Goal: Task Accomplishment & Management: Manage account settings

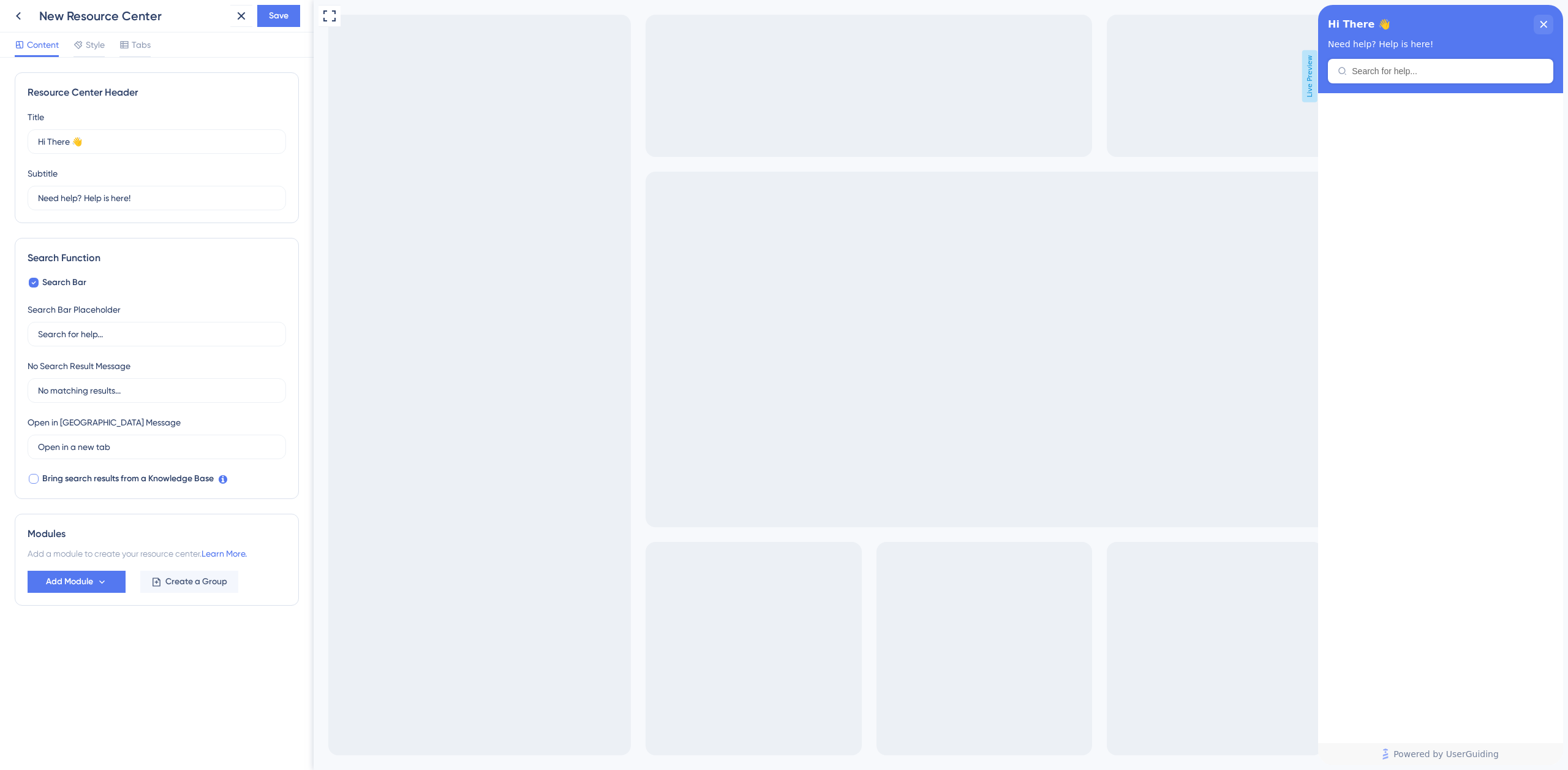
click at [34, 478] on div at bounding box center [34, 478] width 10 height 10
checkbox input "true"
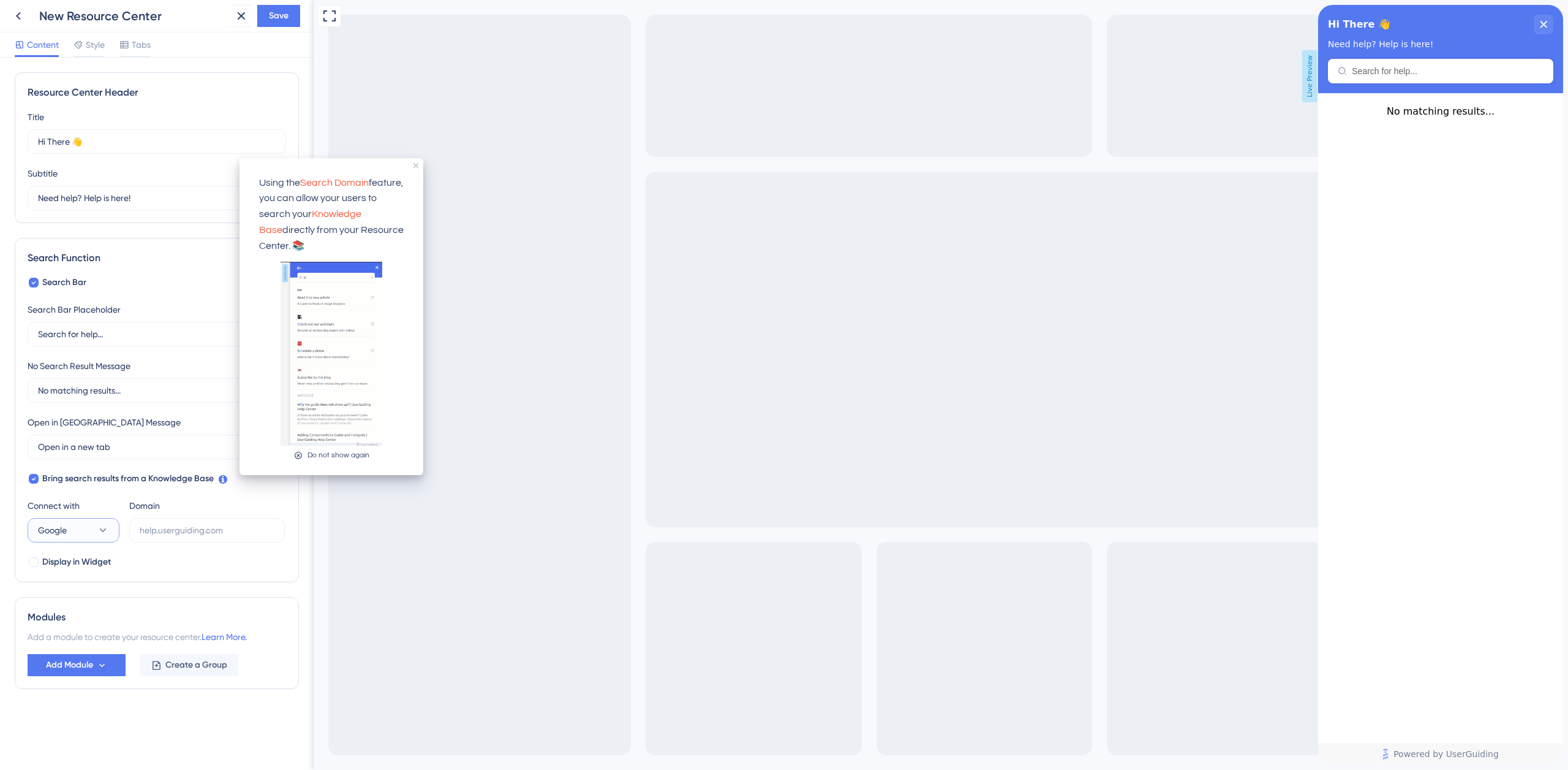
click at [94, 532] on button "Google" at bounding box center [74, 530] width 92 height 25
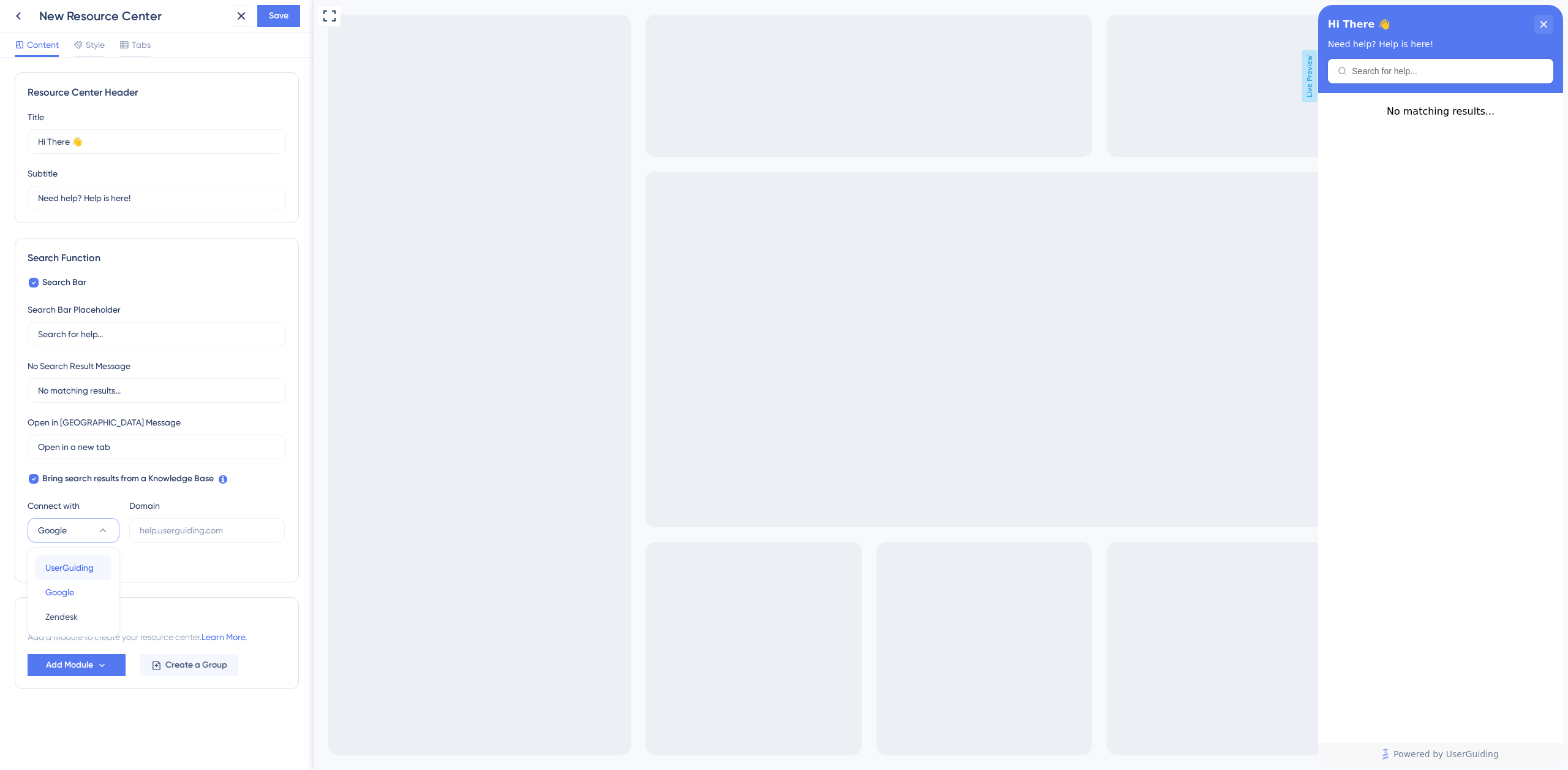
click at [87, 566] on span "UserGuiding" at bounding box center [69, 566] width 48 height 14
type input "https://visualr-NQLA.help.userguiding.com/api/search?kb_id=20561&lang_code=en"
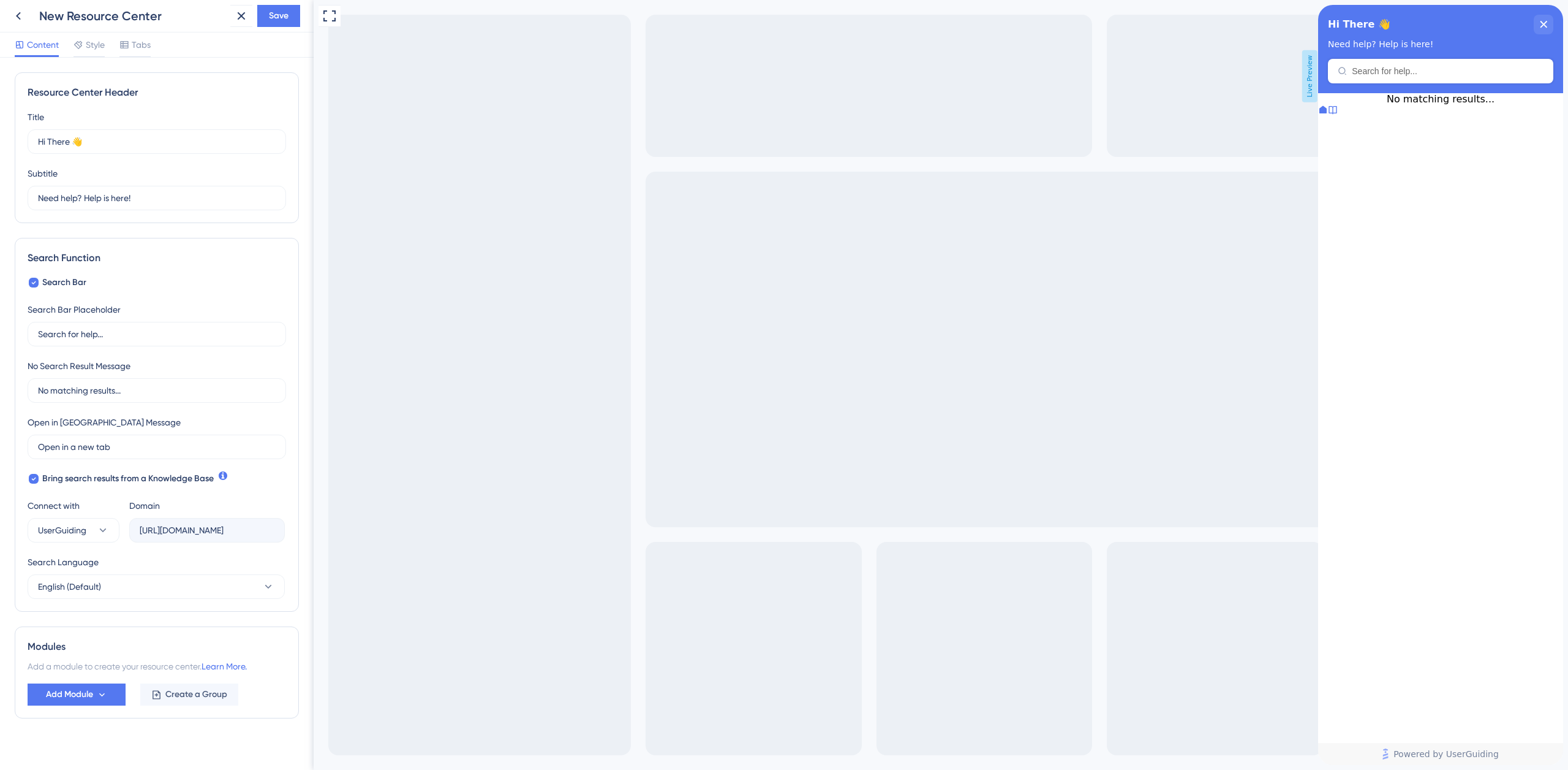
scroll to position [12, 0]
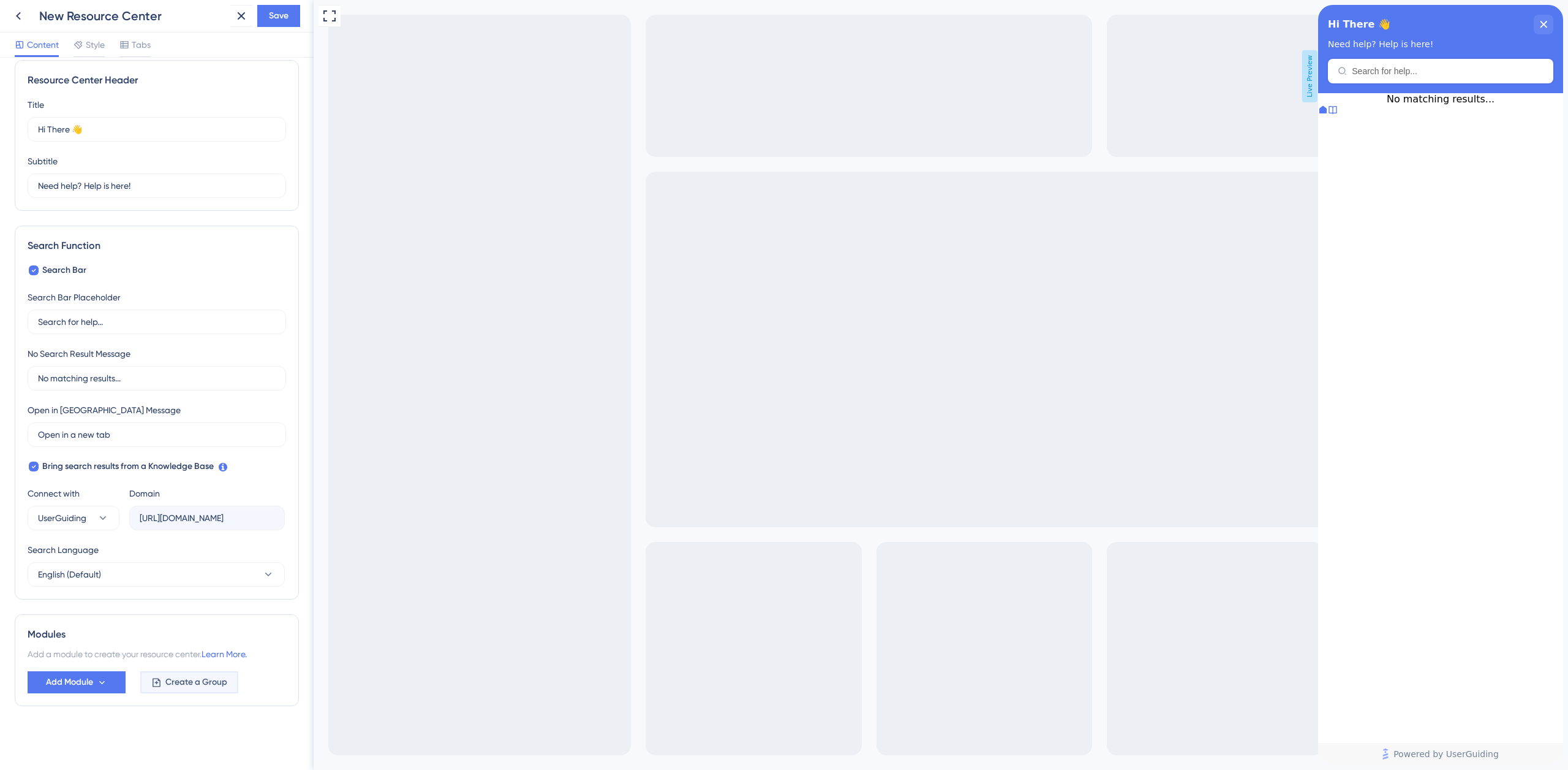
click at [177, 681] on span "Create a Group" at bounding box center [196, 682] width 61 height 14
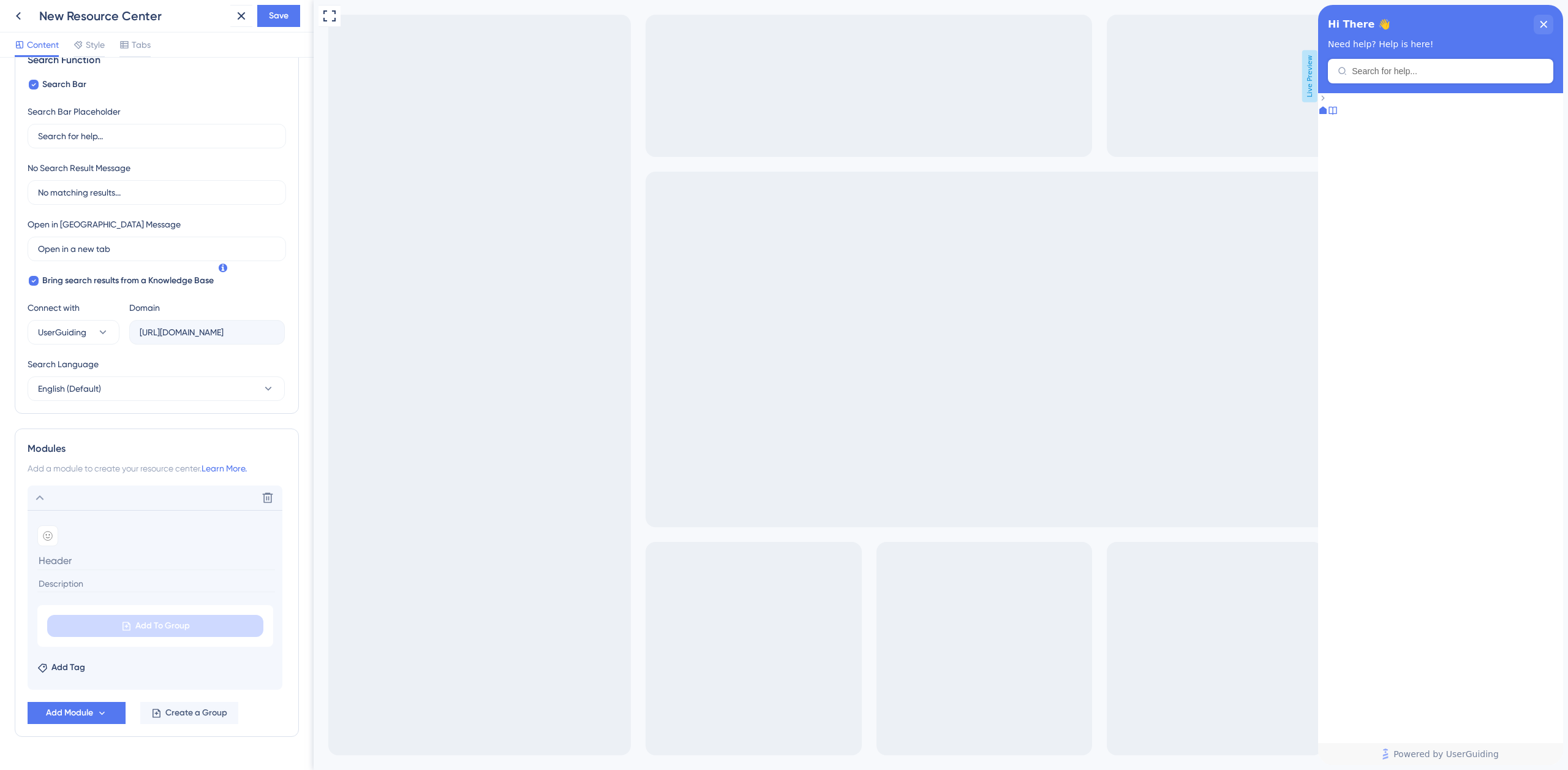
scroll to position [229, 0]
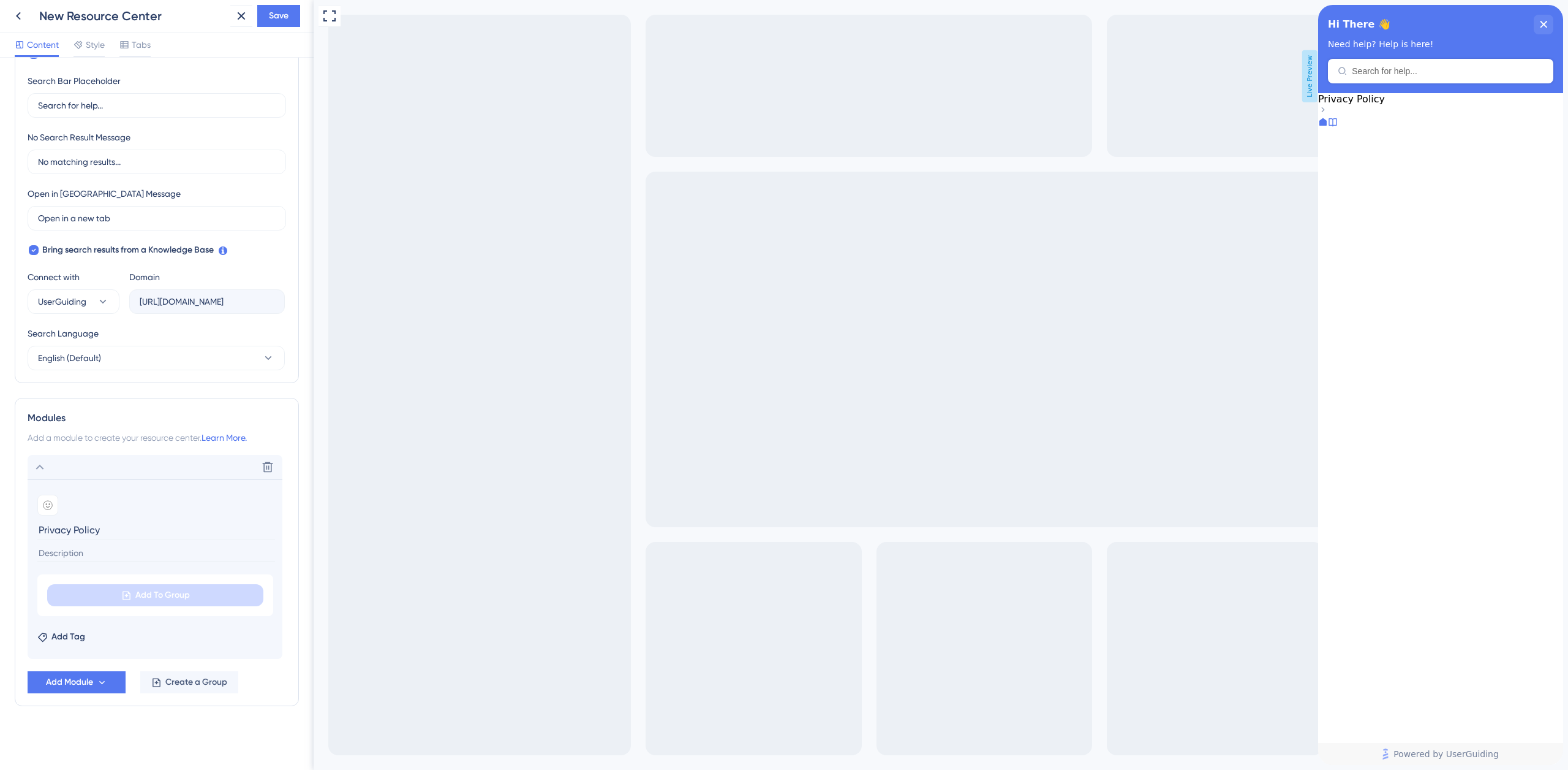
type input "Privacy Policy"
click at [94, 551] on input at bounding box center [156, 552] width 238 height 16
paste input "Privacy Policy"
drag, startPoint x: 79, startPoint y: 551, endPoint x: 27, endPoint y: 551, distance: 52.0
click at [28, 551] on section "Add emoji Privacy Policy Privacy Policy Add To Group Add Tag" at bounding box center [154, 568] width 254 height 180
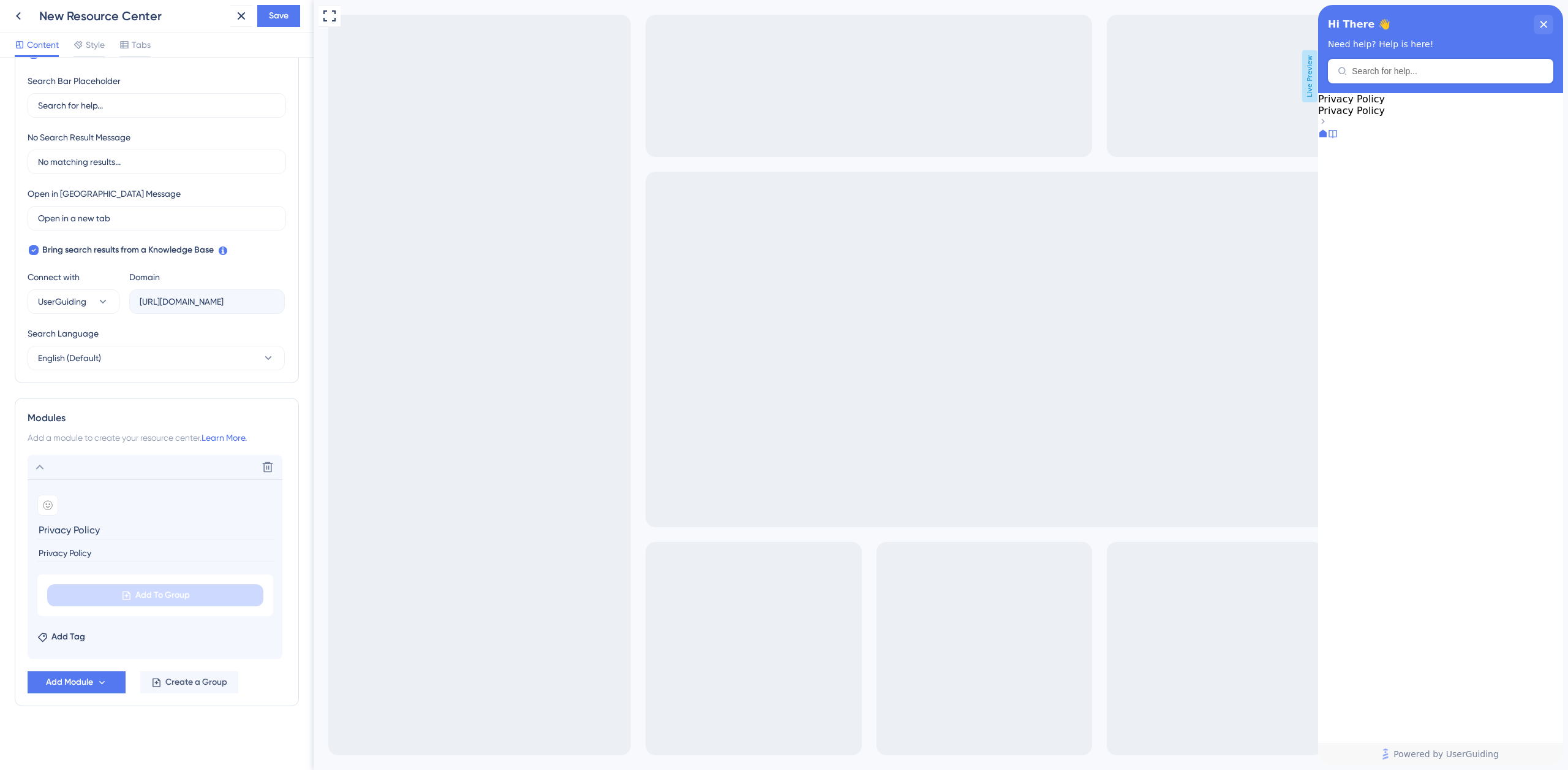
paste input "Here's how we keep your information safe"
type input "Here's how we keep your information safe"
click at [72, 636] on span "Add Tag" at bounding box center [68, 636] width 34 height 14
click at [148, 525] on input "Privacy Policy" at bounding box center [156, 530] width 238 height 19
click at [50, 505] on icon at bounding box center [48, 505] width 10 height 10
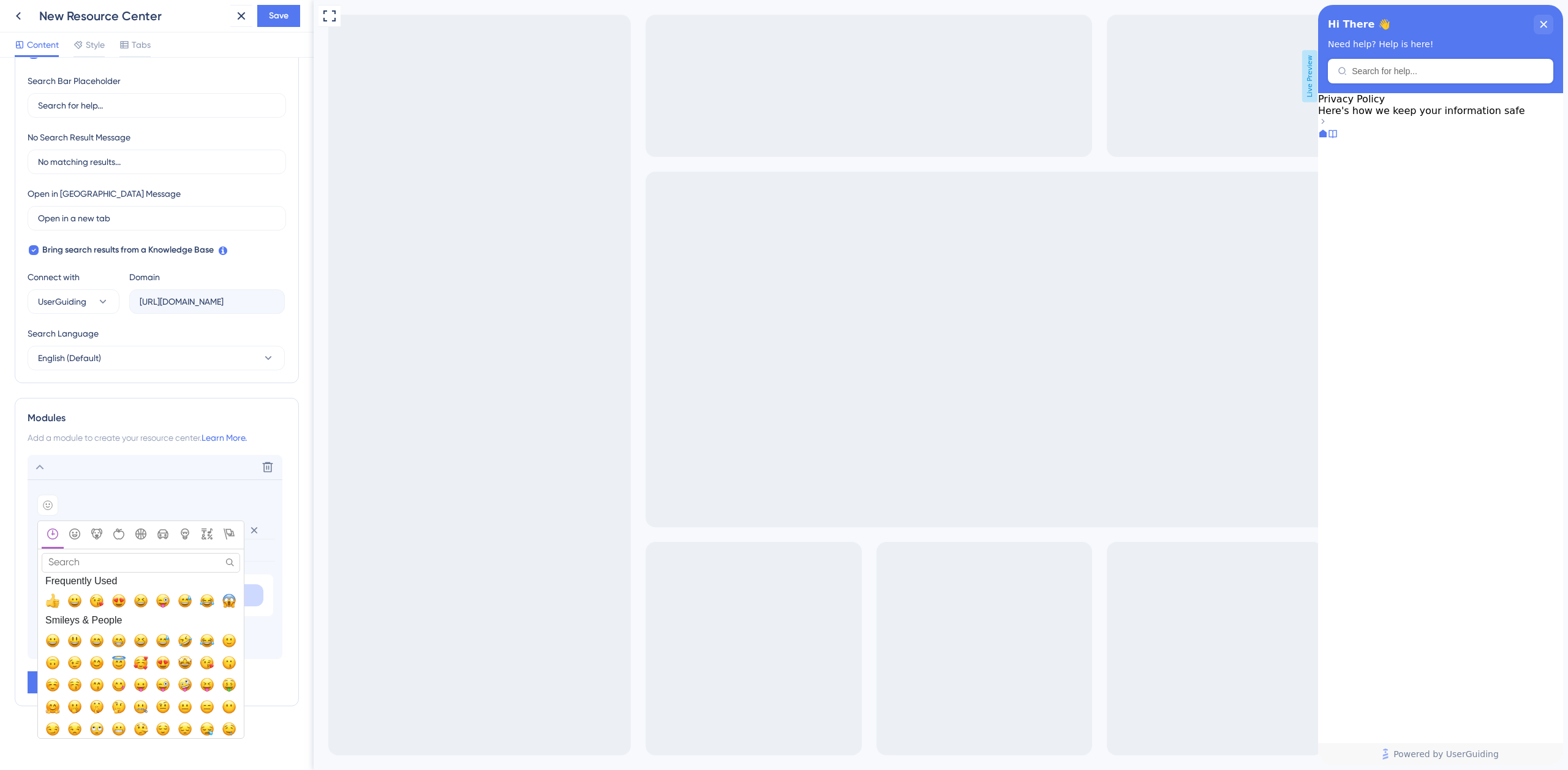
click at [86, 496] on div "Add emoji" at bounding box center [154, 505] width 235 height 21
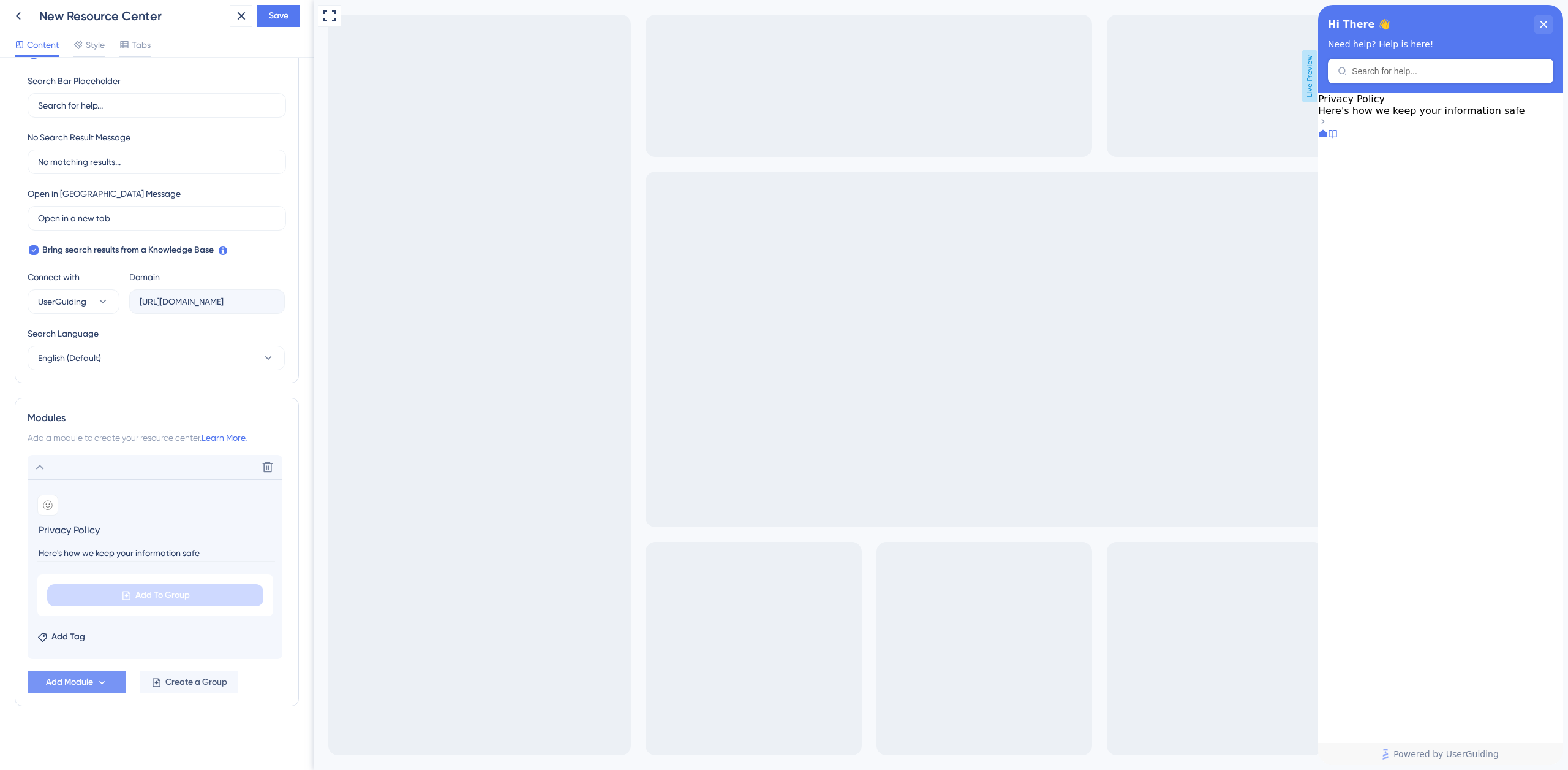
click at [88, 680] on span "Add Module" at bounding box center [69, 682] width 47 height 14
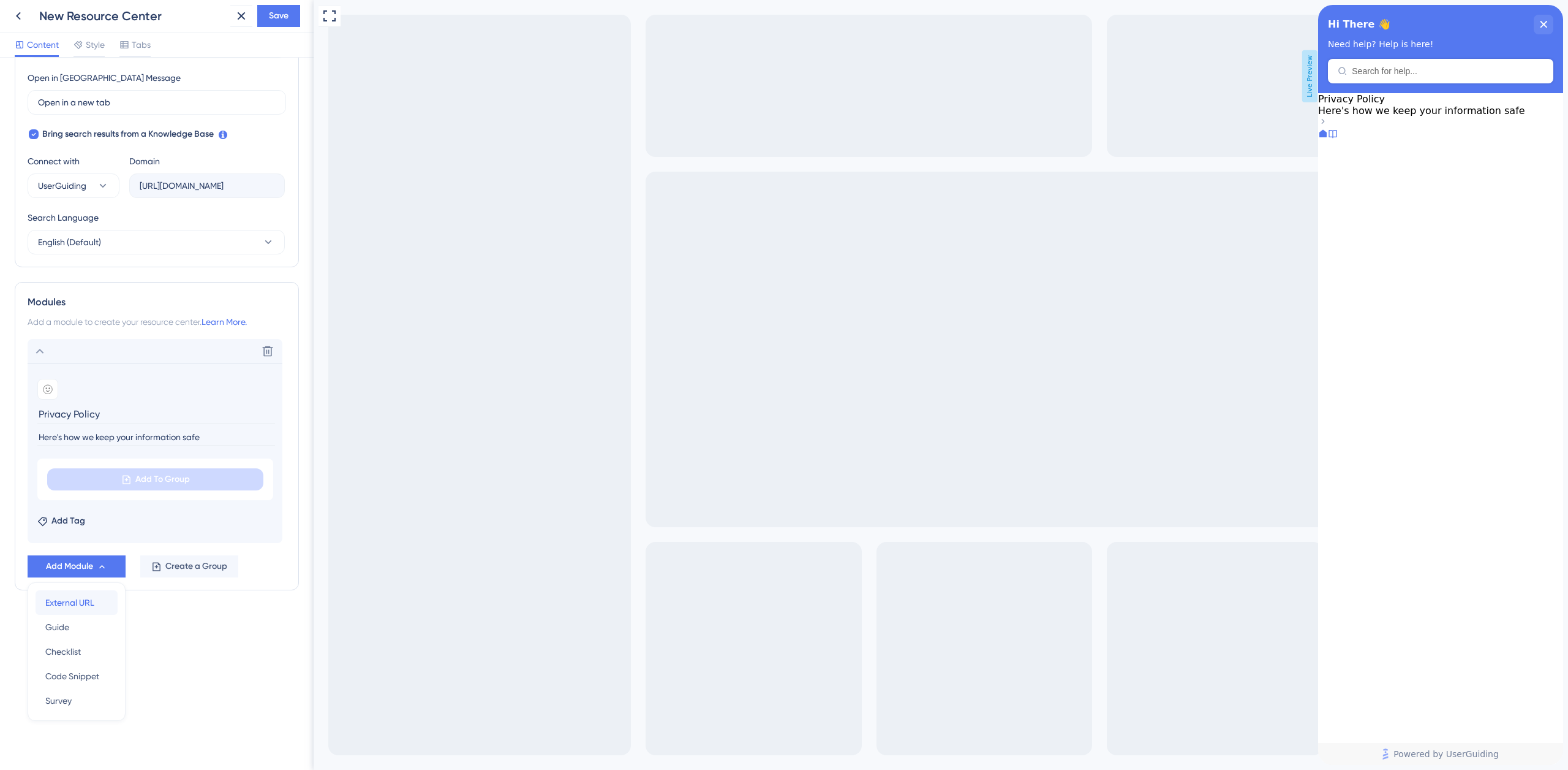
click at [96, 601] on div "External URL External URL" at bounding box center [76, 603] width 62 height 25
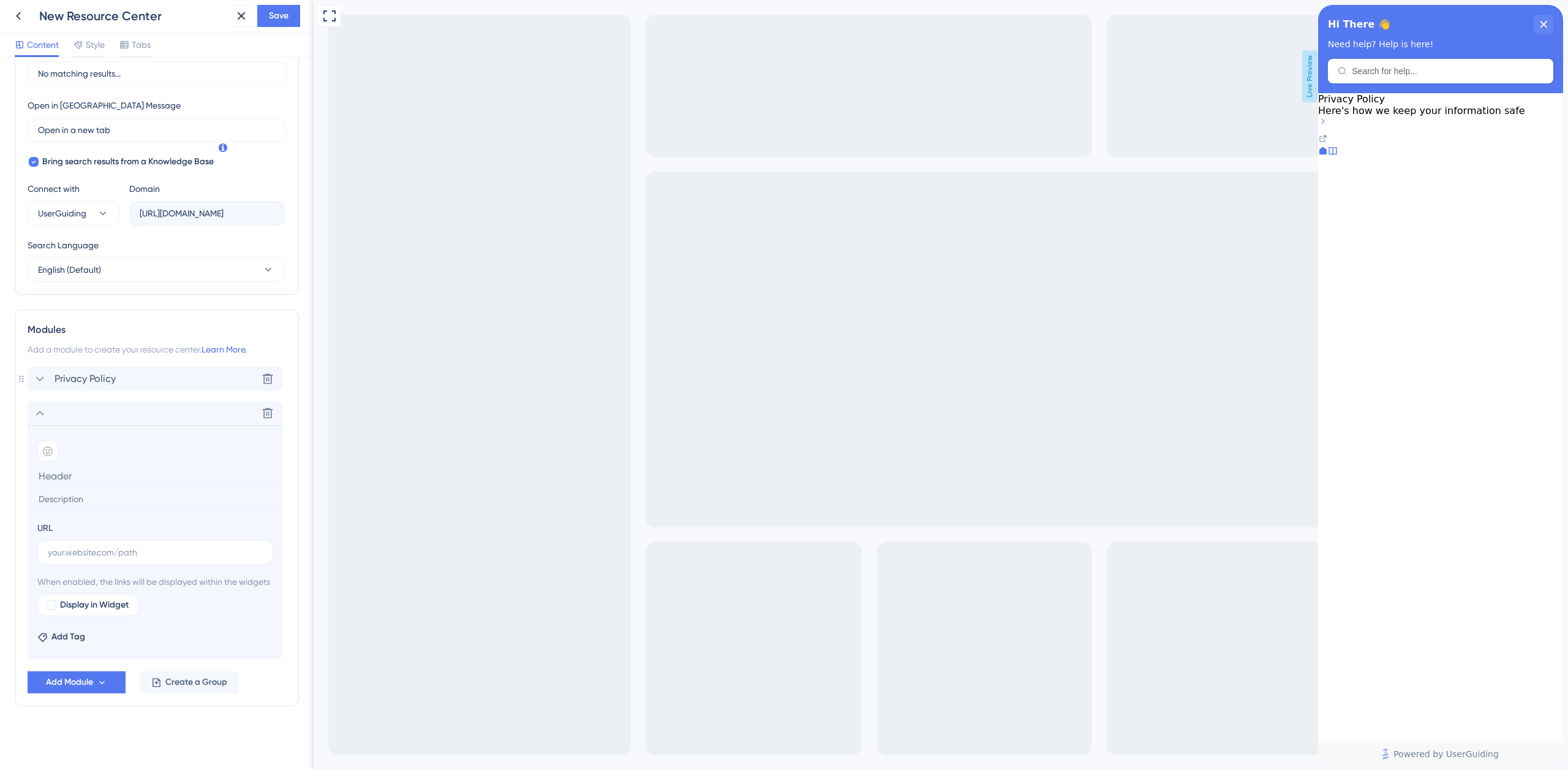
click at [37, 372] on icon at bounding box center [39, 378] width 14 height 14
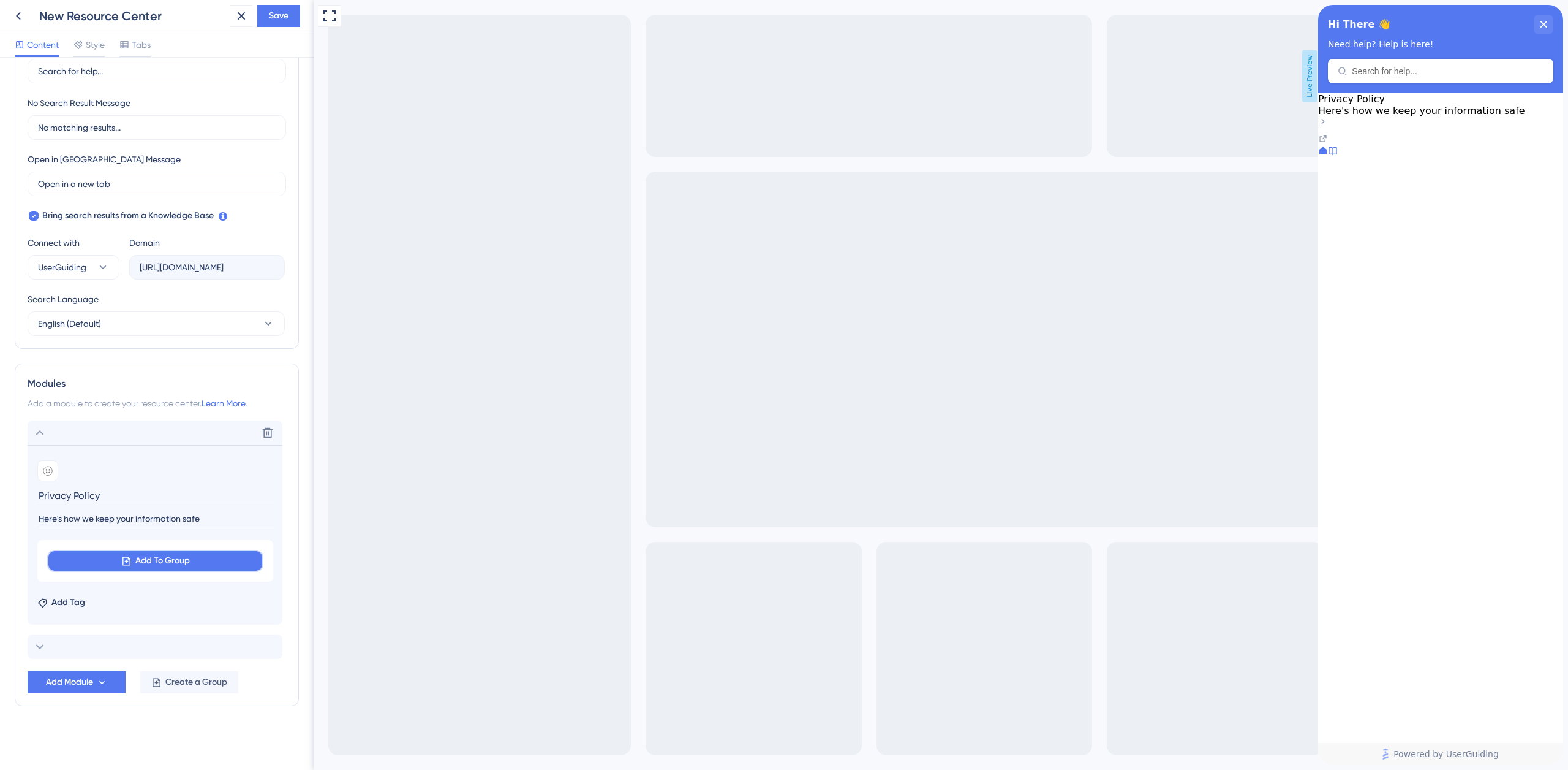
click at [116, 557] on button "Add To Group" at bounding box center [154, 560] width 216 height 22
click at [176, 483] on section "Add emoji Privacy Policy Here's how we keep your information safe" at bounding box center [154, 493] width 235 height 65
click at [39, 433] on icon at bounding box center [39, 432] width 14 height 14
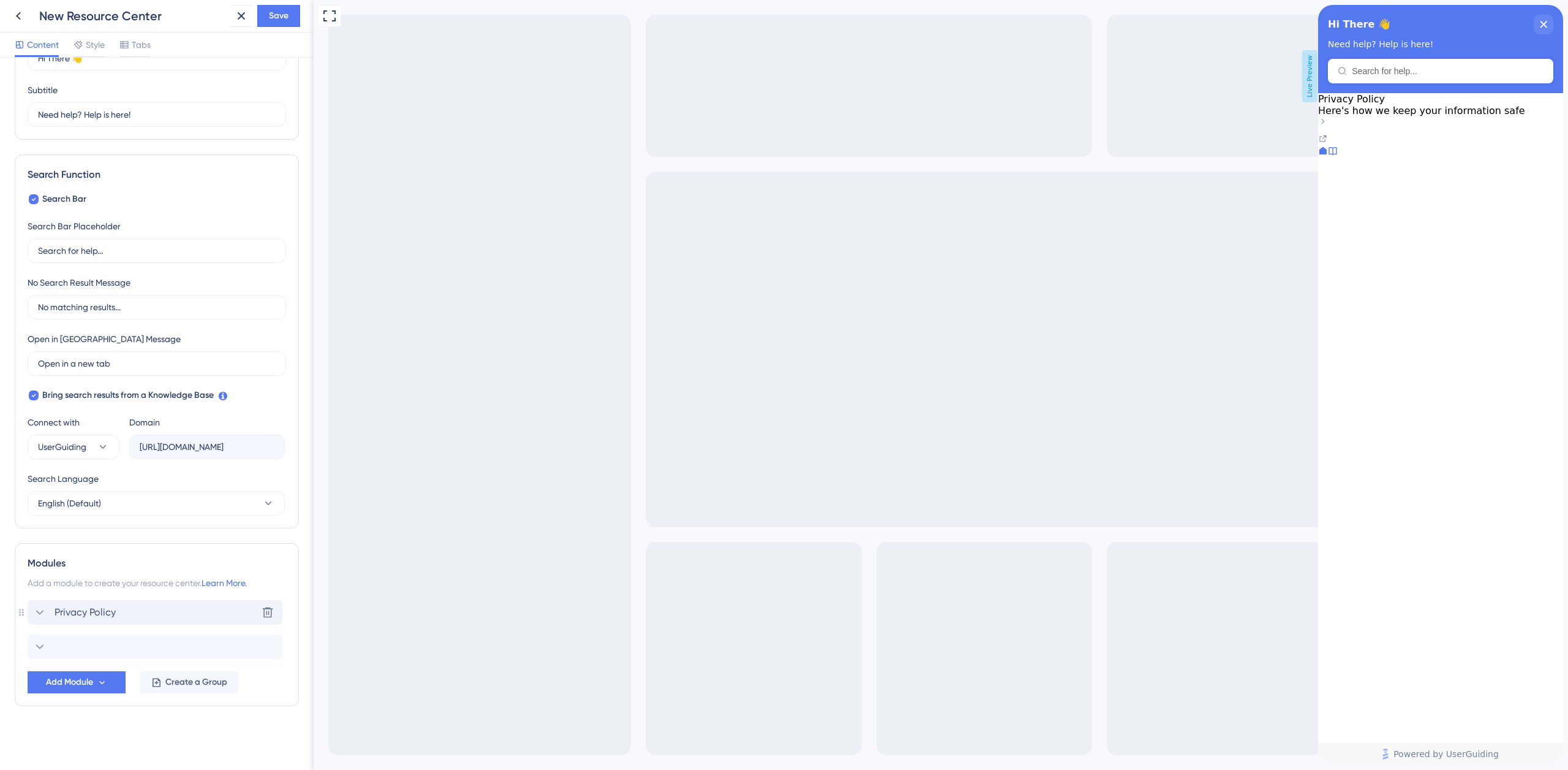
scroll to position [84, 0]
click at [40, 646] on icon at bounding box center [39, 646] width 14 height 14
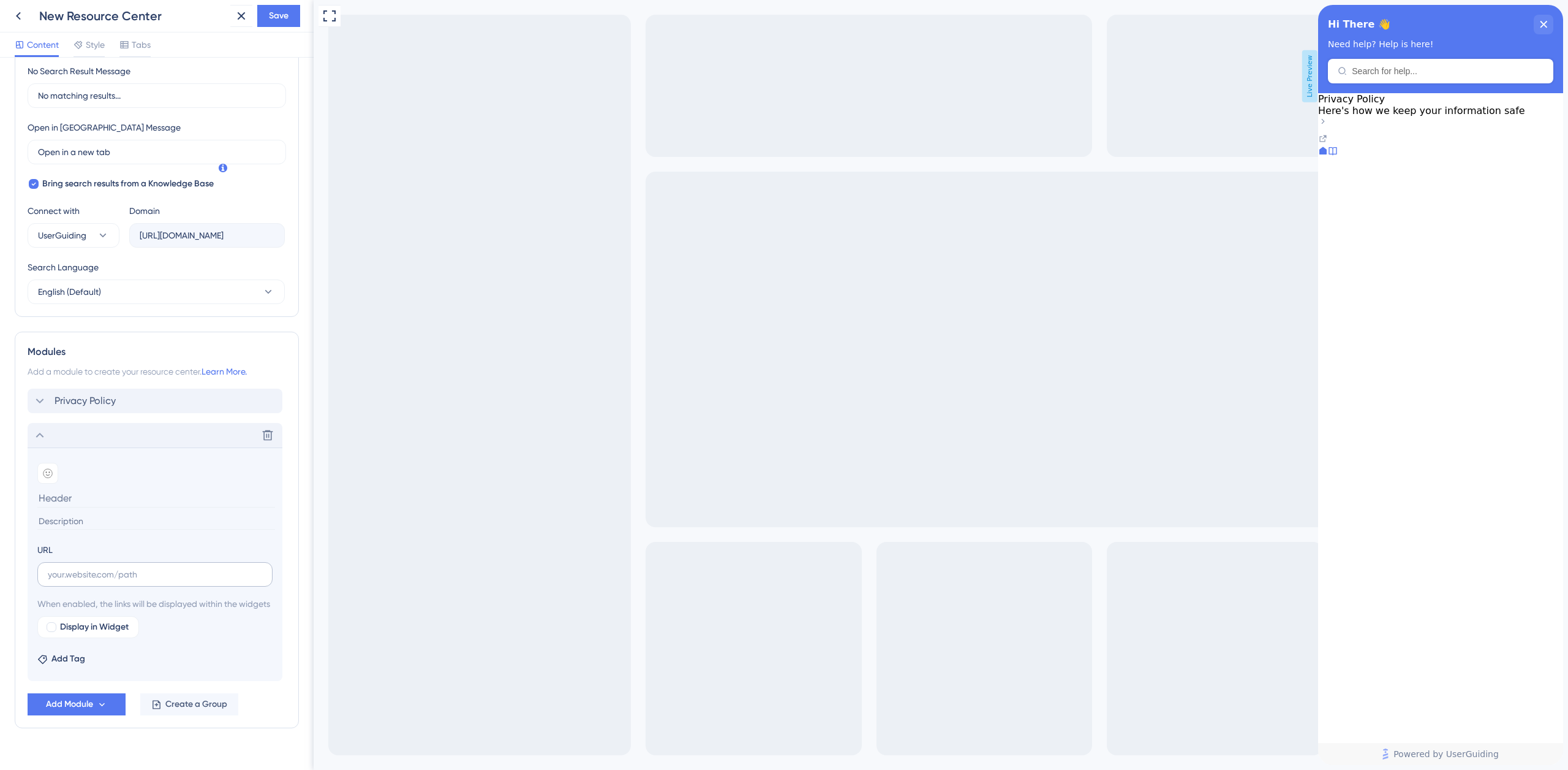
scroll to position [331, 0]
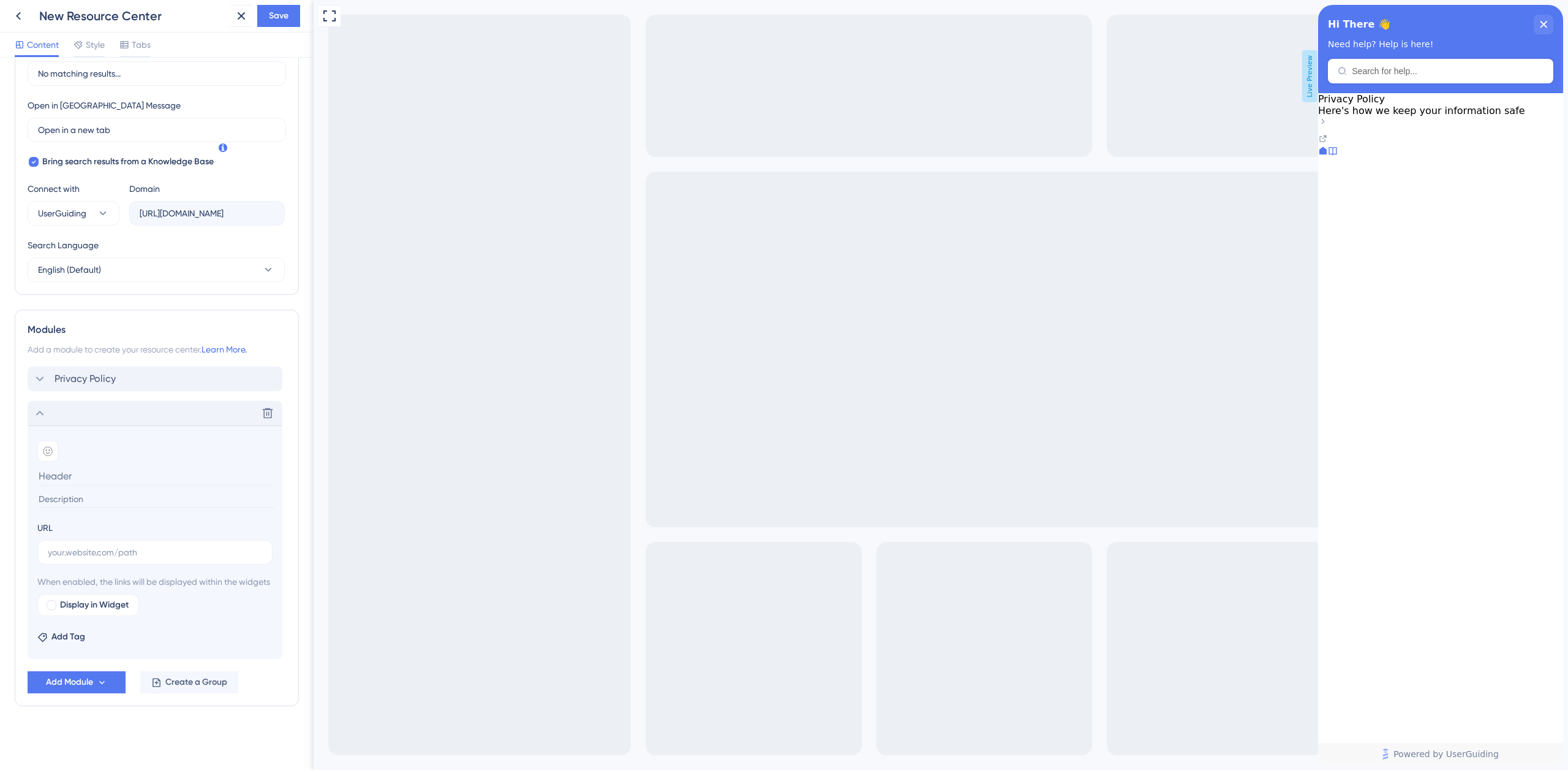
click at [76, 491] on input at bounding box center [156, 498] width 238 height 16
paste input "Here's how we keep your information safe"
type input "Here's how we keep your information safe"
click at [1385, 105] on span "Privacy Policy" at bounding box center [1351, 99] width 67 height 12
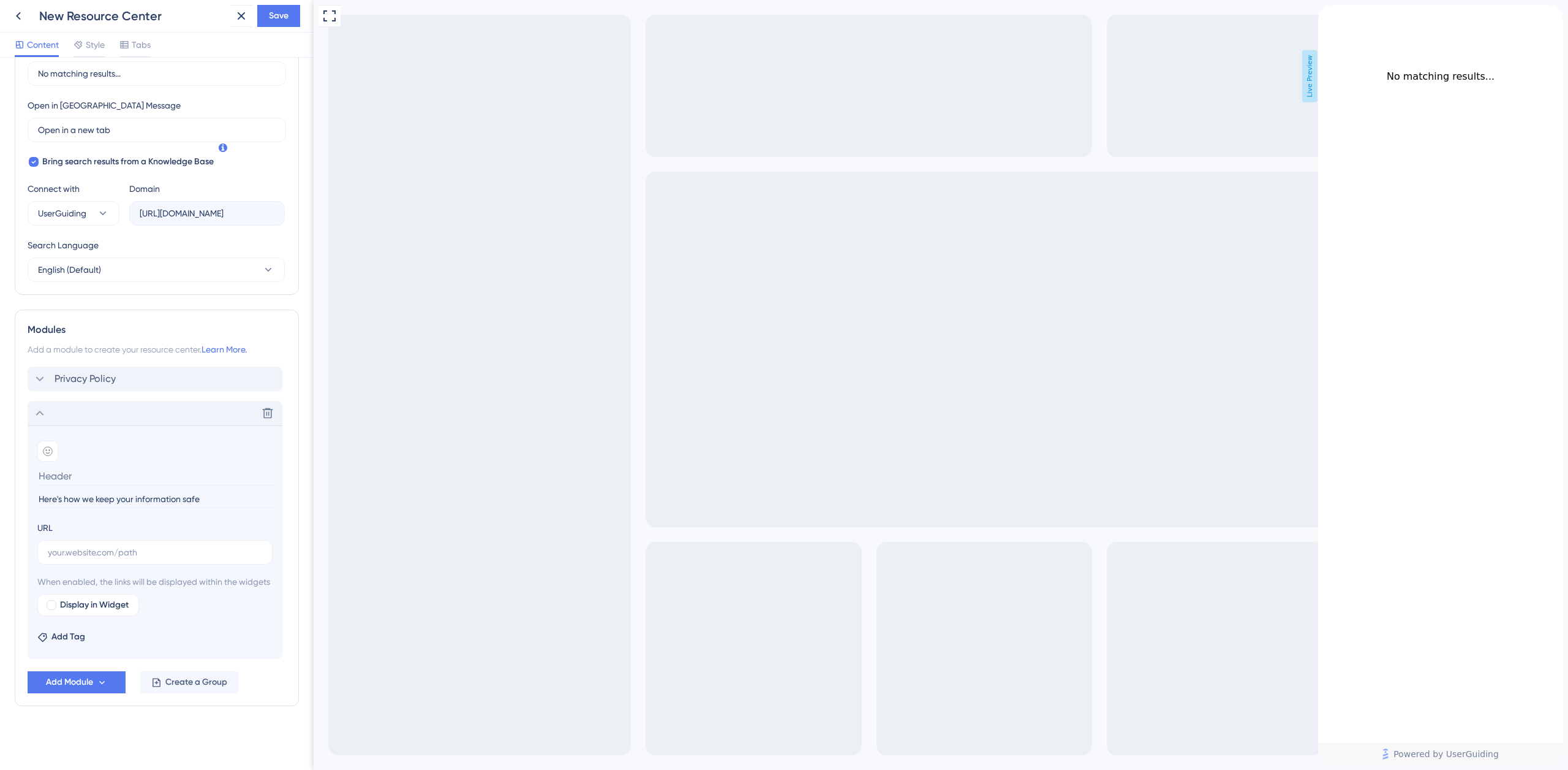
click at [1328, 14] on icon "back to header" at bounding box center [1322, 10] width 10 height 10
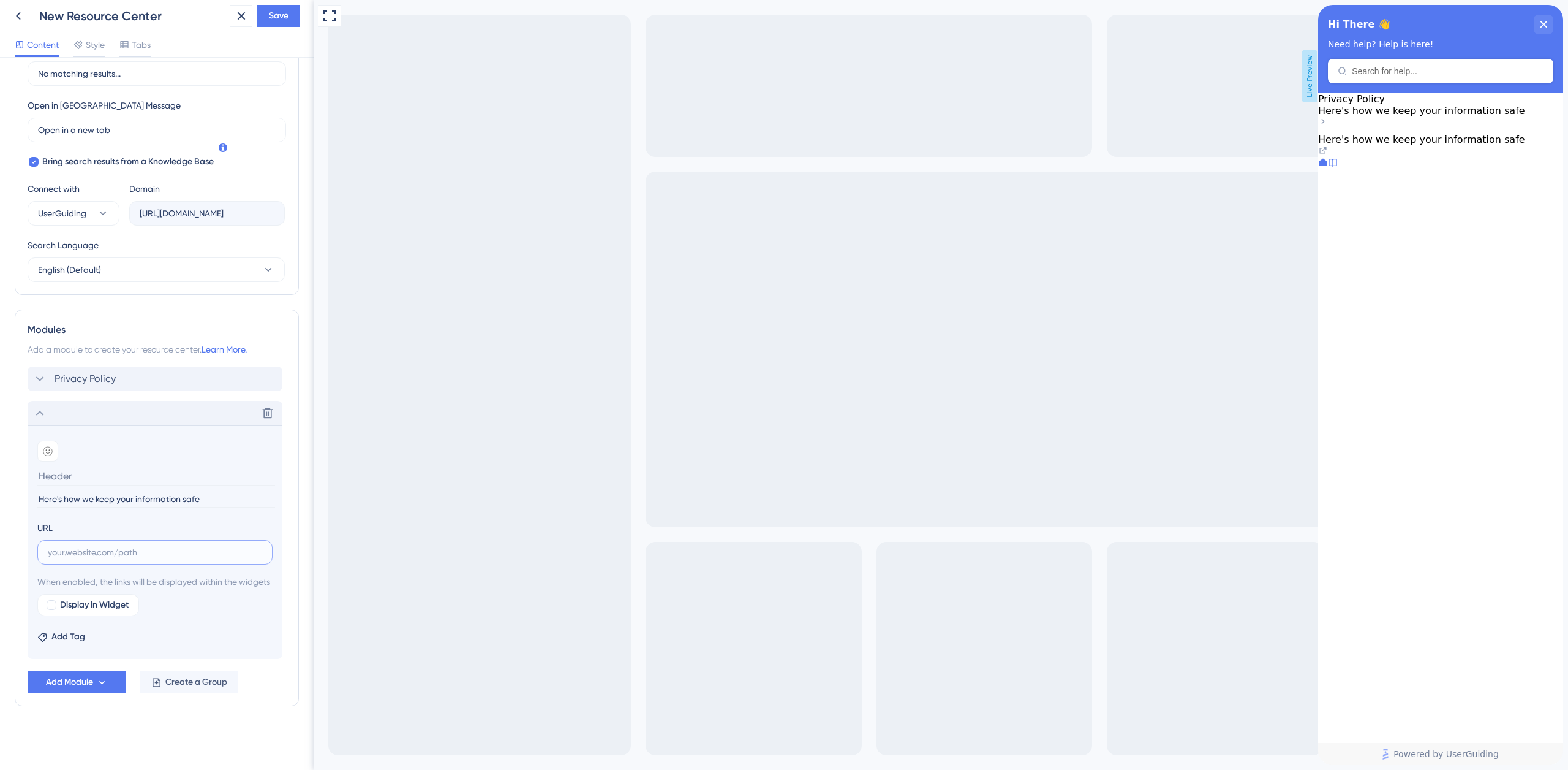
click at [92, 545] on input "text" at bounding box center [154, 552] width 214 height 13
paste input "https://www.paramountliquor.com.au/terms-and-conditions"
type input "https://www.paramountliquor.com.au/terms-and-conditions"
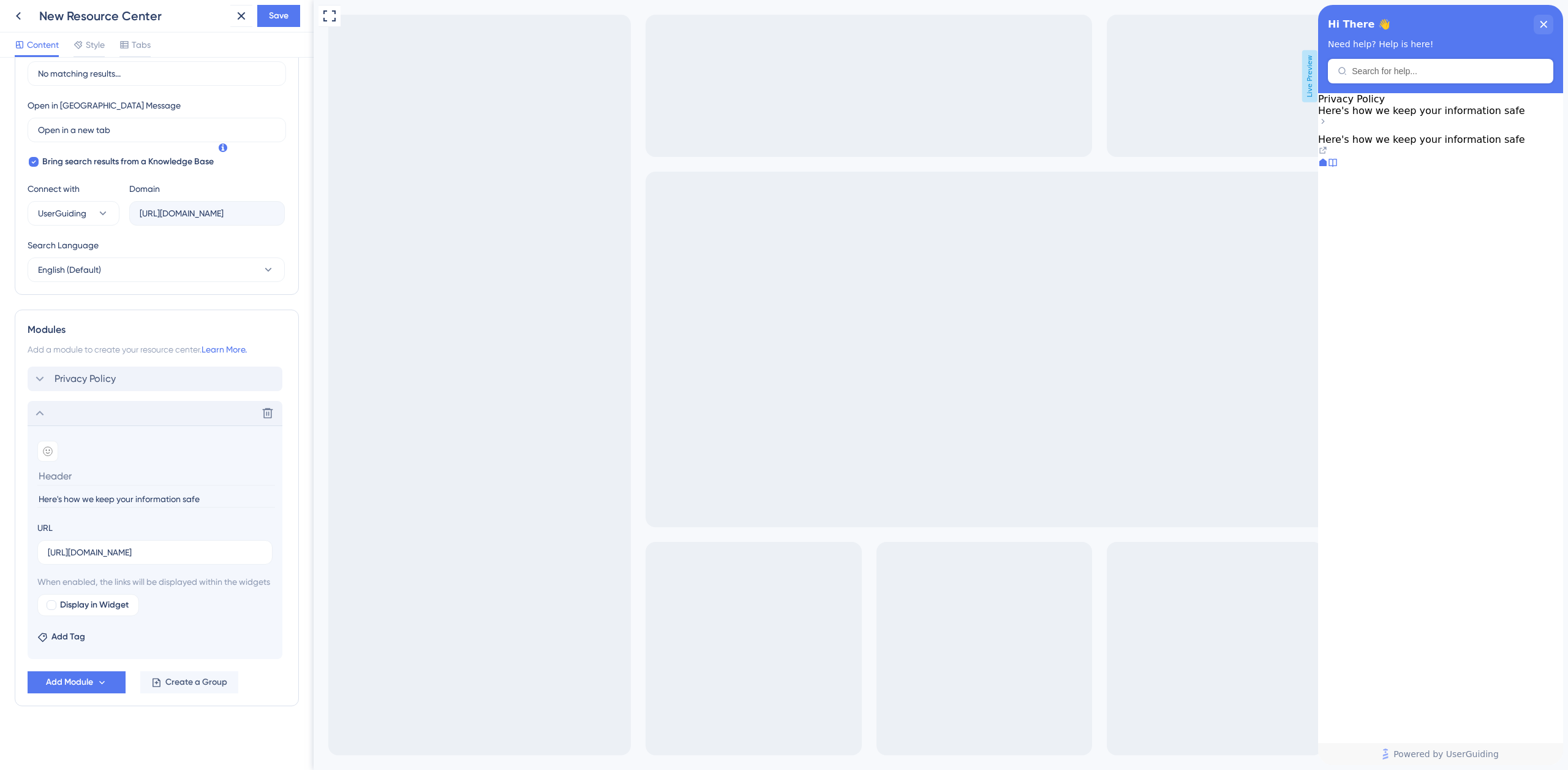
click at [85, 467] on input at bounding box center [156, 476] width 238 height 19
paste input "Terms and Conditions"
type input "Terms and Conditions"
click at [37, 405] on icon at bounding box center [39, 412] width 14 height 14
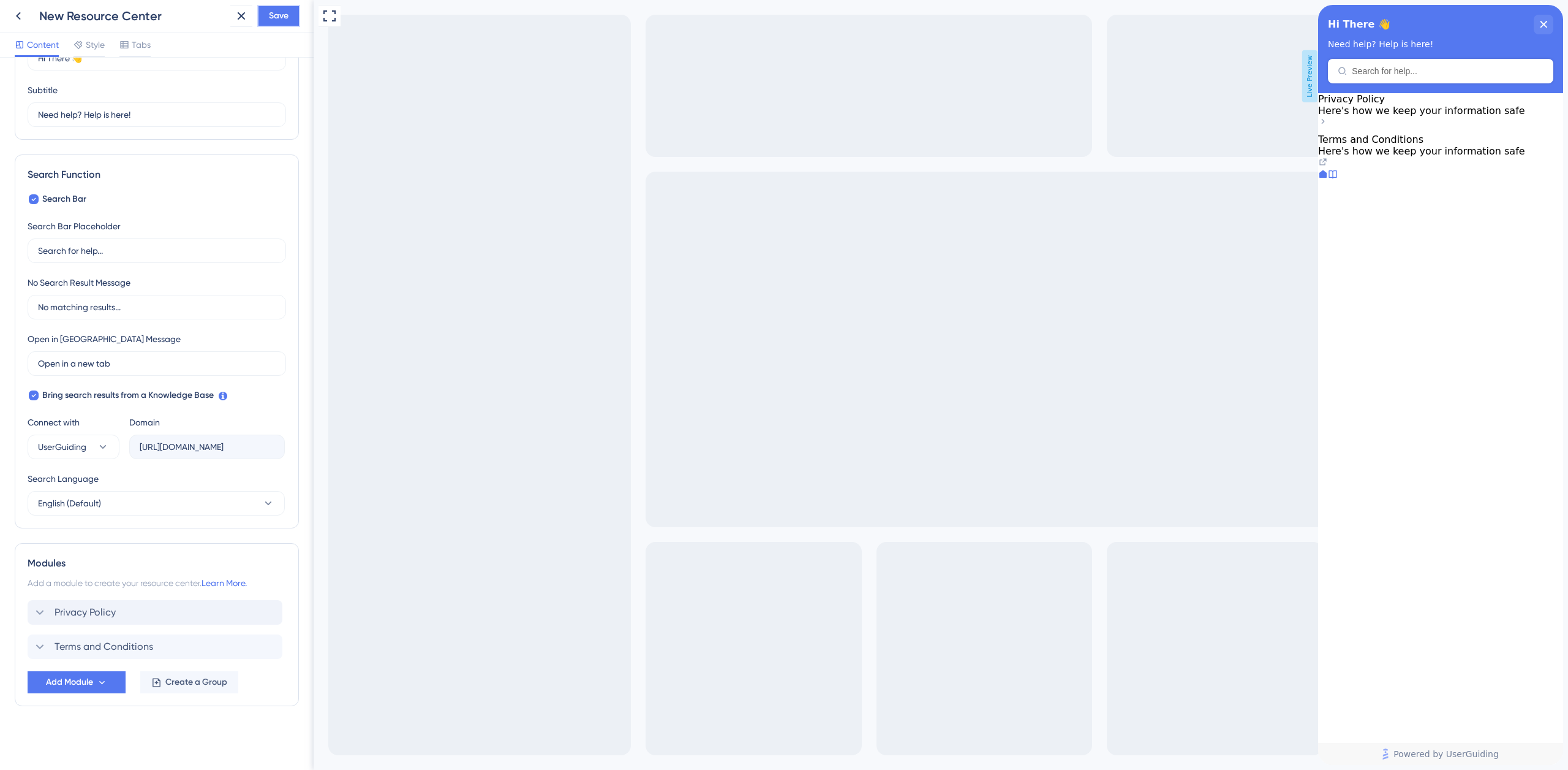
click at [276, 17] on span "Save" at bounding box center [278, 15] width 19 height 14
click at [1385, 105] on span "Privacy Policy" at bounding box center [1351, 99] width 67 height 12
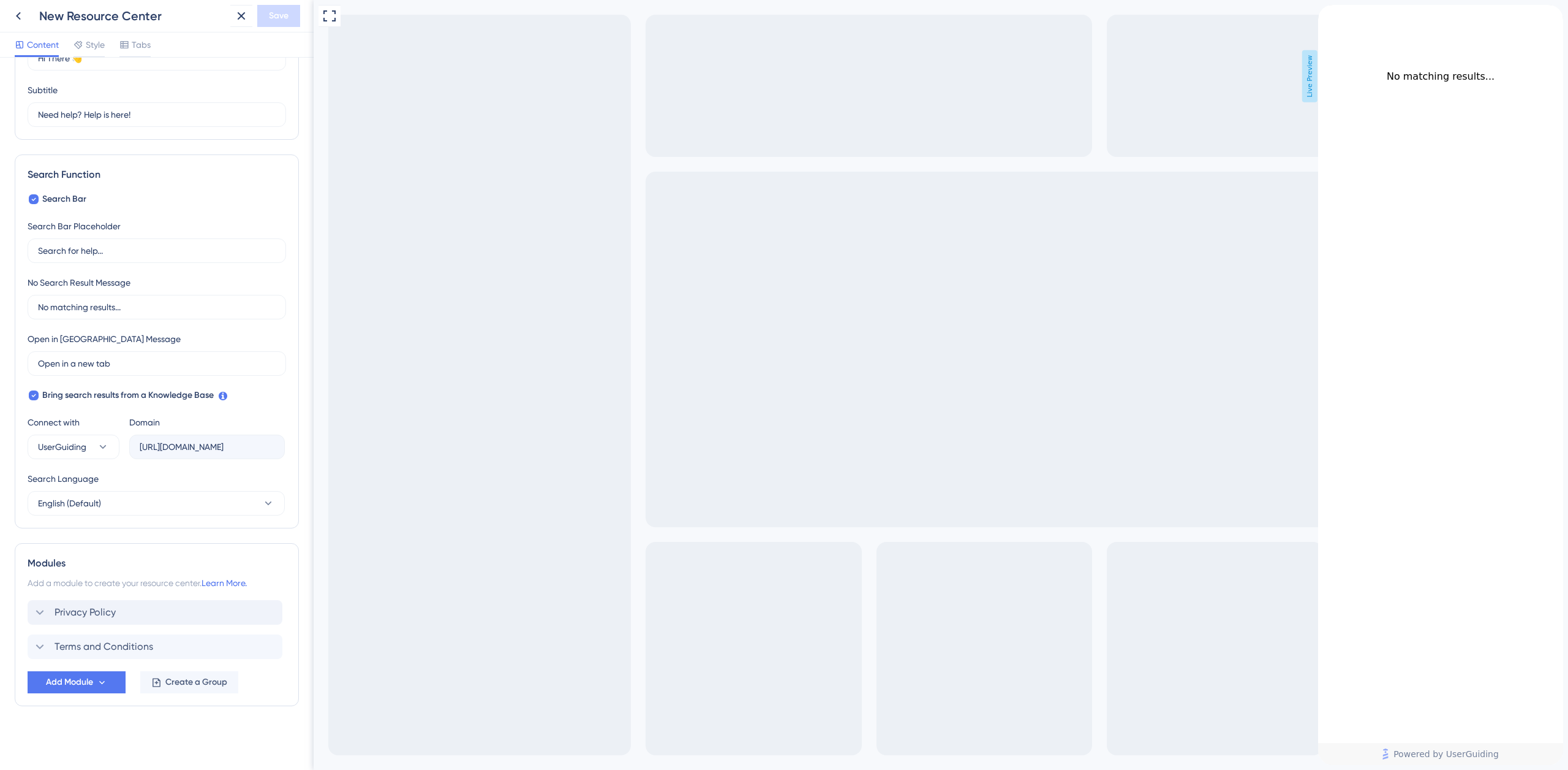
click at [1338, 17] on div "back to header" at bounding box center [1327, 11] width 19 height 12
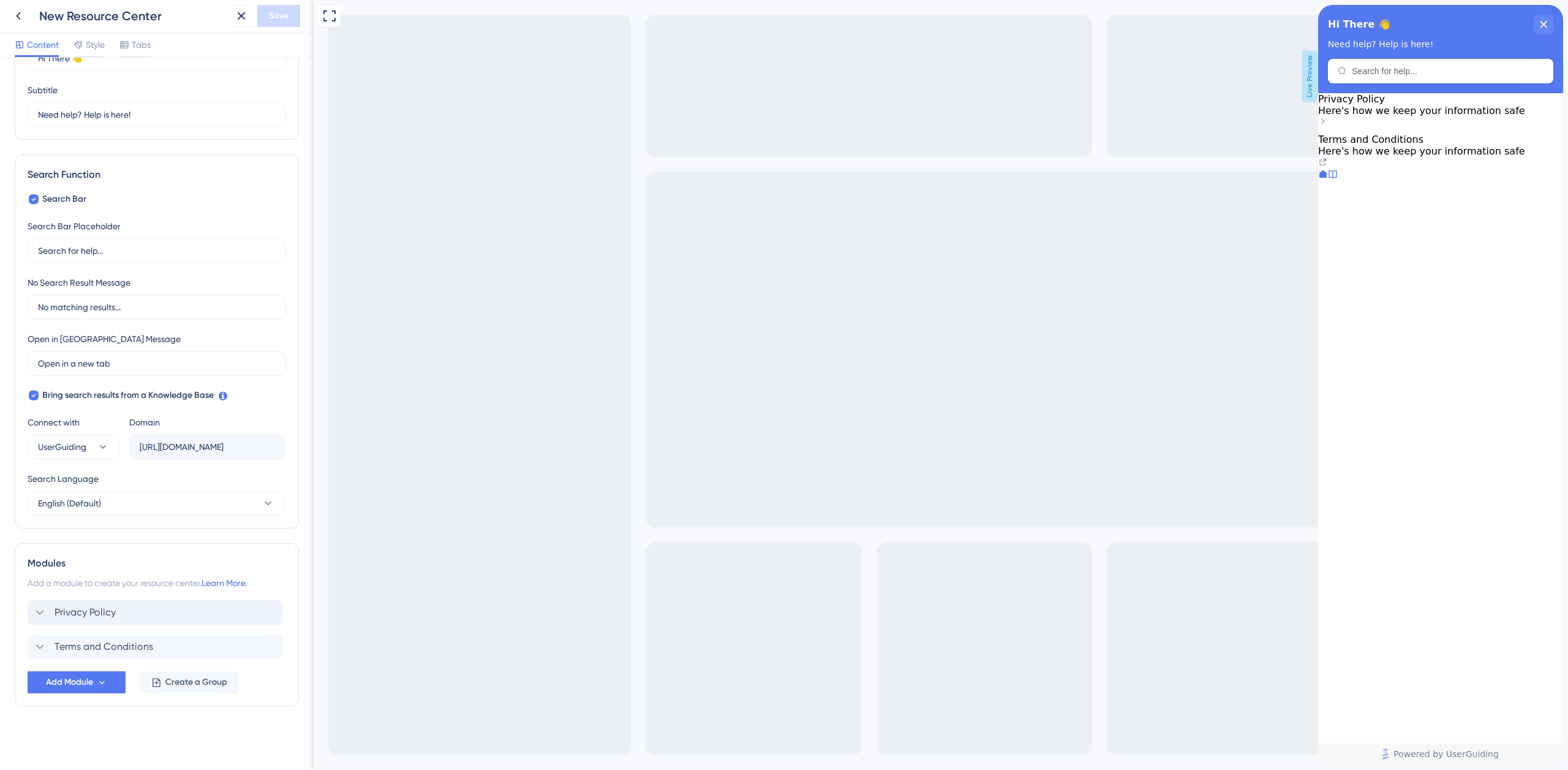
click at [1422, 145] on span "Terms and Conditions" at bounding box center [1370, 139] width 106 height 12
click at [1328, 167] on icon at bounding box center [1322, 161] width 10 height 10
click at [1338, 181] on div at bounding box center [1333, 175] width 10 height 12
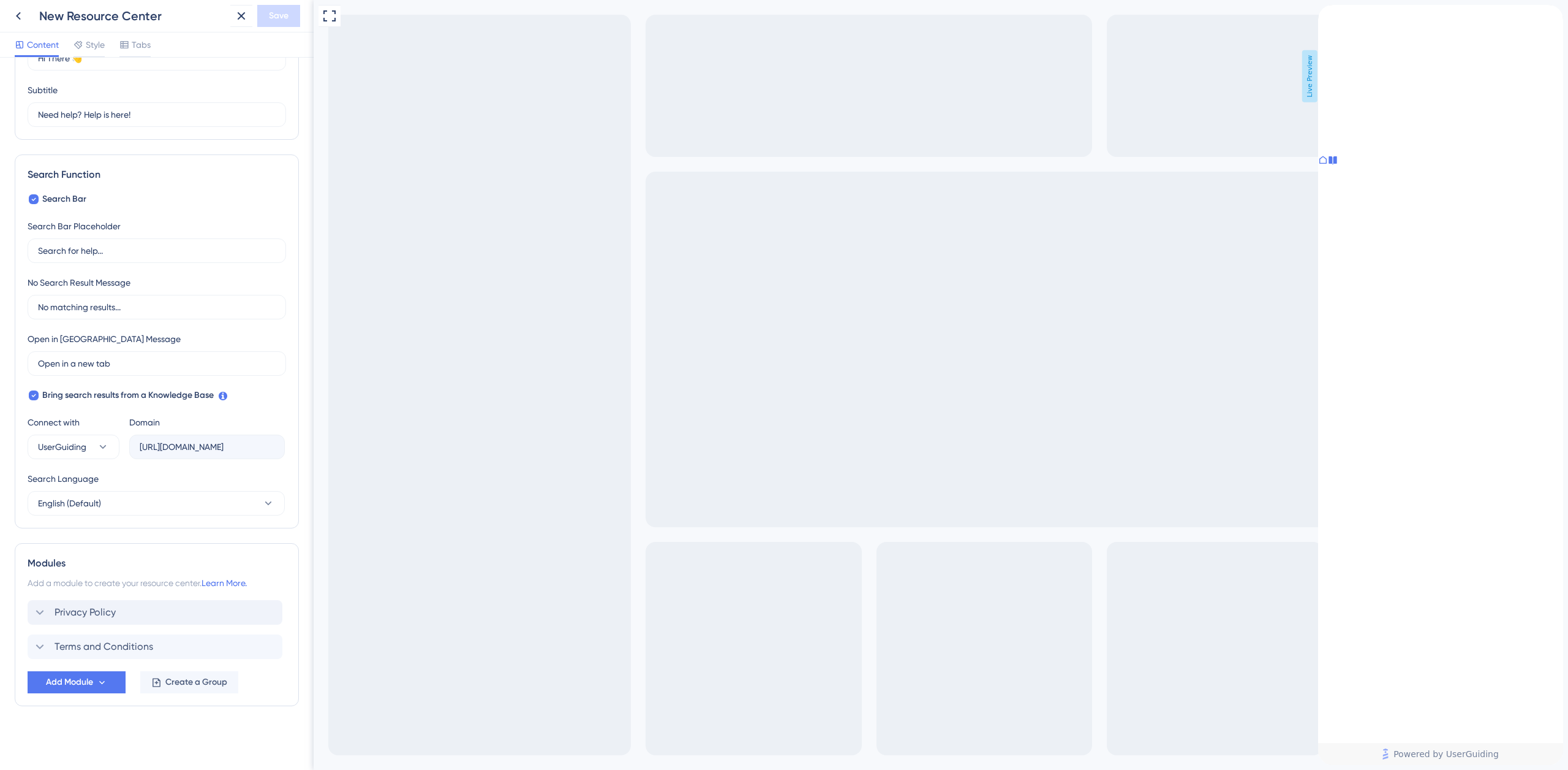
click at [1328, 165] on icon at bounding box center [1322, 159] width 10 height 10
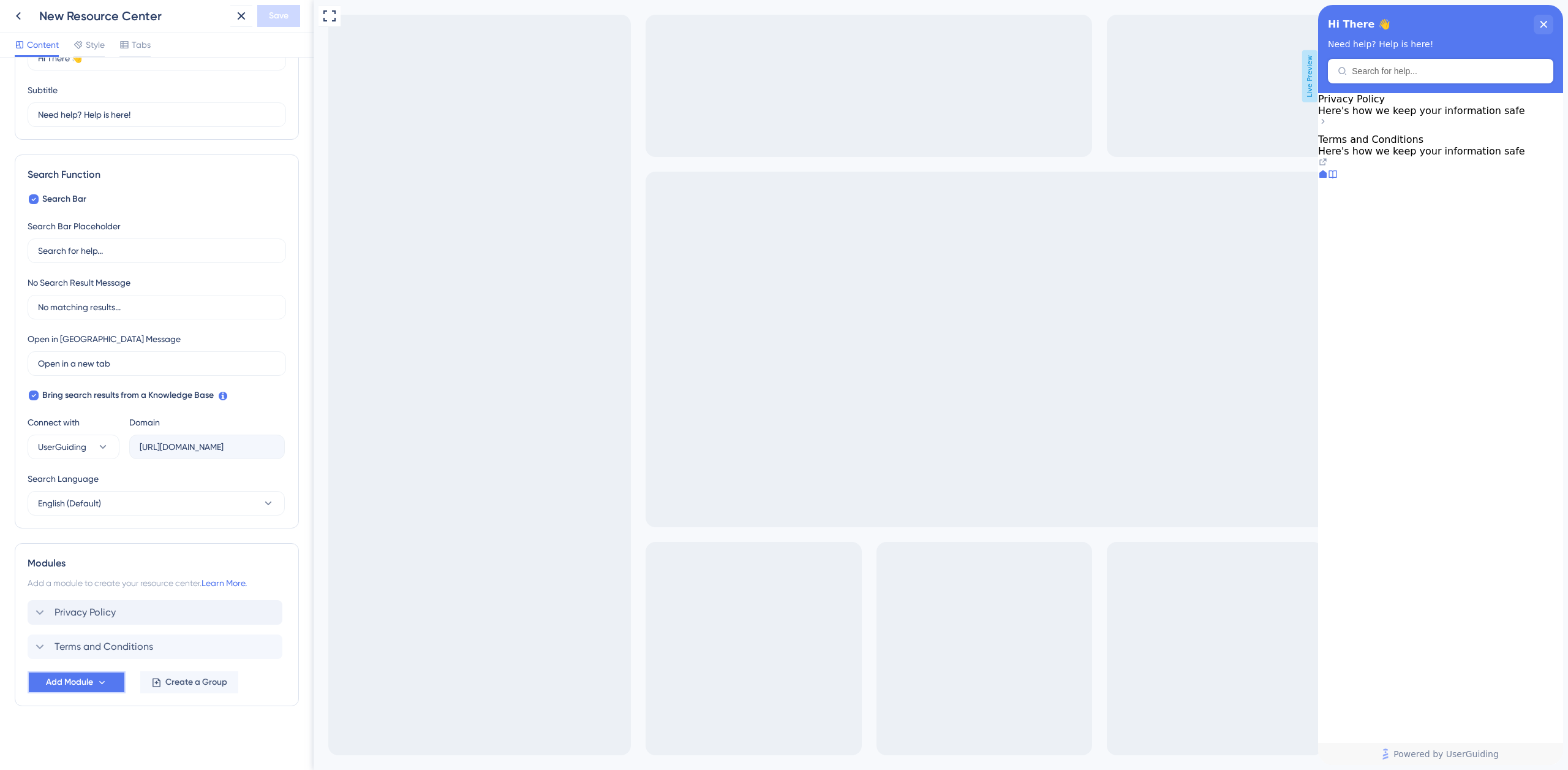
click at [81, 680] on span "Add Module" at bounding box center [69, 682] width 47 height 14
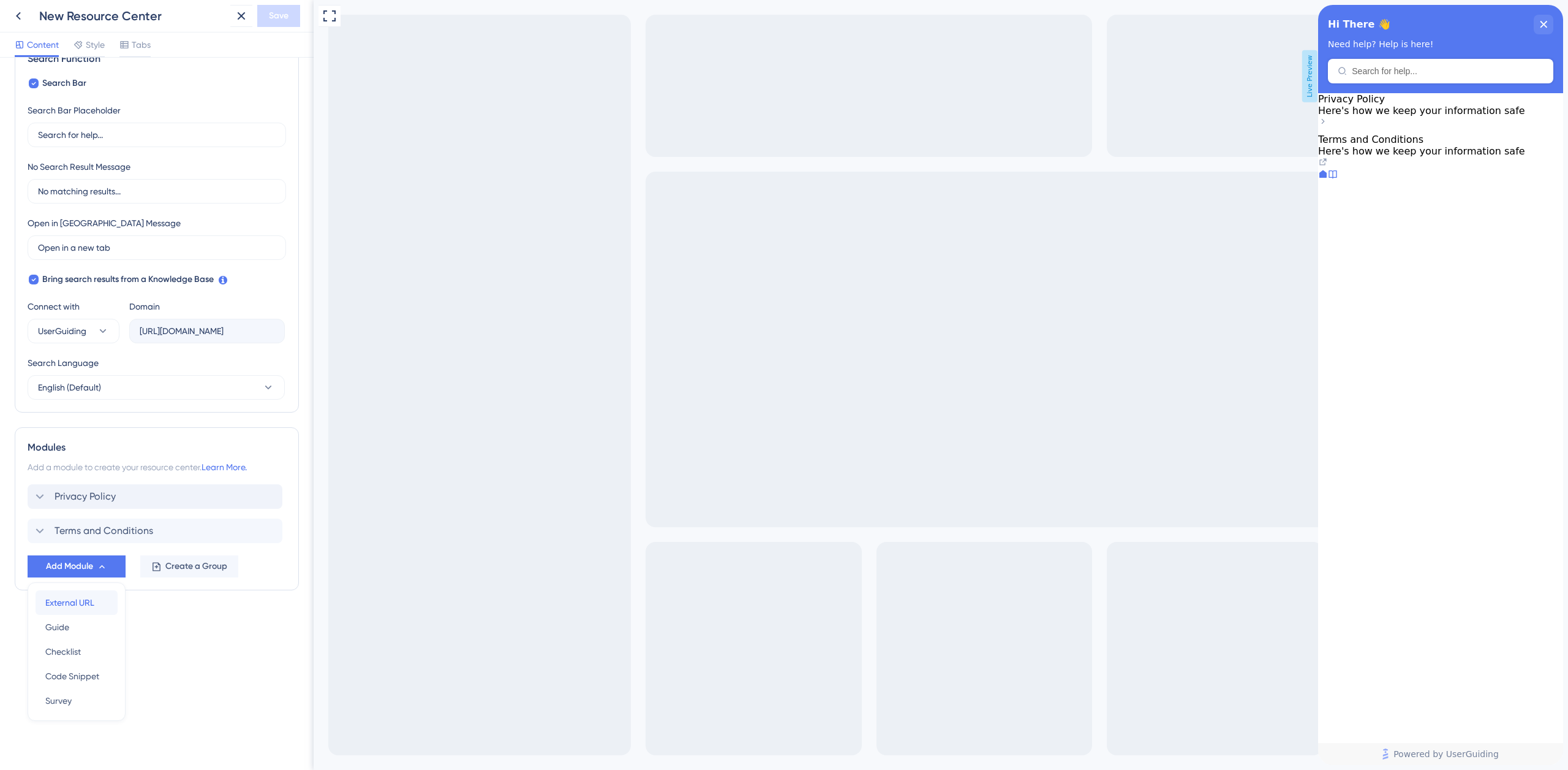
click at [83, 602] on span "External URL" at bounding box center [69, 602] width 49 height 14
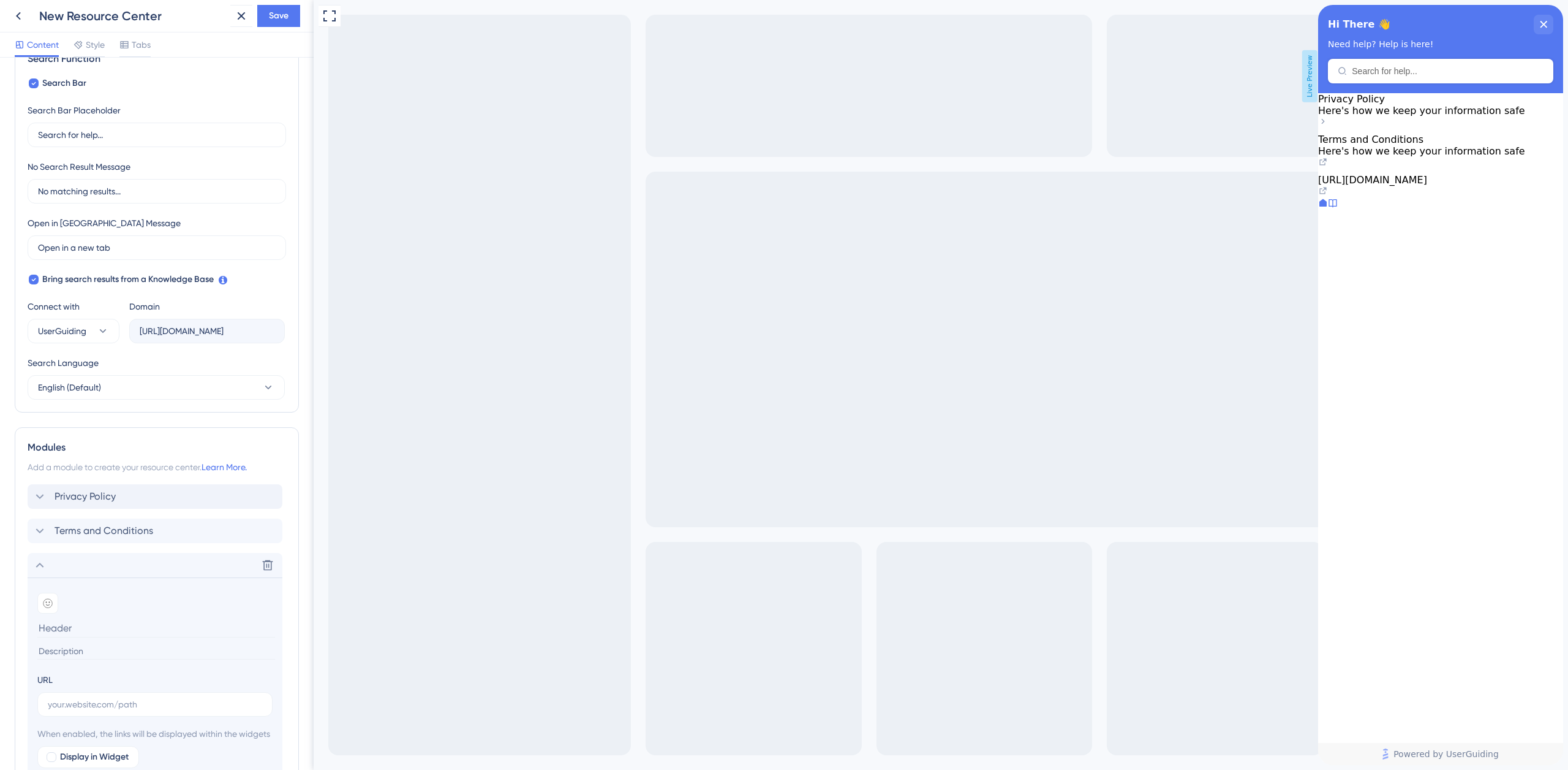
type input "https://www.paramountliquor.com.au/evolution-rewards"
click at [72, 703] on input "text" at bounding box center [154, 704] width 214 height 13
paste input "https://www.paramountliquor.com.au/evolution-rewards"
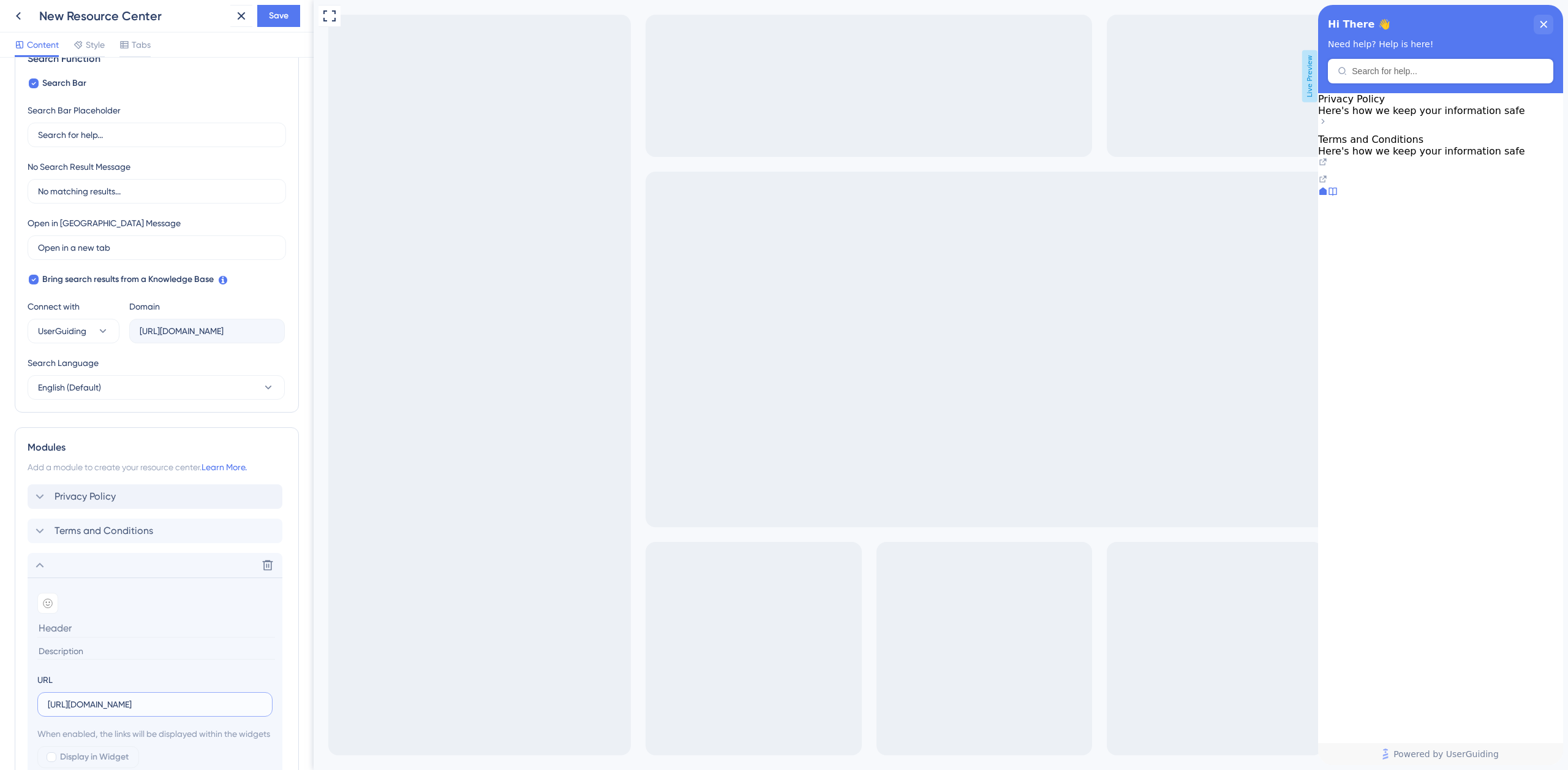
type input "https://www.paramountliquor.com.au/evolution-rewards"
click at [75, 624] on input at bounding box center [156, 628] width 238 height 19
paste input "Evolution Rewards"
type input "Evolution Rewards"
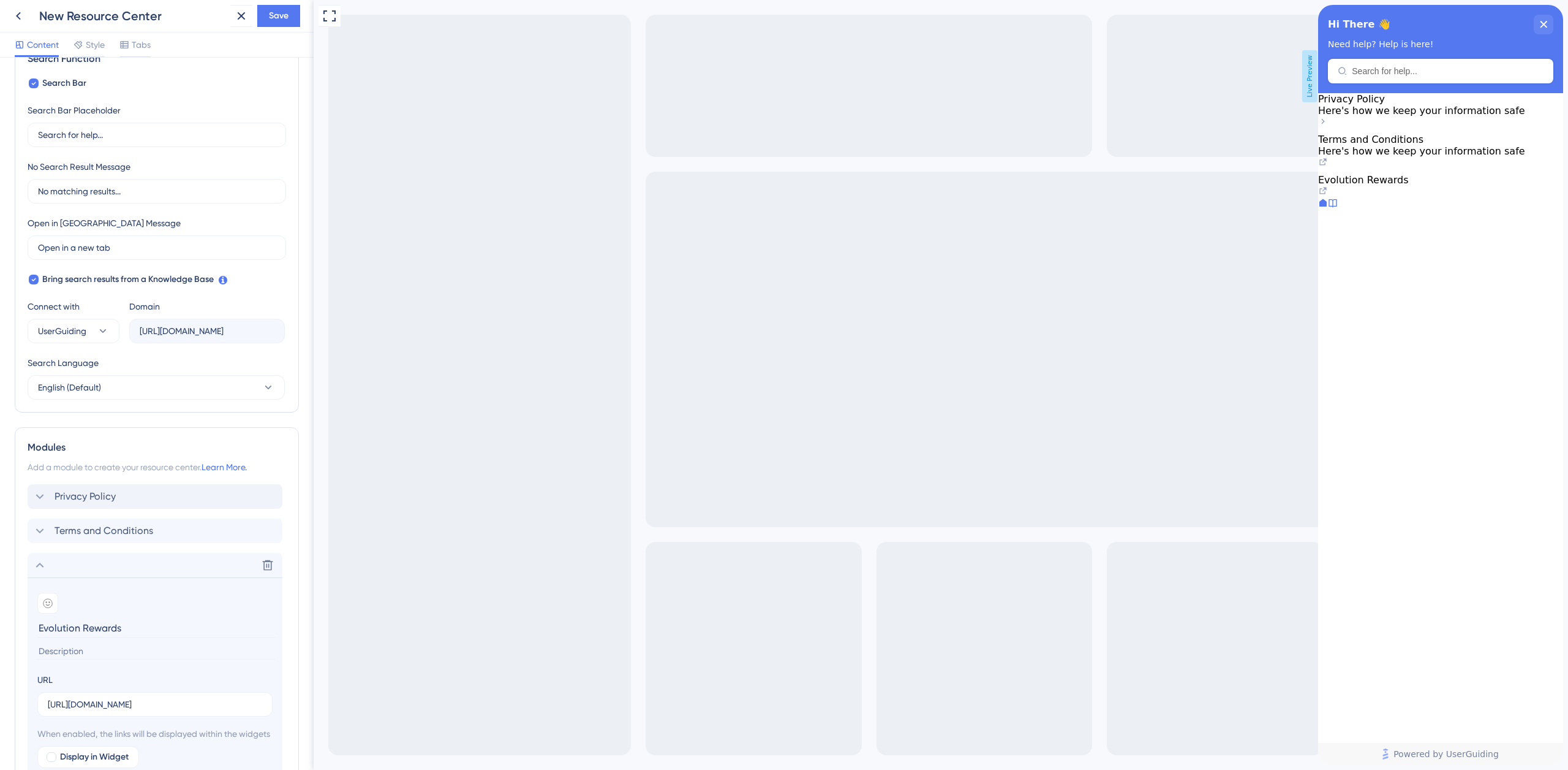
click at [89, 654] on input at bounding box center [156, 650] width 238 height 16
paste input "our loyalty program designed specifically with hospitality in mind."
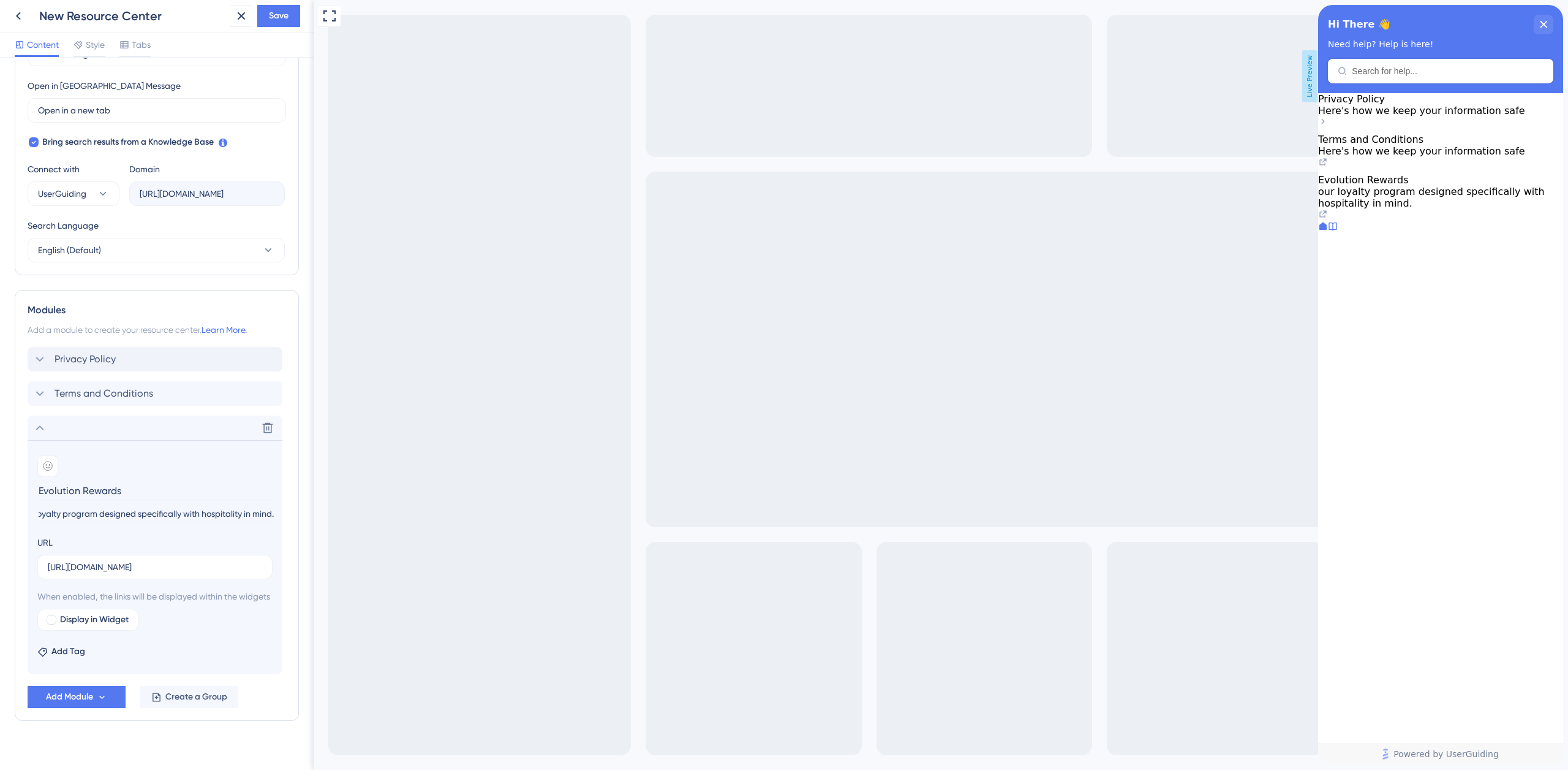
scroll to position [366, 0]
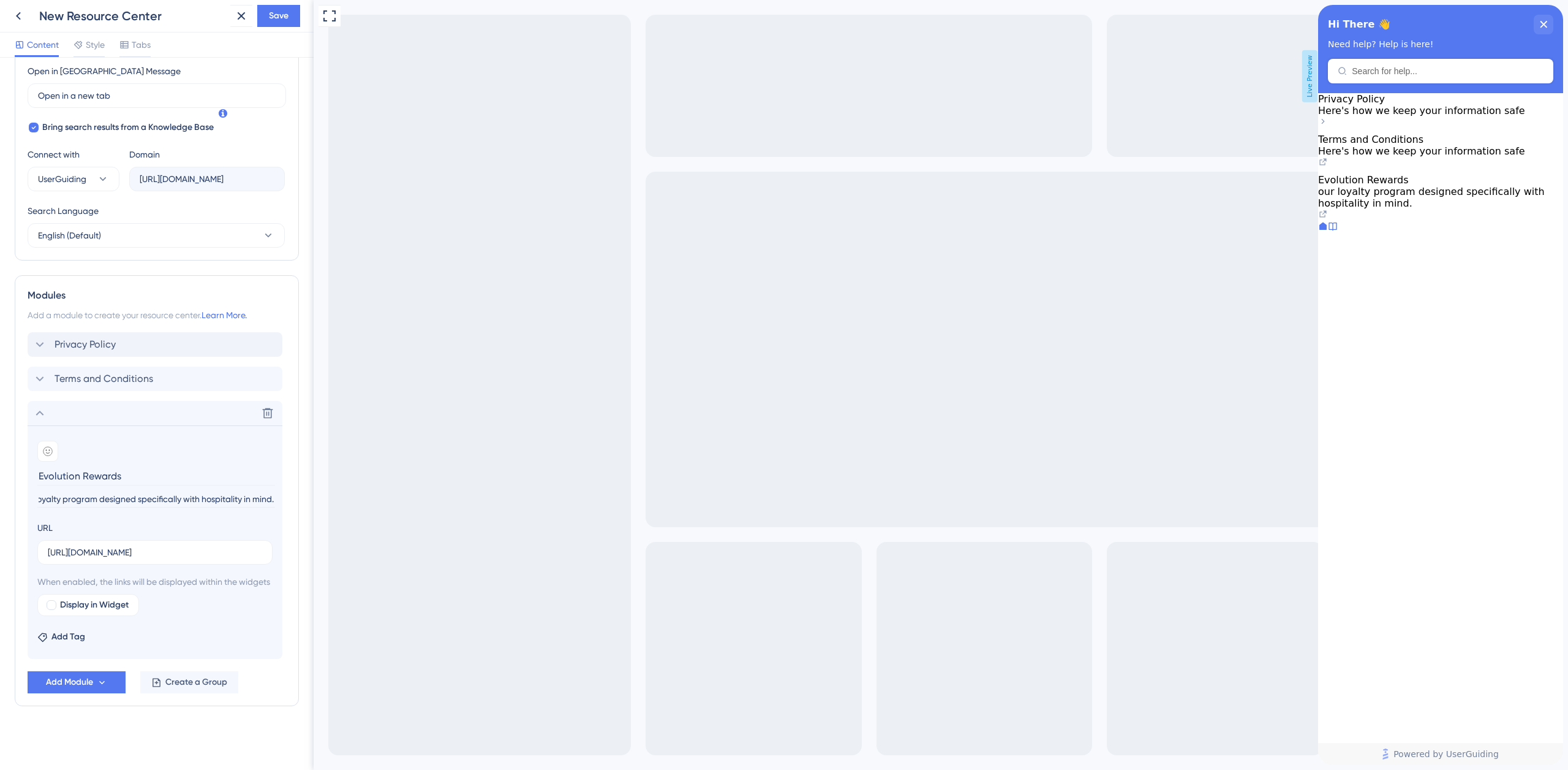
click at [45, 491] on input "our loyalty program designed specifically with hospitality in mind." at bounding box center [156, 498] width 238 height 16
type input "Our loyalty program designed specifically with hospitality in mind."
click at [60, 604] on span "Display in Widget" at bounding box center [94, 604] width 68 height 14
checkbox input "true"
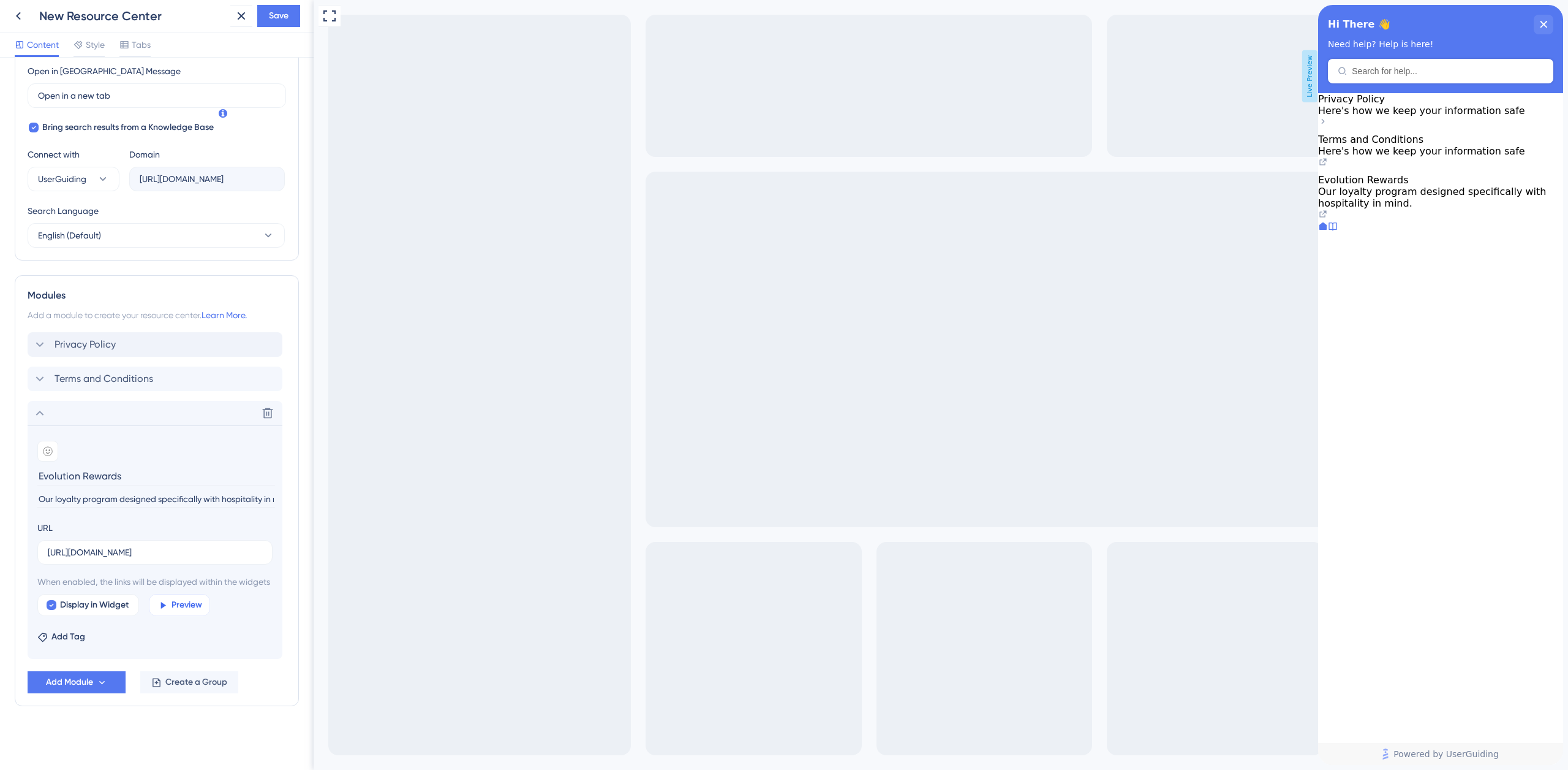
click at [178, 606] on span "Preview" at bounding box center [187, 604] width 31 height 14
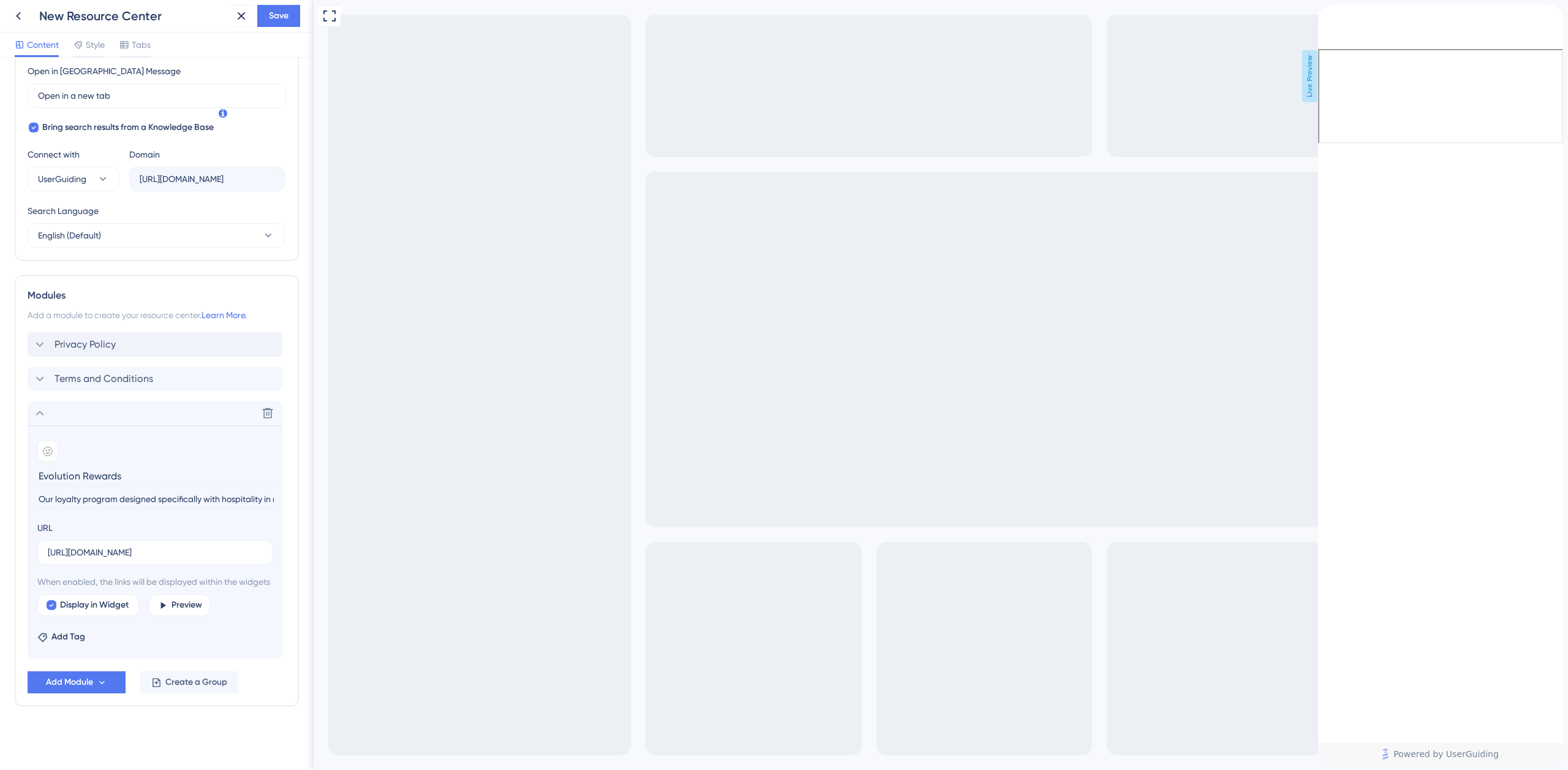
click at [1327, 14] on icon "back to header" at bounding box center [1322, 10] width 9 height 10
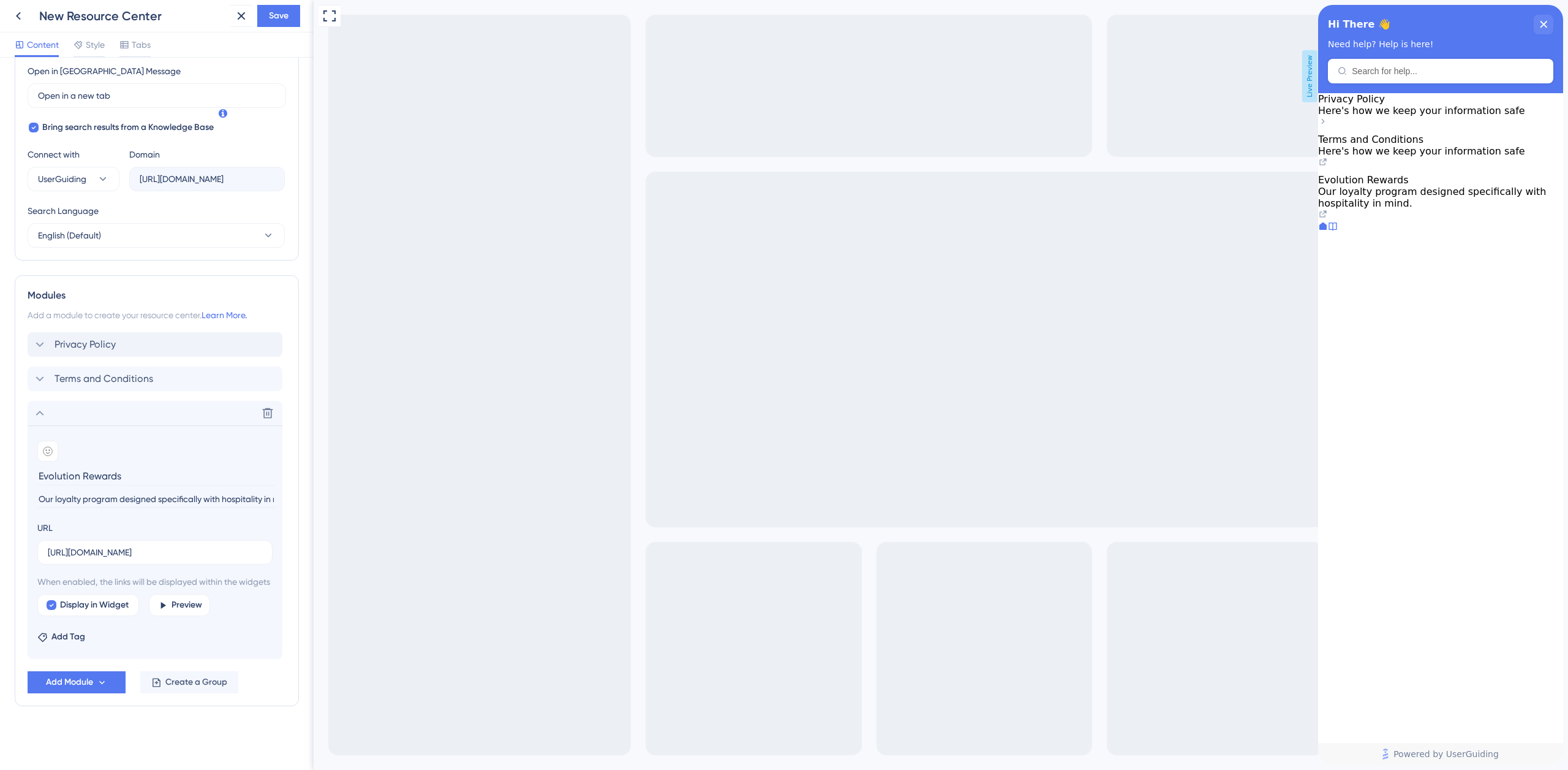
click at [1472, 209] on div "Evolution Rewards Our loyalty program designed specifically with hospitality in…" at bounding box center [1439, 191] width 245 height 35
click at [1328, 219] on icon at bounding box center [1322, 214] width 10 height 10
click at [278, 16] on span "Save" at bounding box center [278, 15] width 19 height 14
click at [40, 405] on icon at bounding box center [39, 412] width 14 height 14
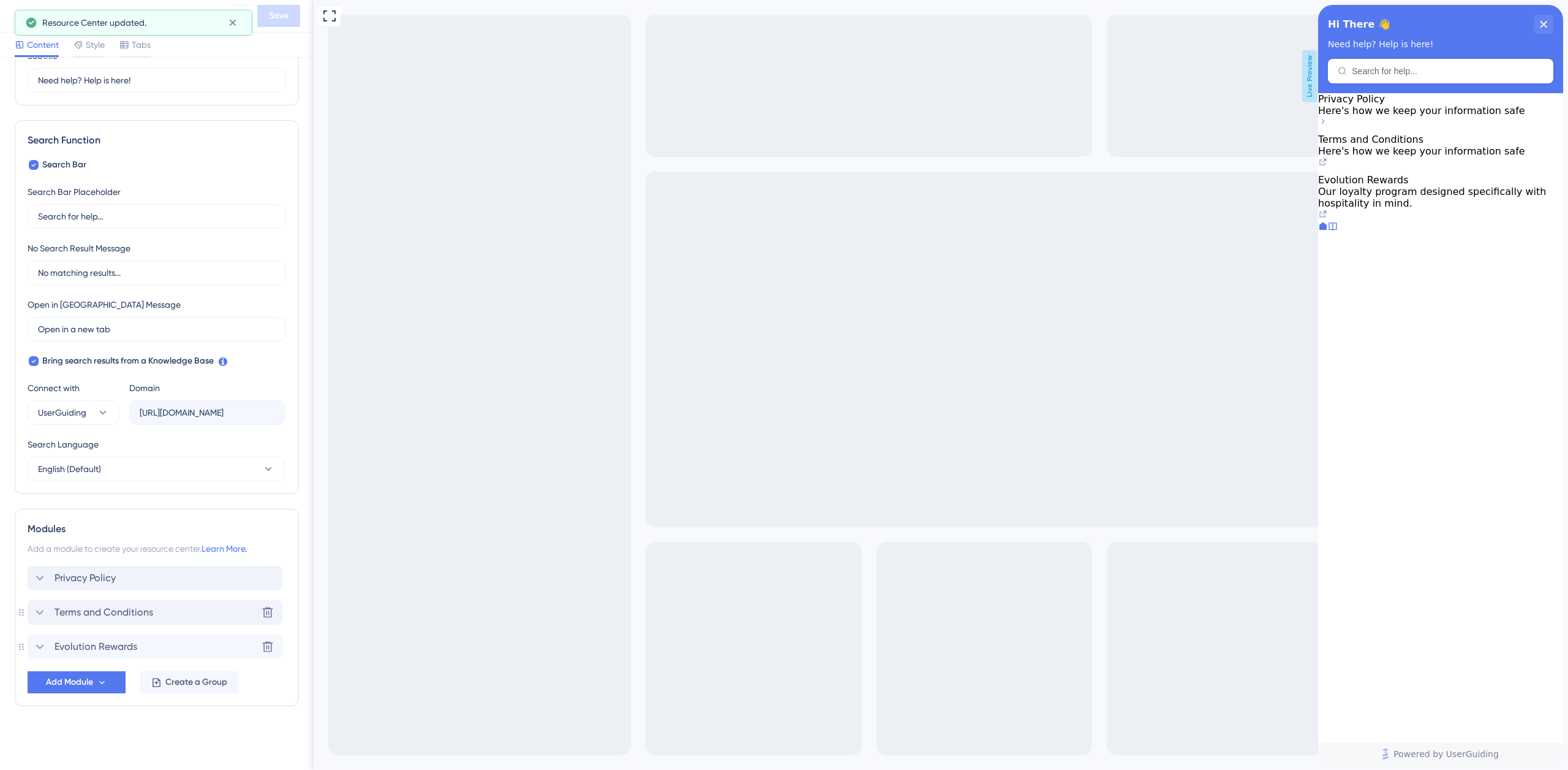
click at [102, 614] on span "Terms and Conditions" at bounding box center [104, 612] width 99 height 14
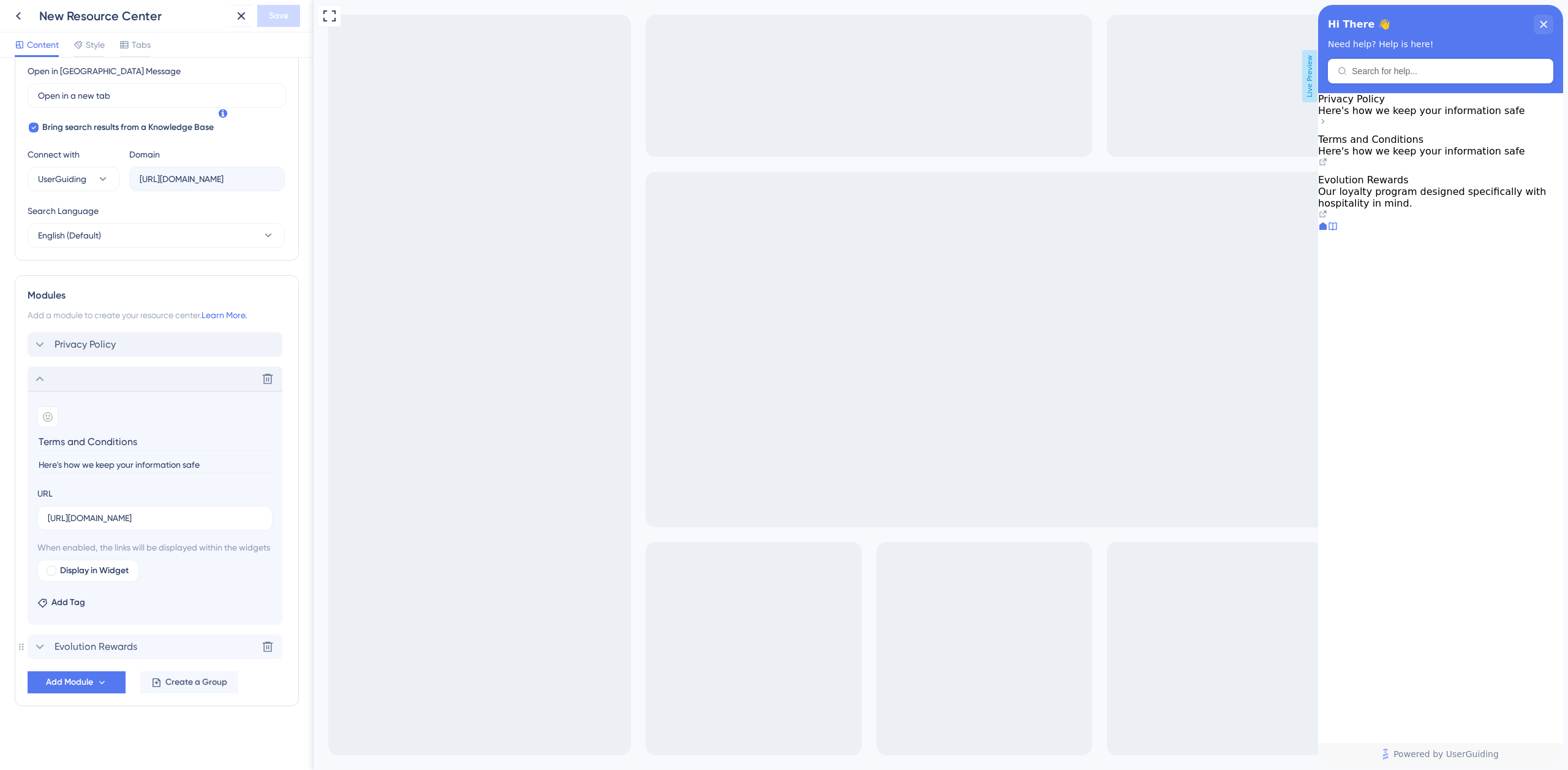
drag, startPoint x: 211, startPoint y: 449, endPoint x: 31, endPoint y: 450, distance: 180.0
click at [33, 450] on section "Add emoji Terms and Conditions Here's how we keep your information safe URL htt…" at bounding box center [154, 507] width 254 height 233
type input "General, Marketplace and Loyalty Program"
click at [41, 372] on icon at bounding box center [39, 378] width 14 height 14
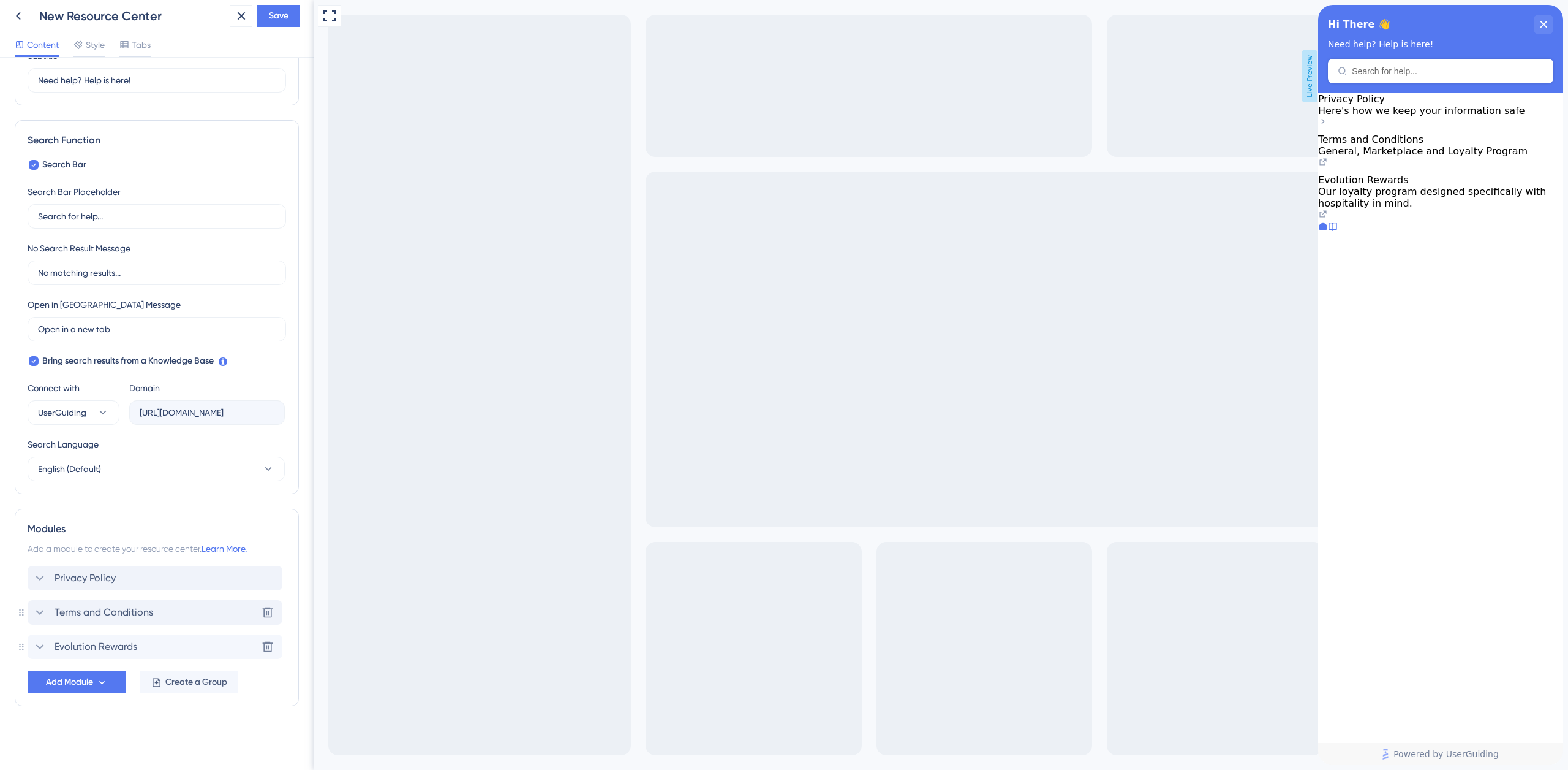
scroll to position [118, 0]
click at [279, 14] on span "Save" at bounding box center [278, 15] width 19 height 14
click at [1338, 231] on icon at bounding box center [1333, 226] width 10 height 10
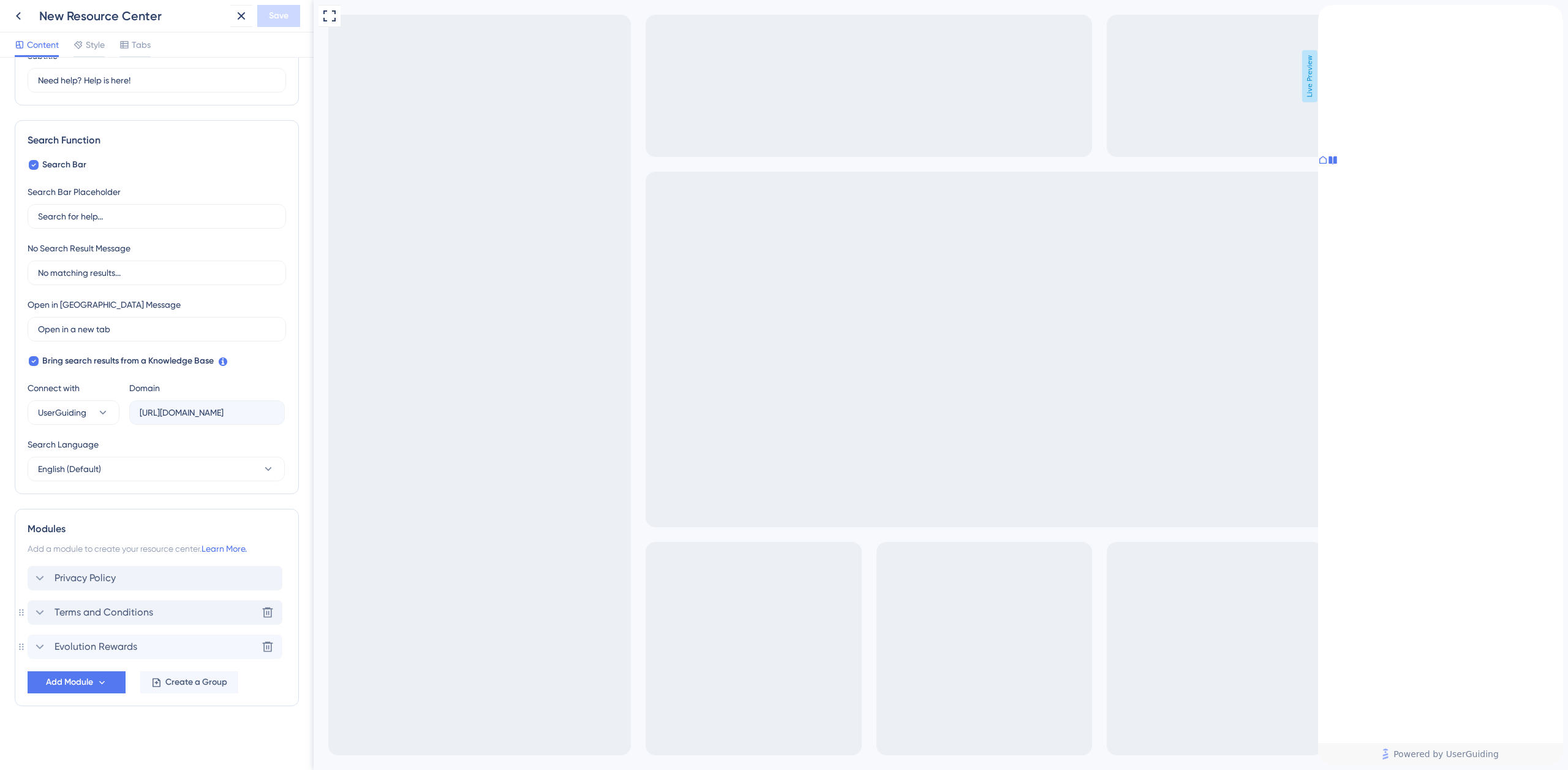
click at [1328, 167] on div at bounding box center [1322, 160] width 10 height 12
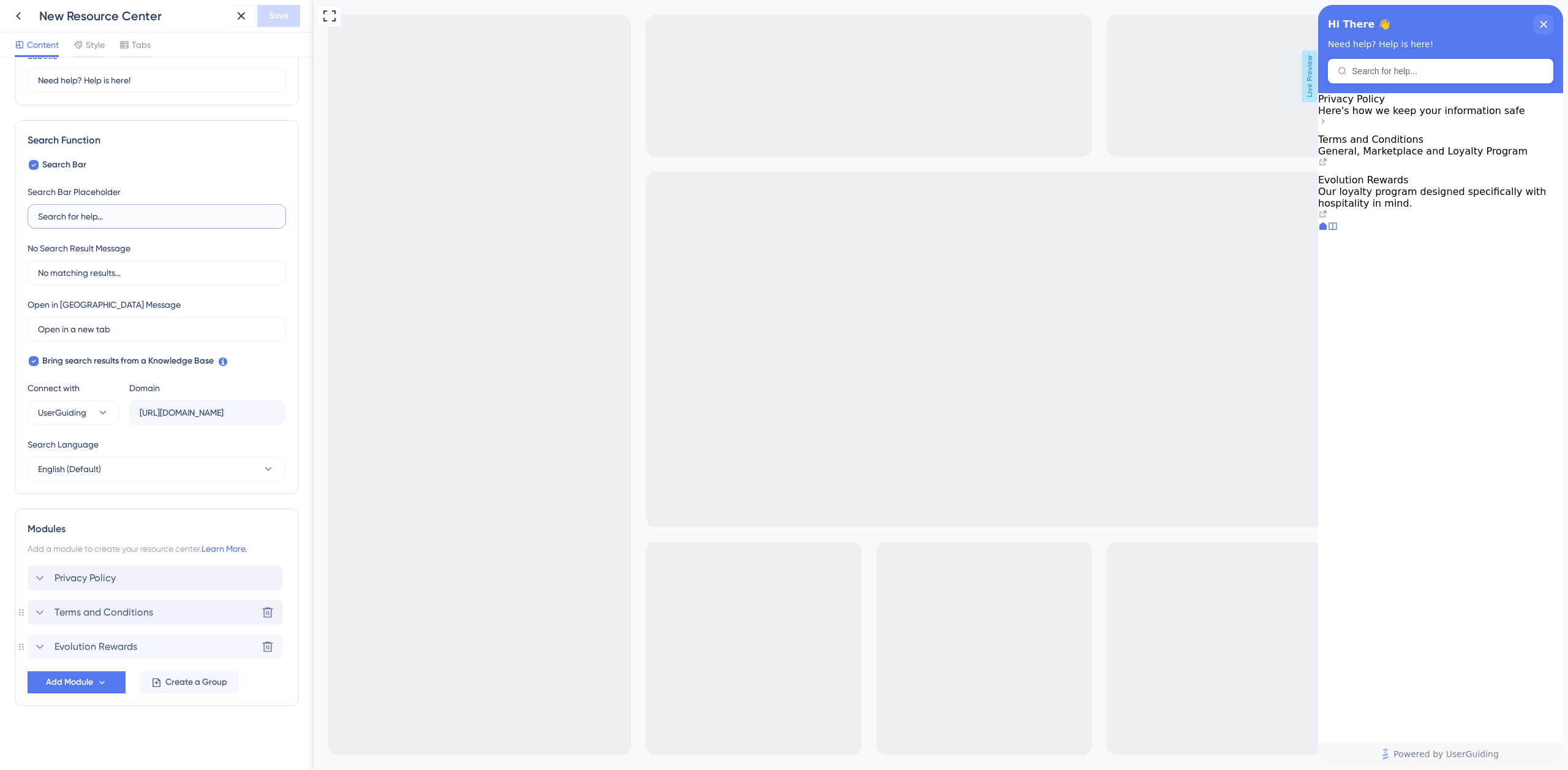
click at [81, 217] on input "Search for help..." at bounding box center [157, 216] width 238 height 13
click at [194, 214] on input "Search for knowledge or help..." at bounding box center [157, 216] width 238 height 13
click at [91, 216] on input "Search for knowledge or help..." at bounding box center [157, 216] width 238 height 13
drag, startPoint x: 68, startPoint y: 218, endPoint x: 273, endPoint y: 223, distance: 205.1
click at [274, 223] on label "Search for knowledge or help..." at bounding box center [156, 217] width 258 height 25
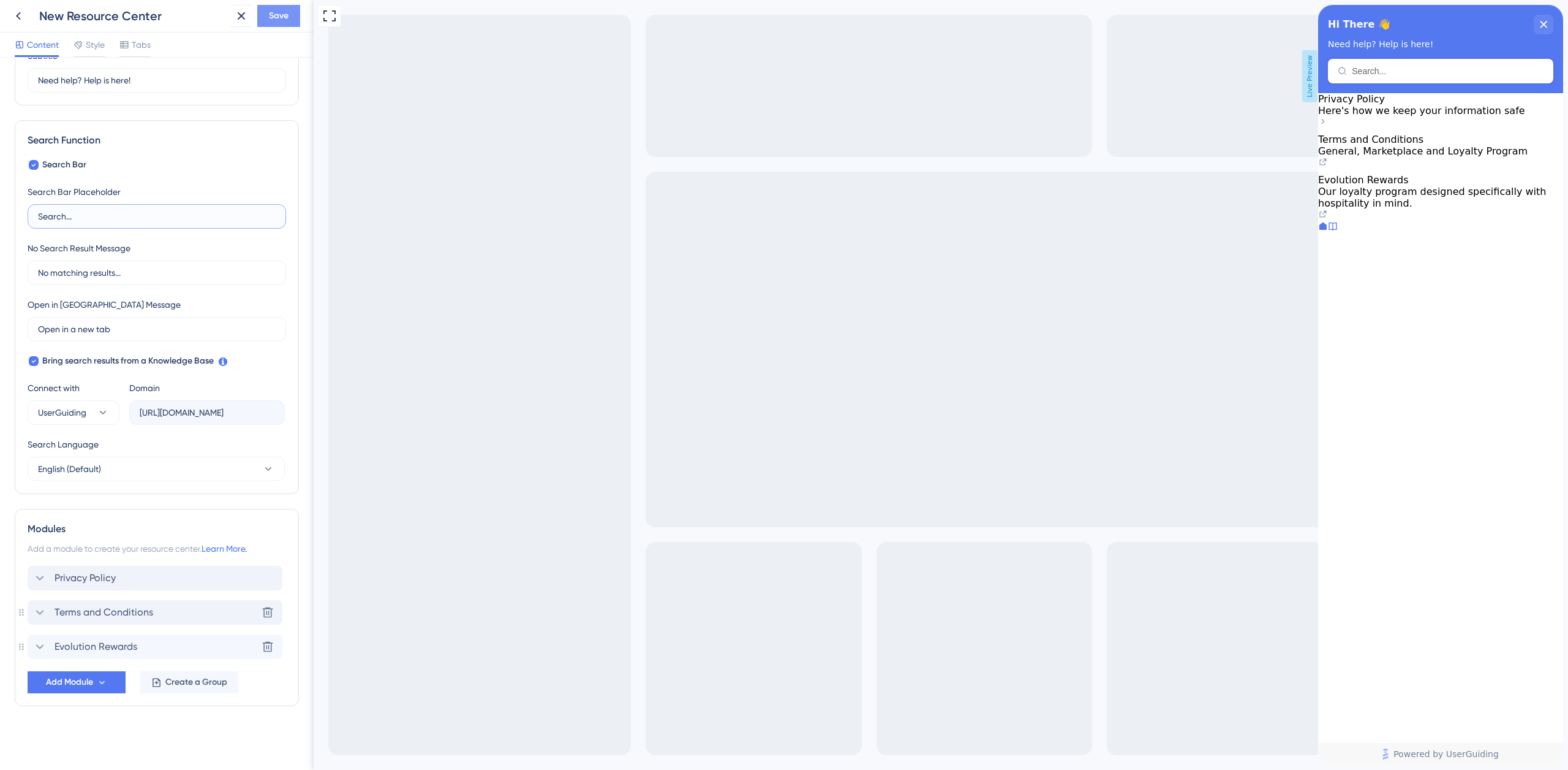
type input "Search..."
click at [276, 13] on span "Save" at bounding box center [278, 15] width 19 height 14
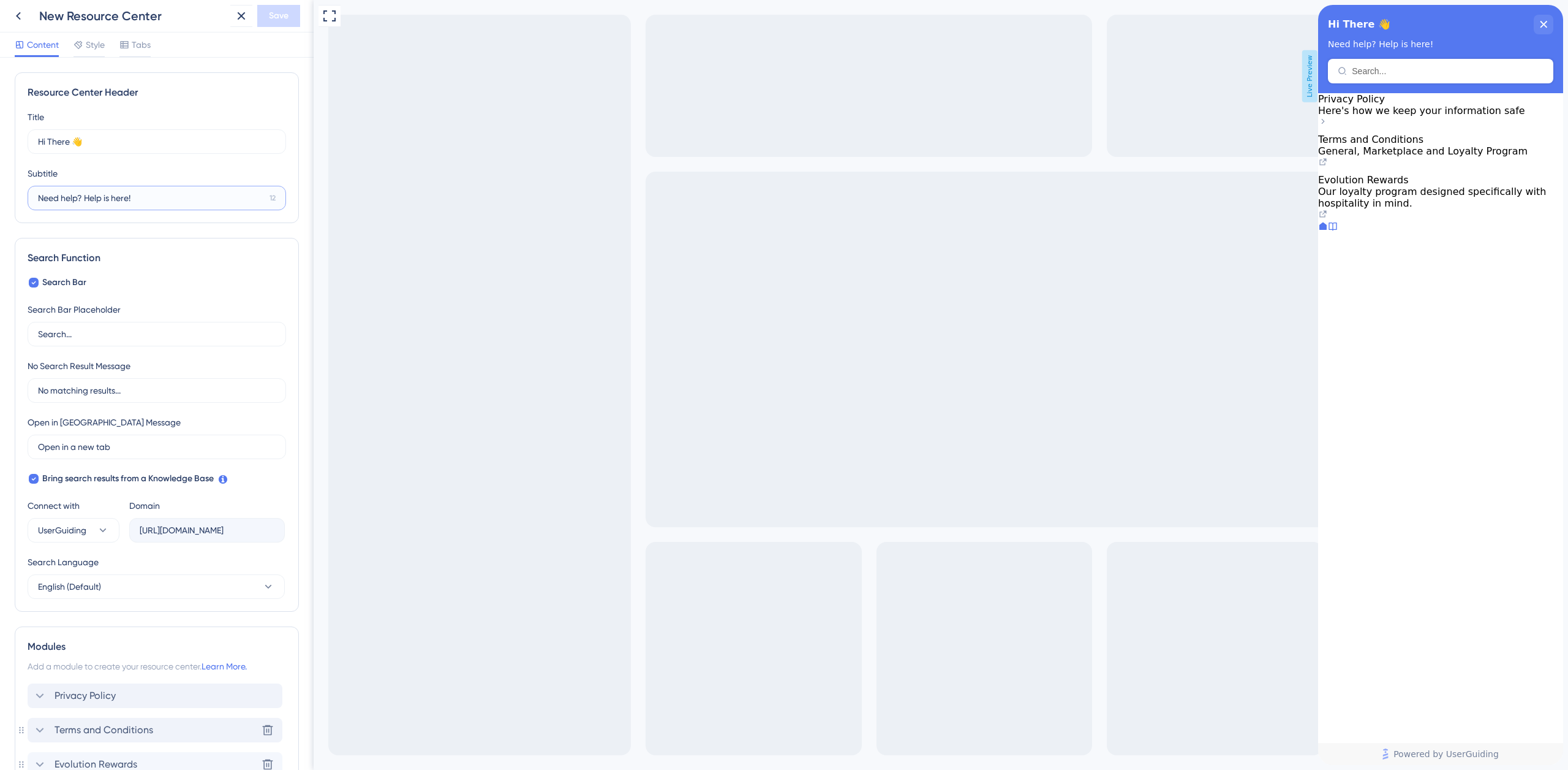
drag, startPoint x: 85, startPoint y: 197, endPoint x: 99, endPoint y: 194, distance: 14.3
click at [103, 196] on input "Need help? Help is here!" at bounding box center [152, 198] width 226 height 13
type input "Need help? Help is here!"
click at [152, 196] on input "Need help? Help is here!" at bounding box center [152, 198] width 226 height 13
click at [83, 41] on div "Style" at bounding box center [89, 44] width 32 height 14
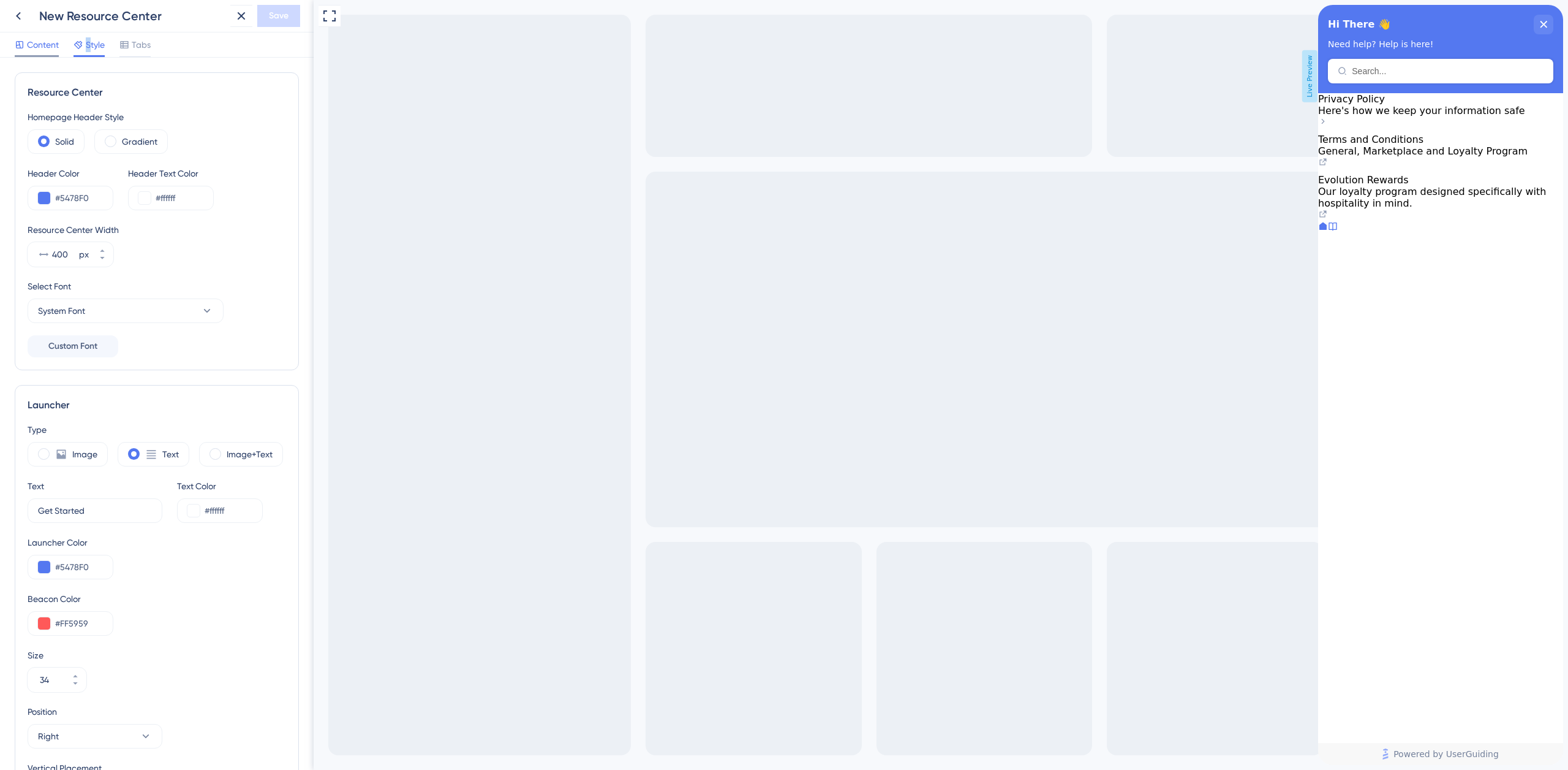
click at [46, 50] on span "Content" at bounding box center [42, 44] width 32 height 14
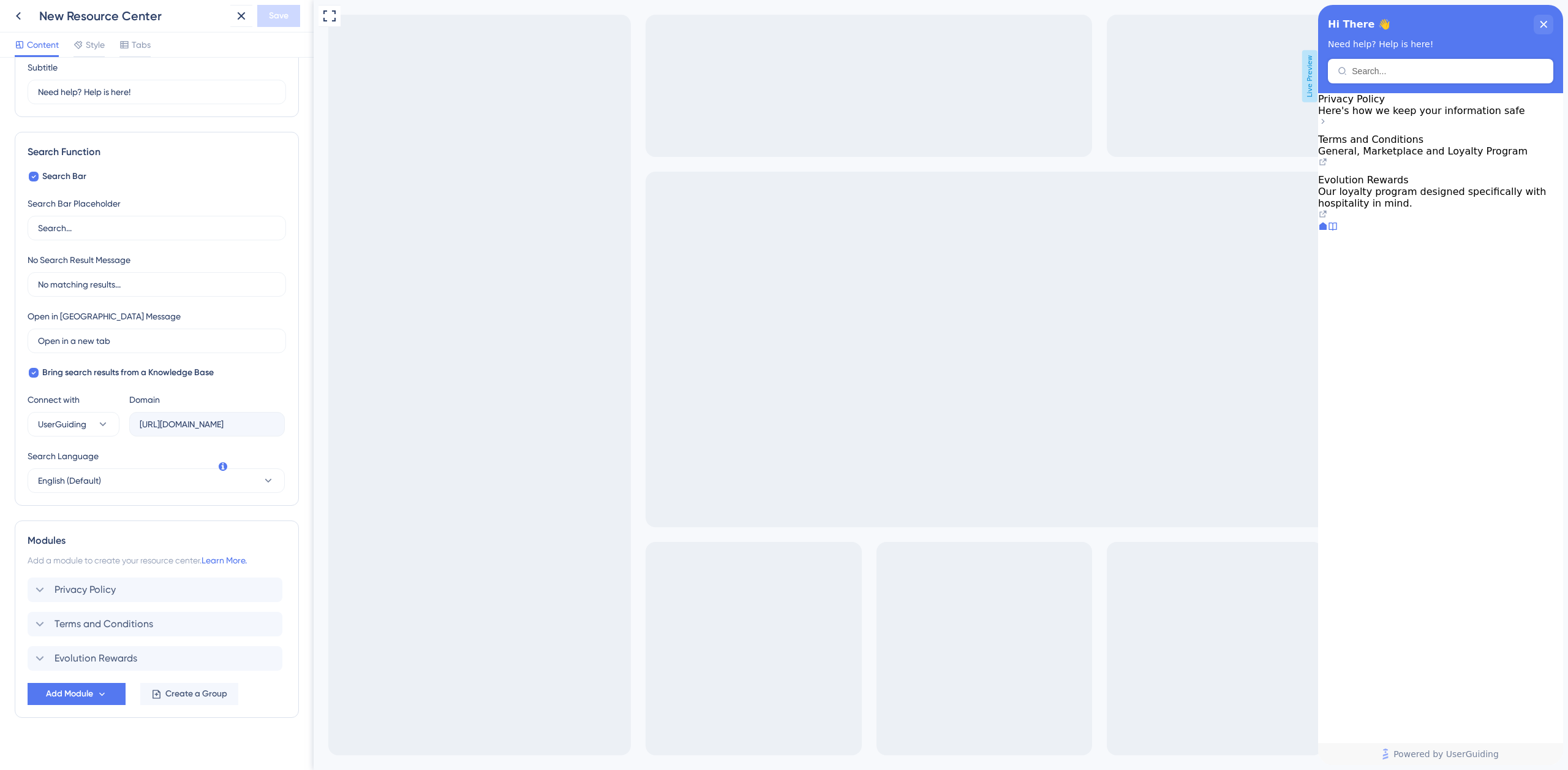
scroll to position [118, 0]
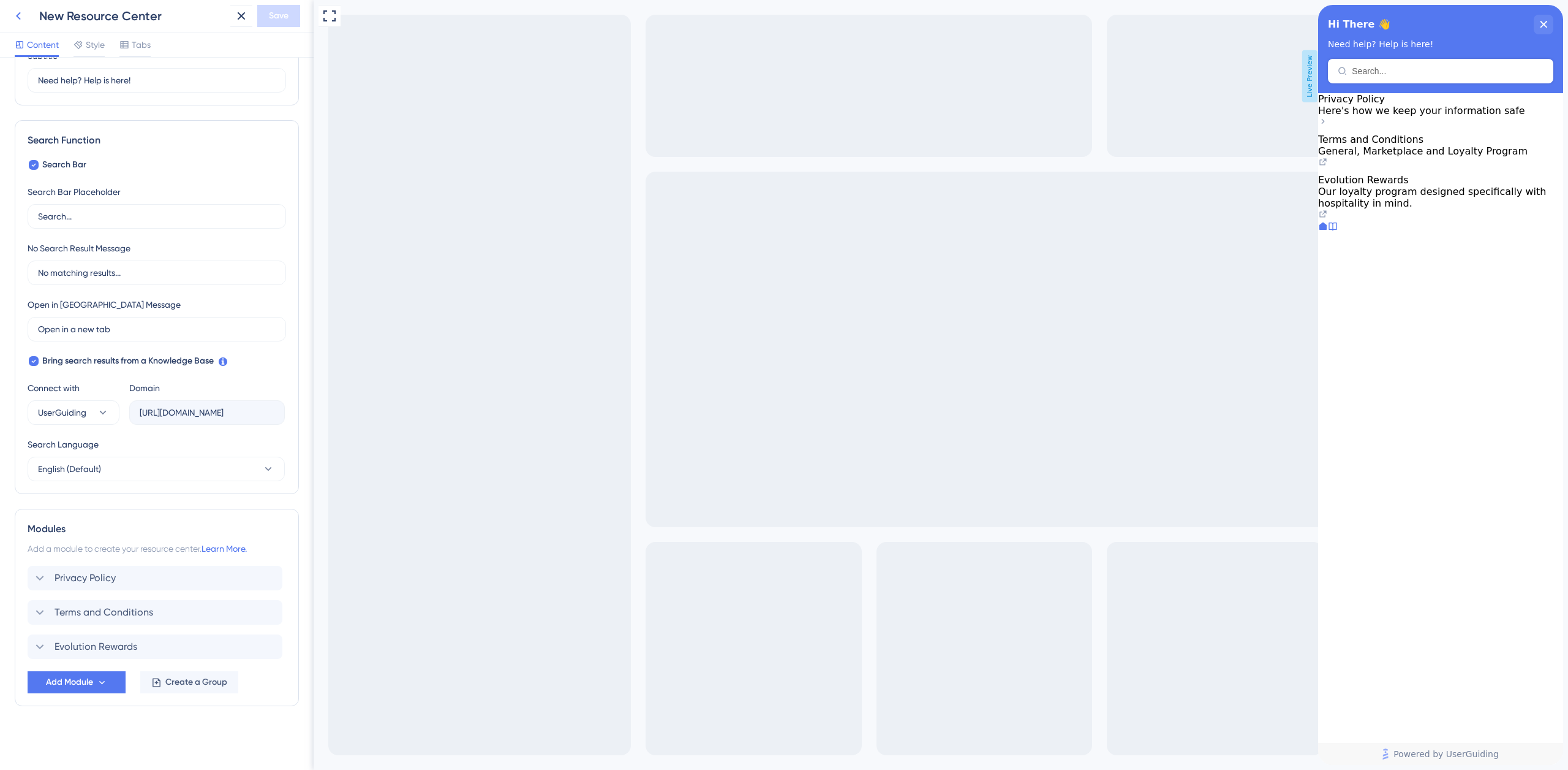
click at [21, 19] on icon at bounding box center [17, 15] width 14 height 14
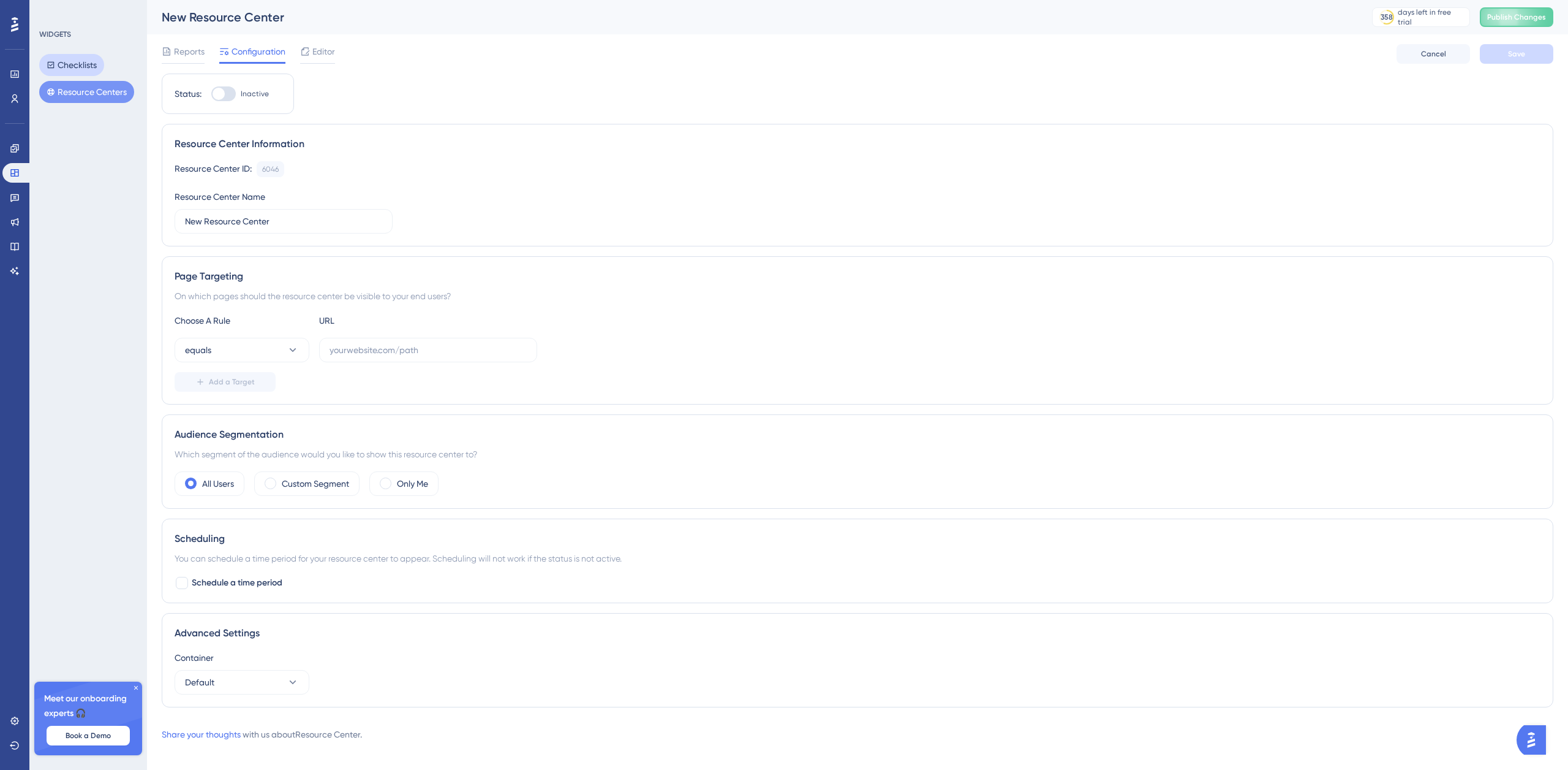
click at [83, 67] on button "Checklists" at bounding box center [72, 64] width 65 height 22
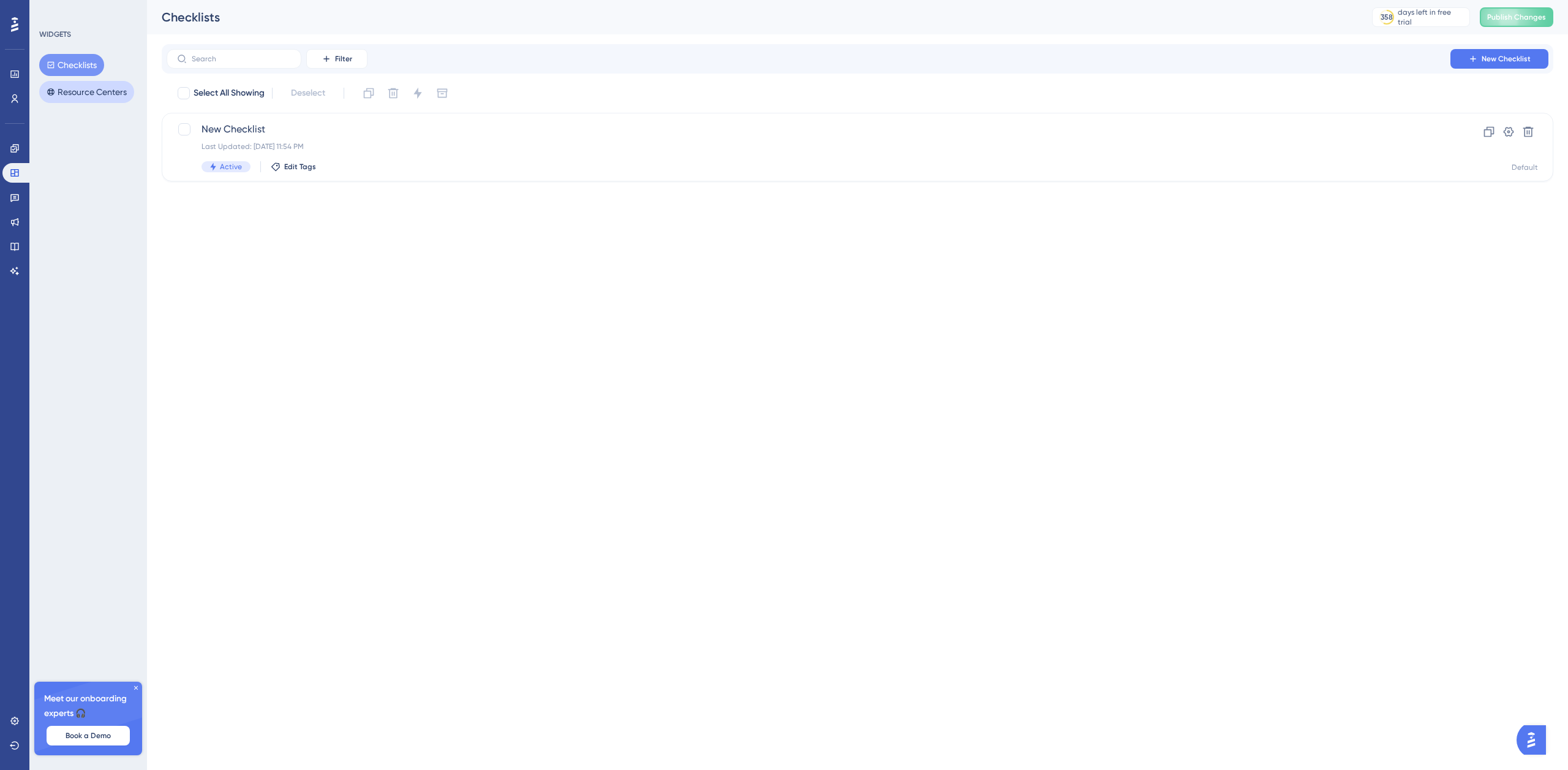
click at [86, 92] on button "Resource Centers" at bounding box center [86, 91] width 95 height 22
click at [229, 162] on span "Inactive" at bounding box center [233, 166] width 28 height 10
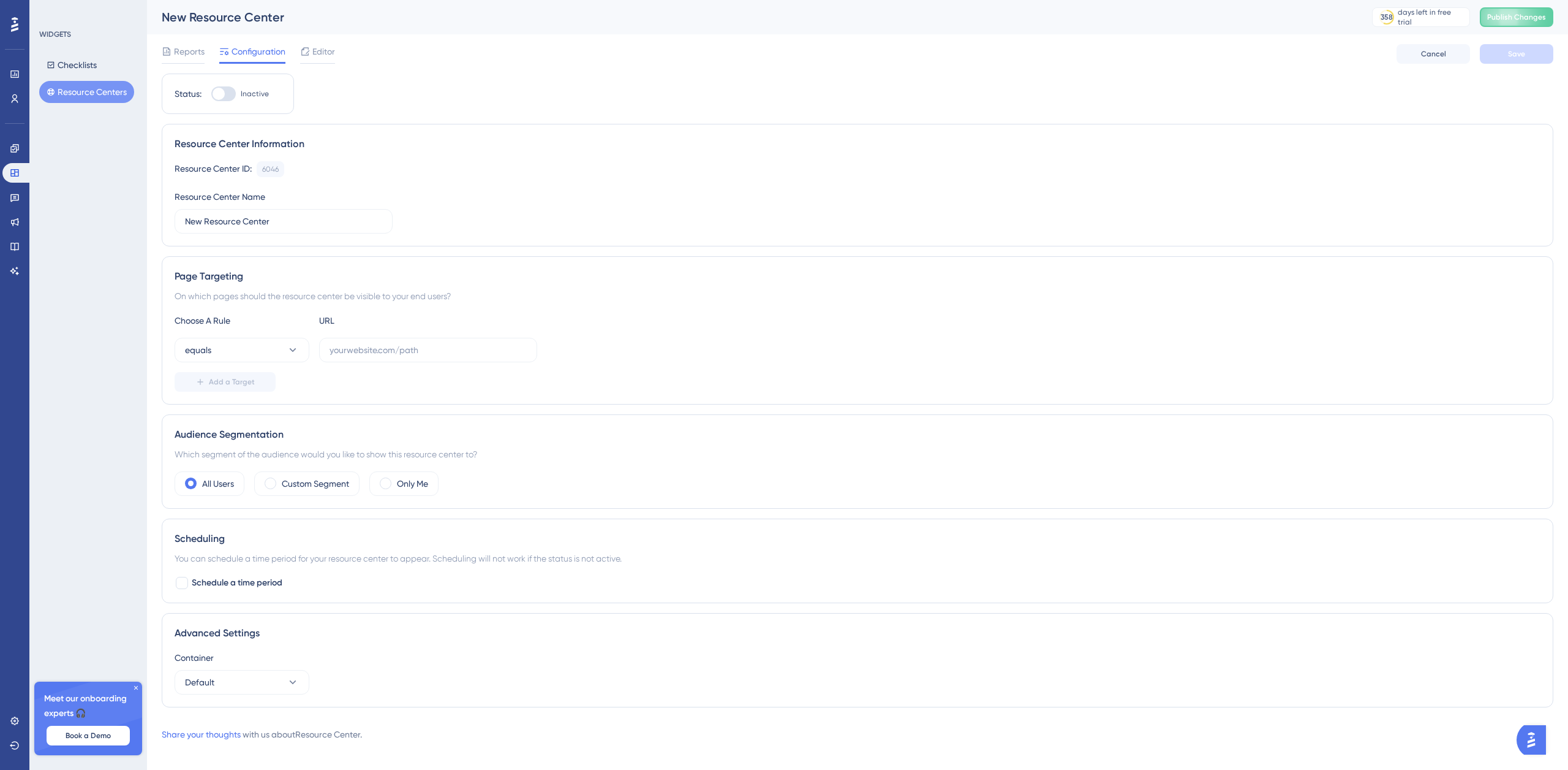
click at [226, 92] on div at bounding box center [224, 93] width 25 height 14
click at [211, 94] on input "Inactive" at bounding box center [211, 94] width 1 height 1
checkbox input "false"
click at [358, 343] on input "text" at bounding box center [427, 349] width 197 height 13
paste input "[URL][DOMAIN_NAME]"
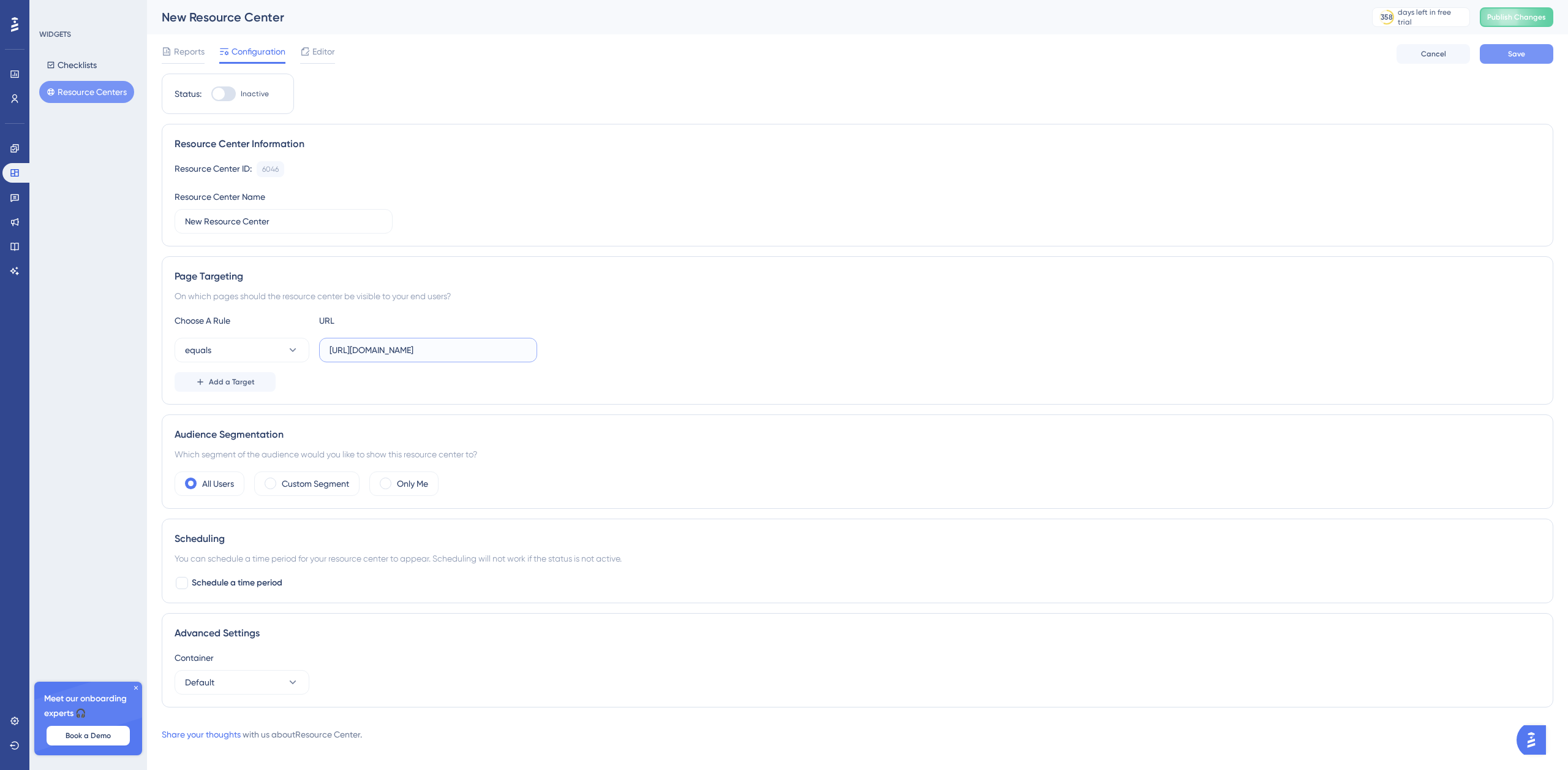
type input "[URL][DOMAIN_NAME]"
click at [1521, 49] on span "Save" at bounding box center [1516, 54] width 17 height 10
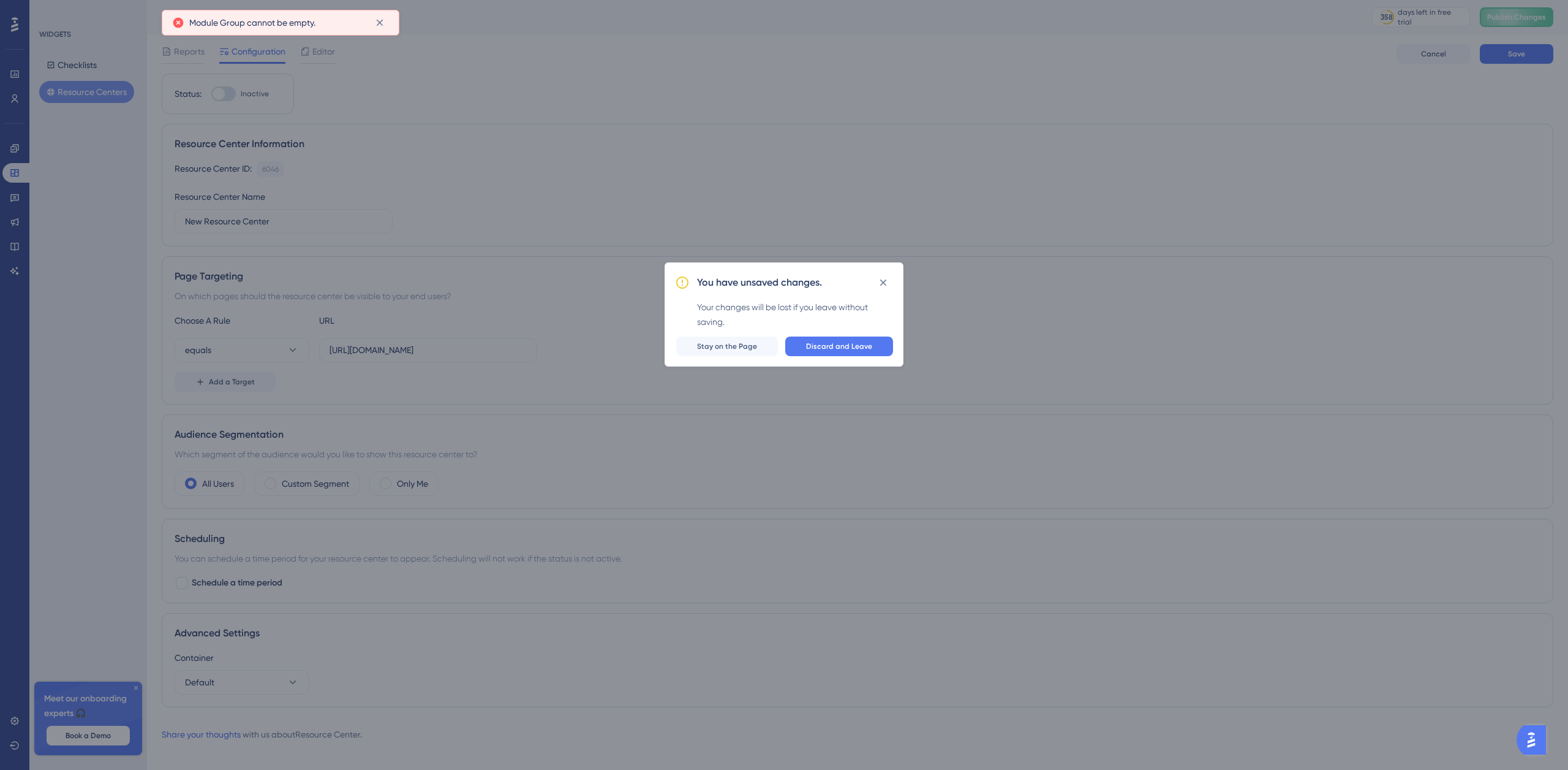
click at [748, 347] on span "Stay on the Page" at bounding box center [726, 346] width 60 height 10
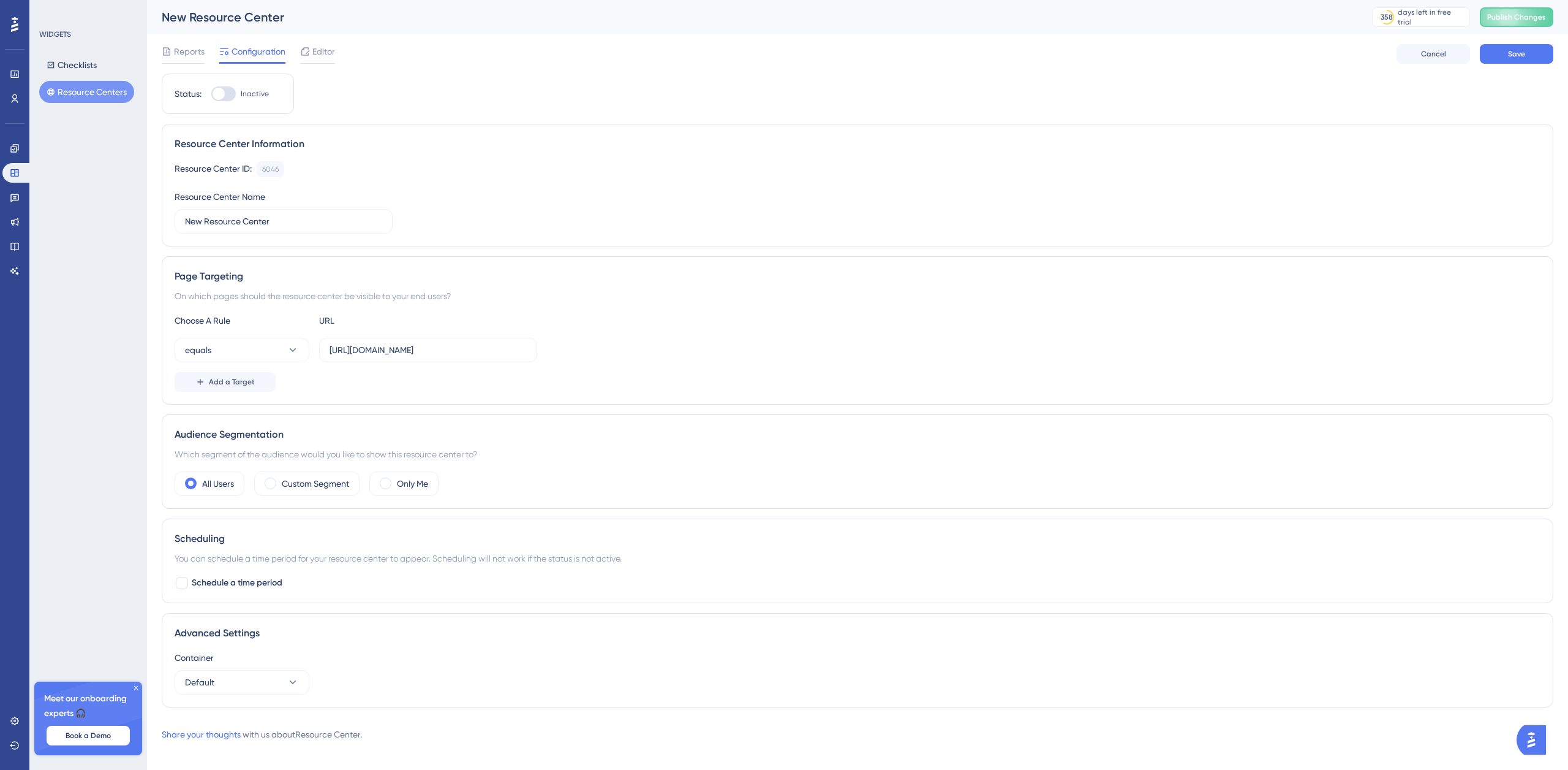
click at [224, 94] on div at bounding box center [218, 93] width 12 height 12
click at [211, 94] on input "Inactive" at bounding box center [211, 94] width 1 height 1
checkbox input "false"
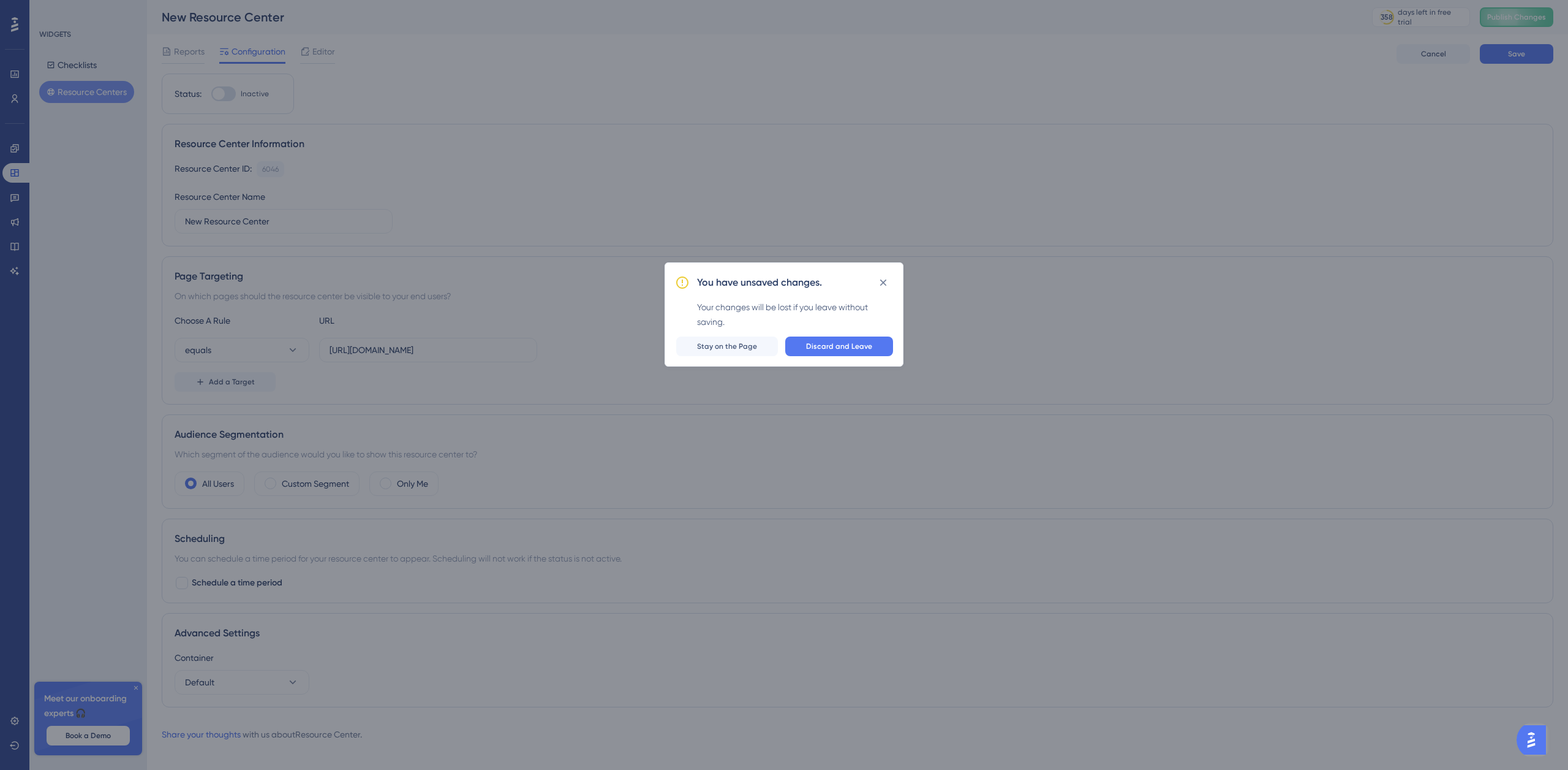
click at [747, 346] on span "Stay on the Page" at bounding box center [726, 346] width 60 height 10
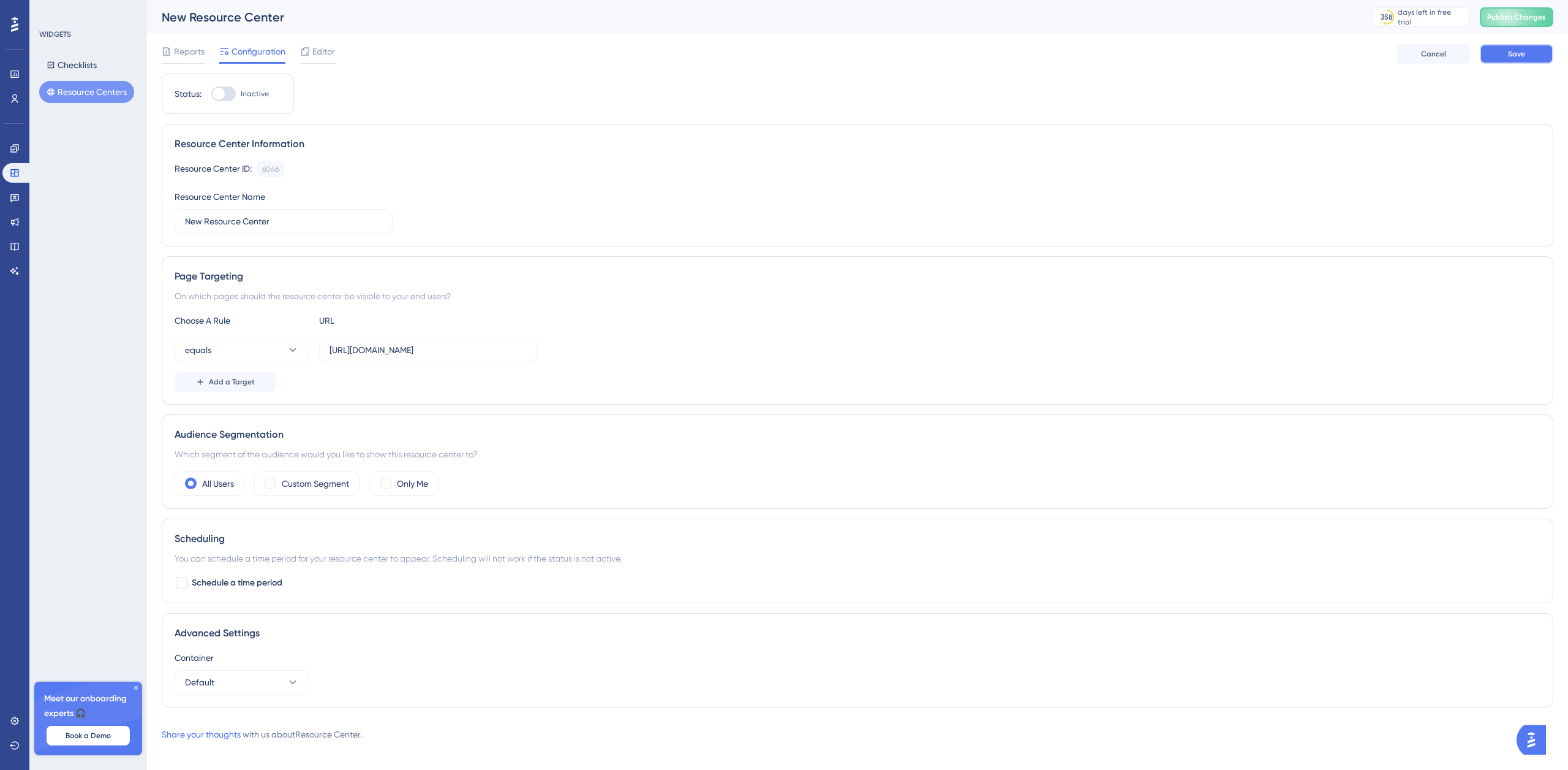
click at [1514, 55] on span "Save" at bounding box center [1516, 54] width 17 height 10
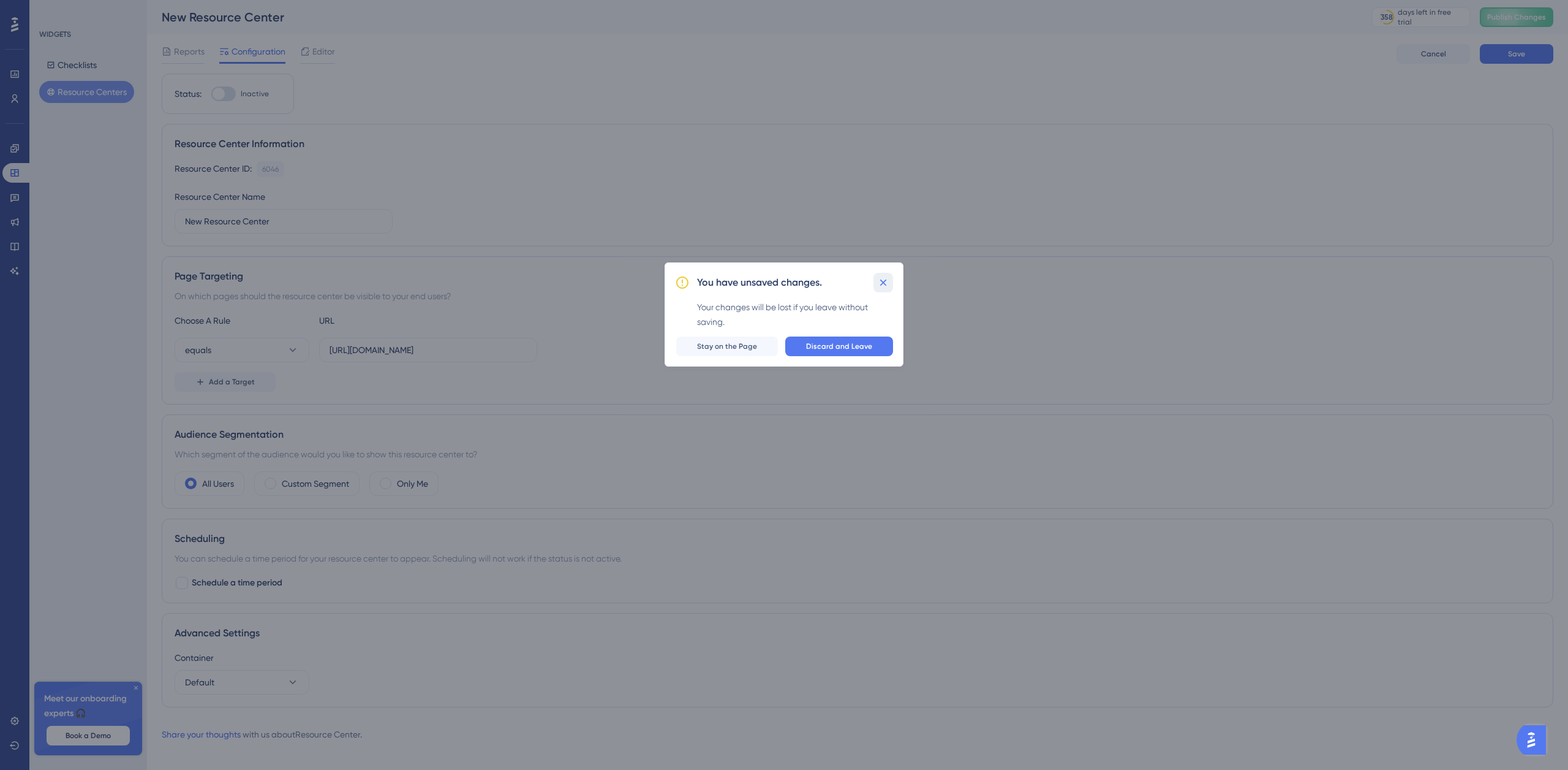
click at [888, 280] on icon at bounding box center [883, 282] width 12 height 12
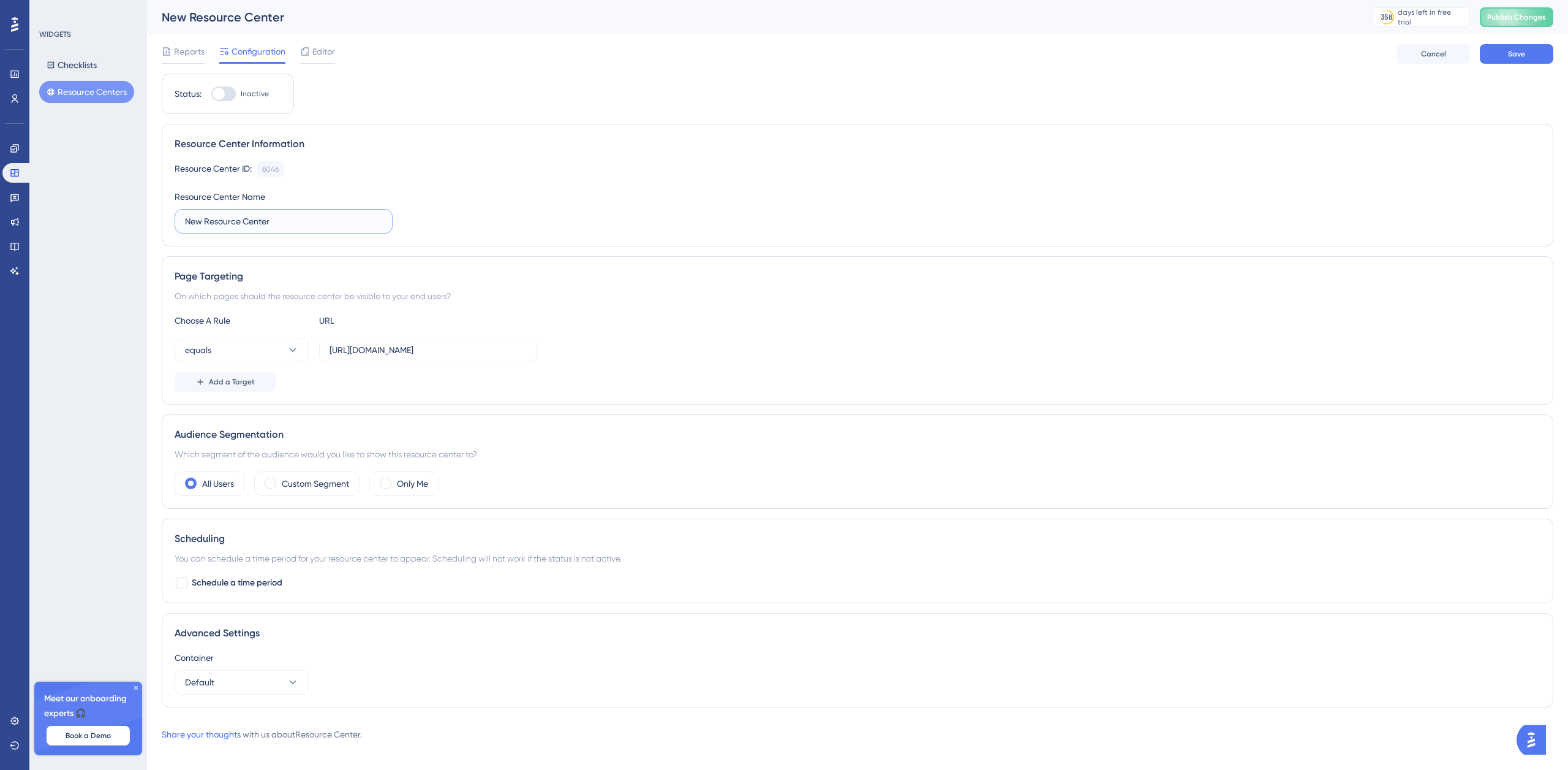
drag, startPoint x: 206, startPoint y: 224, endPoint x: 158, endPoint y: 223, distance: 48.0
click at [158, 223] on div "Performance Users Engagement Widgets Feedback Product Updates Knowledge Base AI…" at bounding box center [857, 380] width 1421 height 761
click at [201, 222] on input "Parramount's Resource Center" at bounding box center [283, 221] width 197 height 13
type input "Paramount's Resource Center"
click at [187, 55] on span "Reports" at bounding box center [189, 51] width 31 height 14
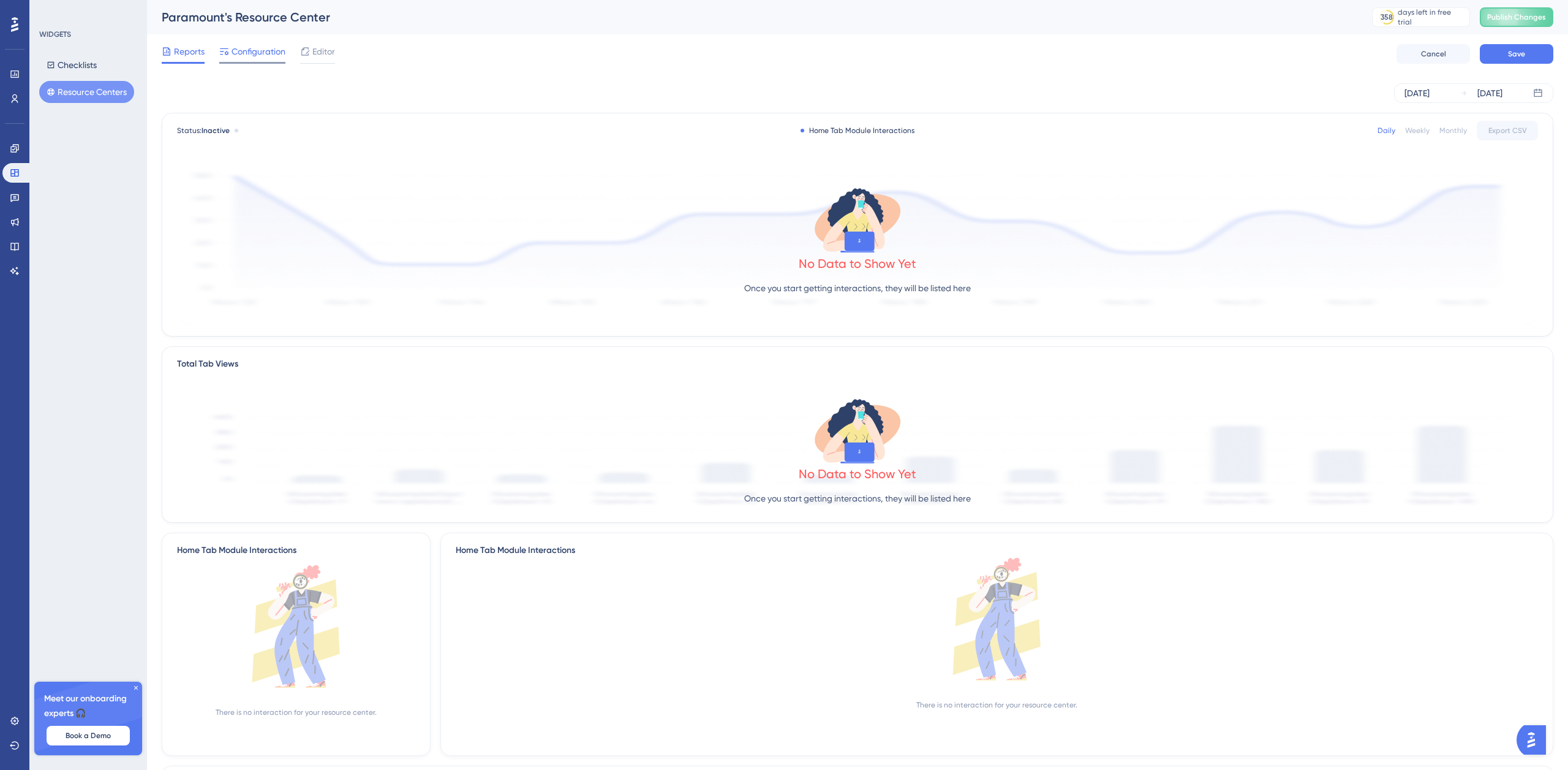
click at [245, 54] on span "Configuration" at bounding box center [258, 51] width 54 height 14
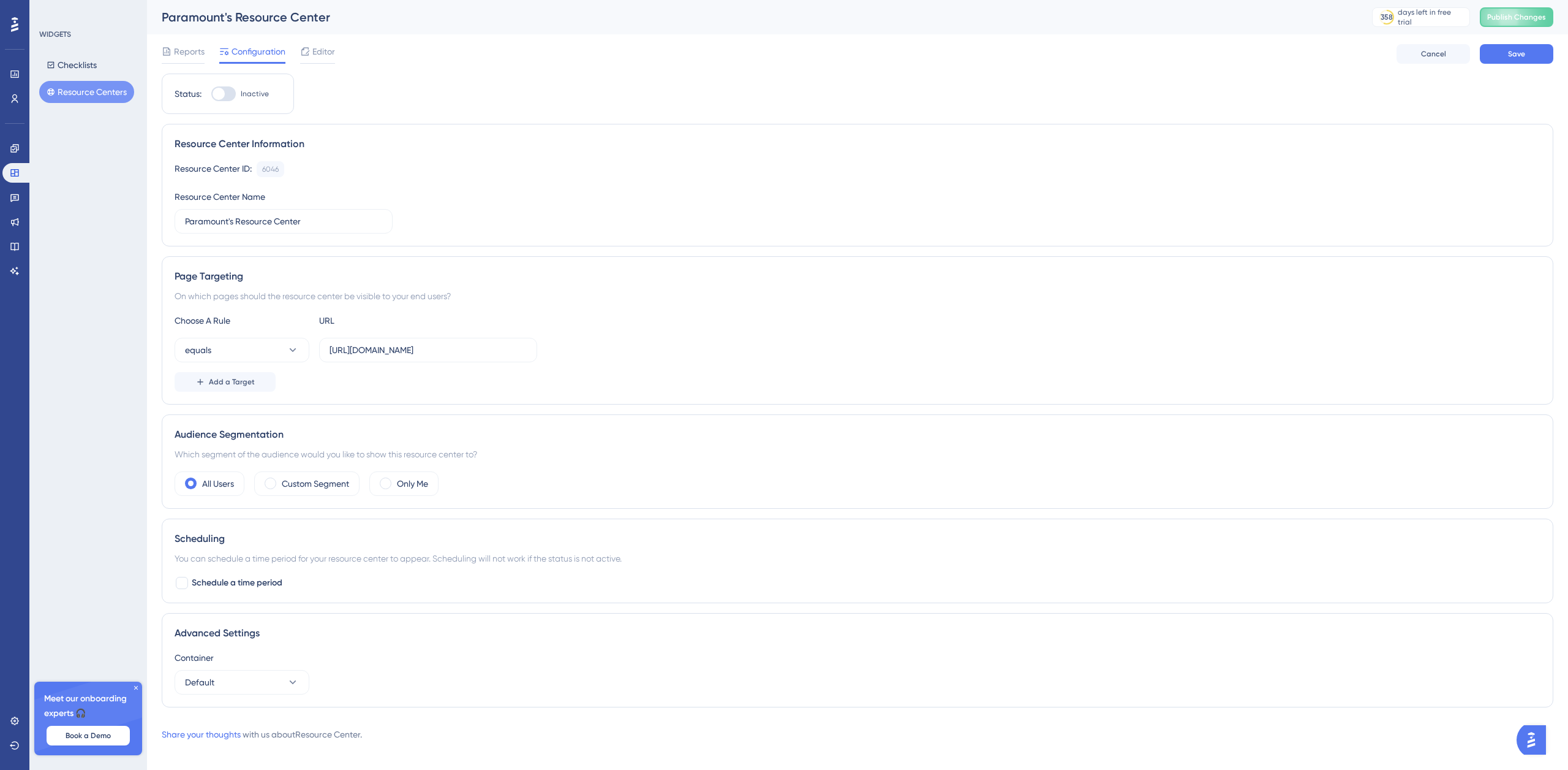
click at [226, 93] on div at bounding box center [224, 93] width 25 height 14
click at [211, 94] on input "Inactive" at bounding box center [211, 94] width 1 height 1
checkbox input "false"
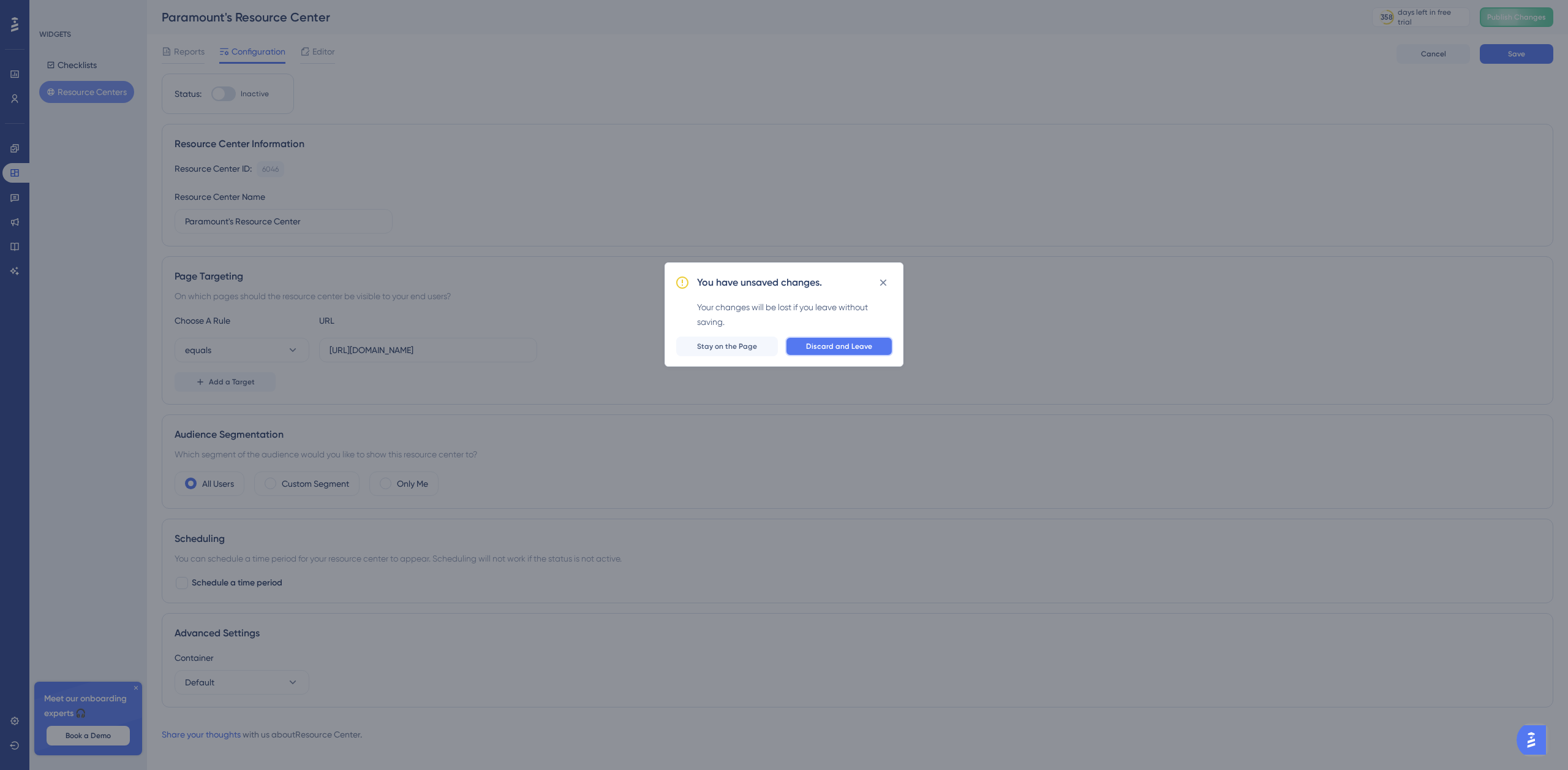
click at [819, 343] on span "Discard and Leave" at bounding box center [839, 346] width 66 height 10
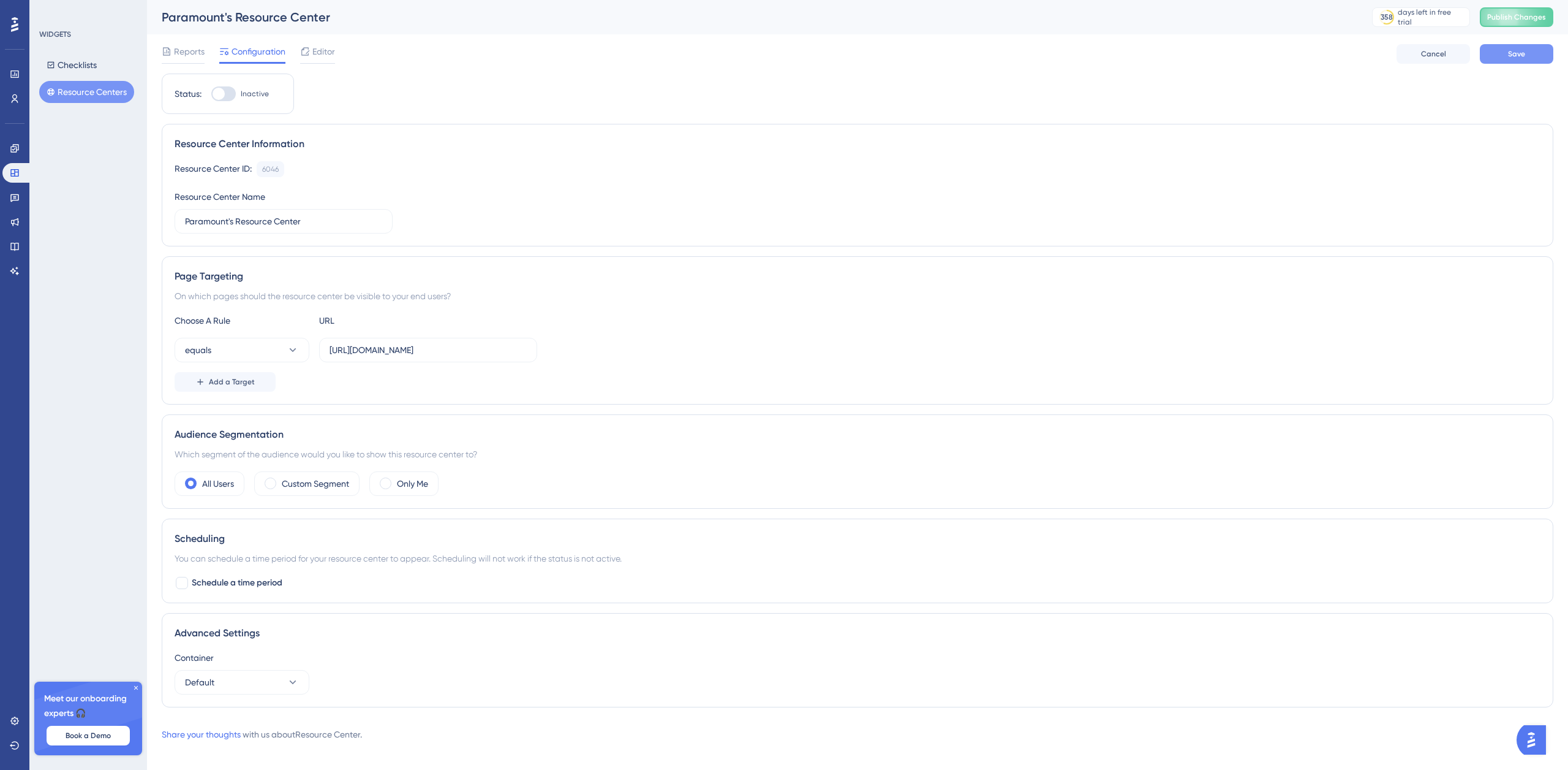
click at [1522, 55] on span "Save" at bounding box center [1516, 54] width 17 height 10
click at [321, 53] on span "Editor" at bounding box center [323, 51] width 23 height 14
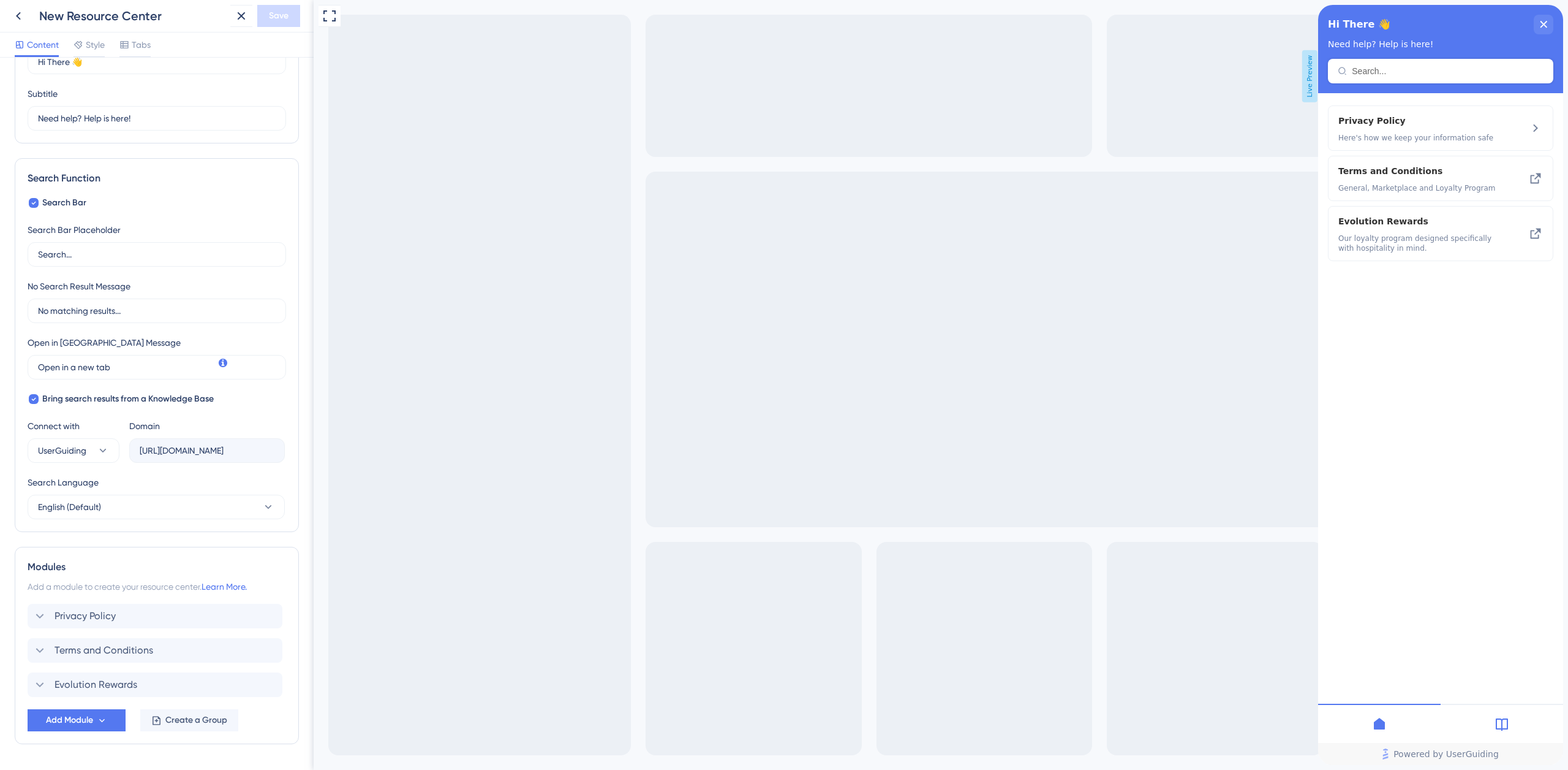
scroll to position [118, 0]
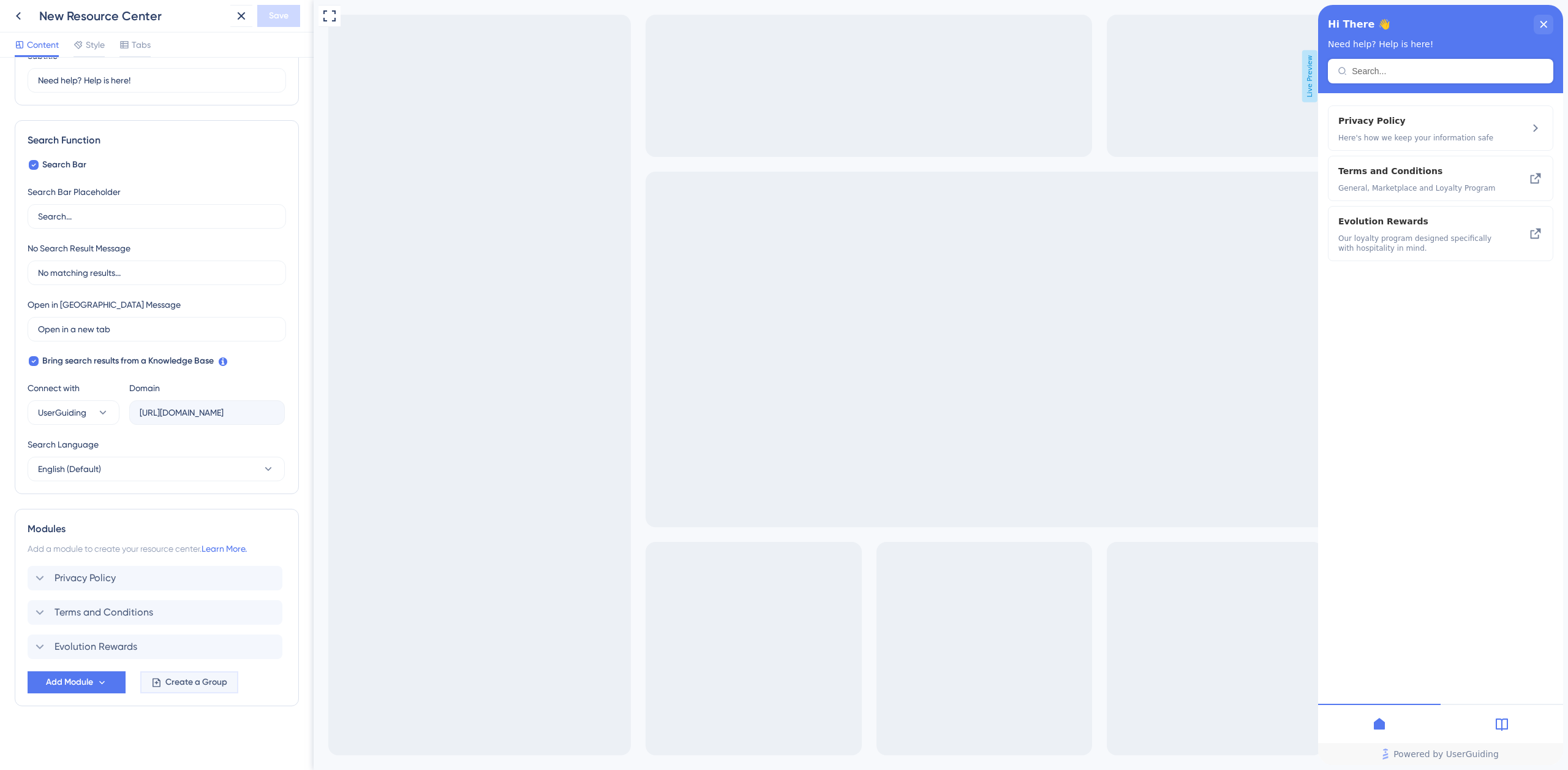
click at [192, 680] on span "Create a Group" at bounding box center [196, 682] width 61 height 14
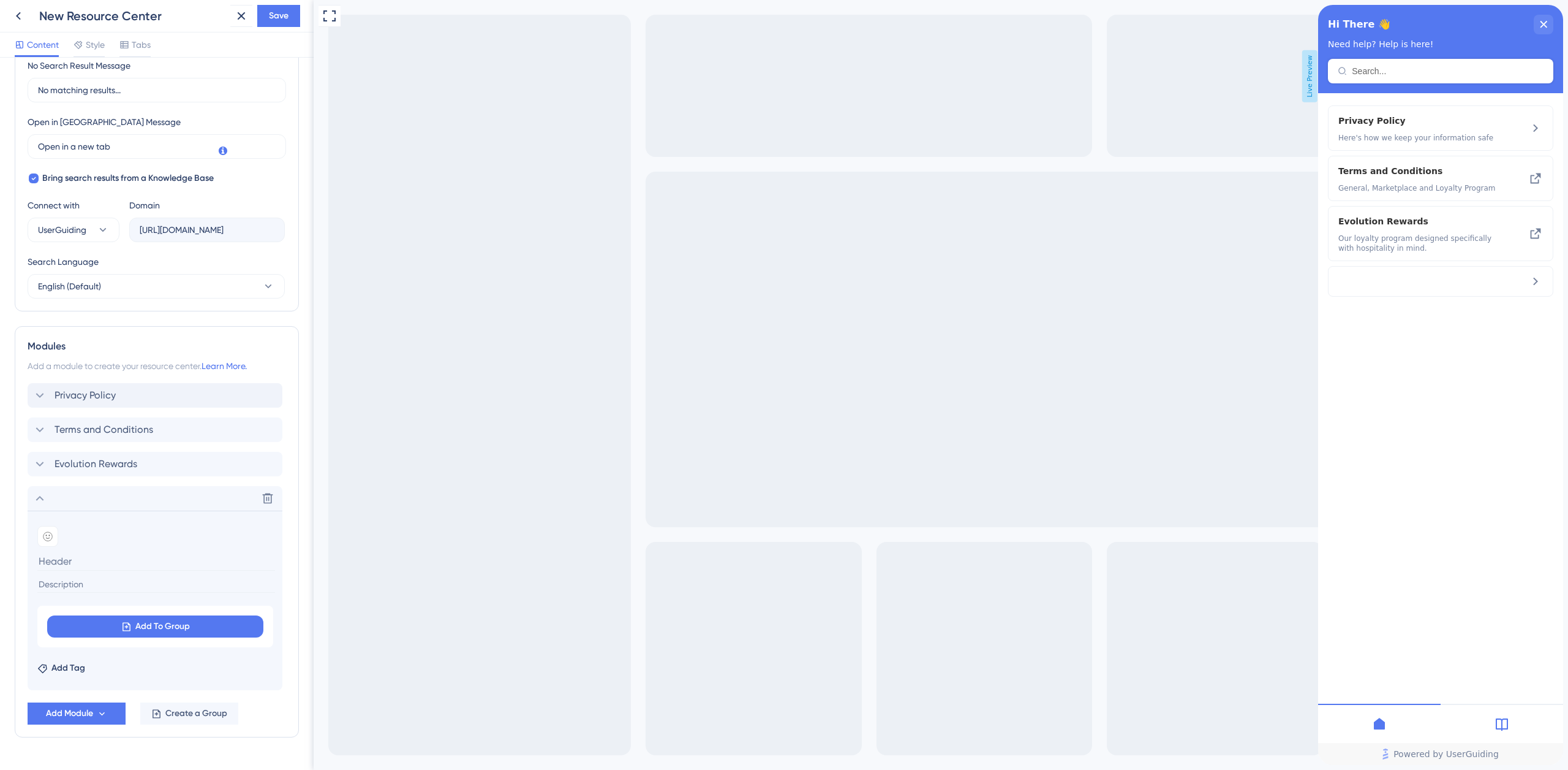
scroll to position [331, 0]
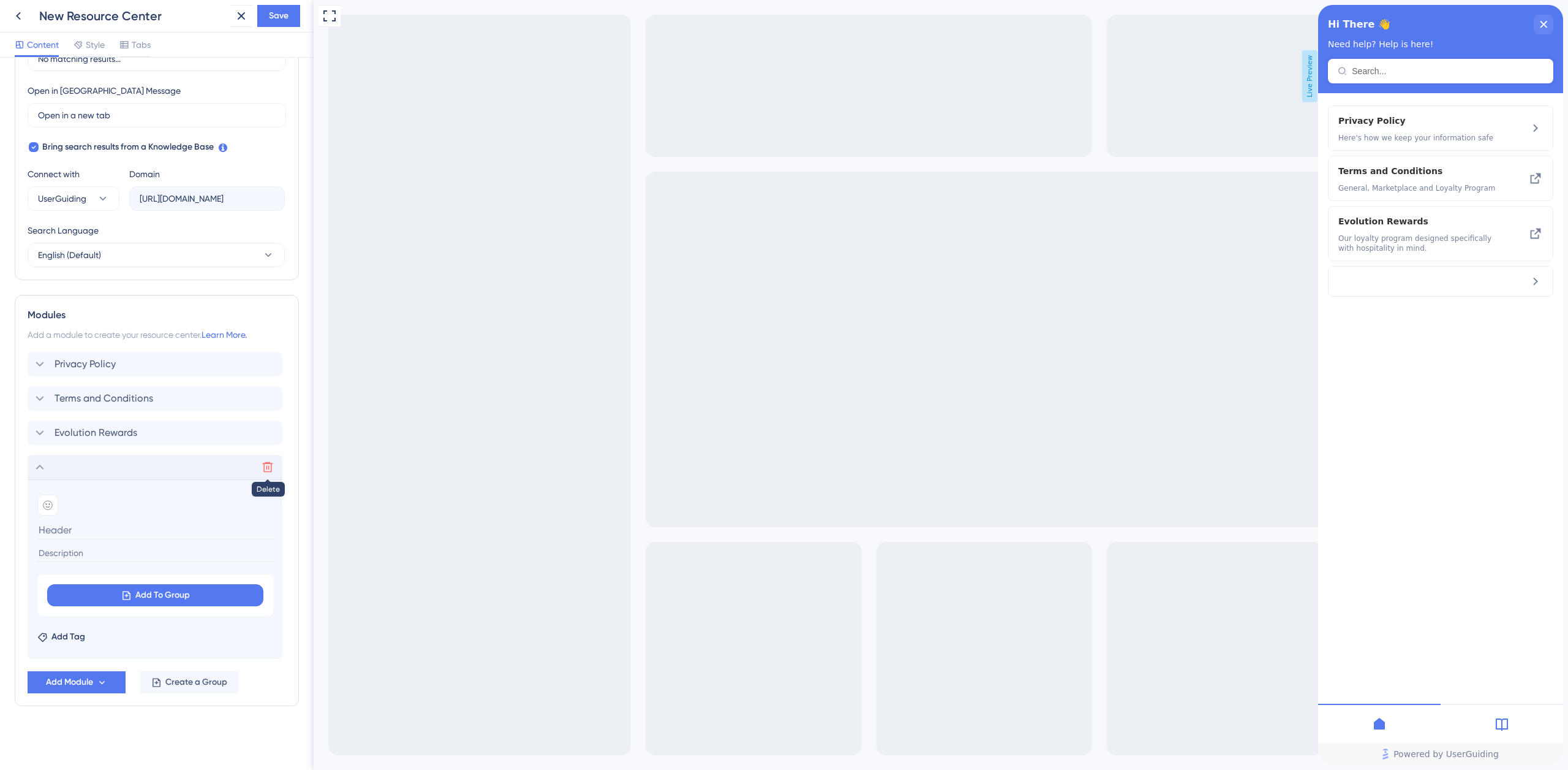
click at [269, 469] on icon at bounding box center [268, 467] width 11 height 11
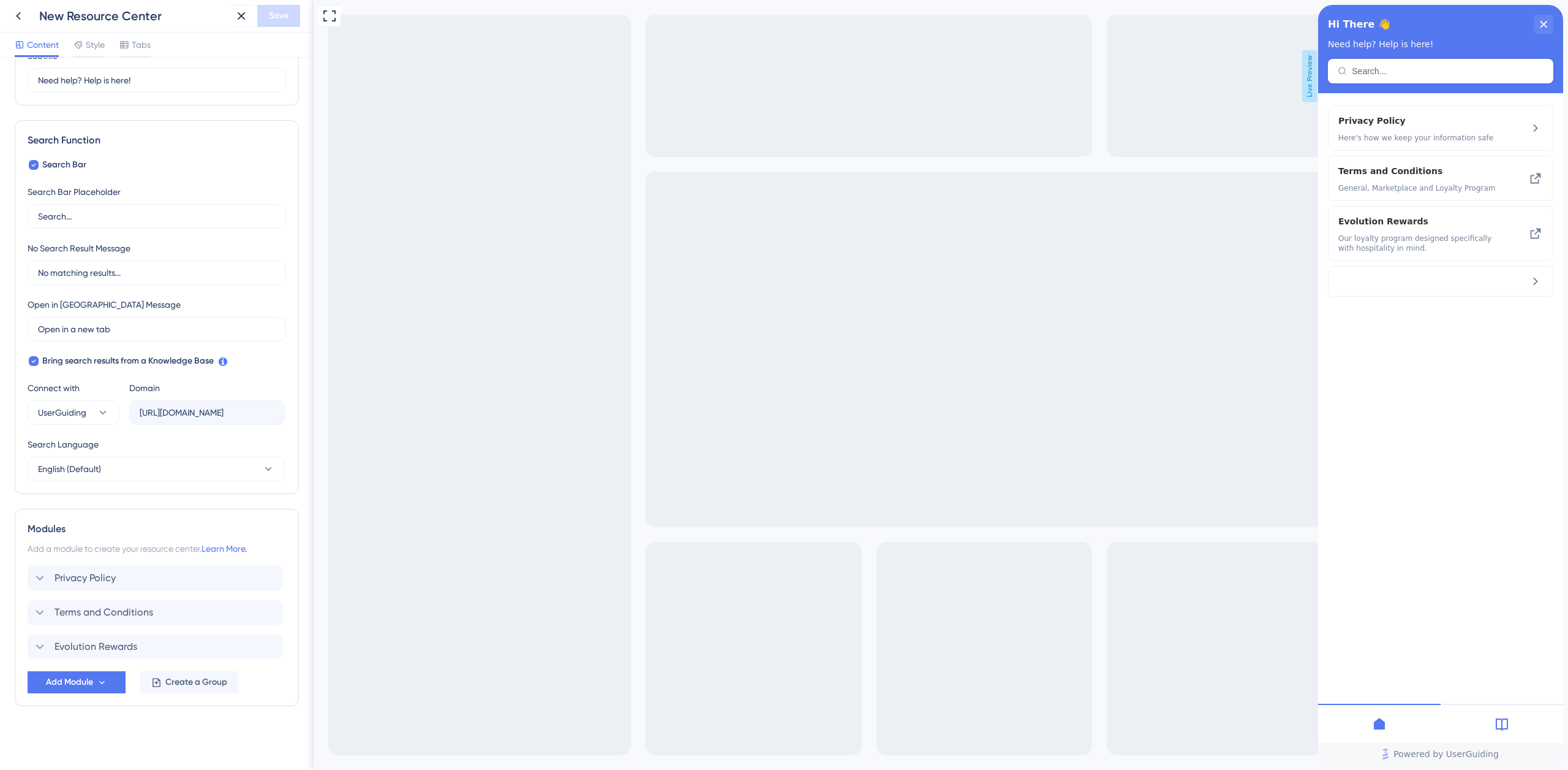
scroll to position [118, 0]
click at [1541, 26] on icon "close resource center" at bounding box center [1543, 24] width 7 height 7
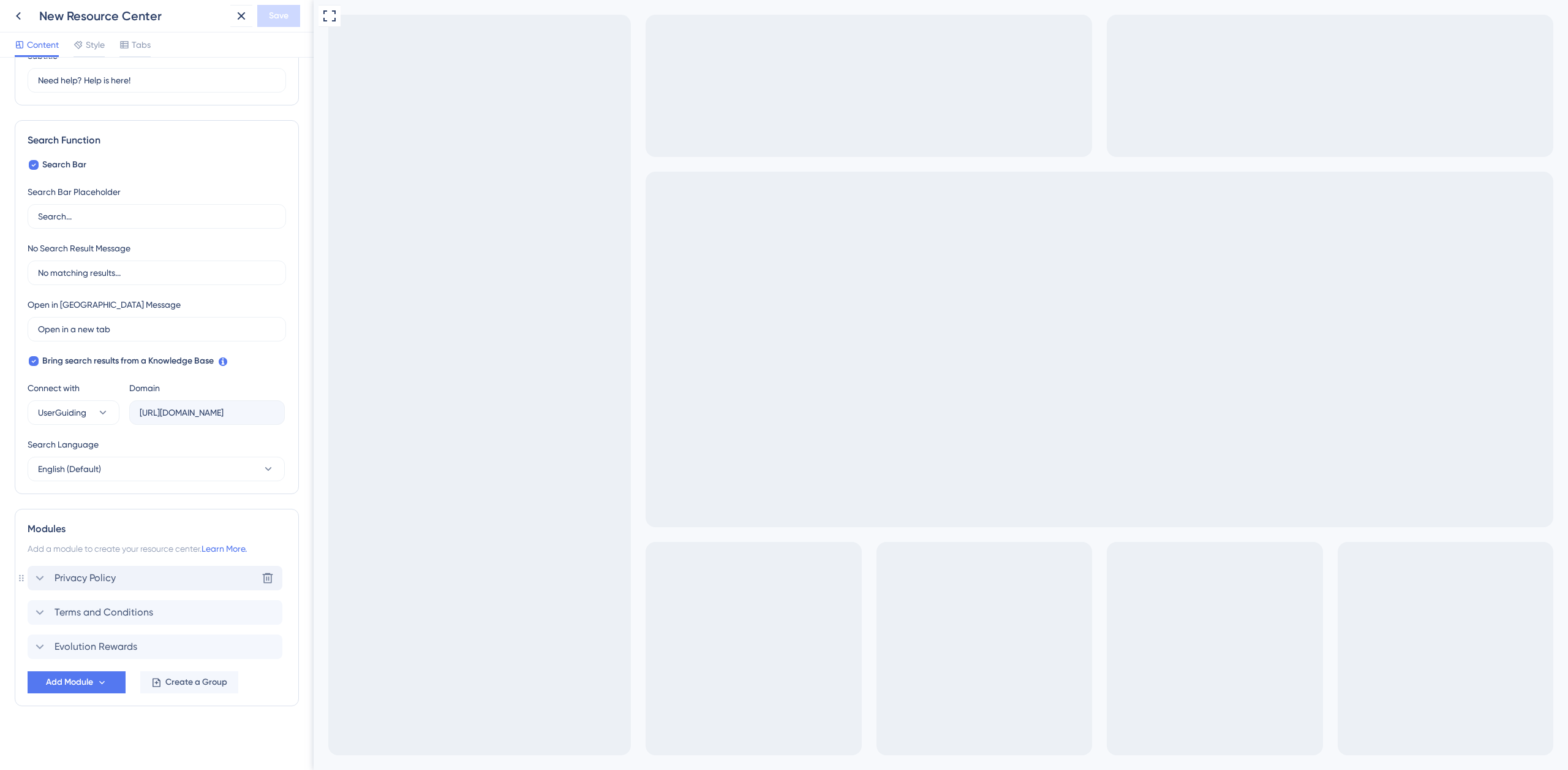
click at [137, 578] on div "Privacy Policy Delete" at bounding box center [154, 578] width 254 height 25
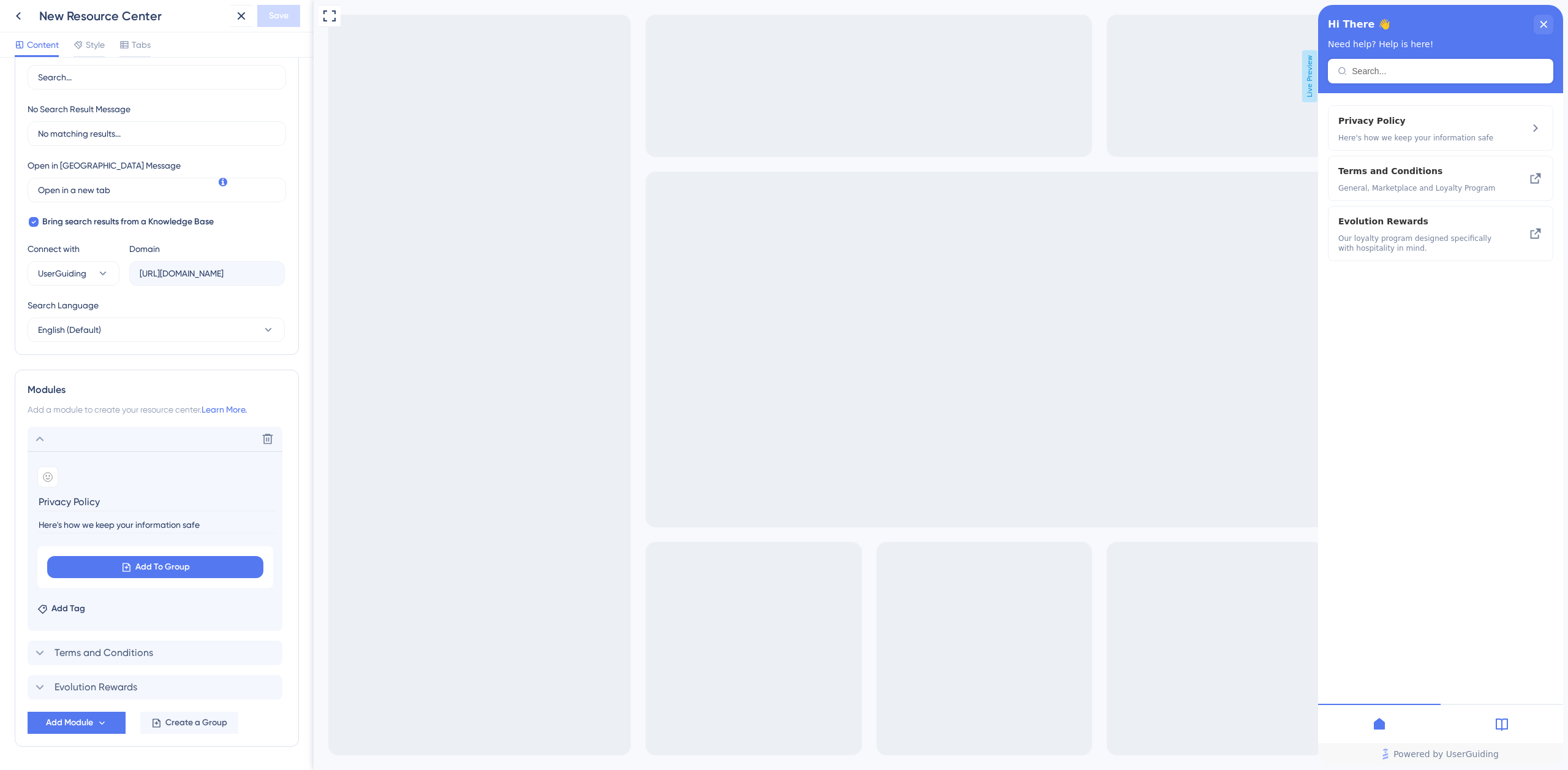
scroll to position [298, 0]
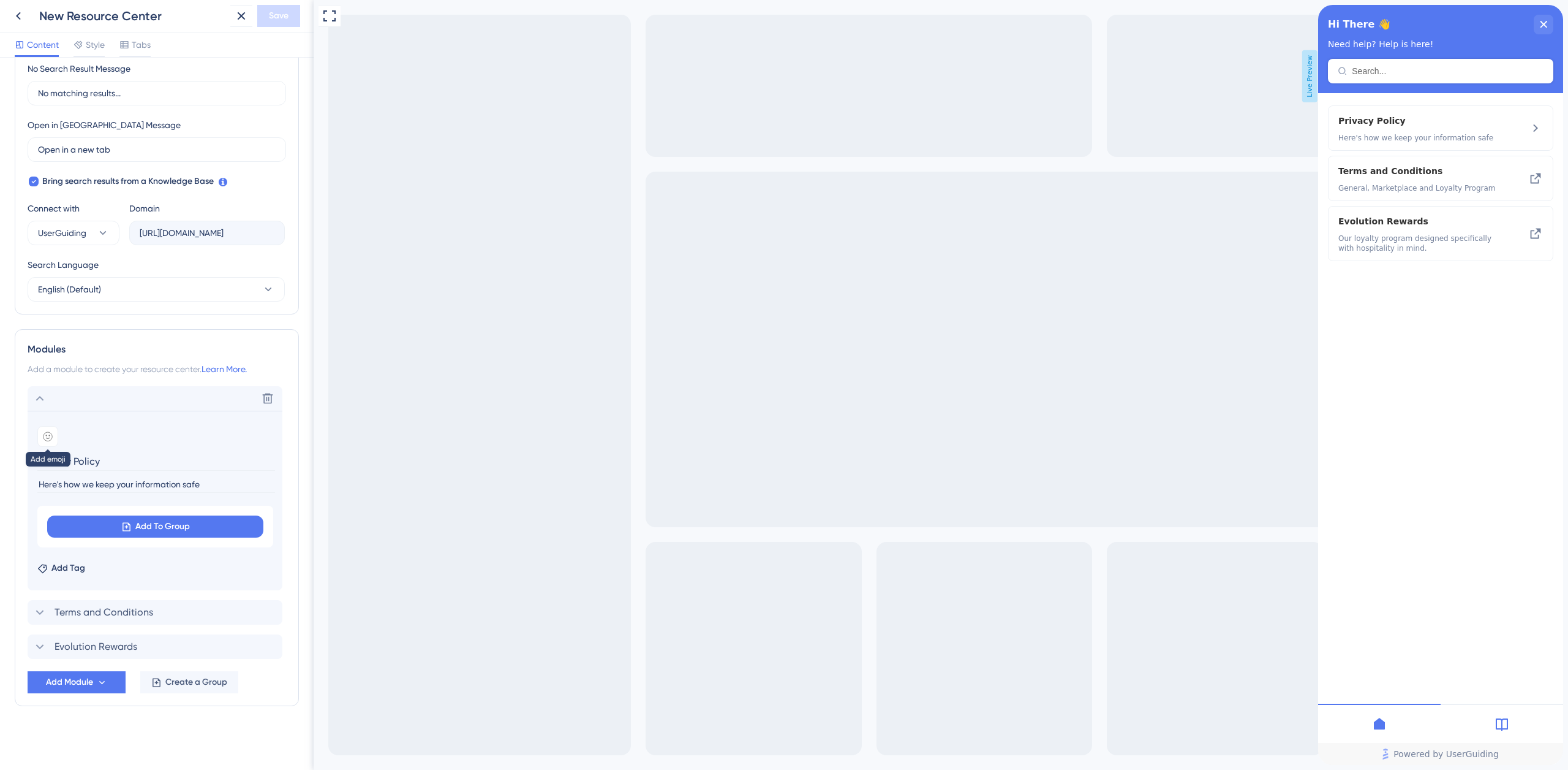
click at [54, 438] on div at bounding box center [48, 437] width 21 height 21
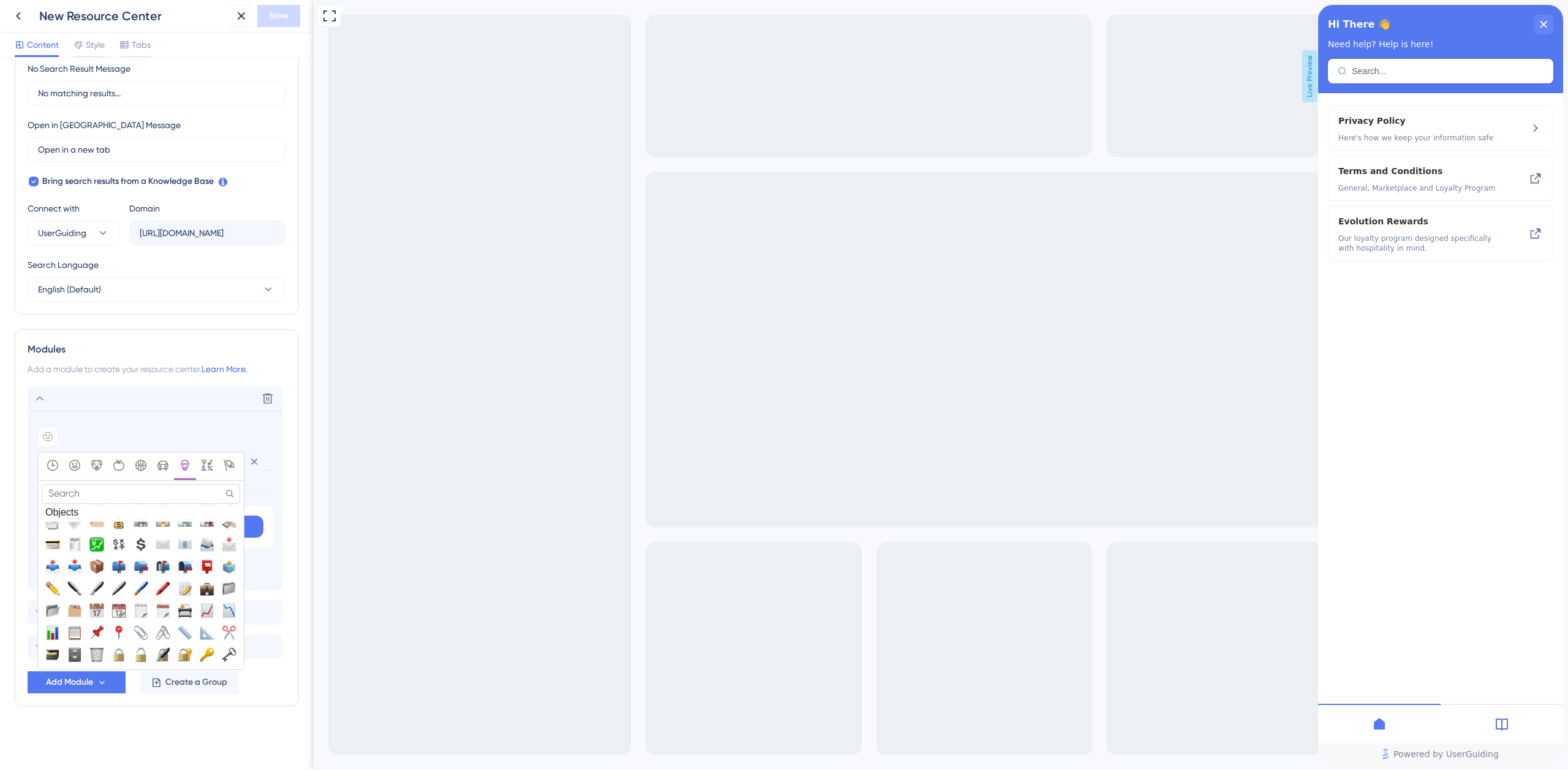
scroll to position [2990, 0]
click at [101, 625] on span "📌, pushpin" at bounding box center [96, 623] width 14 height 14
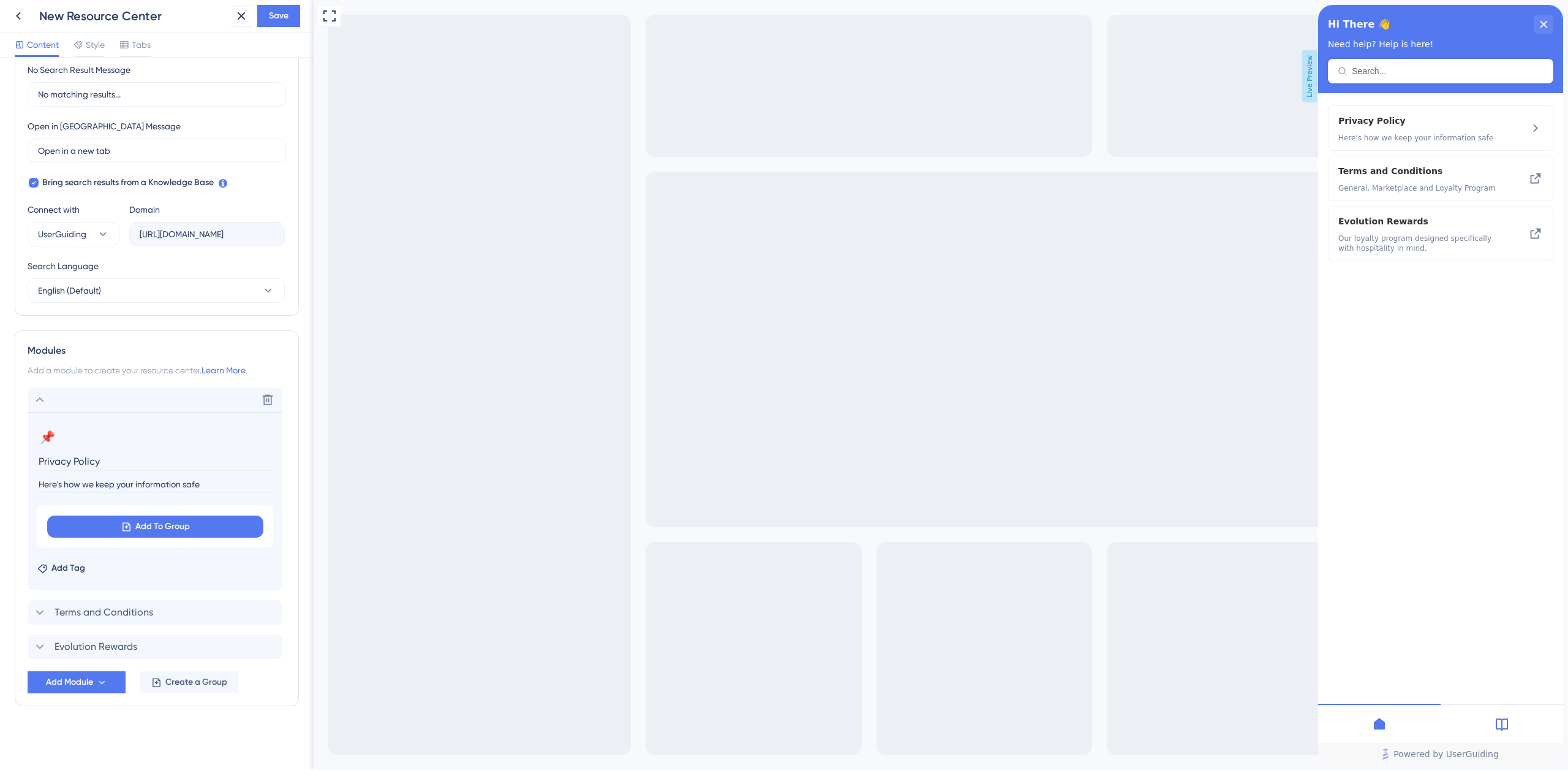
scroll to position [296, 0]
click at [176, 527] on span "Add To Group" at bounding box center [162, 526] width 55 height 14
click at [148, 601] on span "Terms and Conditions" at bounding box center [107, 599] width 84 height 14
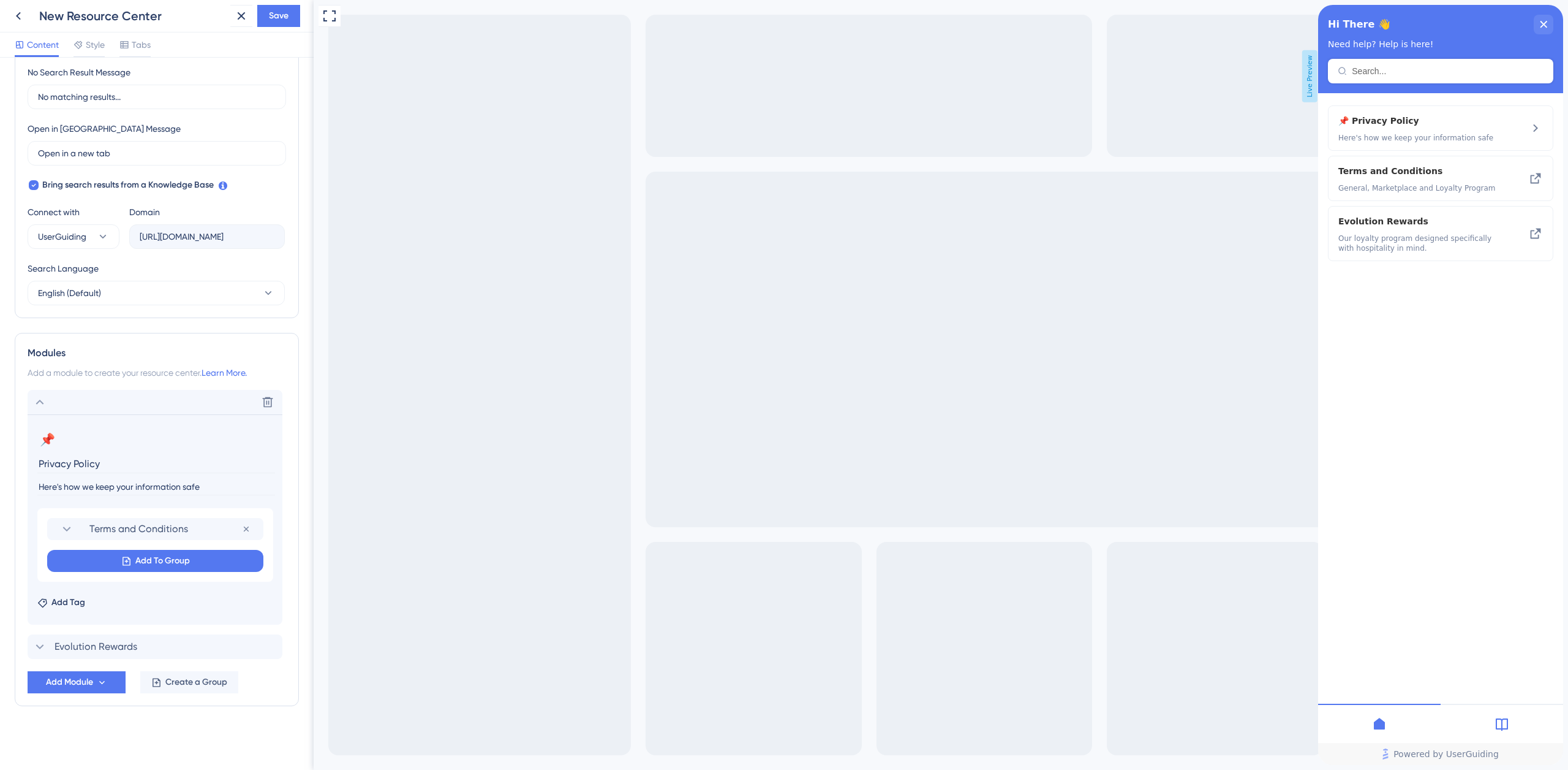
scroll to position [294, 0]
click at [73, 646] on span "Evolution Rewards" at bounding box center [96, 646] width 83 height 14
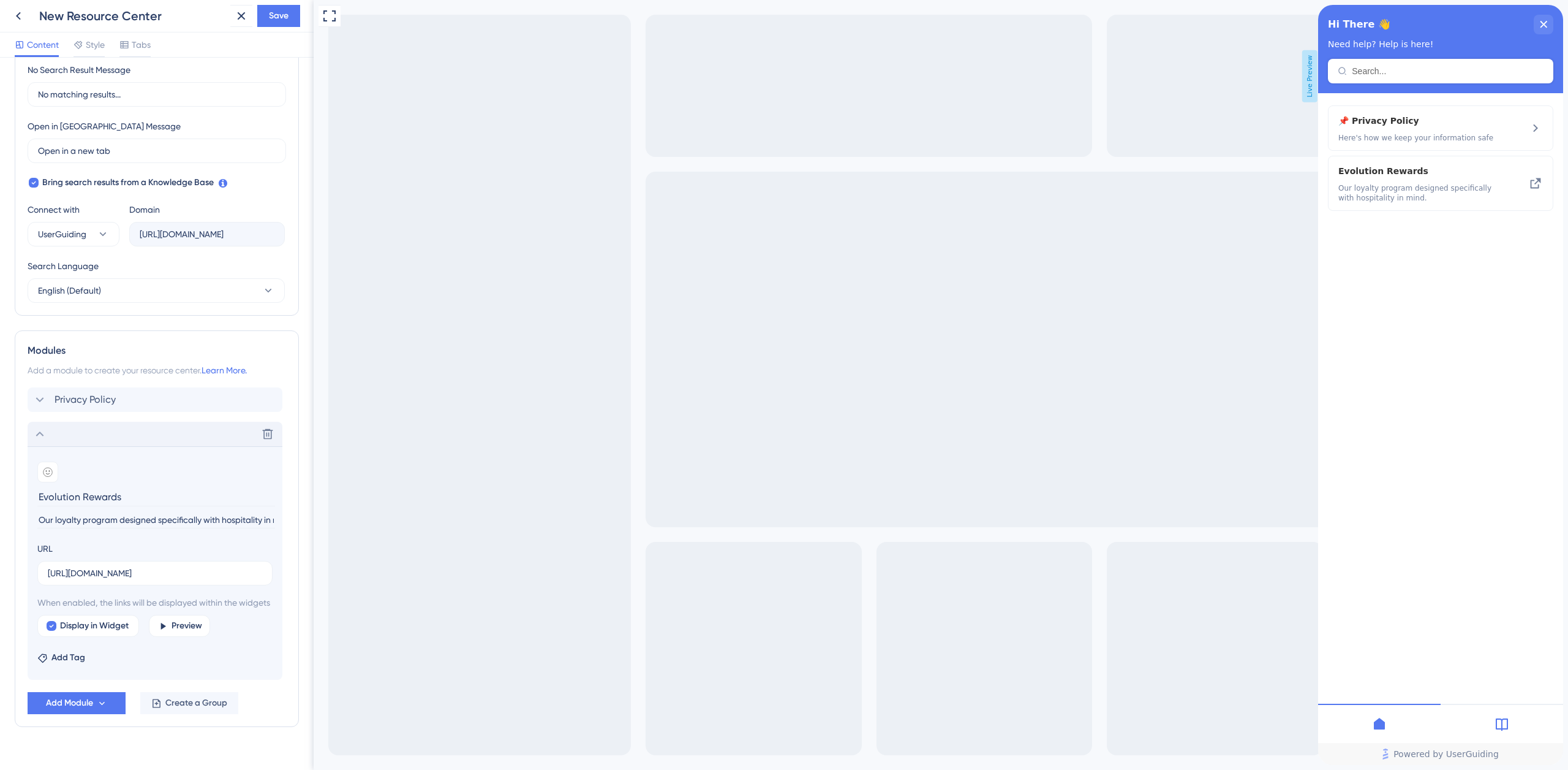
click at [39, 434] on icon at bounding box center [39, 433] width 14 height 14
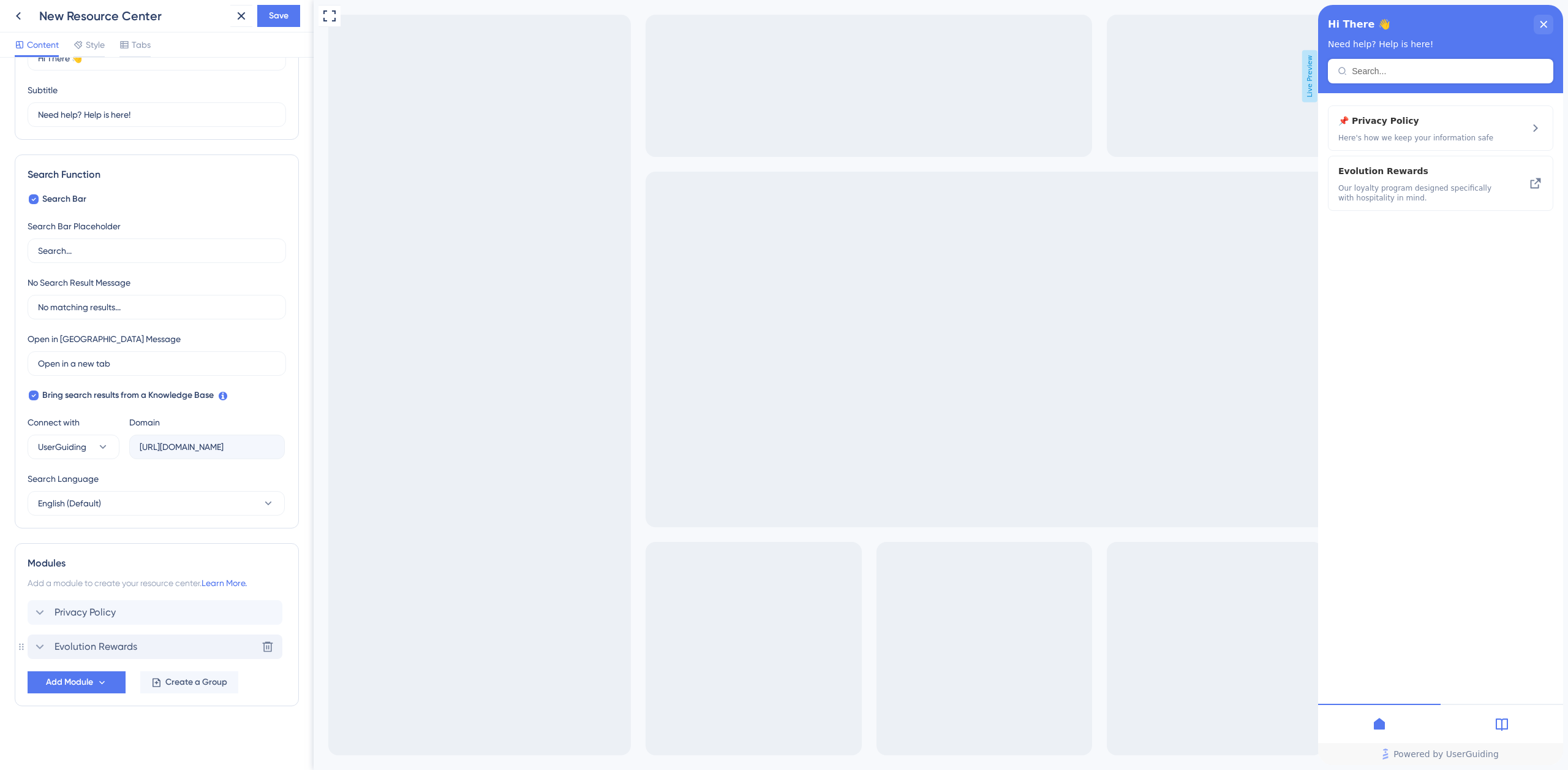
scroll to position [84, 0]
click at [40, 612] on icon at bounding box center [39, 612] width 14 height 14
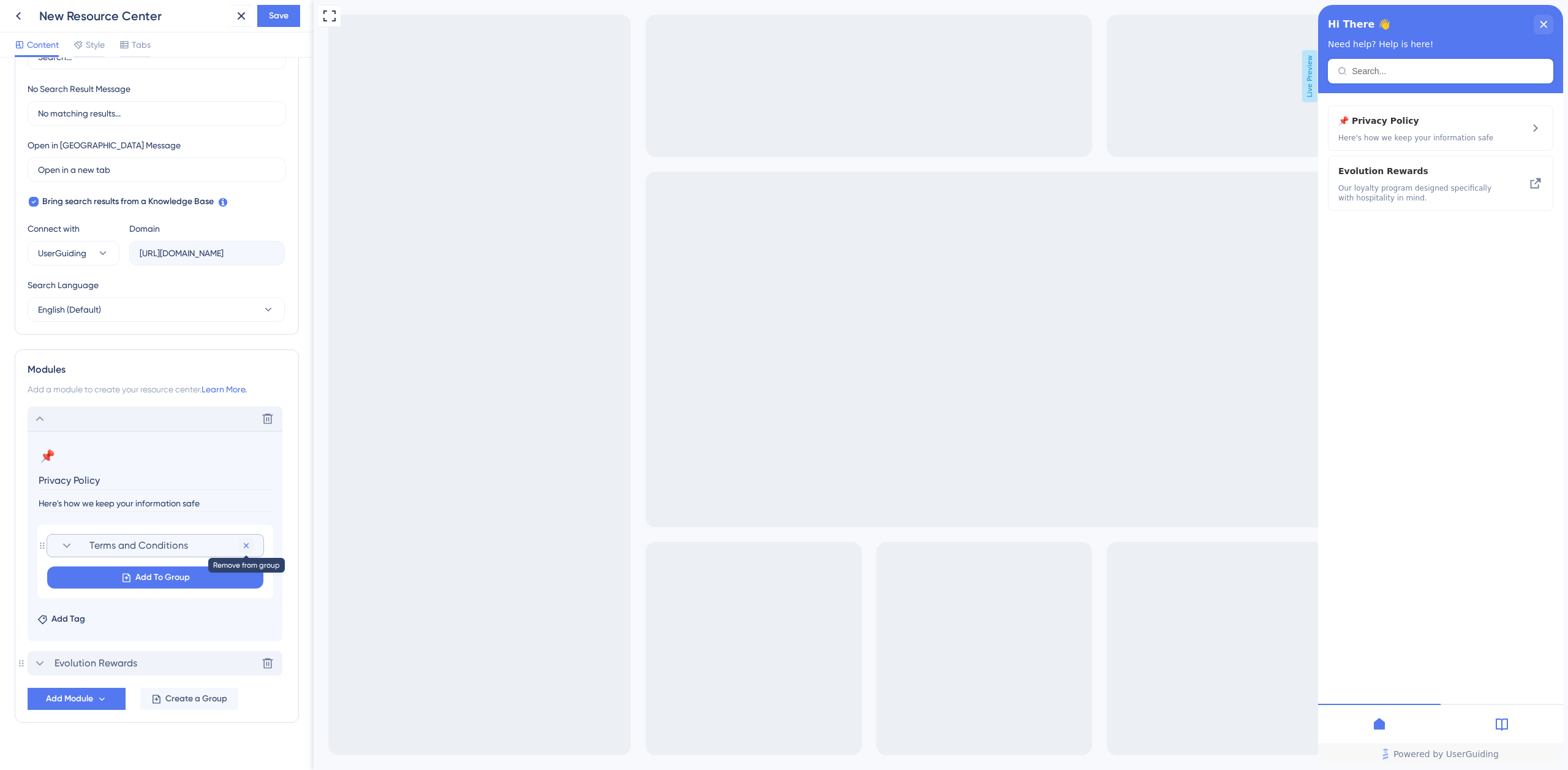
scroll to position [0, 0]
click at [247, 542] on icon at bounding box center [246, 545] width 10 height 10
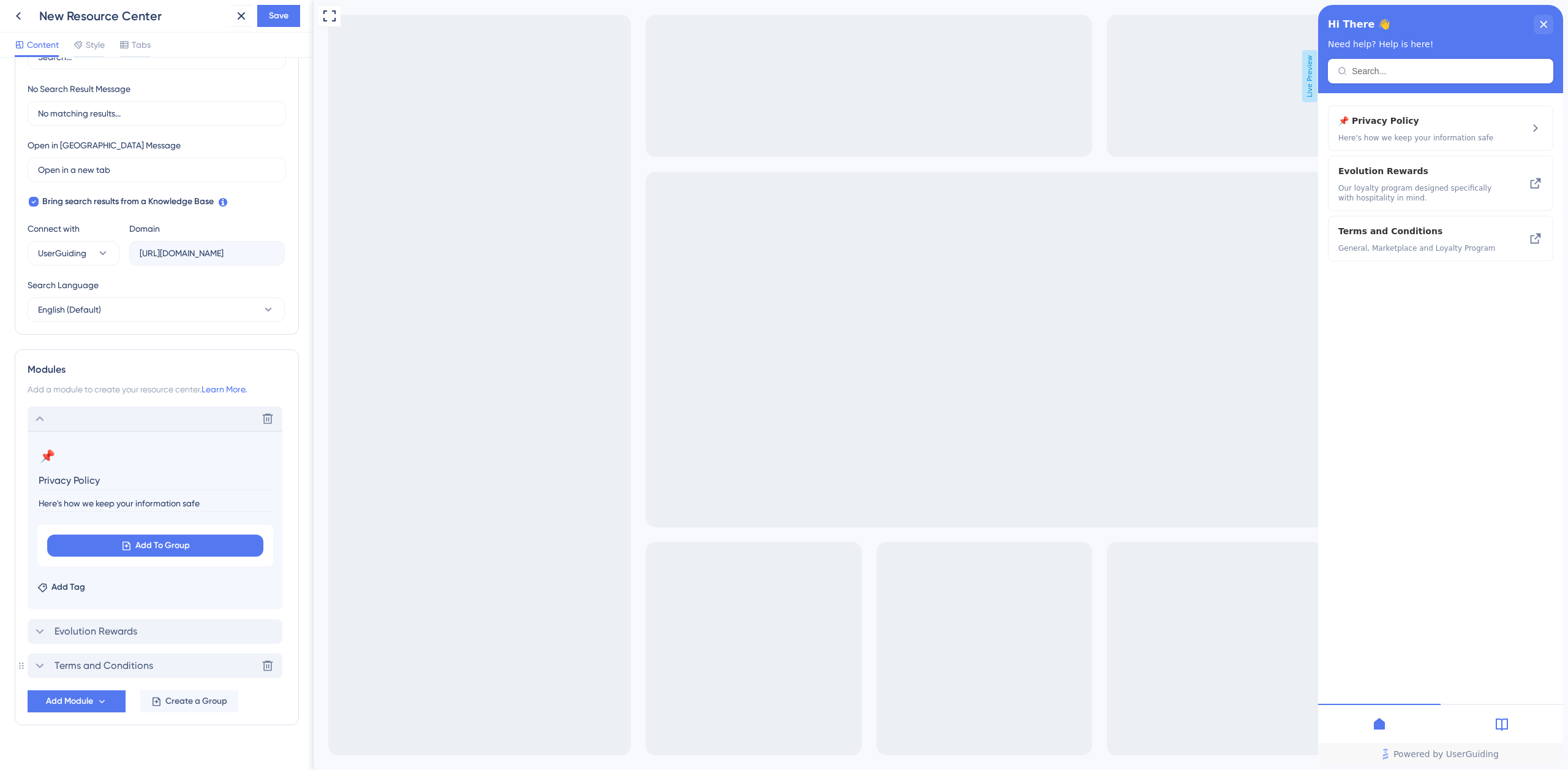
click at [99, 664] on span "Terms and Conditions" at bounding box center [104, 664] width 99 height 14
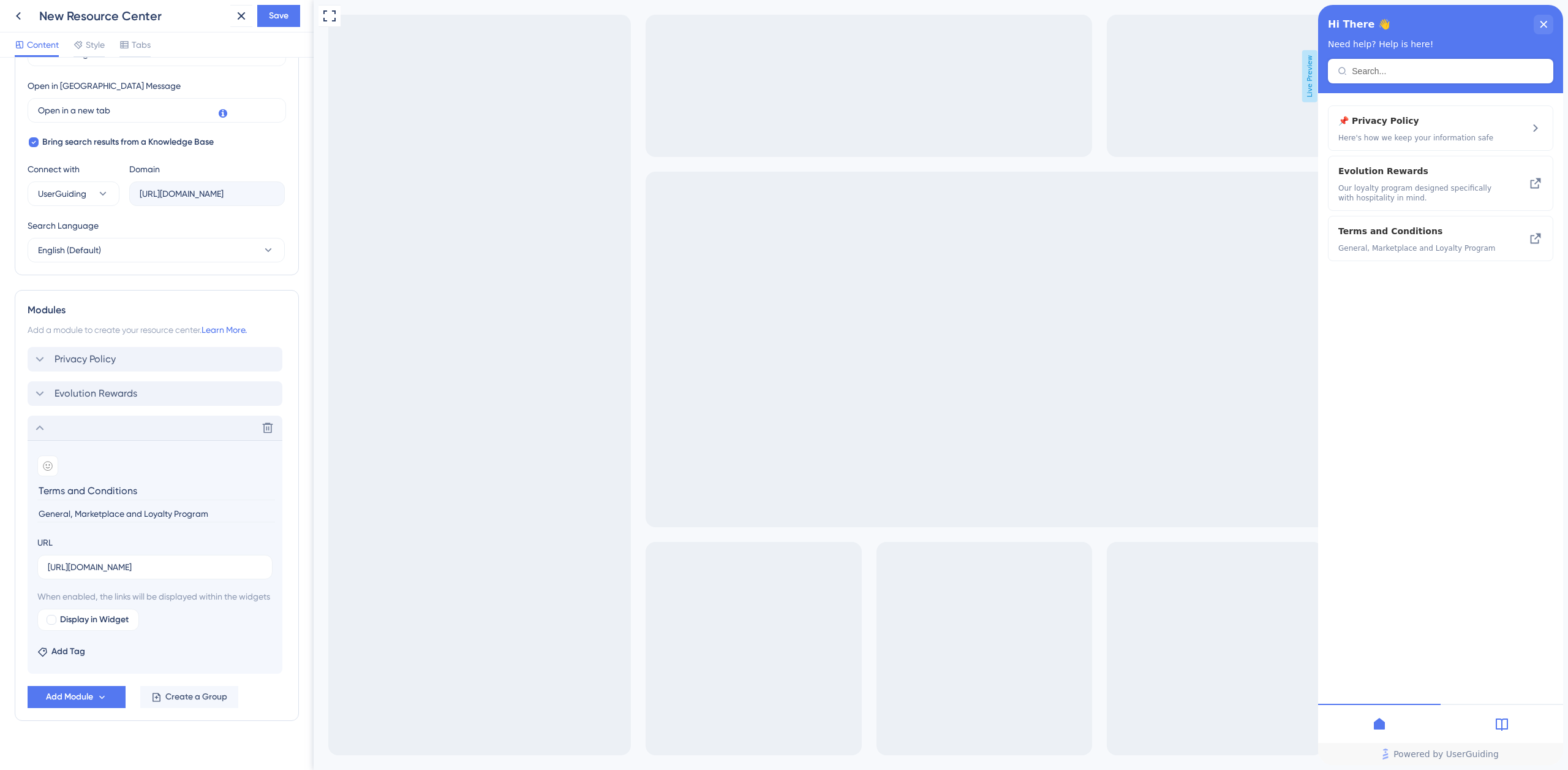
scroll to position [366, 0]
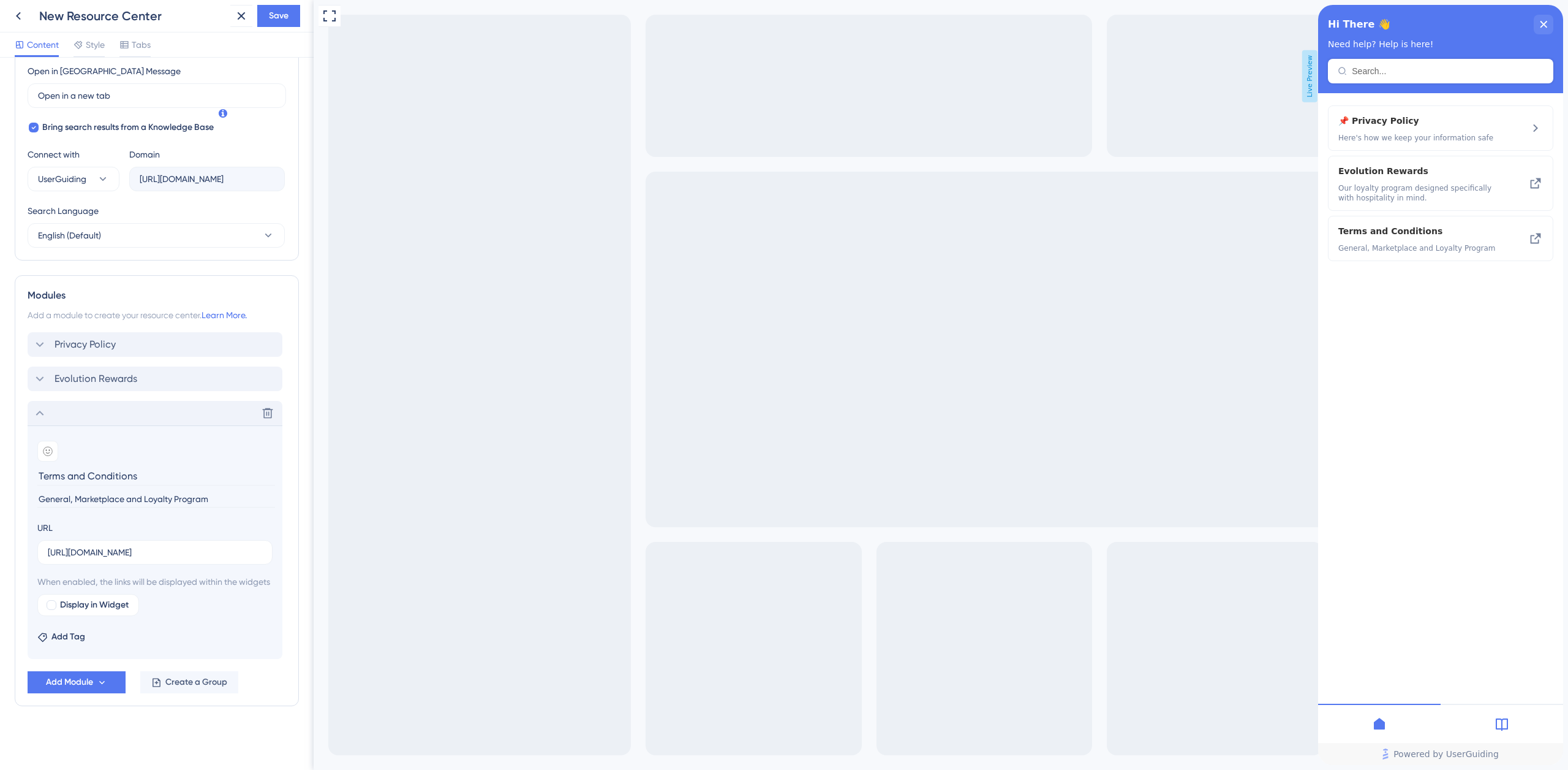
click at [41, 405] on icon at bounding box center [39, 412] width 14 height 14
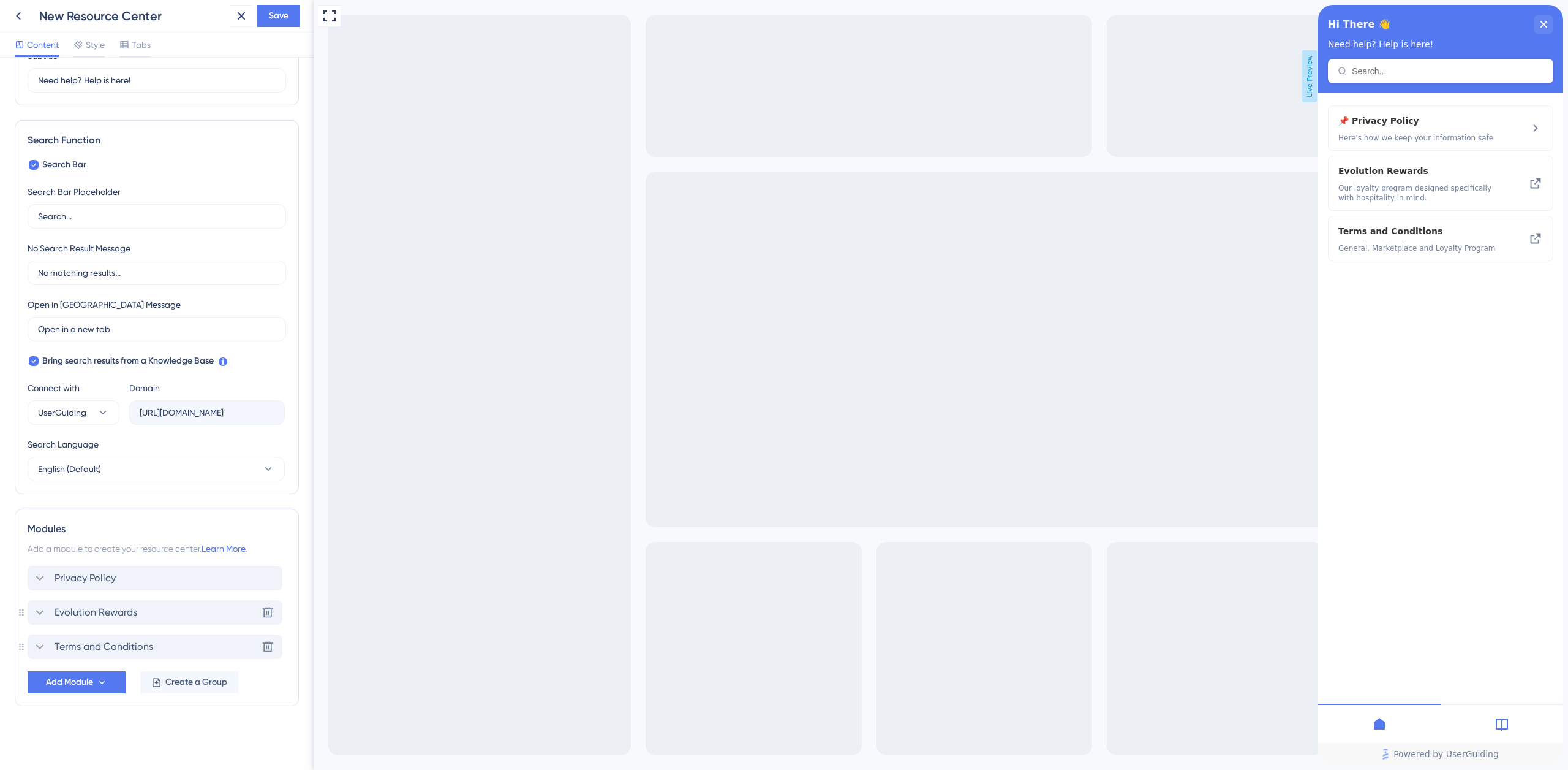
click at [71, 610] on span "Evolution Rewards" at bounding box center [96, 612] width 83 height 14
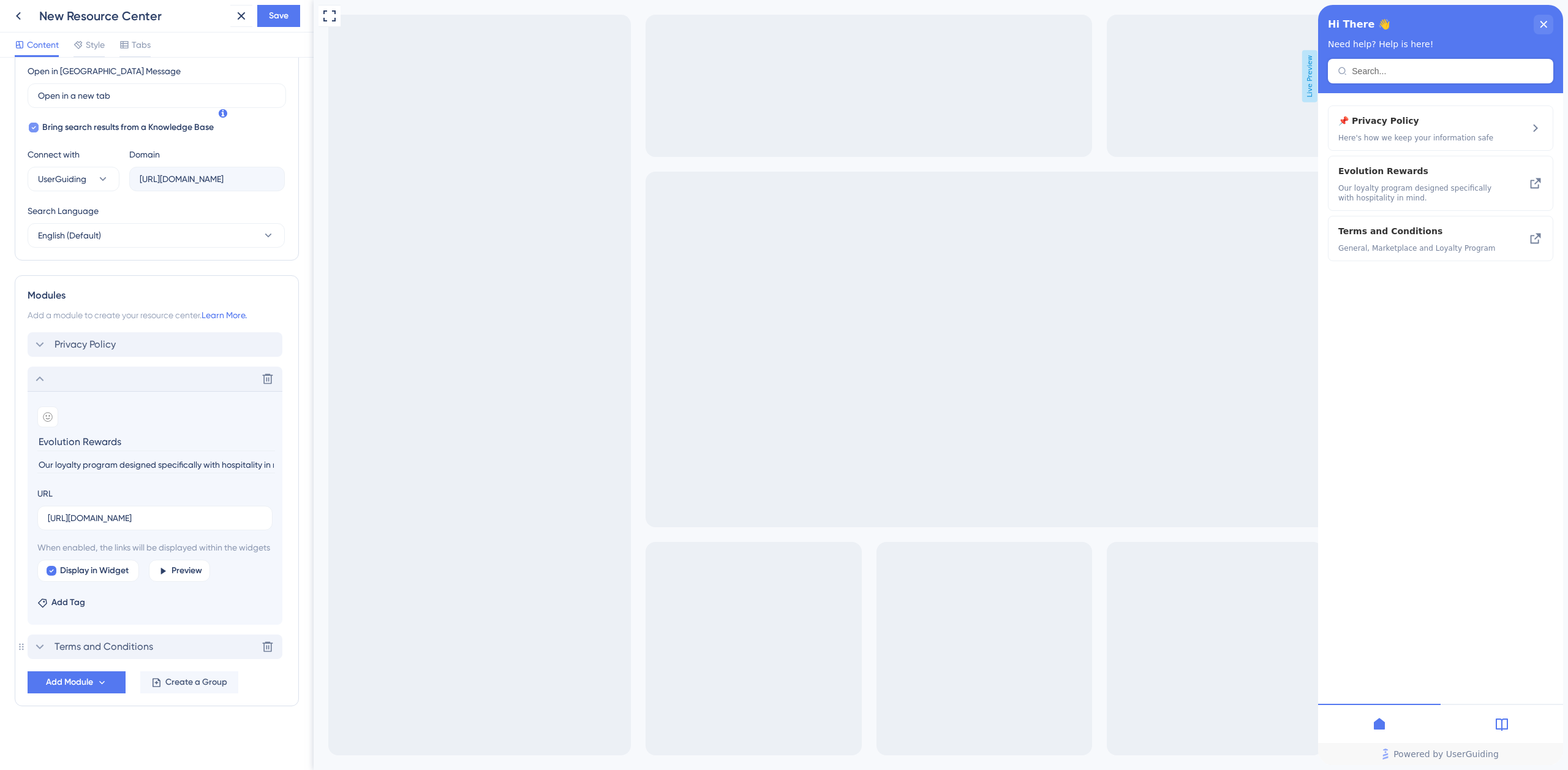
click at [45, 372] on icon at bounding box center [39, 378] width 14 height 14
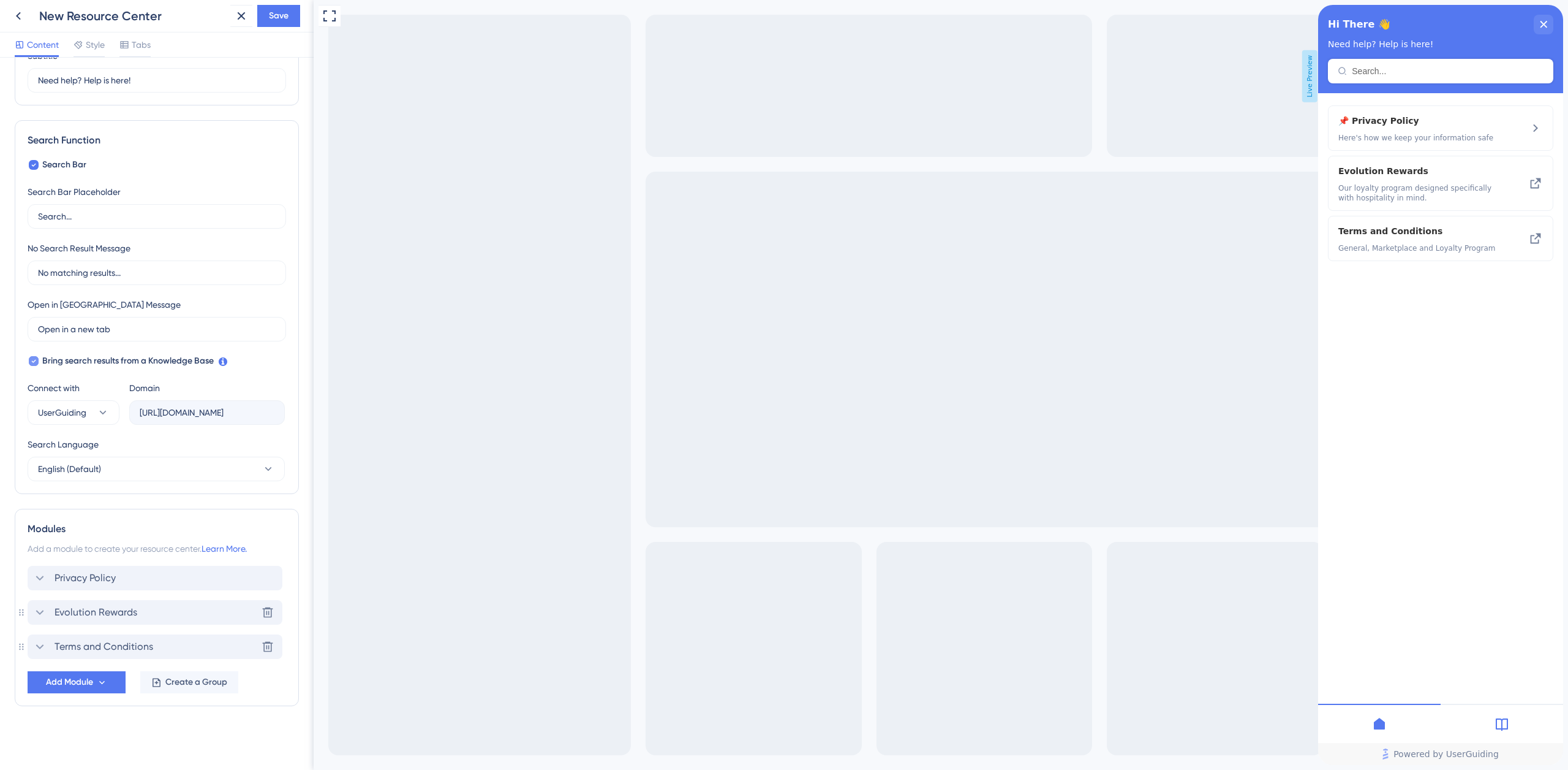
scroll to position [118, 0]
click at [42, 581] on icon at bounding box center [39, 577] width 14 height 14
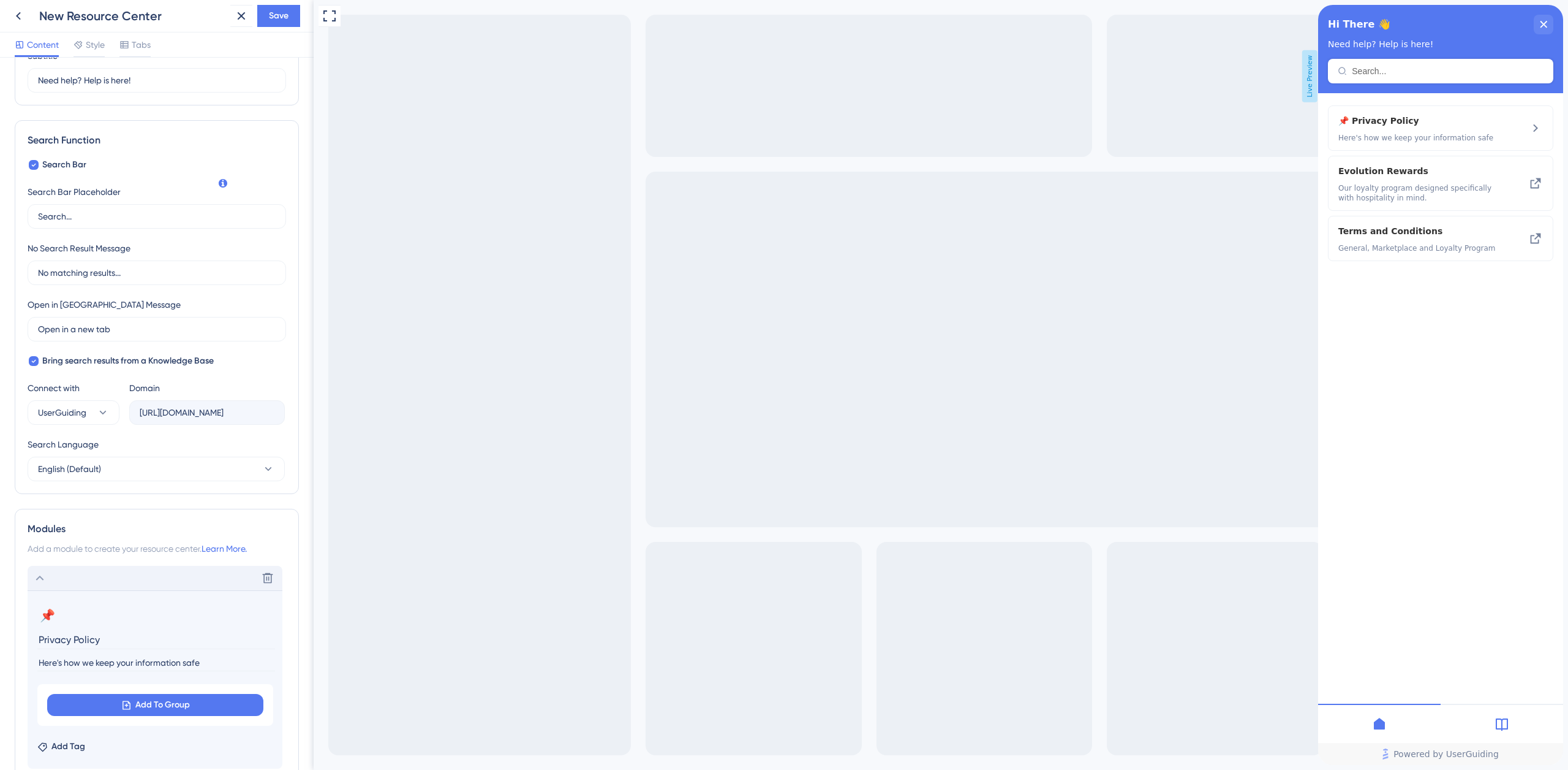
scroll to position [296, 0]
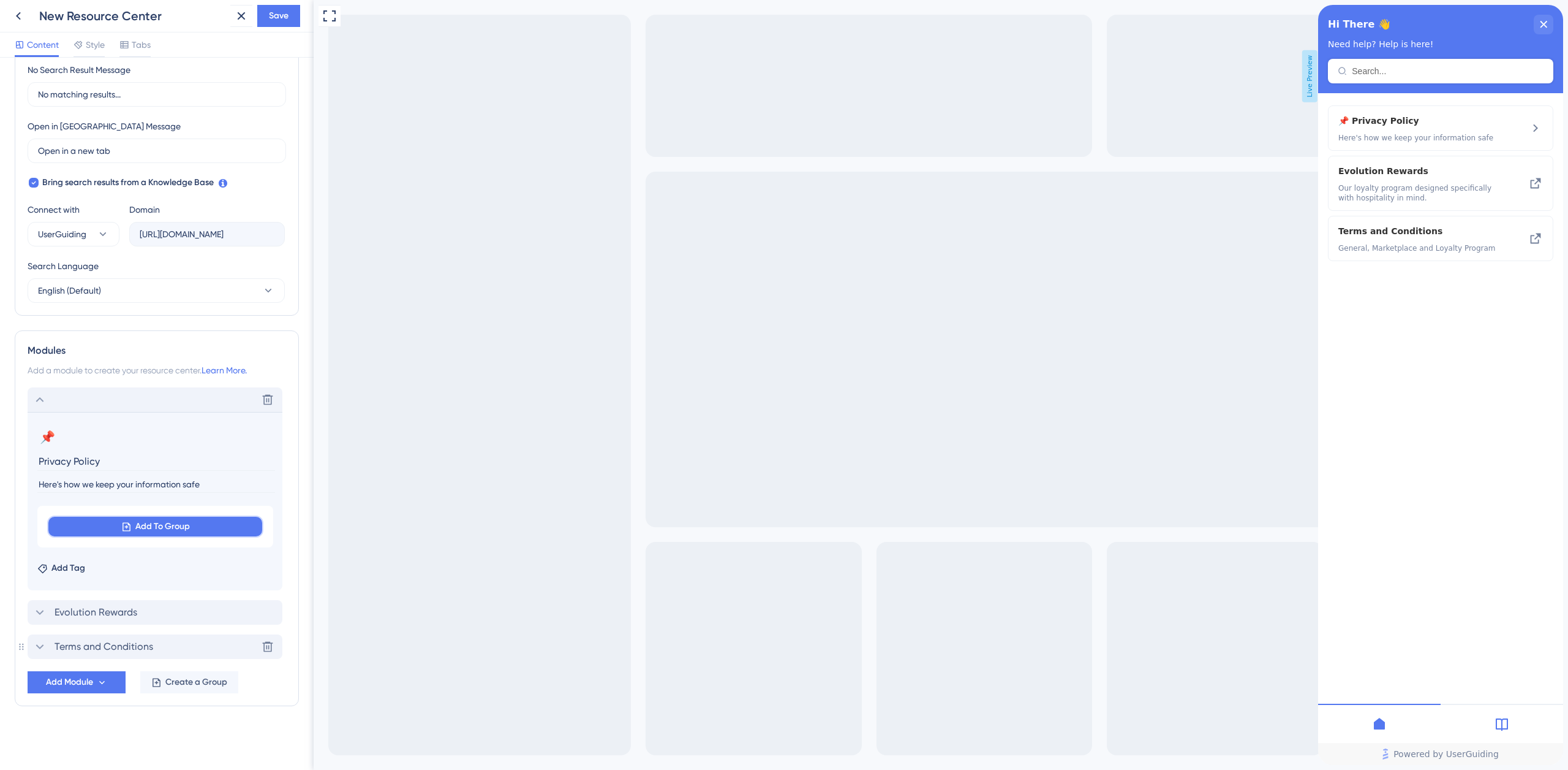
click at [170, 527] on span "Add To Group" at bounding box center [162, 526] width 55 height 14
click at [129, 602] on span "Terms and Conditions" at bounding box center [107, 599] width 84 height 14
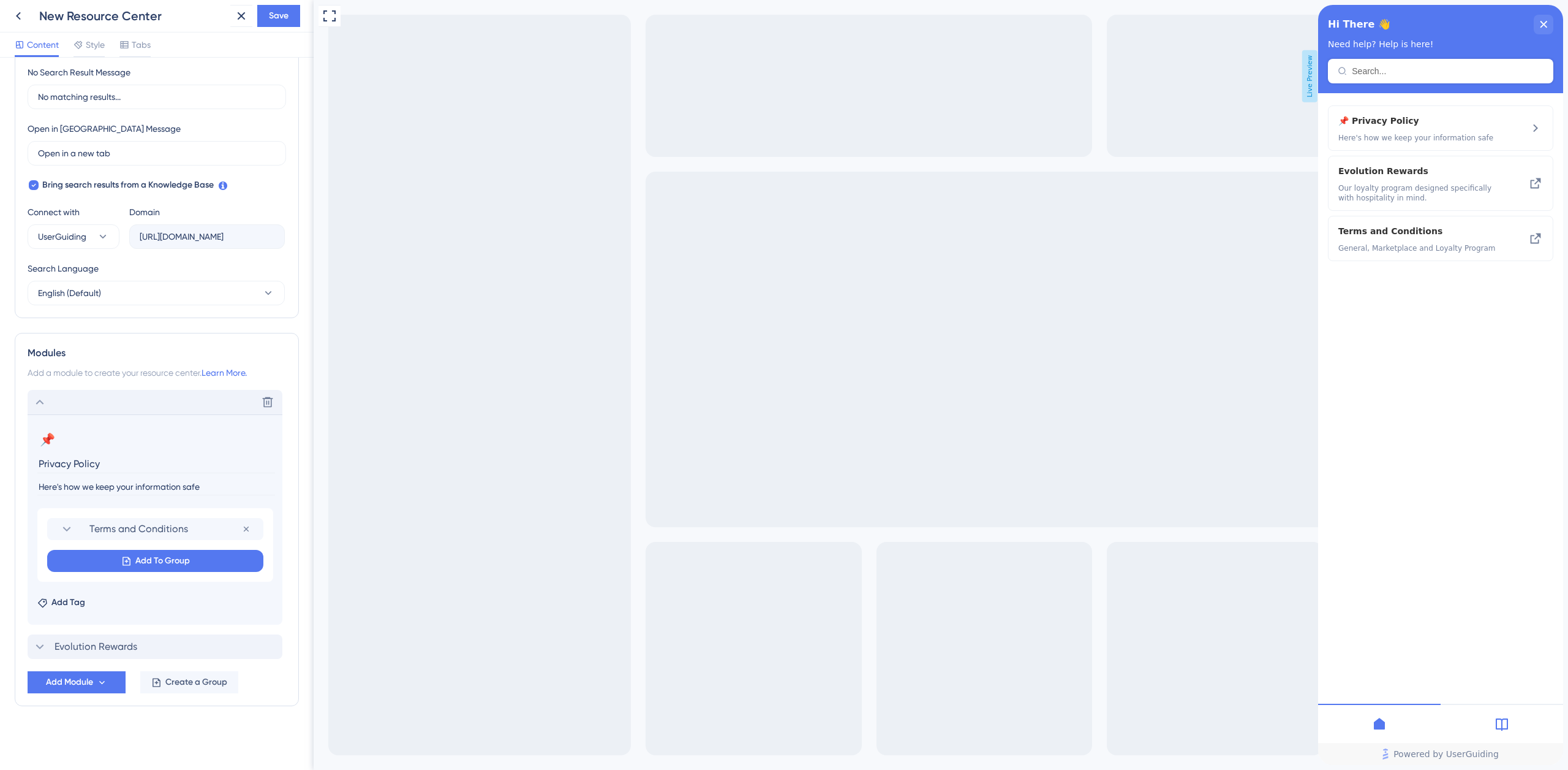
scroll to position [294, 0]
click at [279, 18] on span "Save" at bounding box center [278, 15] width 19 height 14
click at [92, 46] on span "Style" at bounding box center [95, 44] width 19 height 14
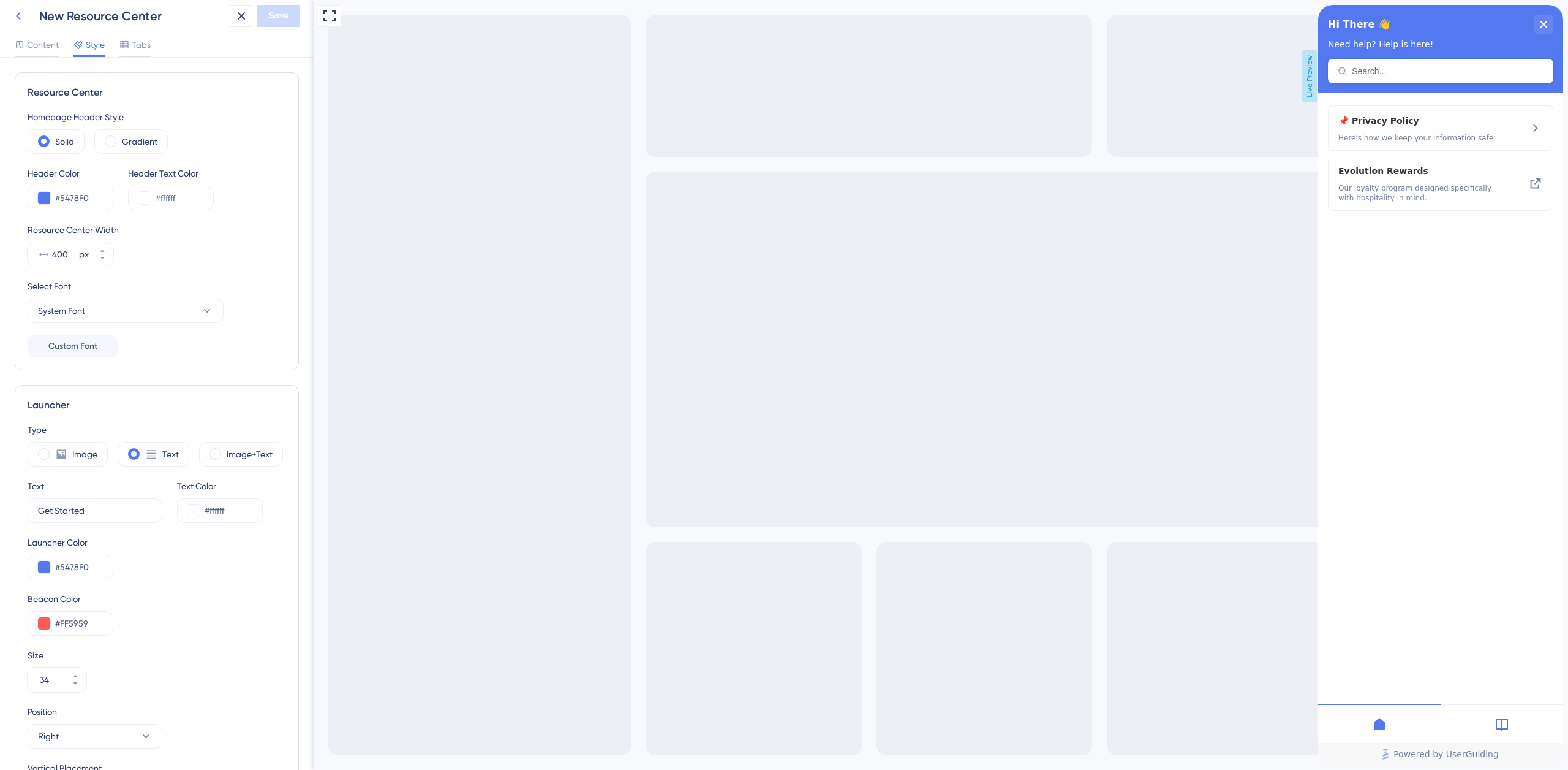
click at [19, 16] on icon at bounding box center [17, 15] width 14 height 14
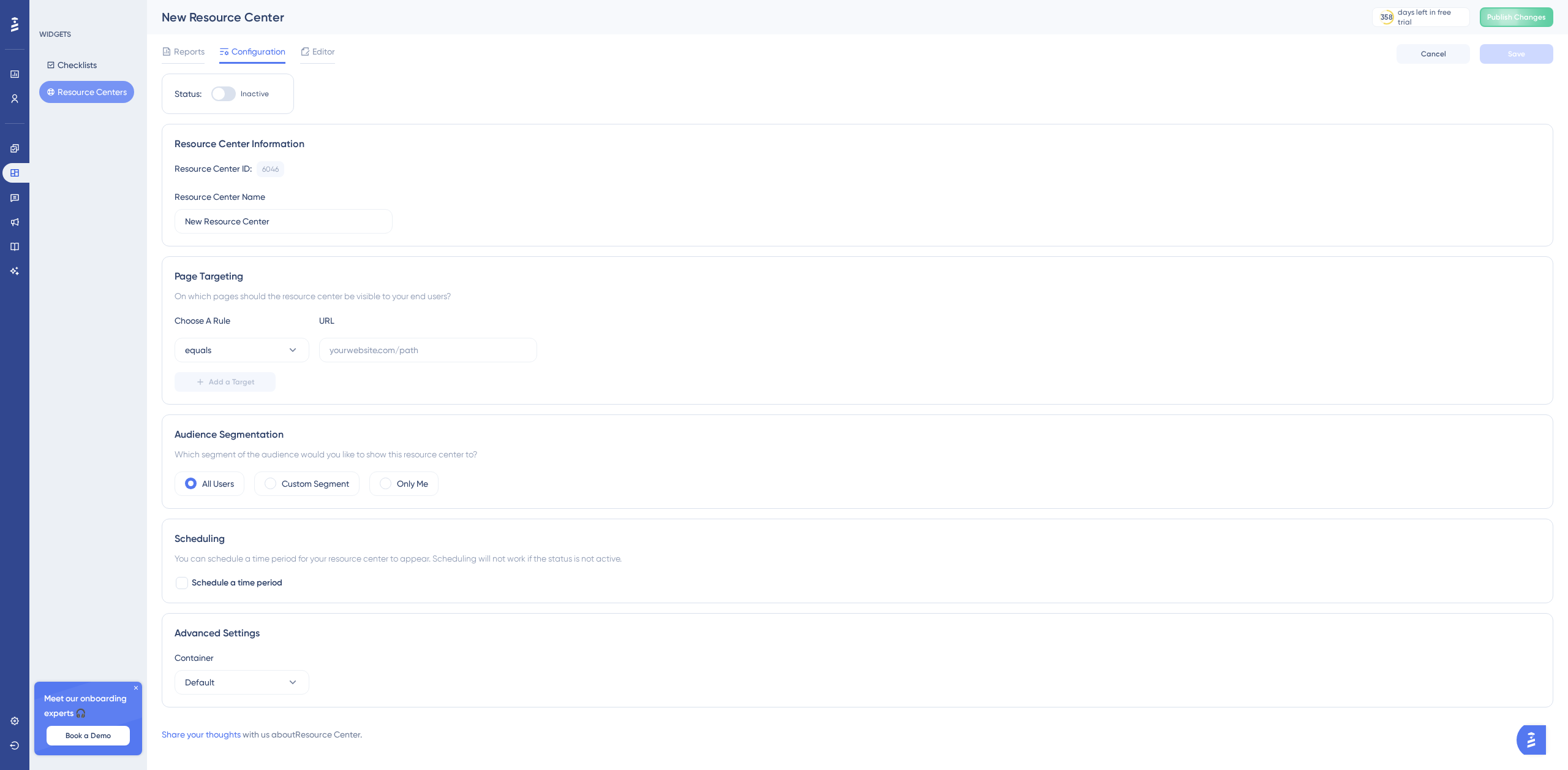
click at [227, 97] on div at bounding box center [224, 93] width 25 height 14
click at [211, 94] on input "Inactive" at bounding box center [211, 94] width 1 height 1
checkbox input "false"
drag, startPoint x: 194, startPoint y: 221, endPoint x: 173, endPoint y: 219, distance: 21.1
click at [174, 219] on div "Resource Center Information Resource Center ID: 6046 Copy Resource Center Name …" at bounding box center [857, 185] width 1391 height 123
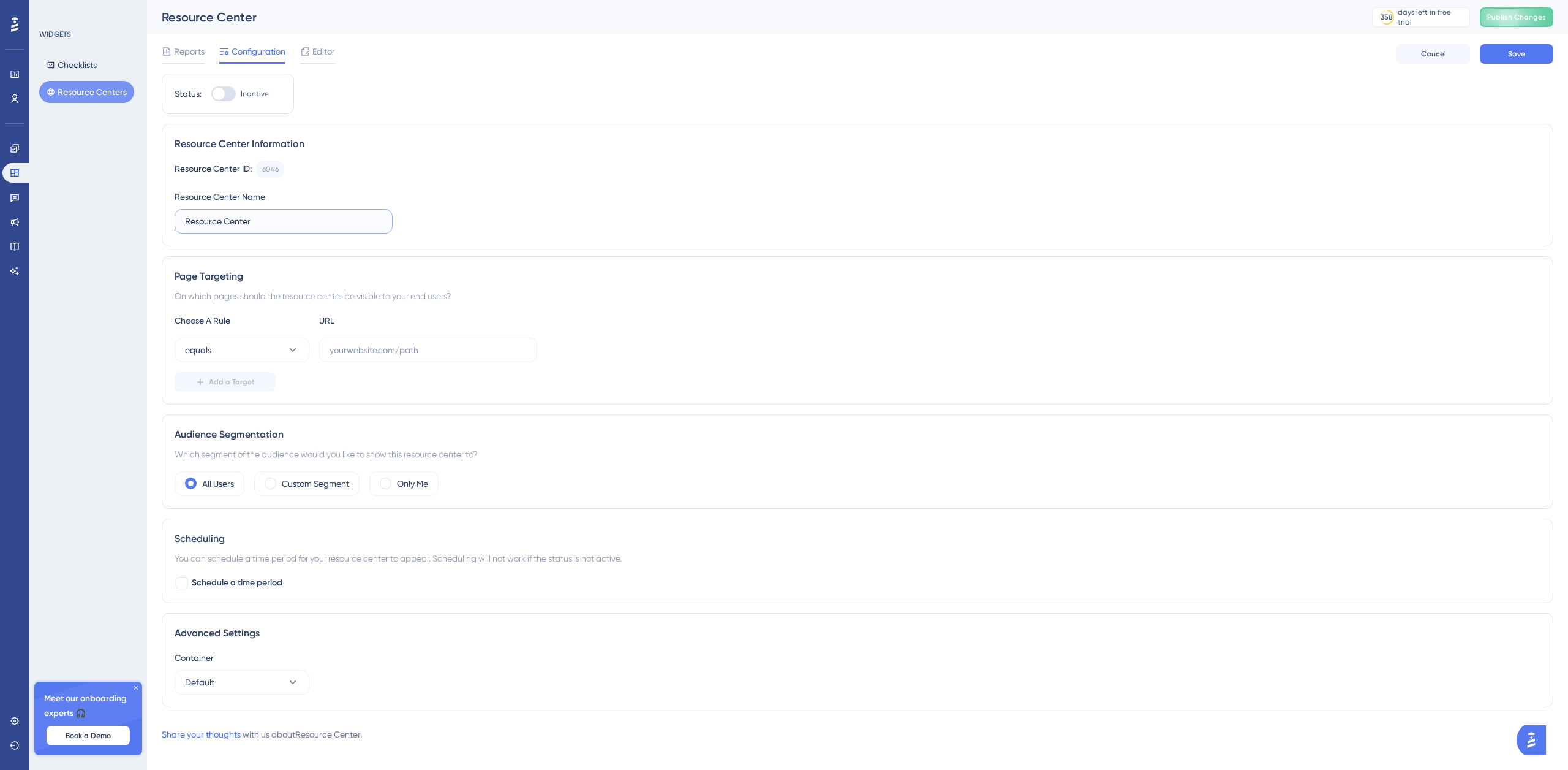
type input "Resource Center"
click at [369, 352] on input "text" at bounding box center [427, 349] width 197 height 13
paste input "[URL][DOMAIN_NAME]"
type input "[URL][DOMAIN_NAME]"
click at [1509, 53] on span "Save" at bounding box center [1516, 54] width 17 height 10
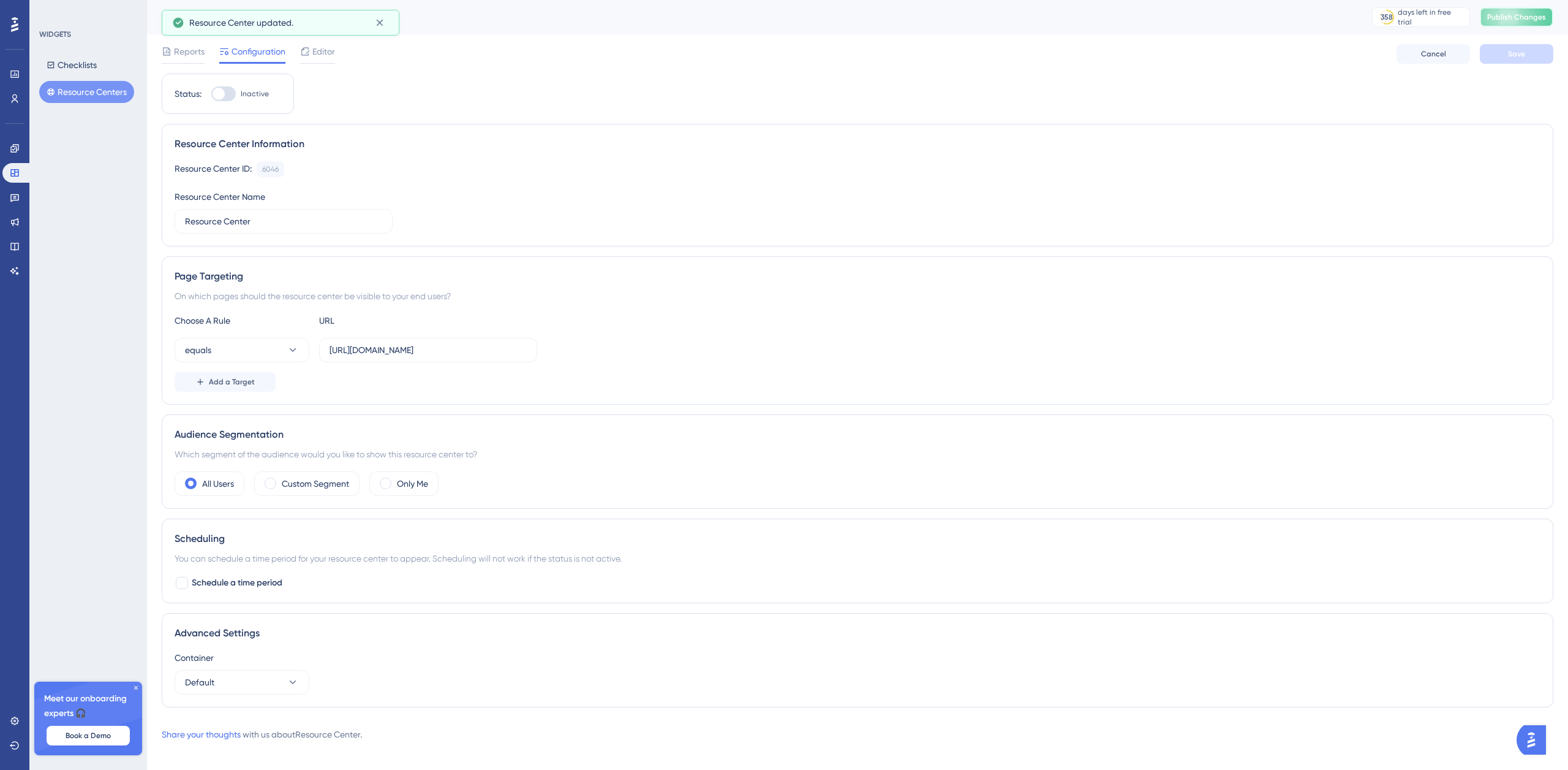
click at [1504, 16] on span "Publish Changes" at bounding box center [1515, 17] width 59 height 10
click at [225, 93] on div at bounding box center [218, 93] width 12 height 12
click at [211, 94] on input "Inactive" at bounding box center [211, 94] width 1 height 1
checkbox input "true"
click at [1509, 52] on span "Save" at bounding box center [1516, 54] width 17 height 10
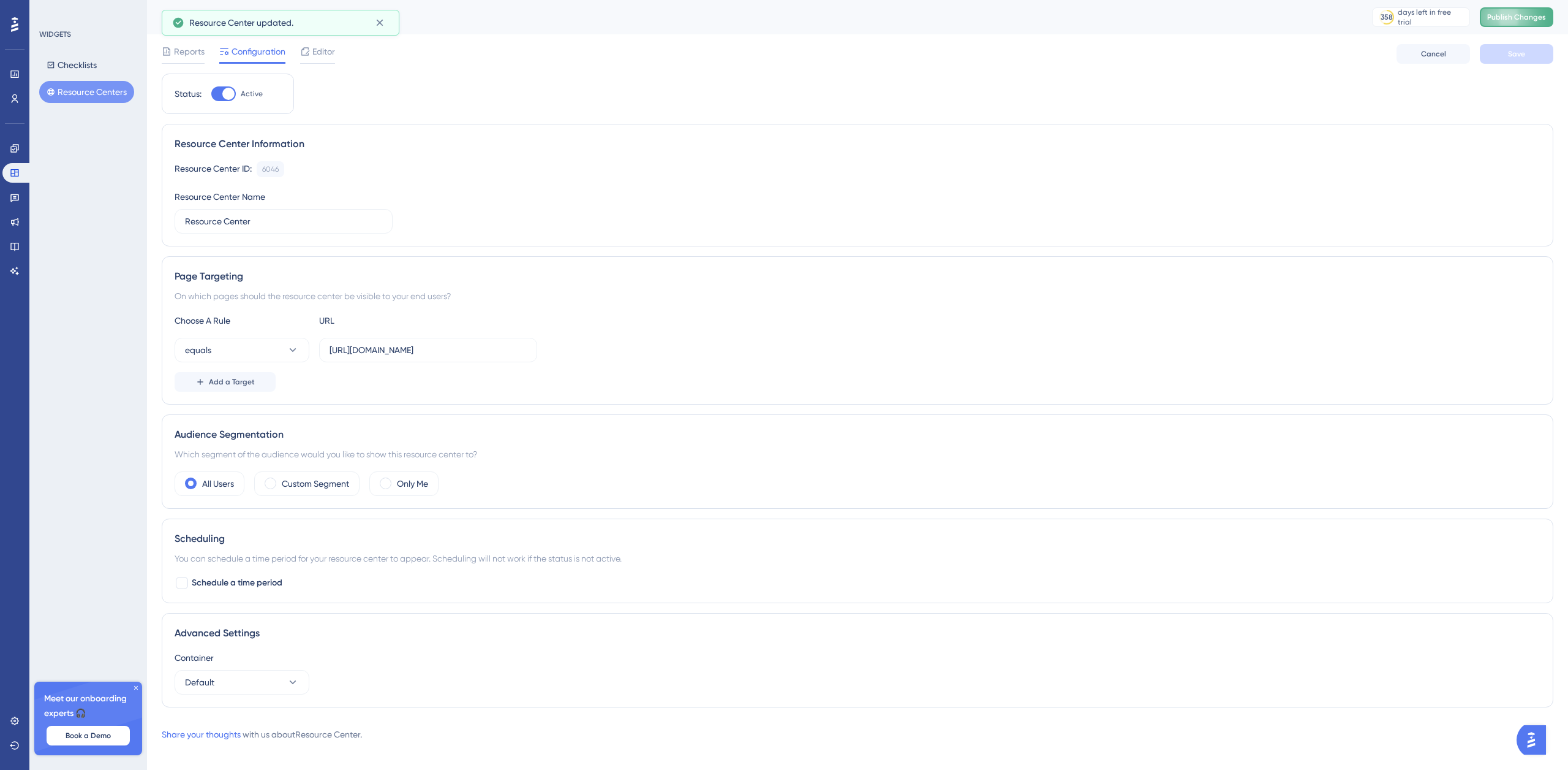
click at [1507, 17] on span "Publish Changes" at bounding box center [1515, 17] width 59 height 10
click at [187, 54] on span "Reports" at bounding box center [189, 51] width 31 height 14
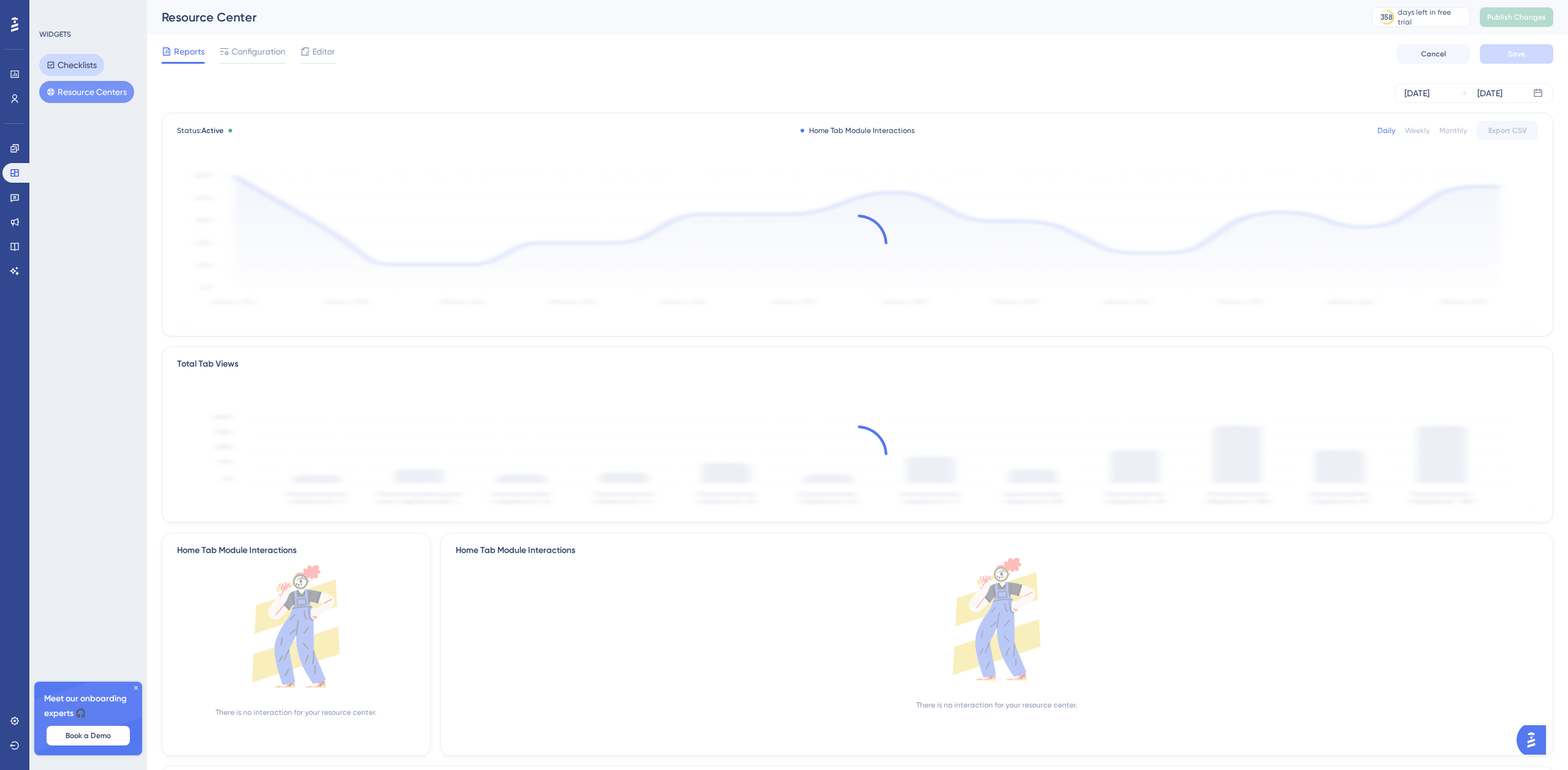
click at [94, 66] on button "Checklists" at bounding box center [72, 64] width 65 height 22
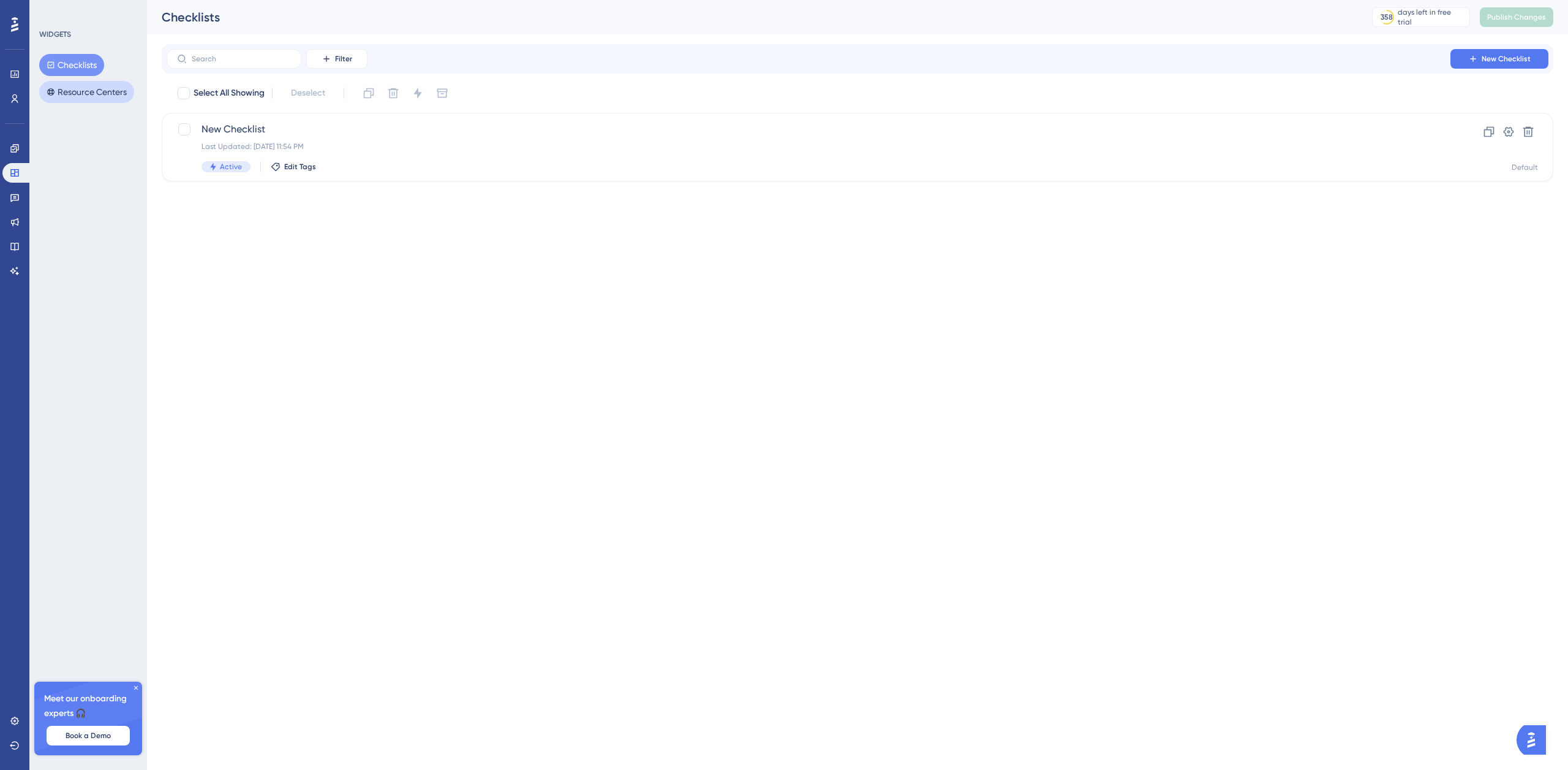
click at [96, 90] on button "Resource Centers" at bounding box center [86, 91] width 95 height 22
click at [251, 144] on div "Last Updated: Oct 07 2025, 04:15 PM" at bounding box center [808, 146] width 1214 height 10
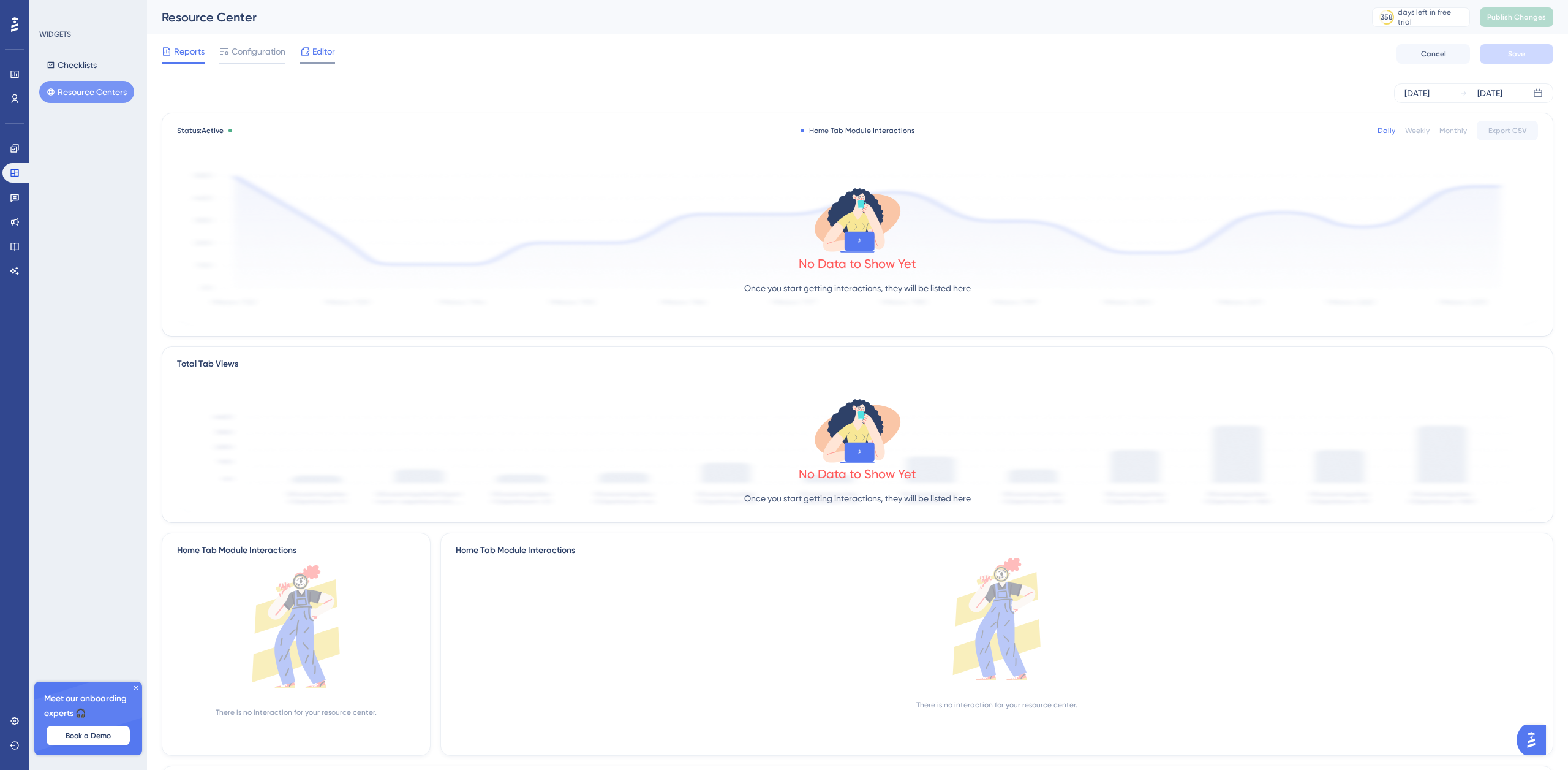
click at [321, 50] on span "Editor" at bounding box center [323, 51] width 23 height 14
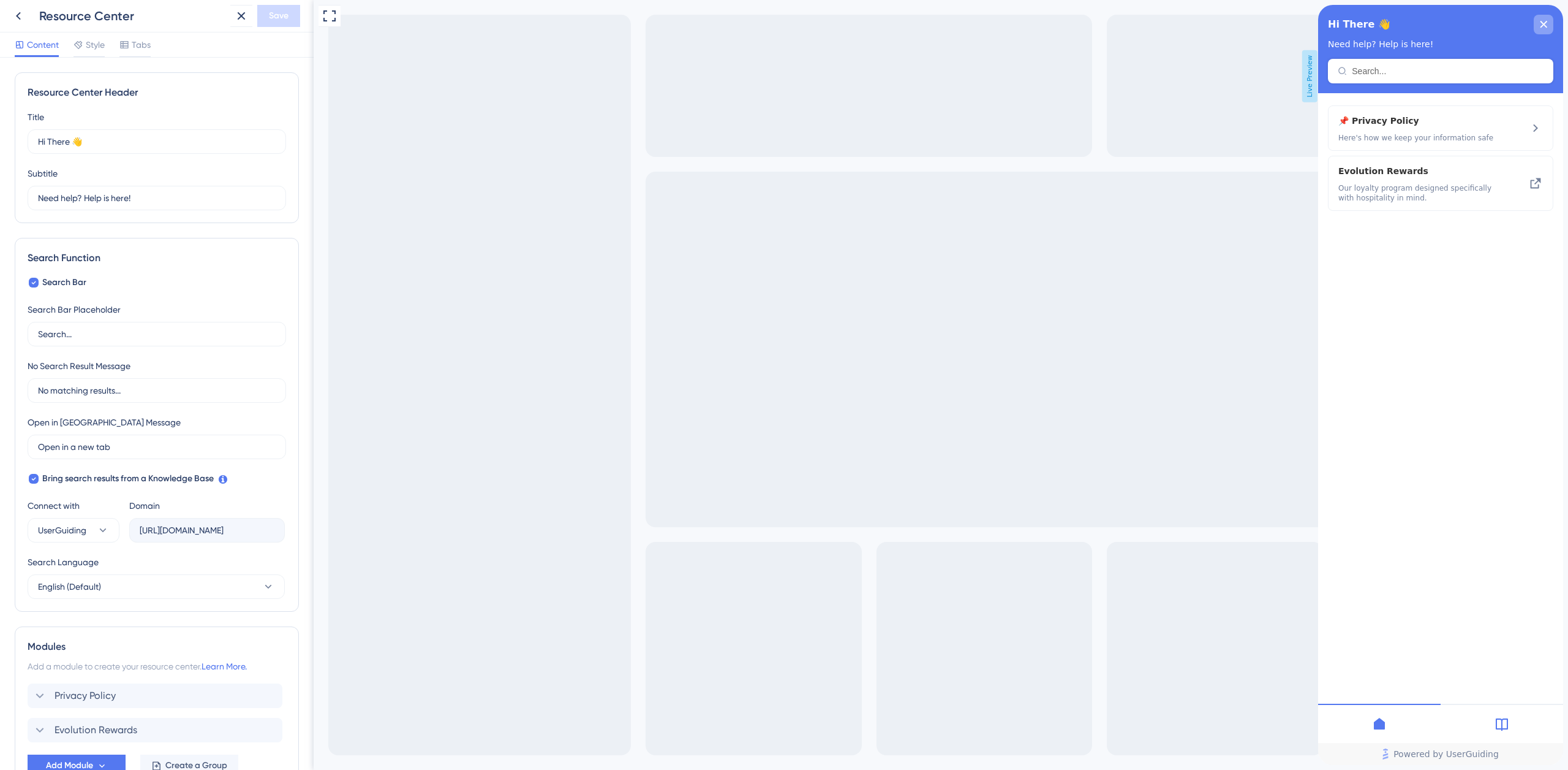
click at [1544, 26] on icon "close resource center" at bounding box center [1543, 25] width 8 height 8
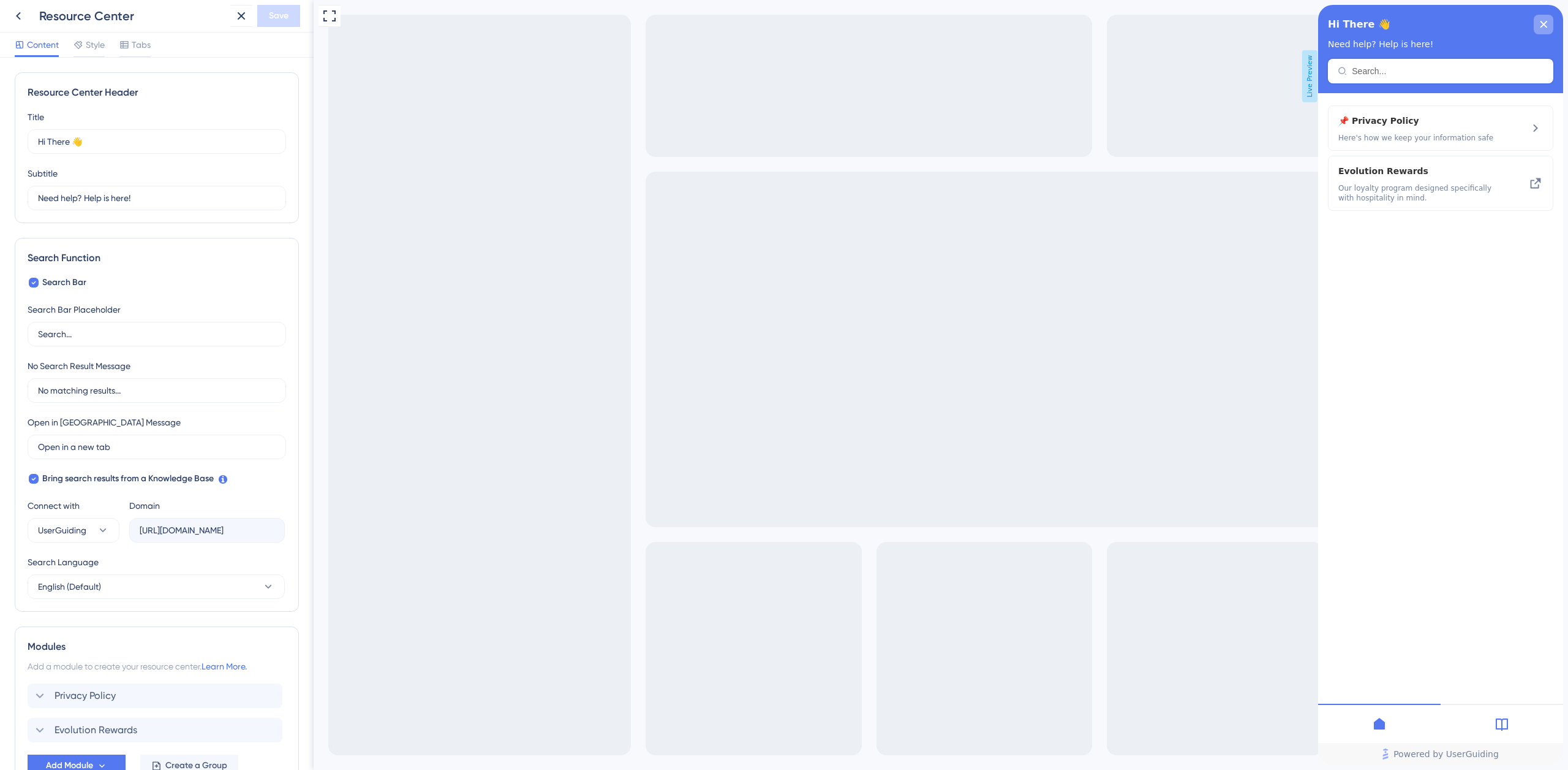
drag, startPoint x: 1545, startPoint y: 25, endPoint x: 1355, endPoint y: 52, distance: 191.9
click at [1545, 25] on icon "close resource center" at bounding box center [1543, 25] width 8 height 8
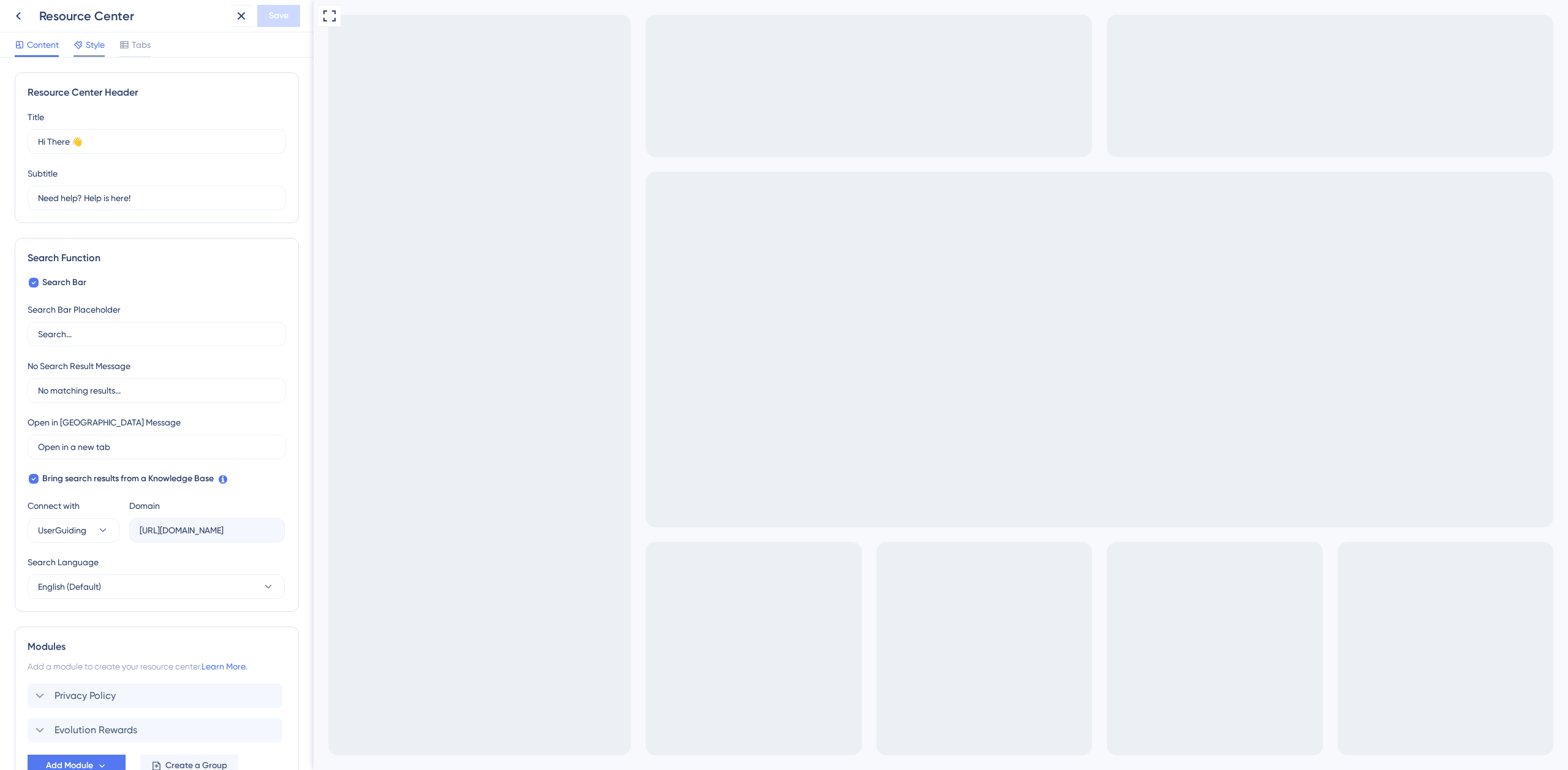
click at [92, 45] on span "Style" at bounding box center [95, 44] width 19 height 14
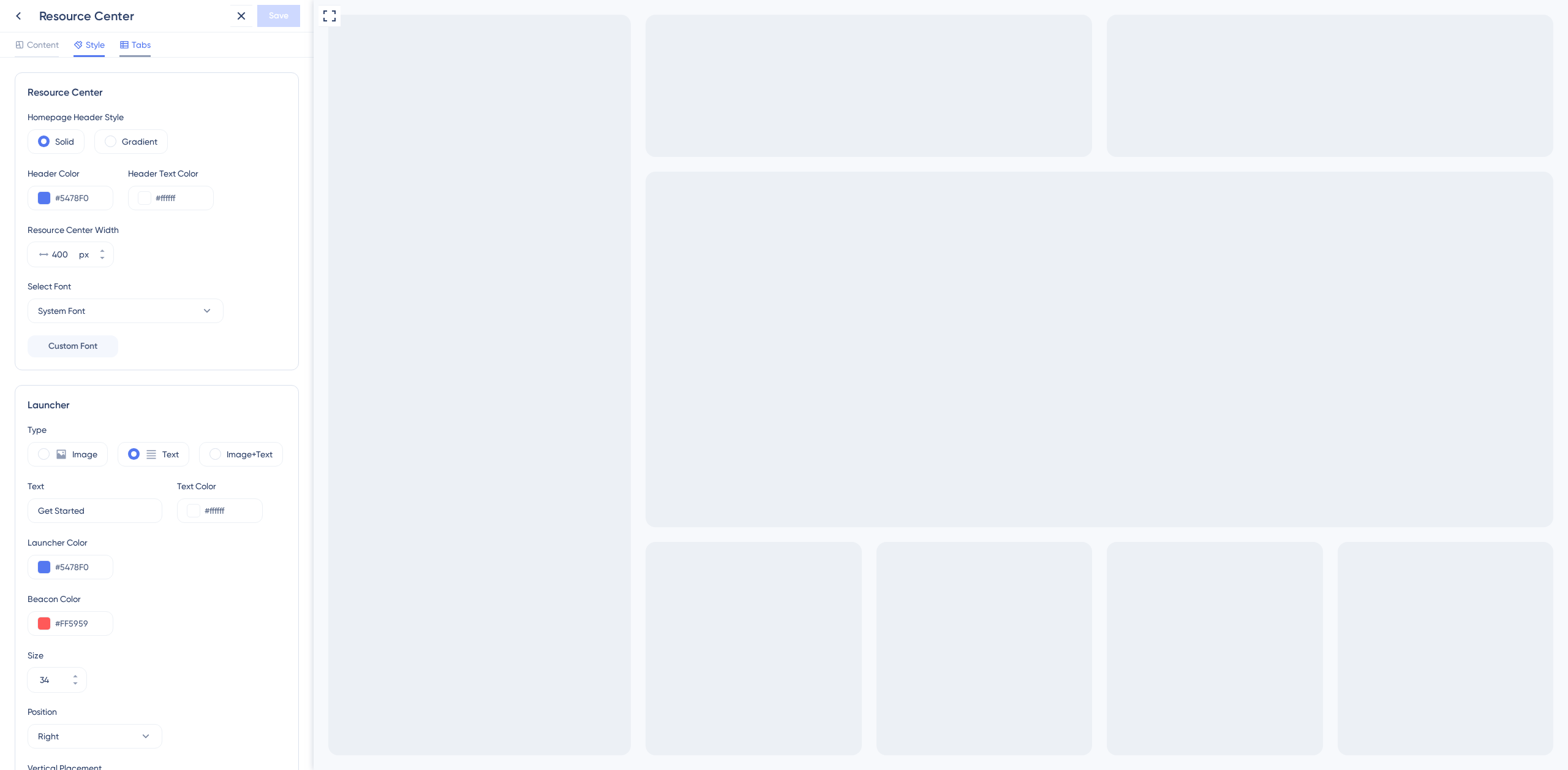
click at [148, 48] on span "Tabs" at bounding box center [141, 44] width 19 height 14
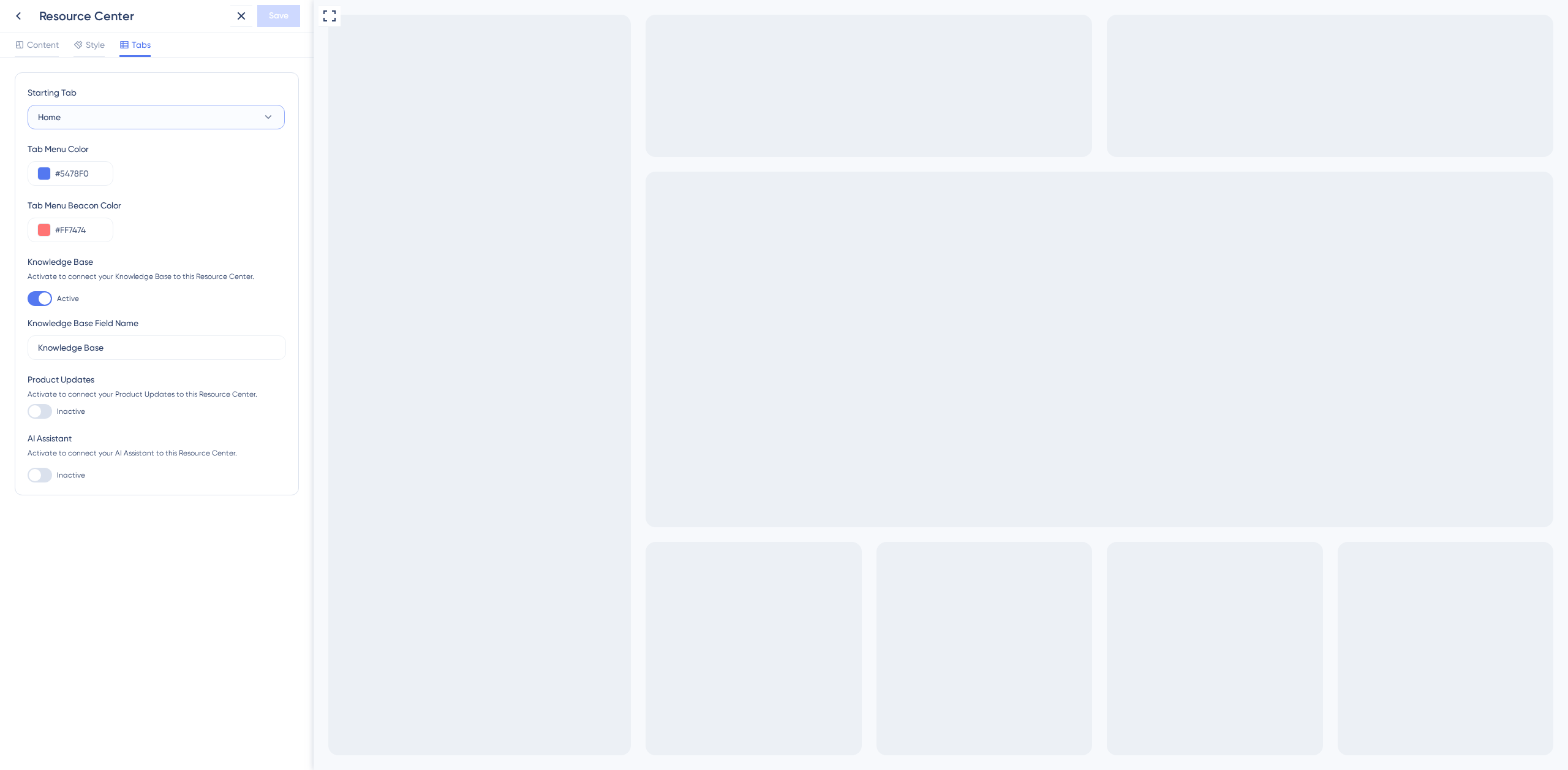
click at [80, 118] on button "Home" at bounding box center [156, 117] width 257 height 25
click at [90, 121] on button "Home" at bounding box center [156, 117] width 257 height 25
click at [95, 53] on div "Style" at bounding box center [89, 47] width 32 height 19
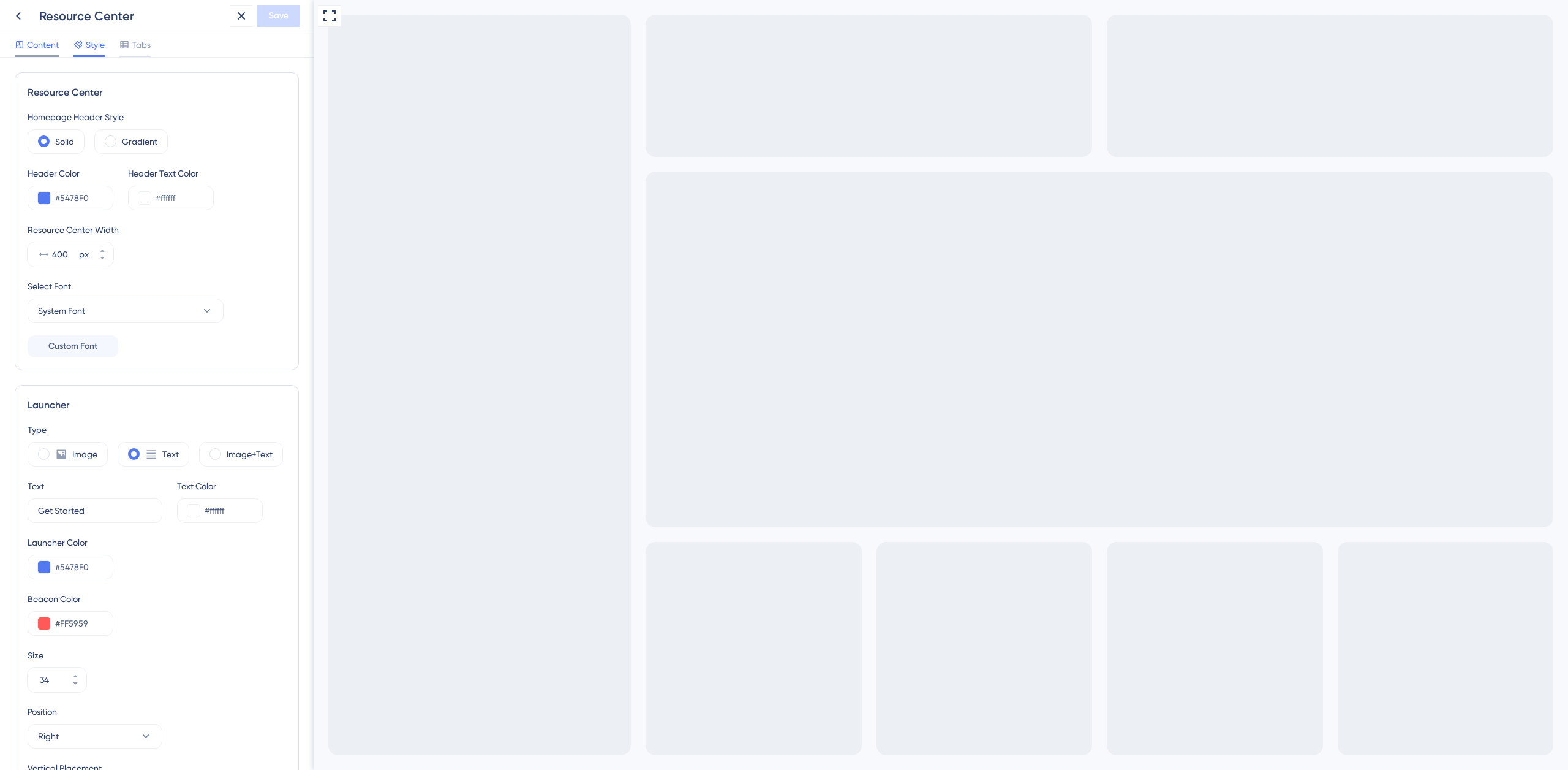
click at [40, 47] on span "Content" at bounding box center [42, 44] width 32 height 14
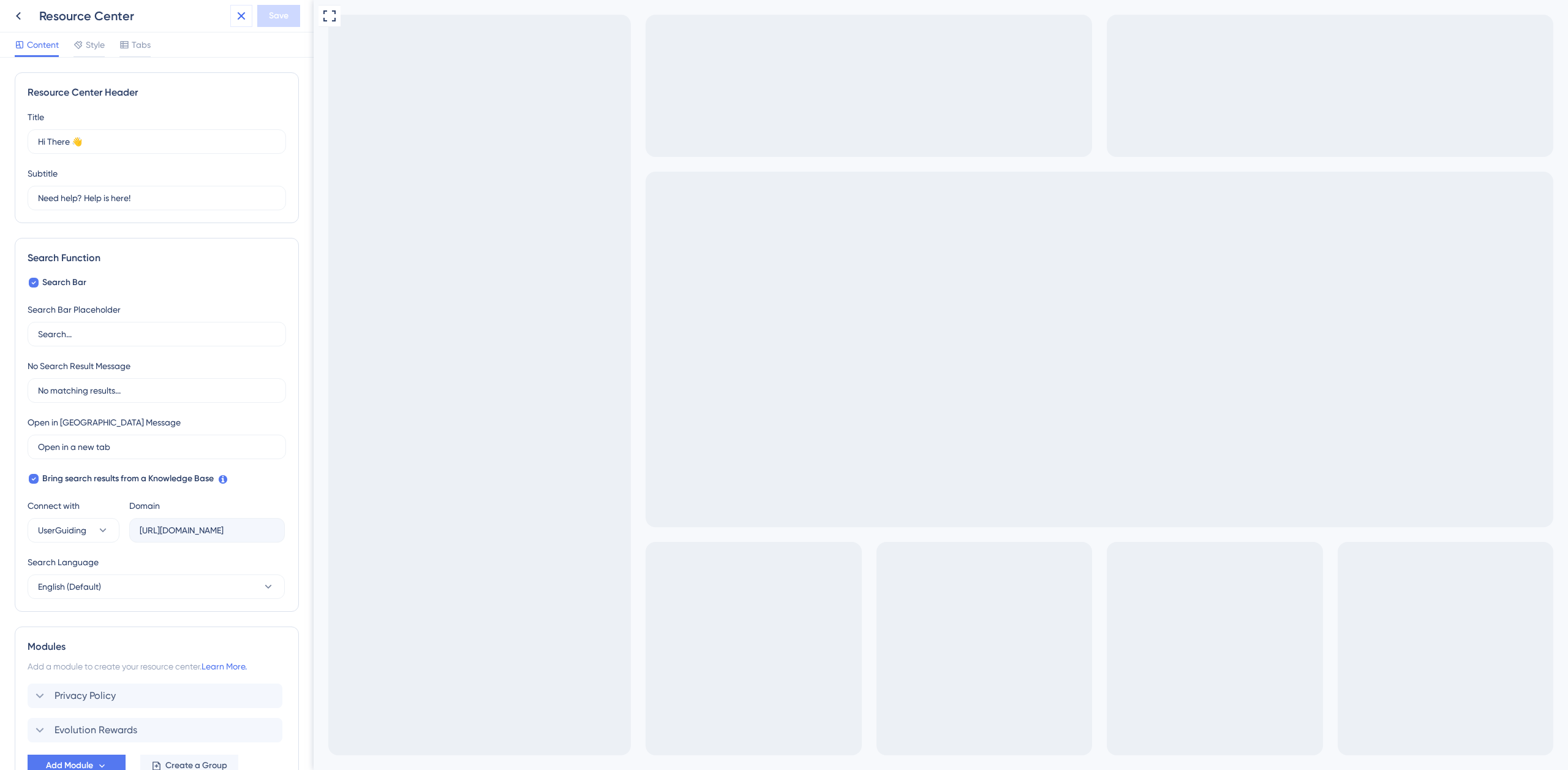
click at [242, 14] on icon at bounding box center [241, 15] width 14 height 14
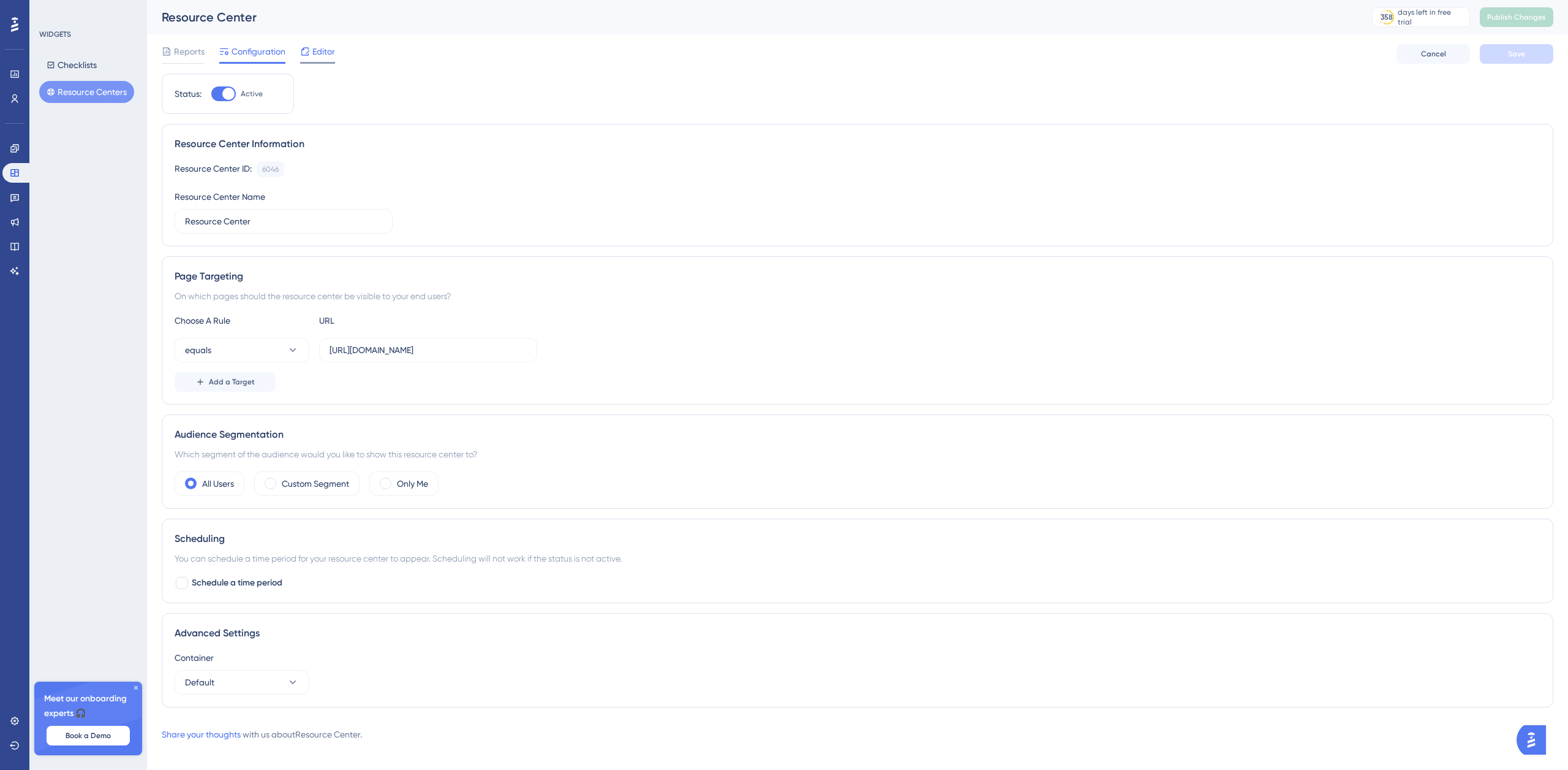
click at [322, 54] on span "Editor" at bounding box center [323, 51] width 23 height 14
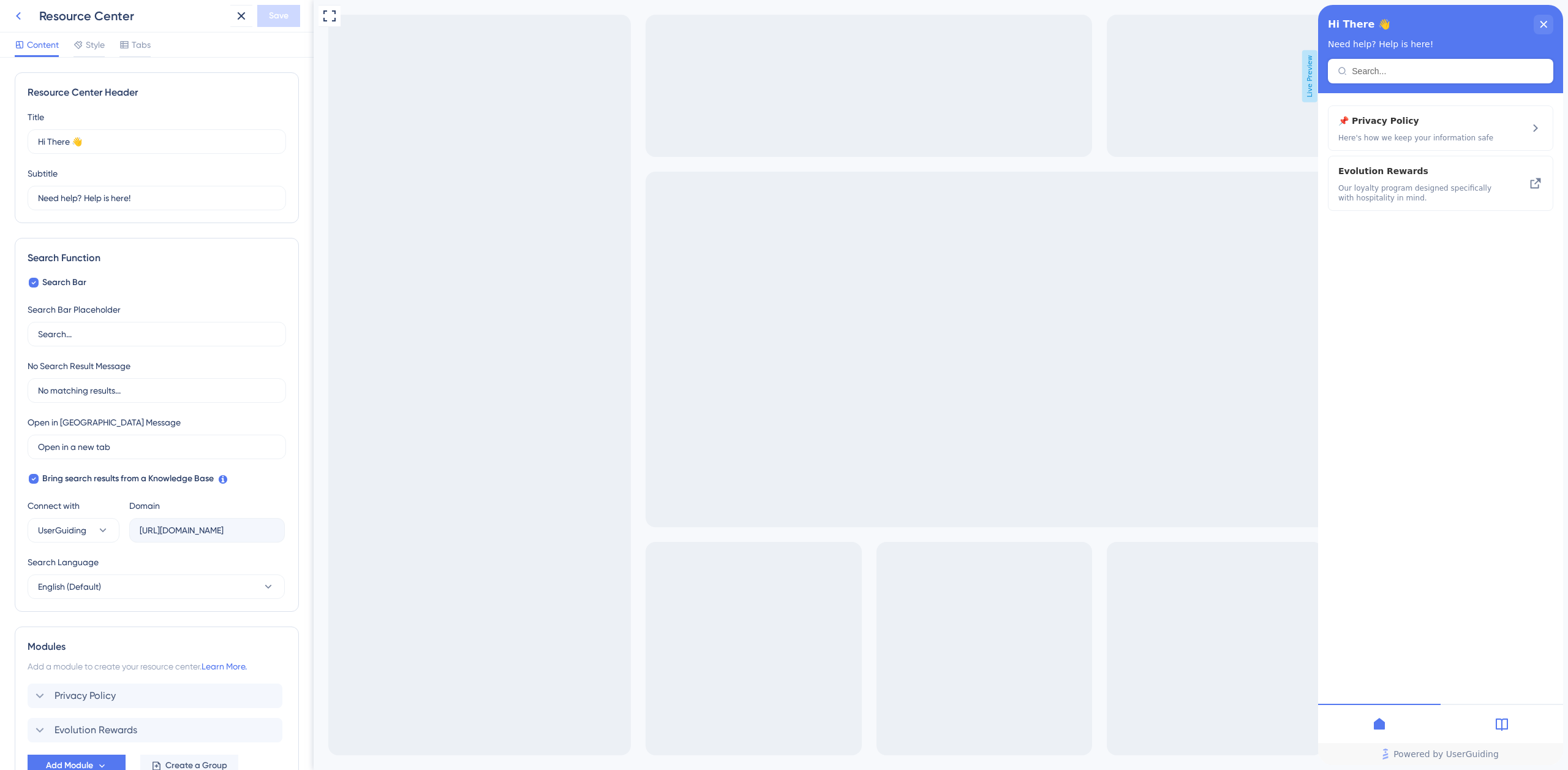
click at [18, 21] on icon at bounding box center [17, 15] width 14 height 14
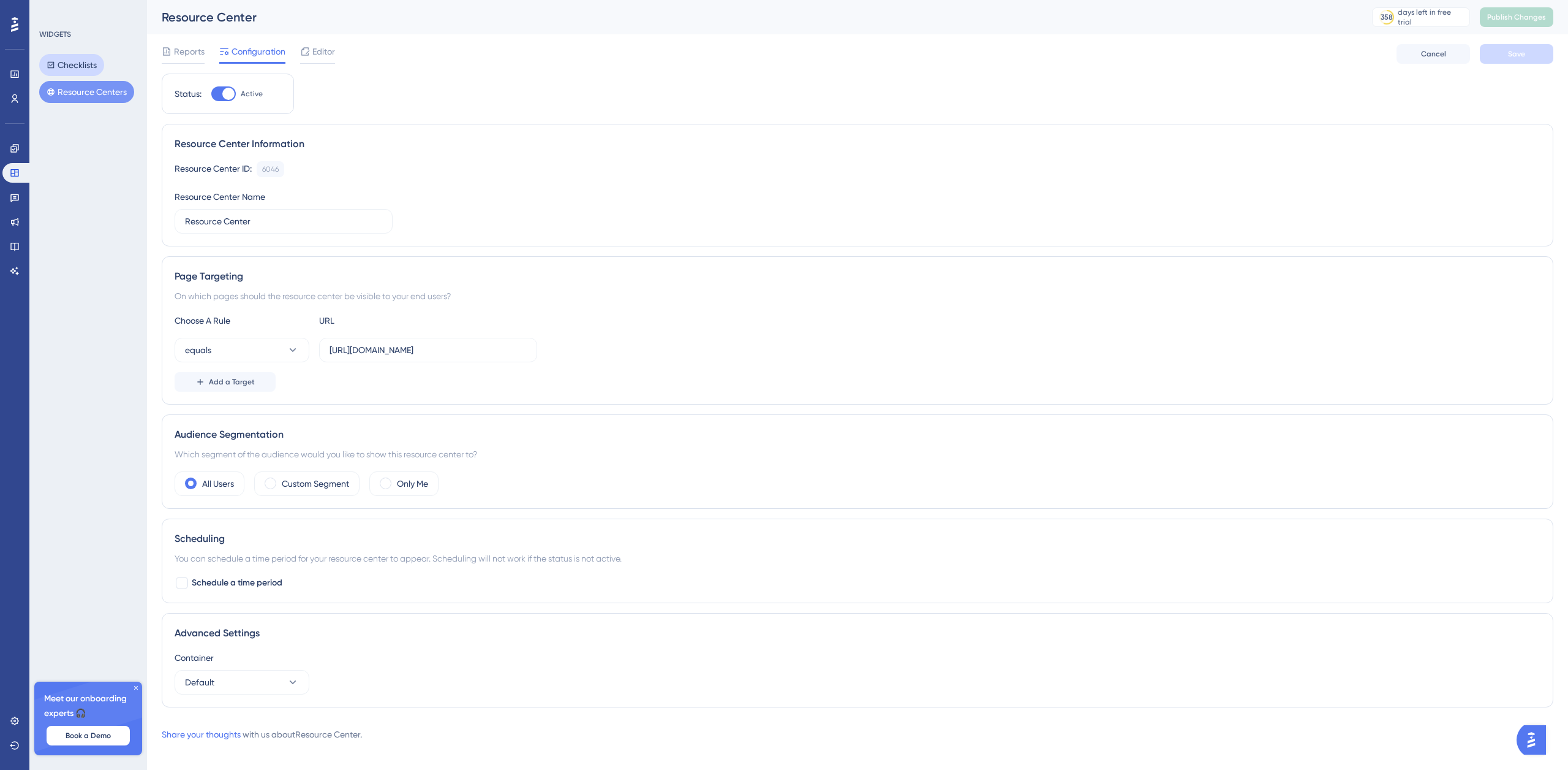
click at [73, 60] on button "Checklists" at bounding box center [72, 64] width 65 height 22
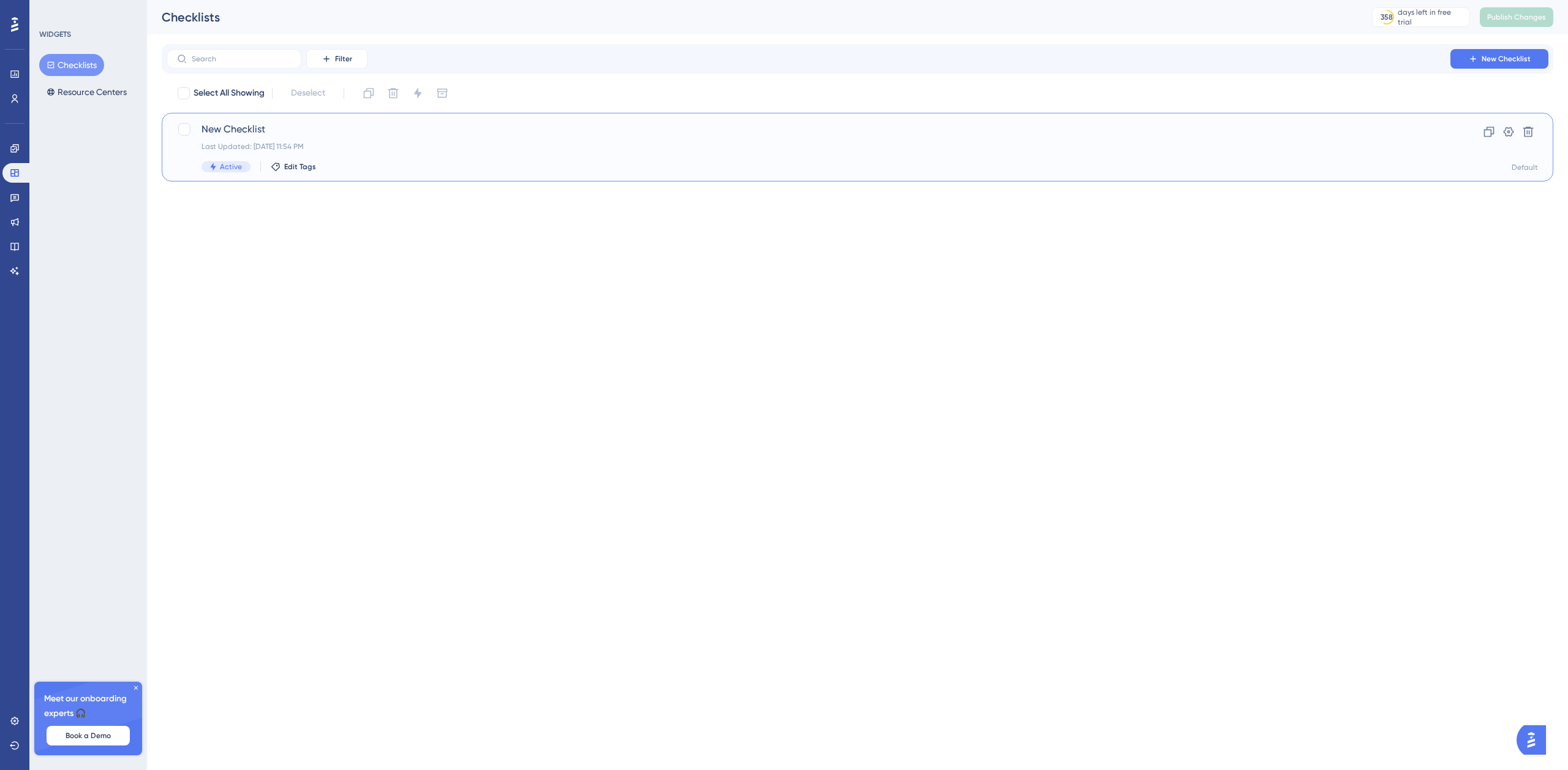
click at [298, 148] on div "Last Updated: Sep 16 2025, 11:54 PM" at bounding box center [808, 146] width 1214 height 10
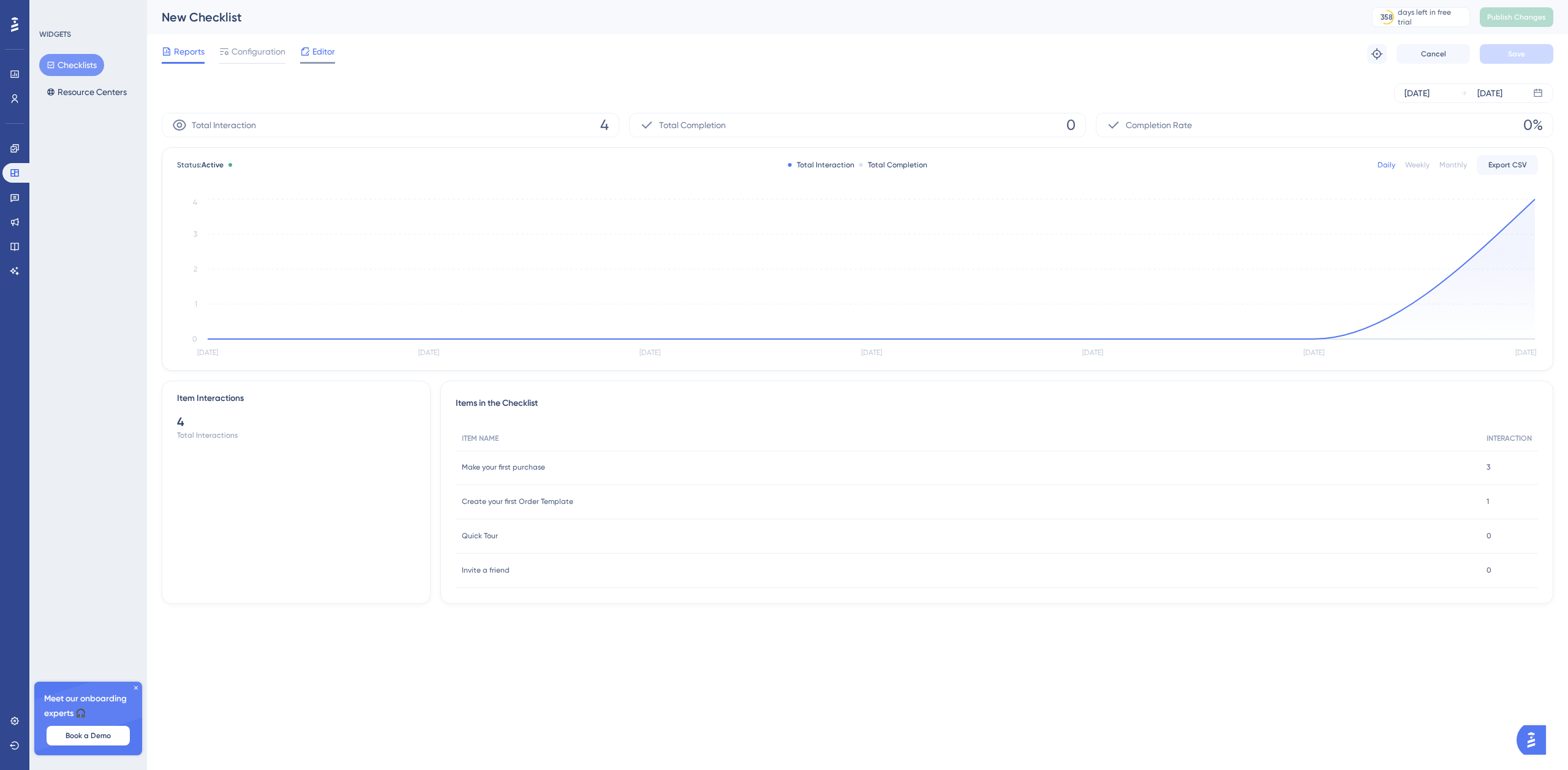
click at [324, 59] on span "Editor" at bounding box center [323, 51] width 23 height 14
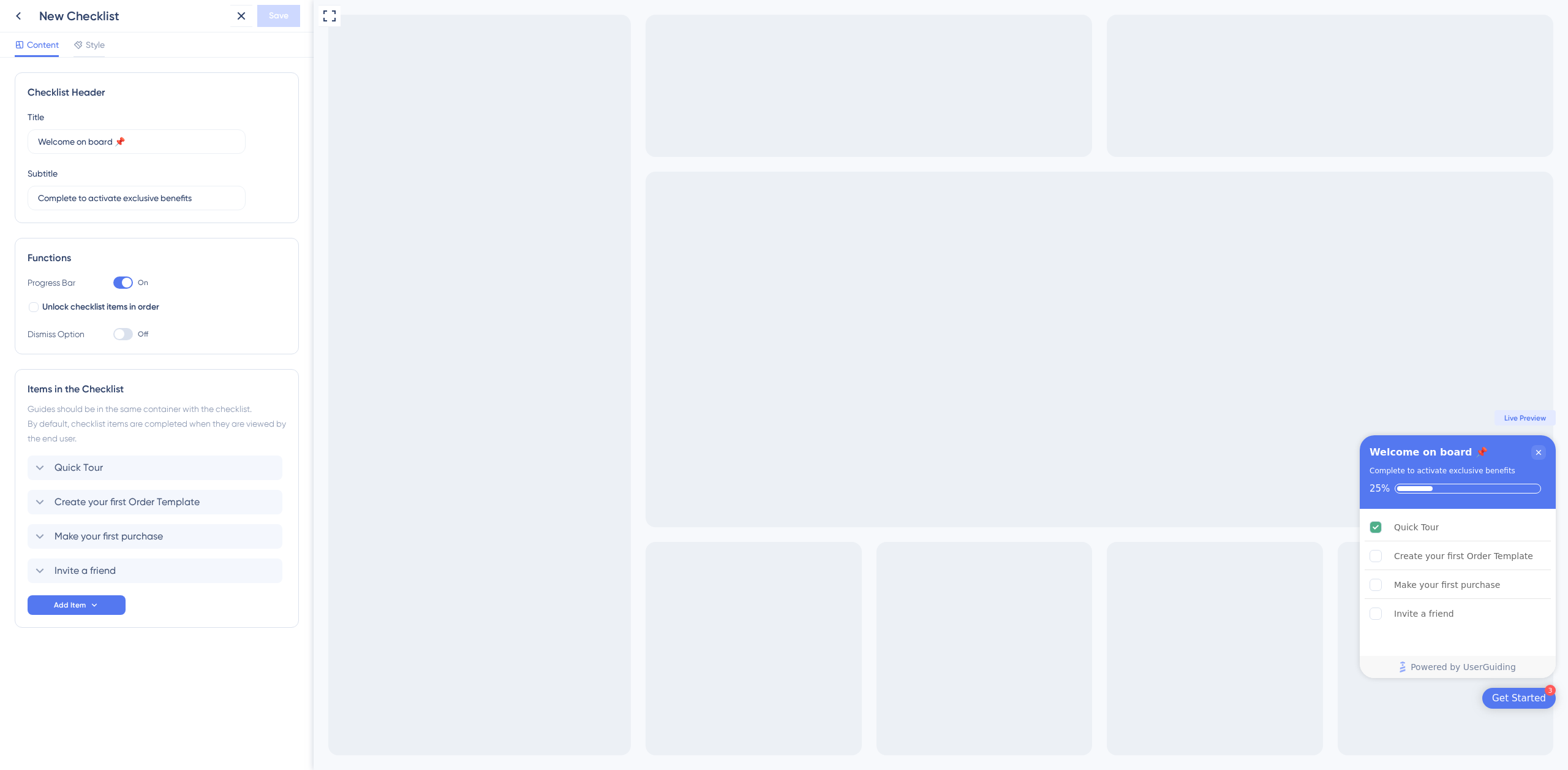
click at [1518, 700] on div "Get Started" at bounding box center [1519, 697] width 54 height 12
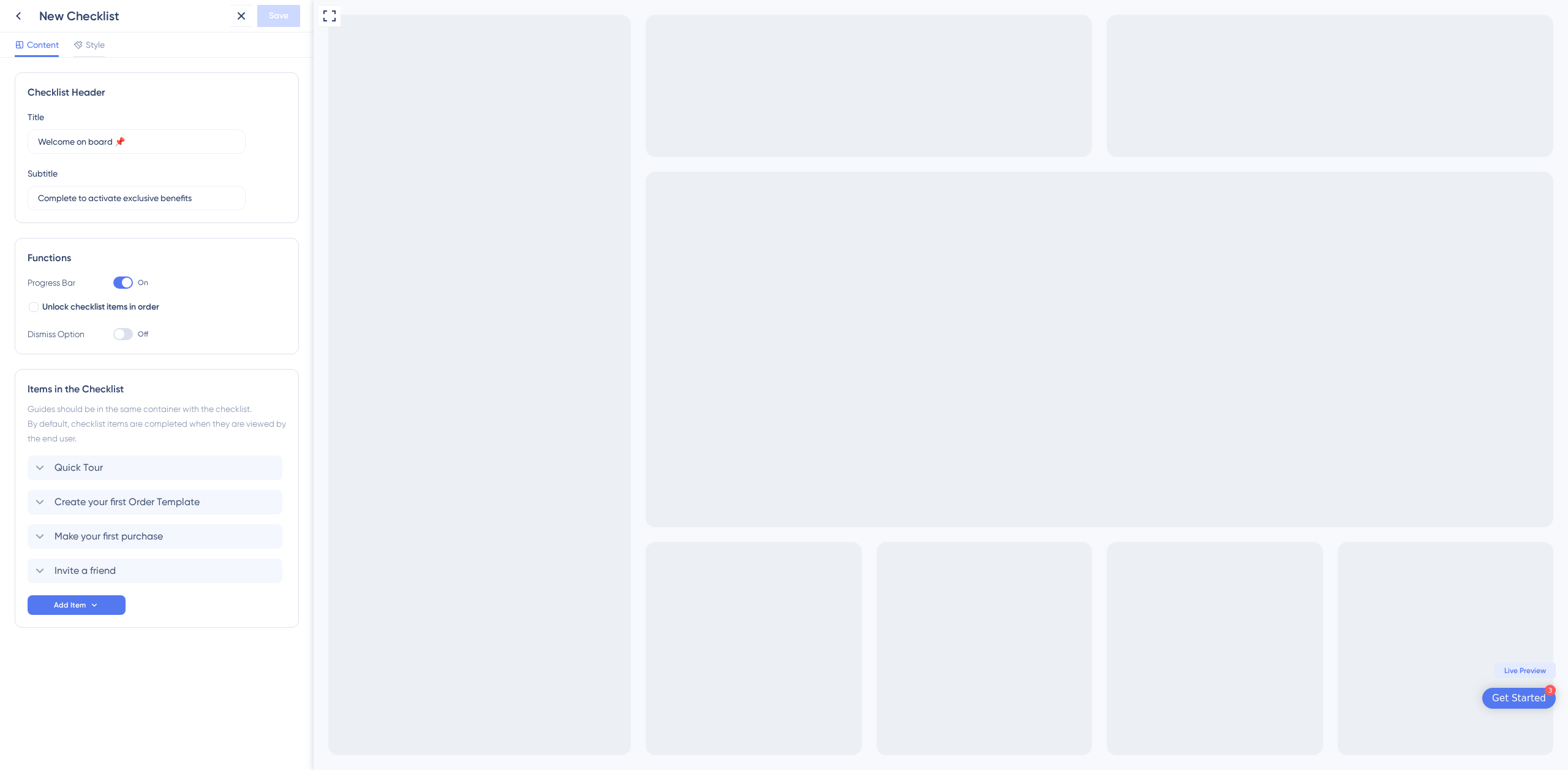
click at [1519, 698] on div "Get Started" at bounding box center [1519, 697] width 54 height 12
click at [1519, 699] on div "Get Started" at bounding box center [1519, 697] width 54 height 12
click at [1520, 699] on div "Get Started" at bounding box center [1519, 697] width 54 height 12
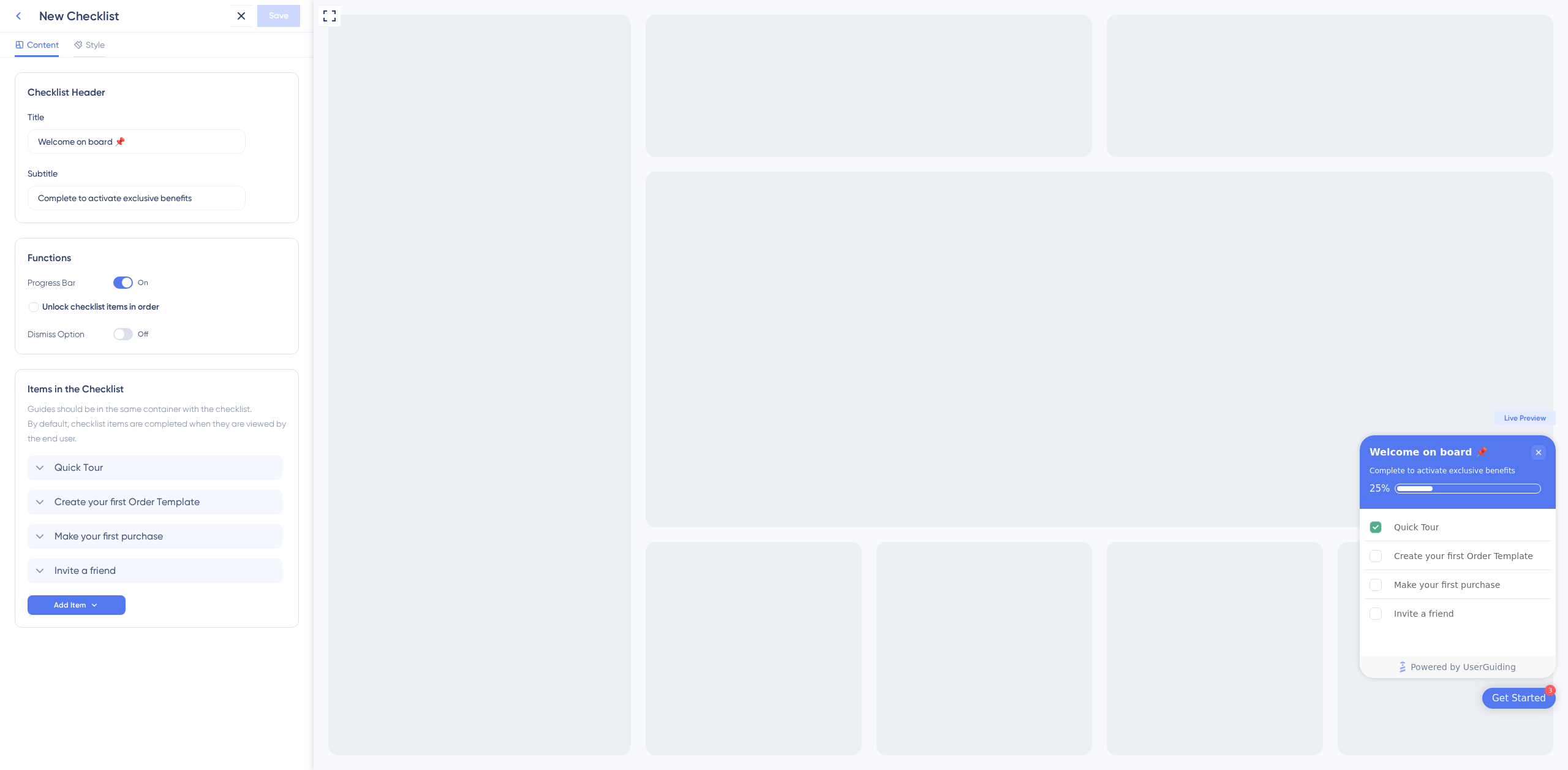
click at [16, 19] on icon at bounding box center [17, 15] width 14 height 14
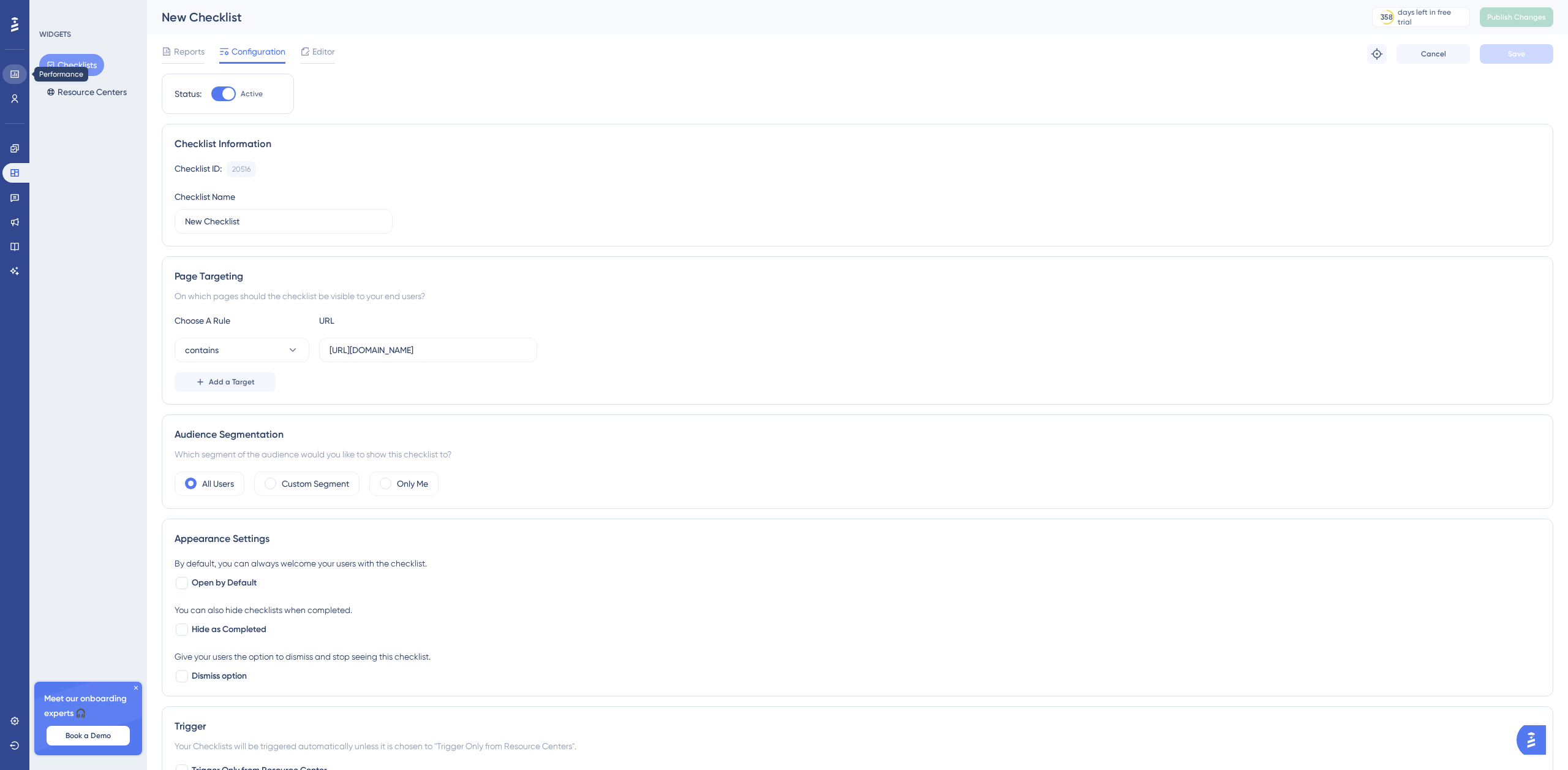
click at [18, 71] on icon at bounding box center [14, 74] width 8 height 8
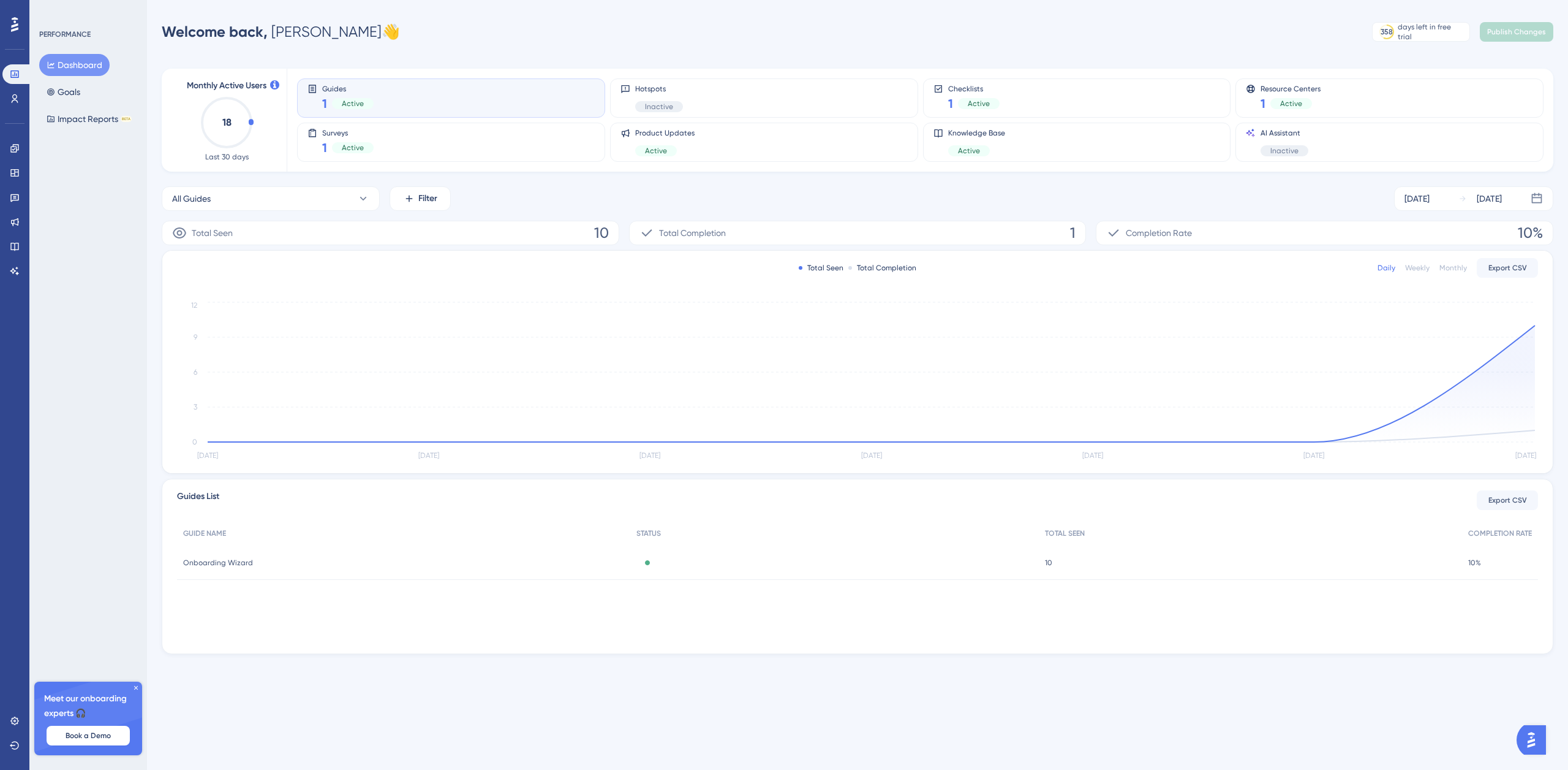
click at [411, 101] on div "Guides 1 Active" at bounding box center [450, 97] width 287 height 28
click at [331, 92] on span "Guides" at bounding box center [348, 87] width 52 height 9
click at [16, 147] on icon at bounding box center [14, 148] width 8 height 8
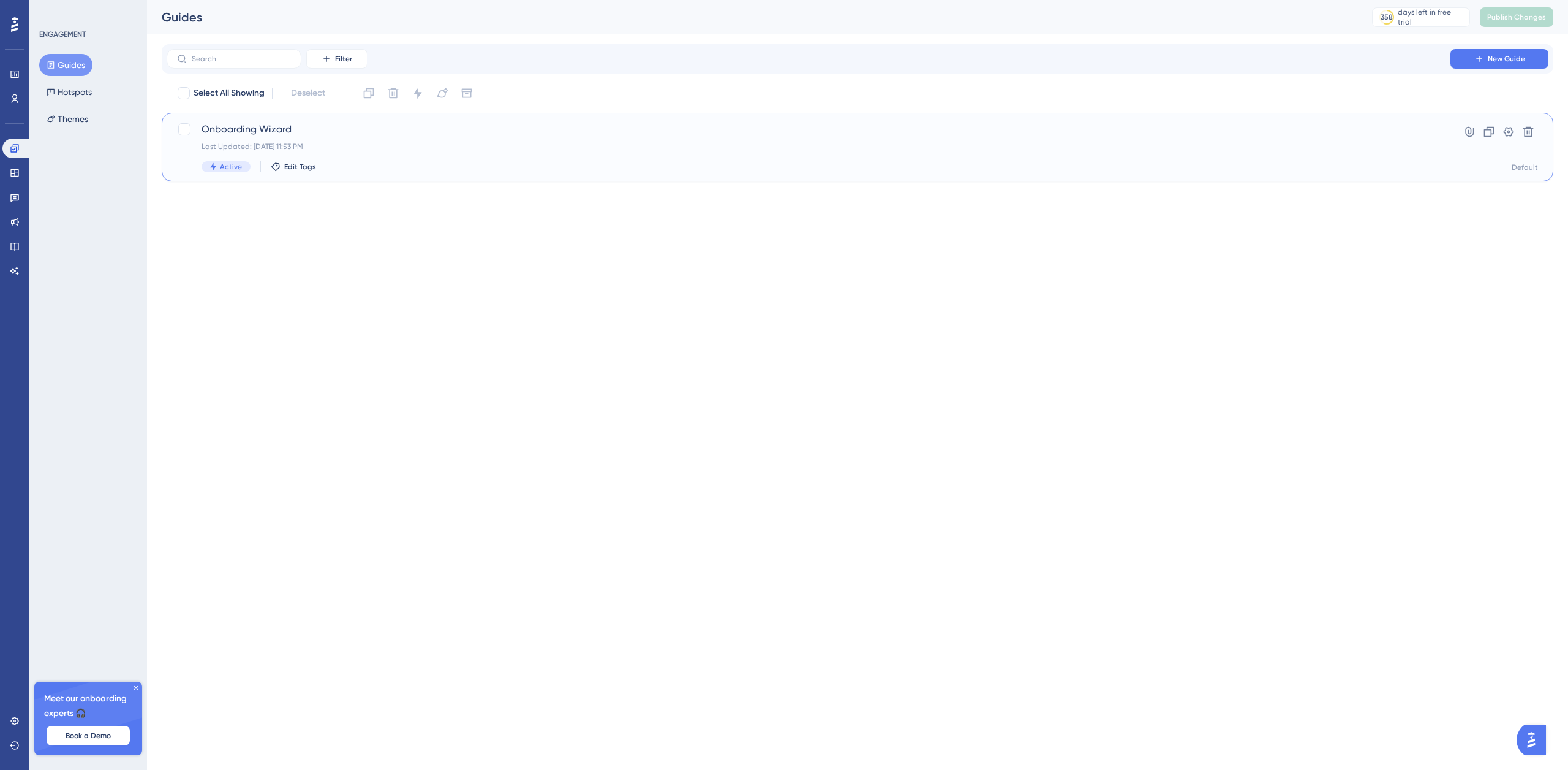
click at [305, 141] on div "Onboarding Wizard Last Updated: [DATE] 11:53 PM Active Edit Tags" at bounding box center [808, 147] width 1214 height 50
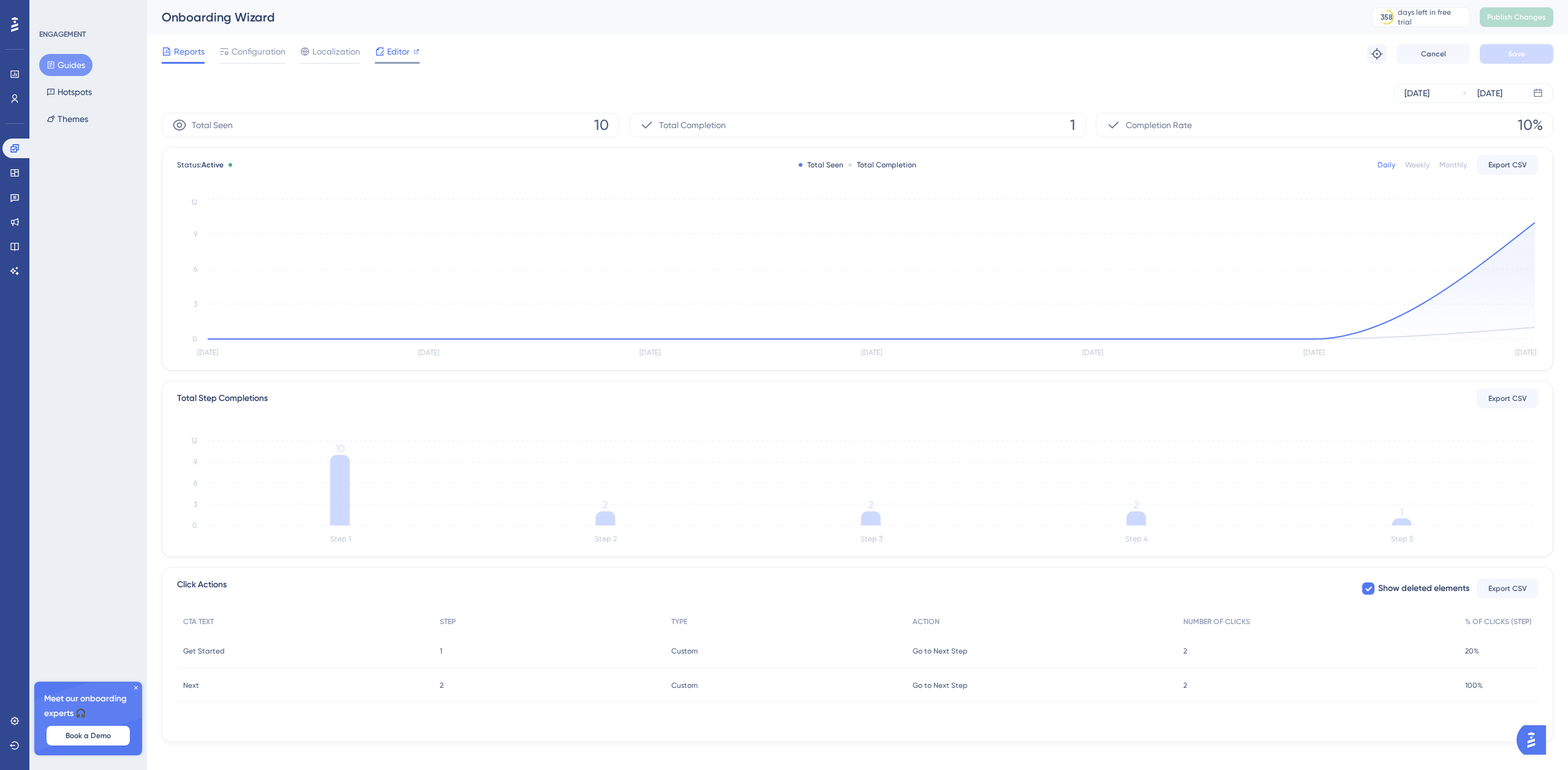
click at [400, 50] on span "Editor" at bounding box center [398, 51] width 23 height 14
click at [16, 169] on icon at bounding box center [14, 173] width 8 height 8
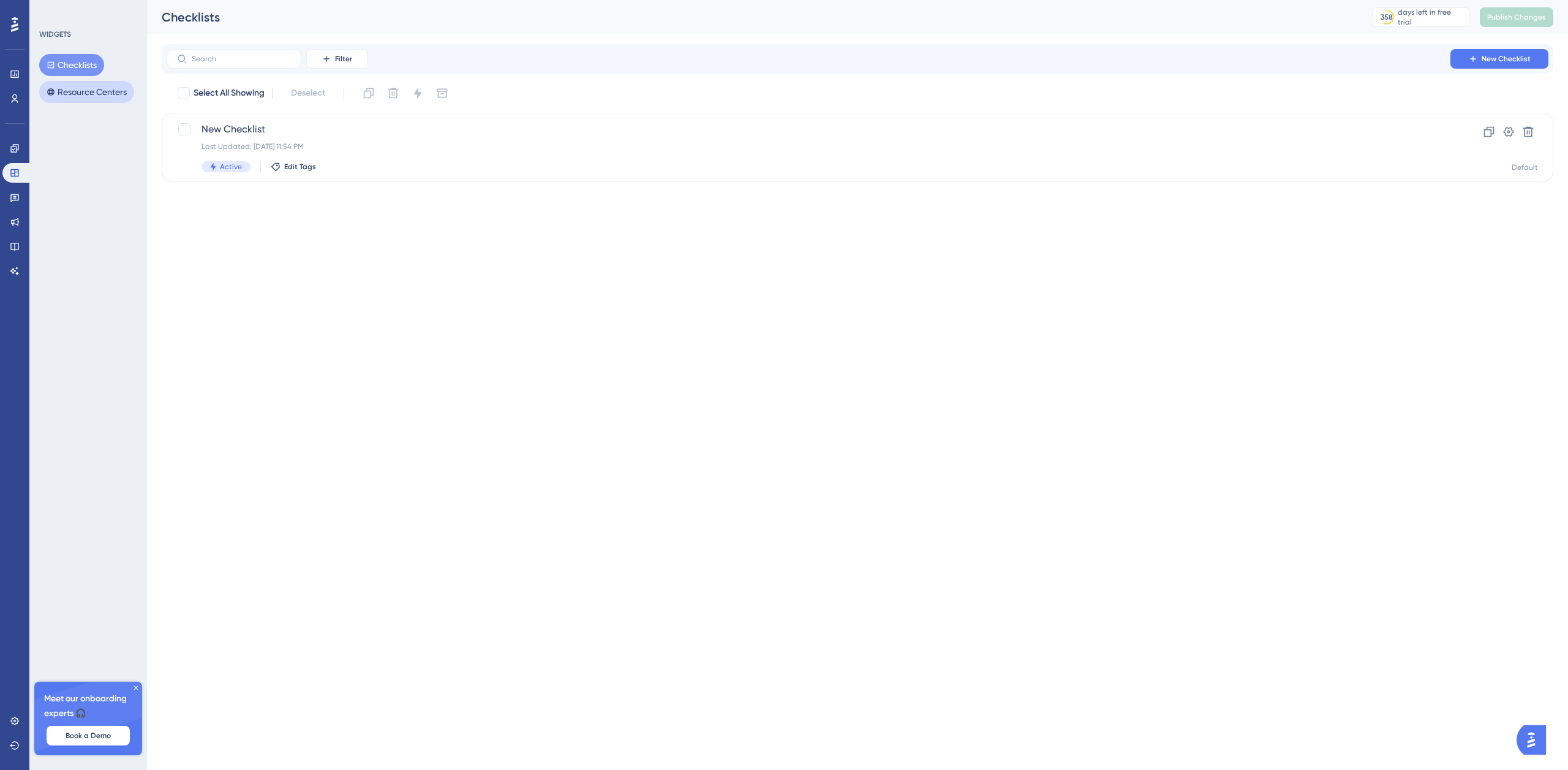
click at [90, 89] on button "Resource Centers" at bounding box center [86, 91] width 95 height 22
click at [83, 61] on button "Checklists" at bounding box center [72, 64] width 65 height 22
click at [84, 94] on button "Resource Centers" at bounding box center [86, 91] width 95 height 22
click at [333, 140] on div "Resource Center Last Updated: Oct 07 2025, 04:15 PM Active Edit Tags" at bounding box center [808, 147] width 1214 height 50
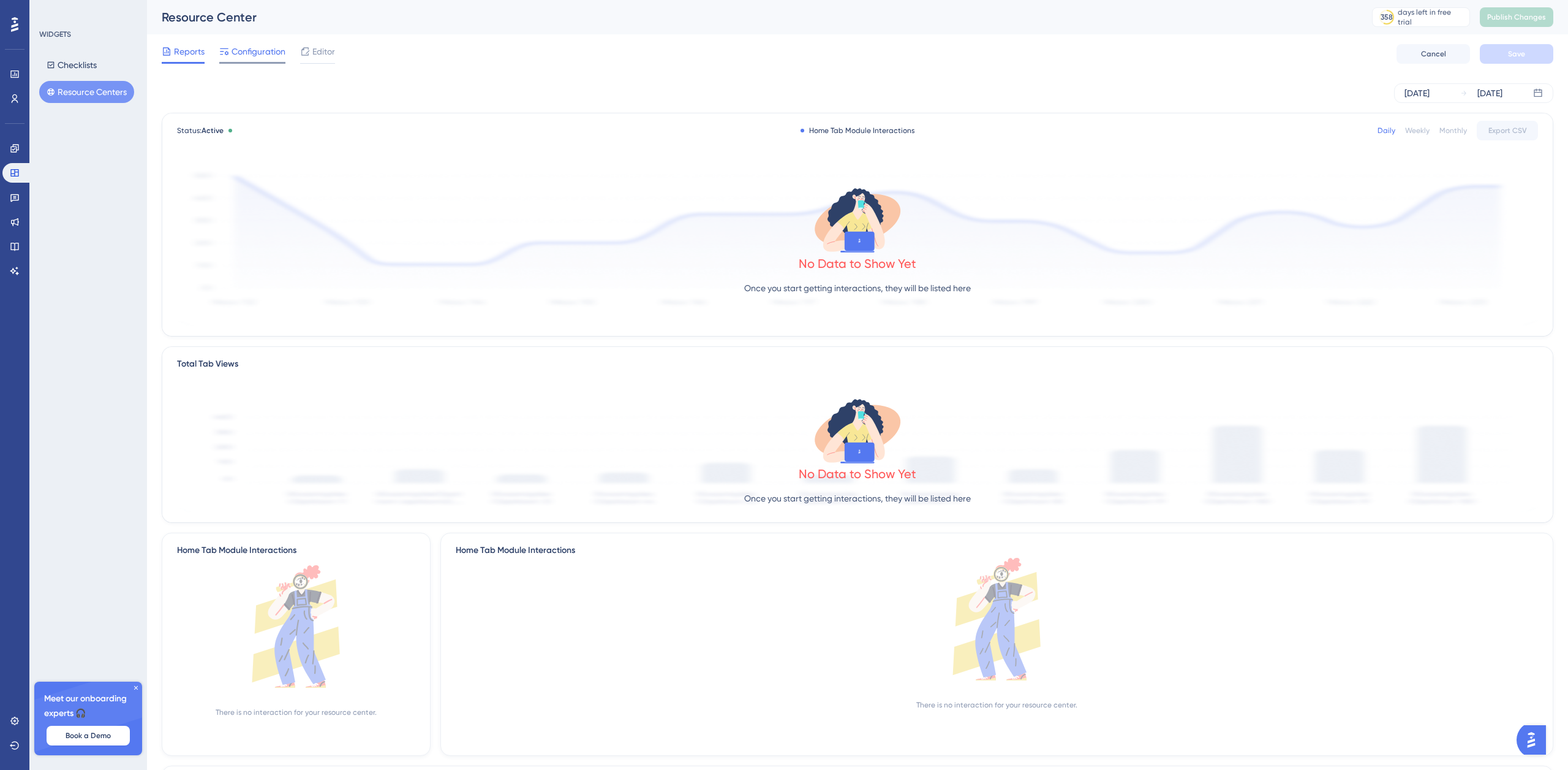
click at [268, 56] on span "Configuration" at bounding box center [258, 51] width 54 height 14
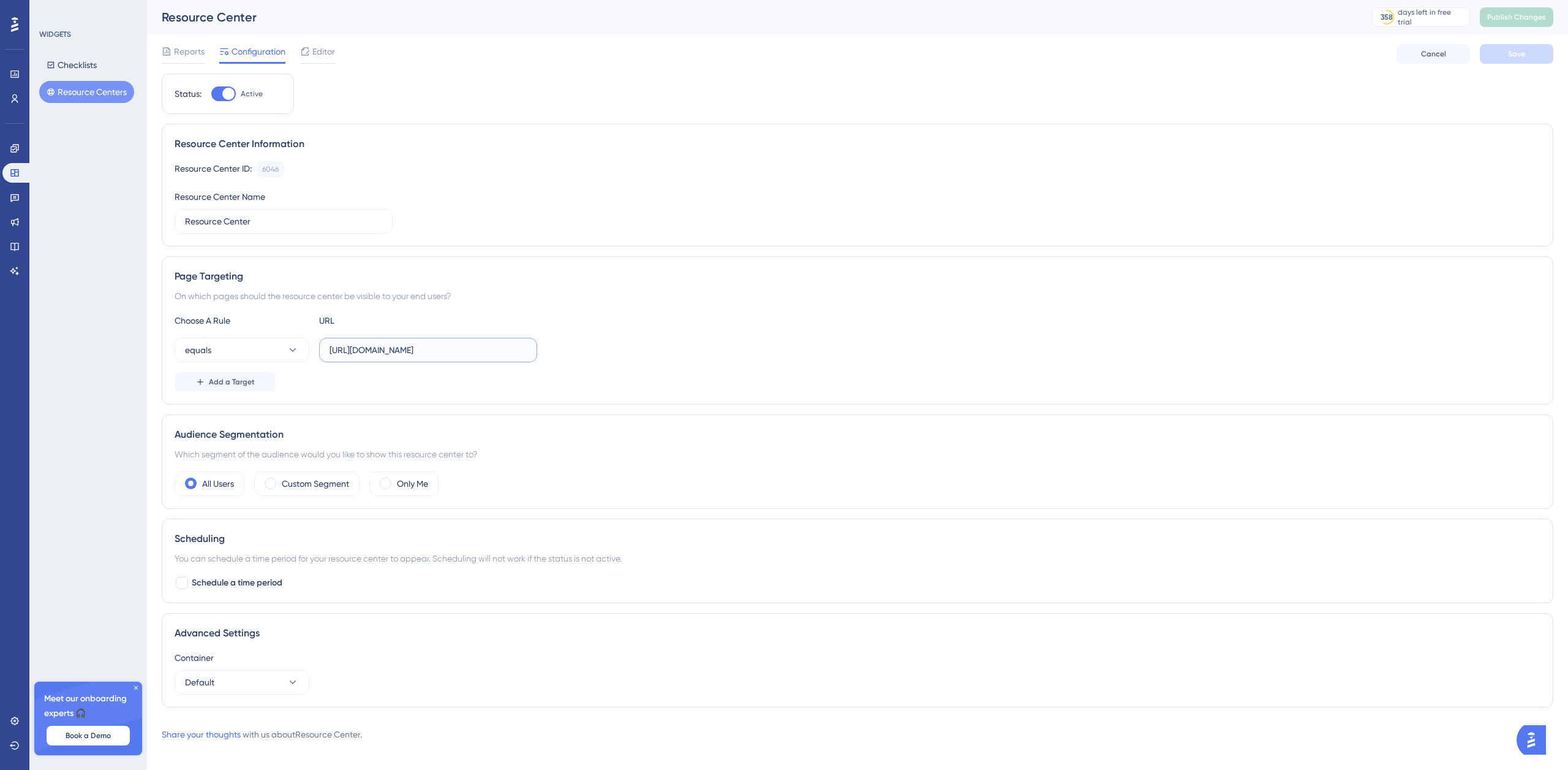
click at [506, 351] on input "[URL][DOMAIN_NAME]" at bounding box center [427, 349] width 197 height 13
click at [240, 381] on span "Add a Target" at bounding box center [232, 381] width 46 height 10
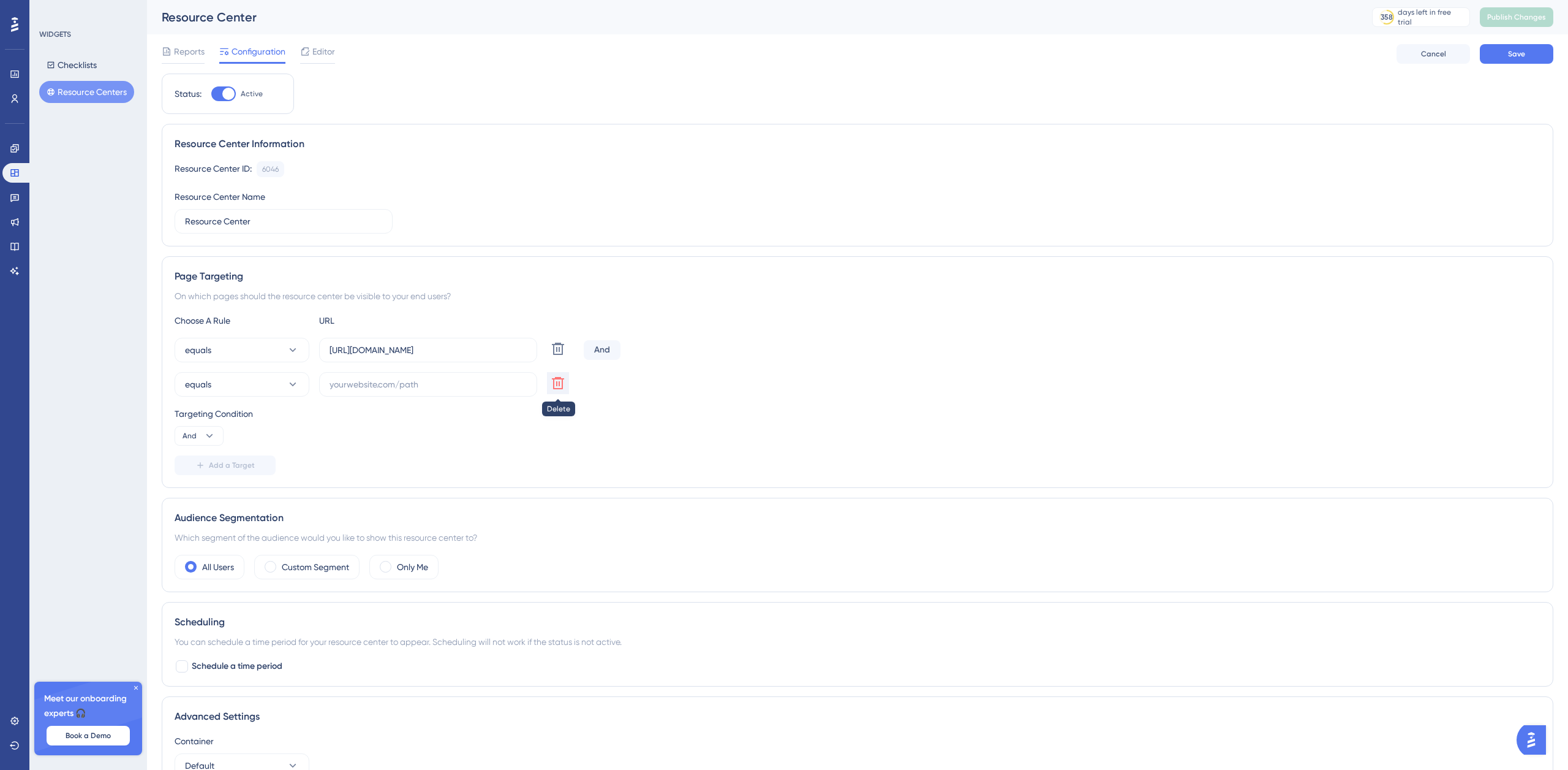
click at [559, 387] on icon at bounding box center [558, 382] width 14 height 14
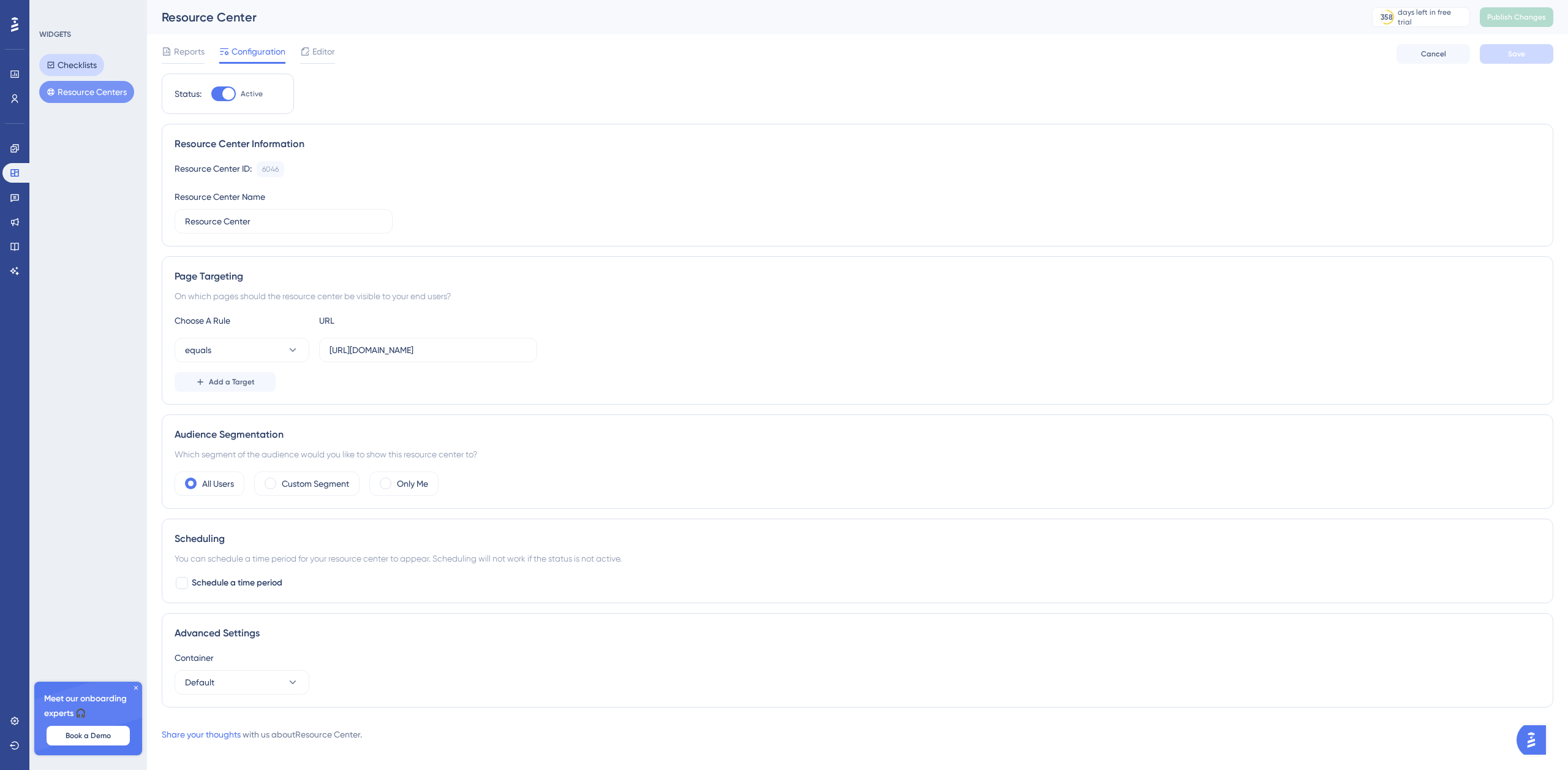
click at [85, 67] on button "Checklists" at bounding box center [72, 64] width 65 height 22
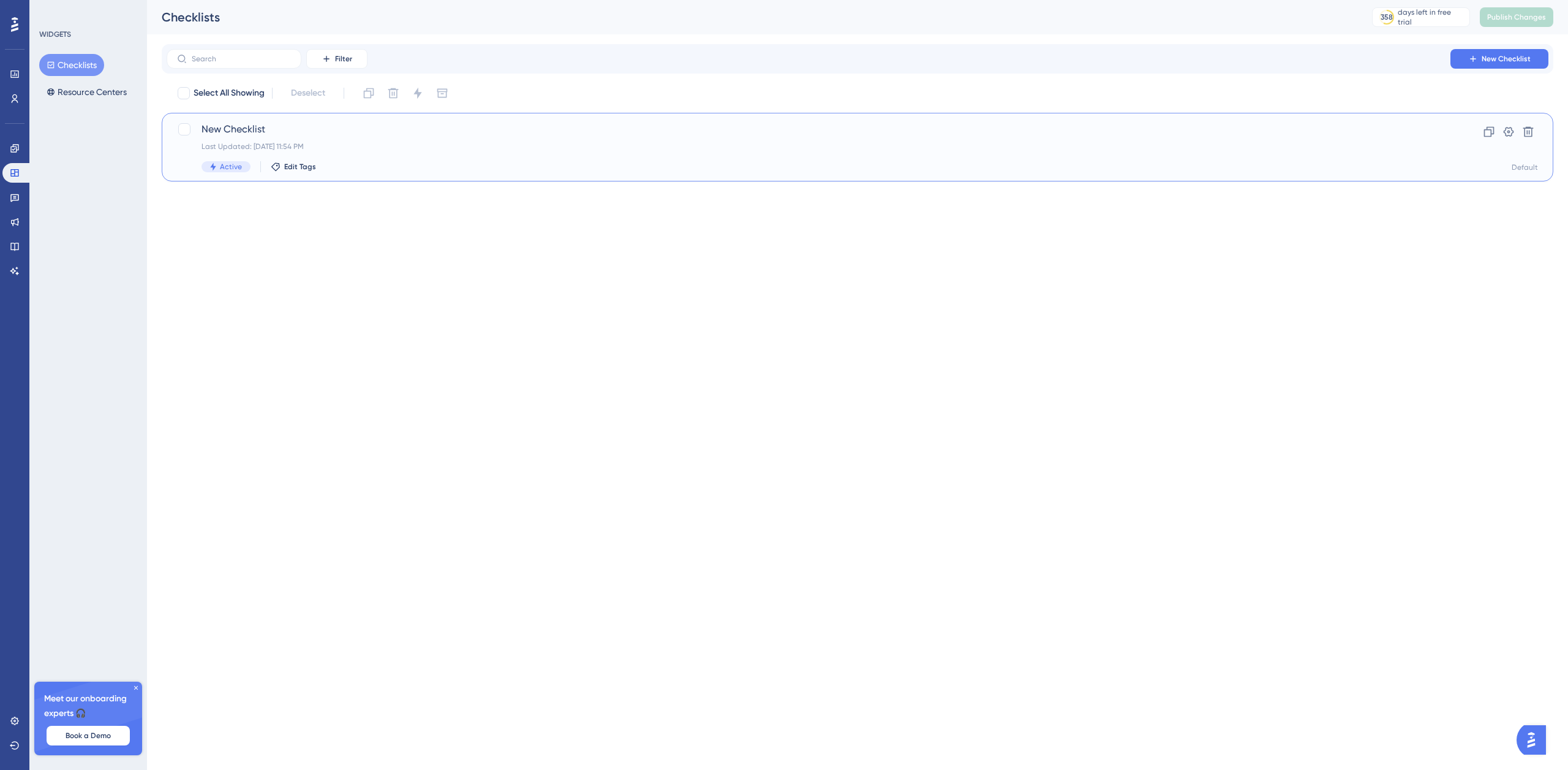
click at [312, 140] on div "New Checklist Last Updated: Sep 16 2025, 11:54 PM Active Edit Tags" at bounding box center [808, 147] width 1214 height 50
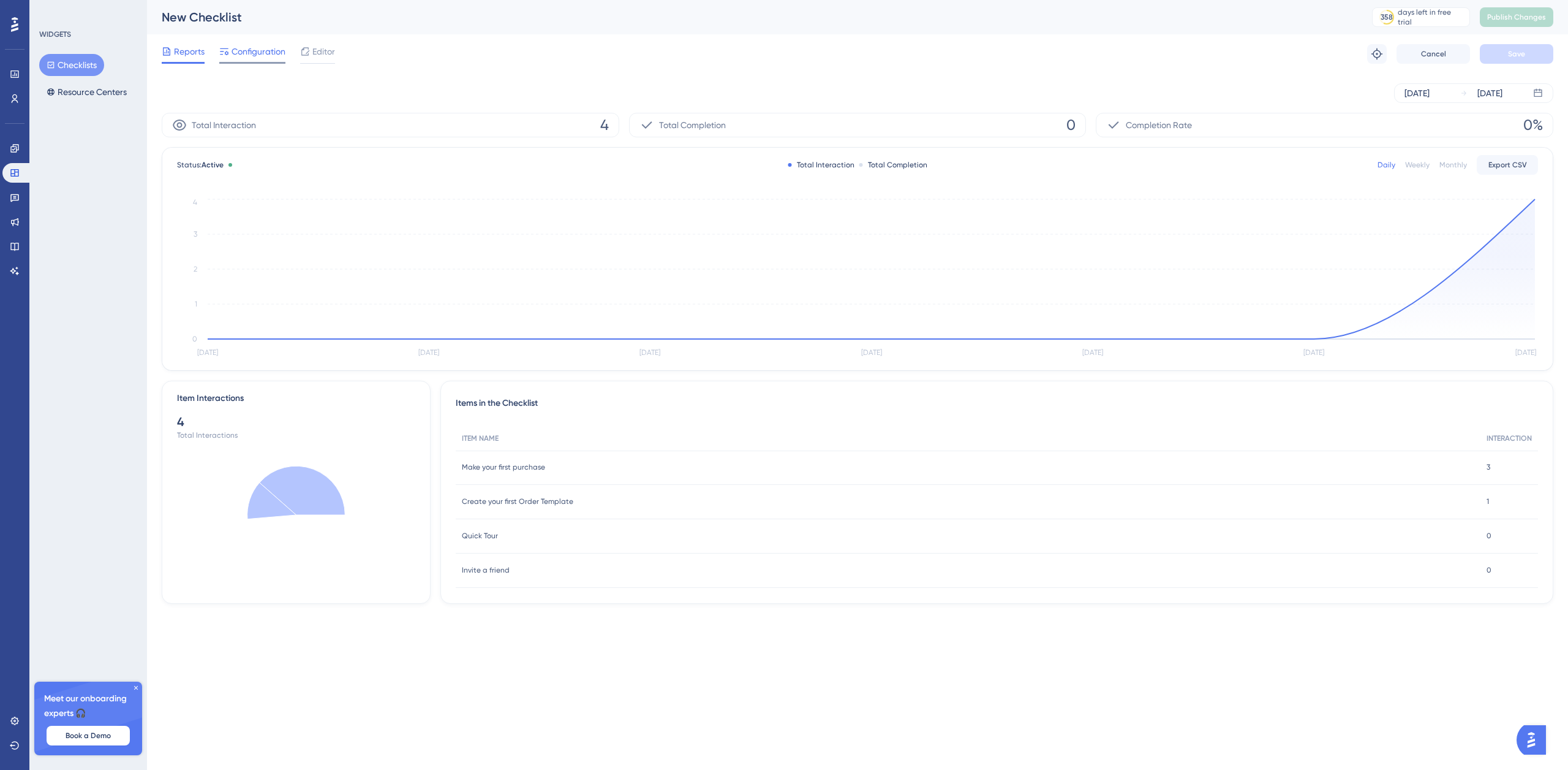
click at [261, 50] on span "Configuration" at bounding box center [258, 51] width 54 height 14
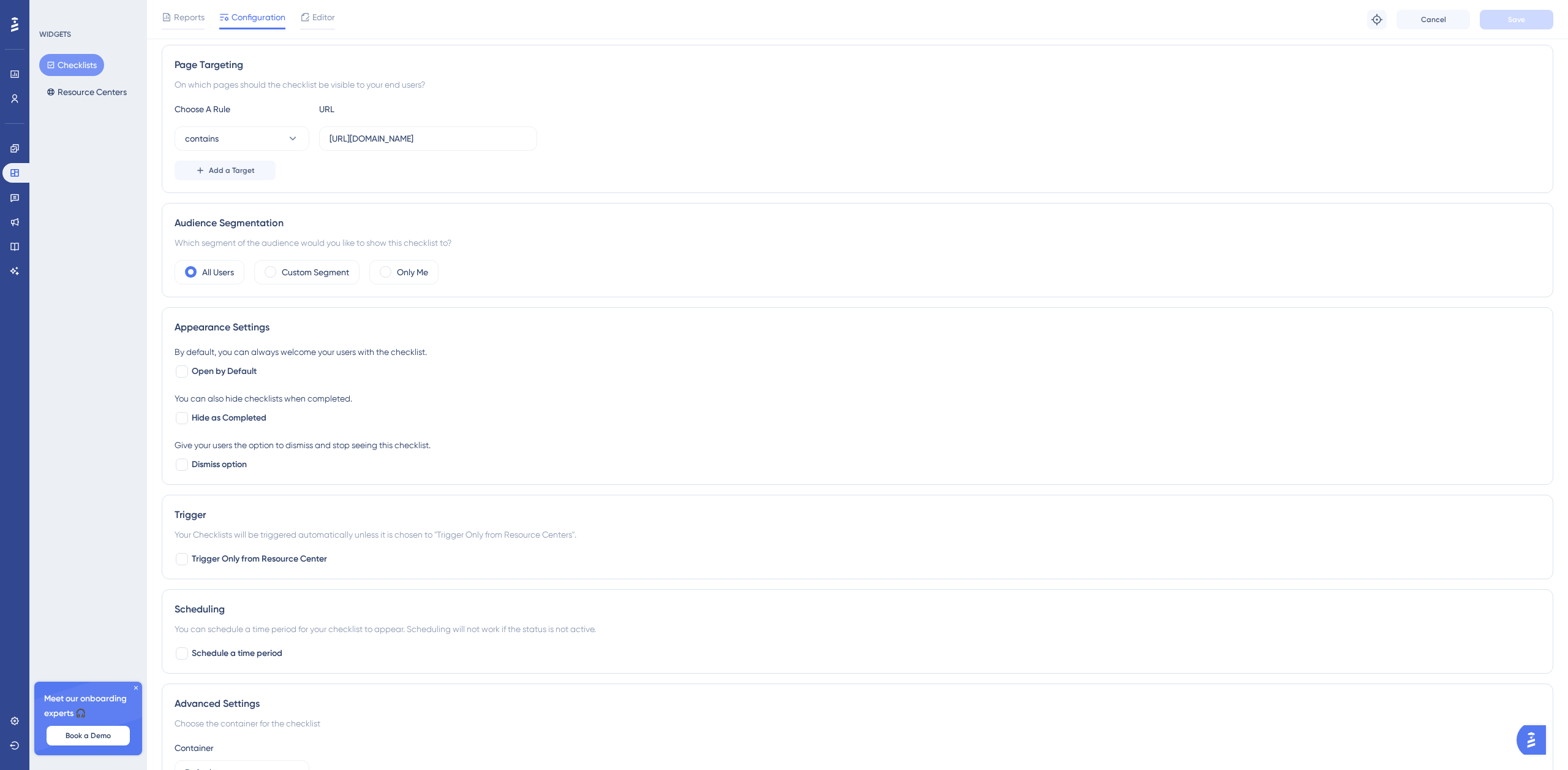
scroll to position [293, 0]
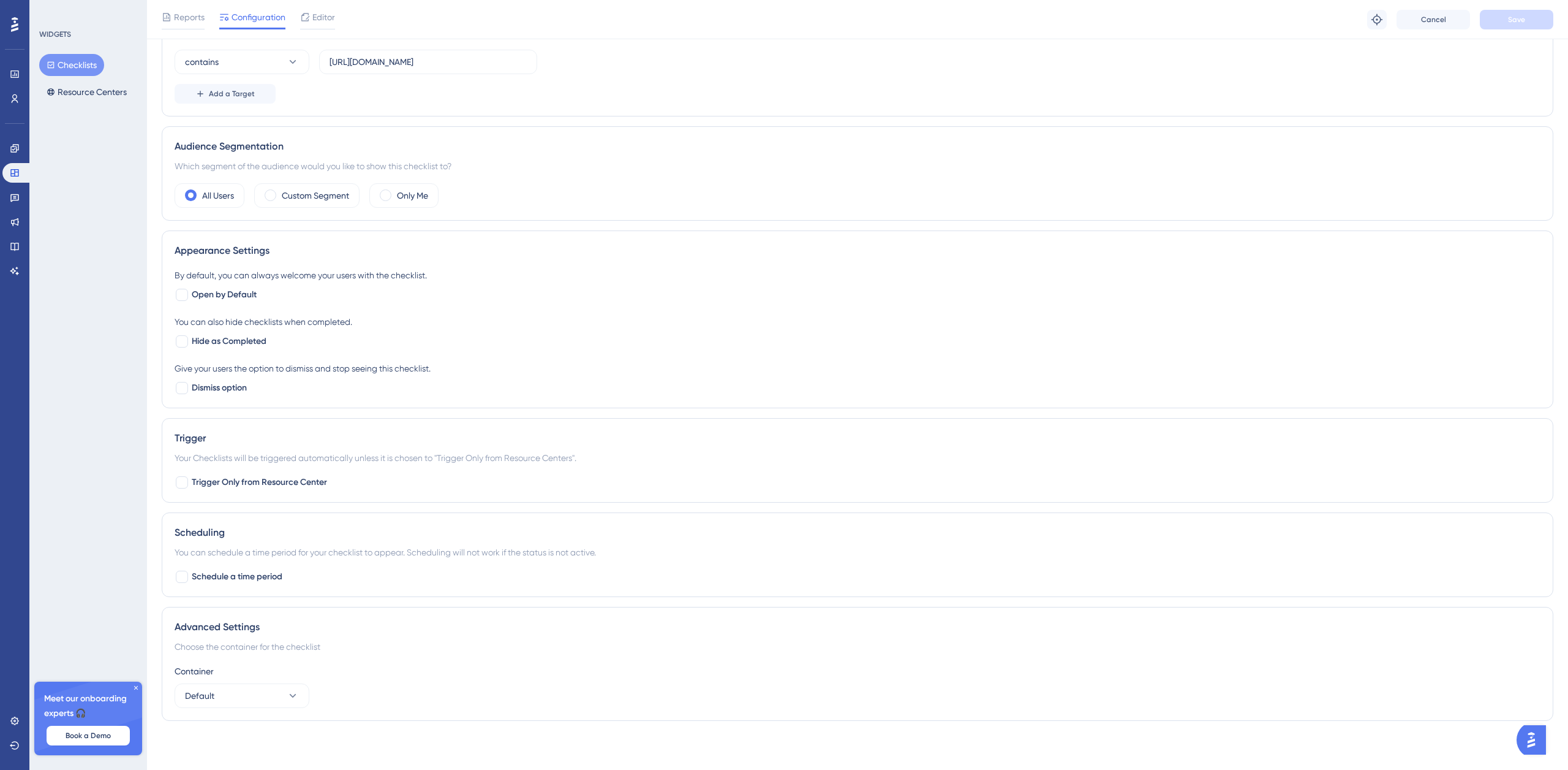
click at [136, 686] on icon at bounding box center [136, 687] width 8 height 8
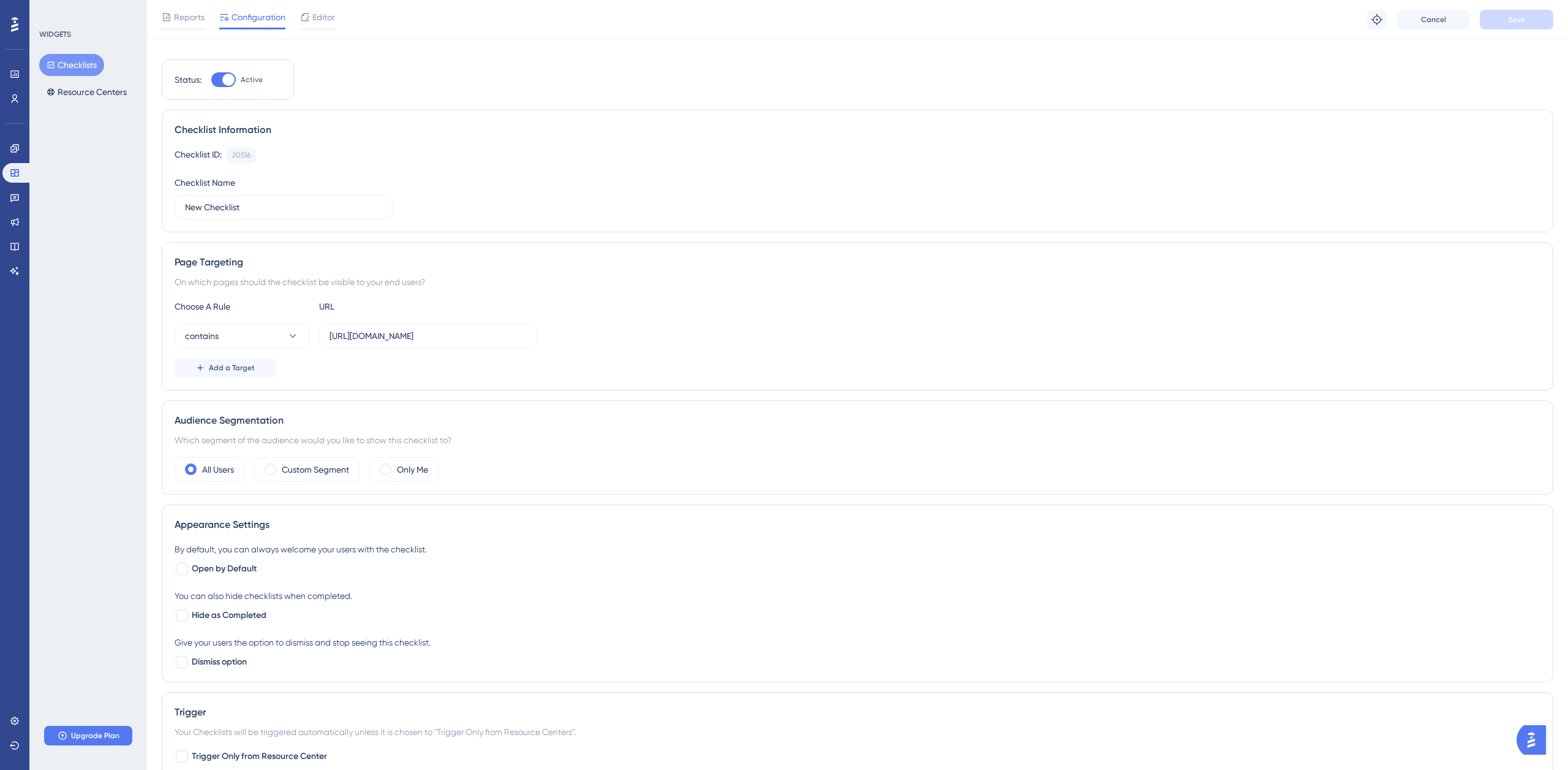
scroll to position [0, 0]
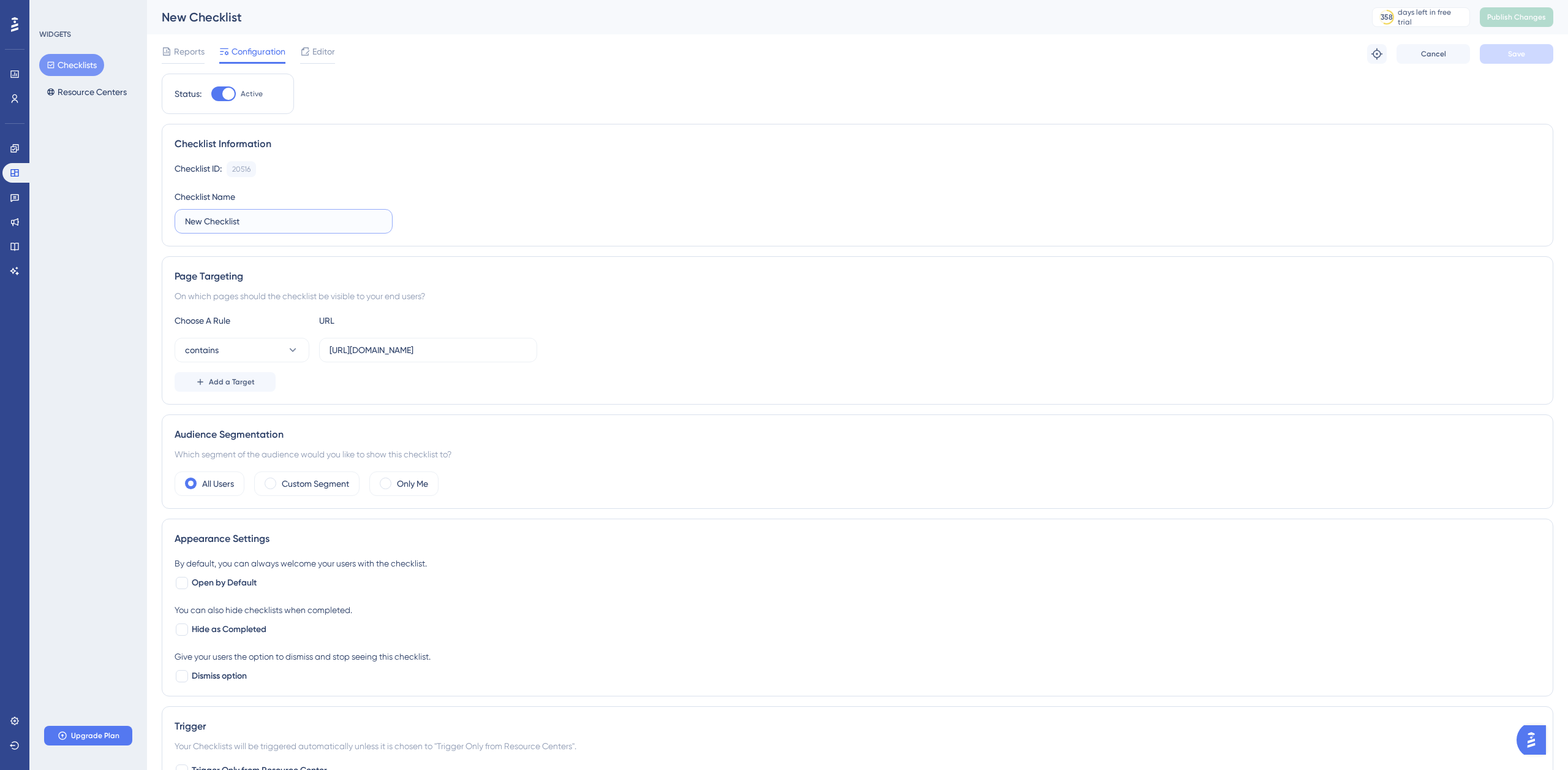
click at [244, 221] on input "New Checklist" at bounding box center [283, 221] width 197 height 13
drag, startPoint x: 260, startPoint y: 221, endPoint x: 103, endPoint y: 219, distance: 157.0
click at [147, 219] on div "Performance Users Engagement Widgets Feedback Product Updates Knowledge Base AI…" at bounding box center [857, 518] width 1421 height 1038
type input "Get Started!"
click at [1492, 52] on button "Save" at bounding box center [1516, 54] width 74 height 19
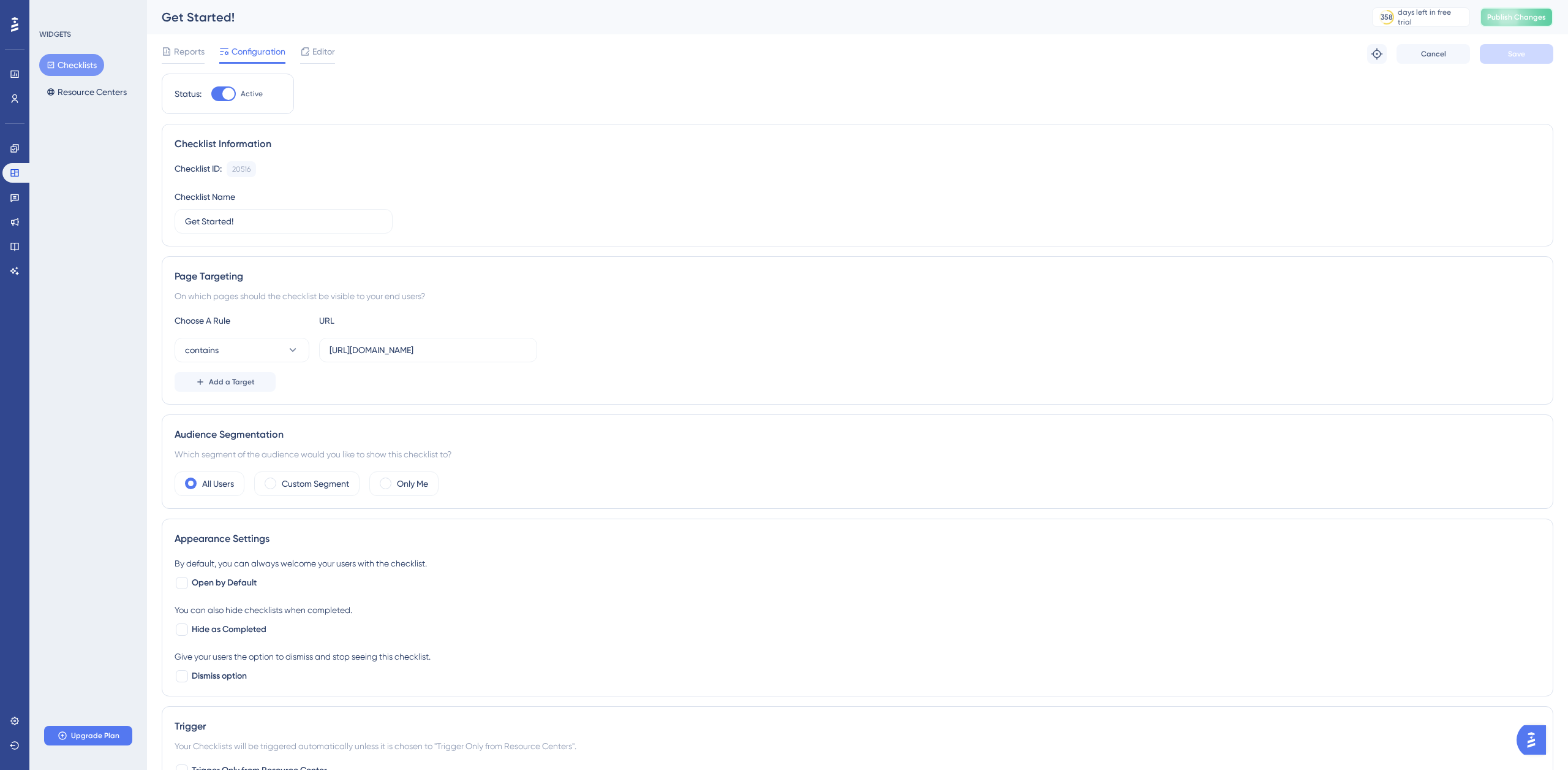
click at [1514, 15] on span "Publish Changes" at bounding box center [1515, 17] width 59 height 10
click at [225, 93] on div at bounding box center [228, 93] width 12 height 12
click at [211, 94] on input "Active" at bounding box center [211, 94] width 1 height 1
checkbox input "false"
click at [1500, 54] on button "Save" at bounding box center [1516, 54] width 74 height 19
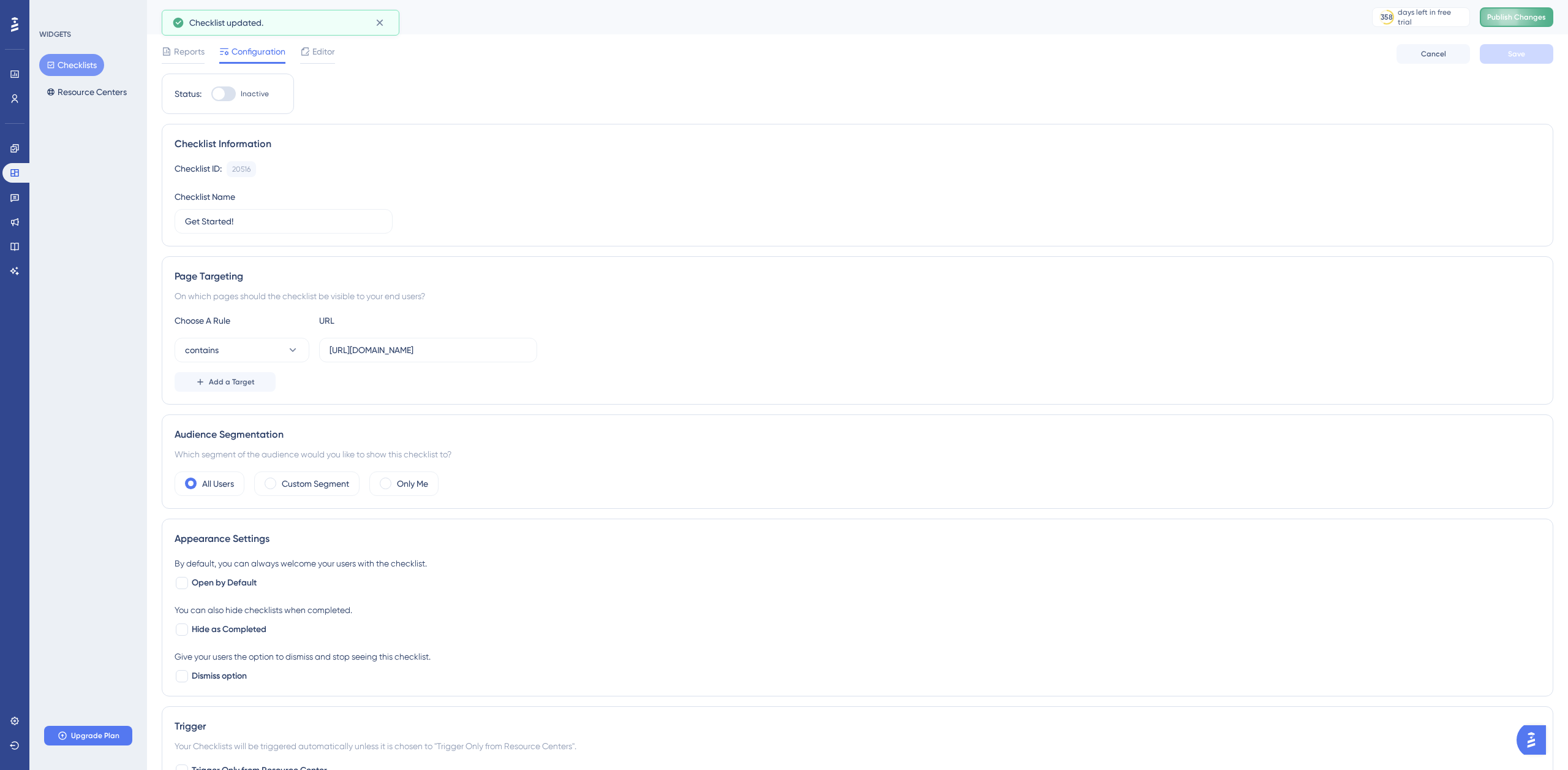
click at [1509, 11] on button "Publish Changes" at bounding box center [1516, 17] width 74 height 19
drag, startPoint x: 468, startPoint y: 349, endPoint x: 580, endPoint y: 350, distance: 112.0
click at [580, 350] on div "contains https://paramount-hackathon-team2.vercel.app/" at bounding box center [857, 350] width 1366 height 25
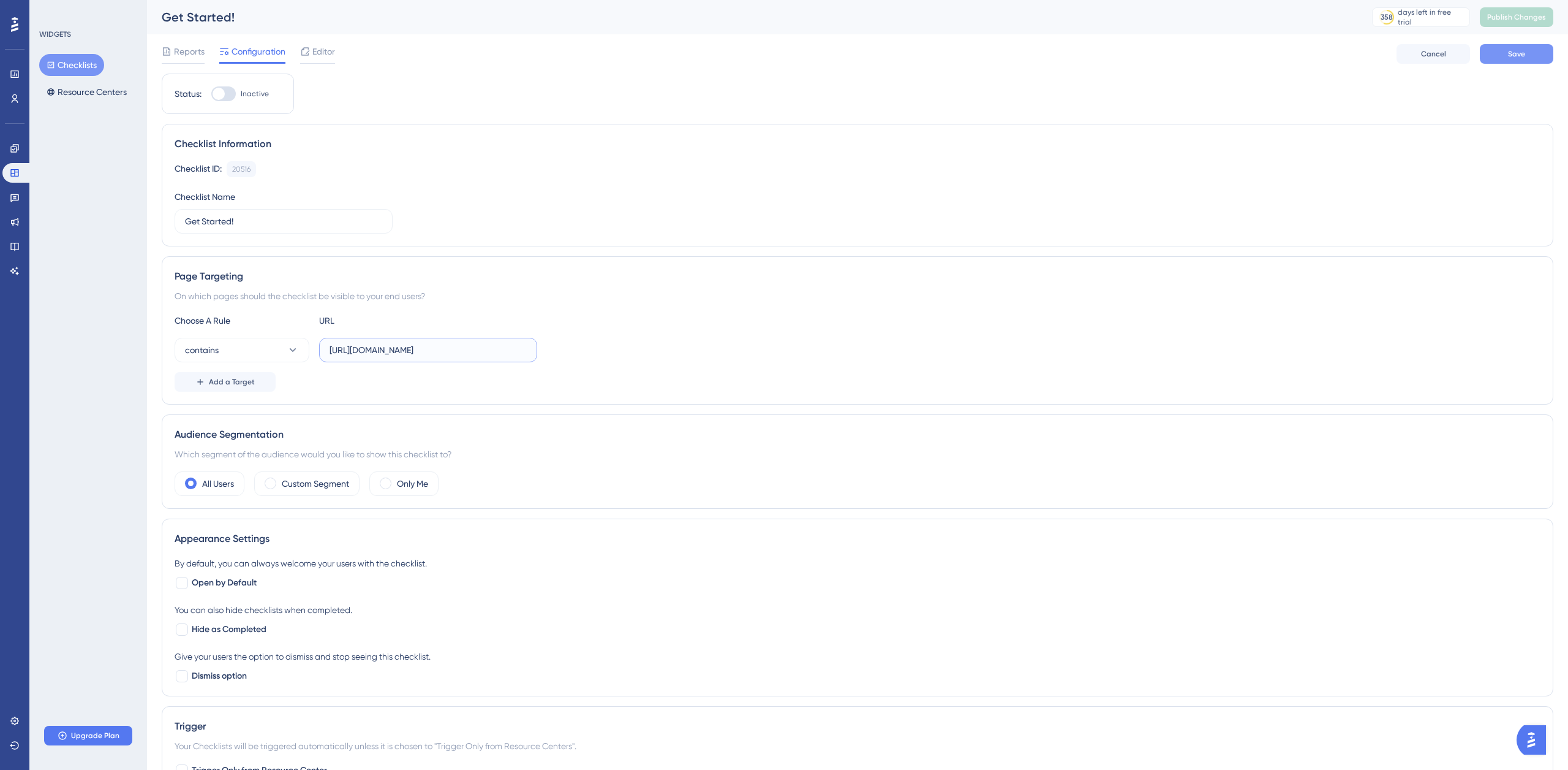
type input "[URL][DOMAIN_NAME]"
click at [1493, 53] on button "Save" at bounding box center [1516, 54] width 74 height 19
click at [1509, 16] on span "Publish Changes" at bounding box center [1515, 17] width 59 height 10
click at [224, 92] on div at bounding box center [218, 93] width 12 height 12
click at [211, 94] on input "Inactive" at bounding box center [211, 94] width 1 height 1
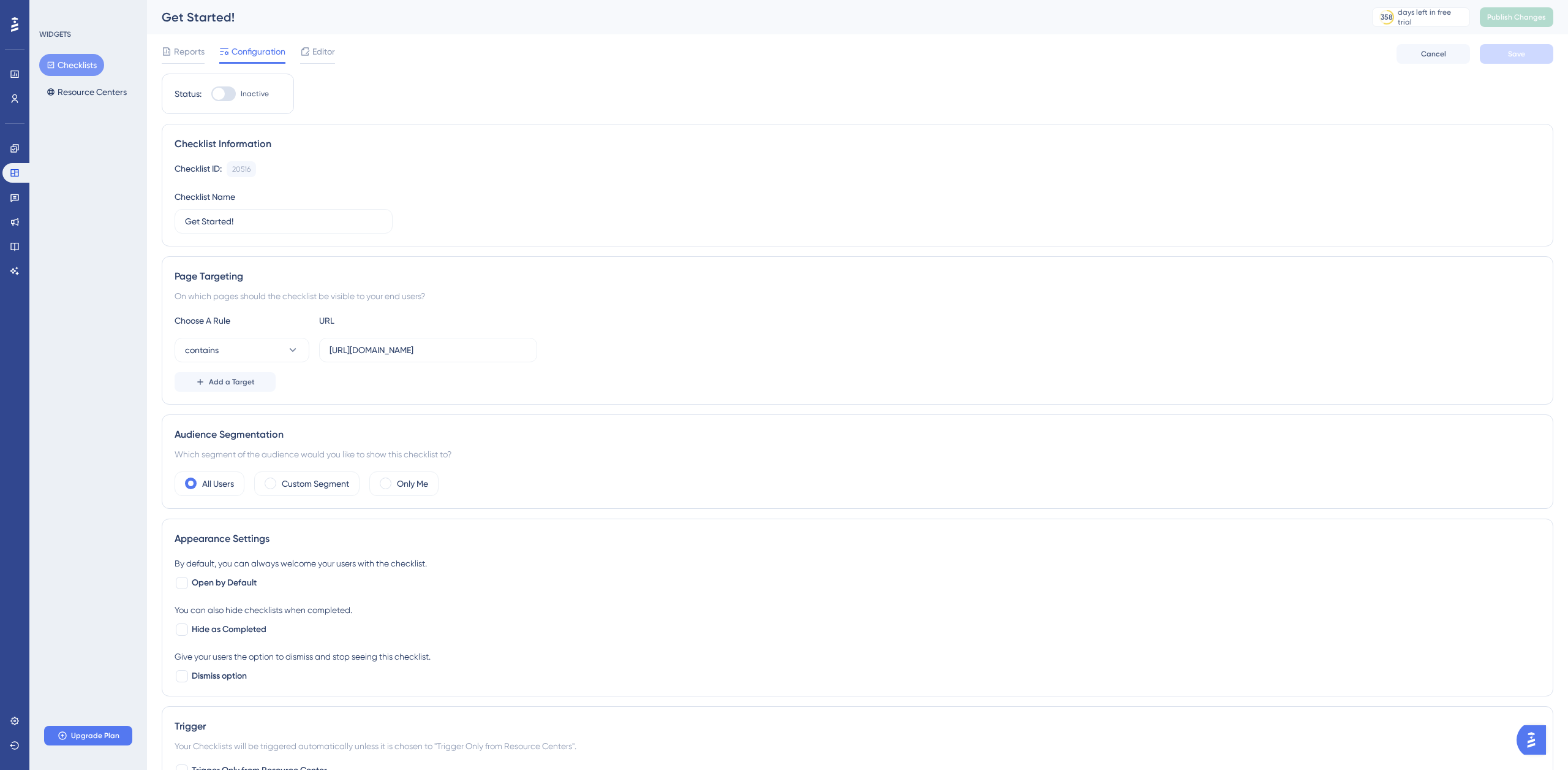
checkbox input "true"
click at [1500, 55] on button "Save" at bounding box center [1516, 54] width 74 height 19
click at [1493, 52] on button "Save" at bounding box center [1516, 54] width 74 height 19
click at [380, 28] on icon at bounding box center [379, 27] width 12 height 12
click at [75, 92] on button "Resource Centers" at bounding box center [86, 91] width 95 height 22
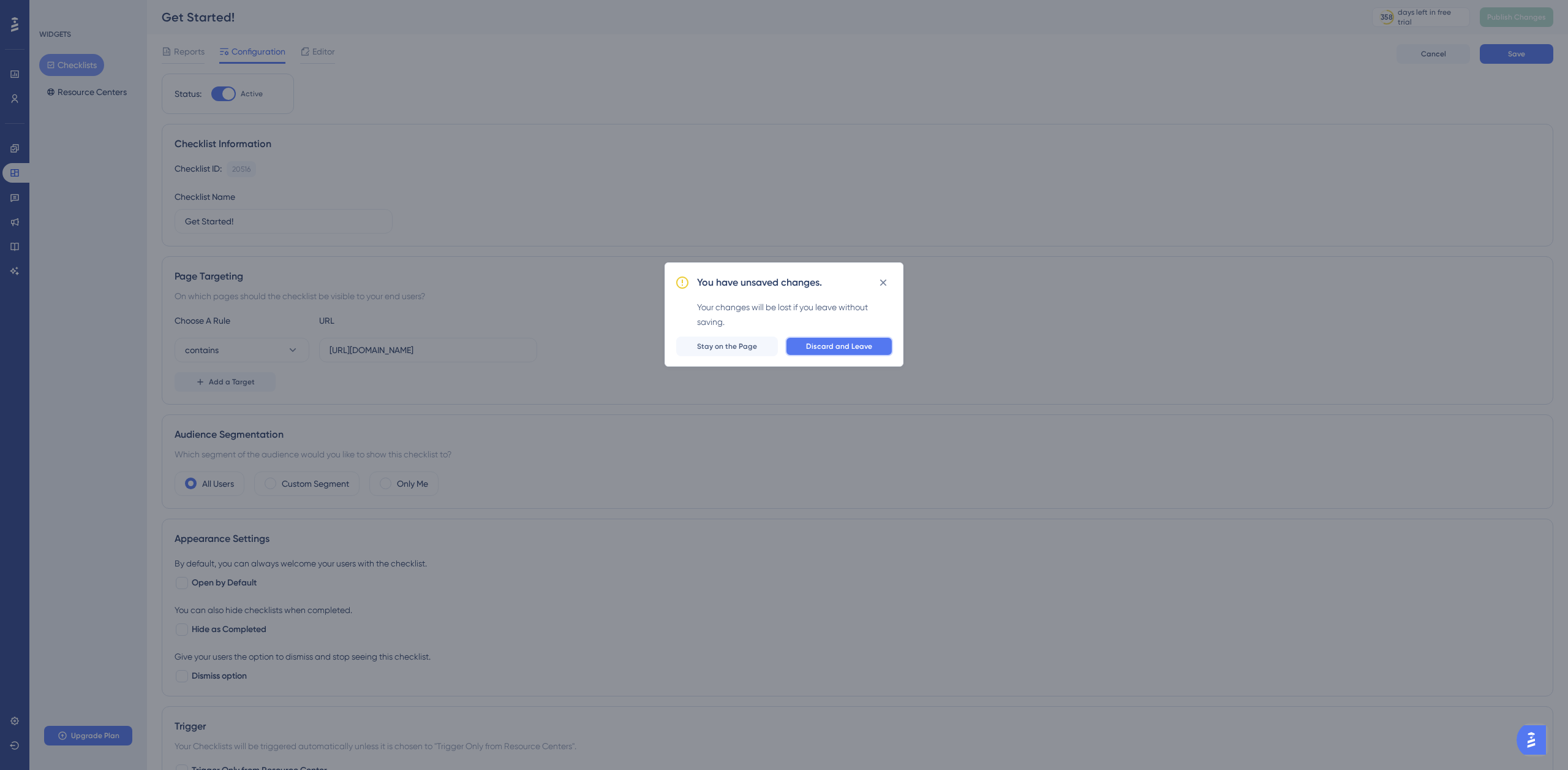
click at [846, 346] on span "Discard and Leave" at bounding box center [839, 346] width 66 height 10
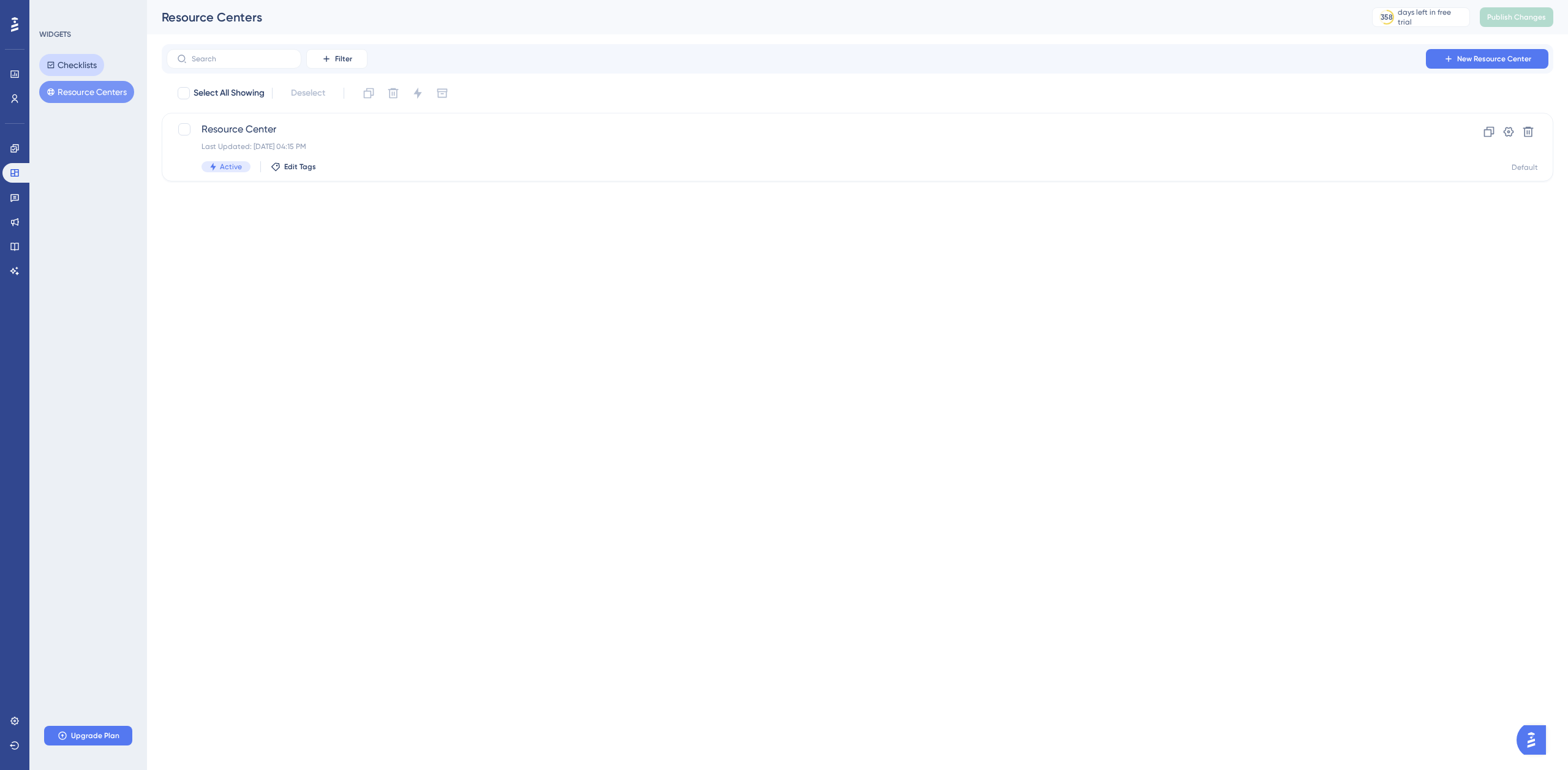
click at [74, 62] on button "Checklists" at bounding box center [72, 64] width 65 height 22
click at [94, 92] on button "Resource Centers" at bounding box center [86, 91] width 95 height 22
click at [72, 67] on button "Checklists" at bounding box center [72, 64] width 65 height 22
click at [241, 127] on span "Get Started!" at bounding box center [808, 129] width 1214 height 14
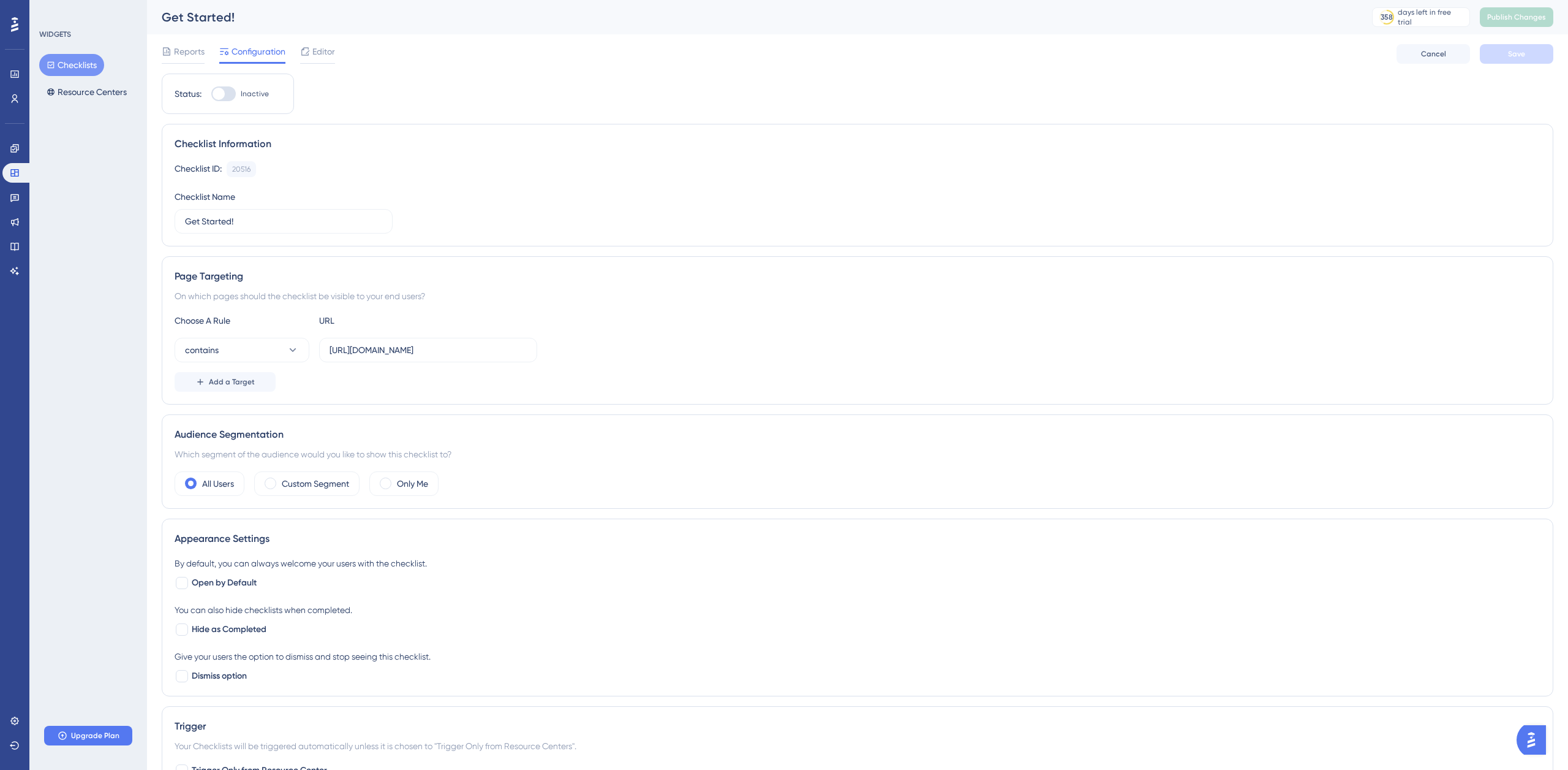
click at [224, 94] on div at bounding box center [218, 93] width 12 height 12
click at [211, 94] on input "Inactive" at bounding box center [211, 94] width 1 height 1
checkbox input "true"
click at [1495, 54] on button "Save" at bounding box center [1516, 54] width 74 height 19
click at [326, 56] on span "Editor" at bounding box center [323, 51] width 23 height 14
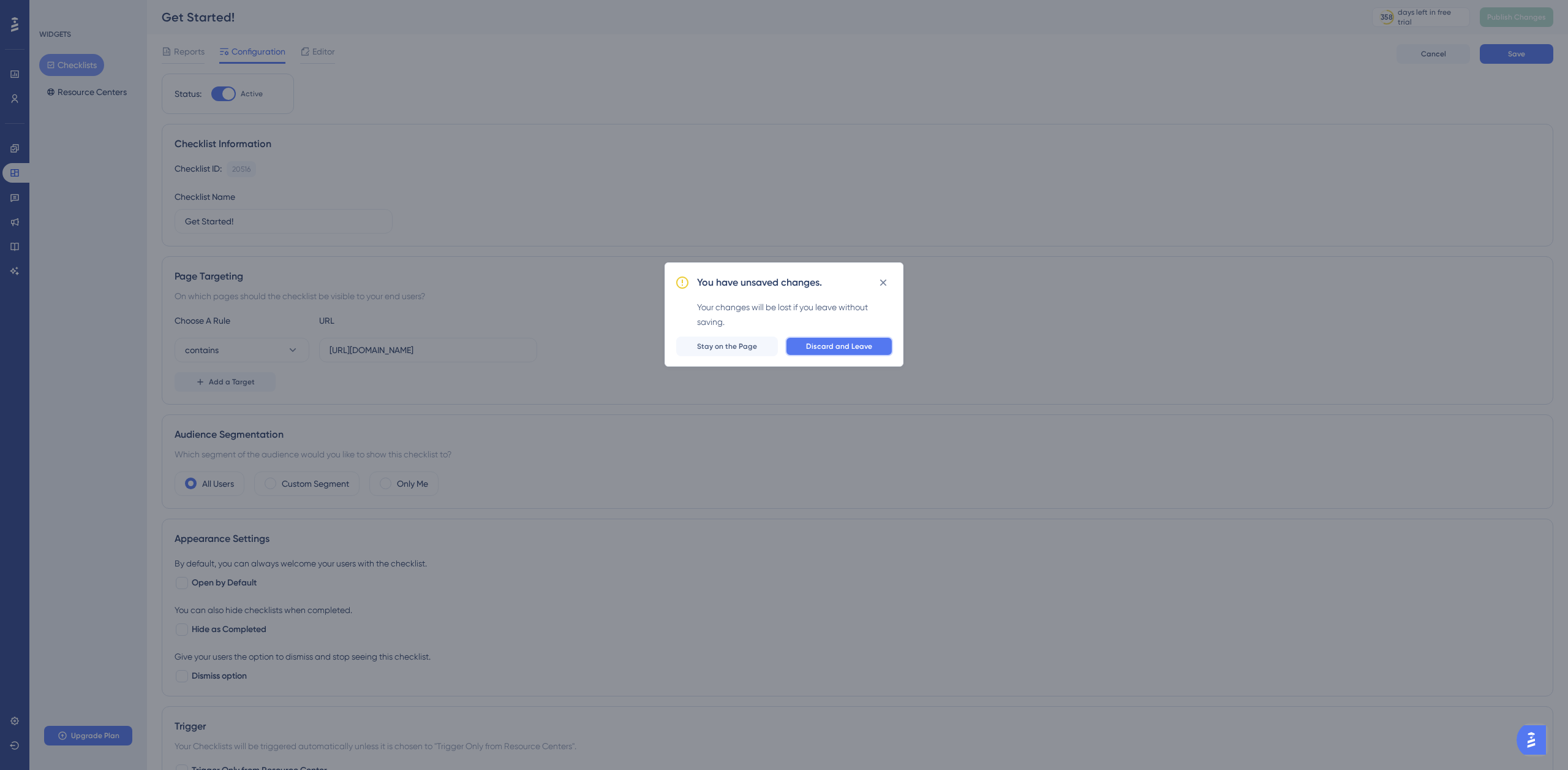
click at [823, 347] on span "Discard and Leave" at bounding box center [839, 346] width 66 height 10
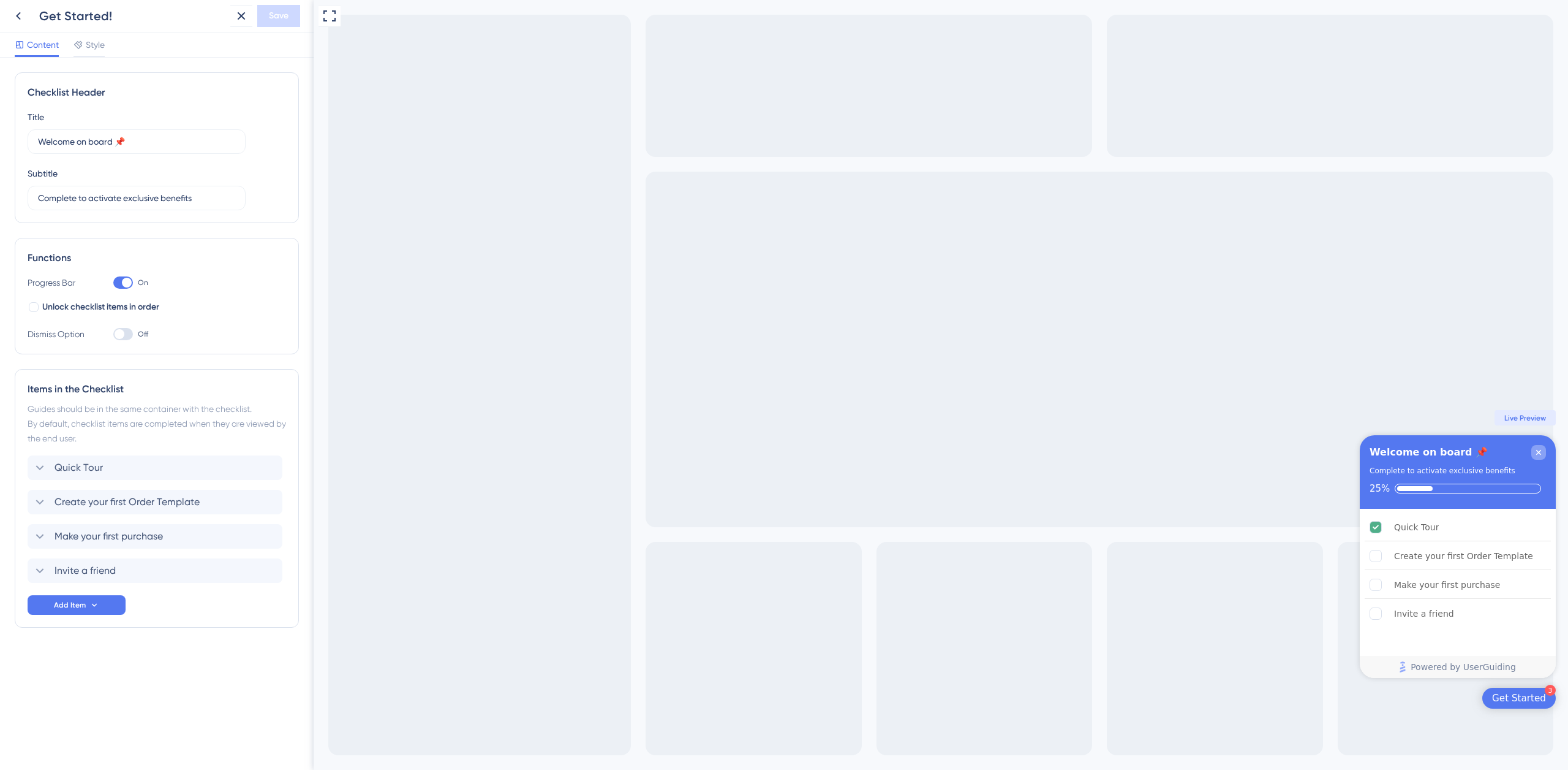
click at [1538, 453] on icon "Close Checklist" at bounding box center [1538, 452] width 10 height 10
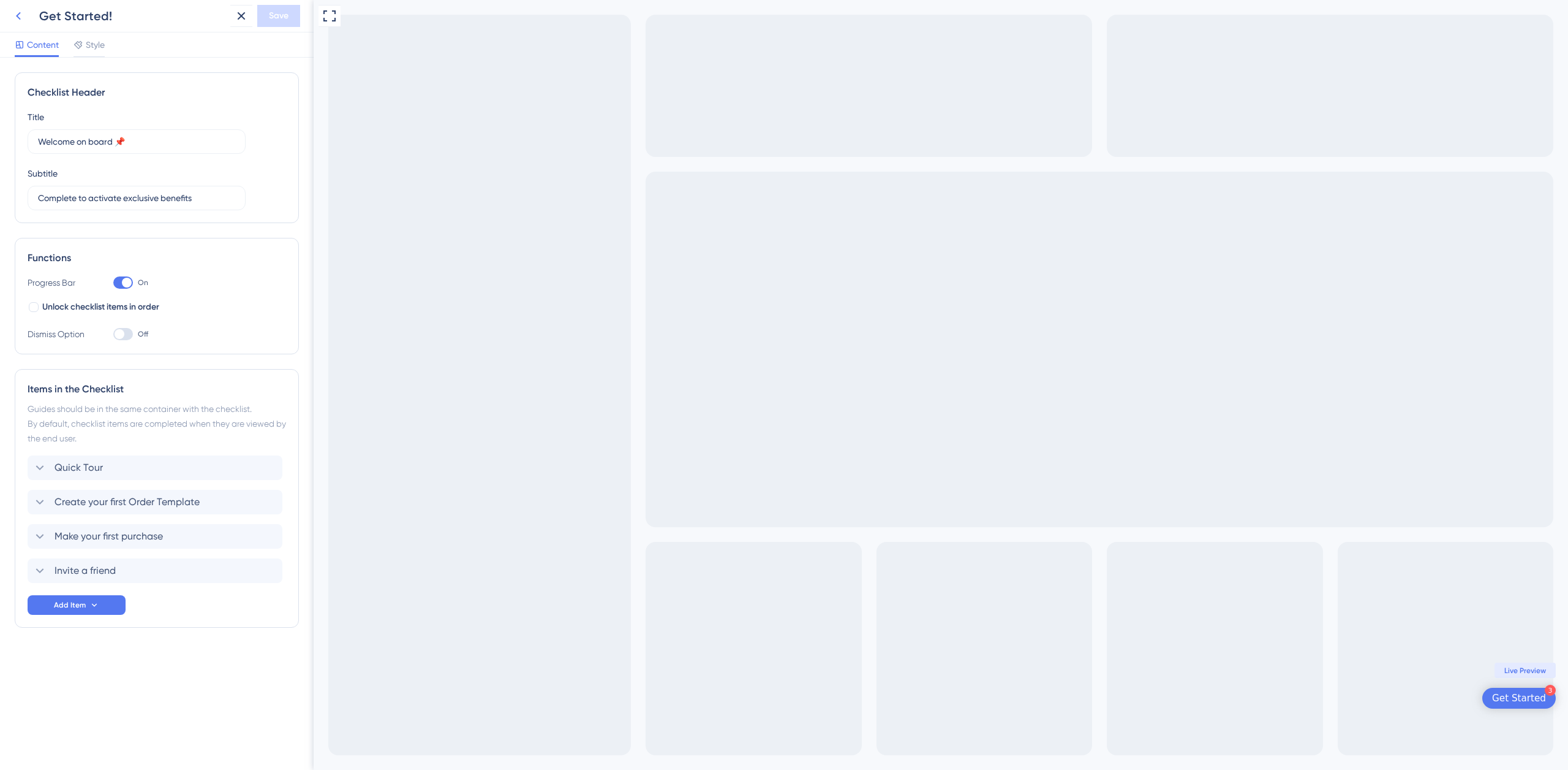
click at [16, 18] on icon at bounding box center [17, 15] width 14 height 14
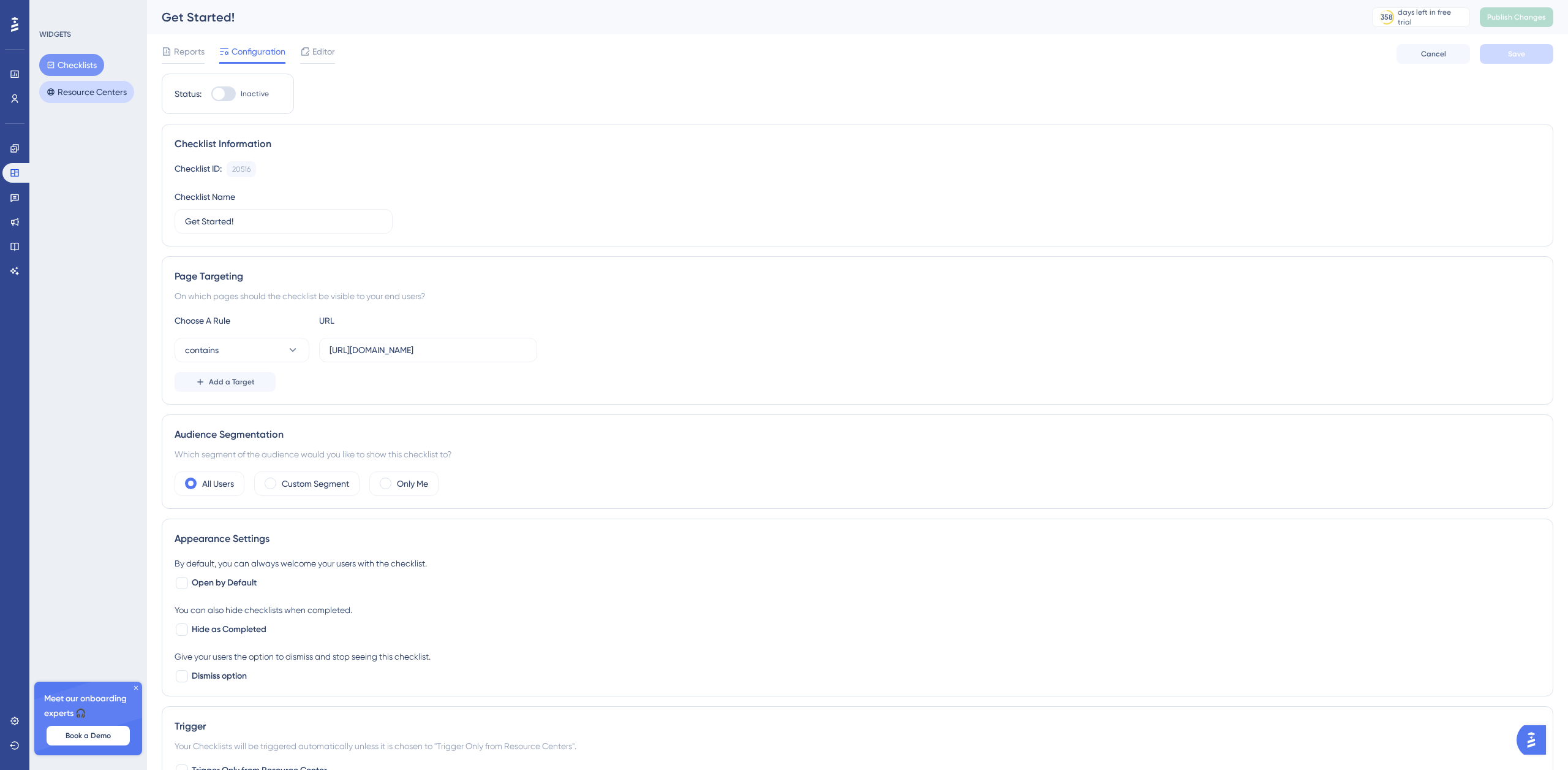
click at [98, 96] on button "Resource Centers" at bounding box center [86, 91] width 95 height 22
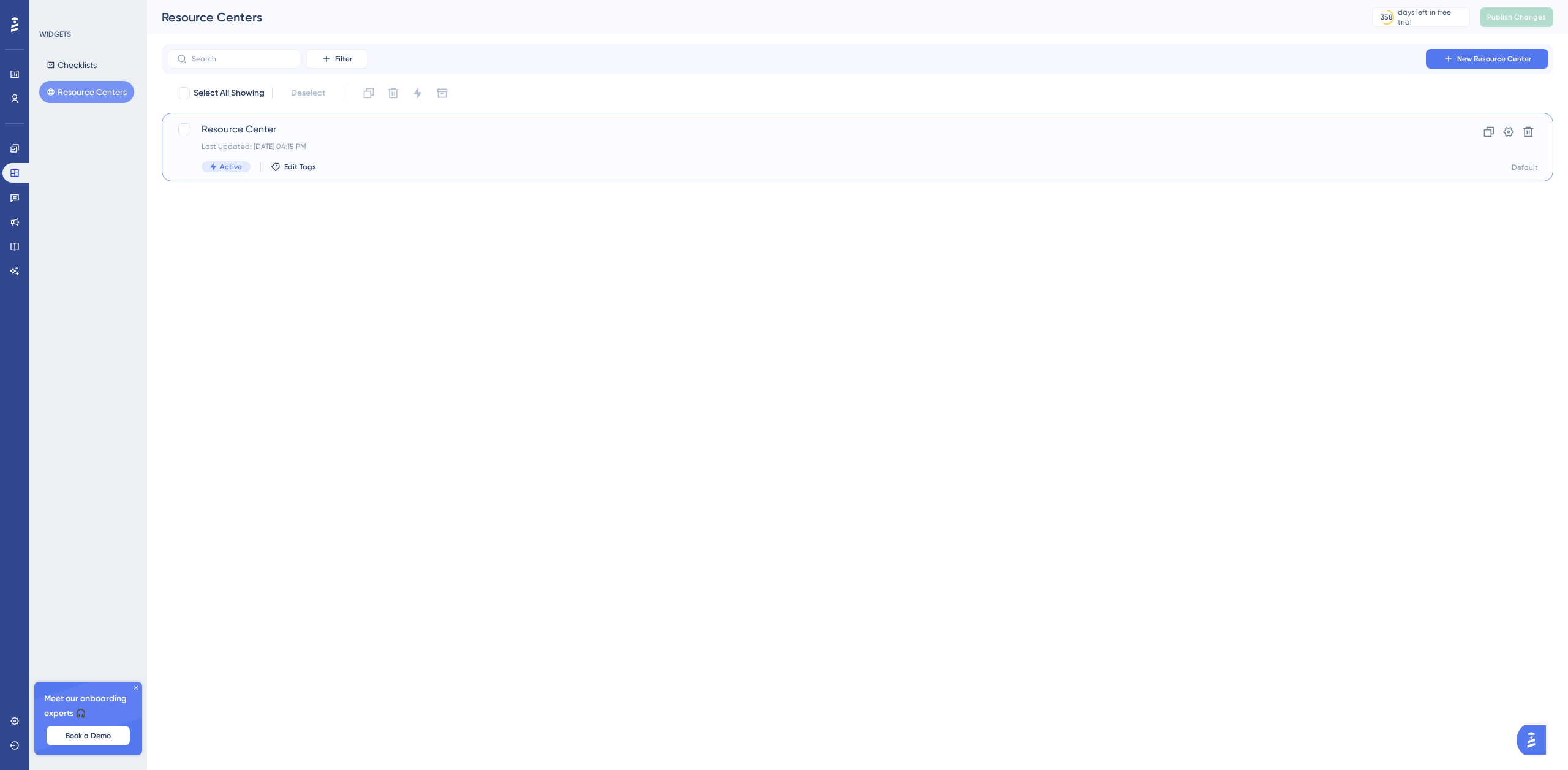
click at [272, 143] on div "Last Updated: Oct 07 2025, 04:15 PM" at bounding box center [808, 146] width 1214 height 10
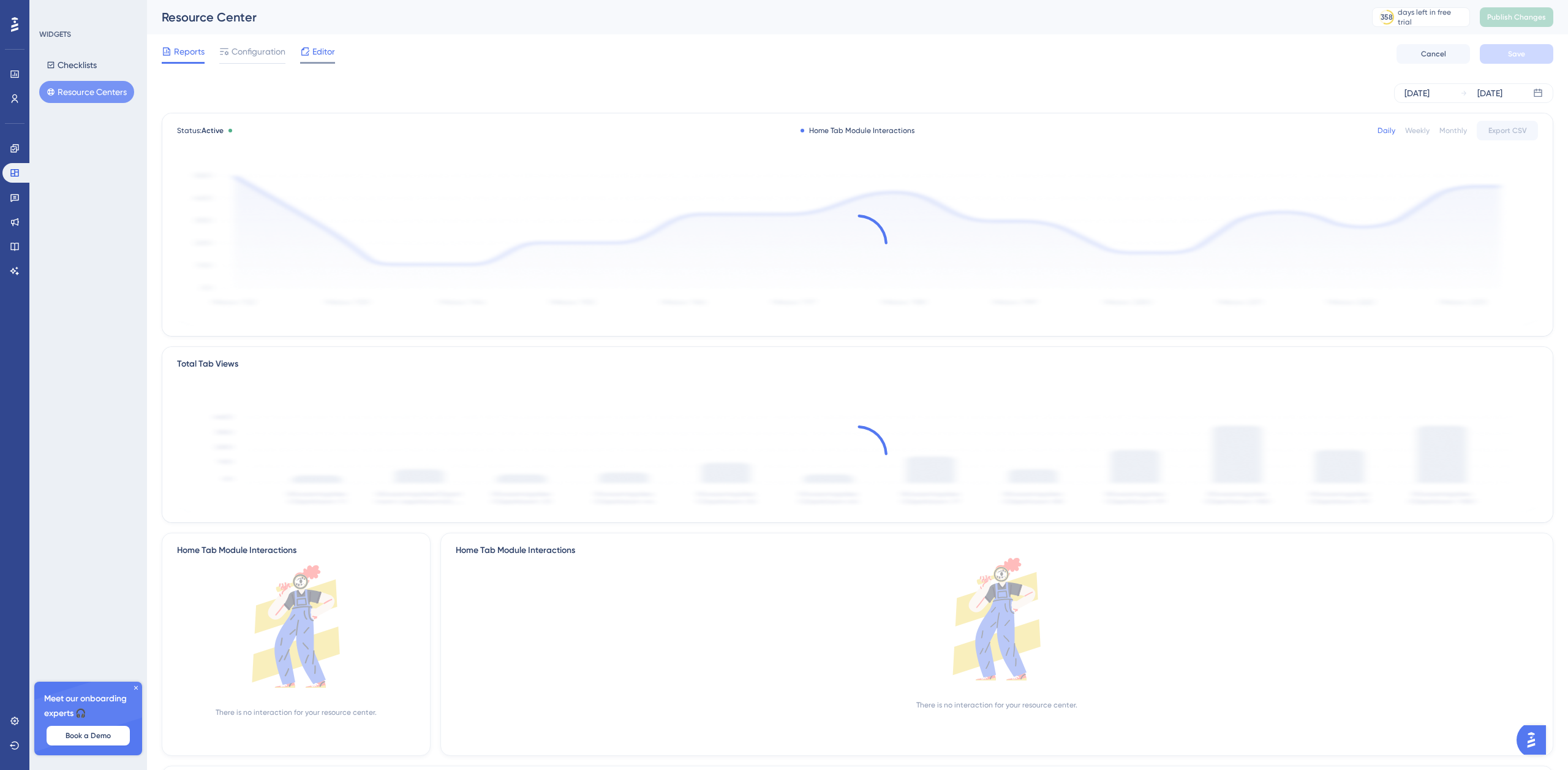
click at [324, 55] on span "Editor" at bounding box center [323, 51] width 23 height 14
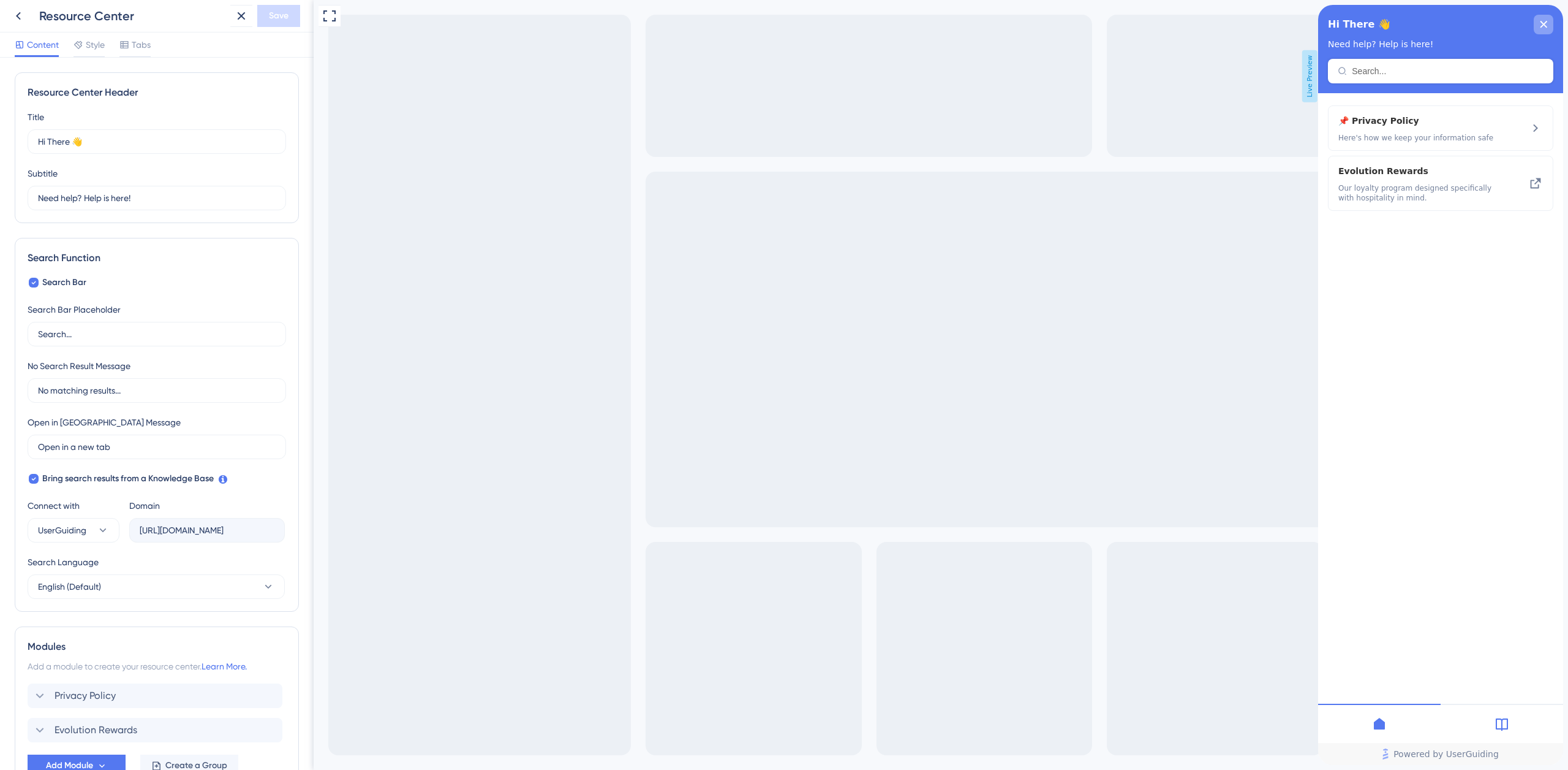
click at [1548, 22] on div "close resource center" at bounding box center [1543, 24] width 19 height 19
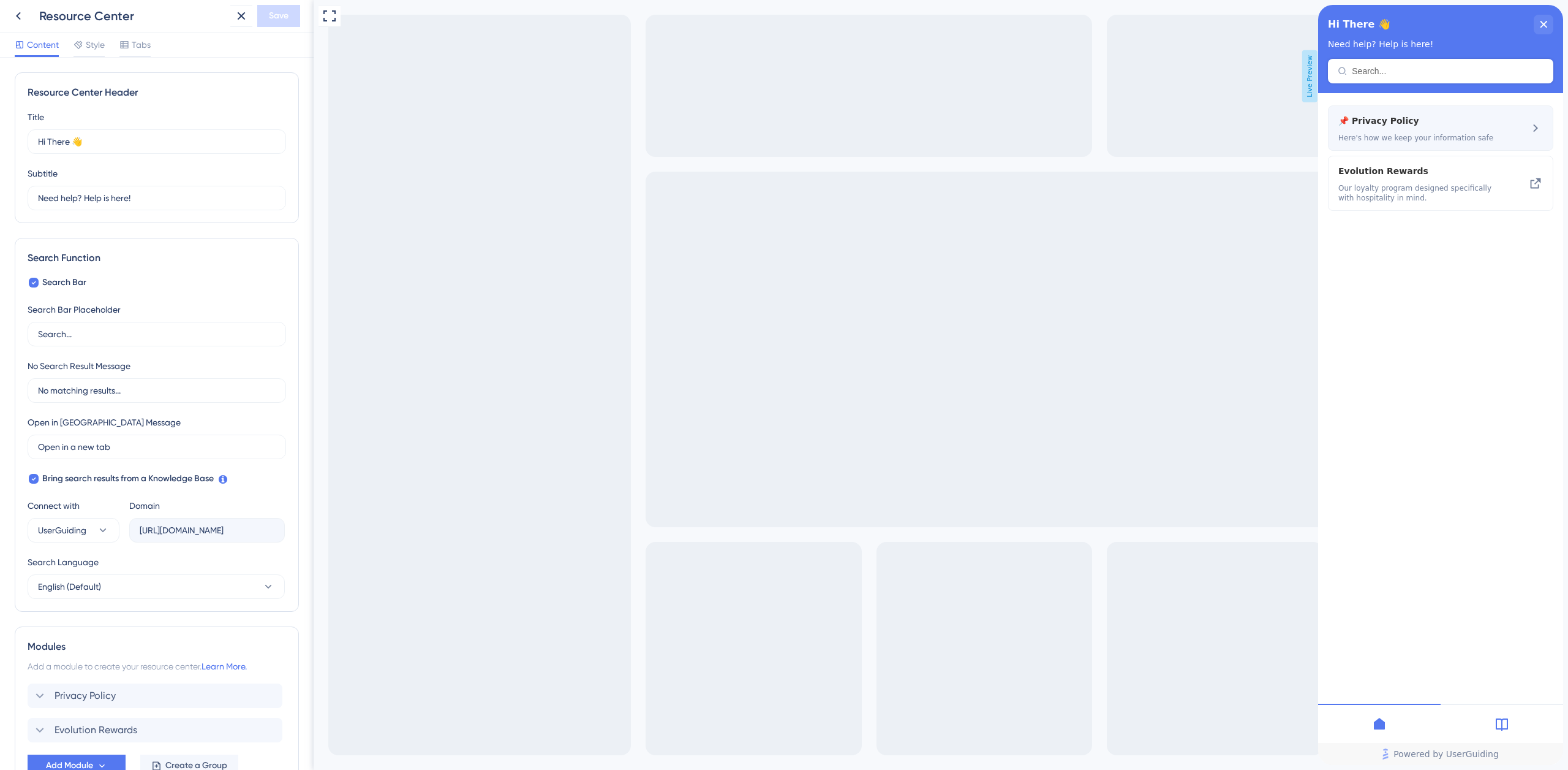
click at [1413, 134] on span "Here's how we keep your information safe" at bounding box center [1419, 137] width 163 height 10
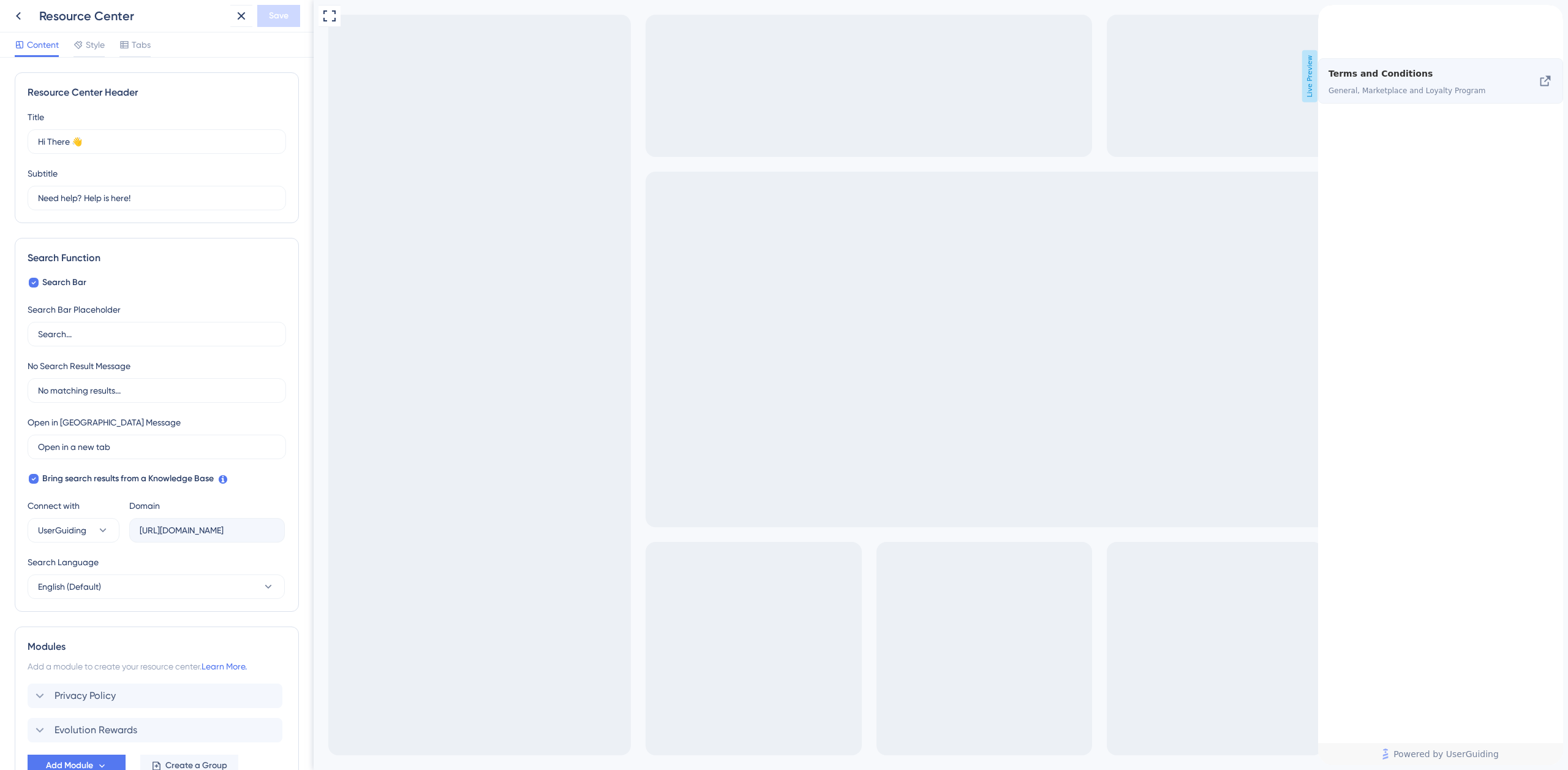
click at [1424, 96] on div "Terms and Conditions General, Marketplace and Loyalty Program" at bounding box center [1417, 81] width 179 height 30
click at [1537, 88] on icon at bounding box center [1544, 81] width 14 height 14
click at [1338, 17] on div "back to header" at bounding box center [1327, 11] width 19 height 12
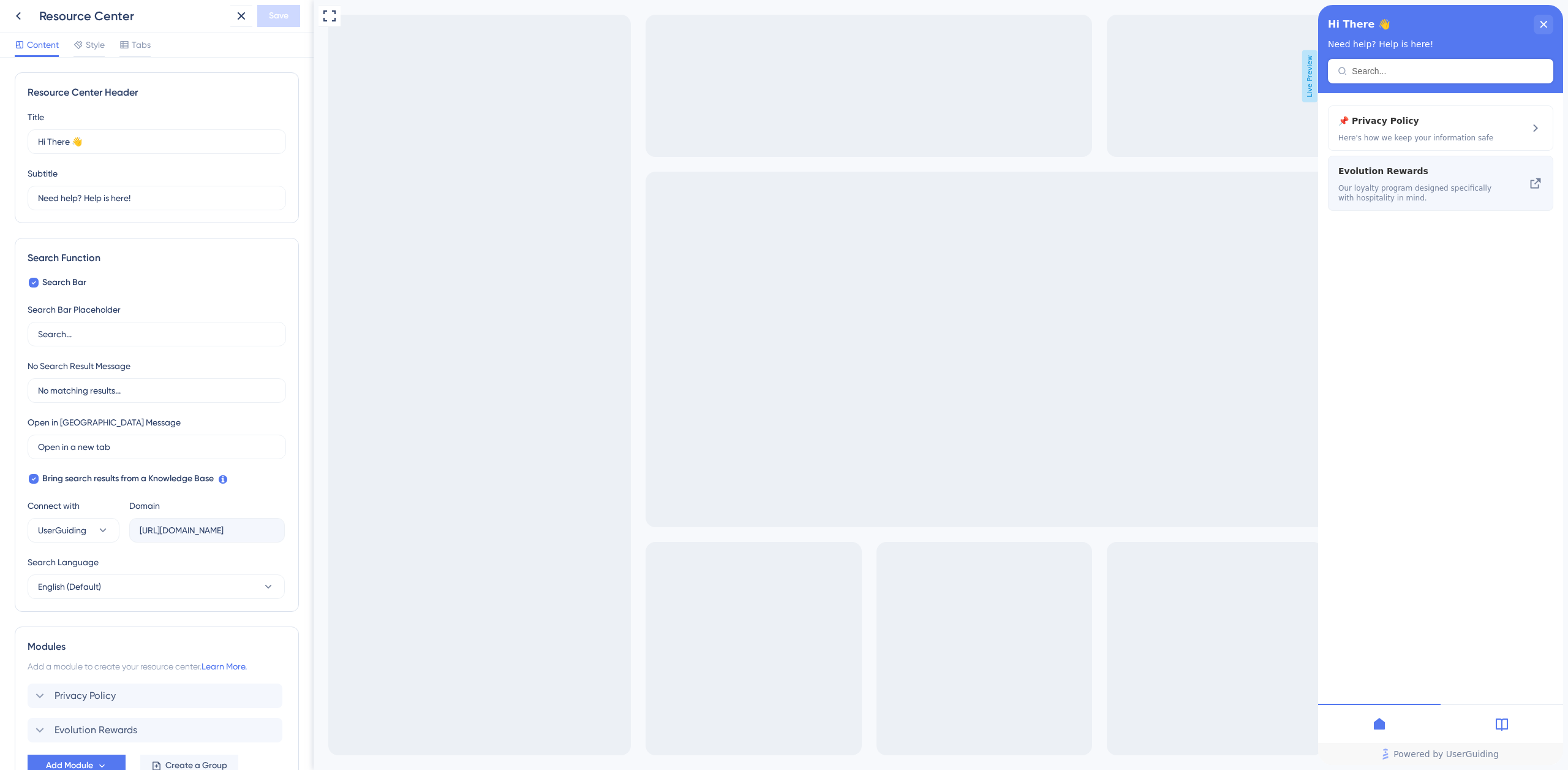
click at [1418, 184] on span "Our loyalty program designed specifically with hospitality in mind." at bounding box center [1419, 193] width 163 height 19
click at [1535, 182] on icon at bounding box center [1534, 182] width 14 height 14
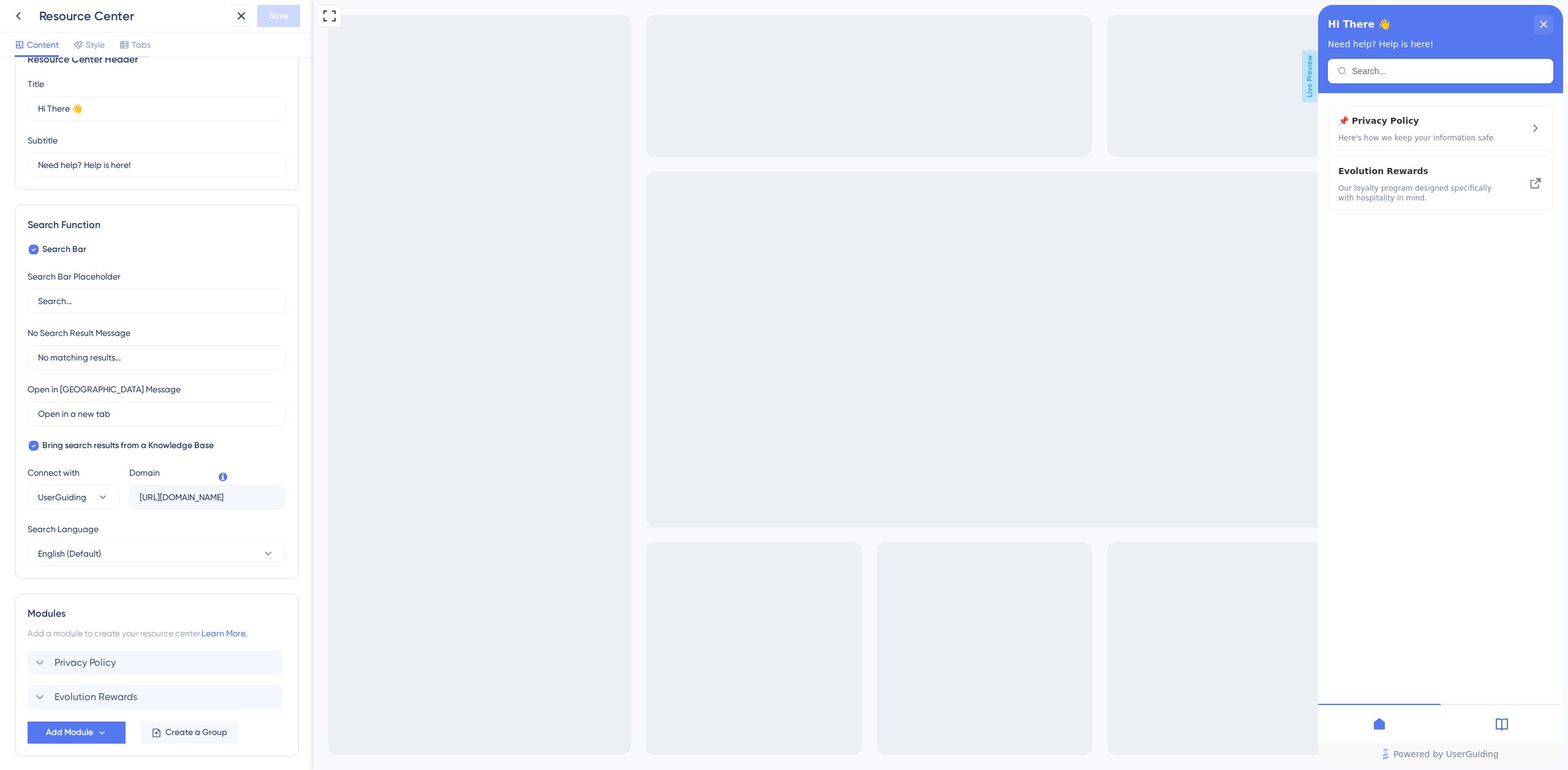
scroll to position [84, 0]
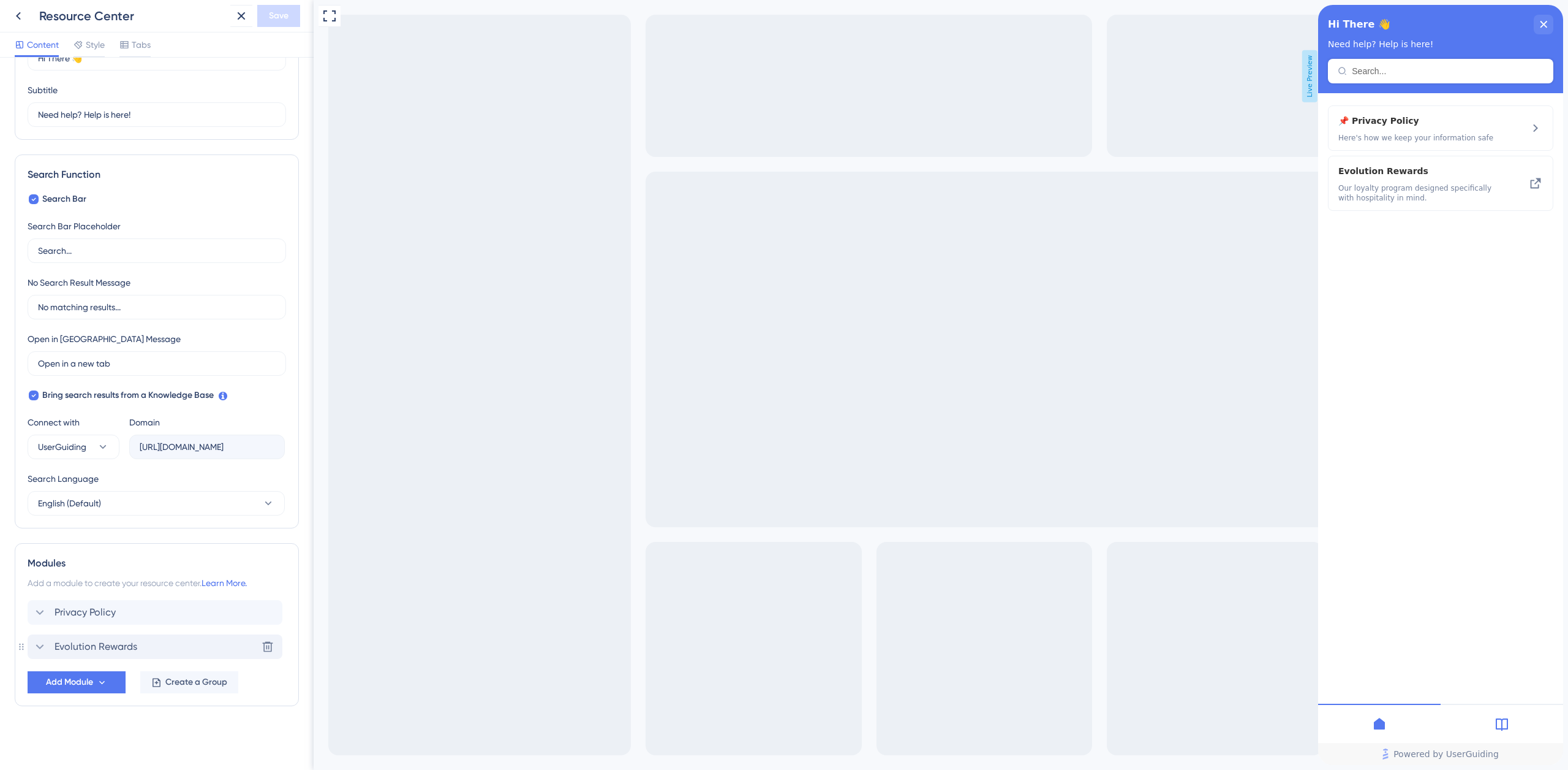
click at [140, 646] on div "Evolution Rewards Delete" at bounding box center [154, 646] width 254 height 25
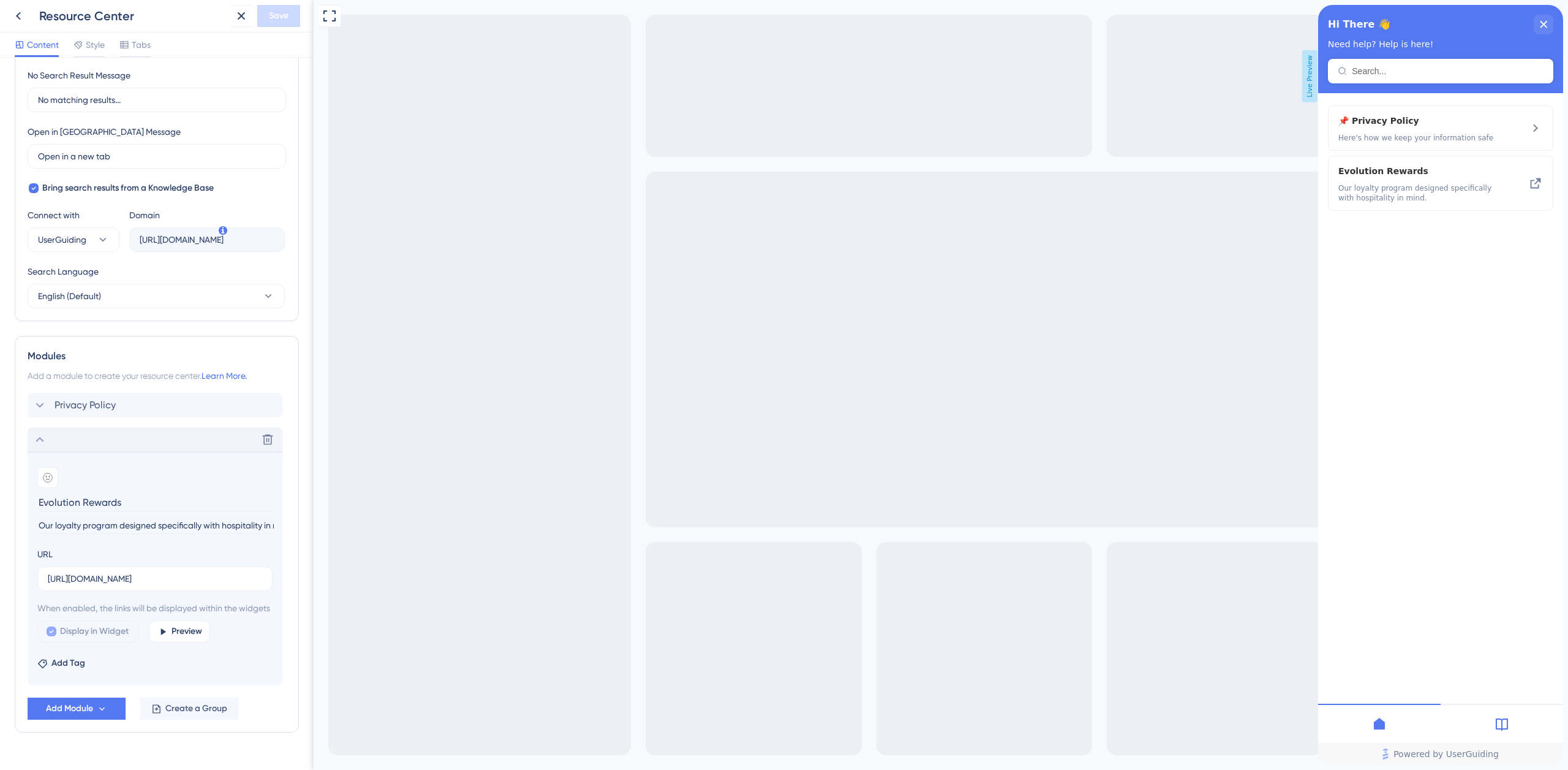
scroll to position [331, 0]
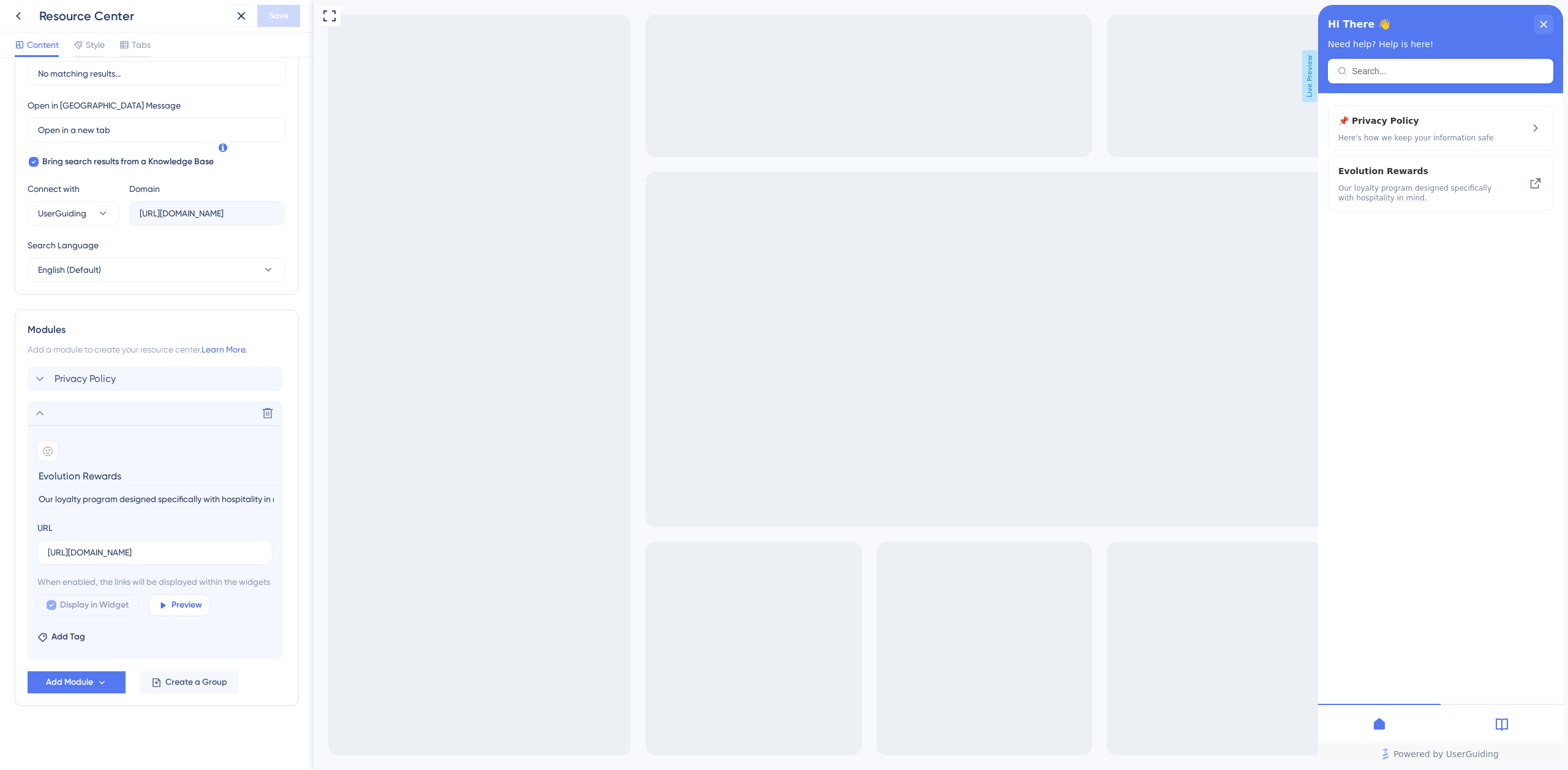
click at [183, 606] on span "Preview" at bounding box center [187, 604] width 31 height 14
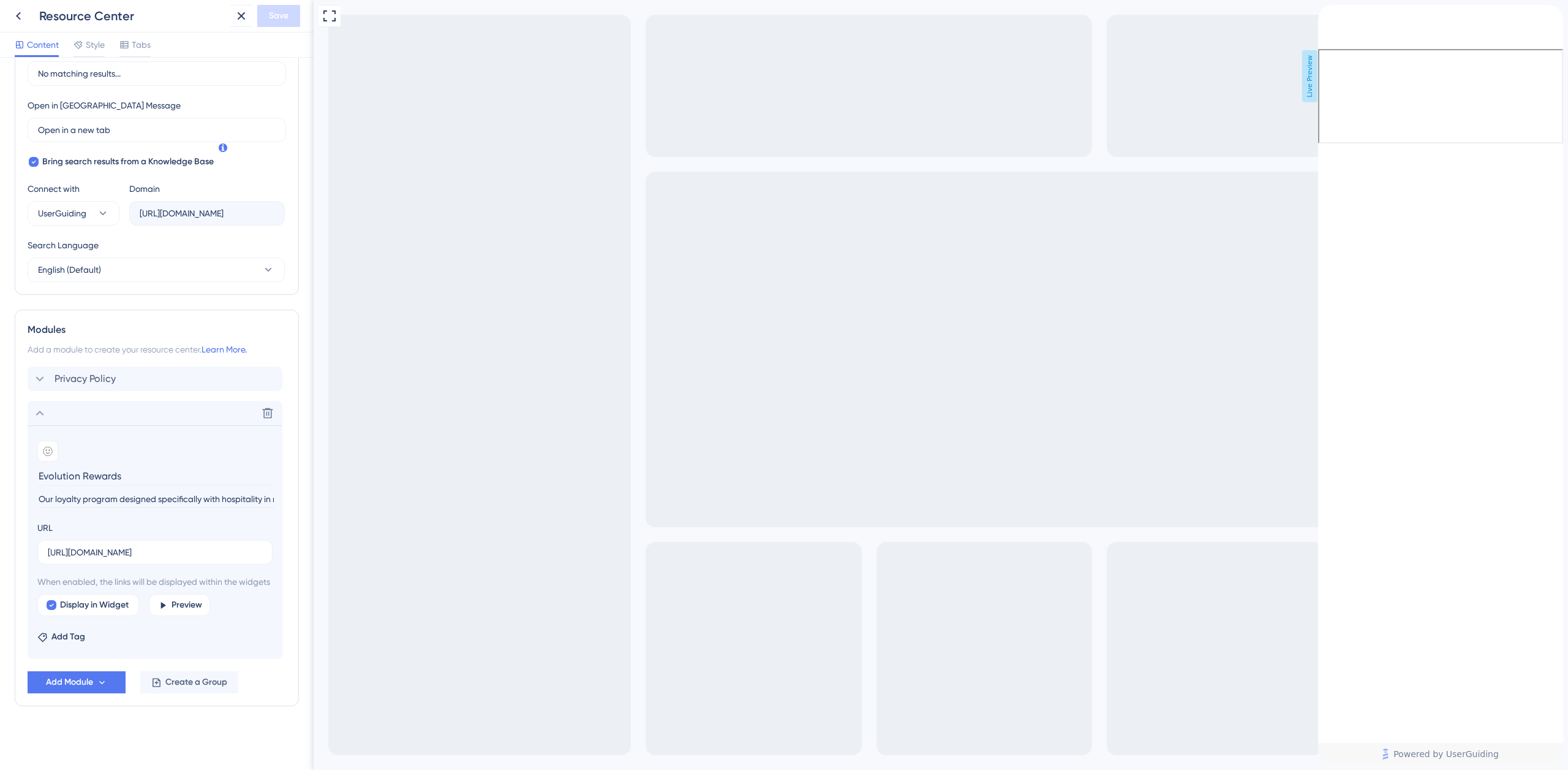
click at [1328, 14] on icon "back to header" at bounding box center [1322, 10] width 10 height 10
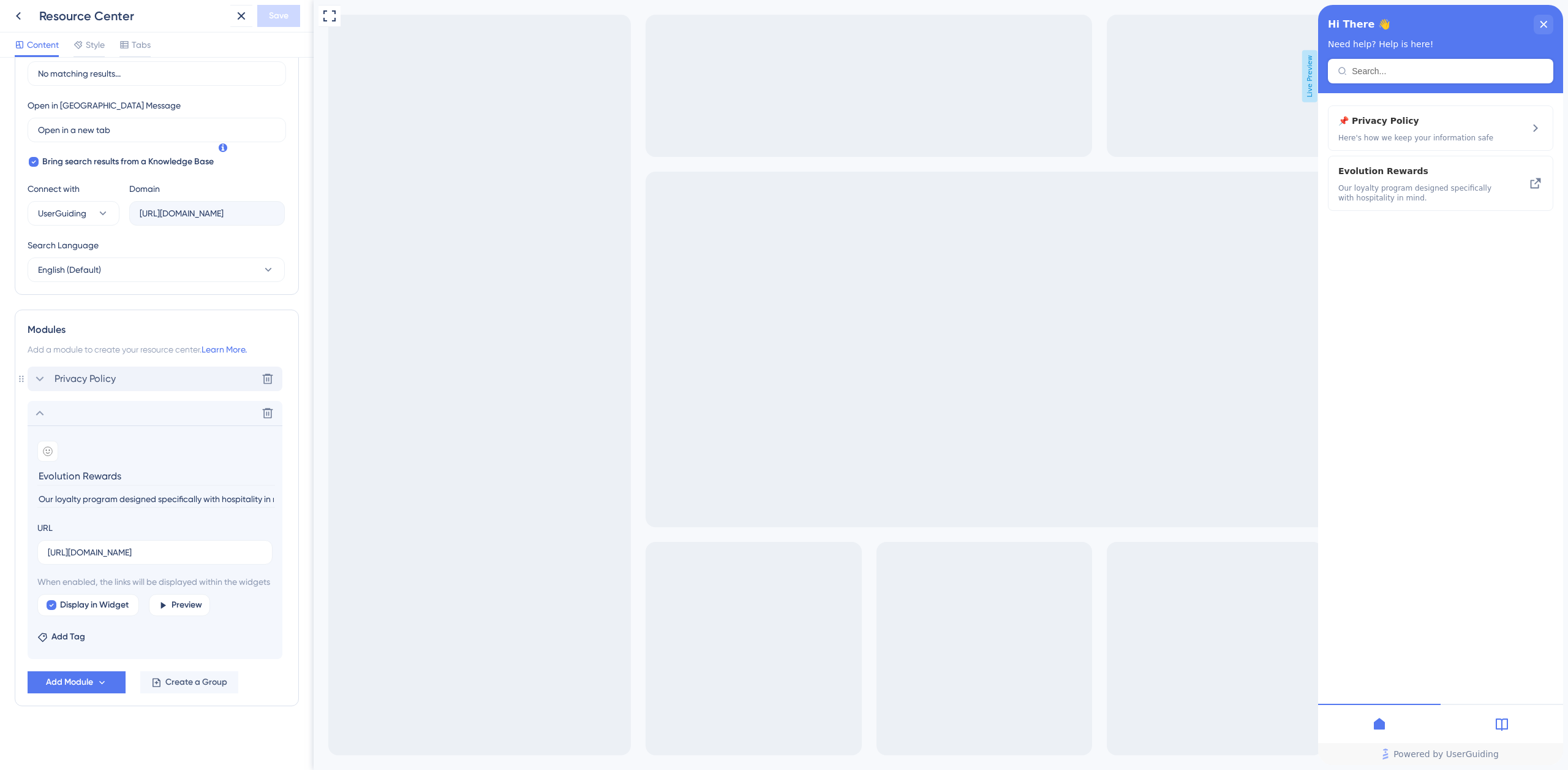
click at [226, 367] on div "Privacy Policy Delete" at bounding box center [154, 379] width 254 height 25
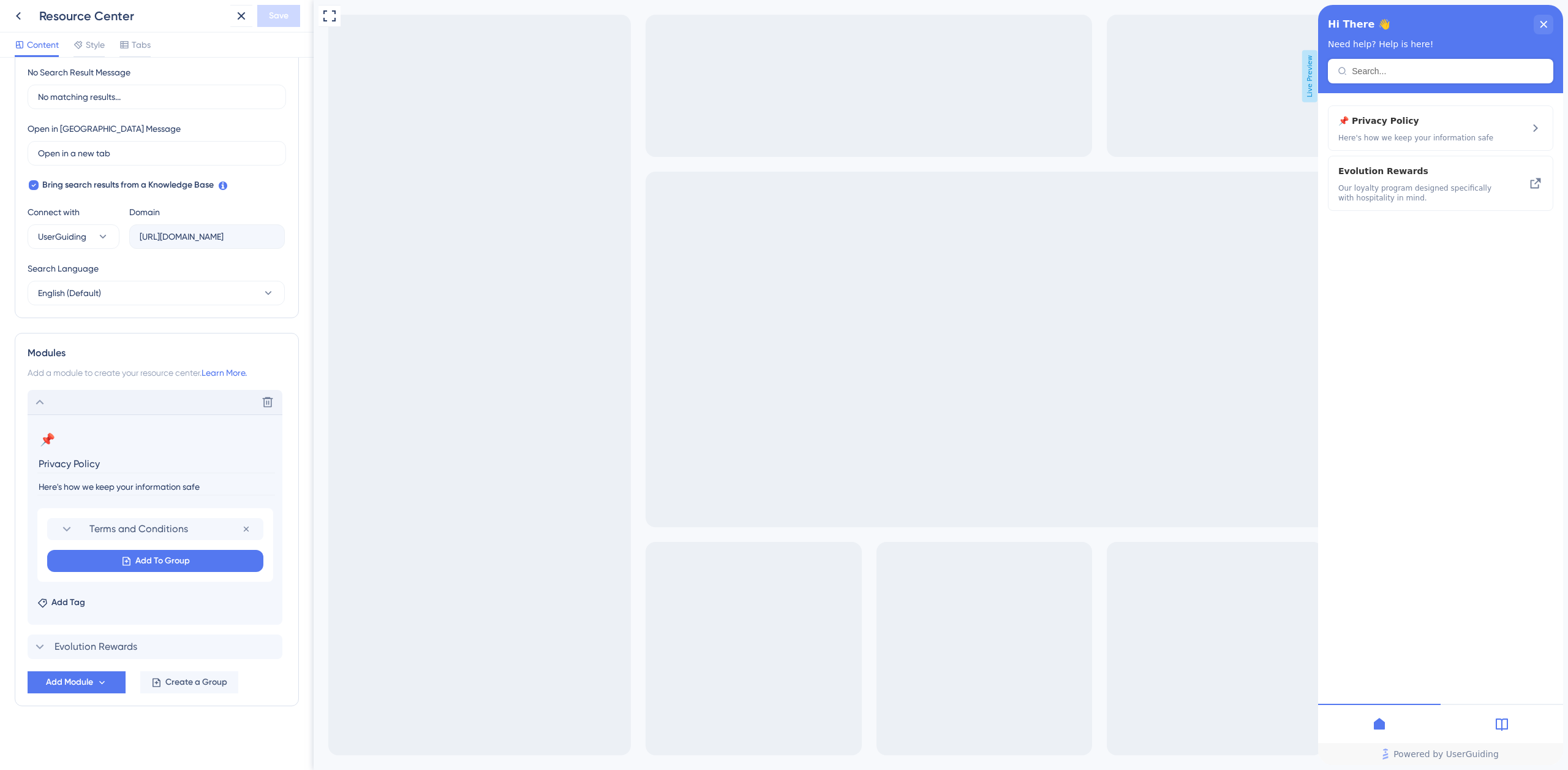
scroll to position [294, 0]
click at [246, 529] on icon at bounding box center [246, 529] width 10 height 10
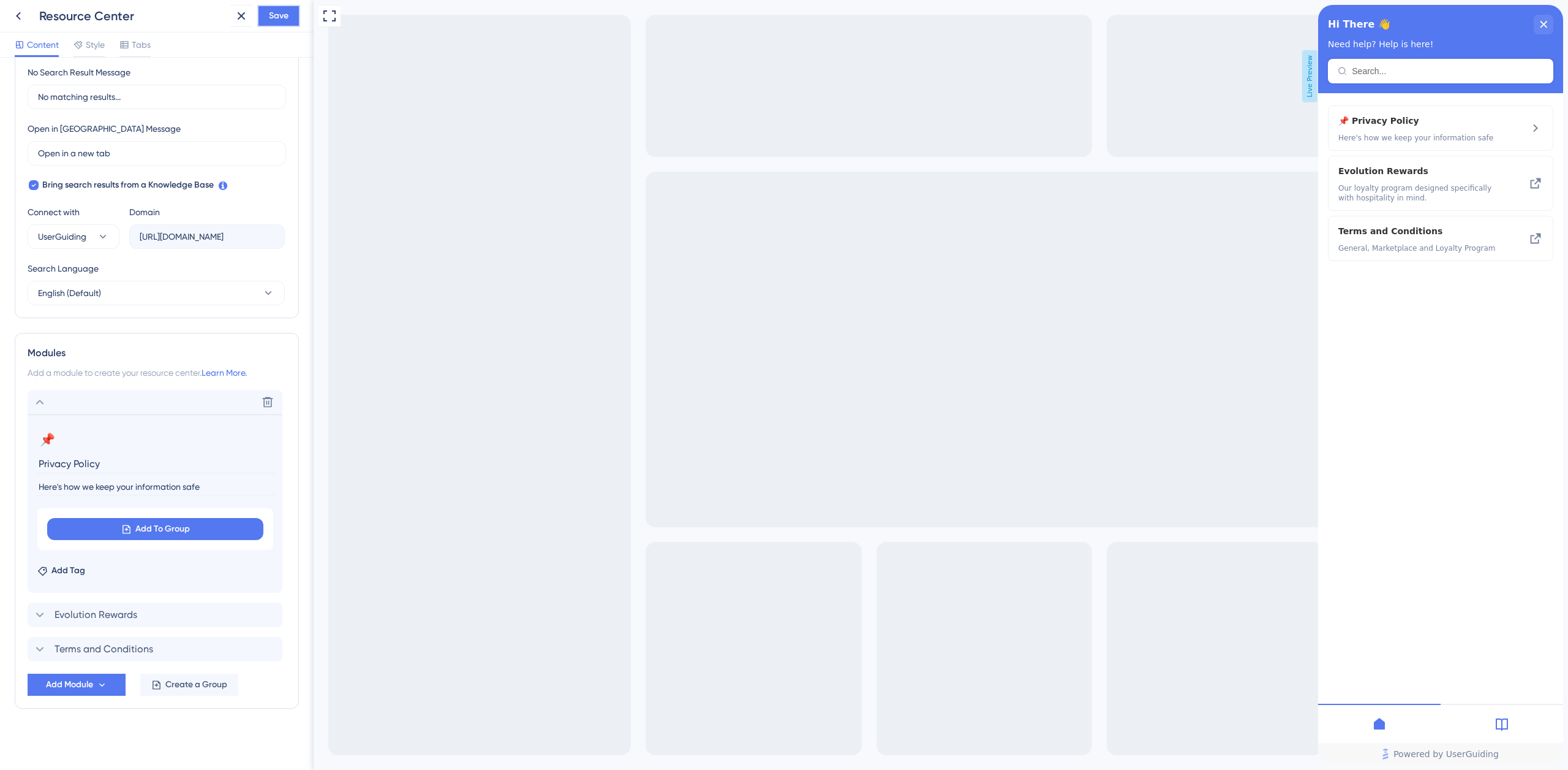
click at [279, 21] on span "Save" at bounding box center [278, 15] width 19 height 14
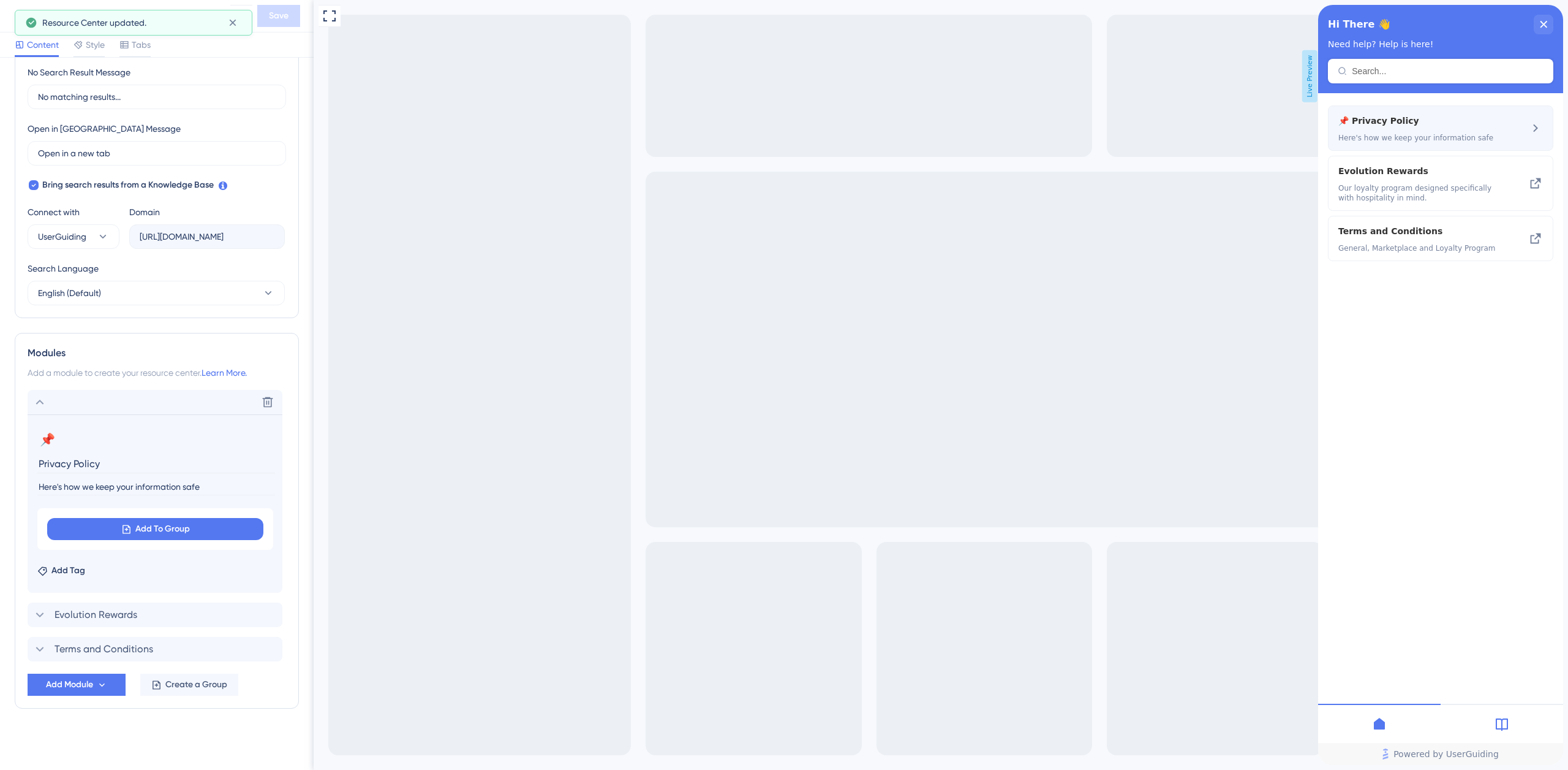
click at [1390, 134] on span "Here's how we keep your information safe" at bounding box center [1419, 137] width 163 height 10
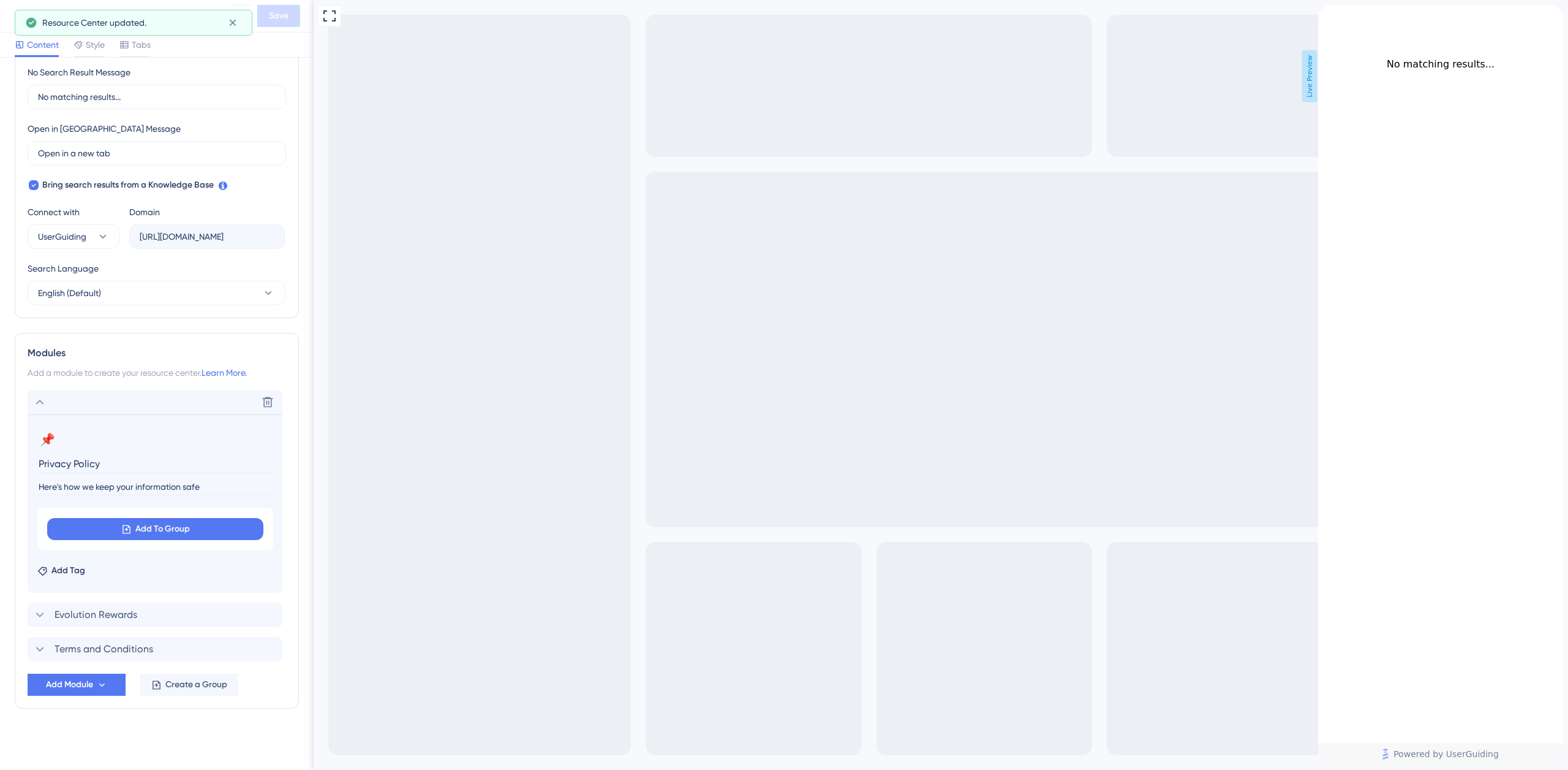
click at [1328, 14] on icon "back to header" at bounding box center [1322, 10] width 10 height 10
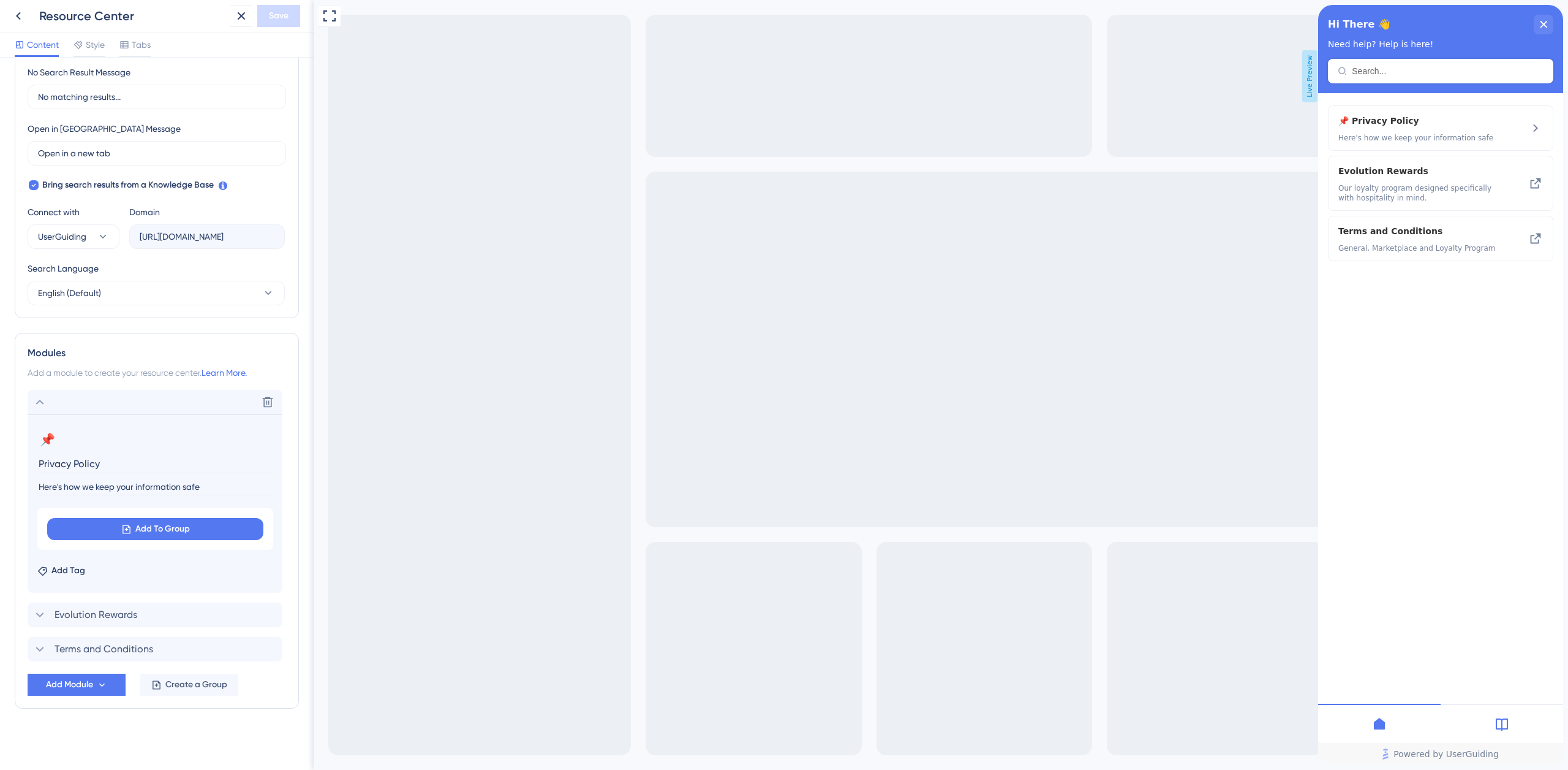
scroll to position [296, 0]
drag, startPoint x: 70, startPoint y: 683, endPoint x: 238, endPoint y: 660, distance: 169.6
click at [72, 682] on span "Add Module" at bounding box center [69, 682] width 47 height 14
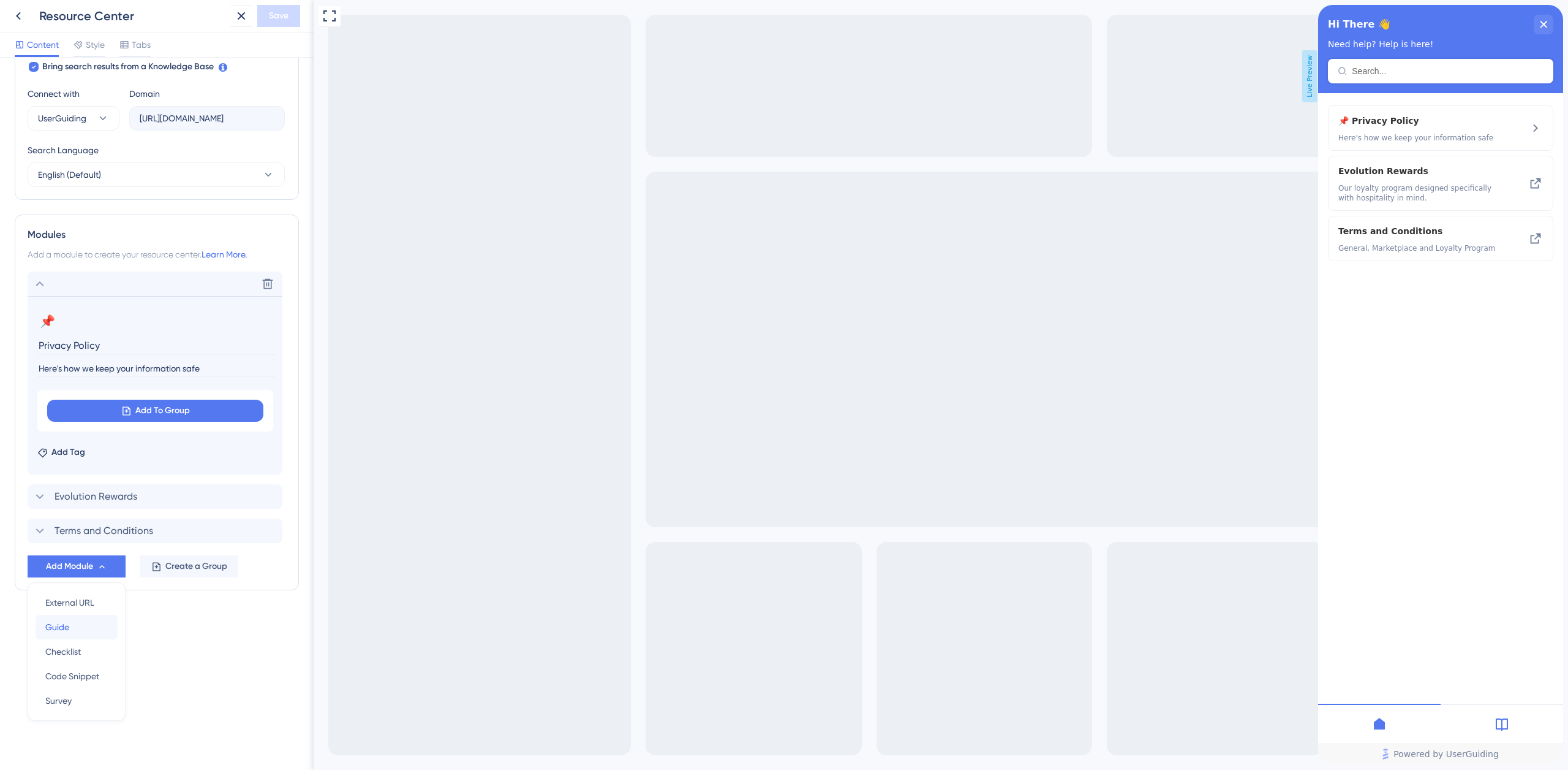
click at [89, 626] on div "Guide Guide" at bounding box center [76, 627] width 62 height 25
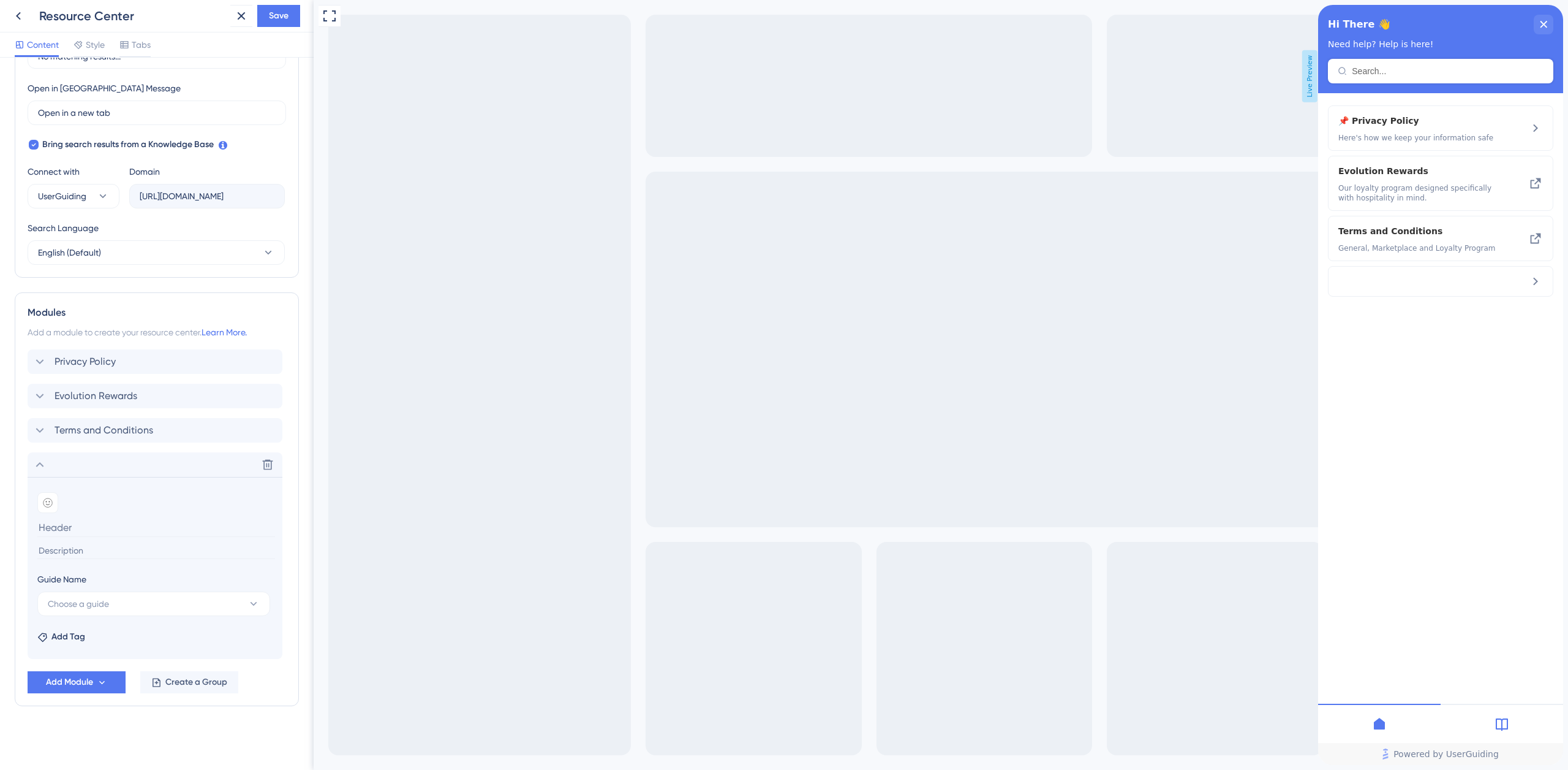
click at [90, 527] on input at bounding box center [156, 527] width 238 height 19
paste input "Updated: 1st August 2022"
type input "Updated: 1st August 2022"
click at [60, 551] on input at bounding box center [156, 550] width 238 height 16
paste input "Marlau Nominees Pty Ltd T/A Paramount Liquor is dedicated to abide by applicabl…"
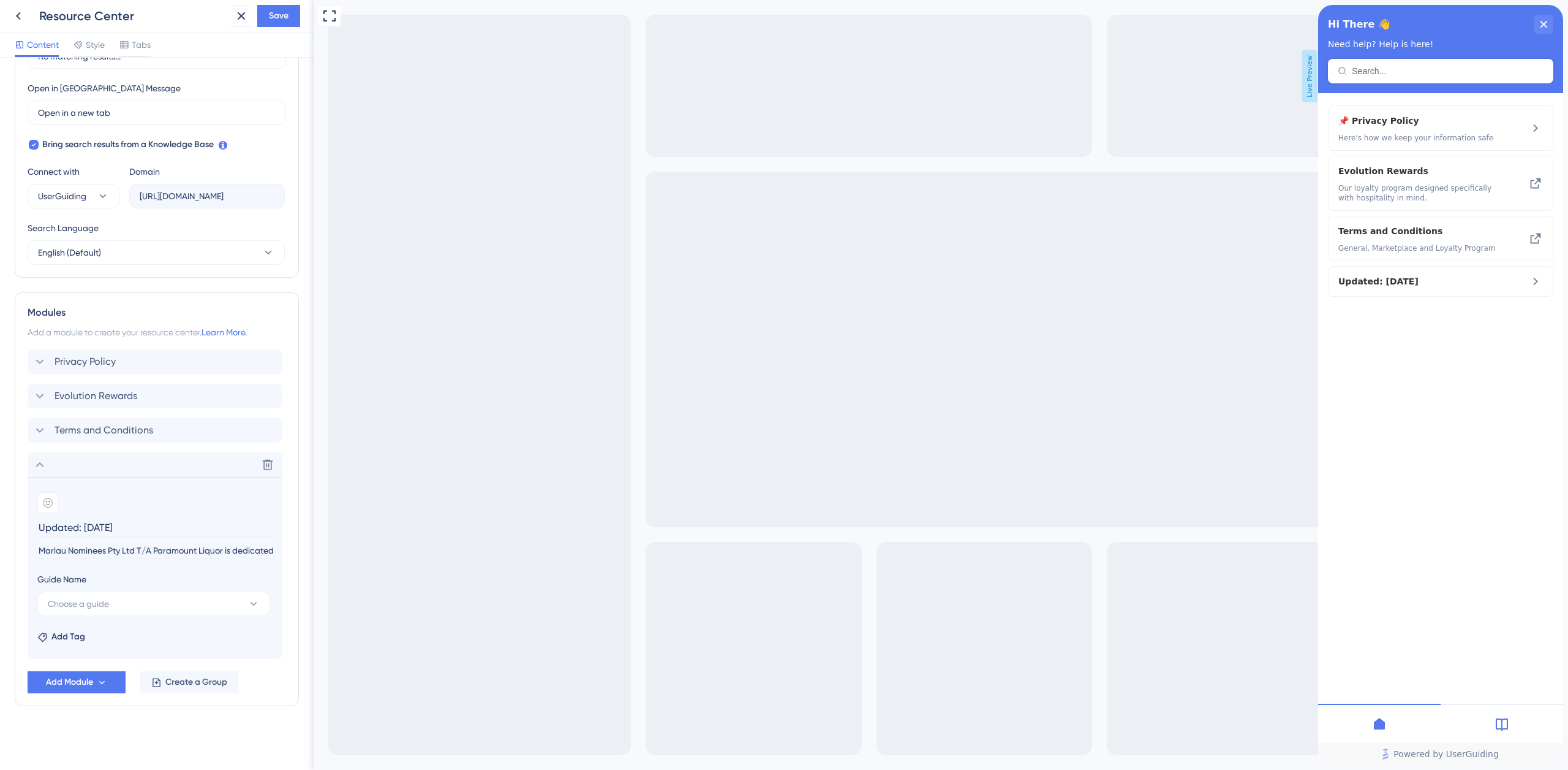
scroll to position [0, 2416]
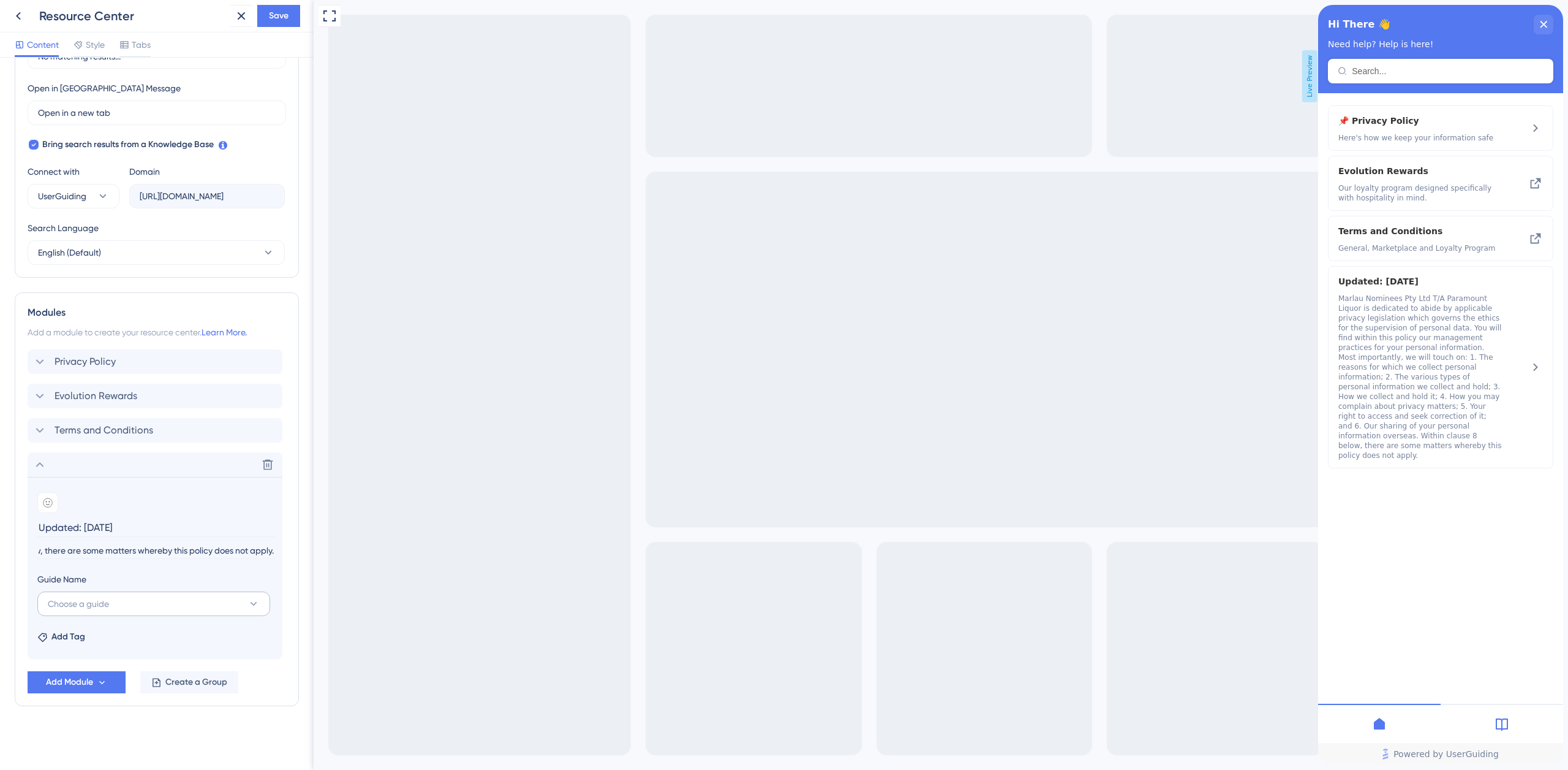
type input "Marlau Nominees Pty Ltd T/A Paramount Liquor is dedicated to abide by applicabl…"
click at [96, 604] on span "Choose a guide" at bounding box center [79, 603] width 61 height 14
click at [127, 604] on button "Choose a guide" at bounding box center [154, 604] width 233 height 25
click at [264, 469] on icon at bounding box center [268, 465] width 11 height 11
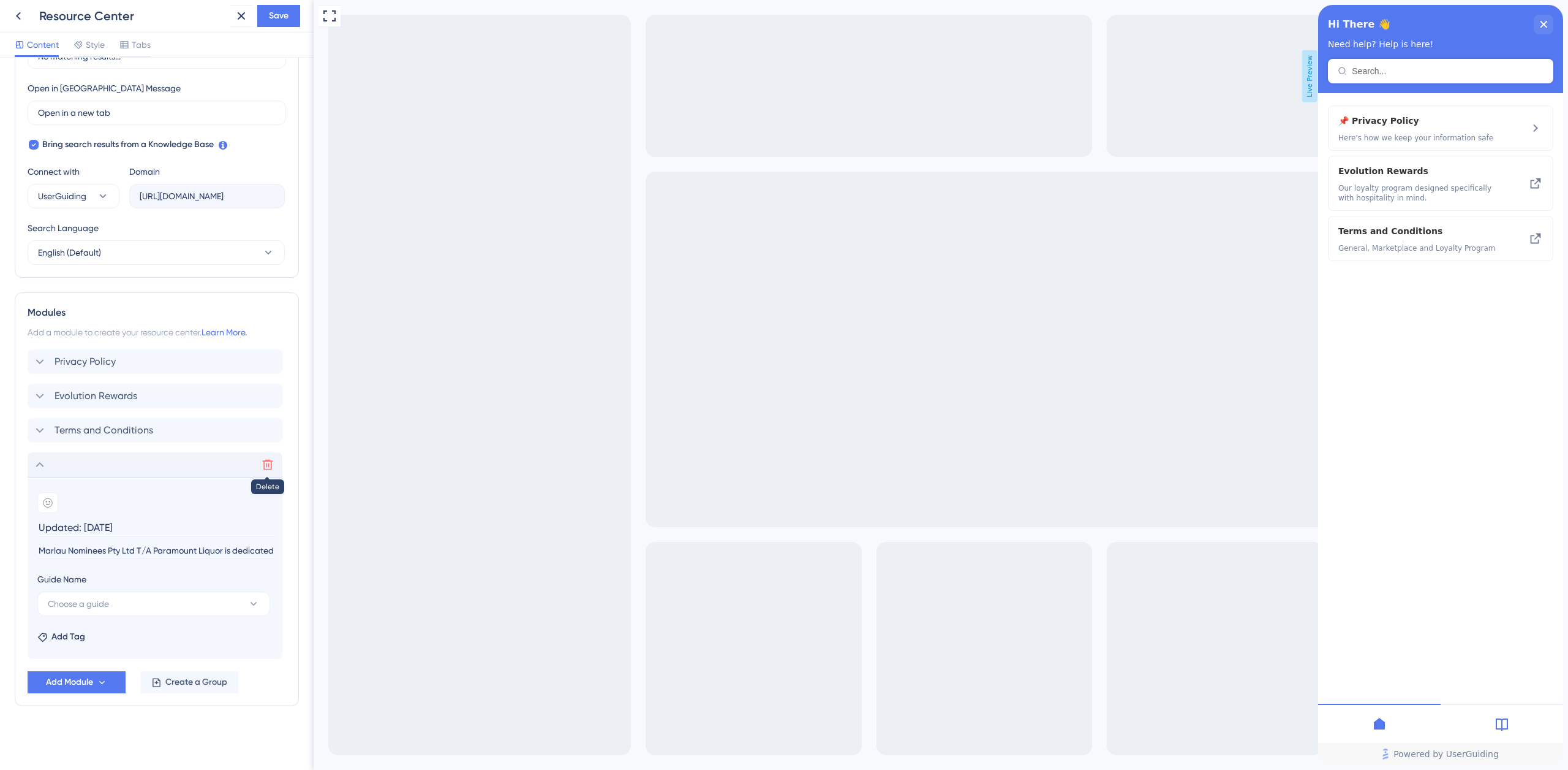
scroll to position [118, 0]
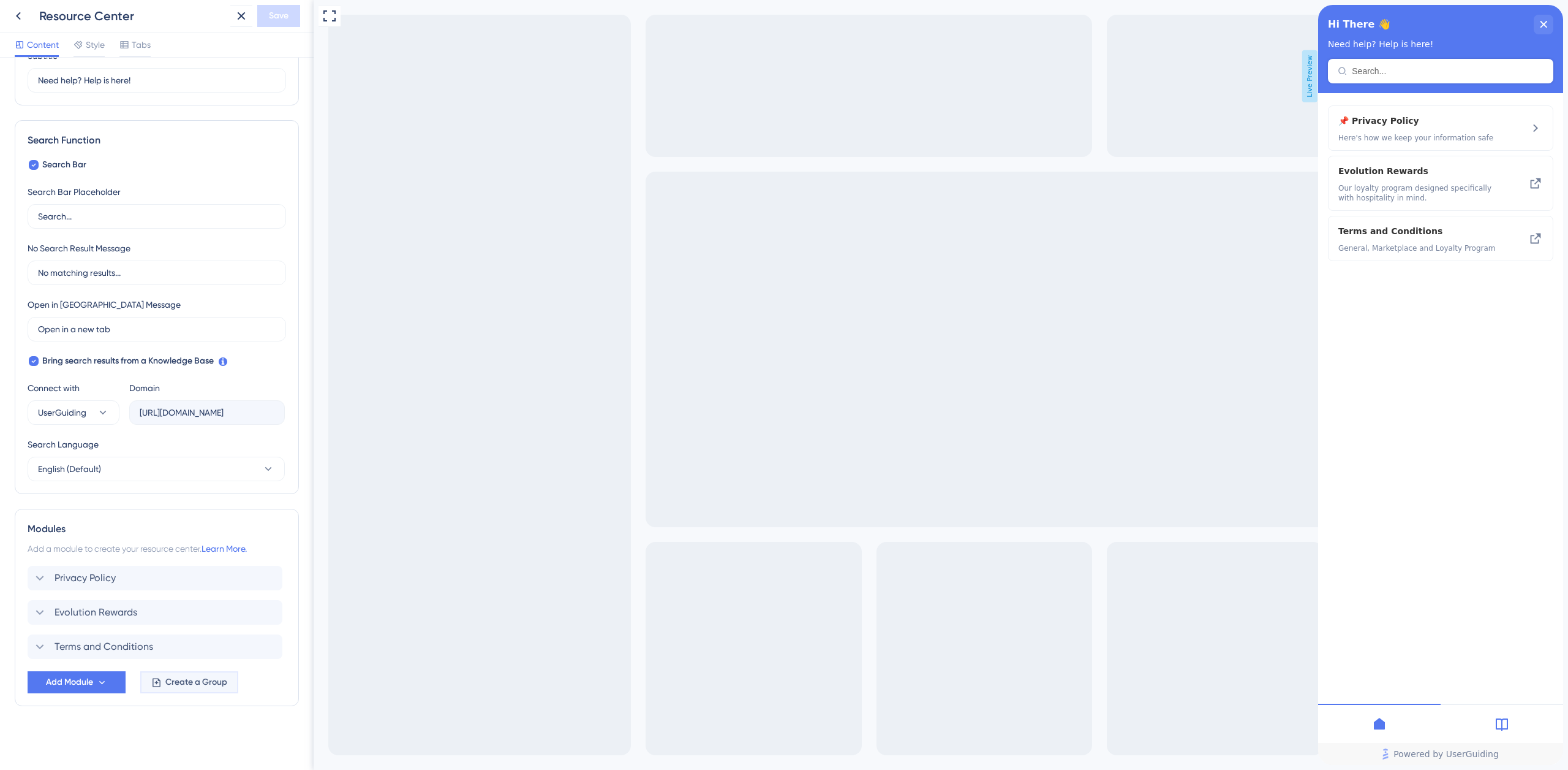
click at [194, 679] on span "Create a Group" at bounding box center [196, 682] width 61 height 14
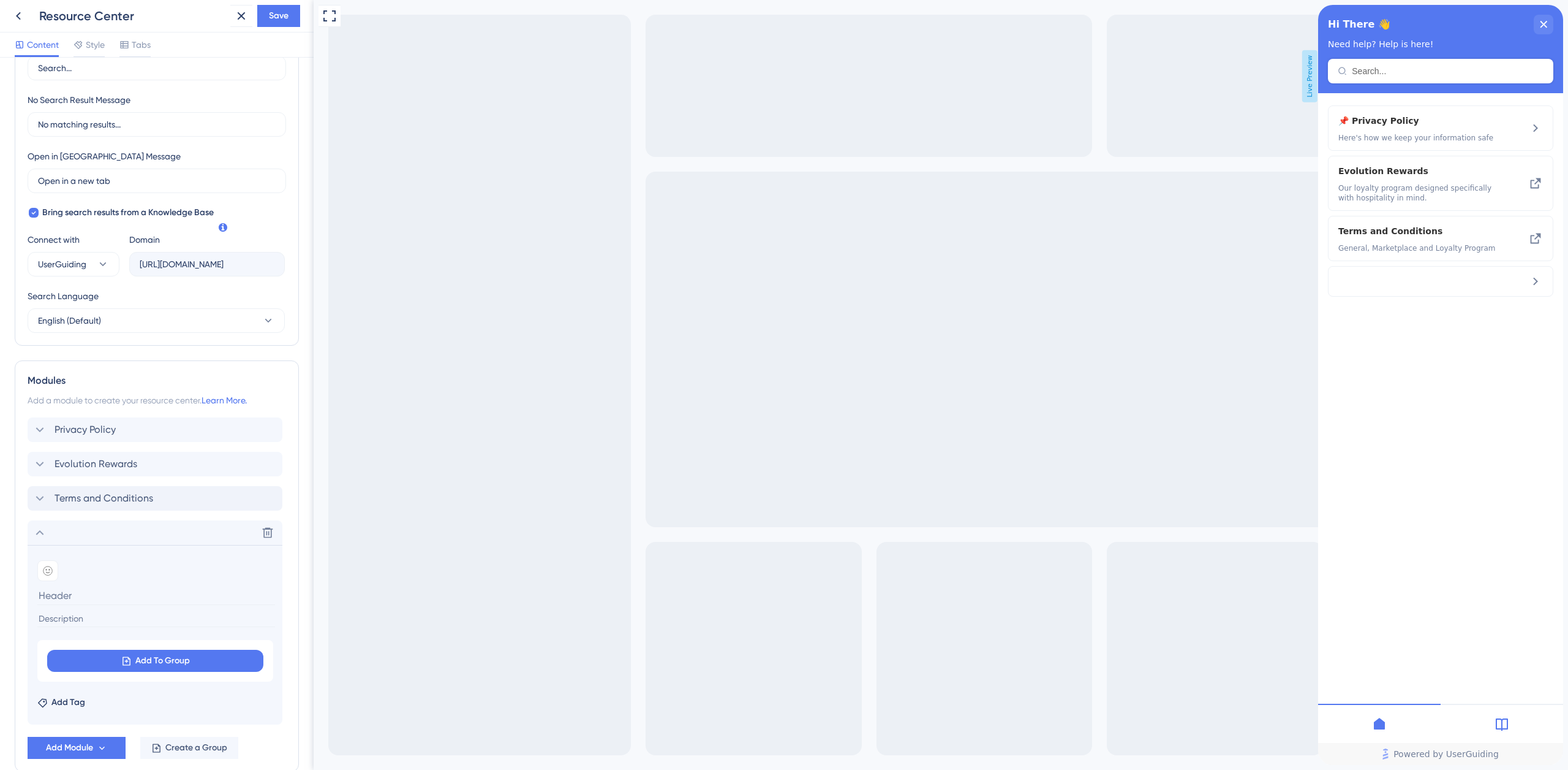
scroll to position [331, 0]
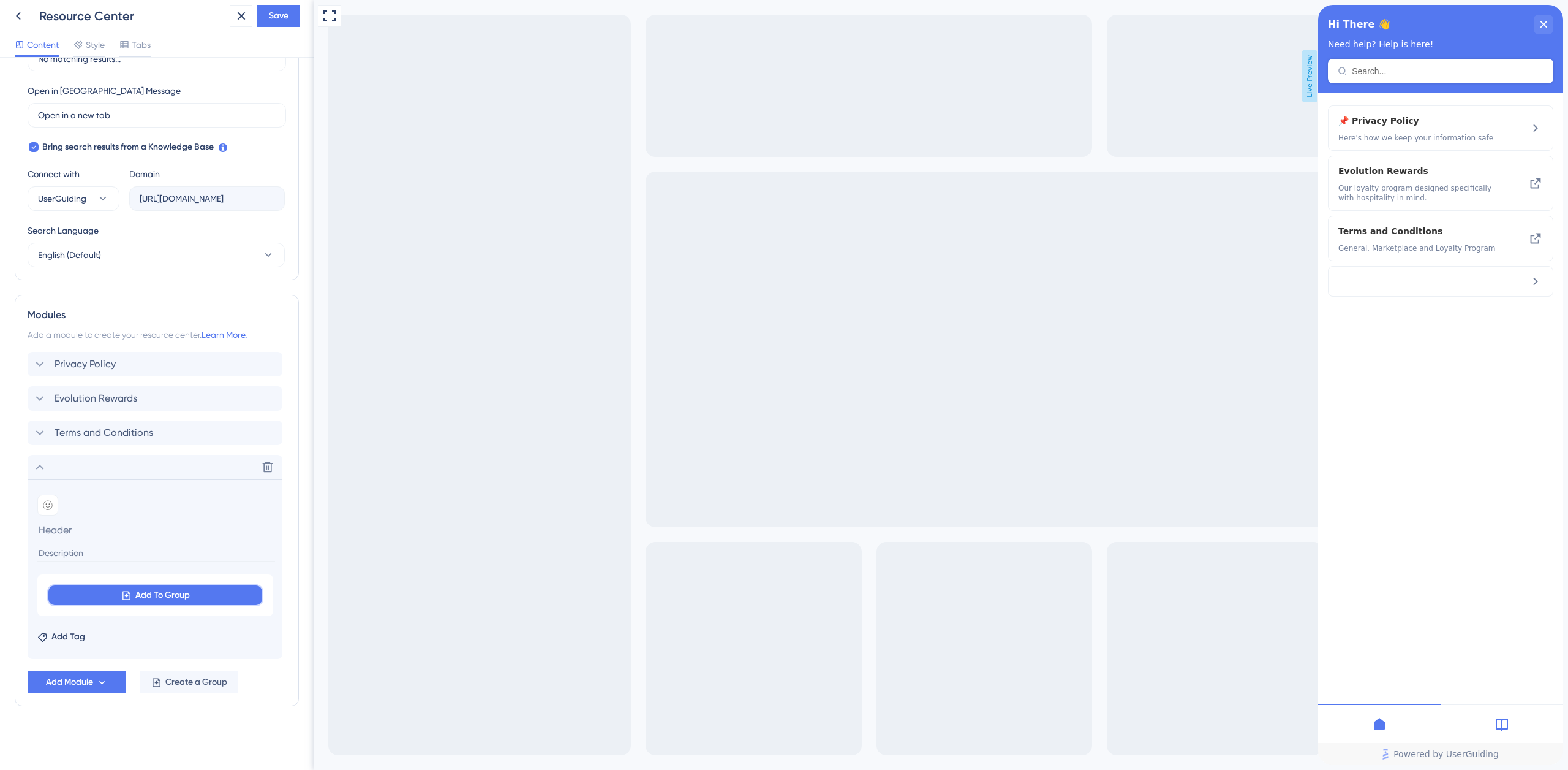
click at [140, 589] on span "Add To Group" at bounding box center [162, 594] width 55 height 14
click at [272, 468] on icon at bounding box center [267, 467] width 12 height 12
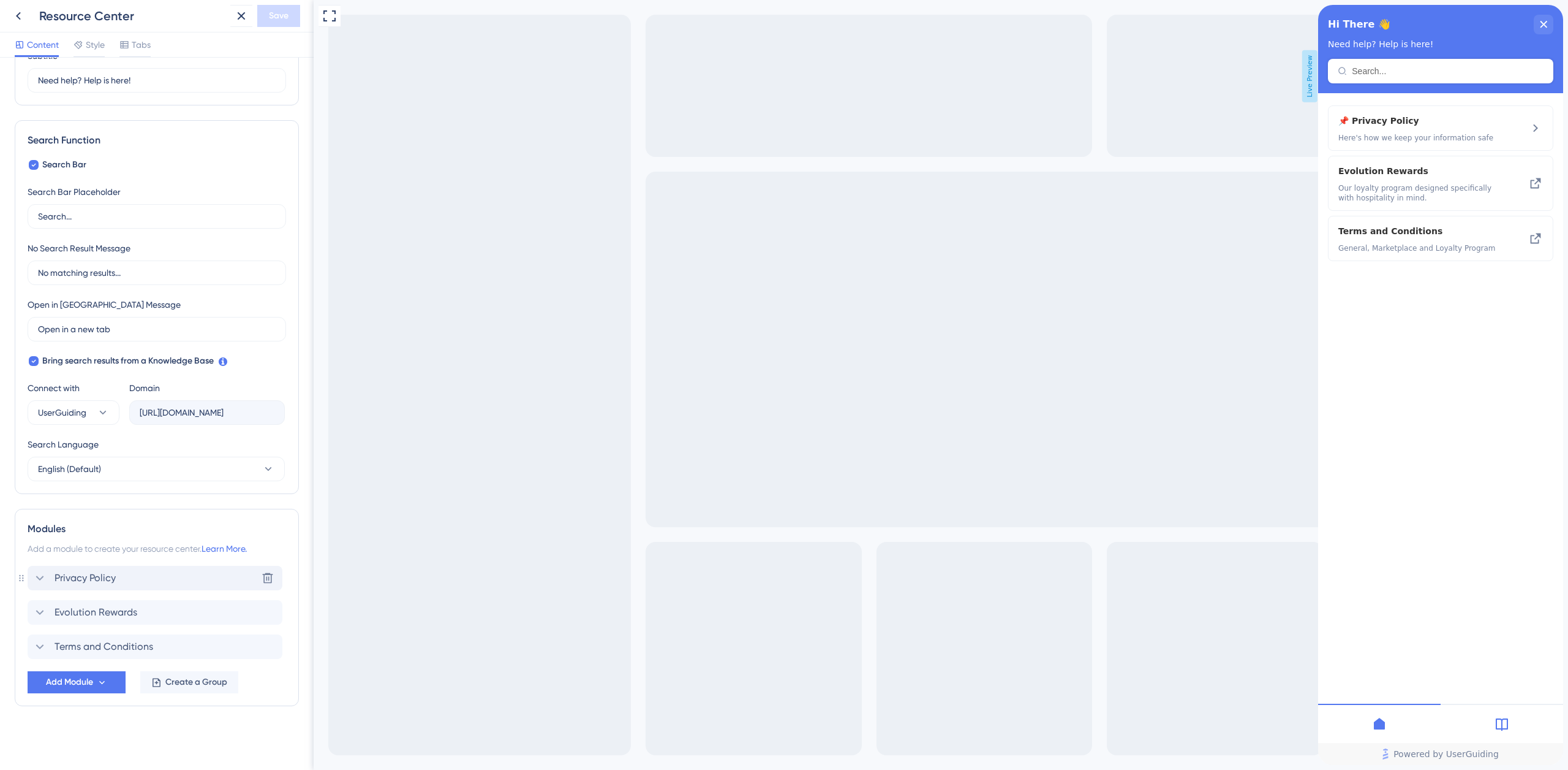
click at [39, 578] on icon at bounding box center [39, 577] width 14 height 14
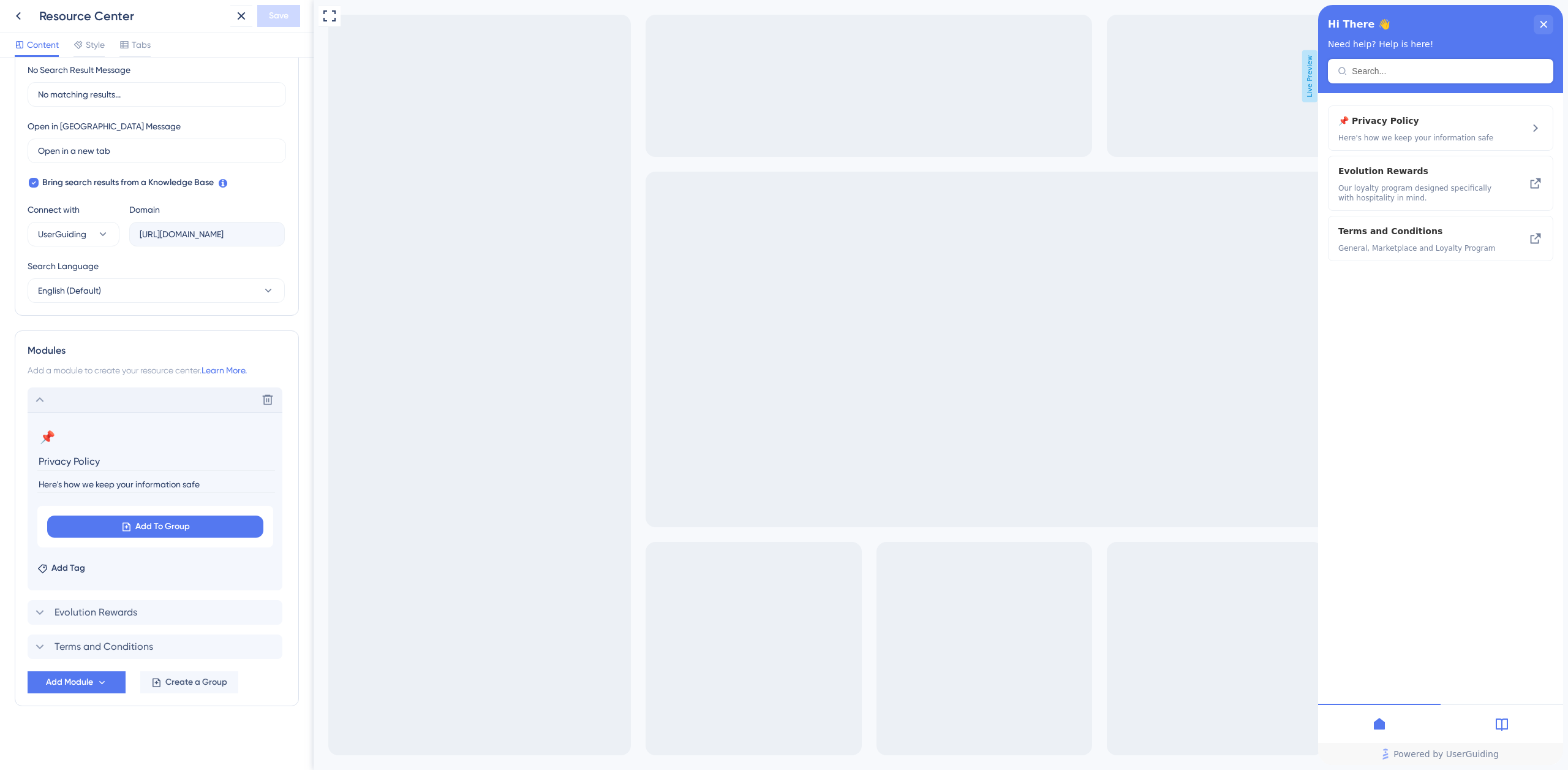
click at [41, 401] on icon at bounding box center [39, 398] width 14 height 14
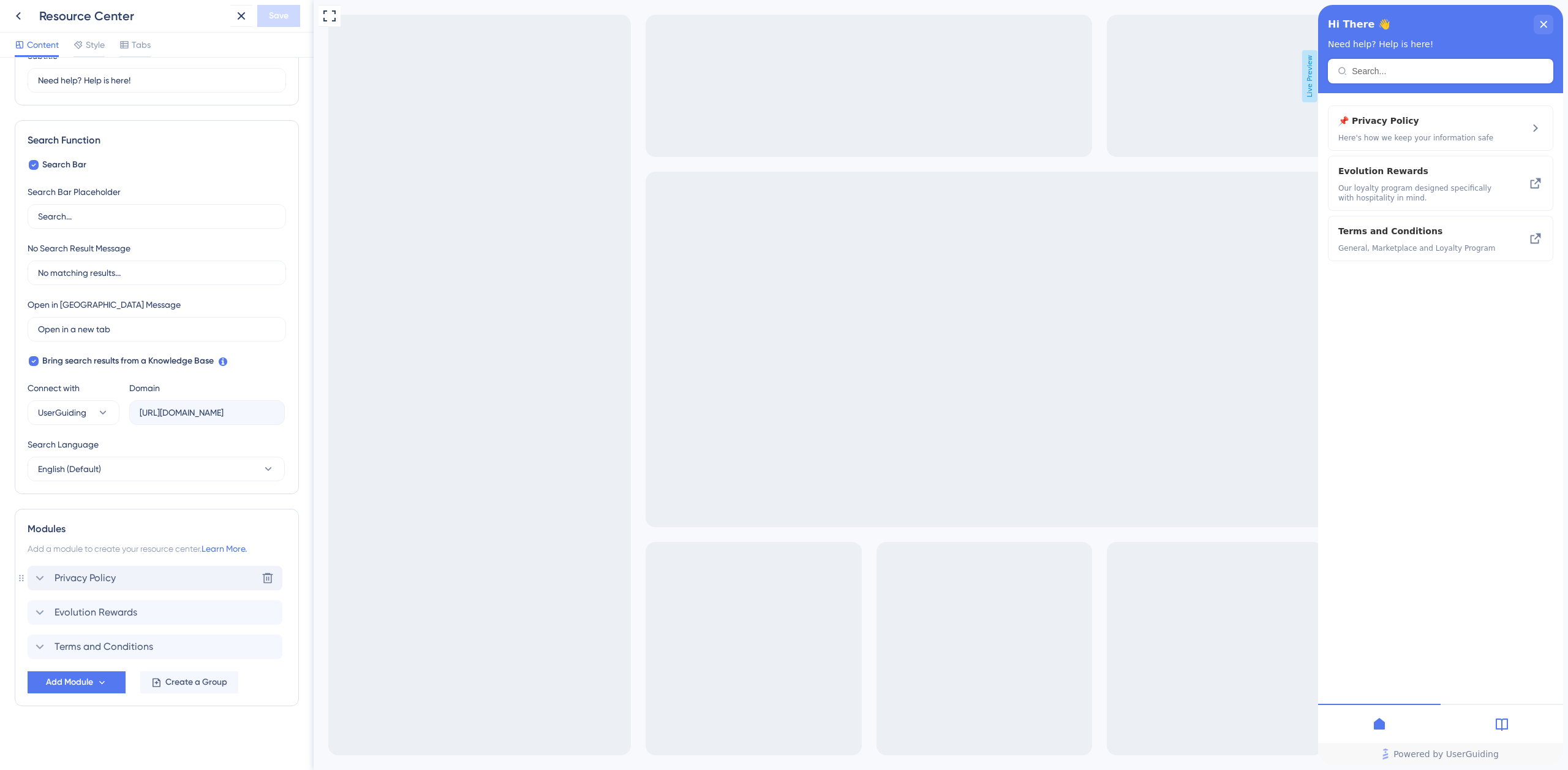
scroll to position [118, 0]
click at [65, 682] on span "Add Module" at bounding box center [69, 682] width 47 height 14
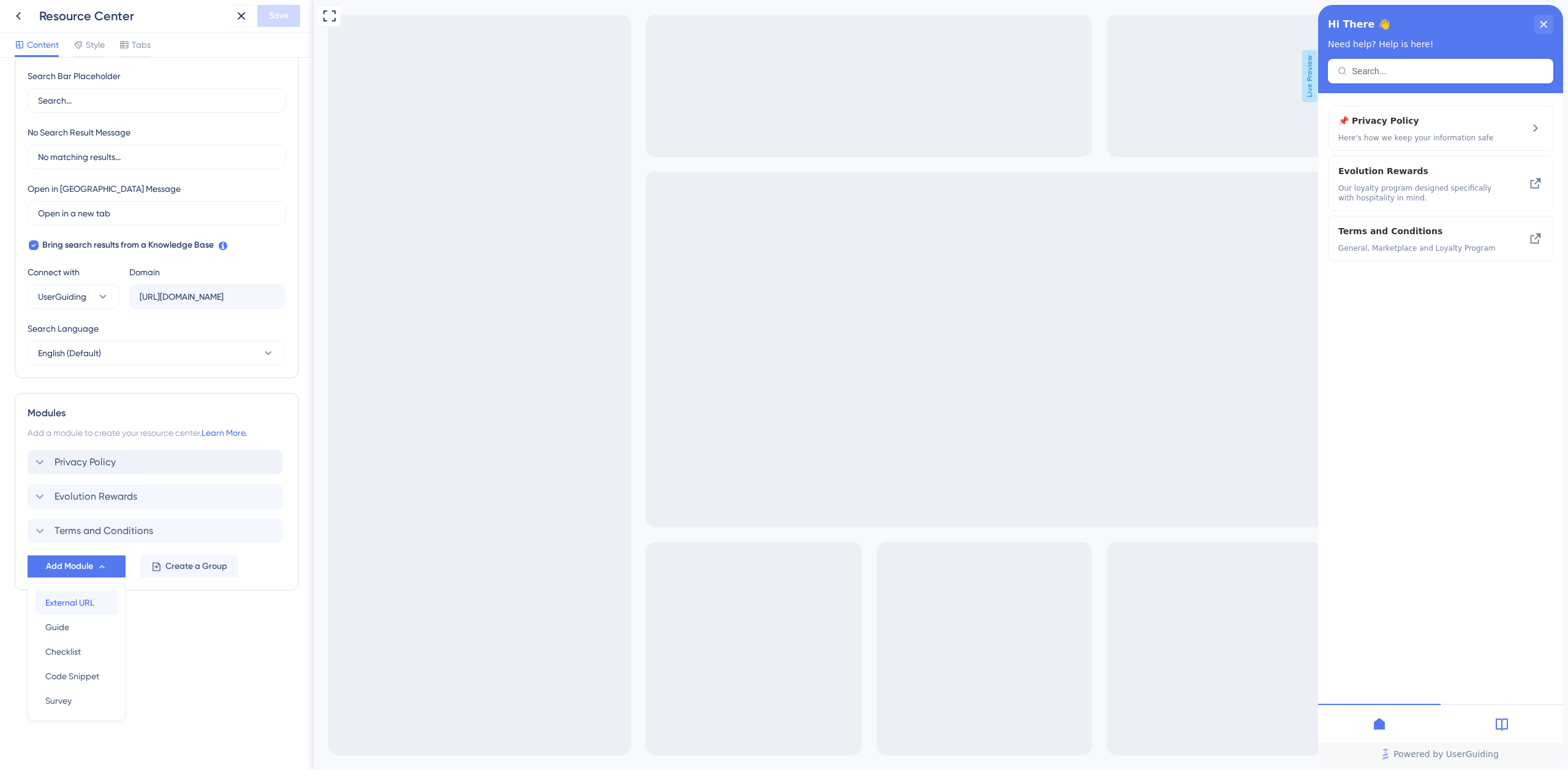
click at [82, 603] on span "External URL" at bounding box center [69, 602] width 49 height 14
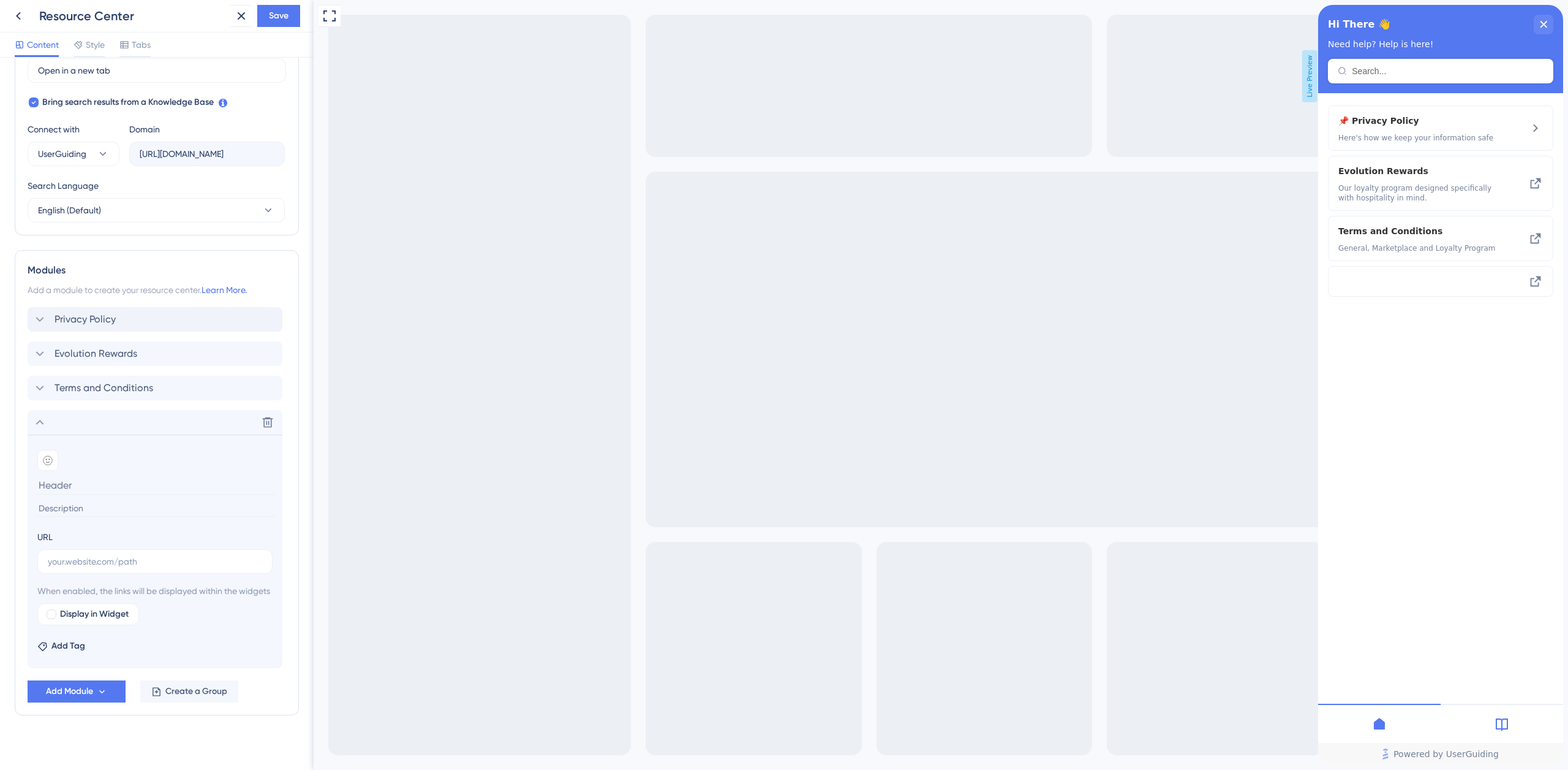
click at [99, 314] on span "Privacy Policy" at bounding box center [85, 319] width 61 height 14
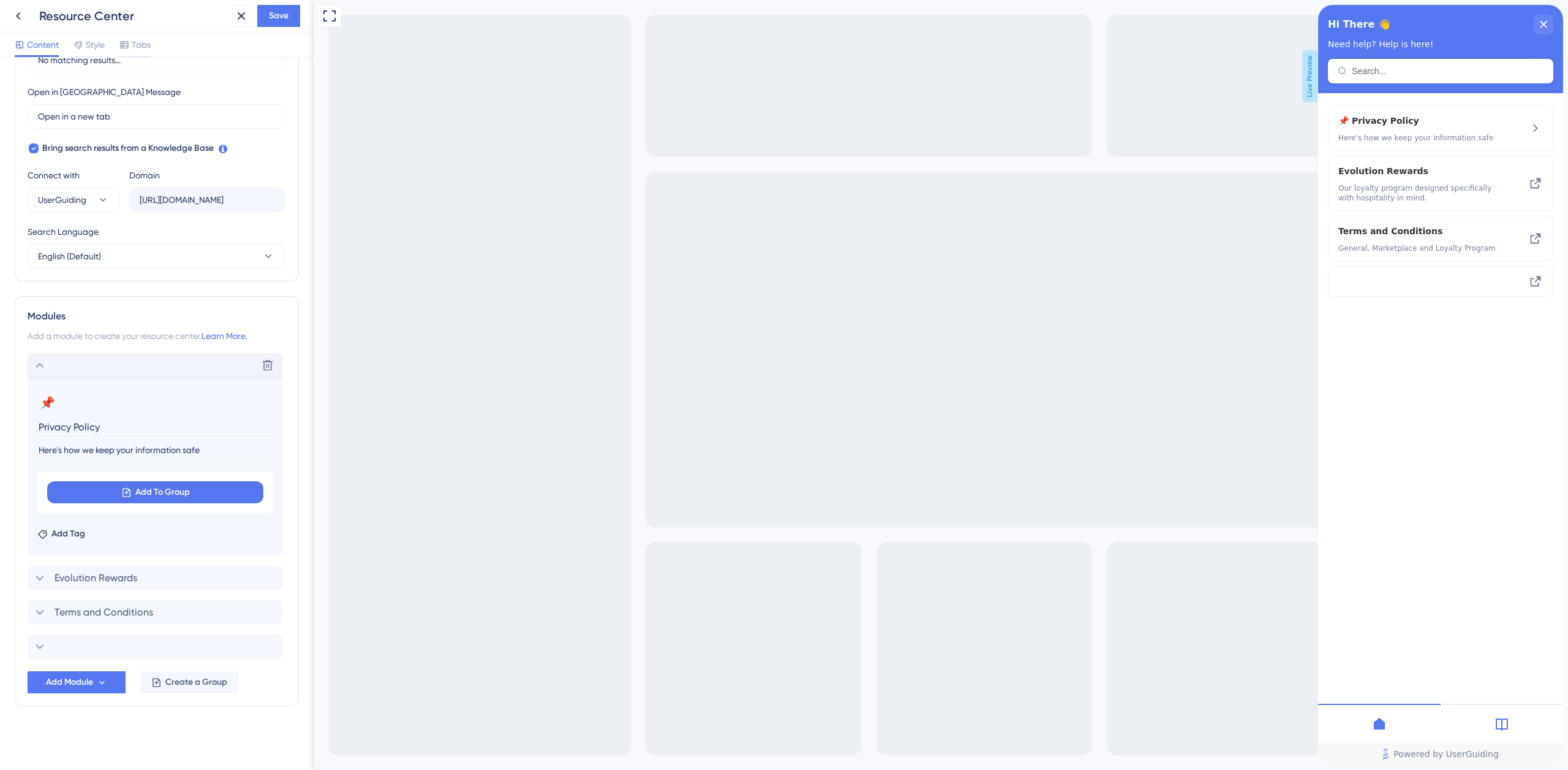
scroll to position [330, 0]
click at [39, 366] on icon at bounding box center [39, 365] width 14 height 14
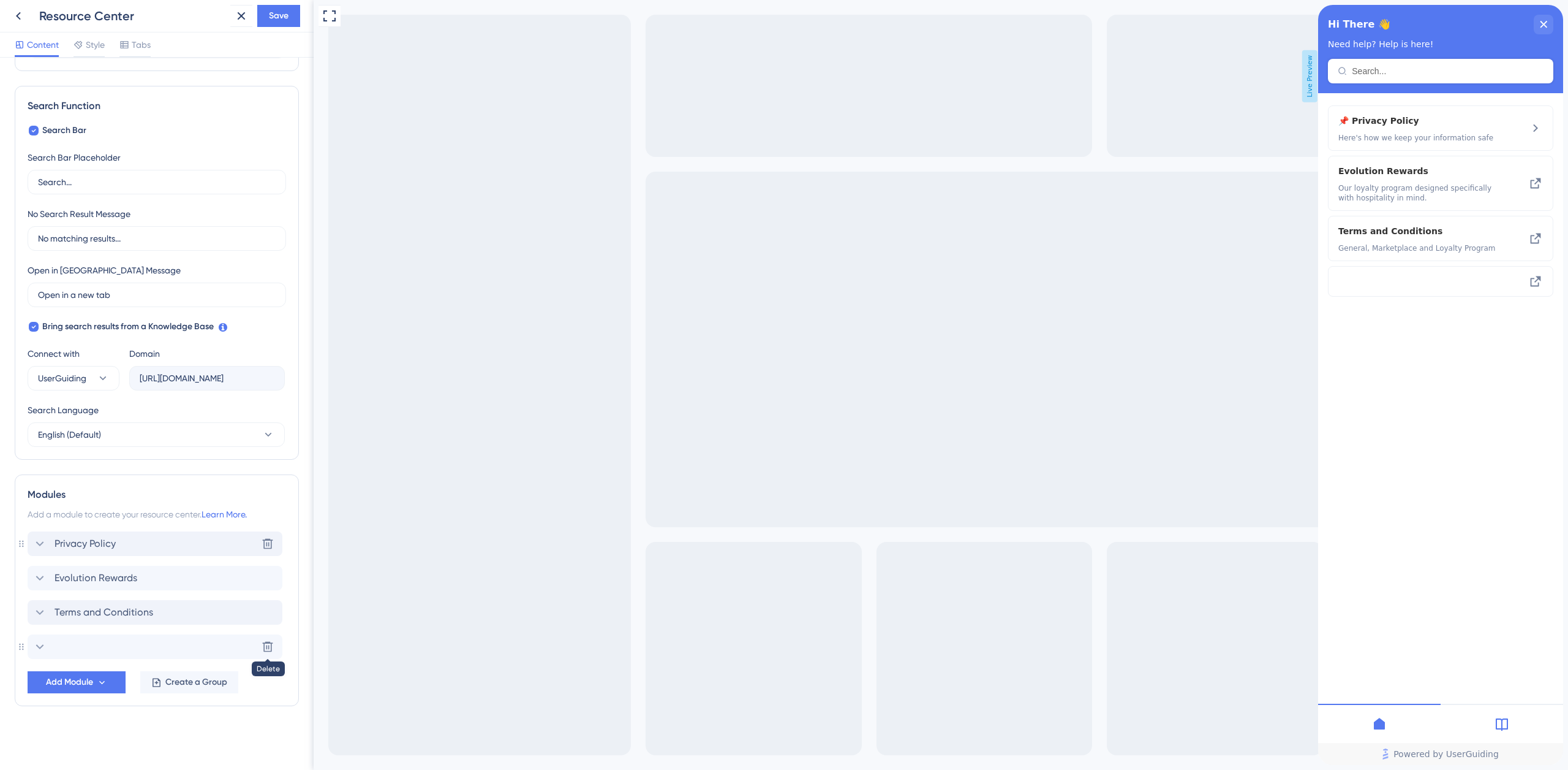
click at [268, 648] on icon at bounding box center [267, 646] width 12 height 12
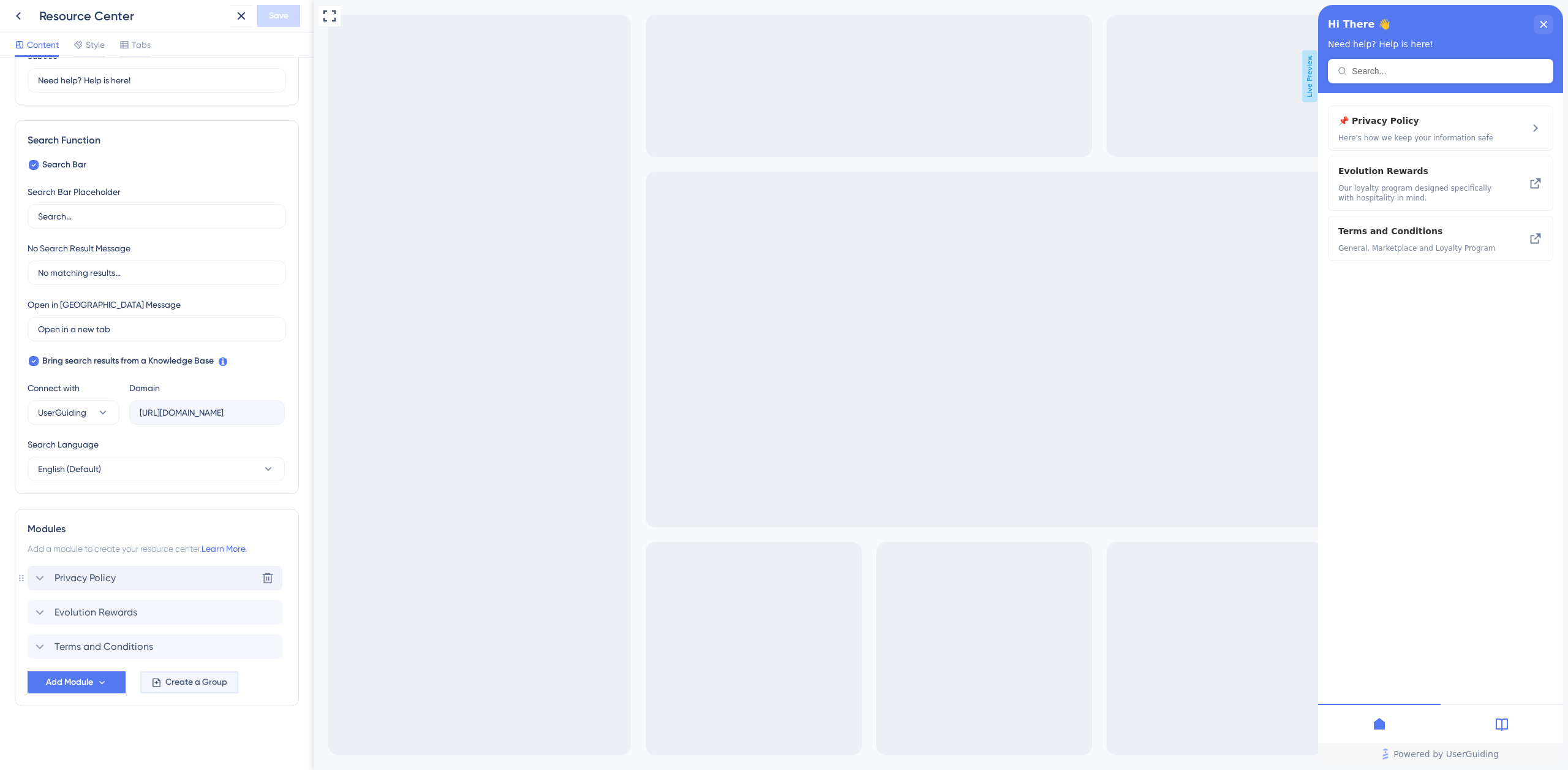
click at [190, 682] on span "Create a Group" at bounding box center [196, 682] width 61 height 14
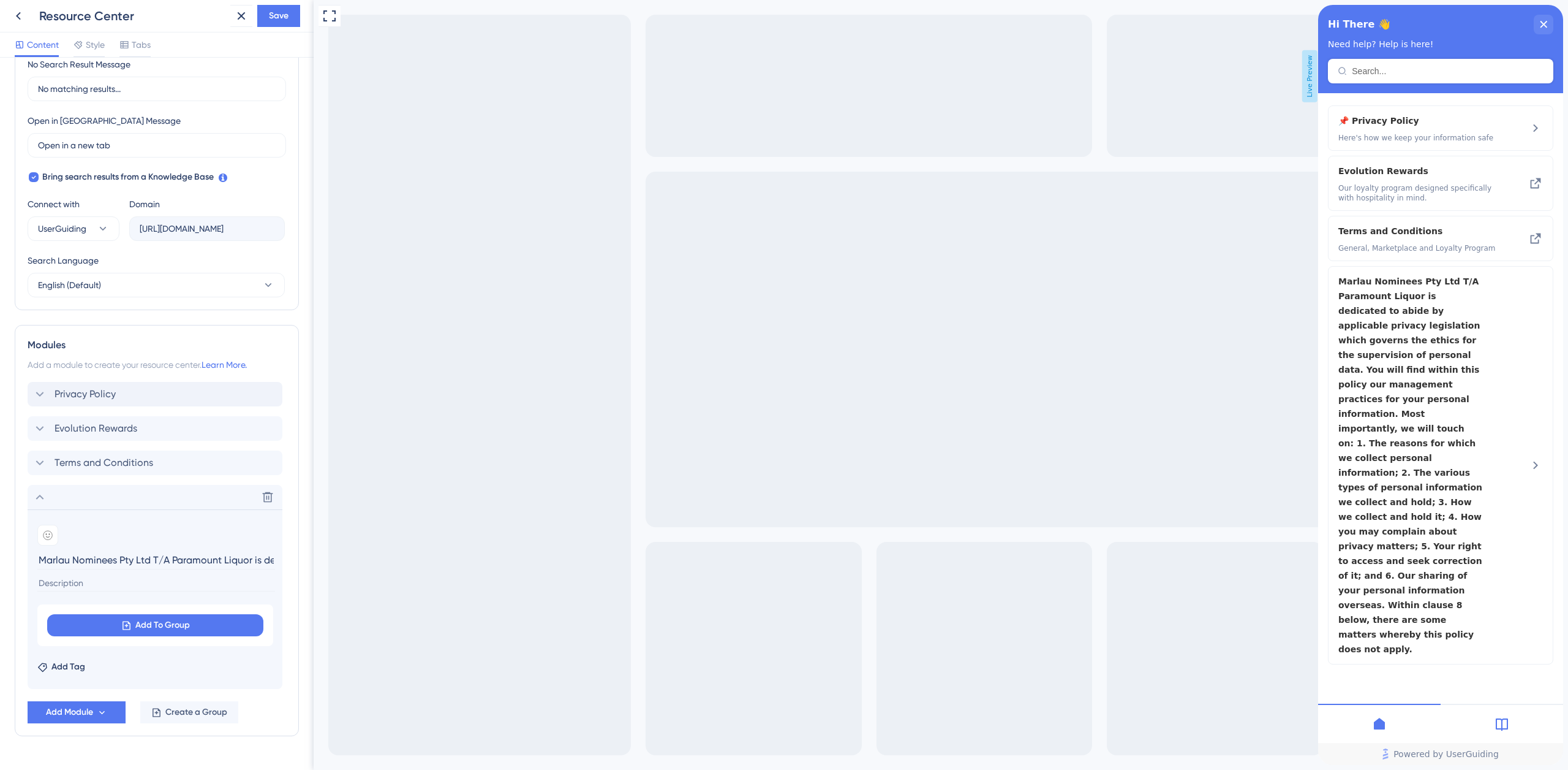
scroll to position [0, 2795]
type input "Marlau Nominees Pty Ltd T/A Paramount Liquor is dedicated to abide by applicabl…"
click at [85, 583] on input at bounding box center [156, 583] width 238 height 16
paste input "Marlau Nominees Pty Ltd T/A Paramount Liquor is dedicated to abide by applicabl…"
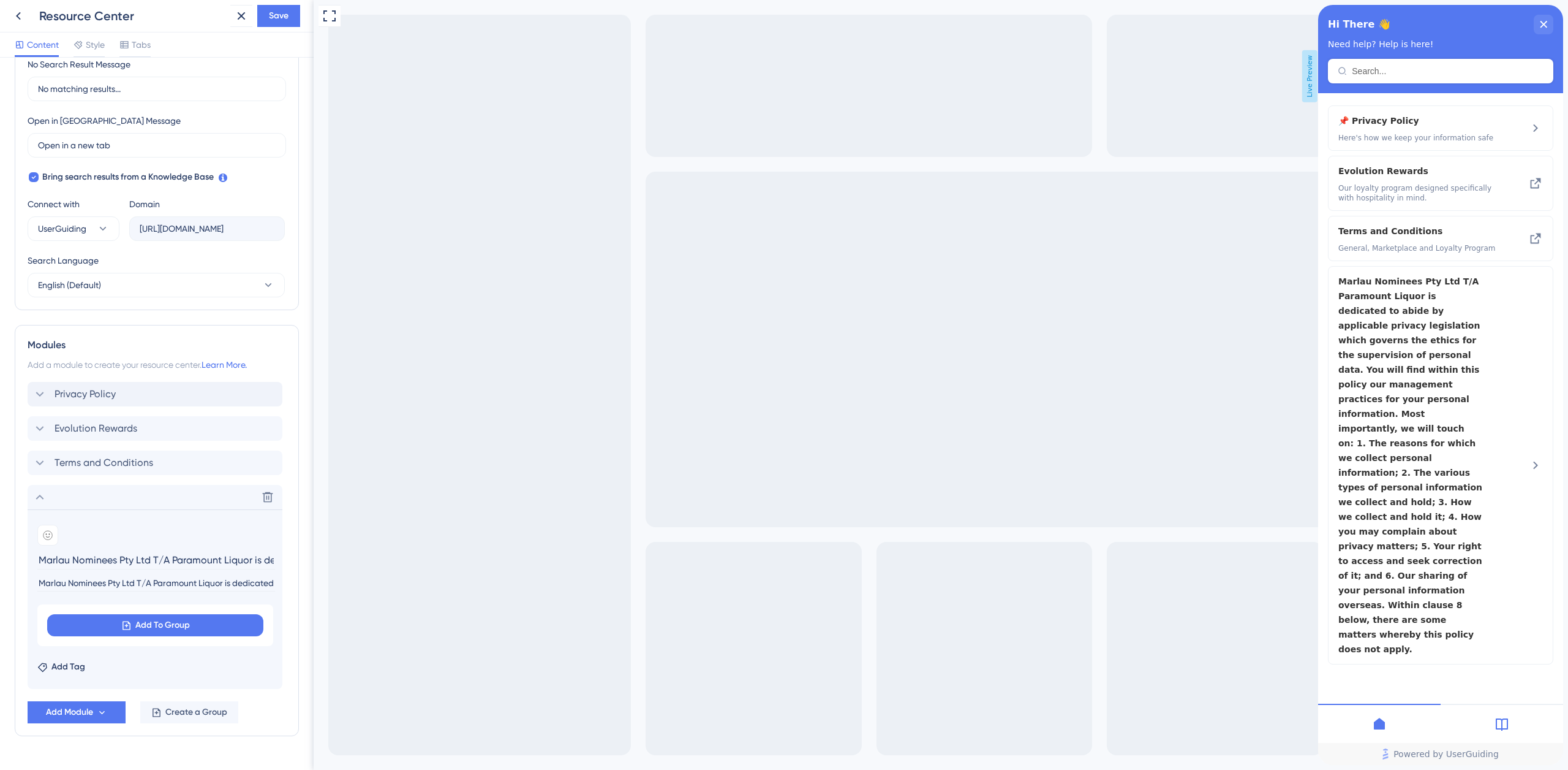
scroll to position [0, 2416]
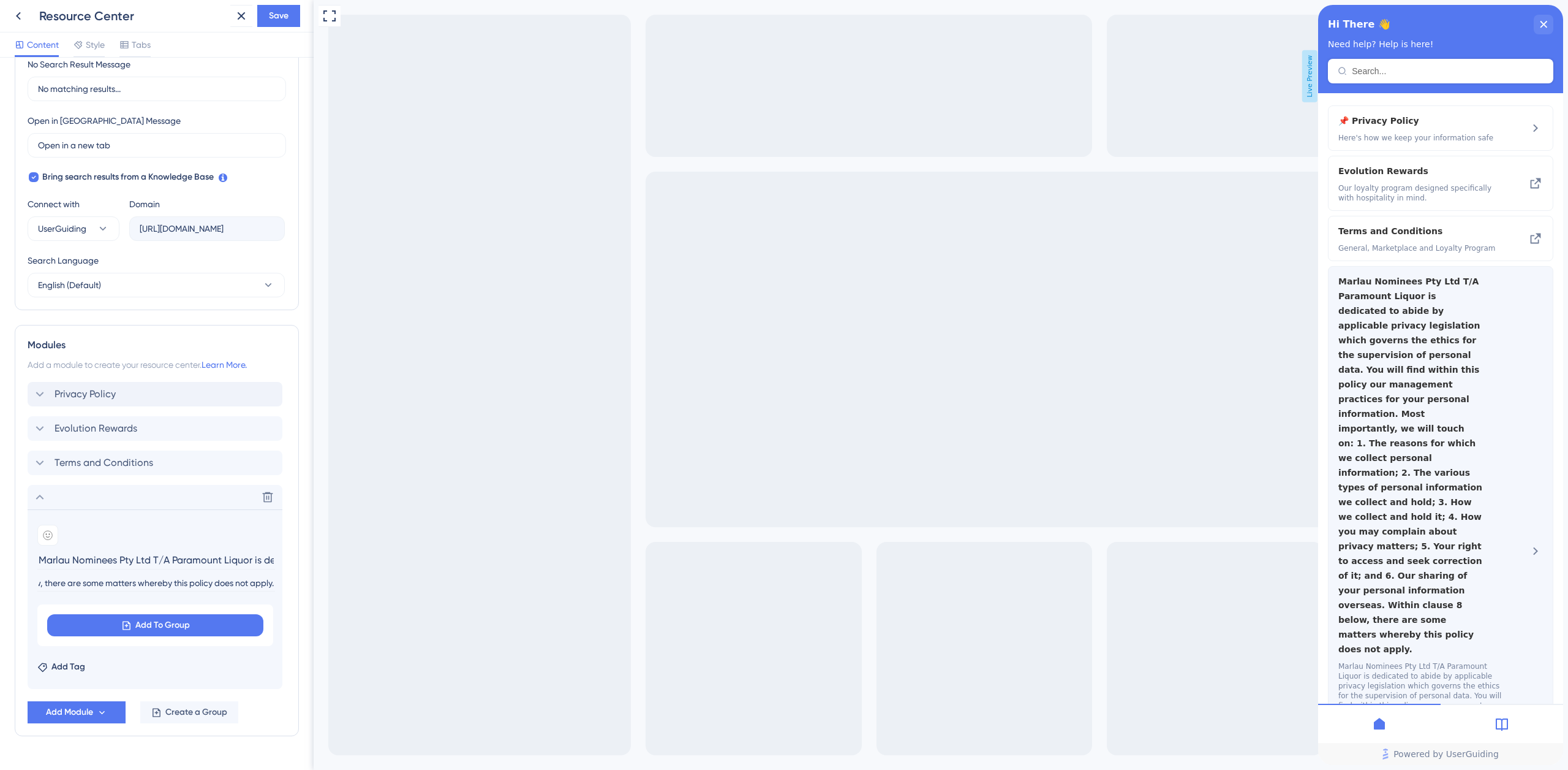
type input "Marlau Nominees Pty Ltd T/A Paramount Liquor is dedicated to abide by applicabl…"
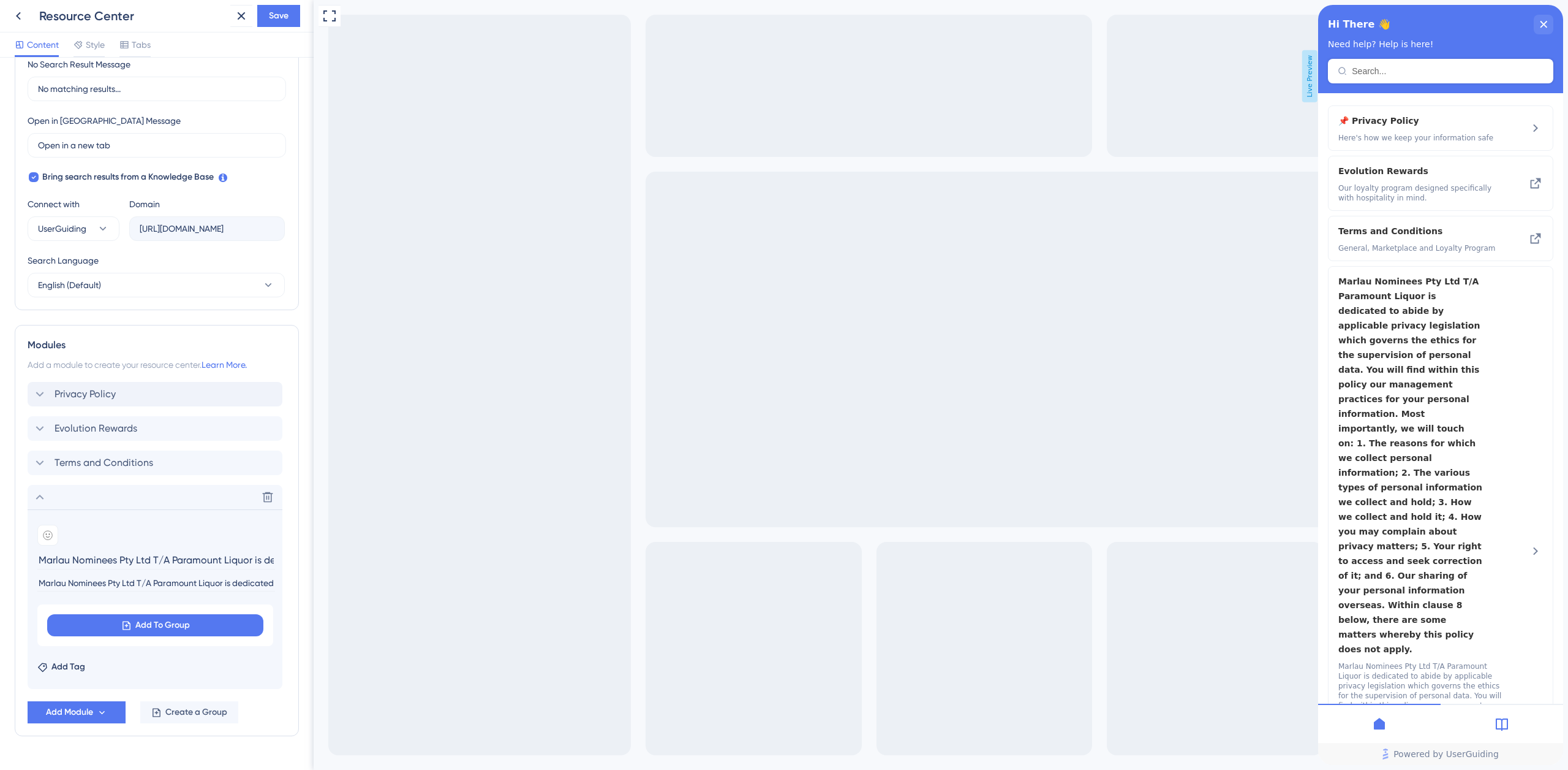
click at [107, 563] on input "Marlau Nominees Pty Ltd T/A Paramount Liquor is dedicated to abide by applicabl…" at bounding box center [156, 560] width 238 height 19
paste input "Updated: 1st August 2022"
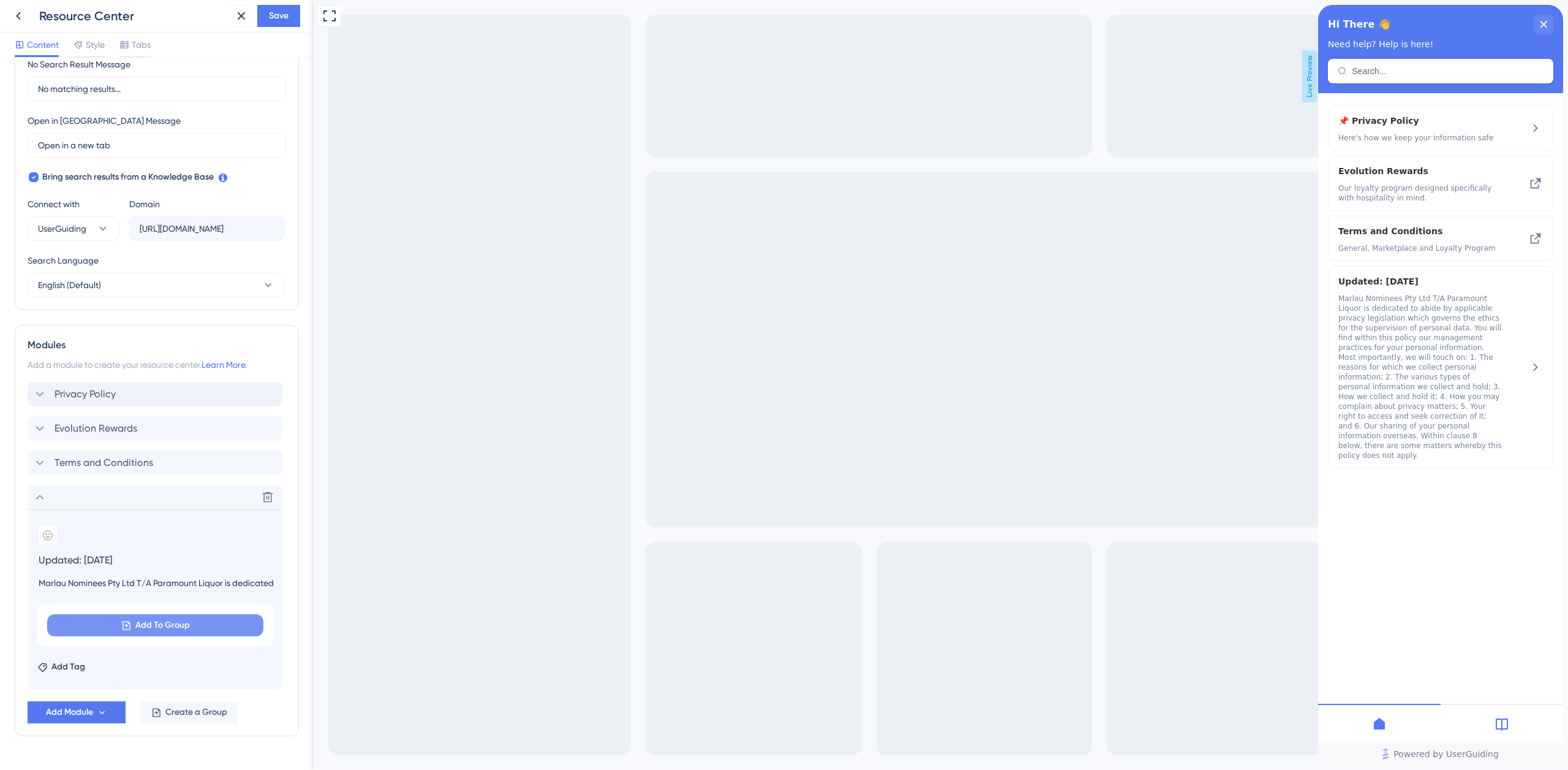
type input "Updated: 1st August 2022"
click at [138, 626] on span "Add To Group" at bounding box center [162, 624] width 55 height 14
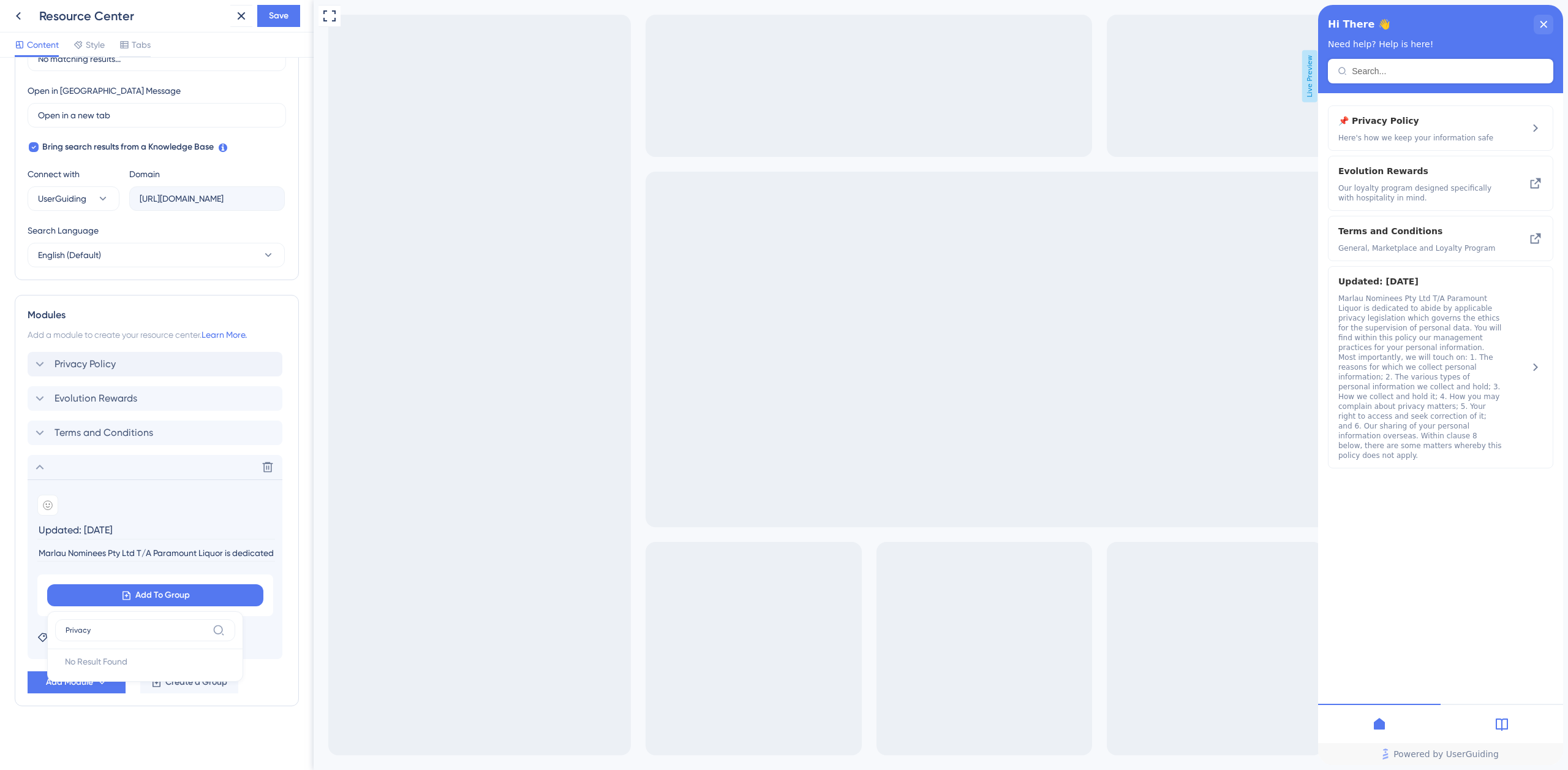
type input "Privacy"
click at [281, 688] on div "Add Module Create a Group" at bounding box center [156, 682] width 258 height 22
click at [199, 684] on span "Create a Group" at bounding box center [196, 682] width 61 height 14
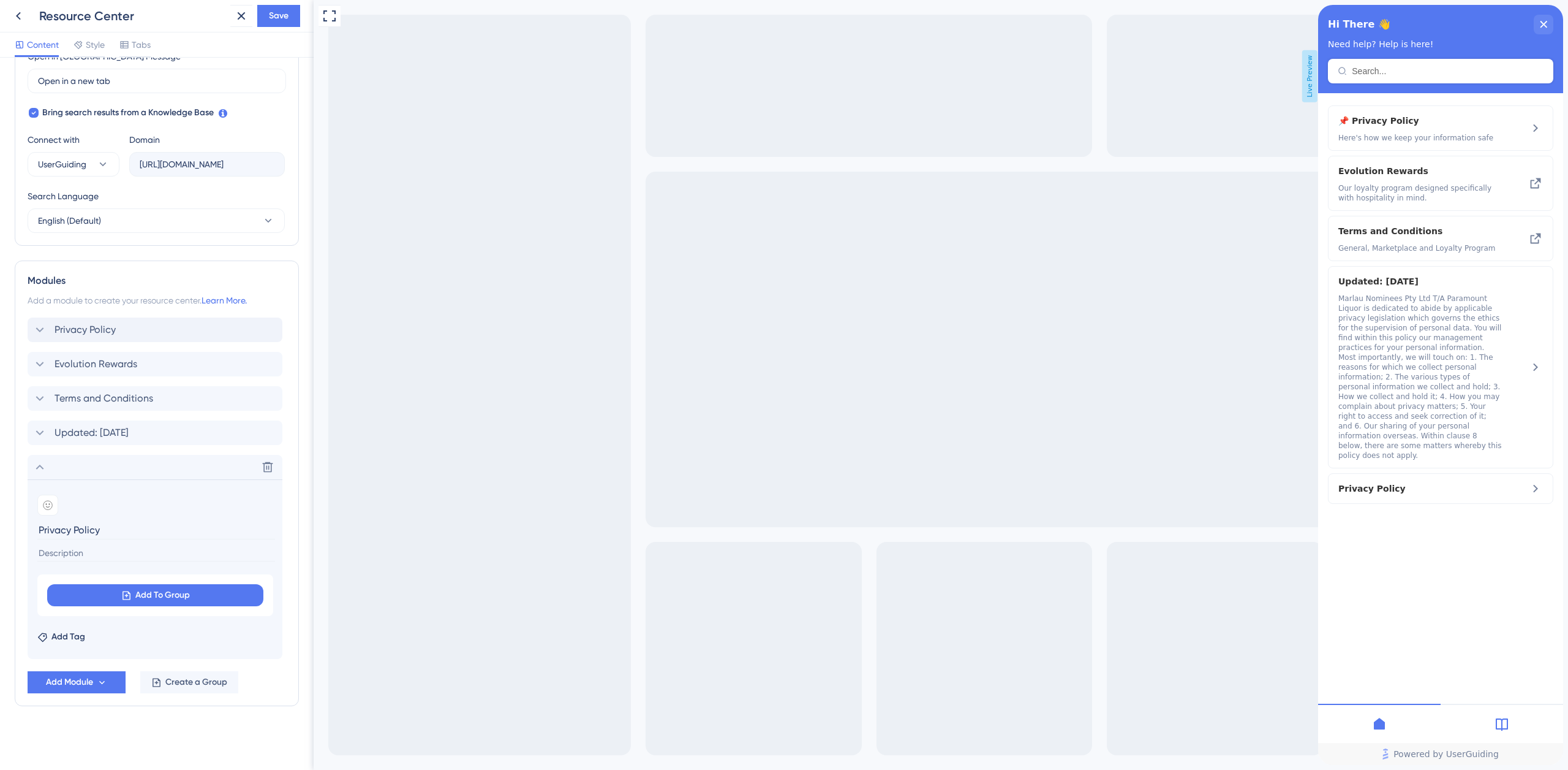
scroll to position [365, 0]
type input "Privacy Policy"
click at [73, 554] on input at bounding box center [156, 553] width 238 height 16
paste input "Here's how we keep your information safe"
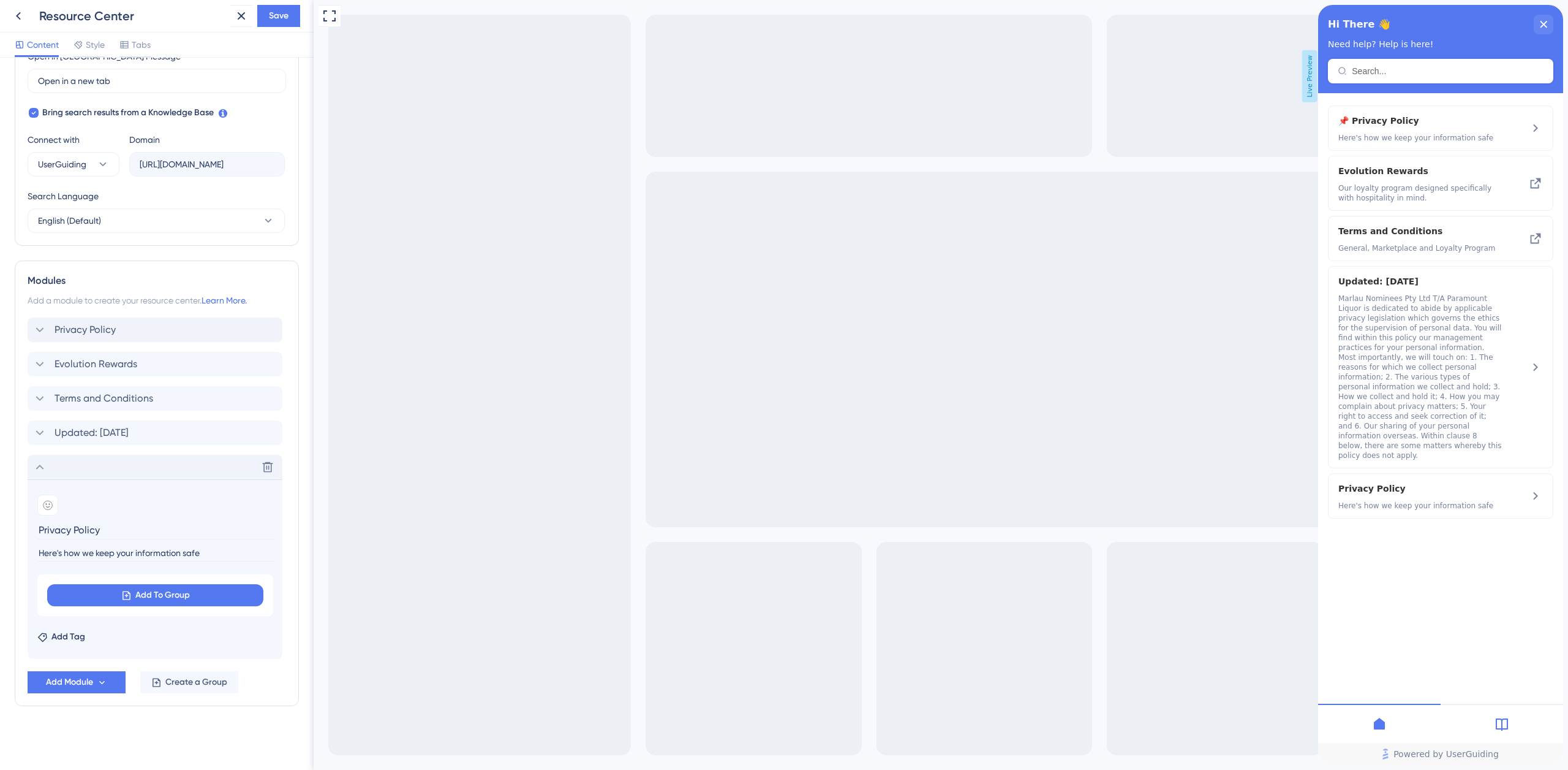
type input "Here's how we keep your information safe"
click at [89, 470] on div "Delete" at bounding box center [154, 468] width 254 height 25
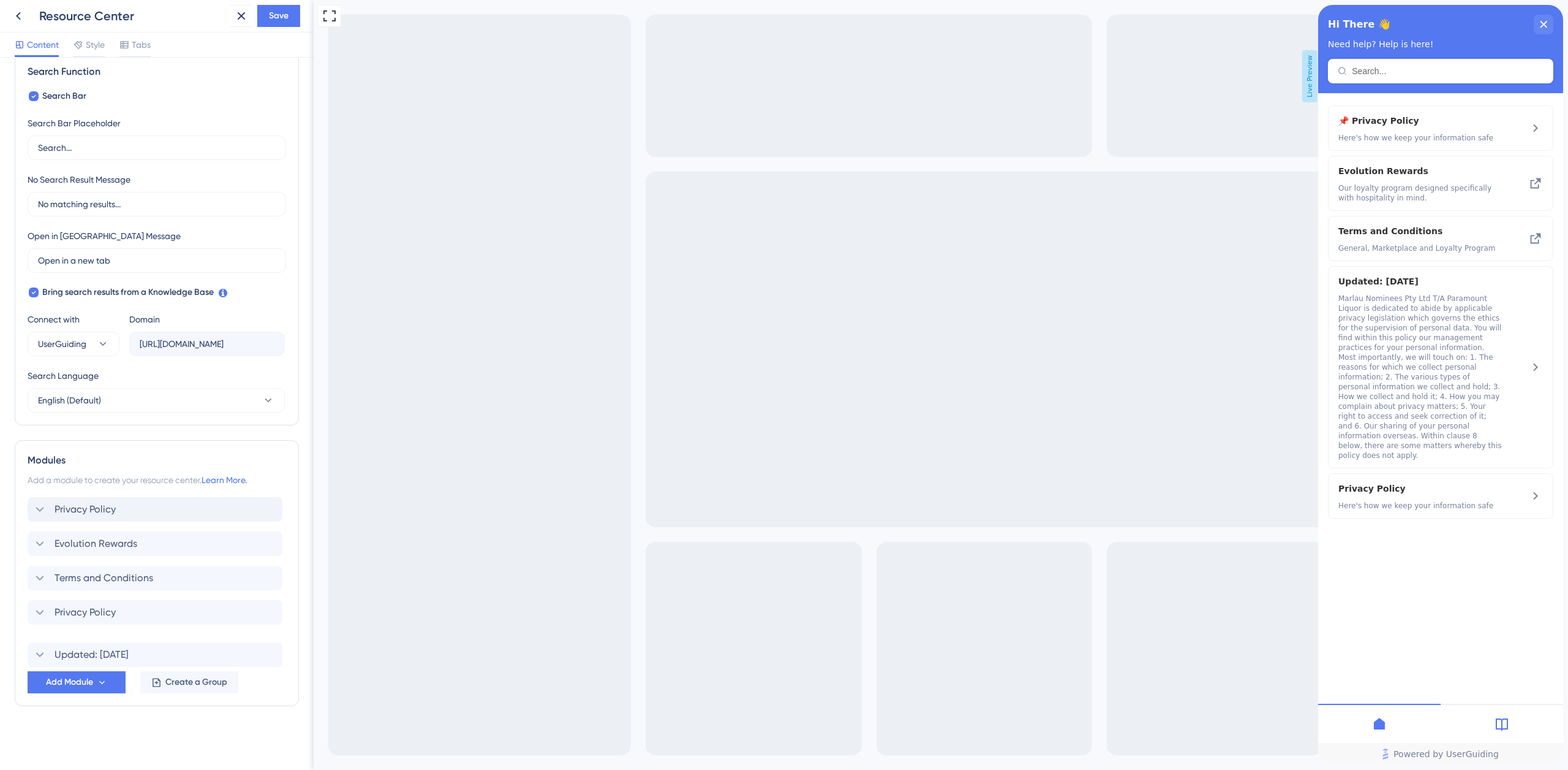
drag, startPoint x: 120, startPoint y: 609, endPoint x: 118, endPoint y: 649, distance: 40.0
click at [119, 649] on div "Privacy Policy Evolution Rewards Terms and Conditions Updated: 1st August 2022 …" at bounding box center [156, 578] width 258 height 161
click at [129, 646] on span "Updated: 1st August 2022" at bounding box center [91, 646] width 74 height 14
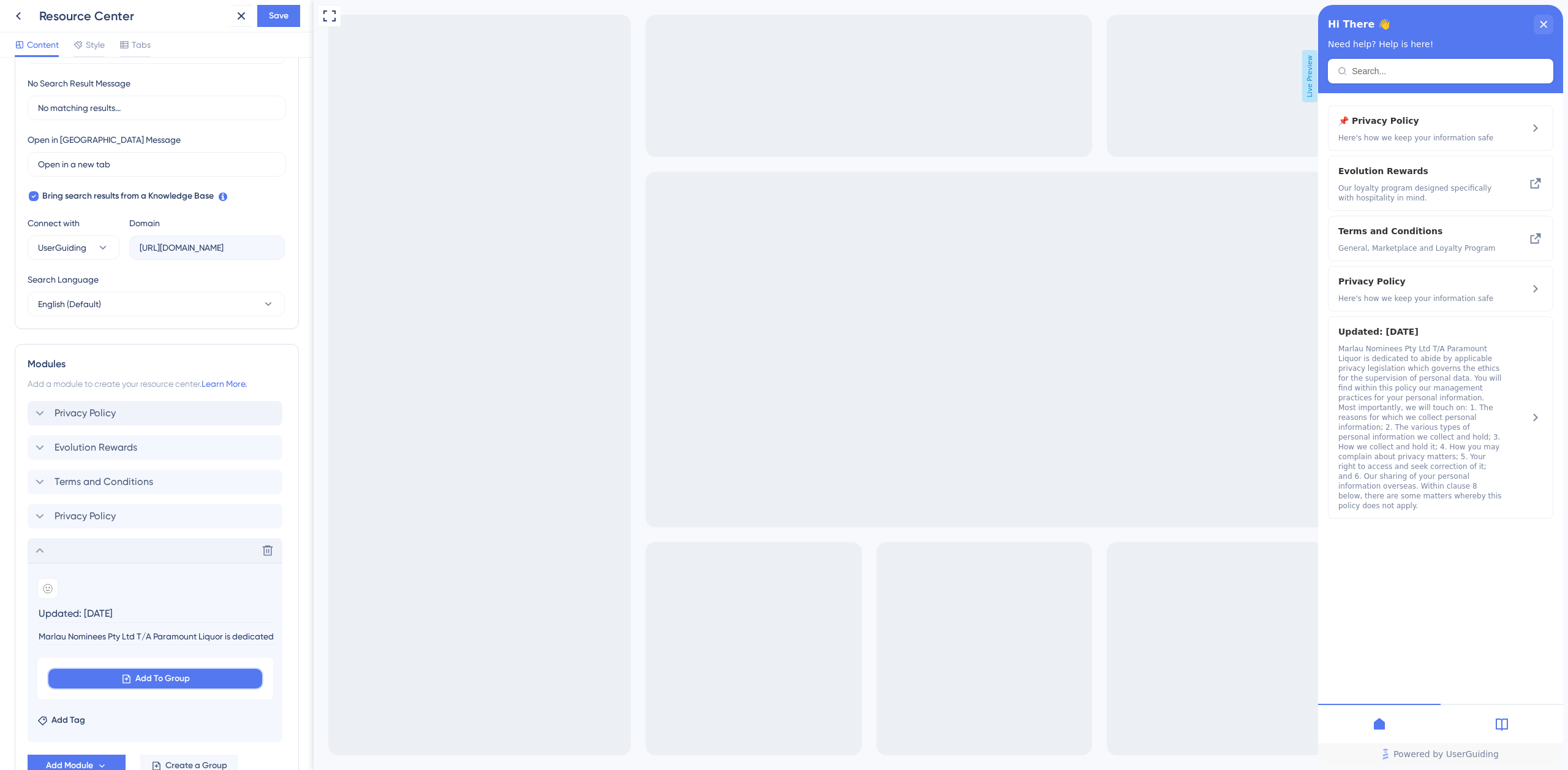
click at [158, 677] on span "Add To Group" at bounding box center [162, 678] width 55 height 14
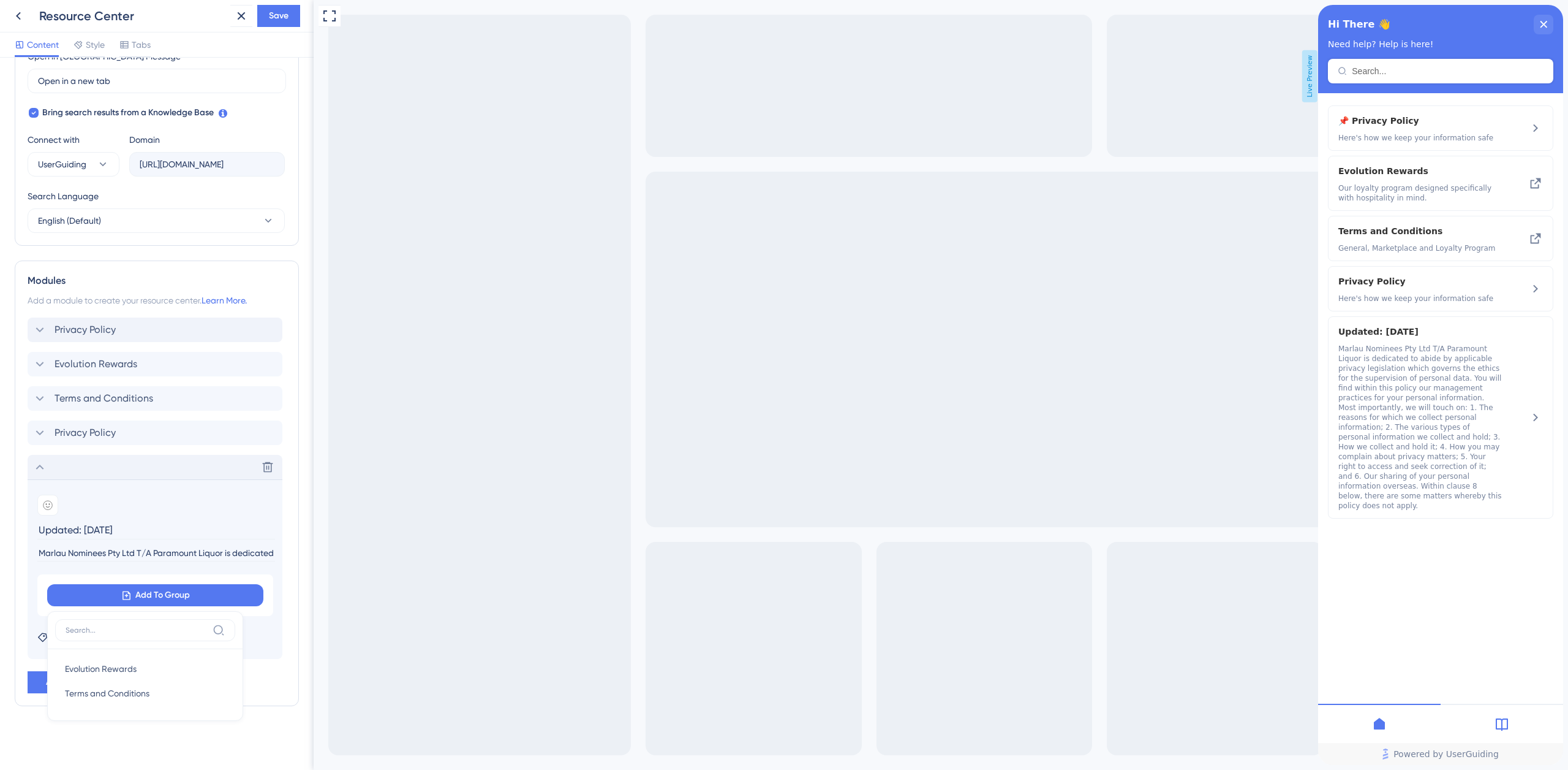
click at [206, 414] on div "Privacy Policy Evolution Rewards Terms and Conditions Privacy Policy Delete Add…" at bounding box center [156, 488] width 258 height 341
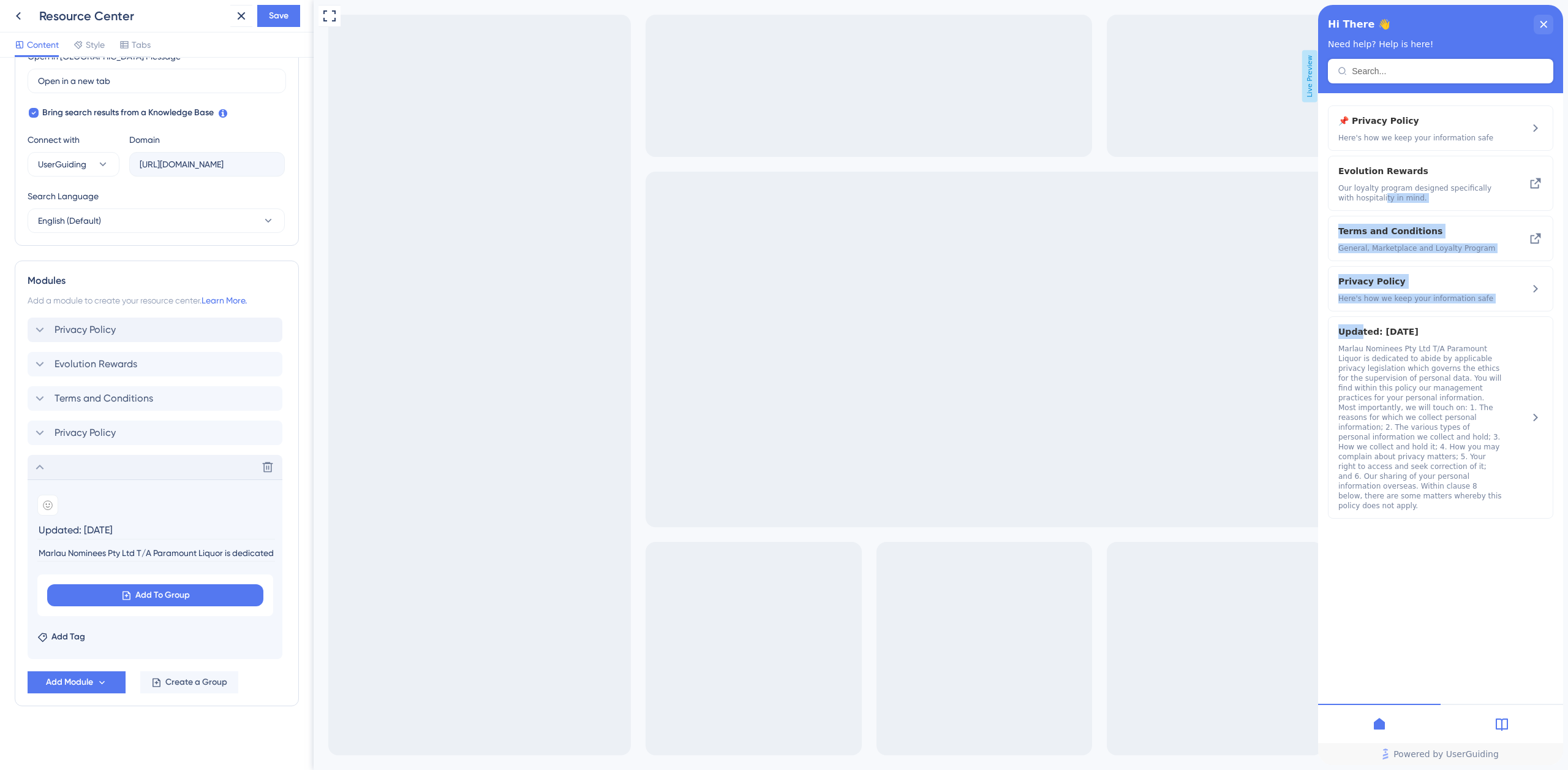
drag, startPoint x: 1361, startPoint y: 336, endPoint x: 1321, endPoint y: 252, distance: 93.0
click at [1366, 198] on div "📌 Privacy Policy Here's how we keep your information safe Evolution Rewards Our…" at bounding box center [1440, 312] width 226 height 413
click at [1509, 723] on icon at bounding box center [1501, 723] width 14 height 14
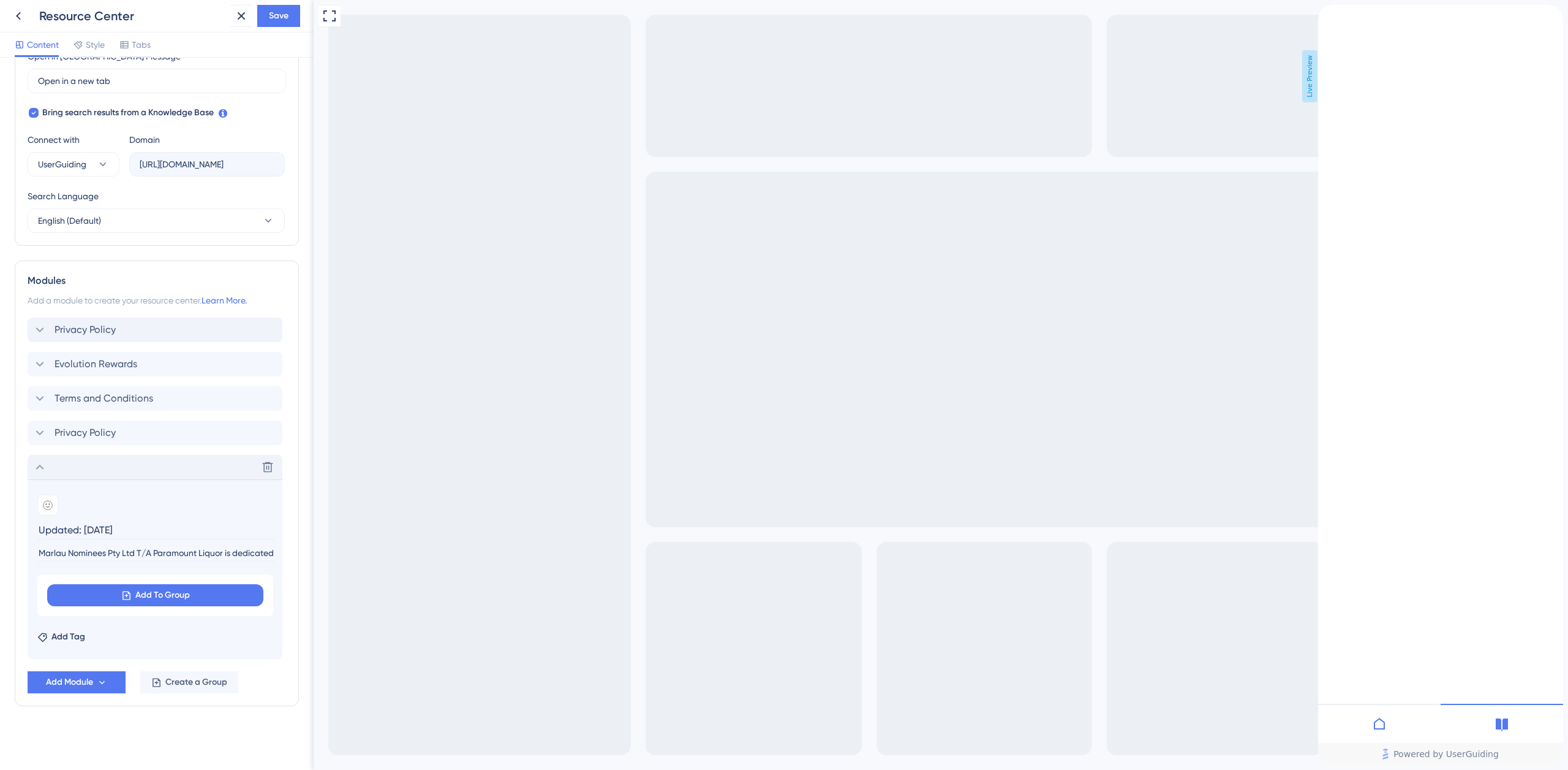
click at [1376, 731] on icon at bounding box center [1378, 723] width 14 height 14
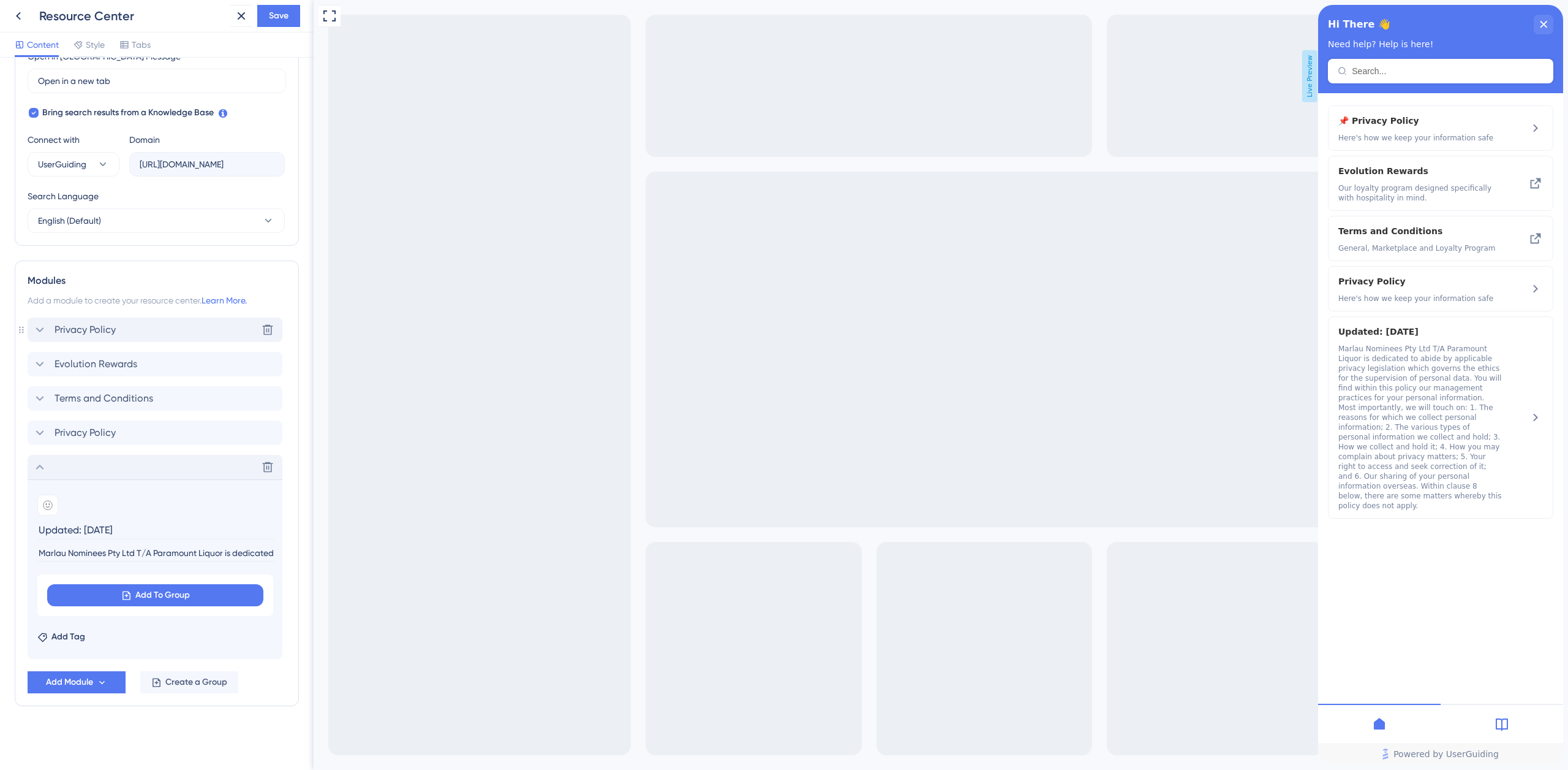
click at [38, 331] on icon at bounding box center [39, 329] width 14 height 14
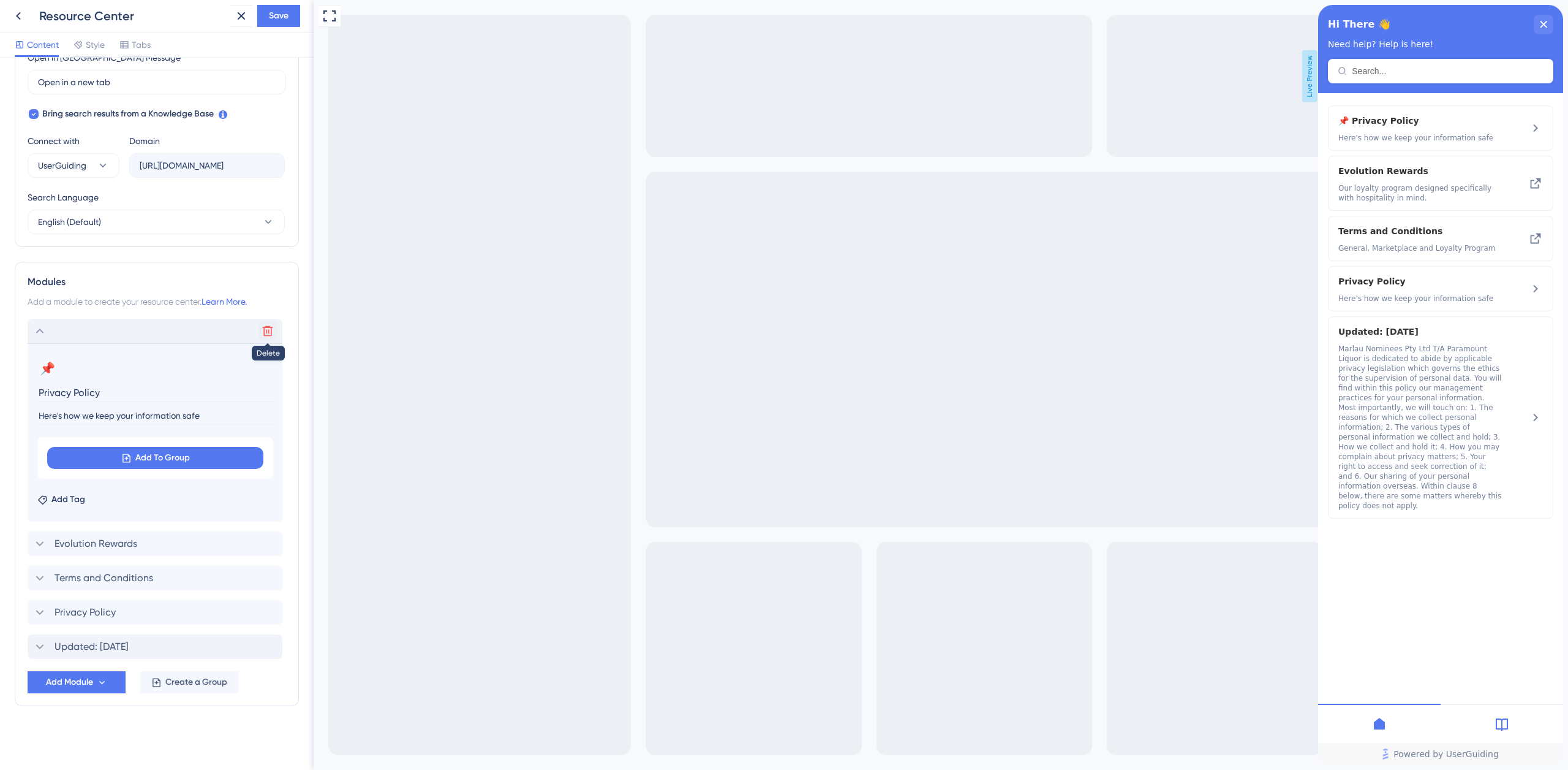
click at [270, 331] on icon at bounding box center [267, 330] width 12 height 12
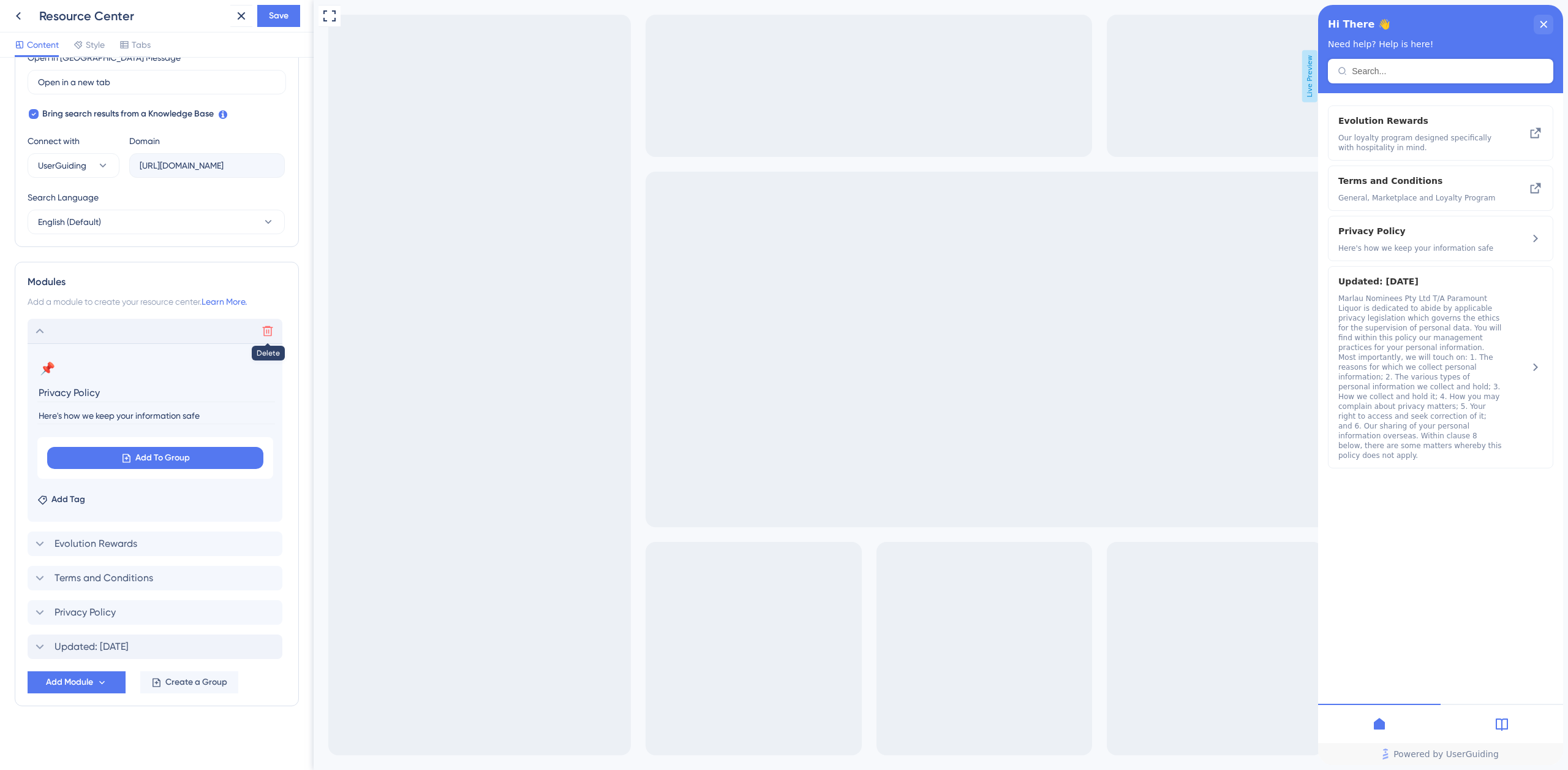
scroll to position [152, 0]
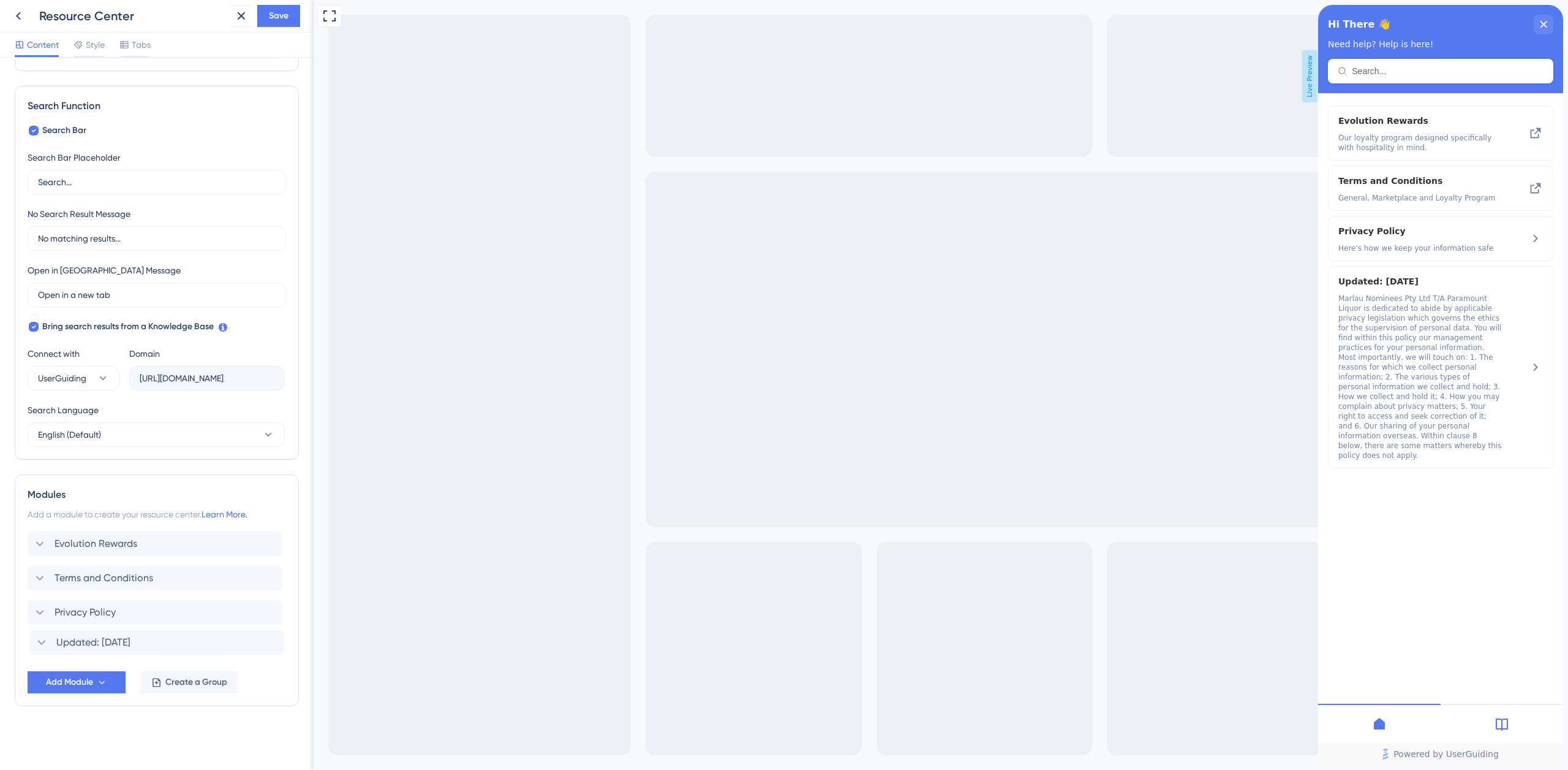
click at [111, 634] on div "Evolution Rewards Terms and Conditions Privacy Policy Updated: 1st August 2022" at bounding box center [156, 594] width 258 height 128
click at [38, 647] on icon at bounding box center [39, 646] width 14 height 14
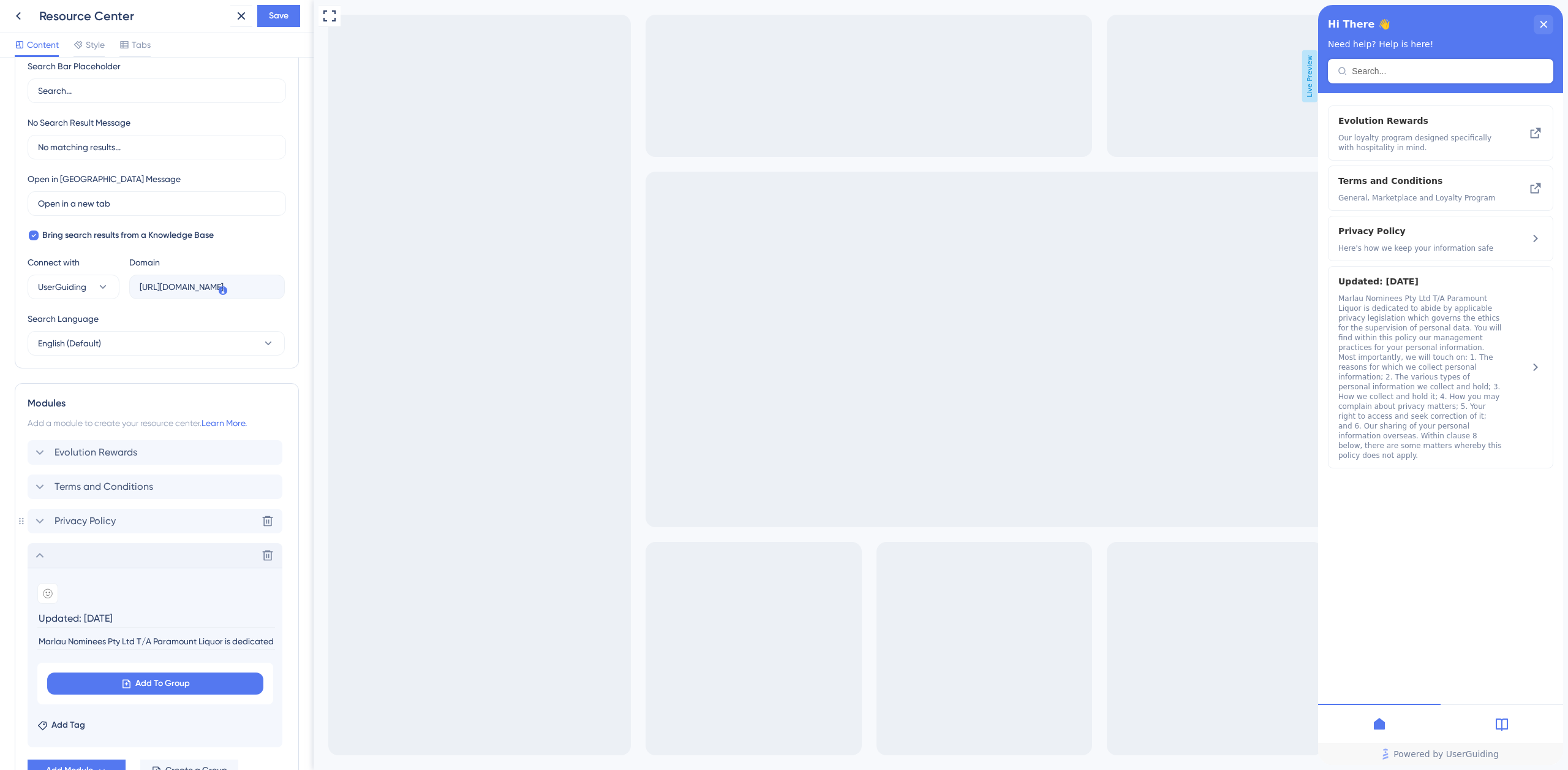
scroll to position [331, 0]
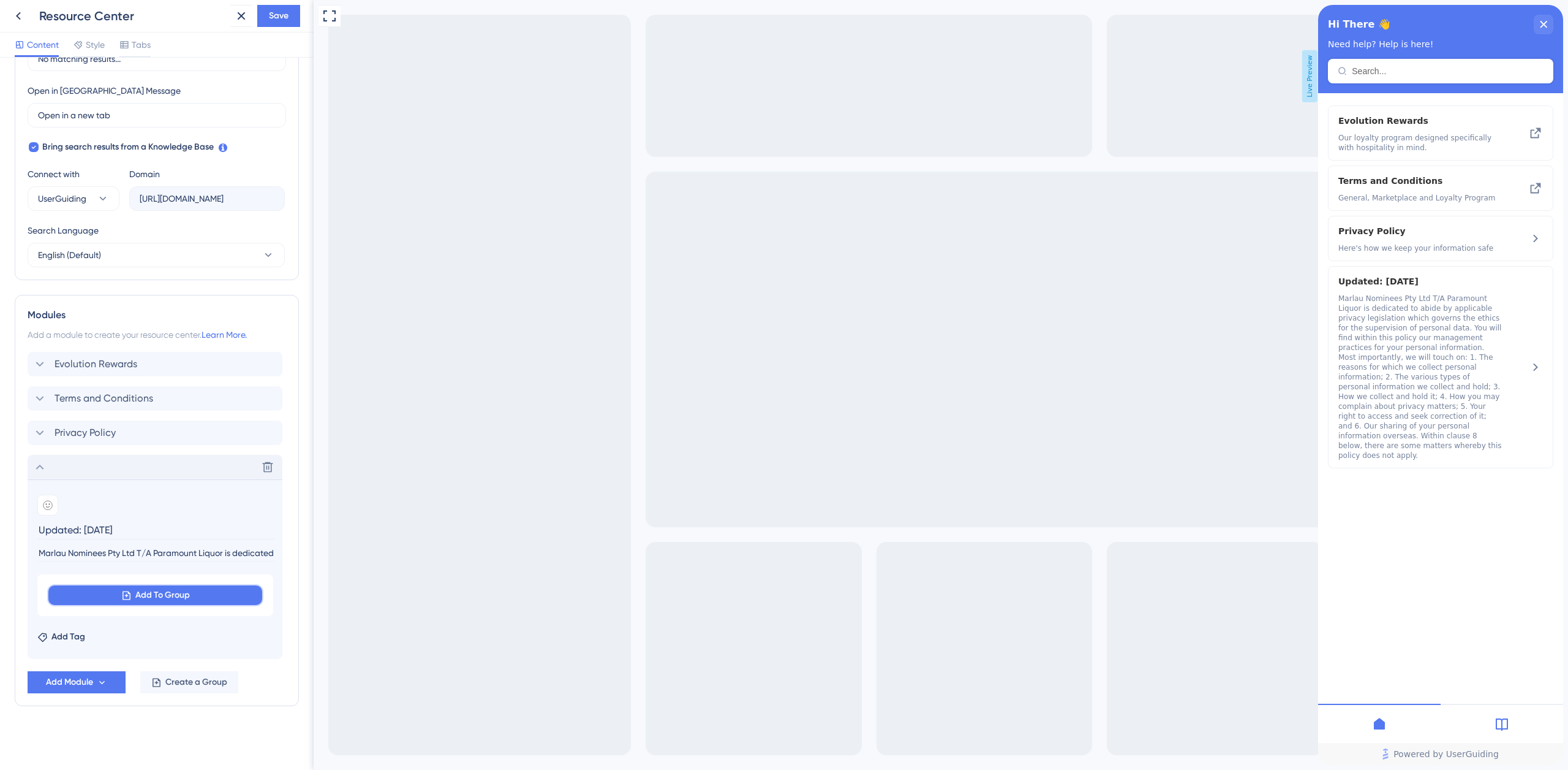
click at [145, 593] on span "Add To Group" at bounding box center [162, 594] width 55 height 14
click at [173, 450] on div "Evolution Rewards Terms and Conditions Privacy Policy Delete Add emoji Updated:…" at bounding box center [156, 505] width 258 height 307
click at [158, 397] on div "Terms and Conditions Delete" at bounding box center [154, 398] width 254 height 25
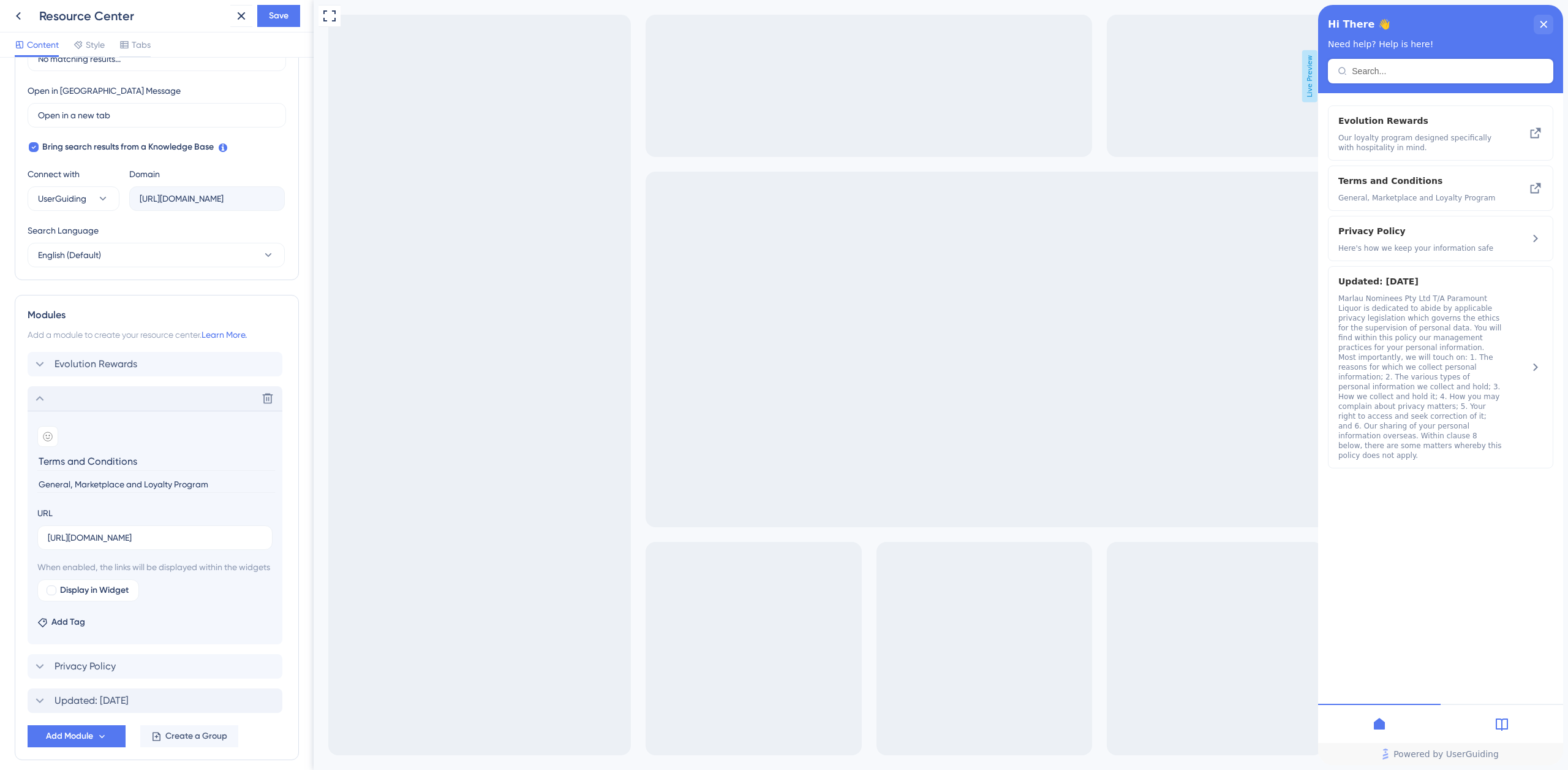
click at [43, 399] on icon at bounding box center [40, 397] width 8 height 5
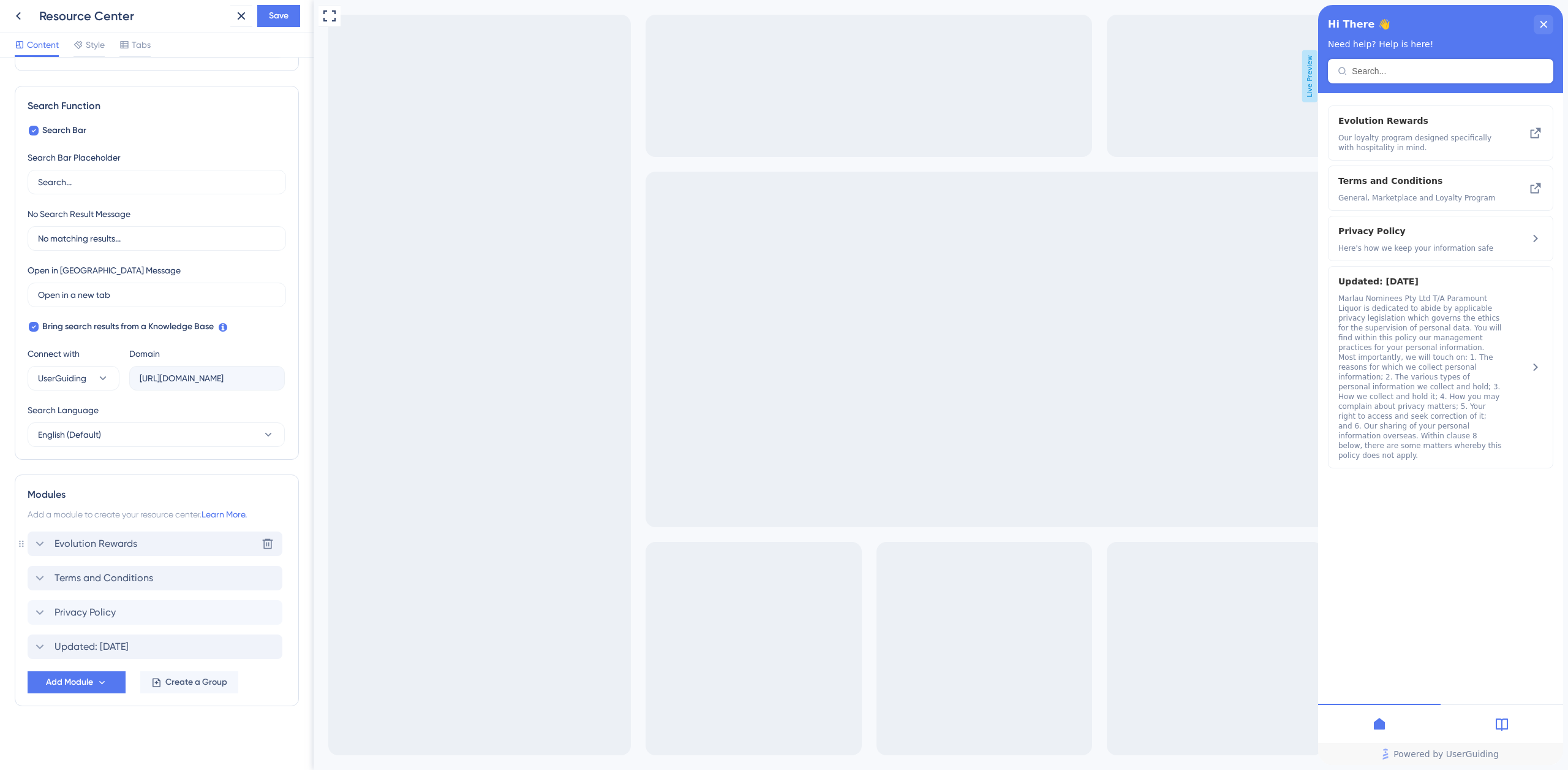
click at [112, 541] on span "Evolution Rewards" at bounding box center [96, 542] width 83 height 14
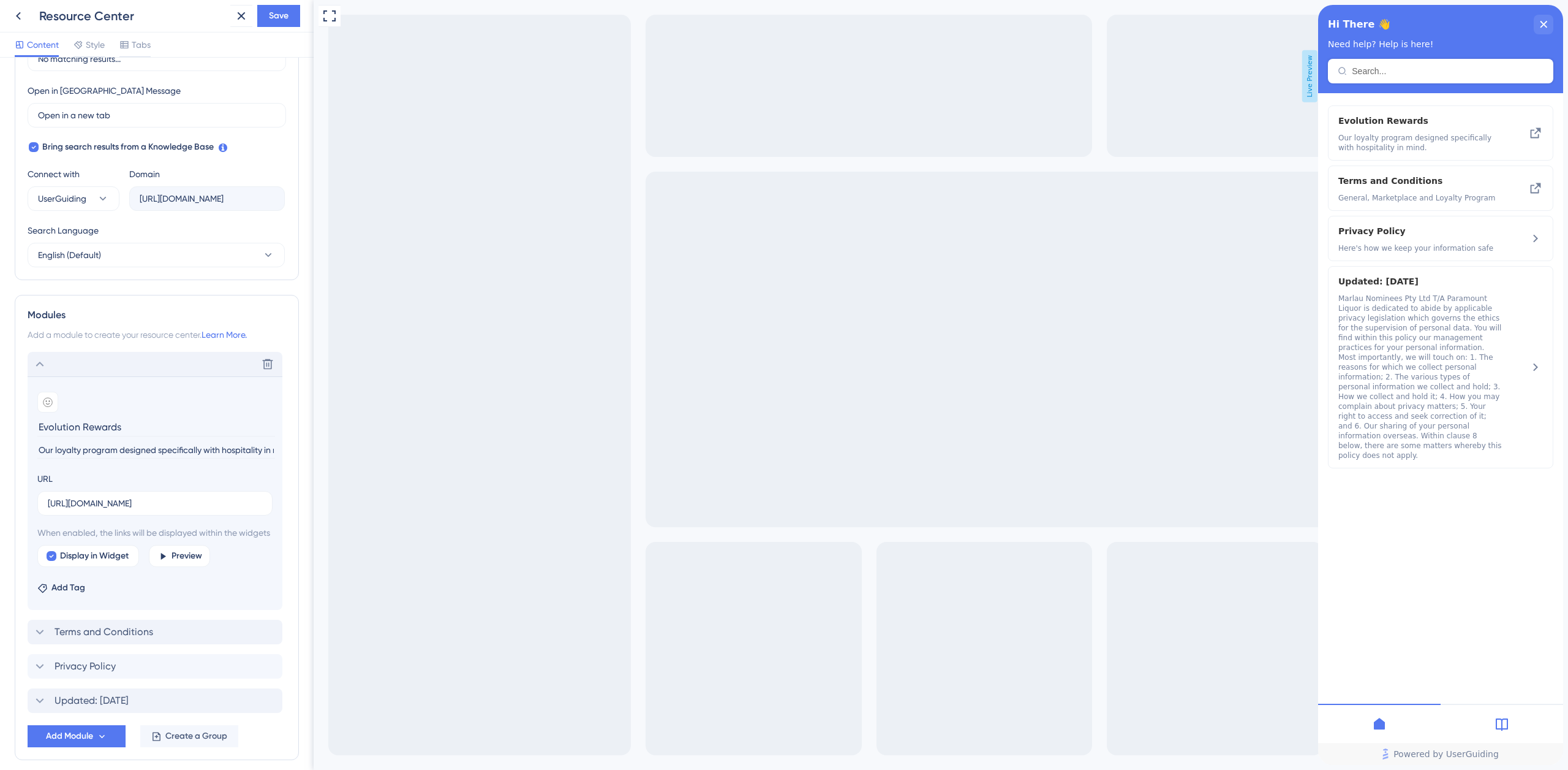
click at [41, 367] on icon at bounding box center [39, 363] width 14 height 14
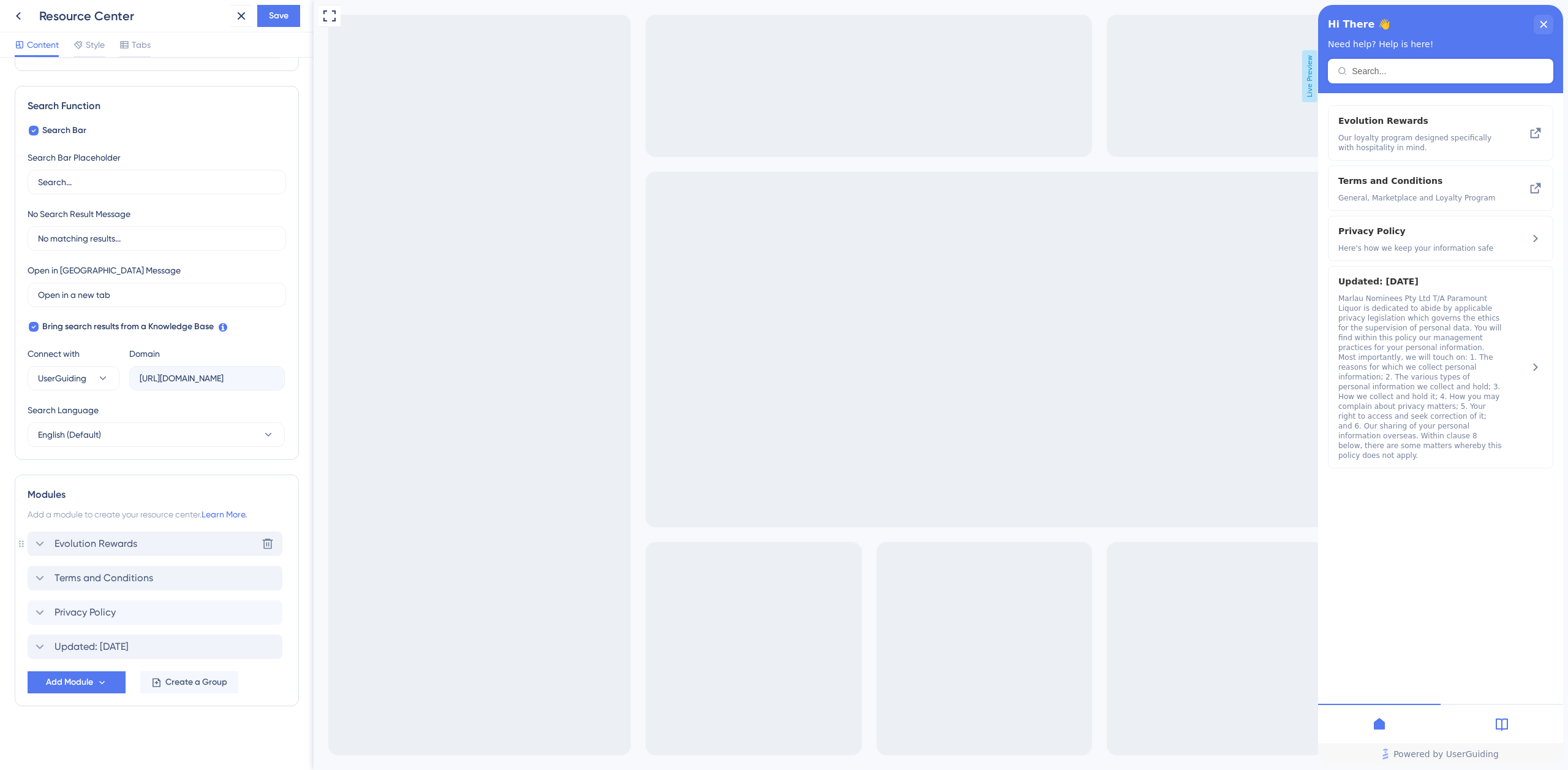
scroll to position [152, 0]
click at [176, 679] on span "Create a Group" at bounding box center [196, 682] width 61 height 14
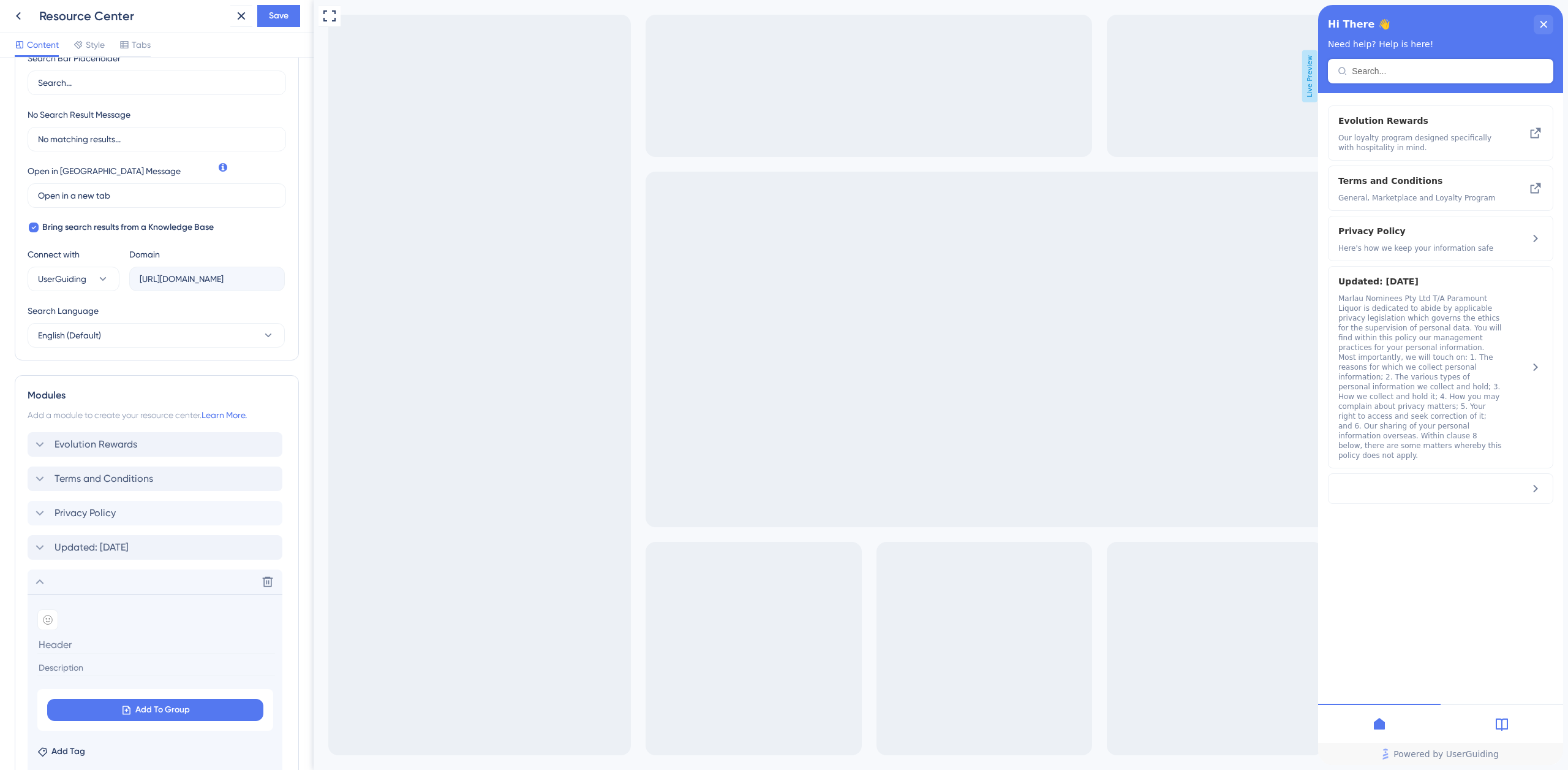
scroll to position [366, 0]
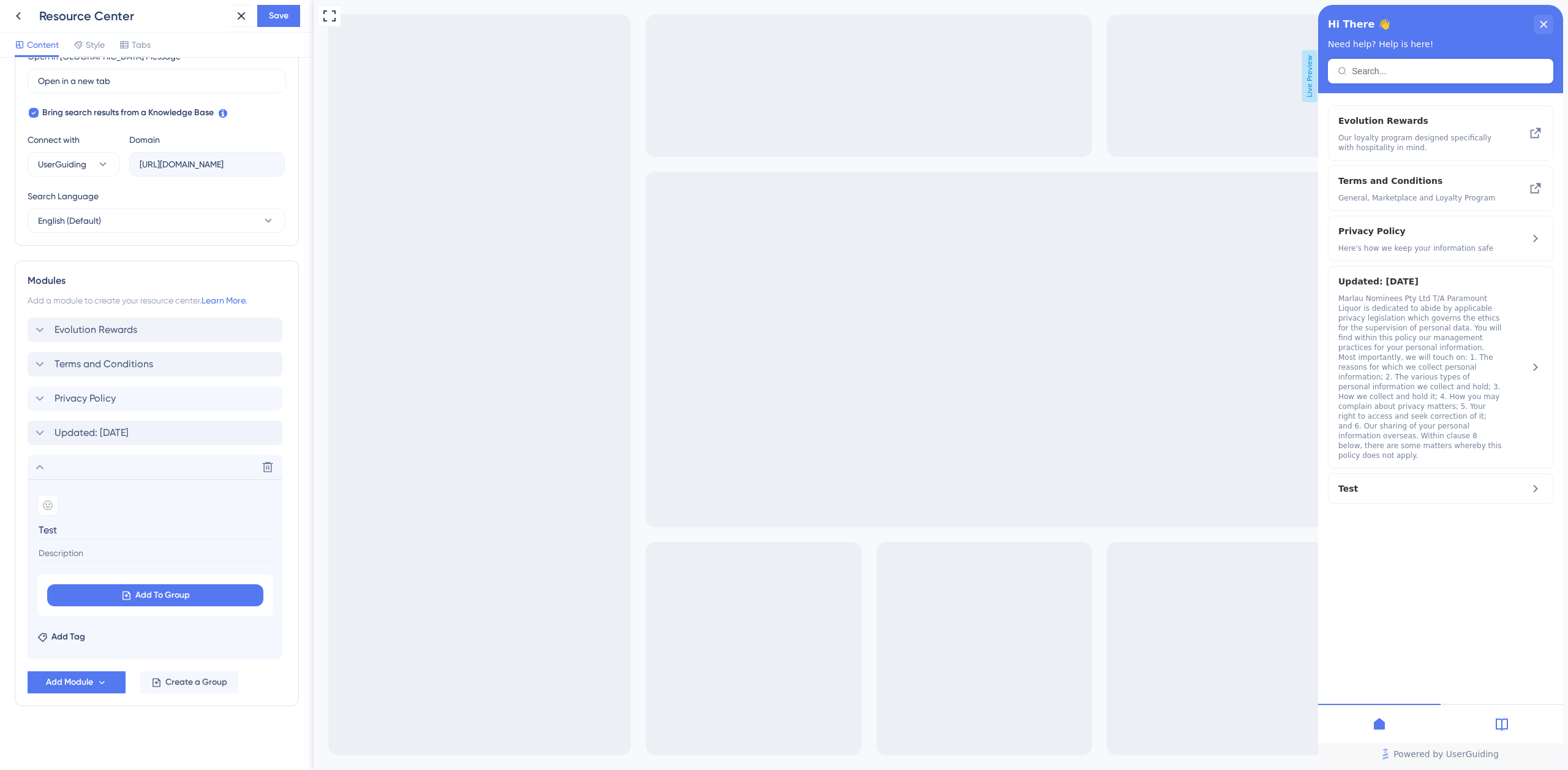
type input "Test"
click at [200, 591] on button "Add To Group" at bounding box center [154, 594] width 216 height 22
click at [267, 469] on icon at bounding box center [268, 467] width 11 height 11
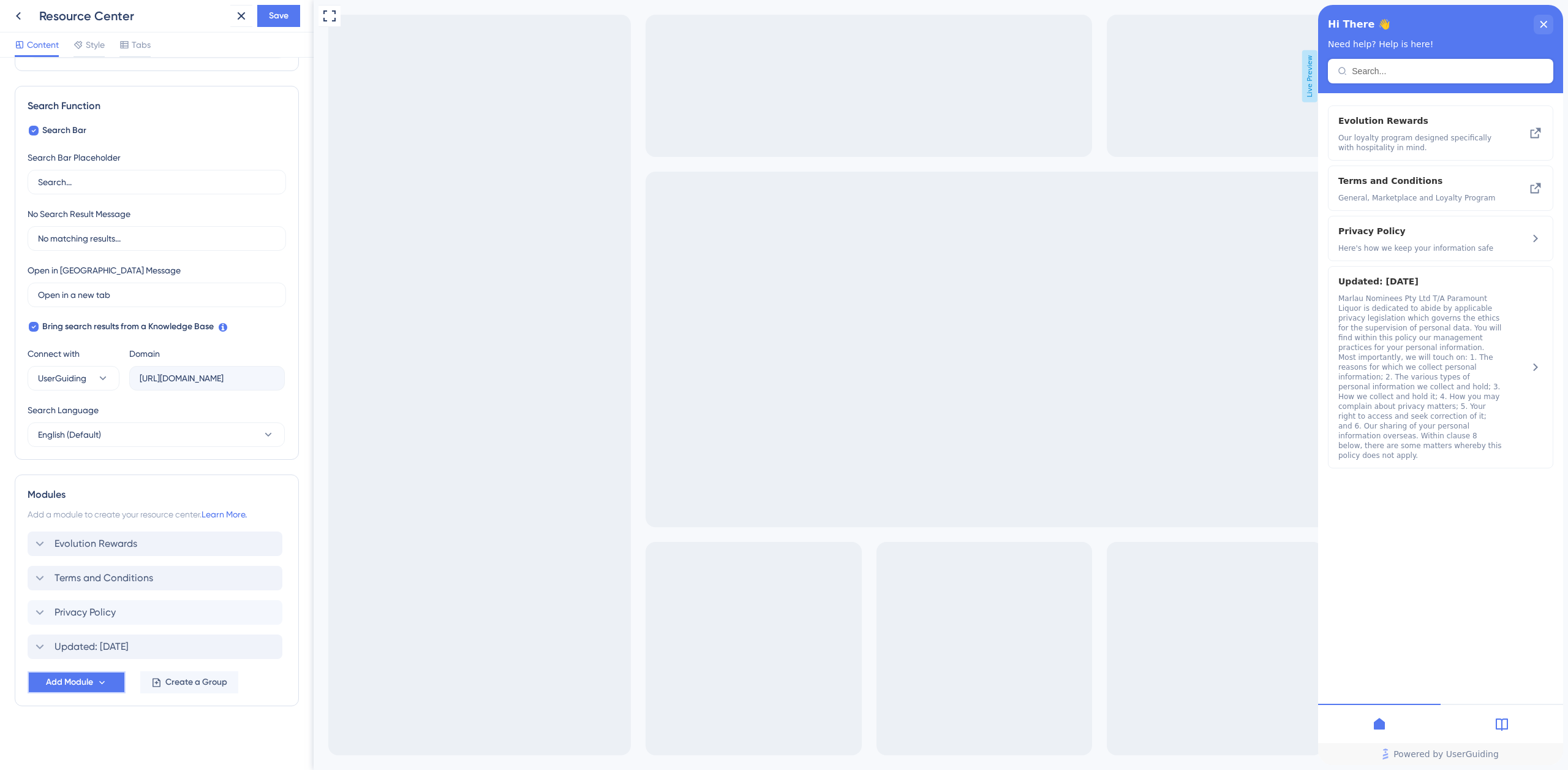
click at [54, 685] on span "Add Module" at bounding box center [69, 682] width 47 height 14
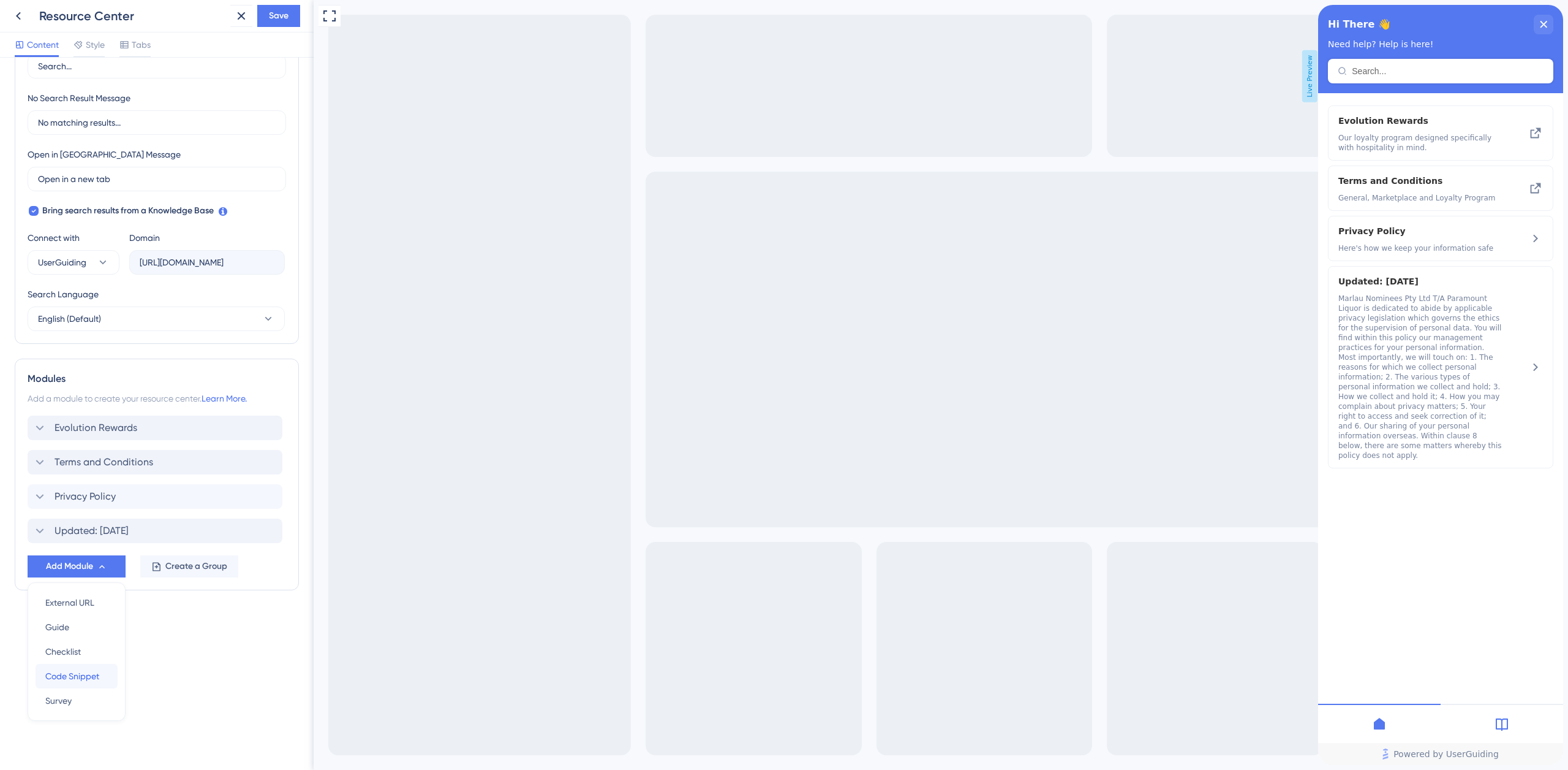
click at [89, 677] on span "Code Snippet" at bounding box center [72, 675] width 54 height 14
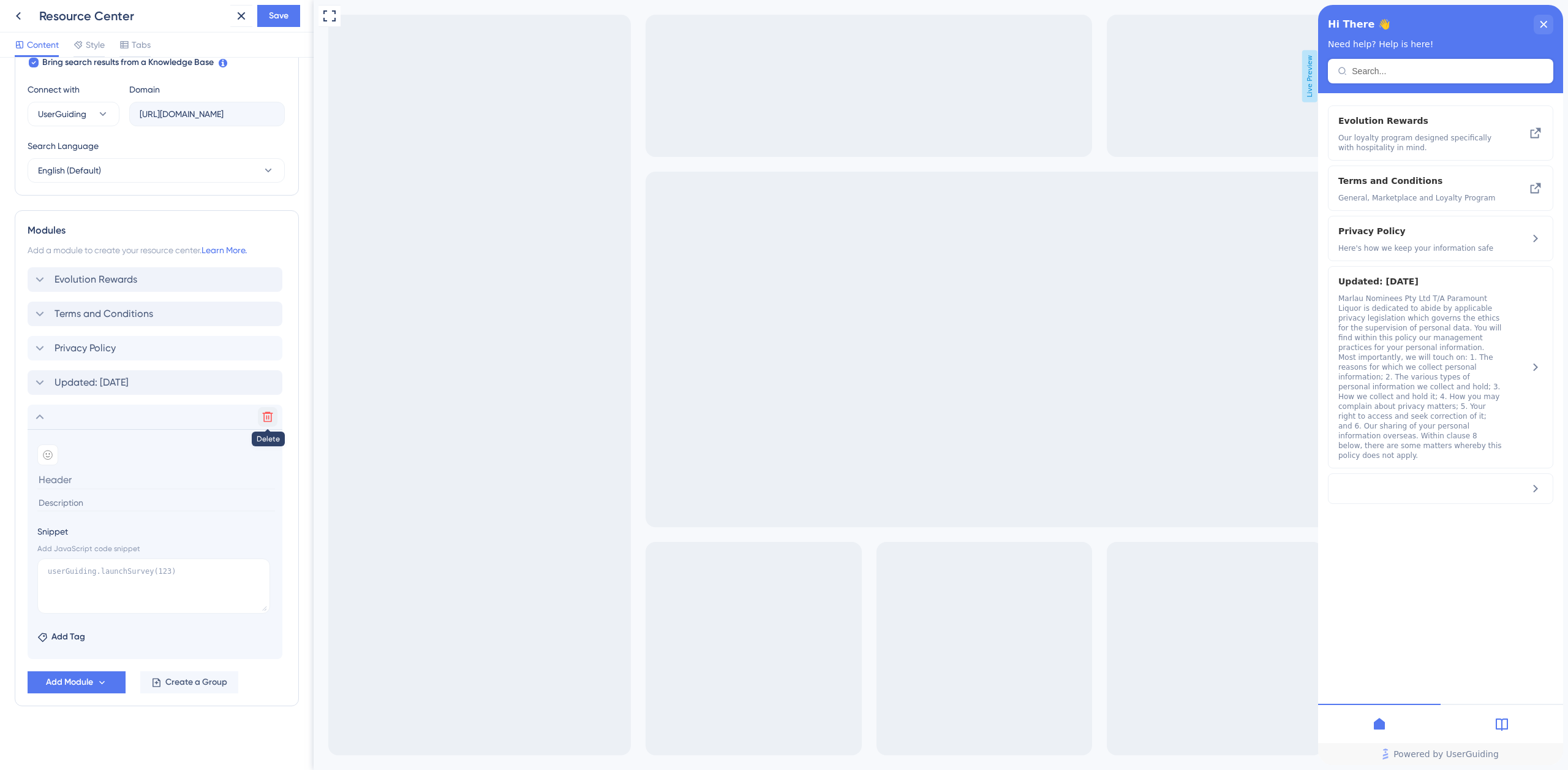
click at [269, 414] on icon at bounding box center [267, 417] width 12 height 12
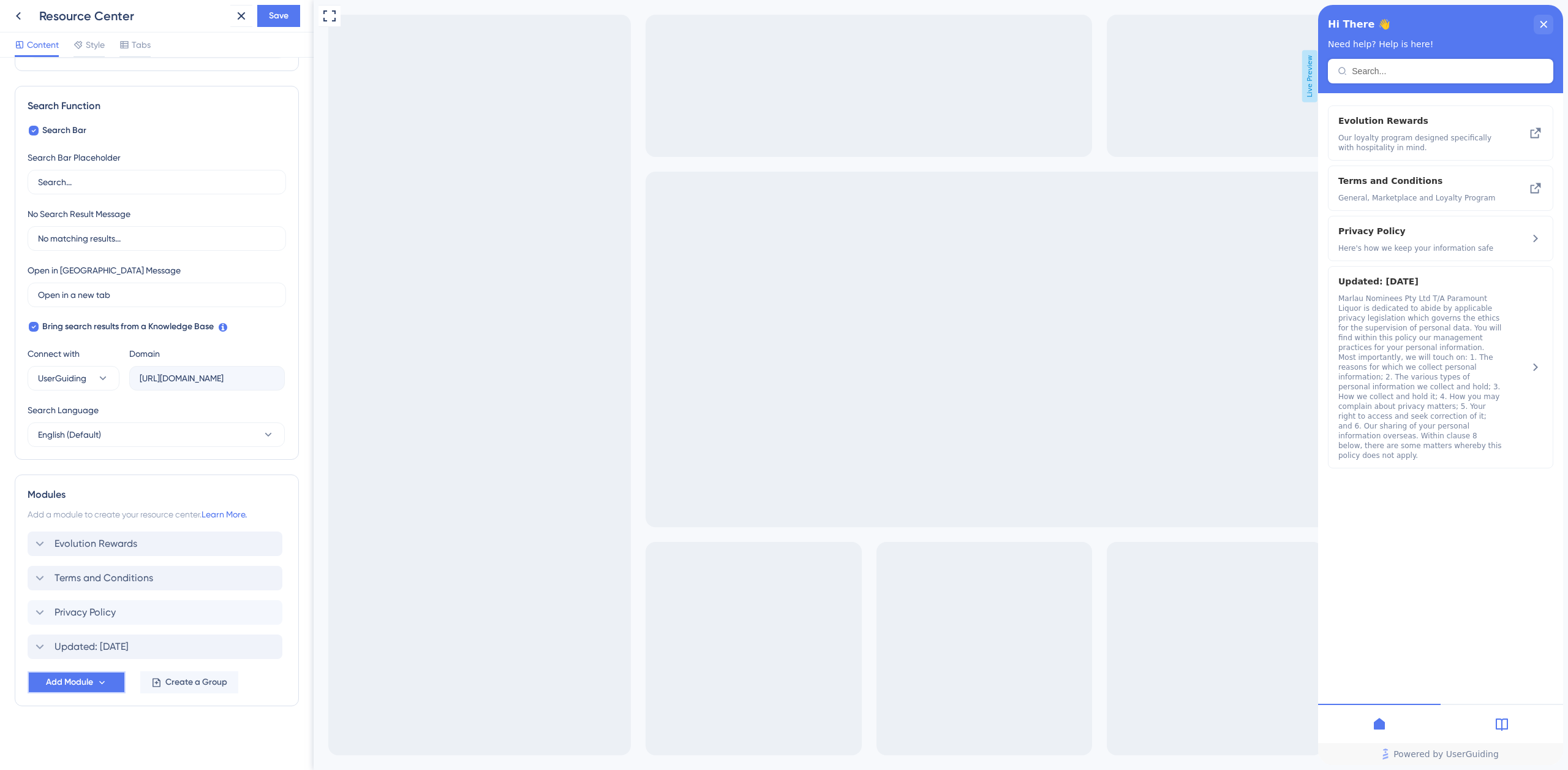
click at [57, 681] on span "Add Module" at bounding box center [69, 682] width 47 height 14
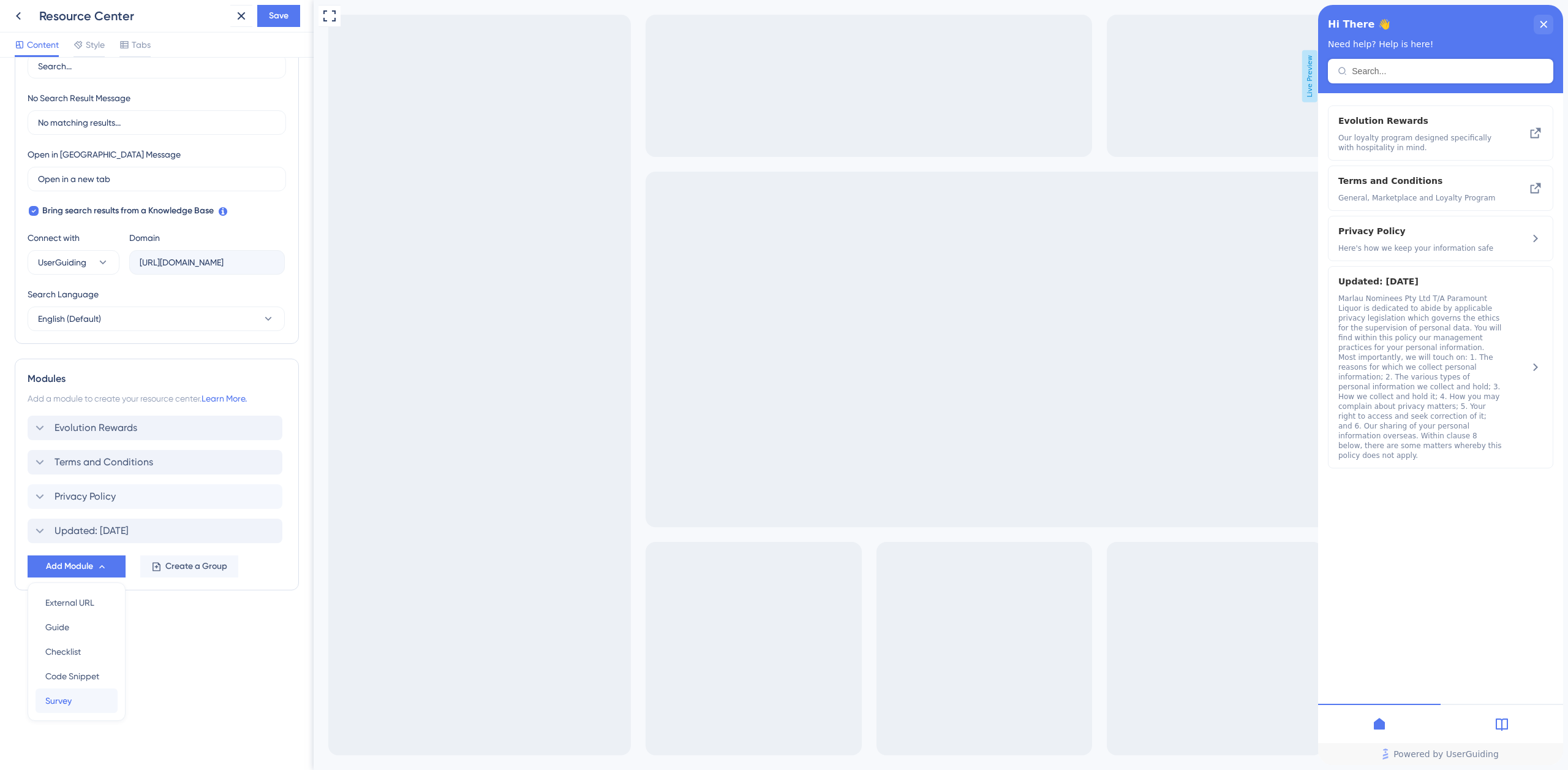
click at [75, 700] on div "Survey Survey" at bounding box center [76, 701] width 62 height 25
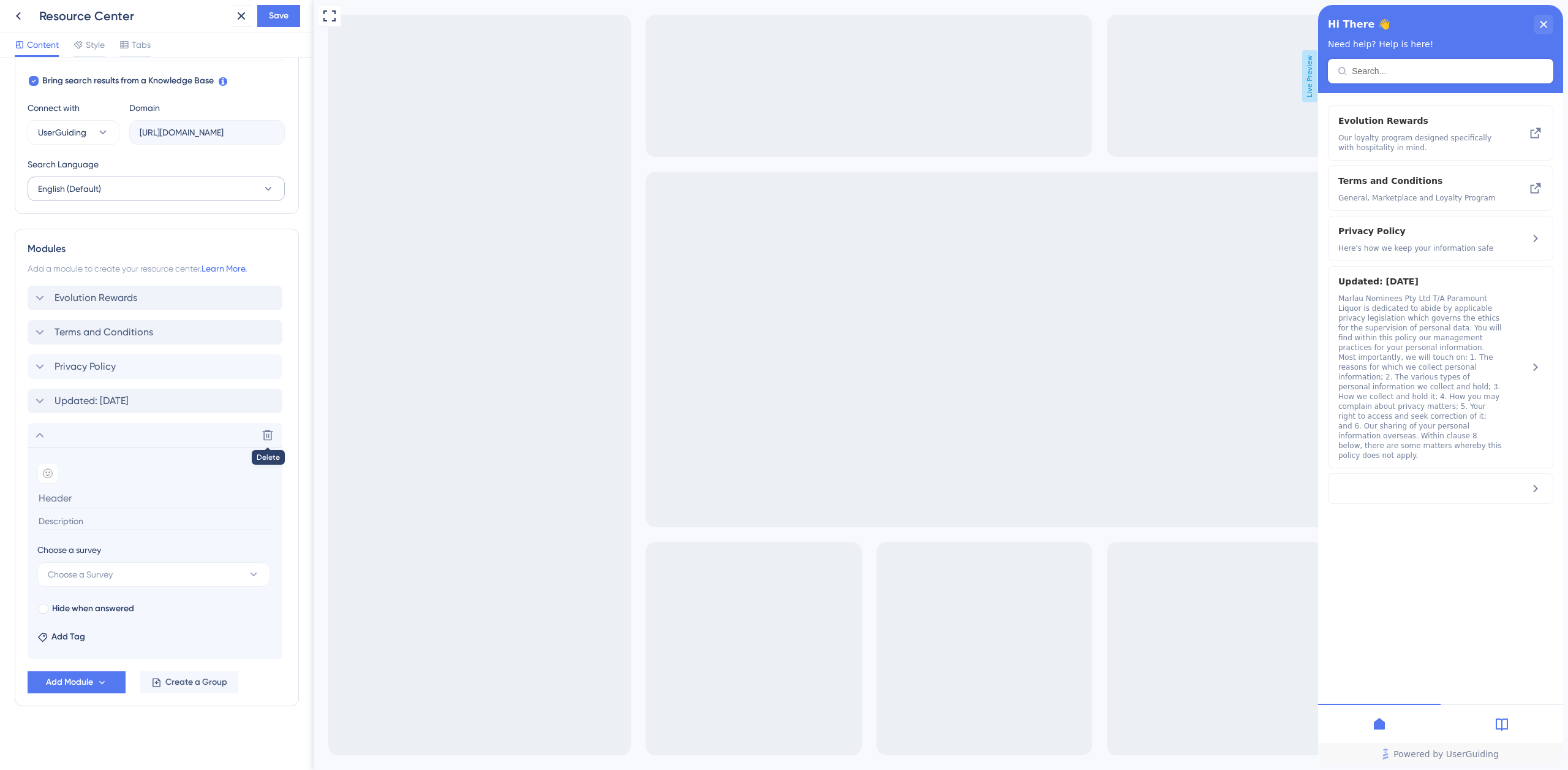
click at [266, 434] on icon at bounding box center [268, 435] width 11 height 11
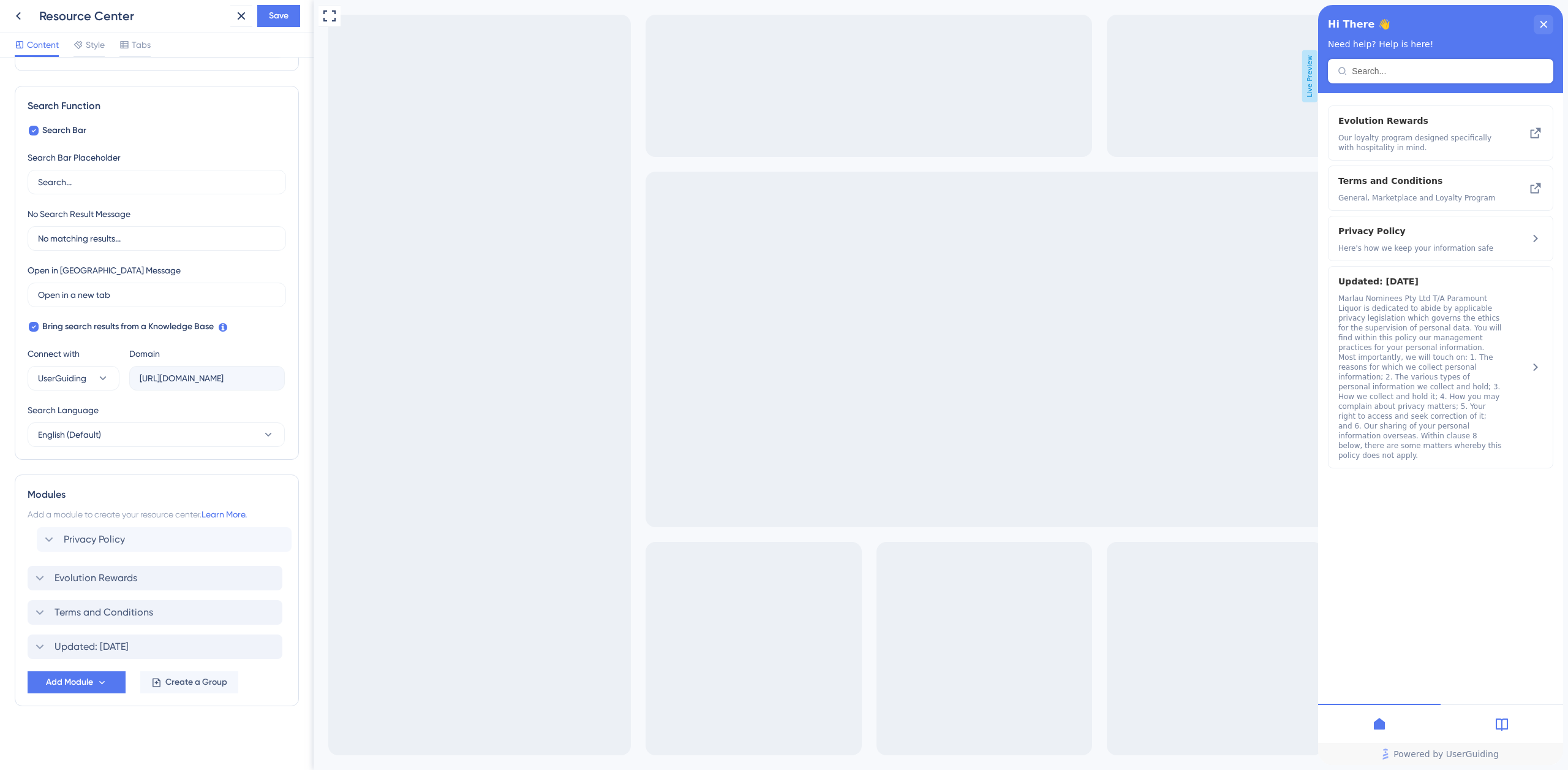
drag, startPoint x: 104, startPoint y: 610, endPoint x: 111, endPoint y: 533, distance: 77.3
click at [113, 533] on div "Evolution Rewards Terms and Conditions Privacy Policy Updated: 1st August 2022" at bounding box center [156, 594] width 258 height 128
click at [125, 541] on div "Privacy Policy Delete" at bounding box center [154, 543] width 254 height 25
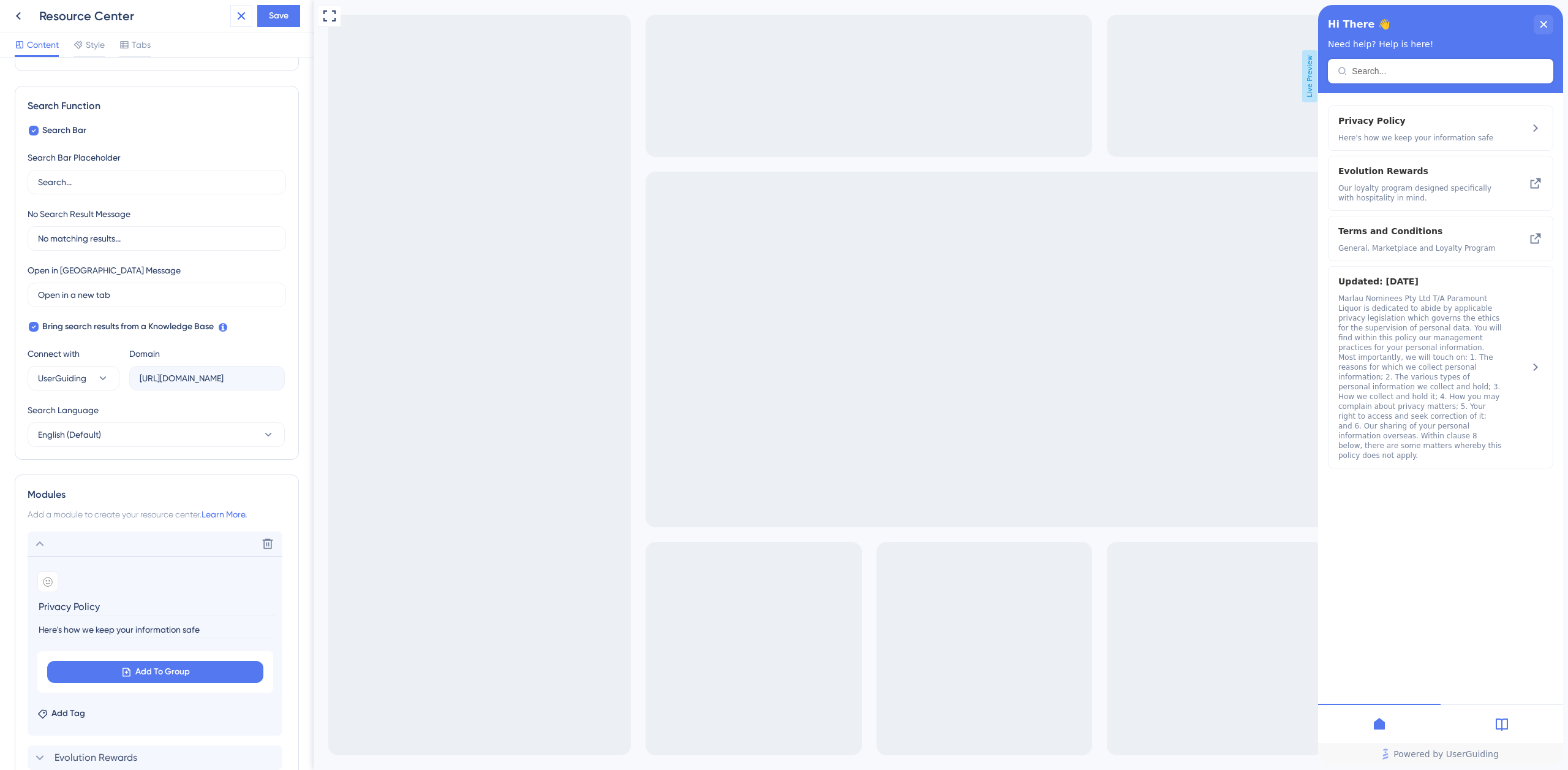
click at [243, 12] on icon at bounding box center [241, 15] width 14 height 14
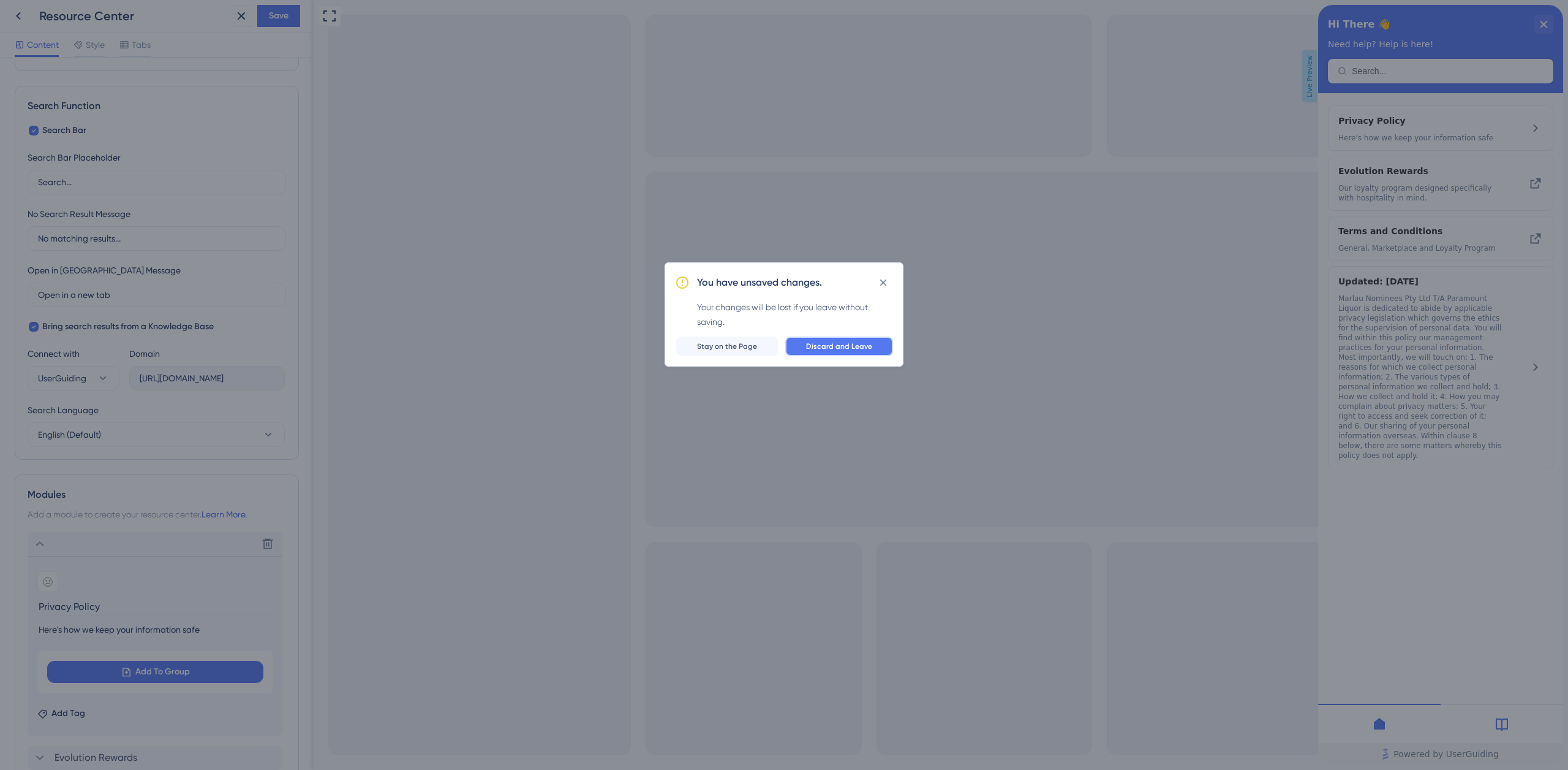
click at [839, 347] on span "Discard and Leave" at bounding box center [839, 346] width 66 height 10
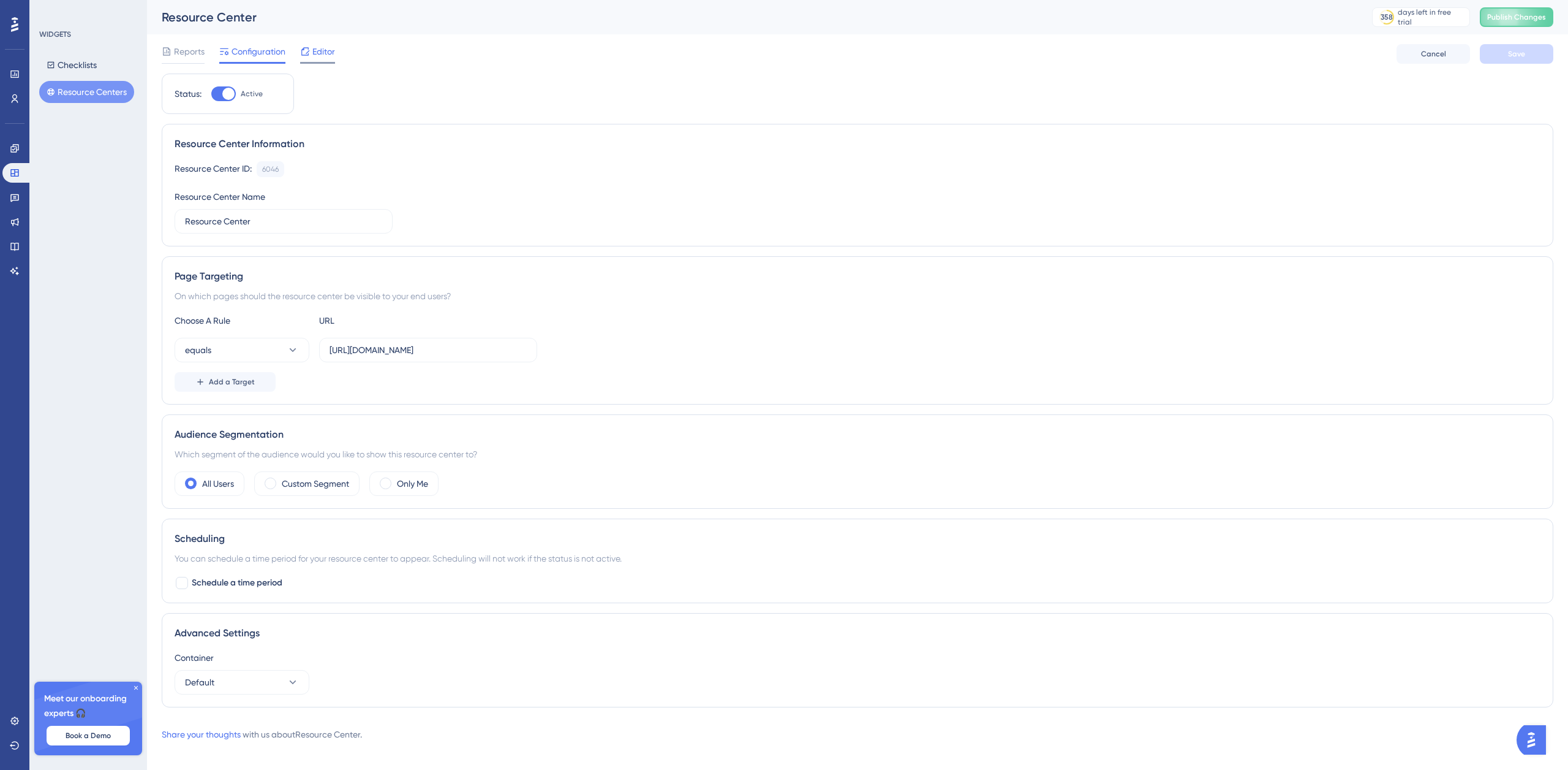
click at [324, 48] on span "Editor" at bounding box center [323, 51] width 23 height 14
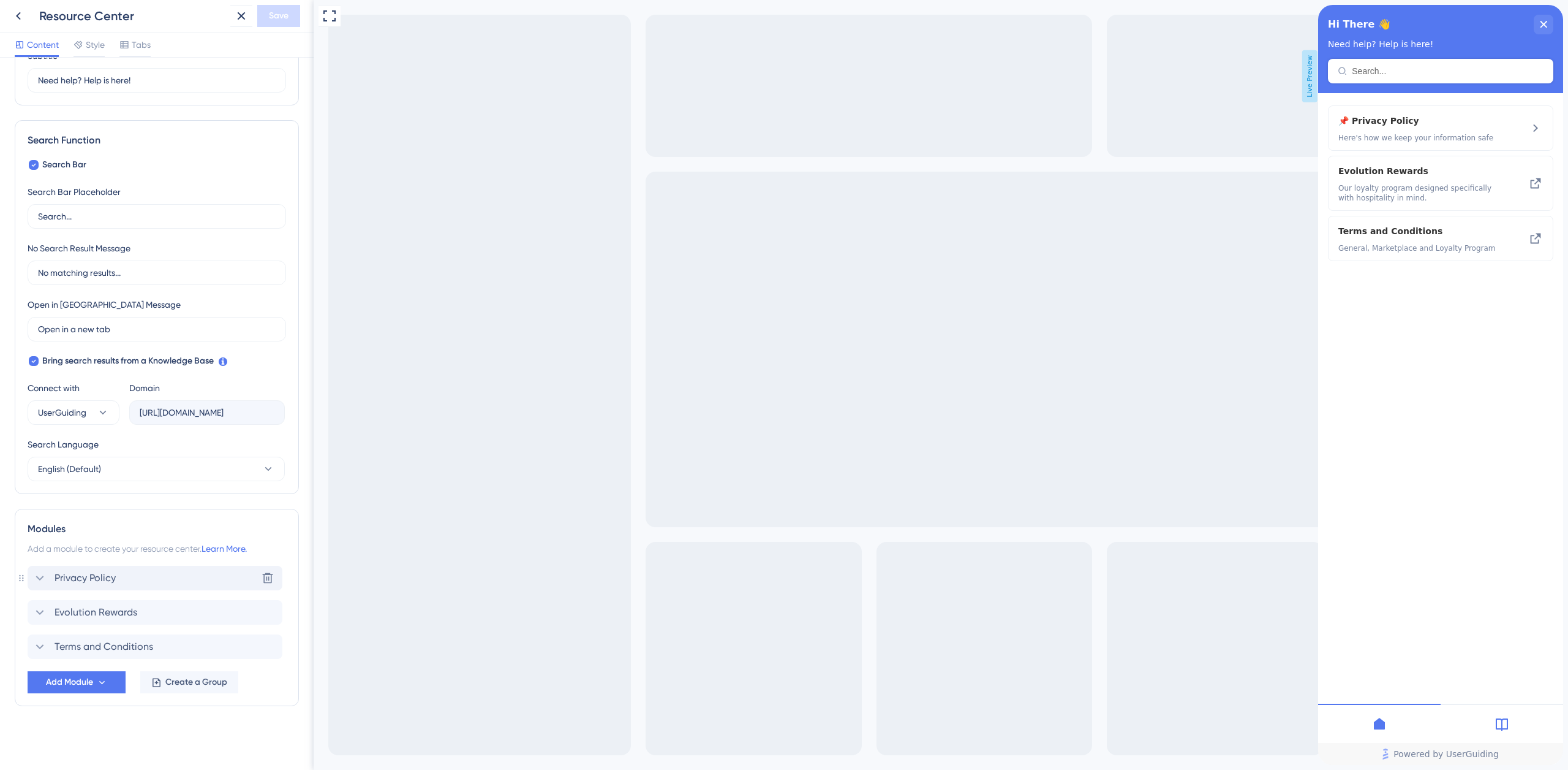
click at [38, 584] on icon at bounding box center [39, 577] width 14 height 14
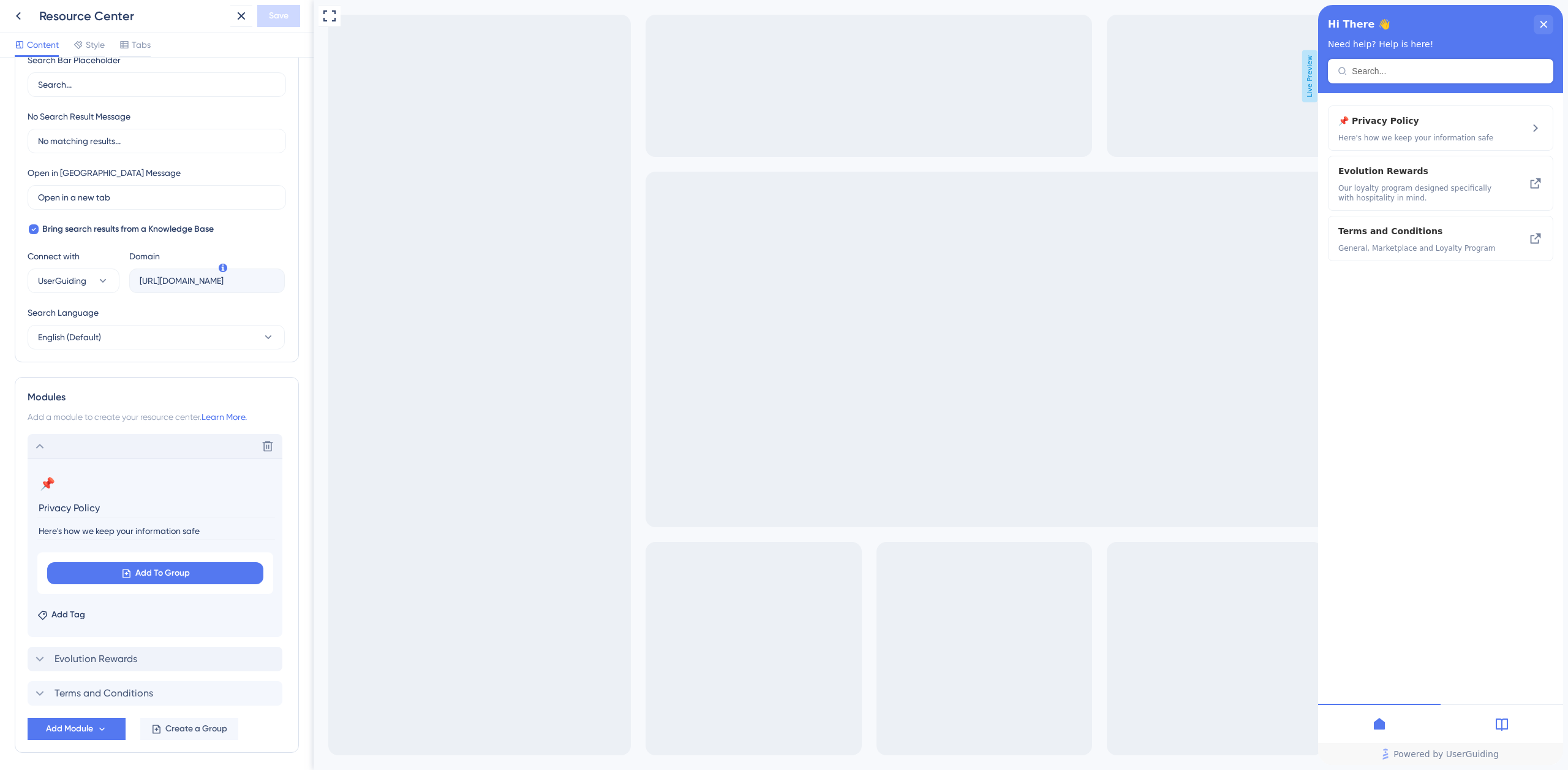
scroll to position [296, 0]
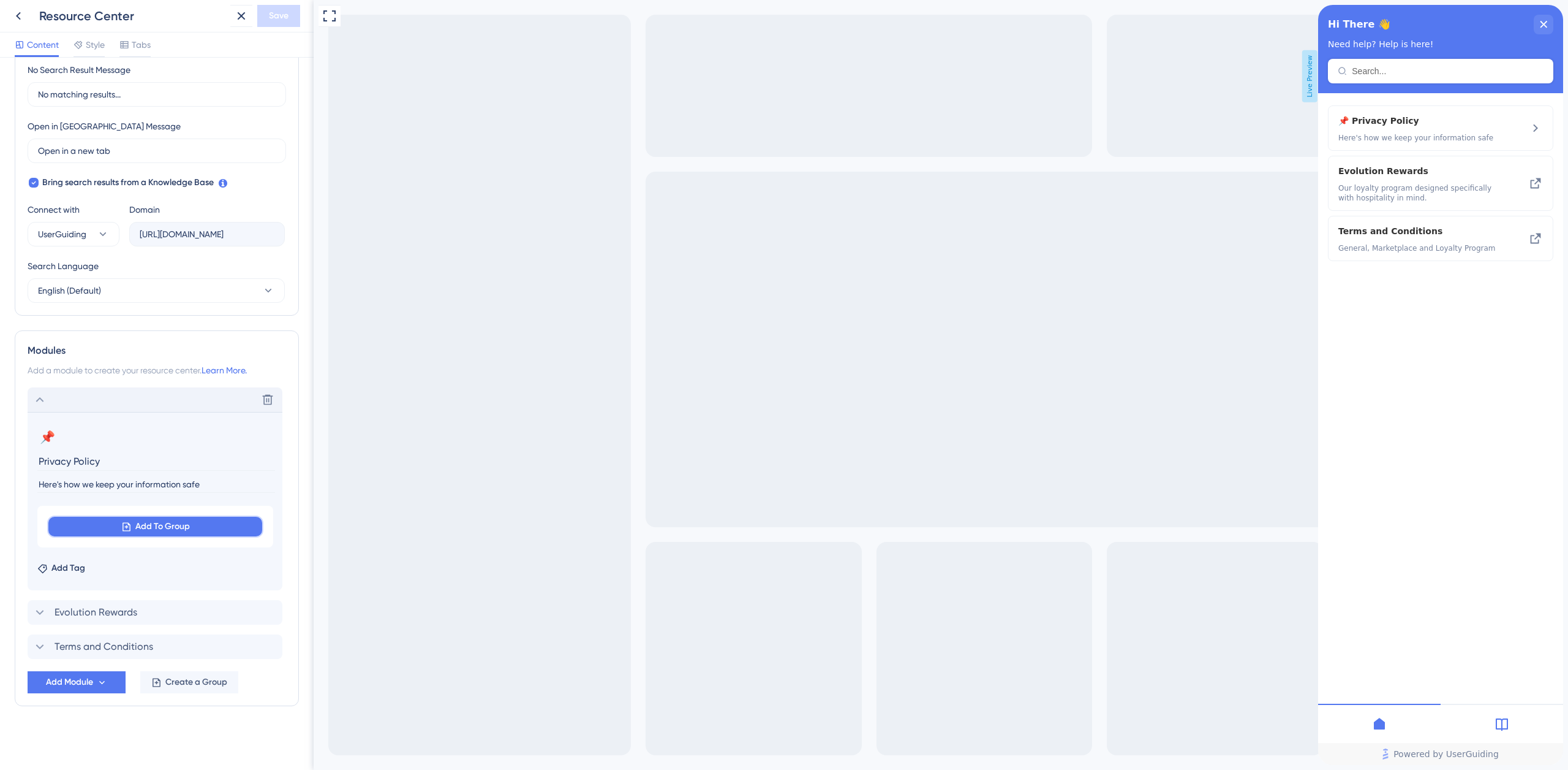
click at [177, 524] on span "Add To Group" at bounding box center [162, 526] width 55 height 14
click at [180, 354] on div "Modules" at bounding box center [156, 349] width 258 height 14
click at [182, 678] on span "Create a Group" at bounding box center [196, 682] width 61 height 14
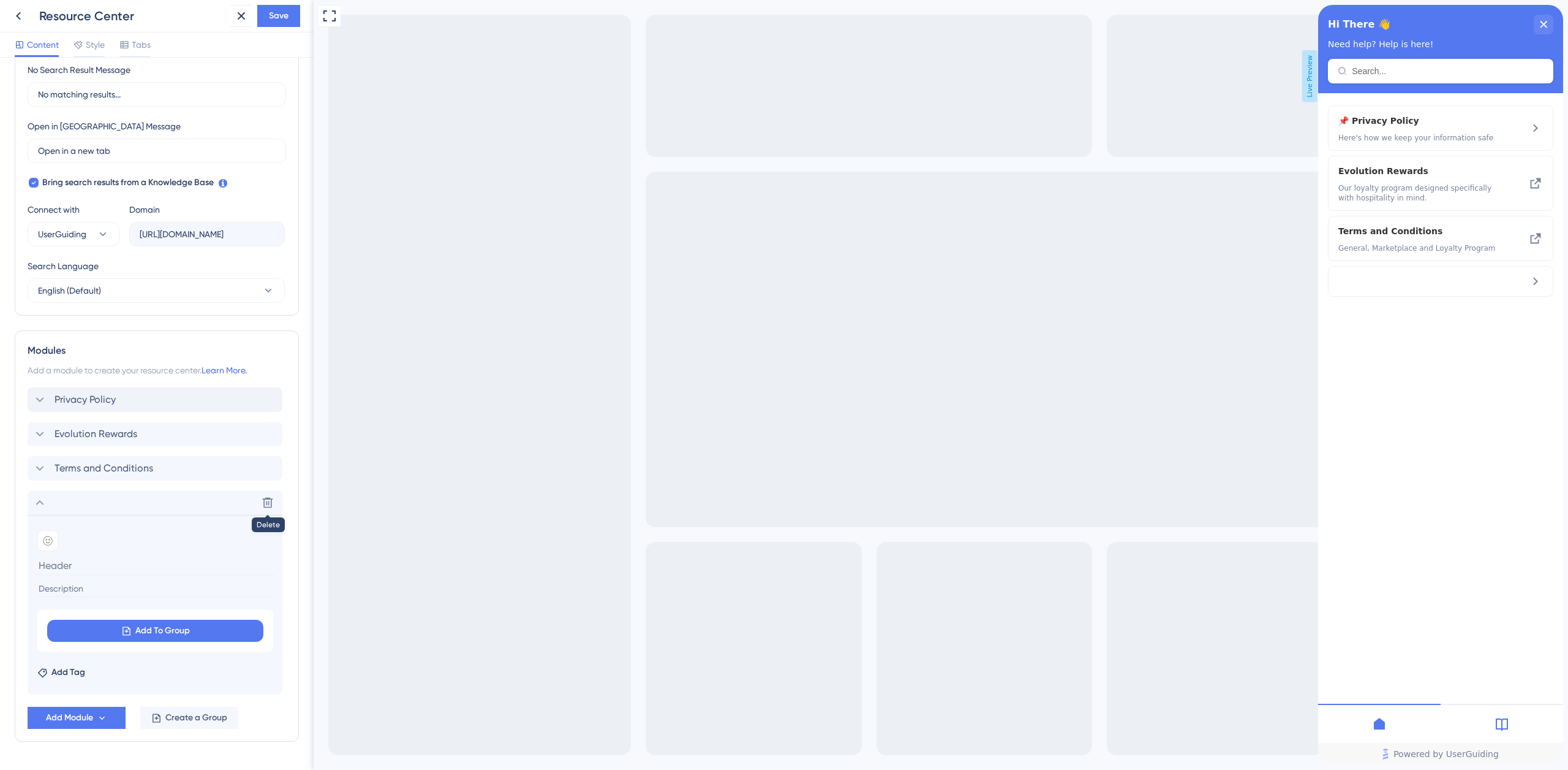
click at [271, 502] on icon at bounding box center [268, 502] width 11 height 11
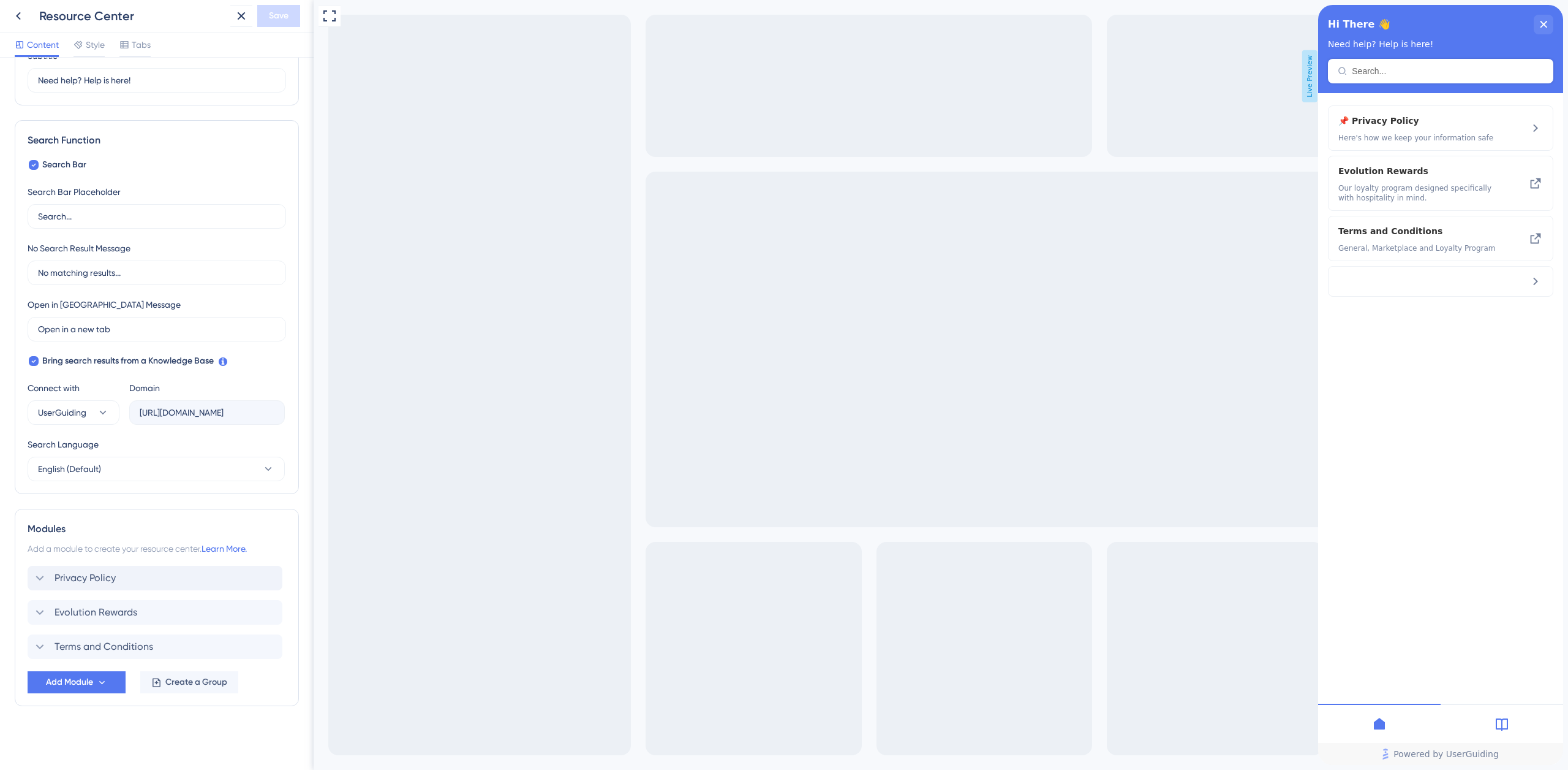
scroll to position [118, 0]
click at [106, 679] on icon at bounding box center [102, 682] width 11 height 11
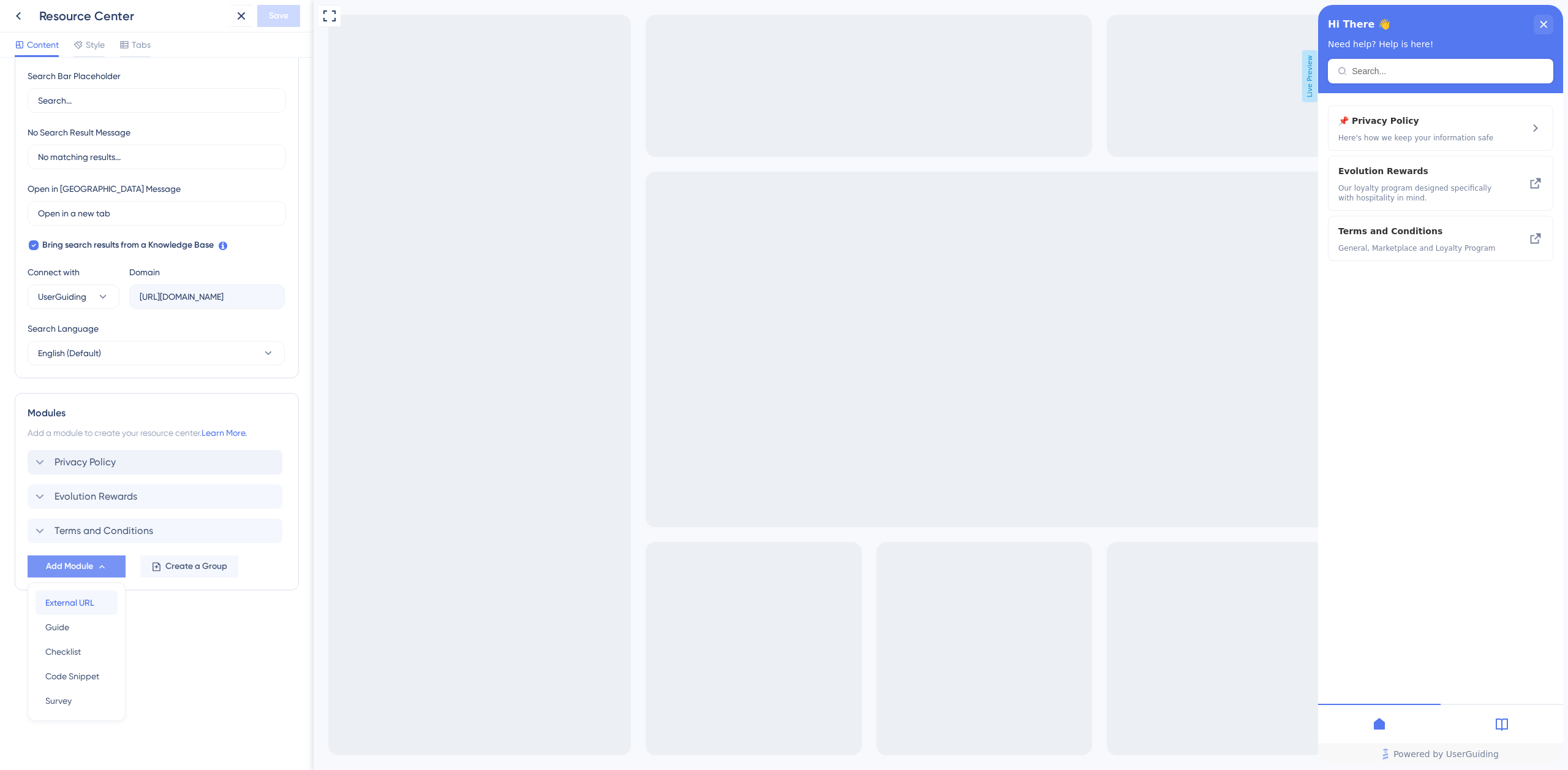
click at [92, 602] on span "External URL" at bounding box center [69, 602] width 49 height 14
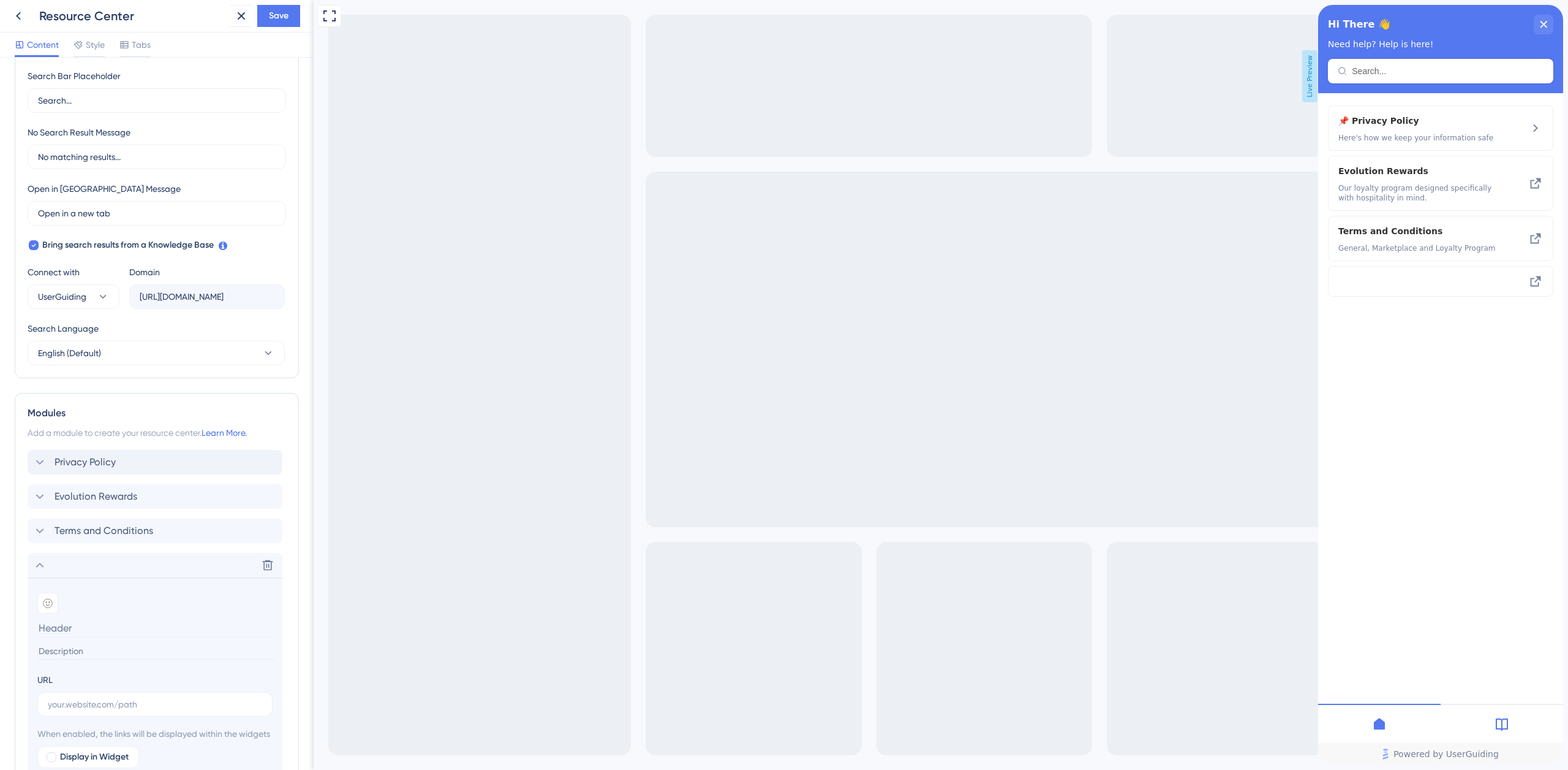
paste input "Privacy Policy"
type input "Privacy Policy"
click at [63, 704] on input "text" at bounding box center [154, 704] width 214 height 13
paste input "https://www.paramountliquor.com.au/privacy-policy"
type input "https://www.paramountliquor.com.au/privacy-policy"
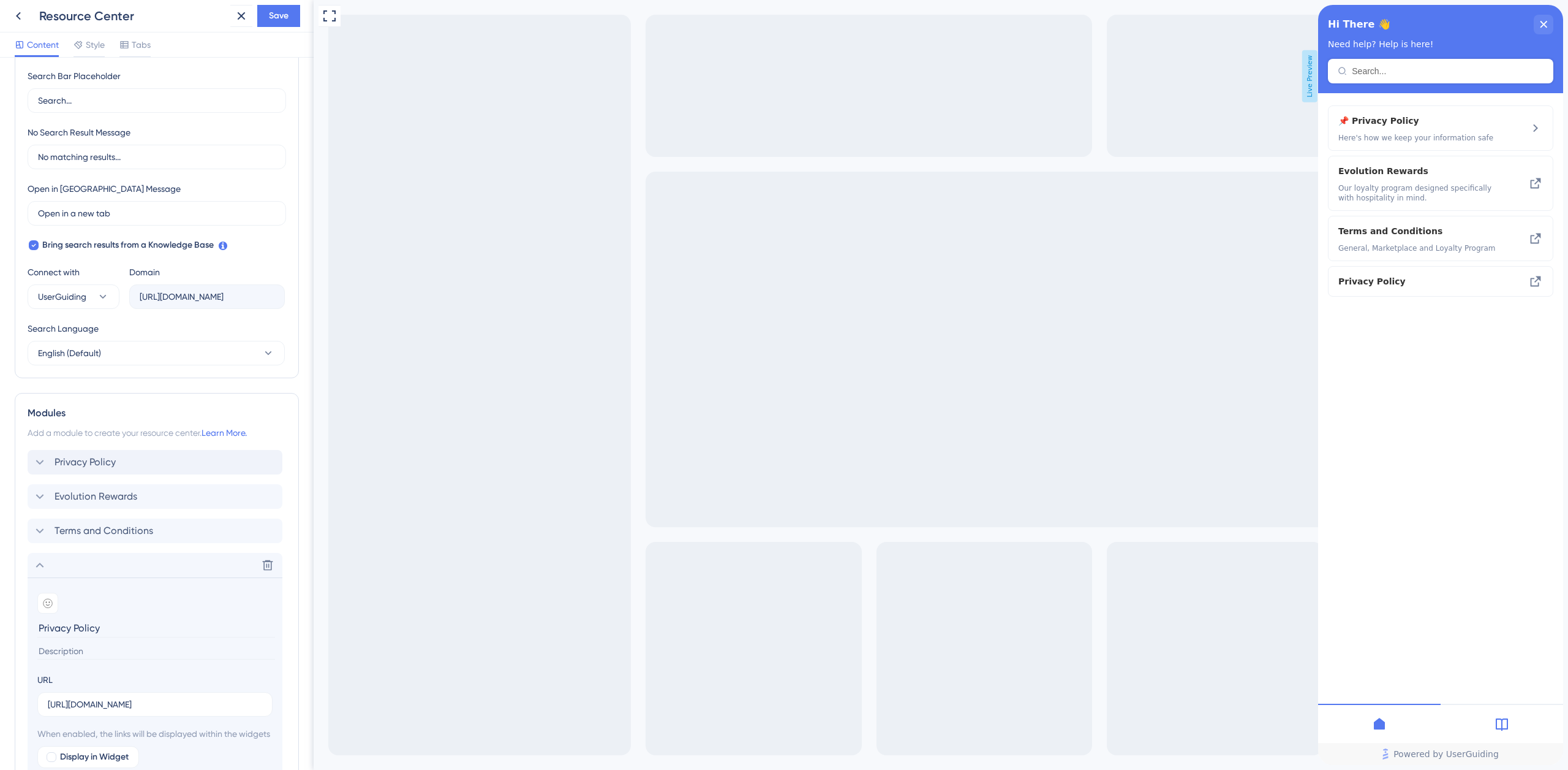
click at [68, 656] on input at bounding box center [156, 650] width 238 height 16
paste input "Here's how we keep your information safe"
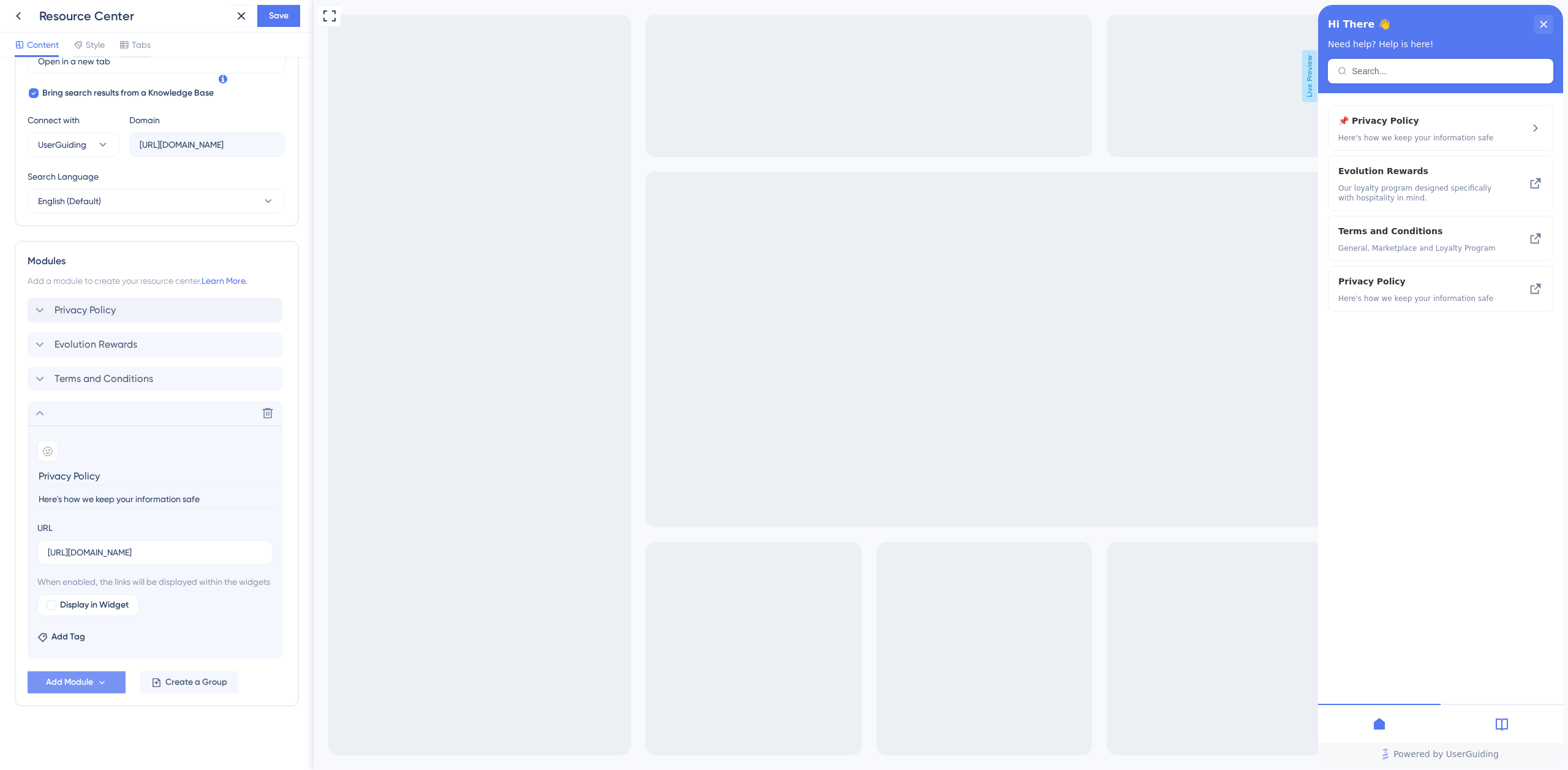
scroll to position [399, 0]
type input "Here's how we keep your information safe"
click at [41, 405] on icon at bounding box center [39, 412] width 14 height 14
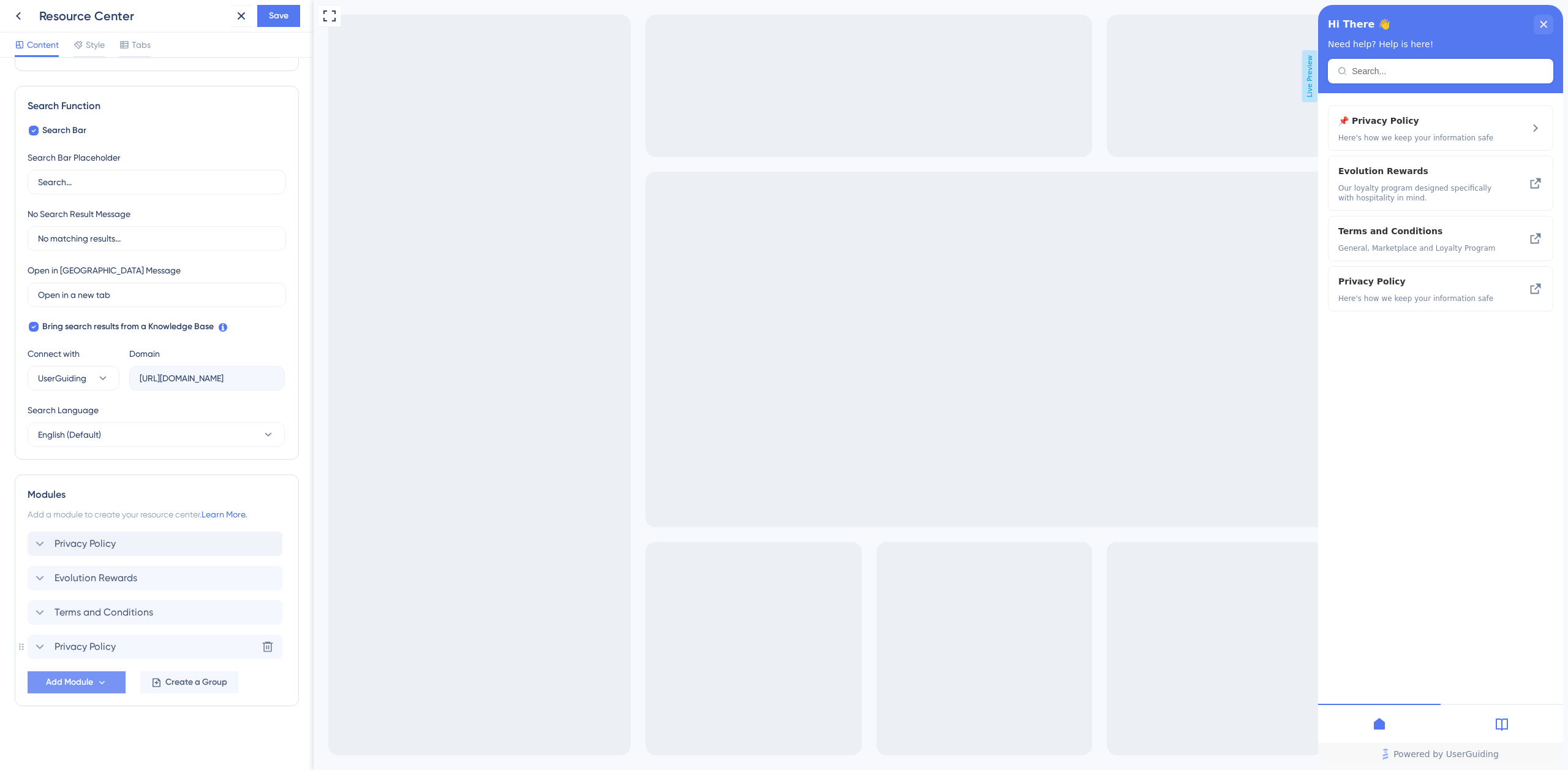
scroll to position [152, 0]
drag, startPoint x: 103, startPoint y: 648, endPoint x: 122, endPoint y: 540, distance: 109.7
click at [123, 540] on div "Privacy Policy Evolution Rewards Terms and Conditions Privacy Policy" at bounding box center [156, 594] width 258 height 128
click at [268, 576] on icon at bounding box center [267, 577] width 12 height 12
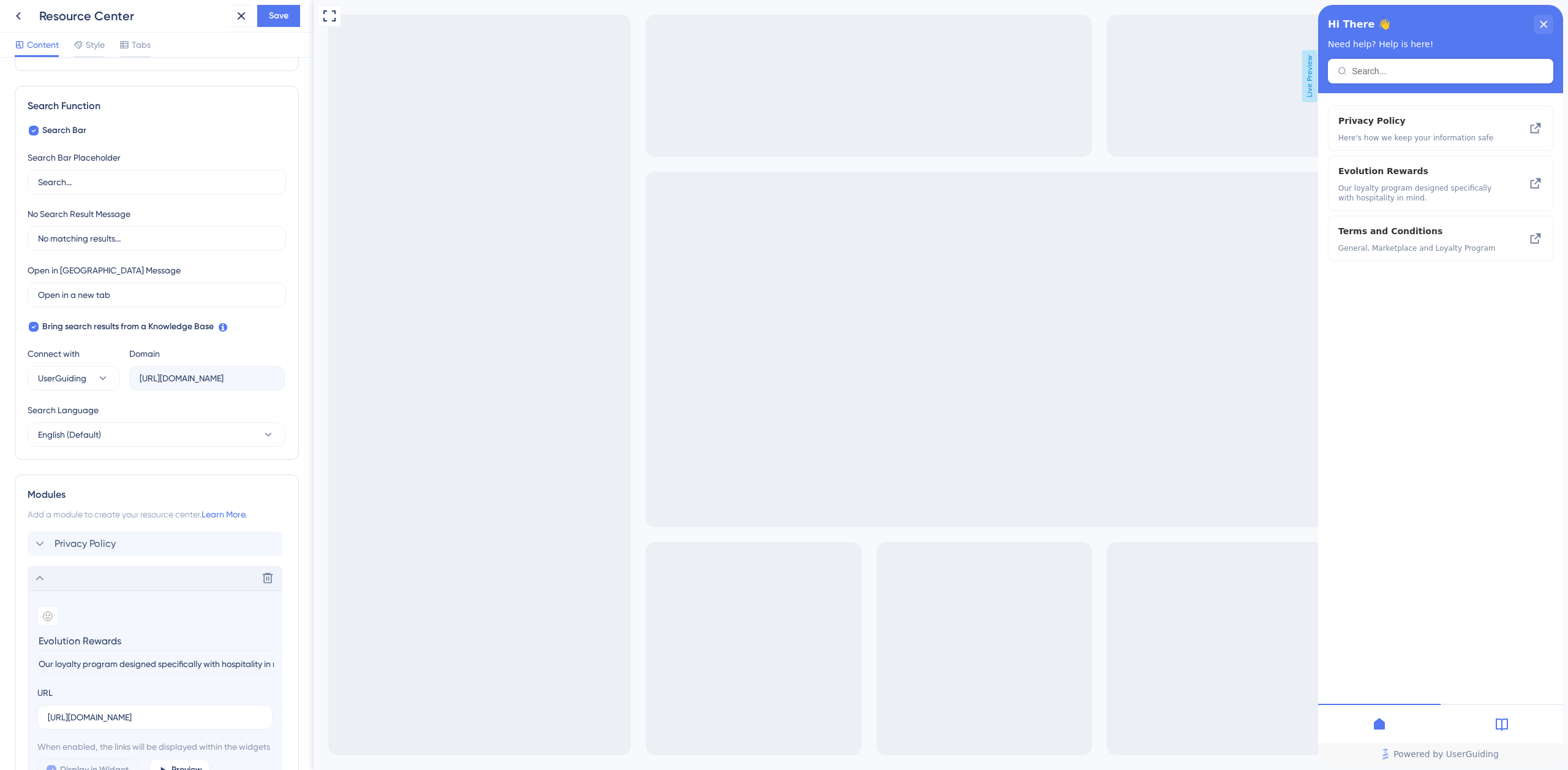
click at [40, 578] on icon at bounding box center [39, 577] width 14 height 14
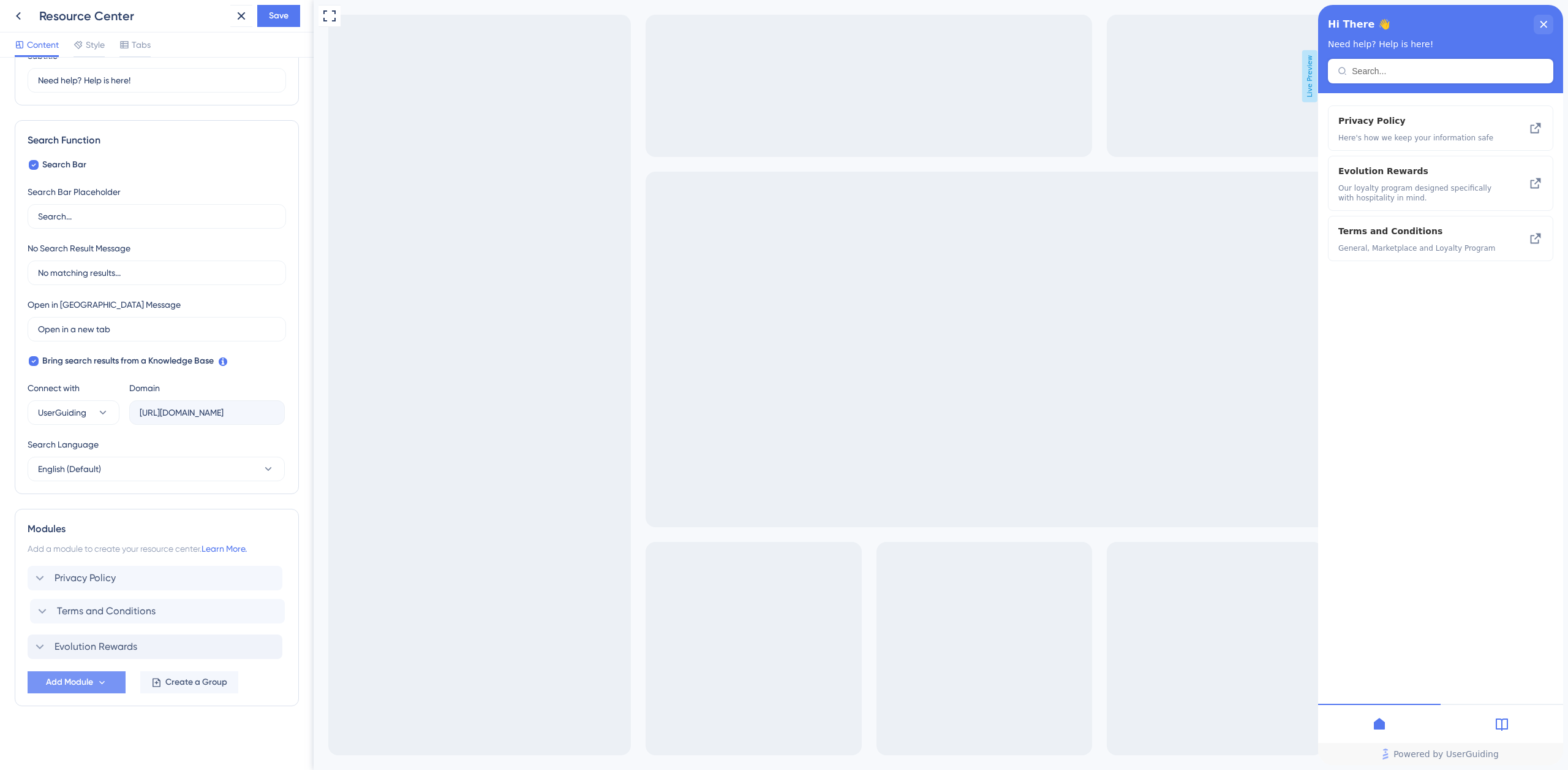
drag, startPoint x: 172, startPoint y: 644, endPoint x: 175, endPoint y: 598, distance: 46.1
click at [175, 598] on div "Privacy Policy Evolution Rewards Terms and Conditions" at bounding box center [156, 612] width 258 height 93
click at [126, 578] on div "Privacy Policy Delete" at bounding box center [154, 578] width 254 height 25
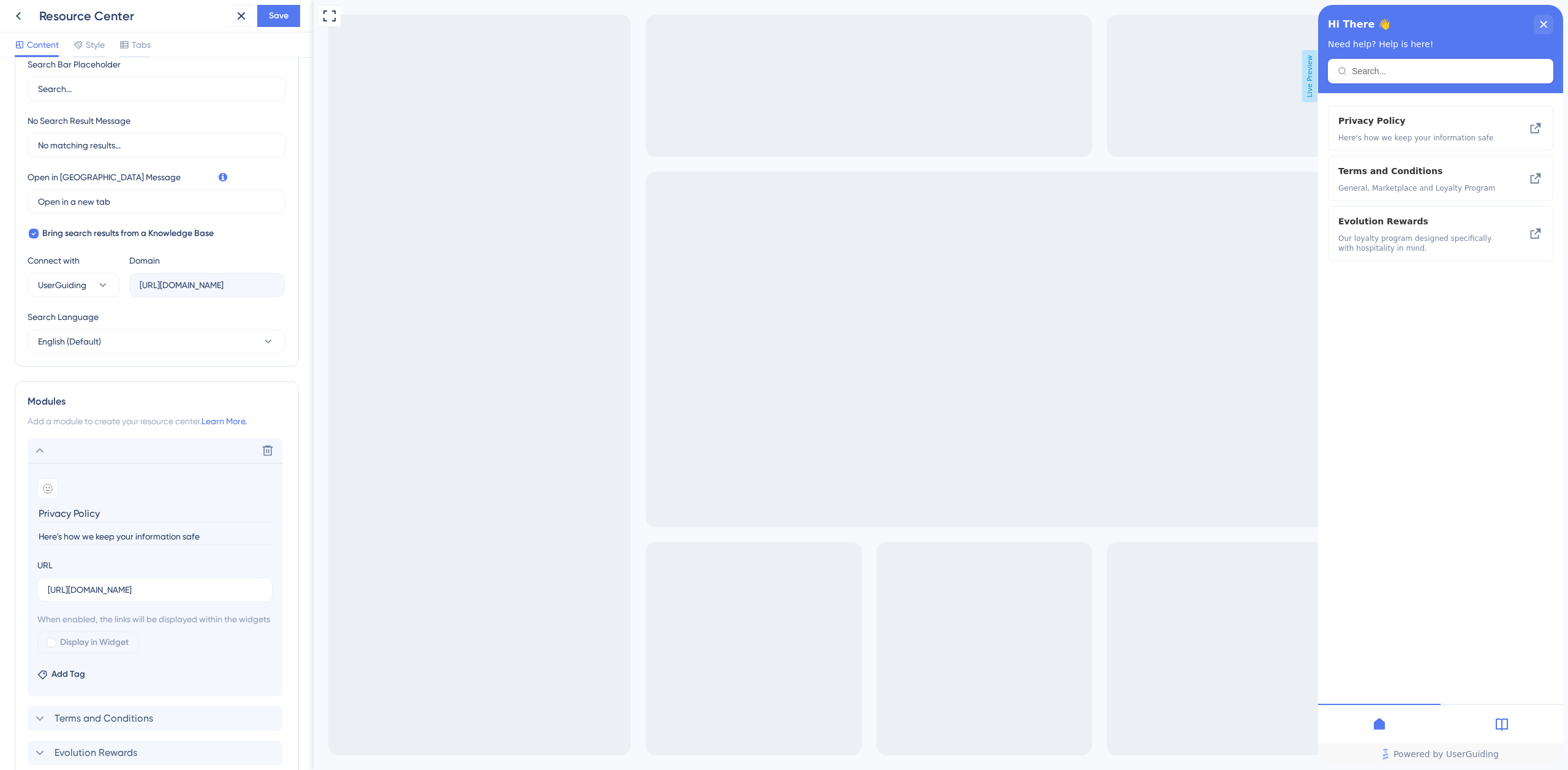
scroll to position [366, 0]
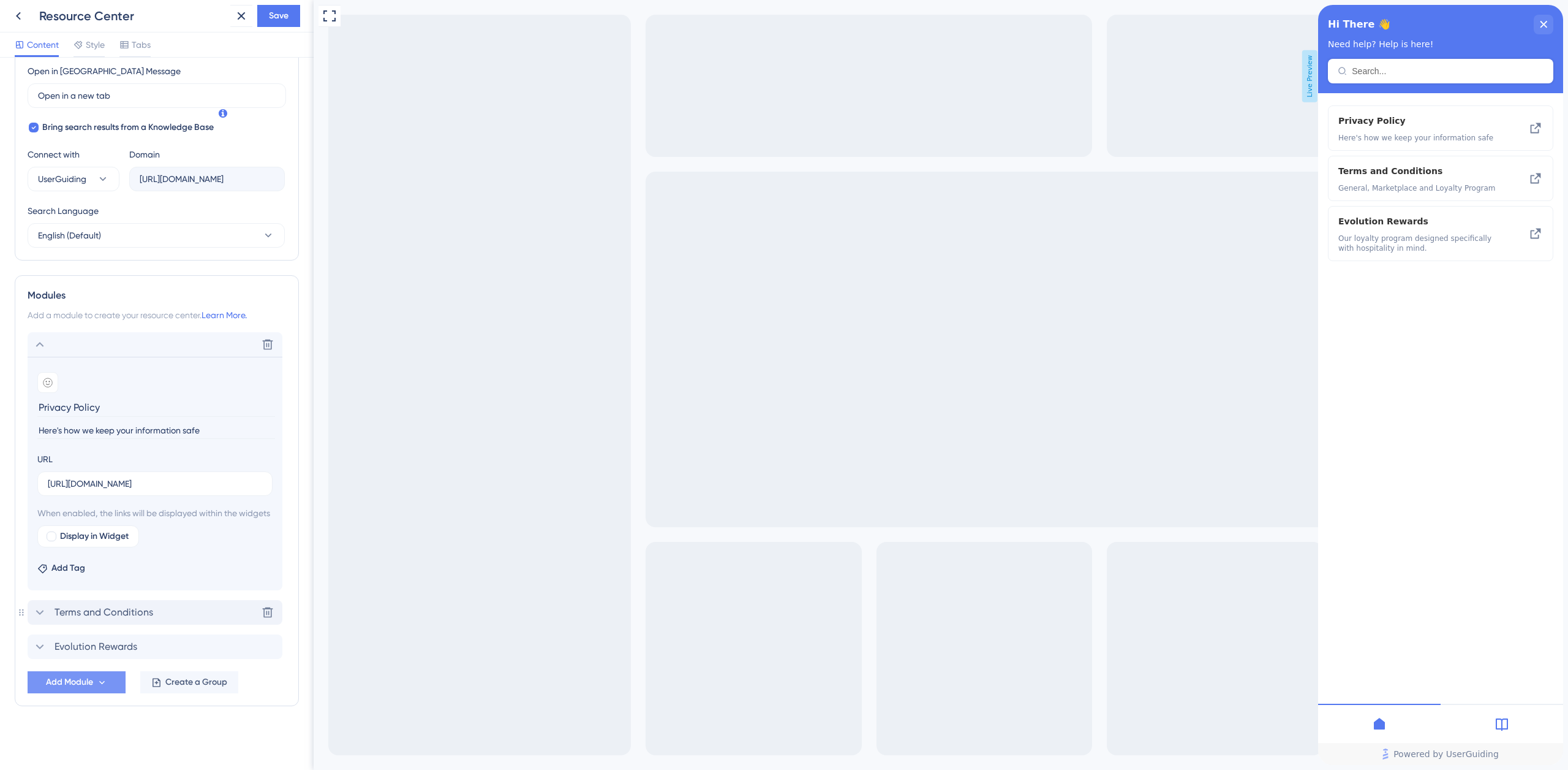
click at [100, 614] on span "Terms and Conditions" at bounding box center [104, 612] width 99 height 14
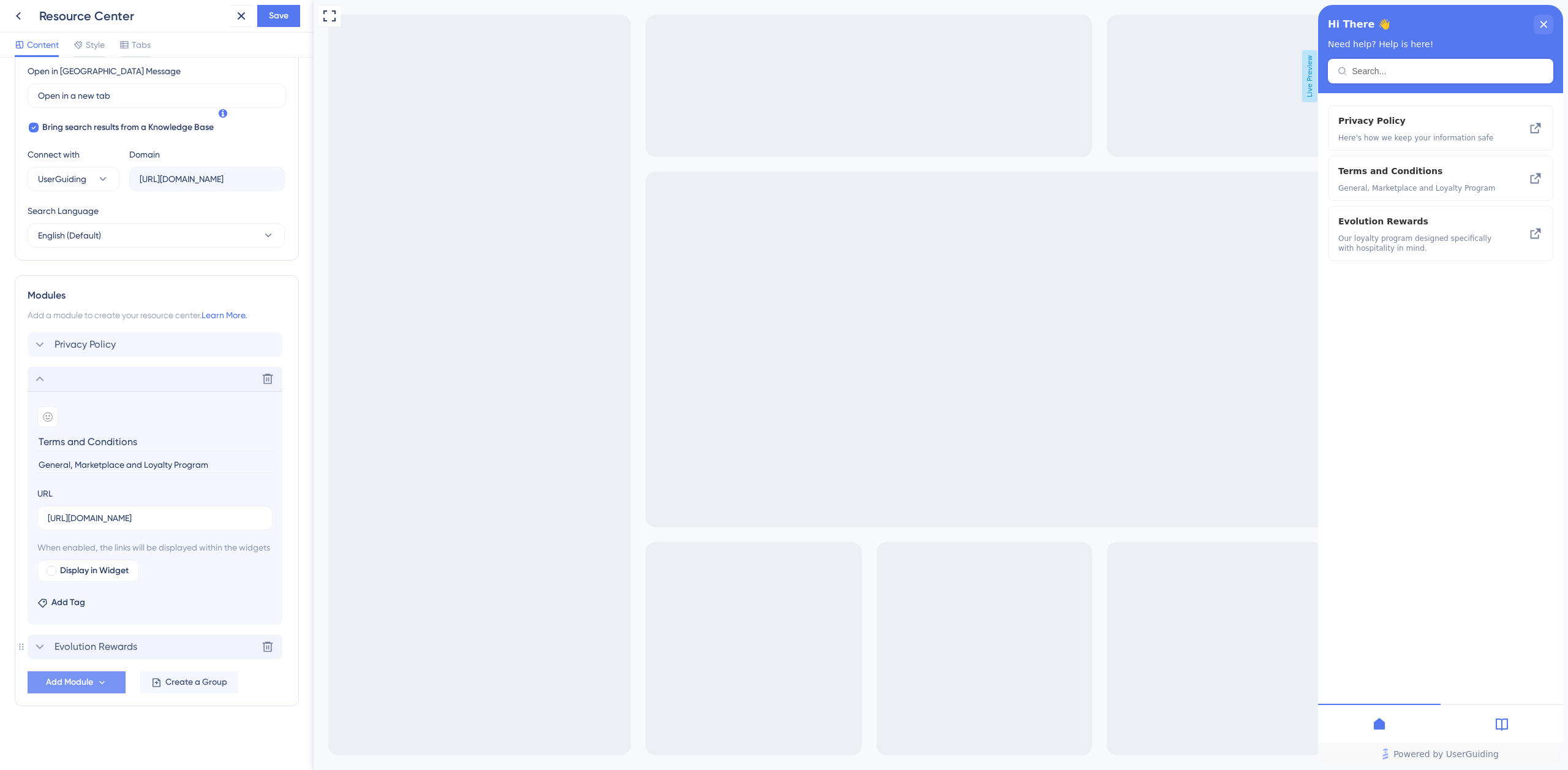
click at [102, 644] on span "Evolution Rewards" at bounding box center [96, 646] width 83 height 14
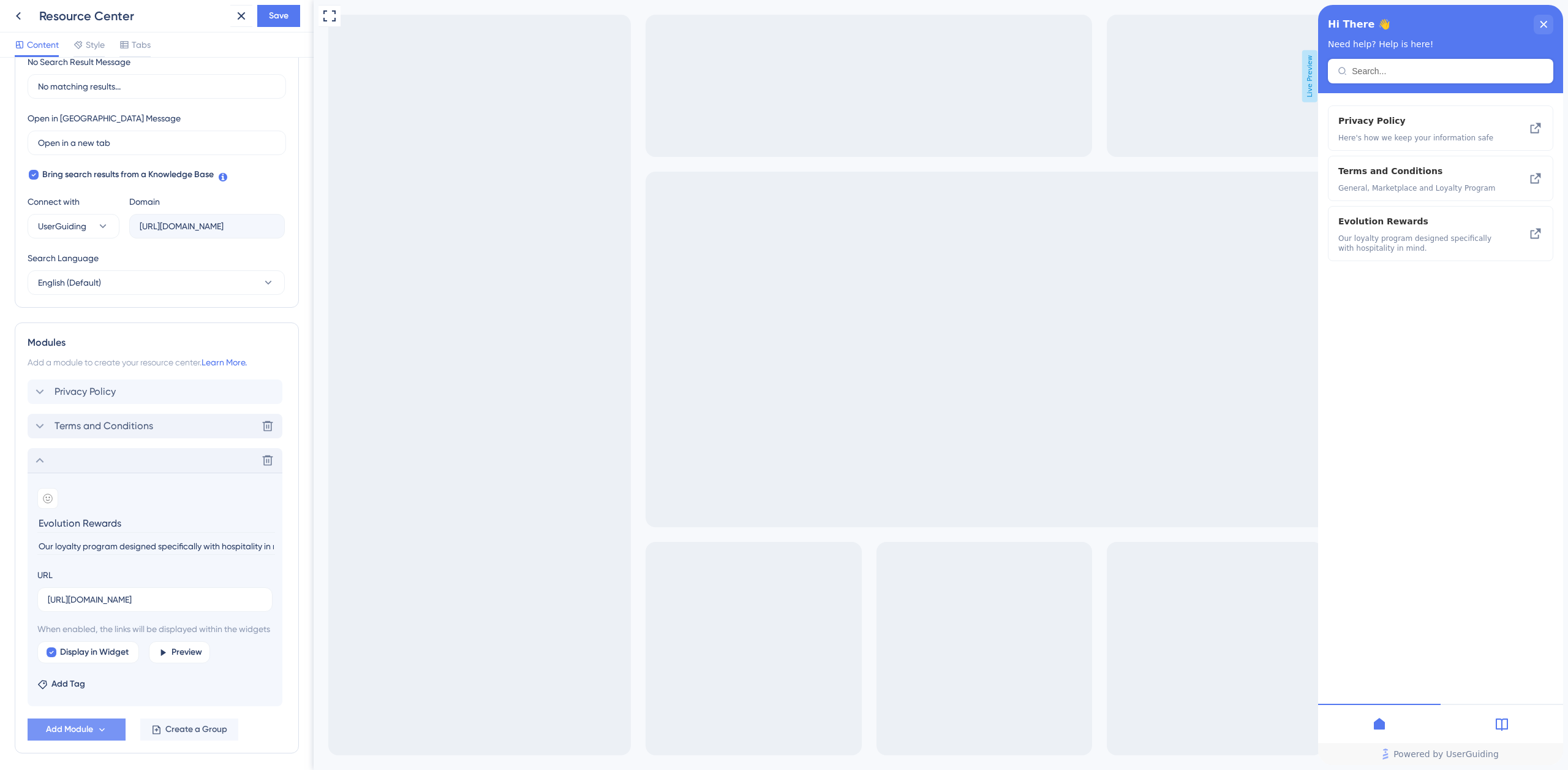
scroll to position [302, 0]
click at [91, 426] on span "Terms and Conditions" at bounding box center [104, 427] width 99 height 14
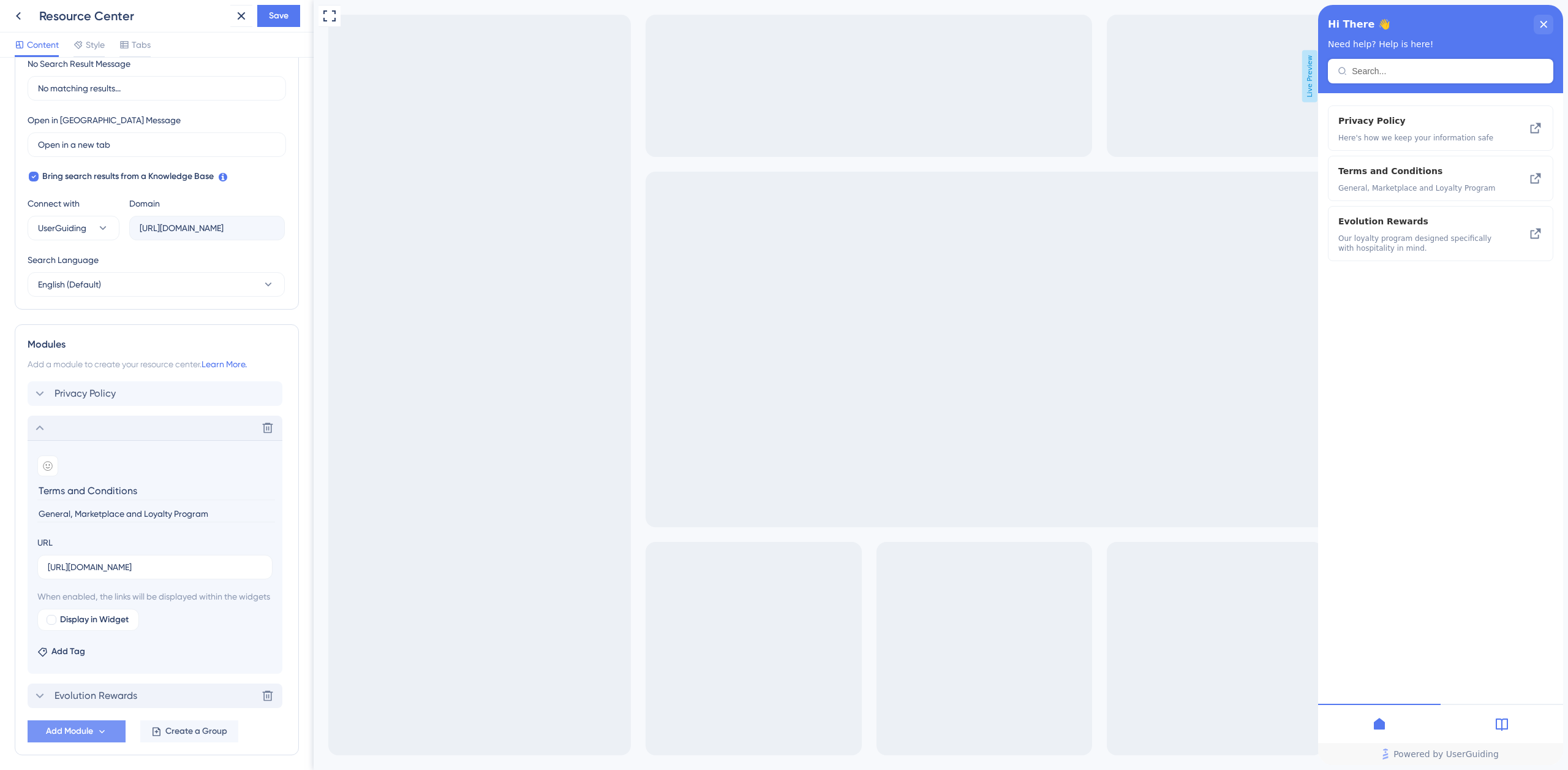
click at [43, 430] on icon at bounding box center [39, 427] width 14 height 14
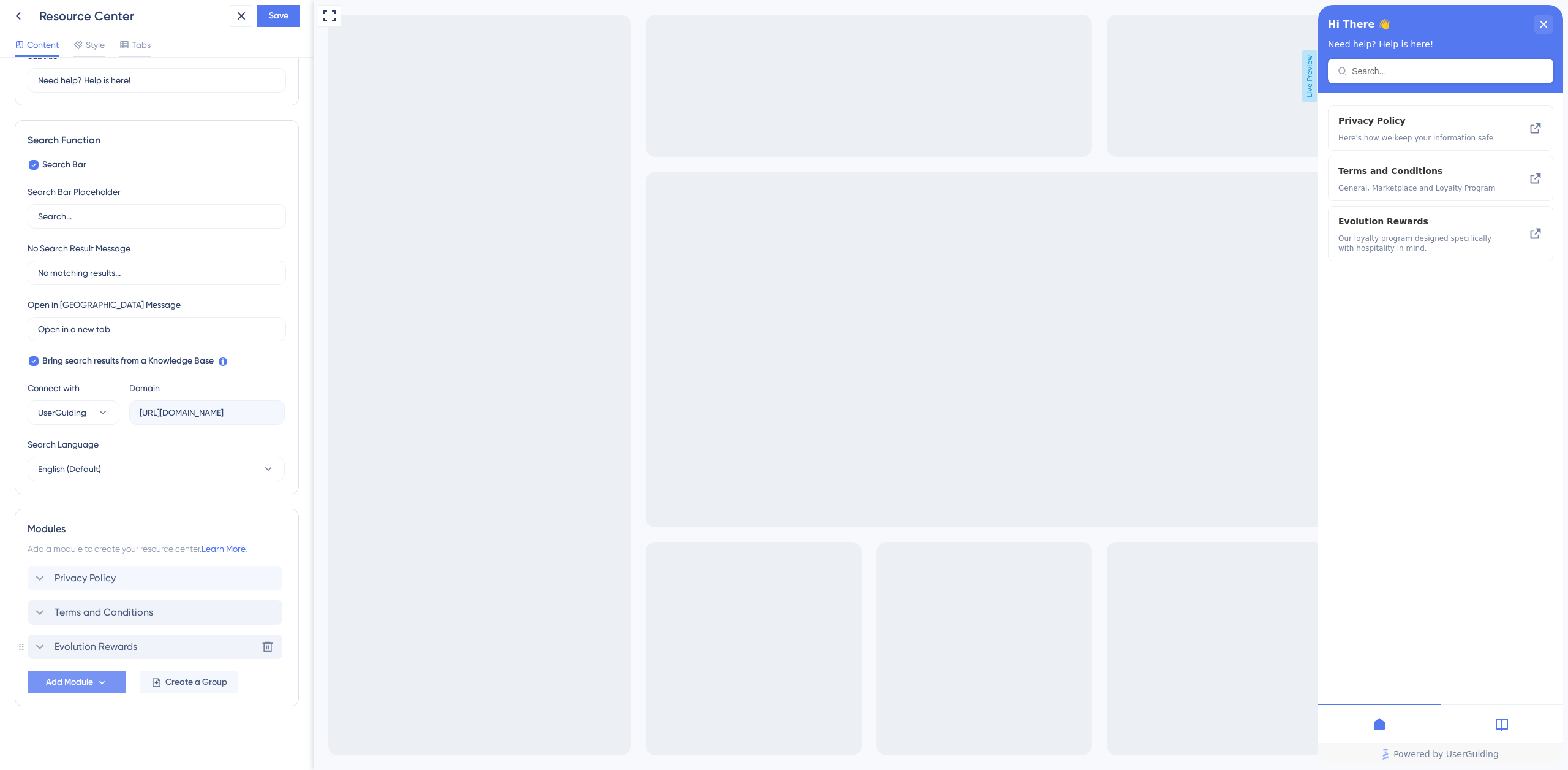
click at [126, 647] on span "Evolution Rewards" at bounding box center [96, 646] width 83 height 14
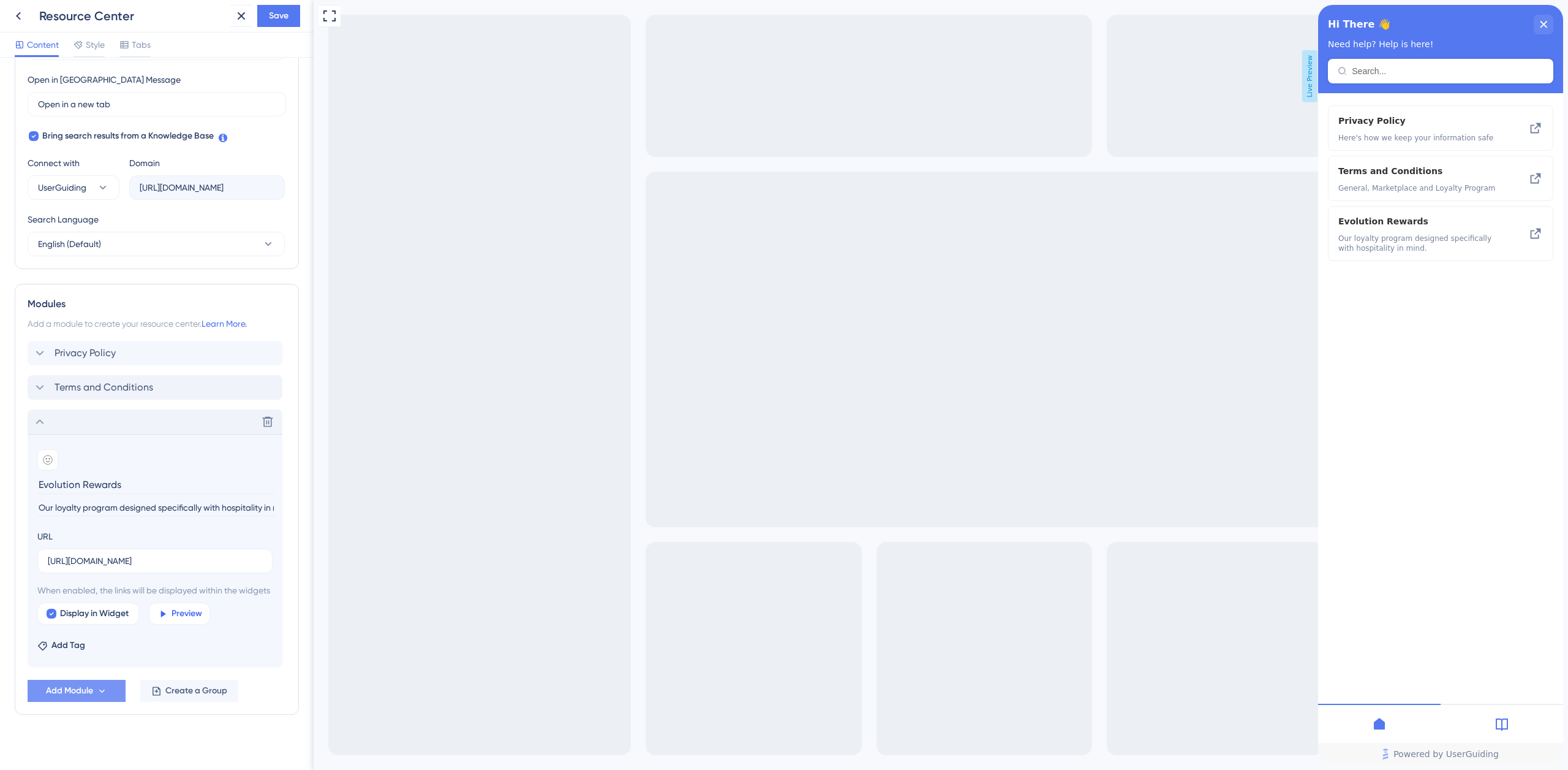
scroll to position [341, 0]
click at [190, 622] on span "Preview" at bounding box center [187, 614] width 31 height 14
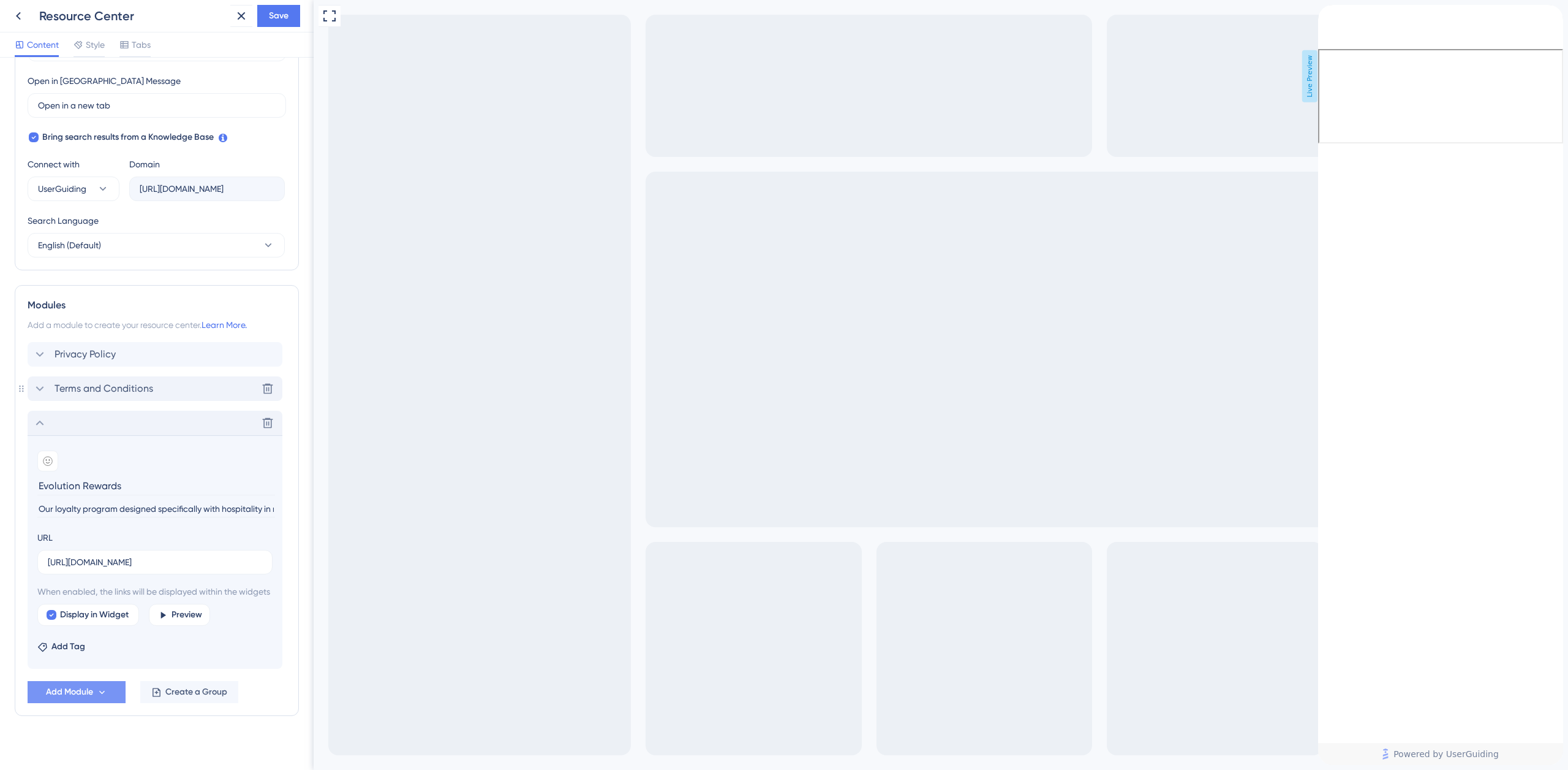
click at [114, 392] on span "Terms and Conditions" at bounding box center [104, 388] width 99 height 14
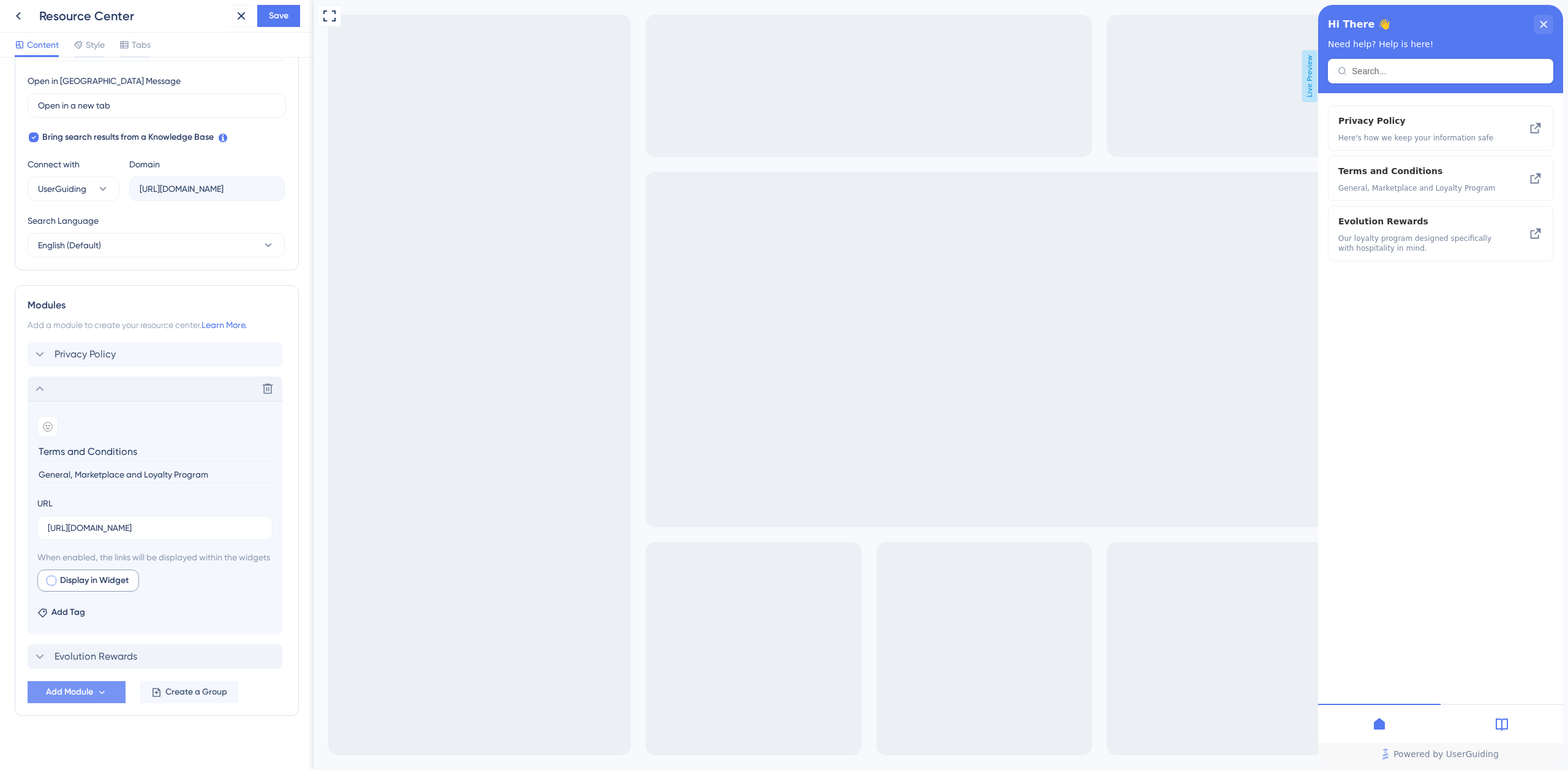
click at [85, 588] on span "Display in Widget" at bounding box center [94, 580] width 68 height 14
checkbox input "true"
click at [179, 588] on span "Preview" at bounding box center [187, 580] width 31 height 14
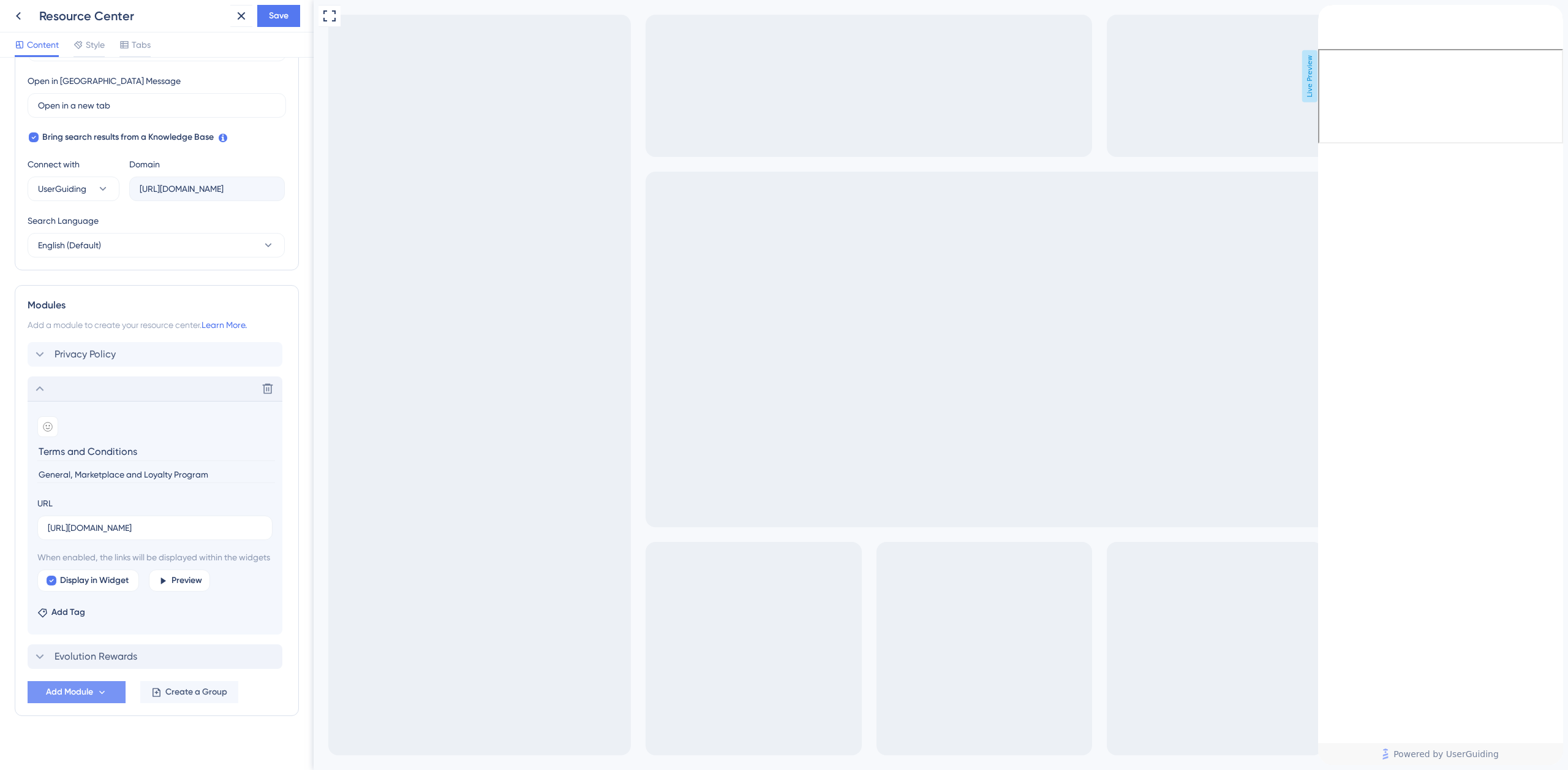
click at [1331, 36] on icon "close resource center" at bounding box center [1328, 39] width 8 height 8
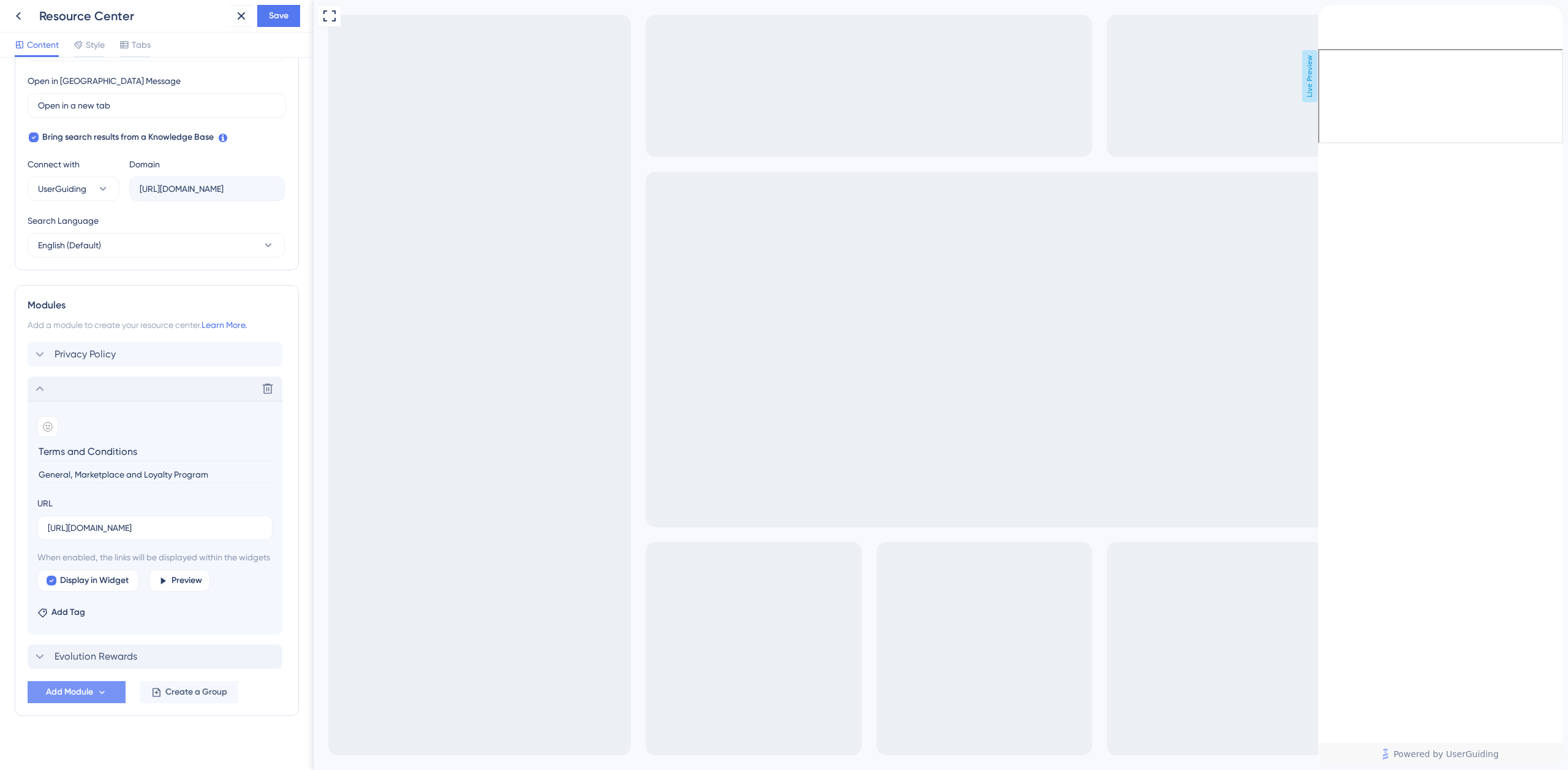
click at [1328, 14] on icon "back to header" at bounding box center [1322, 10] width 10 height 10
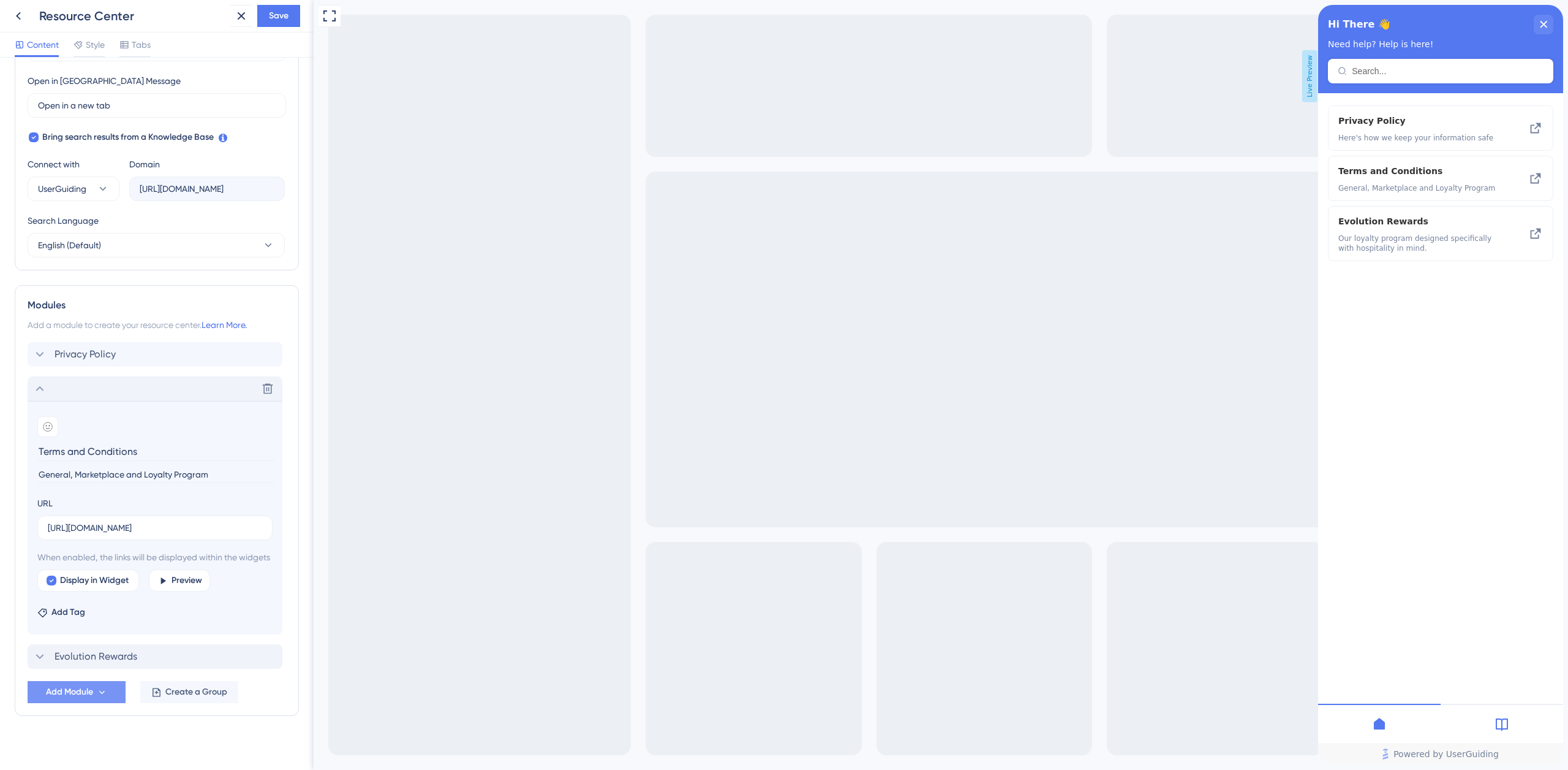
click at [38, 392] on icon at bounding box center [39, 388] width 14 height 14
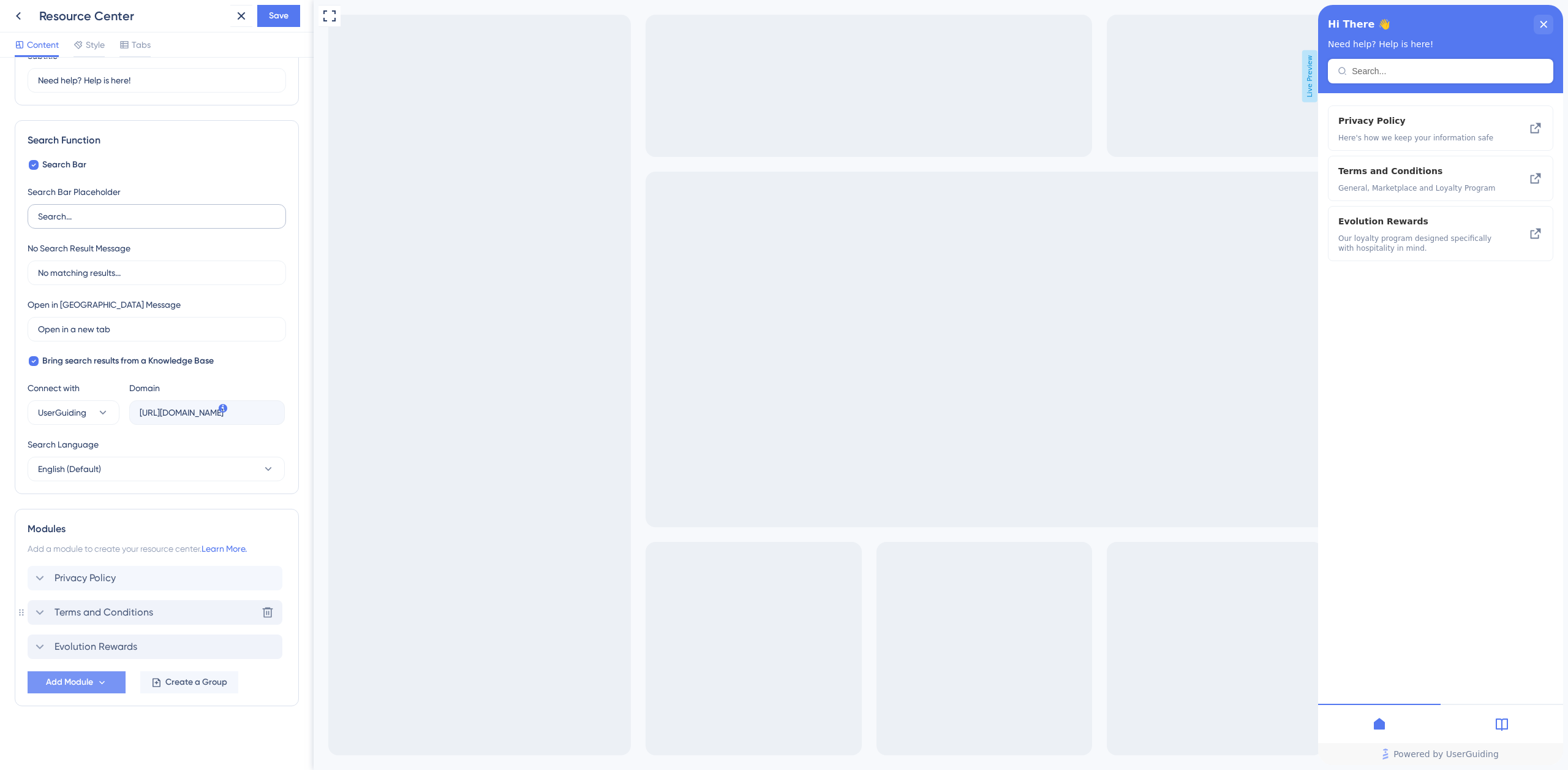
scroll to position [0, 0]
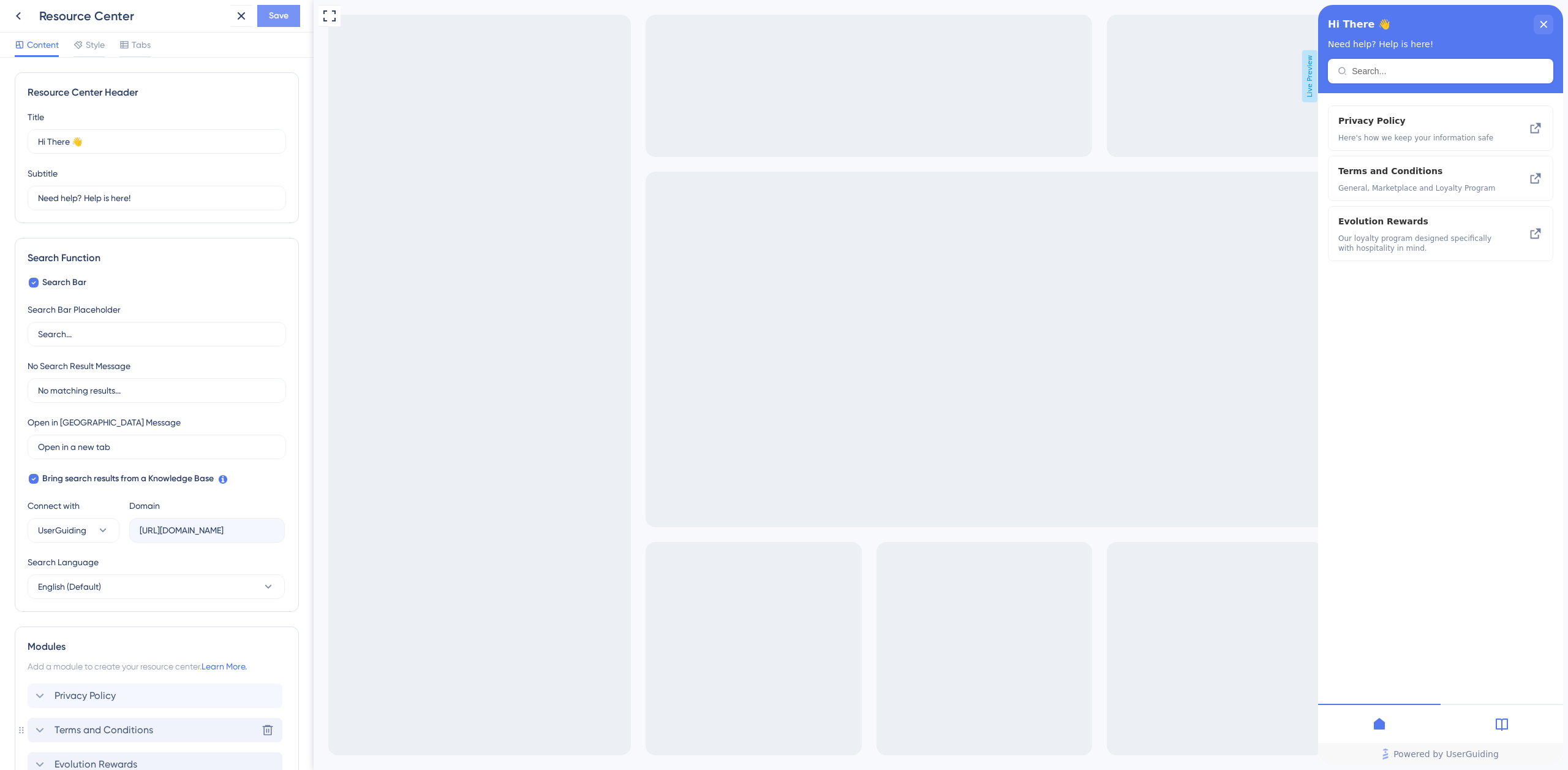
click at [269, 18] on span "Save" at bounding box center [278, 15] width 19 height 14
click at [234, 24] on icon at bounding box center [232, 22] width 12 height 12
click at [12, 14] on icon at bounding box center [17, 15] width 14 height 14
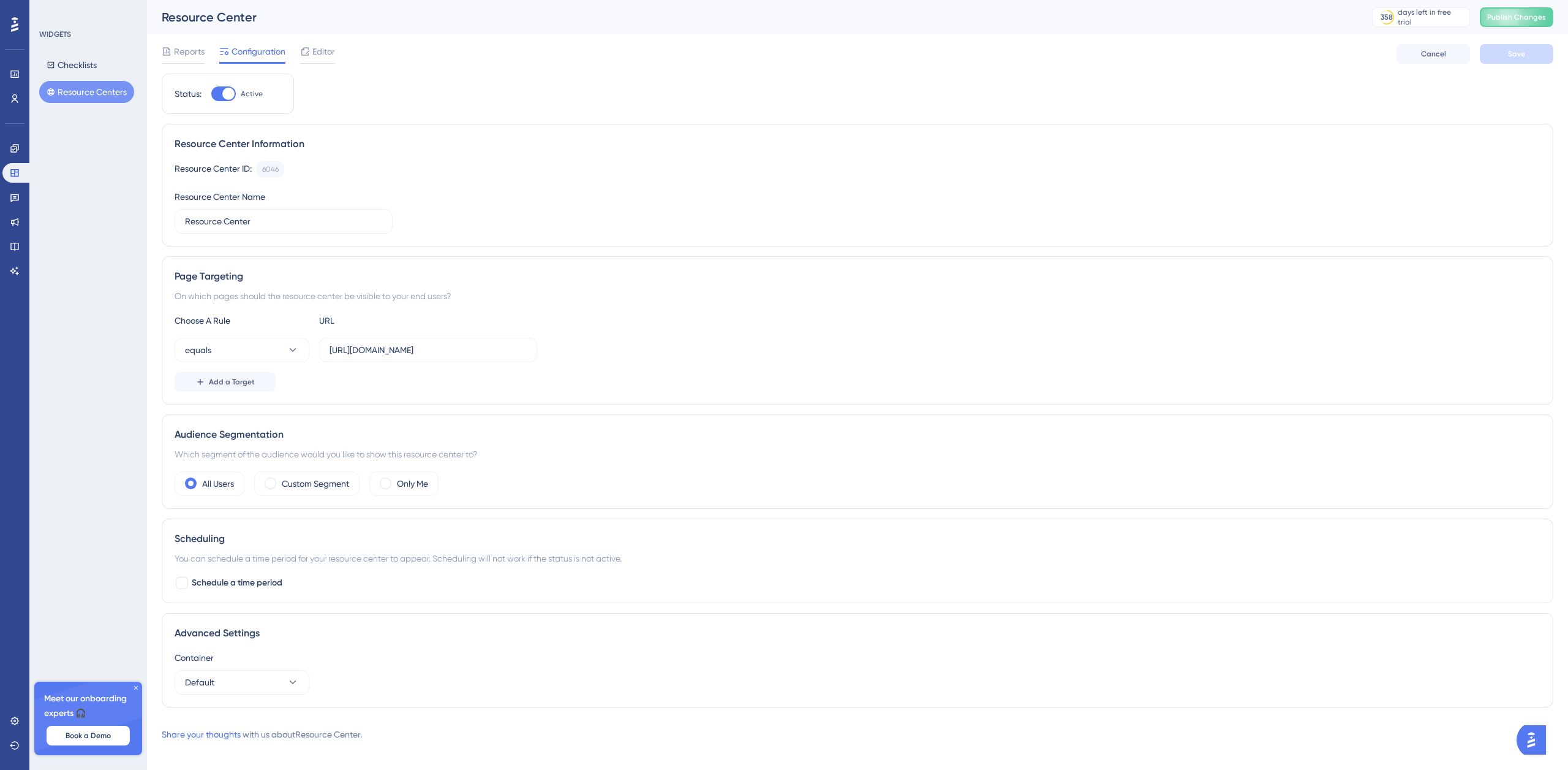
click at [138, 688] on icon at bounding box center [136, 687] width 8 height 8
click at [101, 737] on span "Upgrade Plan" at bounding box center [95, 735] width 48 height 10
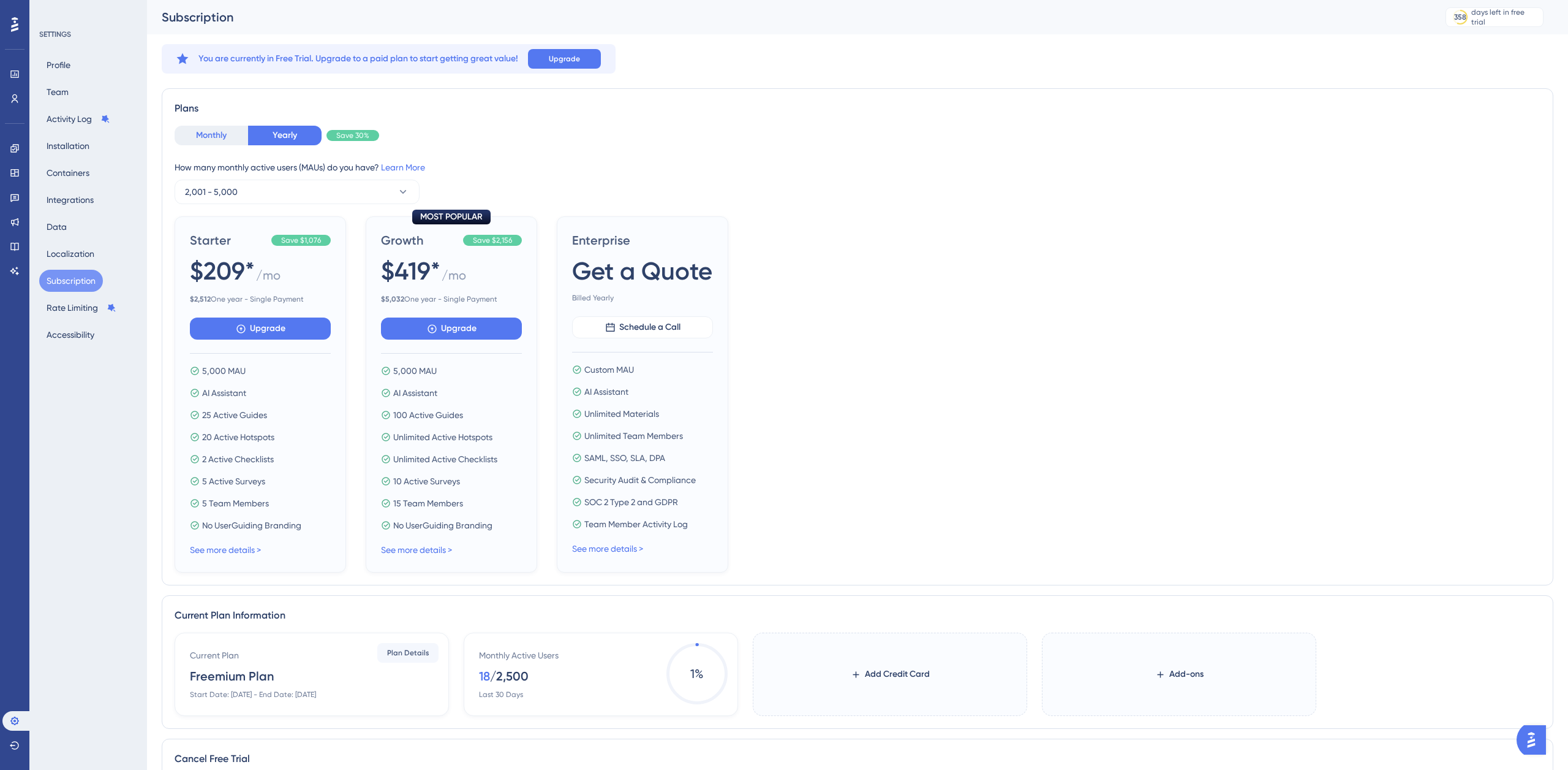
click at [222, 136] on button "Monthly" at bounding box center [211, 135] width 74 height 19
click at [274, 140] on button "Yearly" at bounding box center [284, 135] width 74 height 19
click at [16, 149] on icon at bounding box center [14, 148] width 8 height 8
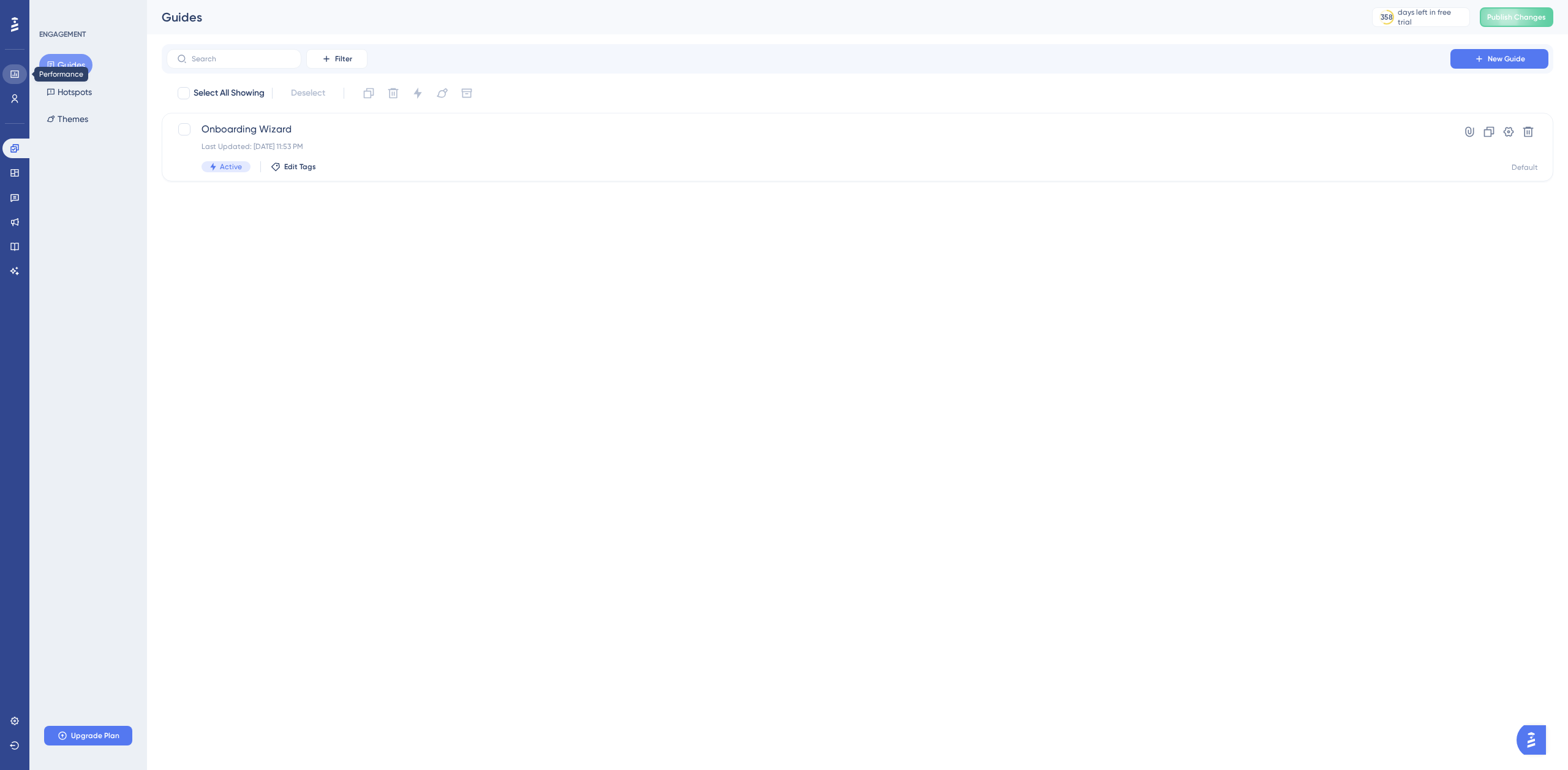
click at [18, 75] on icon at bounding box center [14, 74] width 8 height 8
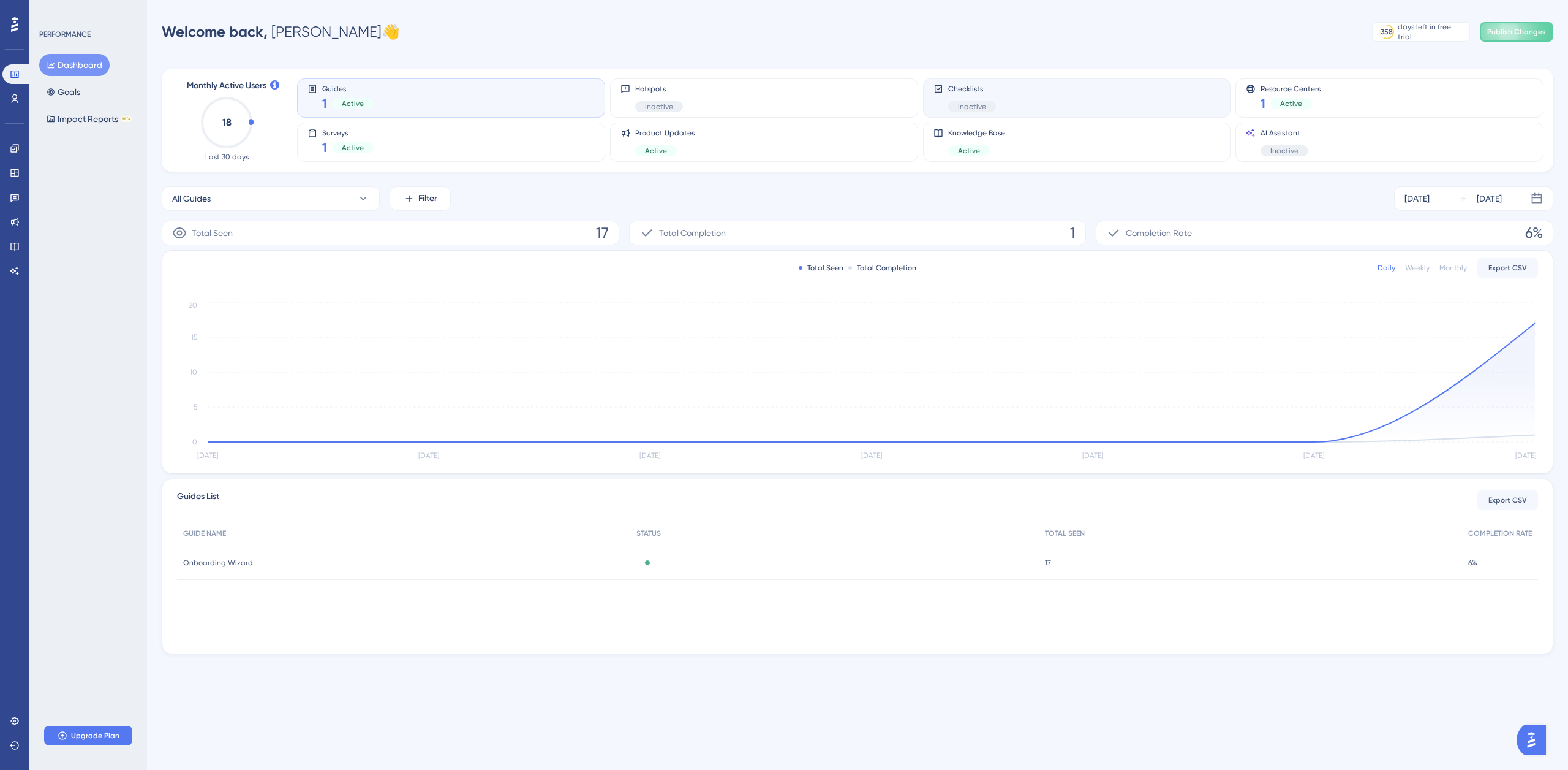
click at [1003, 94] on div "Checklists Inactive" at bounding box center [1077, 97] width 287 height 28
click at [999, 99] on div "Checklists Inactive" at bounding box center [1077, 97] width 287 height 28
click at [14, 176] on icon at bounding box center [14, 173] width 8 height 8
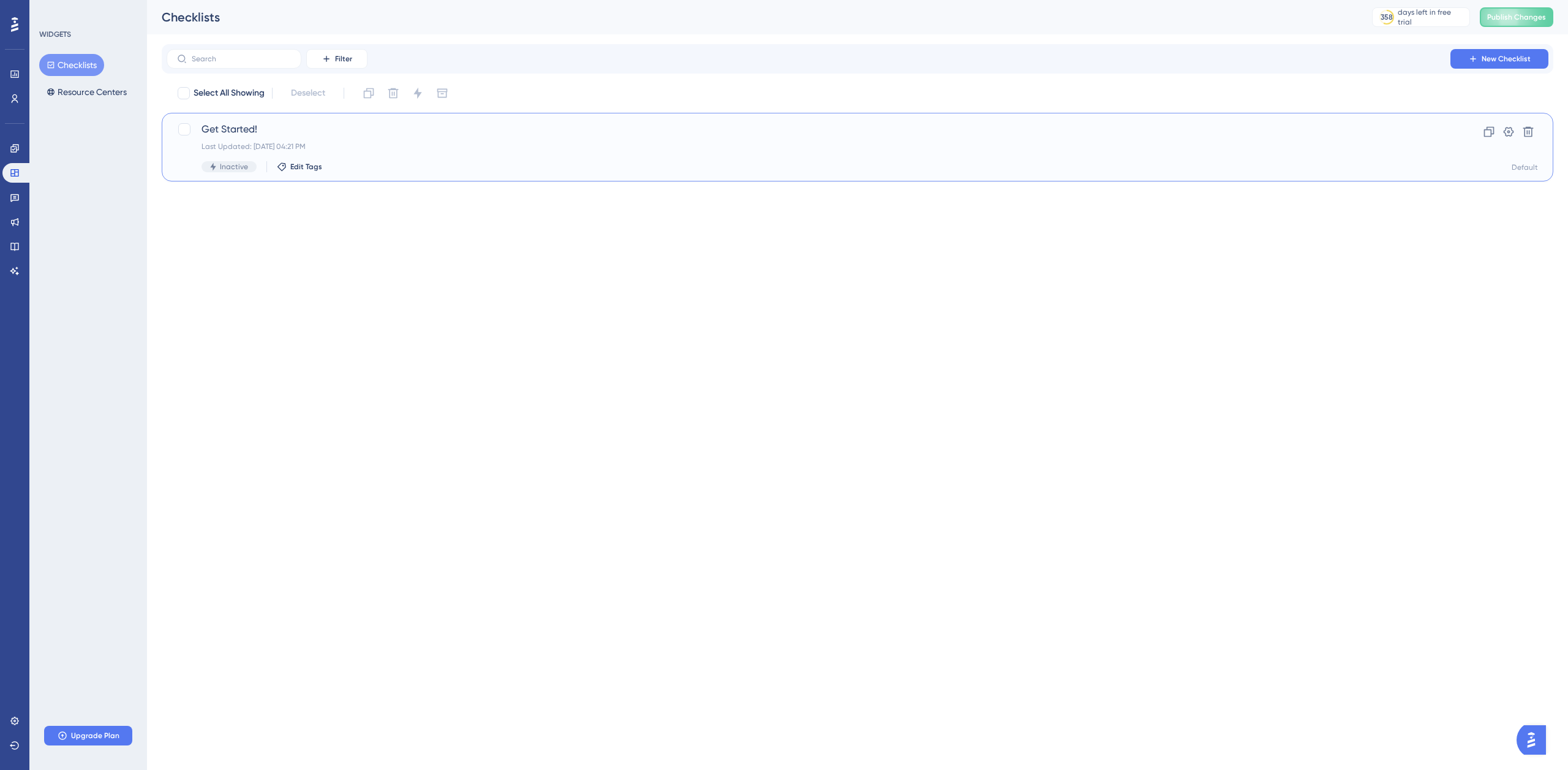
click at [285, 148] on div "Last Updated: [DATE] 04:21 PM" at bounding box center [808, 146] width 1214 height 10
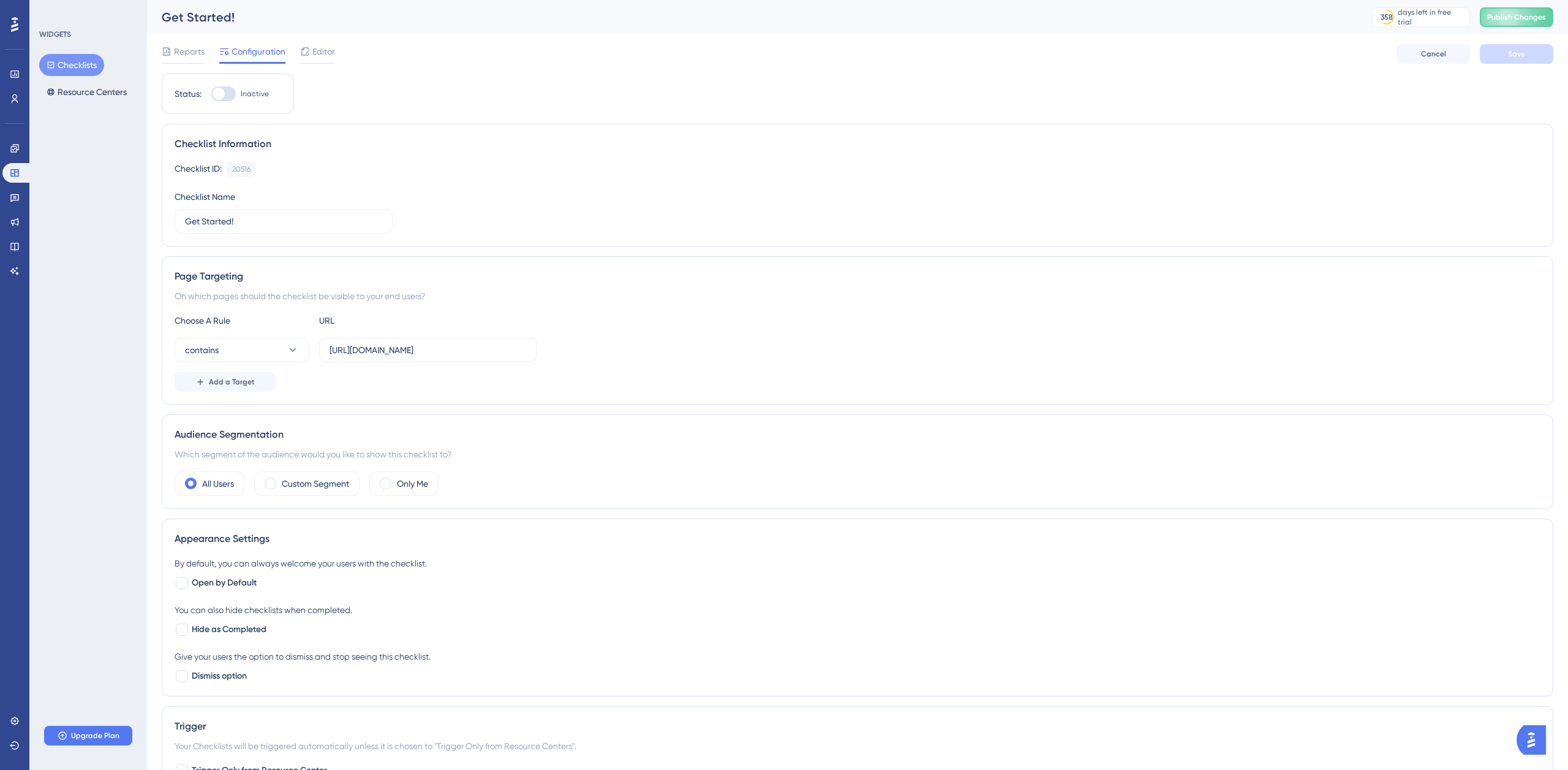
click at [222, 91] on div at bounding box center [218, 93] width 12 height 12
click at [211, 94] on input "Inactive" at bounding box center [211, 94] width 1 height 1
checkbox input "false"
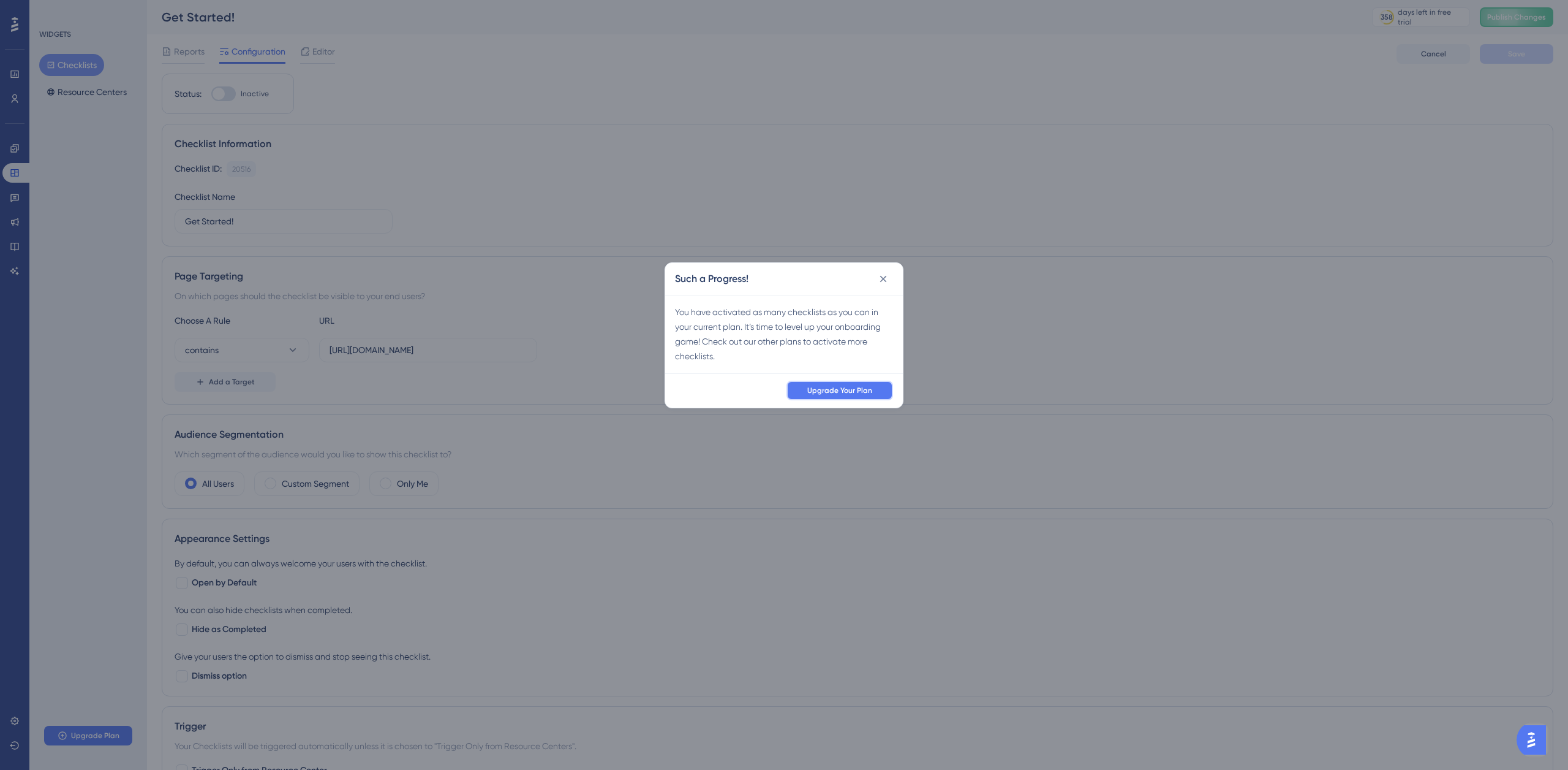
click at [843, 389] on span "Upgrade Your Plan" at bounding box center [840, 390] width 65 height 10
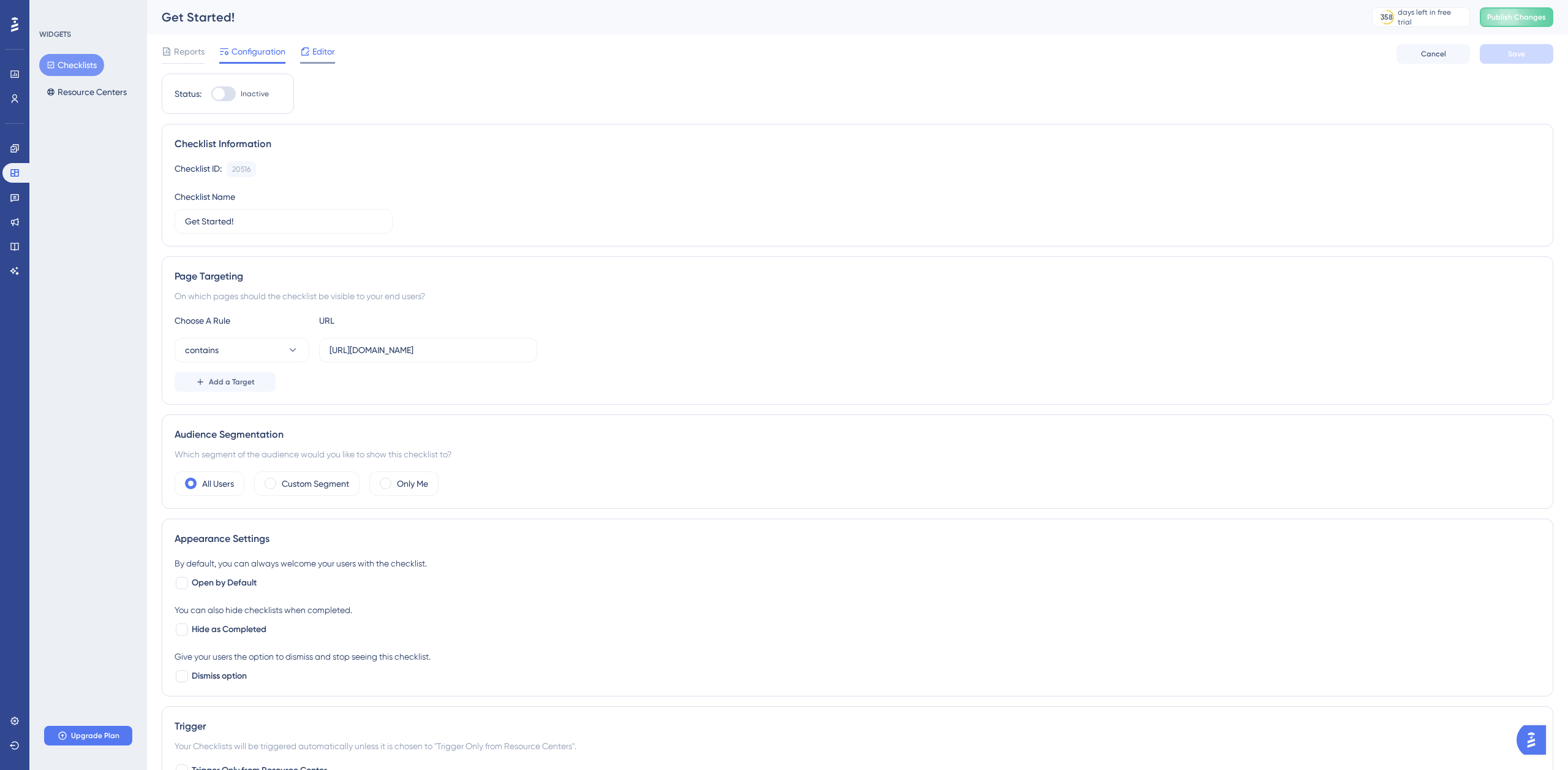
click at [331, 52] on span "Editor" at bounding box center [323, 51] width 23 height 14
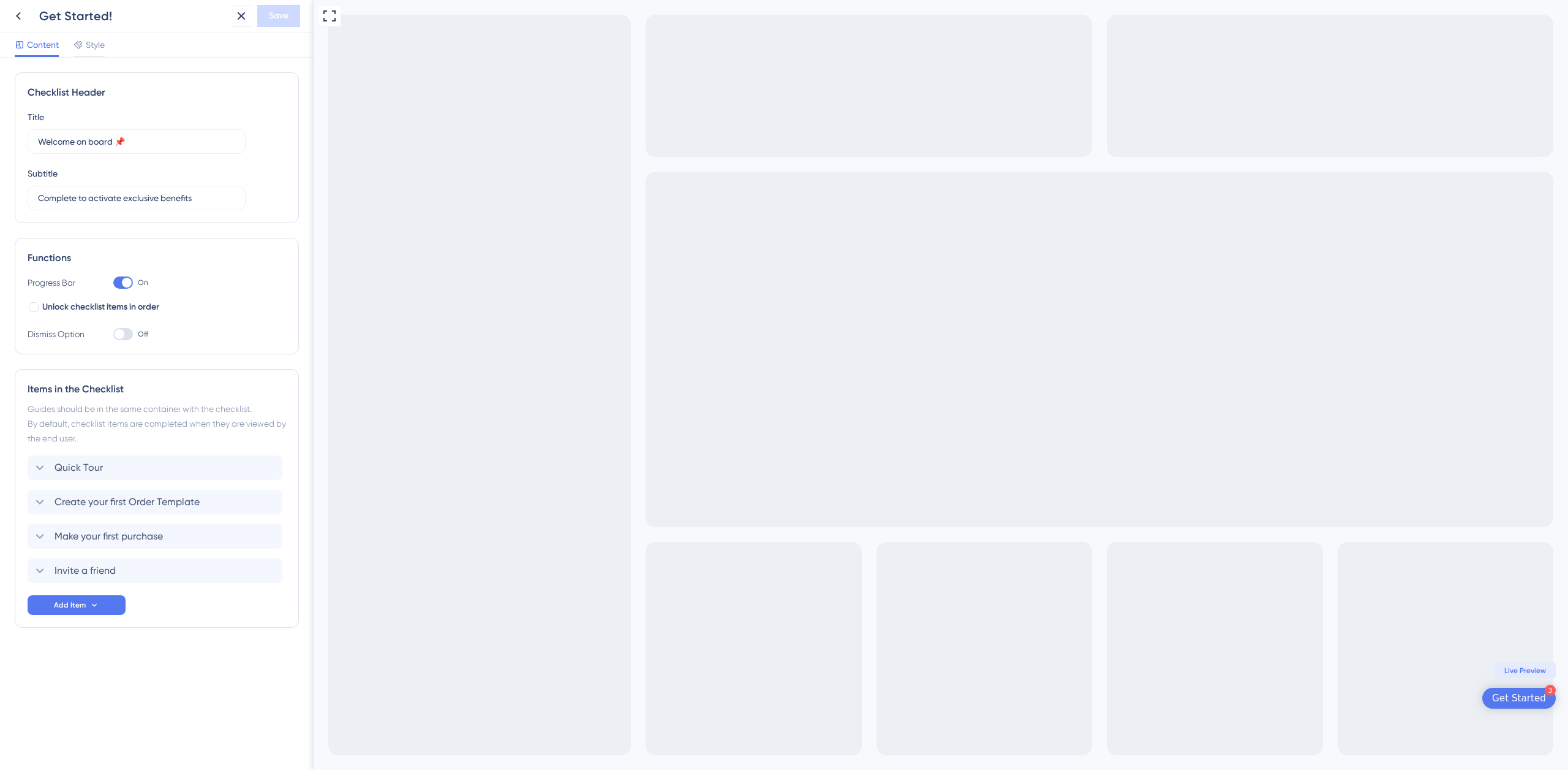
click at [1512, 697] on div "Get Started" at bounding box center [1519, 697] width 54 height 12
click at [21, 21] on icon at bounding box center [17, 15] width 14 height 14
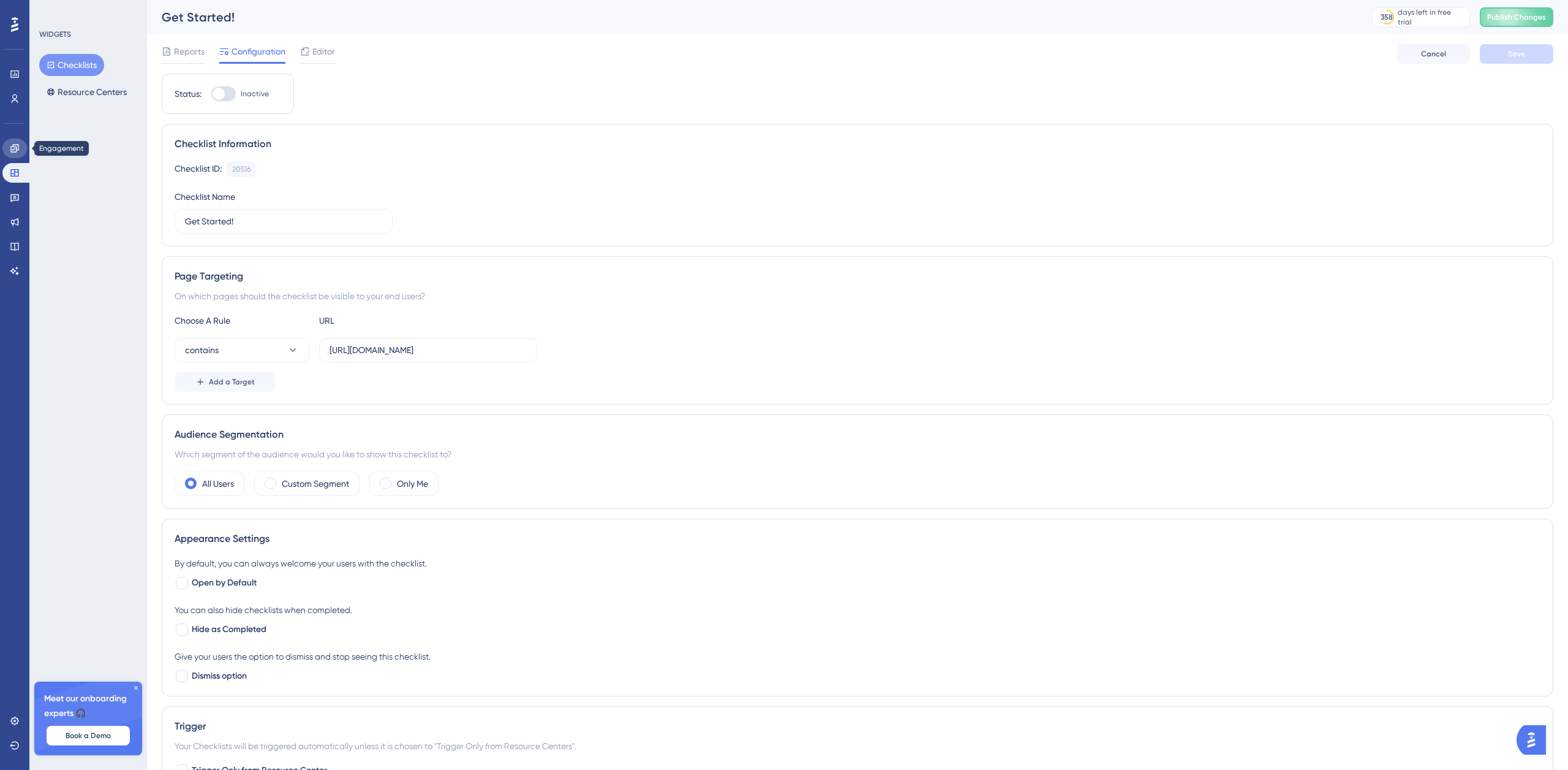
click at [16, 143] on icon at bounding box center [14, 148] width 10 height 10
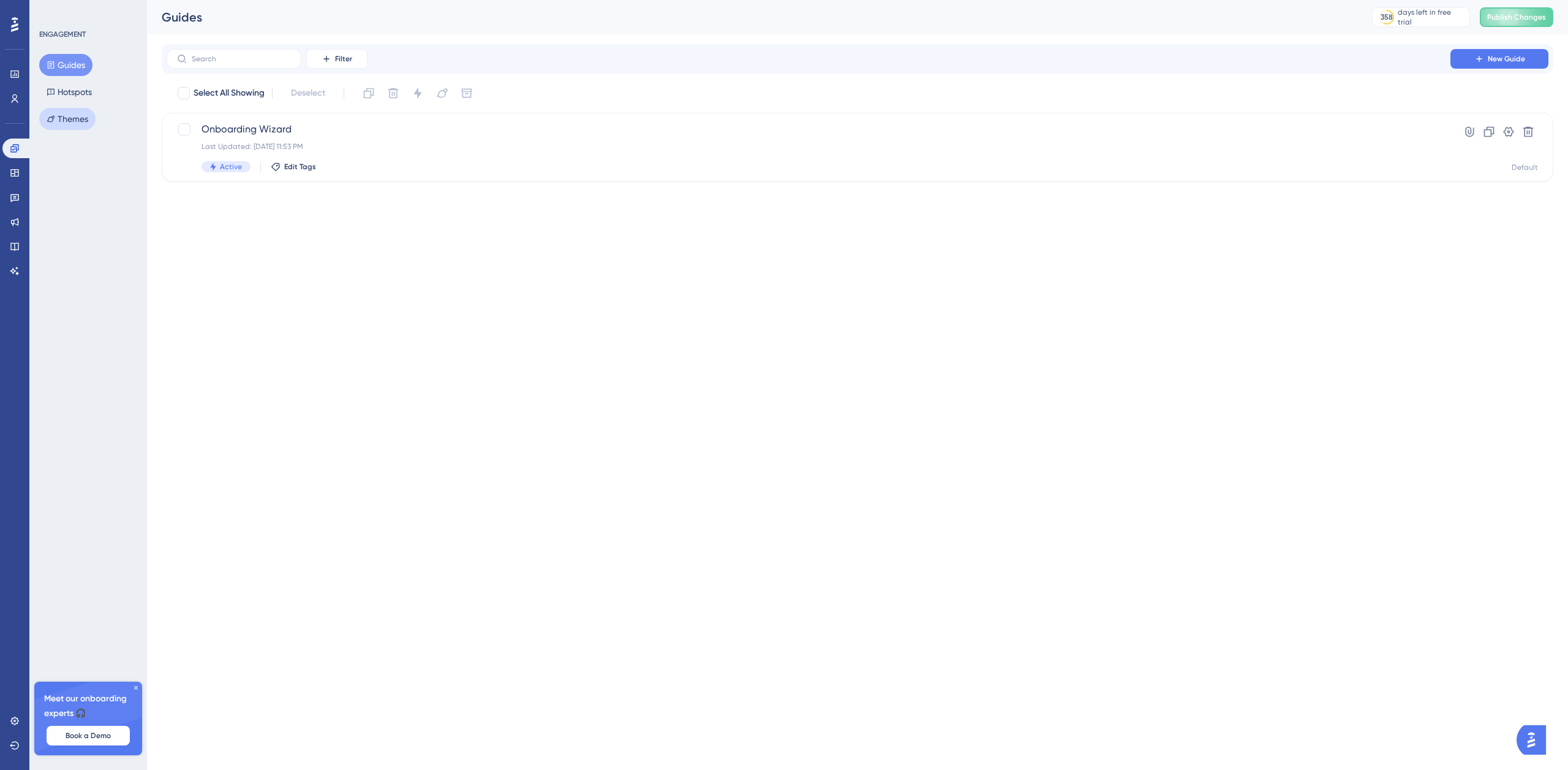
click at [81, 114] on button "Themes" at bounding box center [67, 118] width 57 height 22
click at [83, 65] on button "Guides" at bounding box center [66, 64] width 54 height 22
click at [80, 115] on button "Themes" at bounding box center [67, 118] width 57 height 22
click at [273, 97] on div "Default Theme Clone Settings" at bounding box center [857, 100] width 1391 height 33
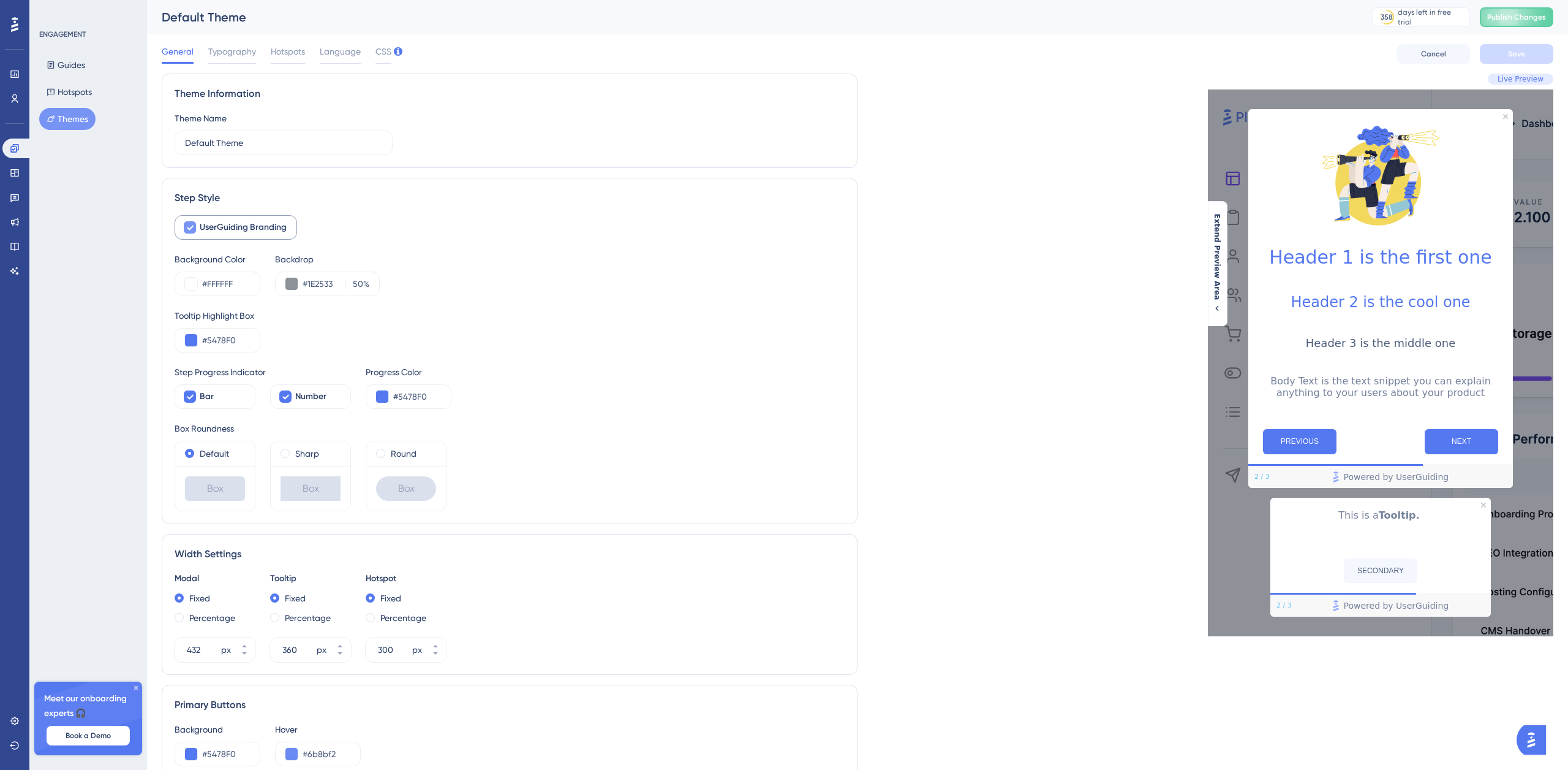
click at [196, 222] on div at bounding box center [189, 227] width 14 height 14
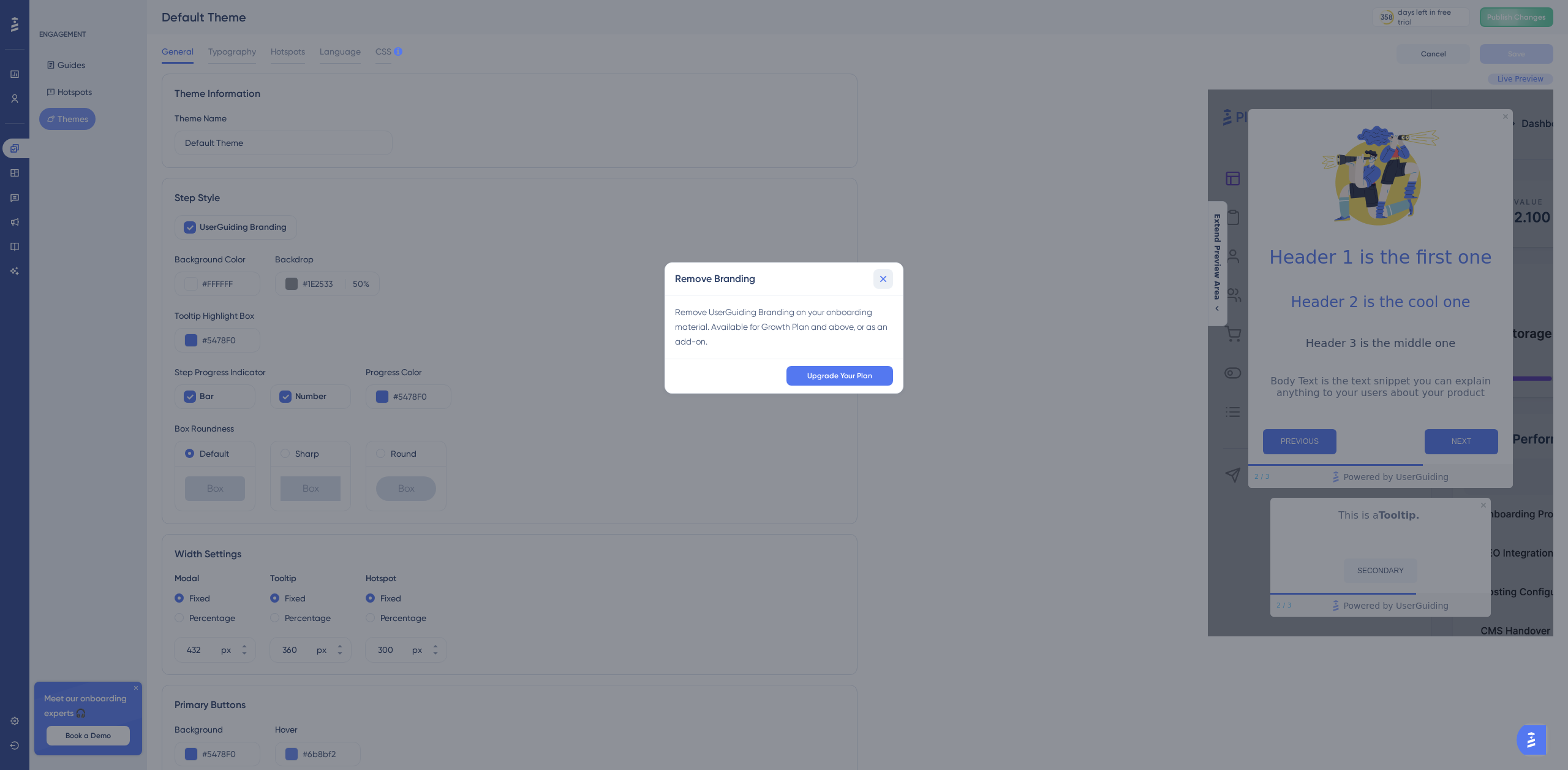
click at [883, 277] on icon at bounding box center [883, 278] width 12 height 12
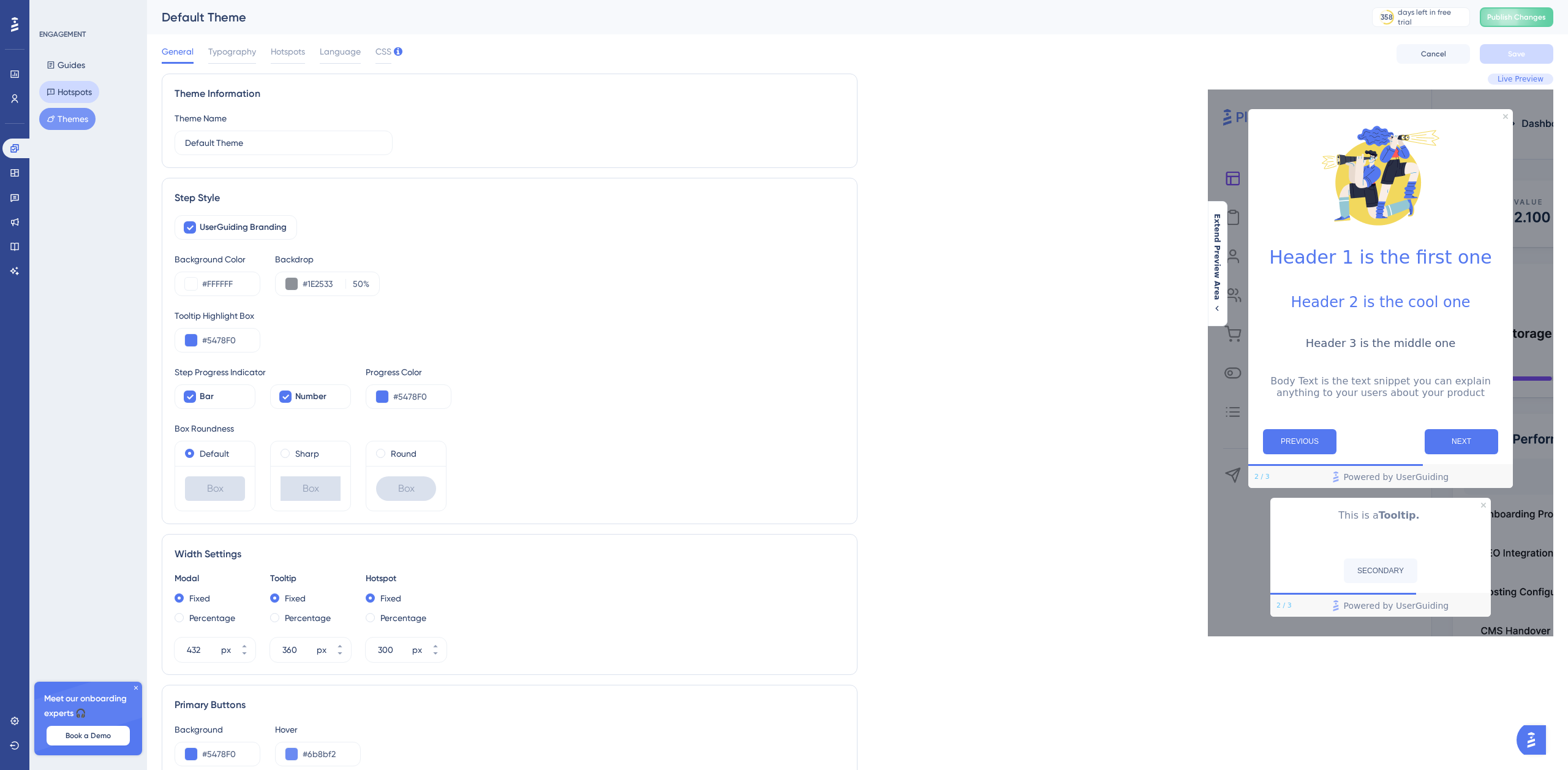
click at [78, 87] on button "Hotspots" at bounding box center [69, 91] width 60 height 22
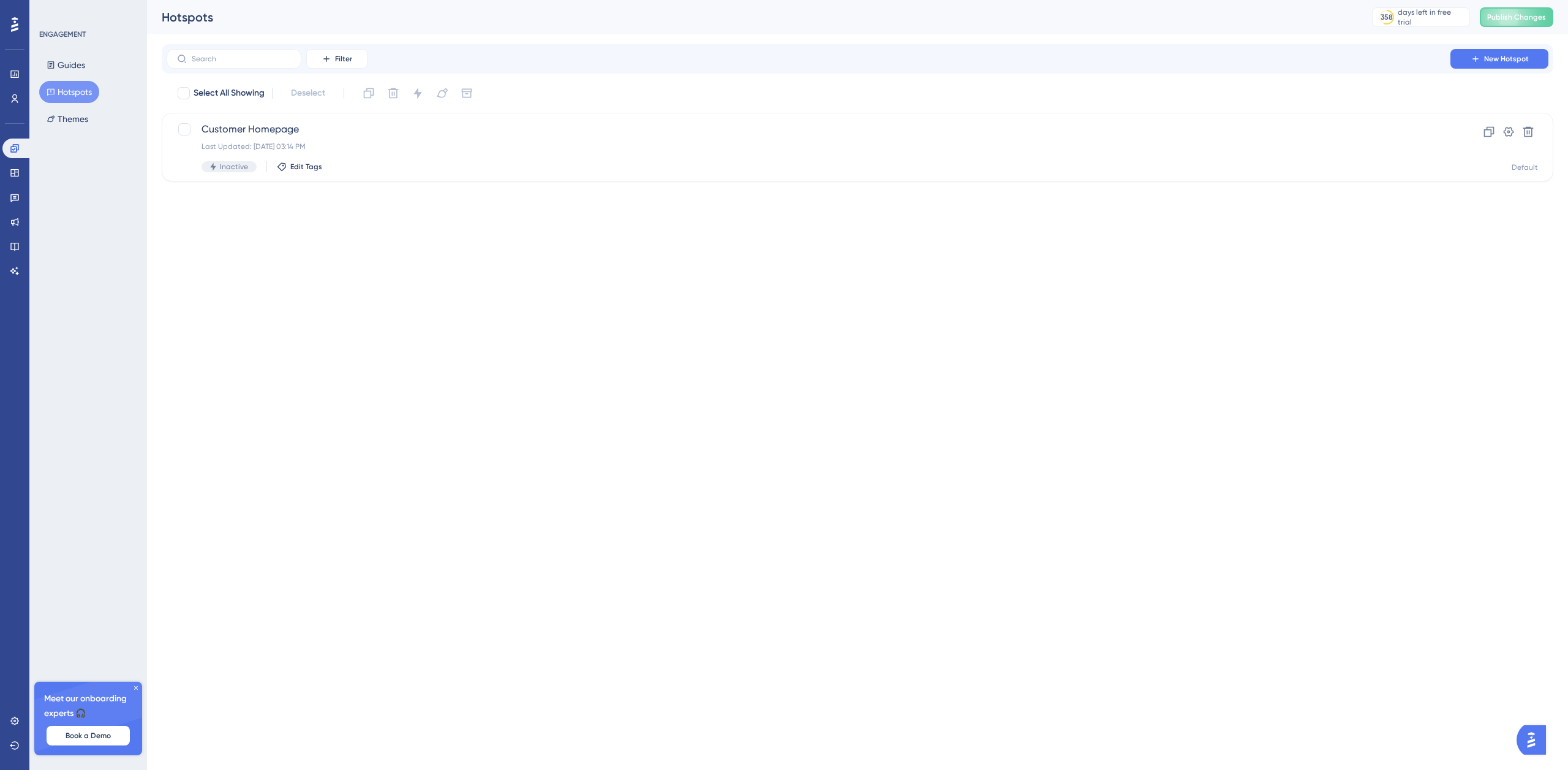
click at [91, 53] on div "ENGAGEMENT Guides Hotspots Themes" at bounding box center [88, 80] width 99 height 101
click at [83, 61] on button "Guides" at bounding box center [66, 64] width 54 height 22
click at [19, 176] on link at bounding box center [15, 173] width 25 height 19
click at [79, 97] on button "Resource Centers" at bounding box center [86, 91] width 95 height 22
click at [83, 63] on button "Checklists" at bounding box center [72, 64] width 65 height 22
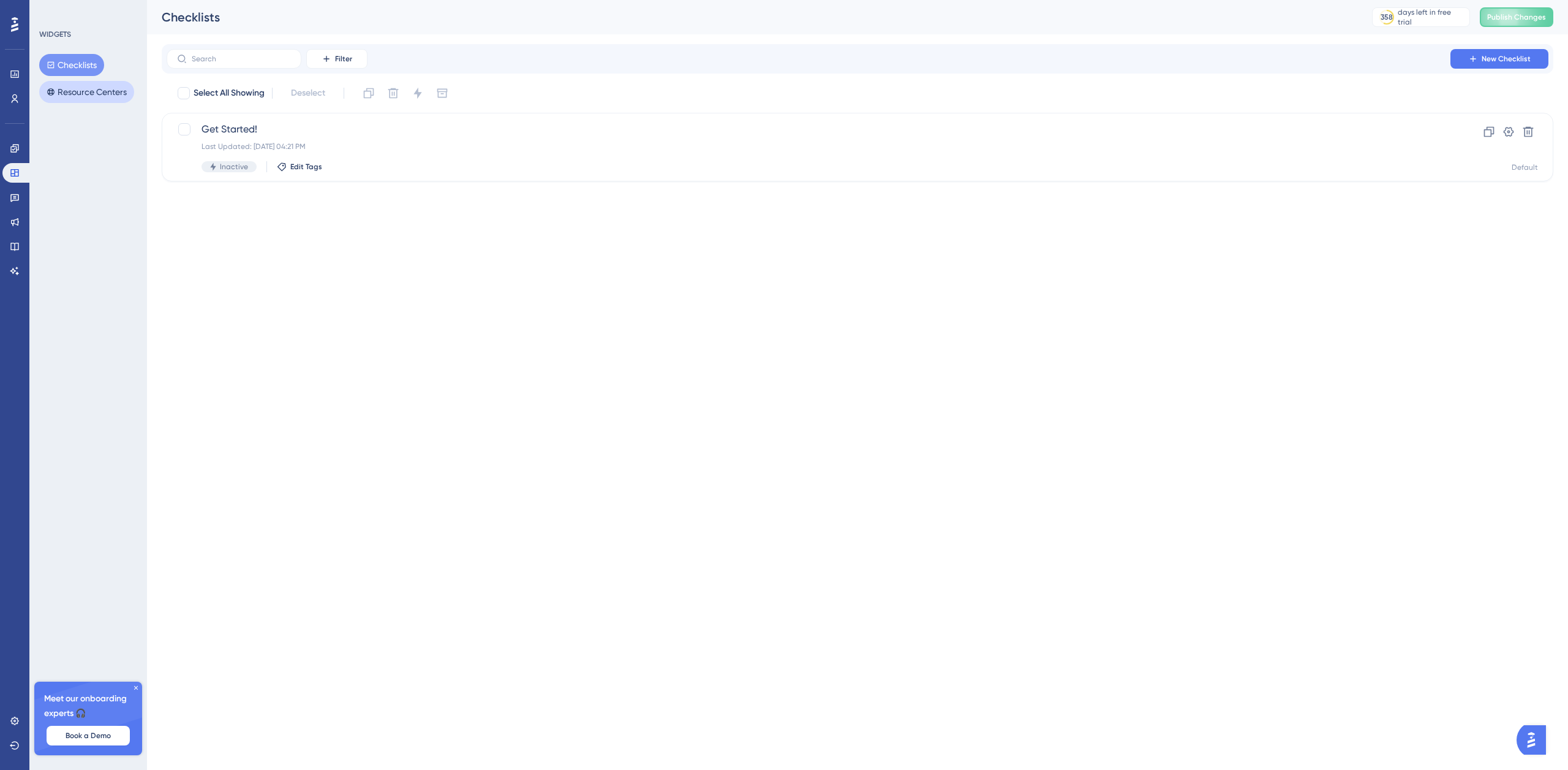
click at [94, 87] on button "Resource Centers" at bounding box center [86, 91] width 95 height 22
click at [15, 200] on icon at bounding box center [14, 198] width 9 height 8
click at [18, 220] on icon at bounding box center [14, 222] width 8 height 8
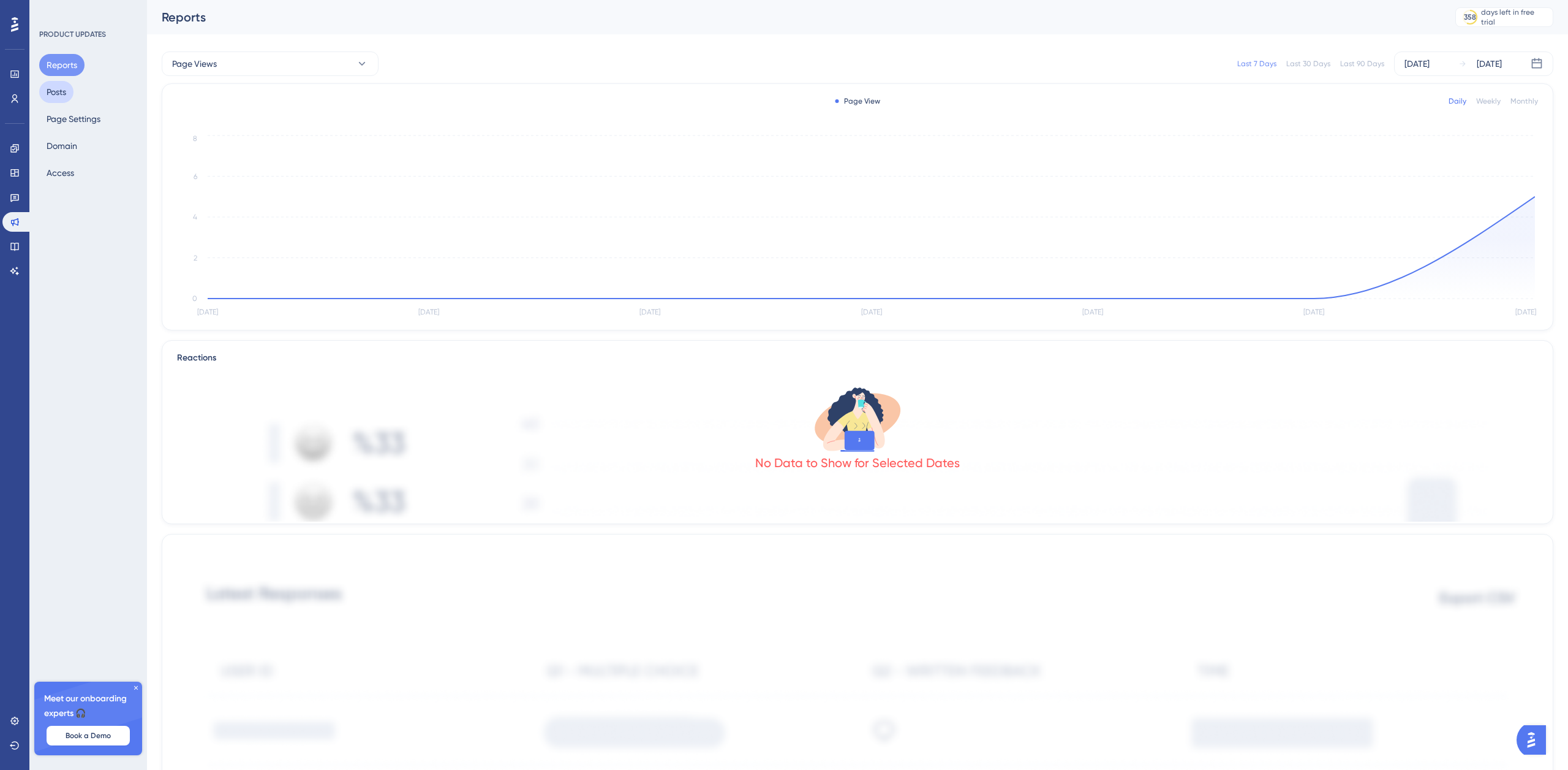
click at [62, 90] on button "Posts" at bounding box center [57, 91] width 35 height 22
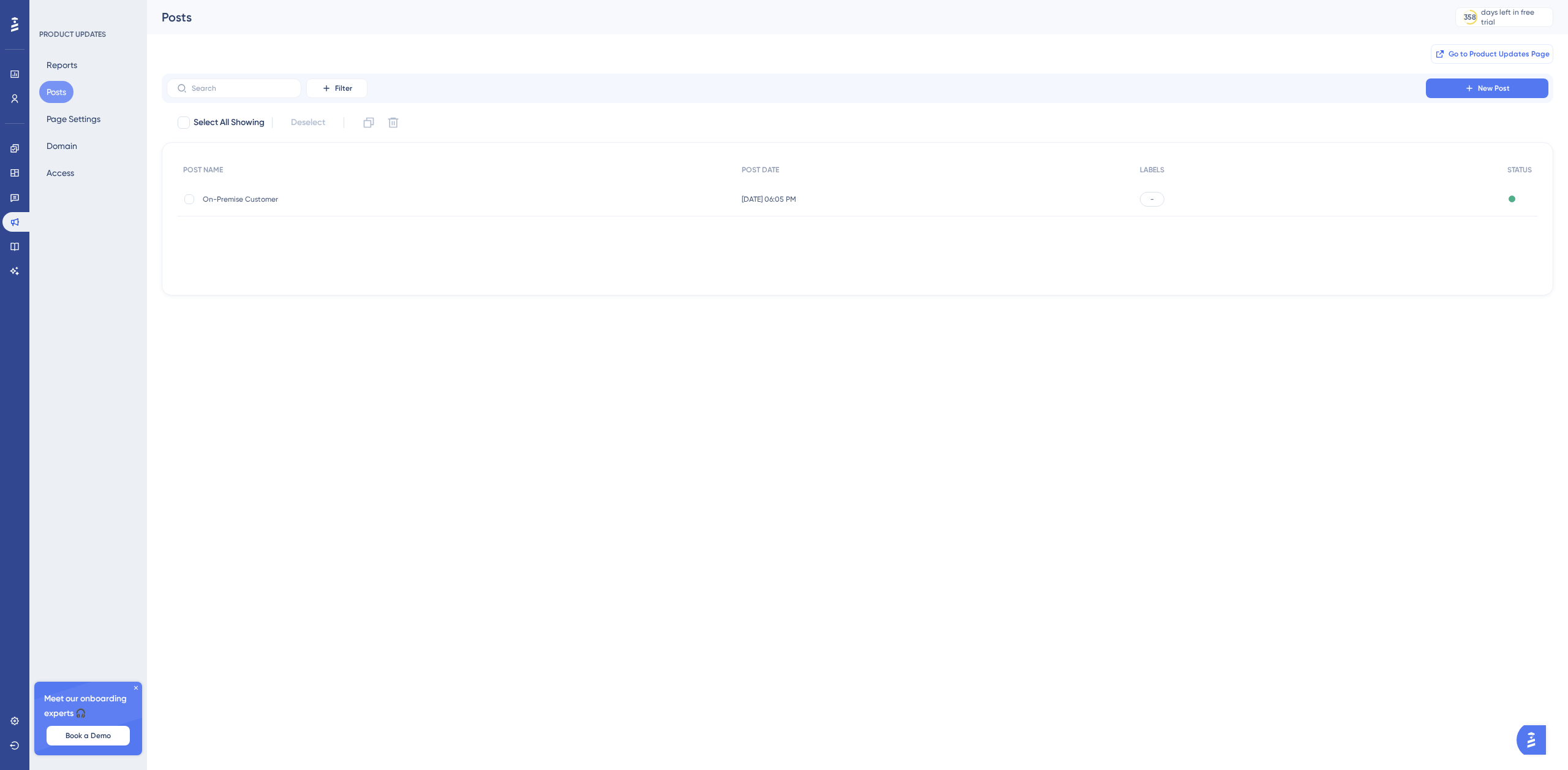
click at [1461, 54] on span "Go to Product Updates Page" at bounding box center [1498, 54] width 101 height 10
click at [88, 119] on button "Page Settings" at bounding box center [73, 118] width 68 height 22
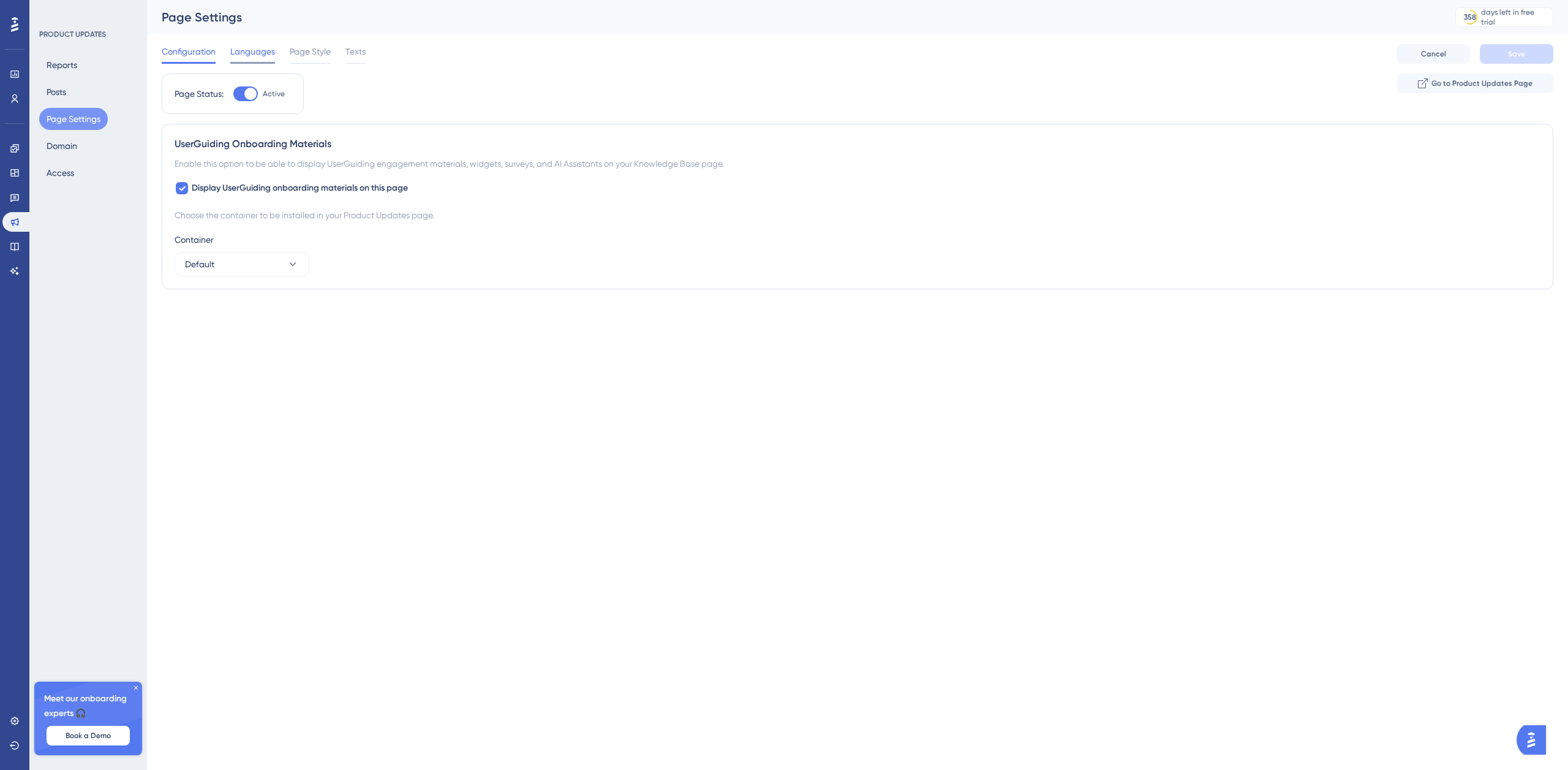
click at [254, 53] on span "Languages" at bounding box center [252, 51] width 45 height 14
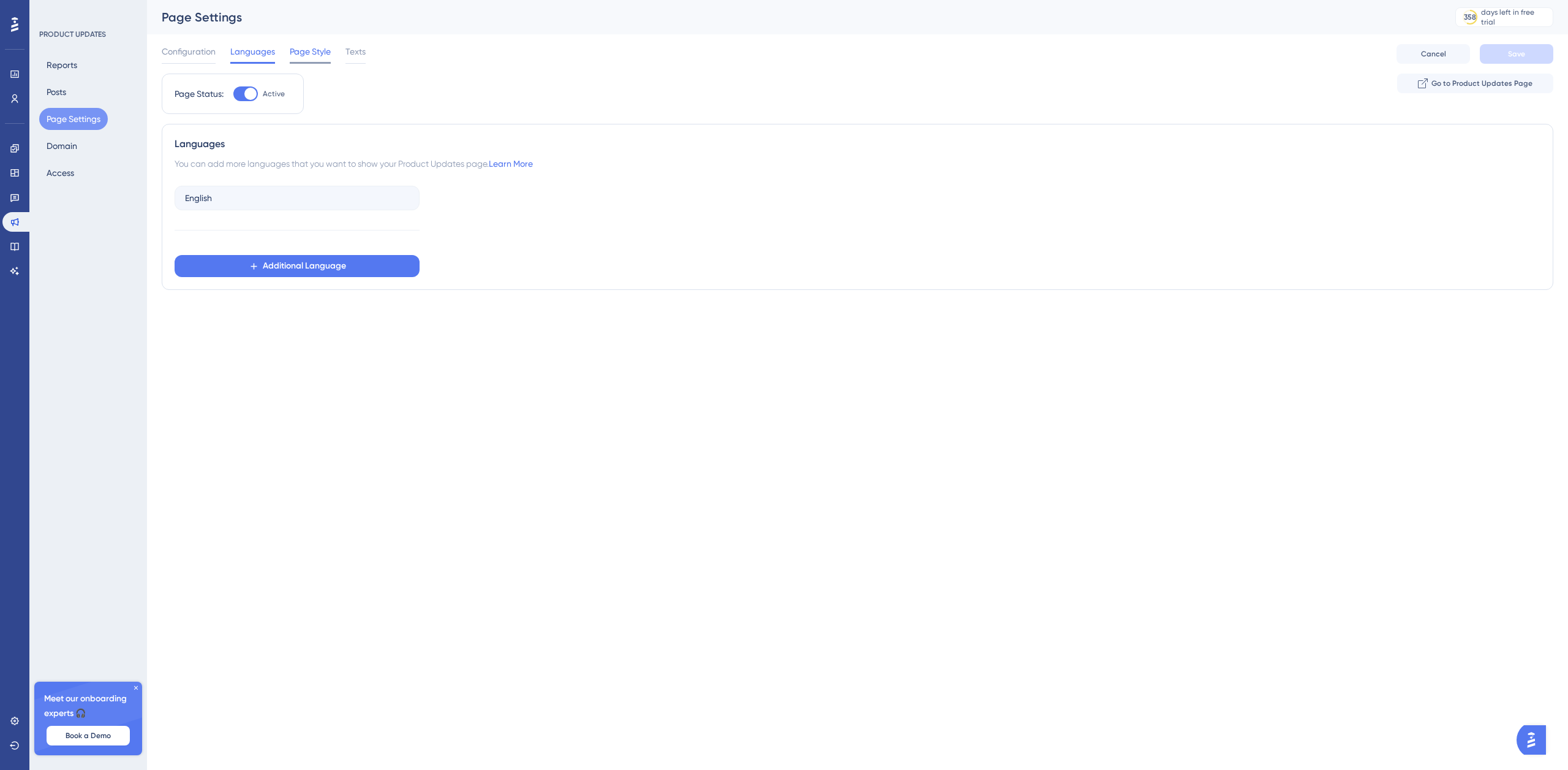
click at [301, 51] on span "Page Style" at bounding box center [310, 51] width 41 height 14
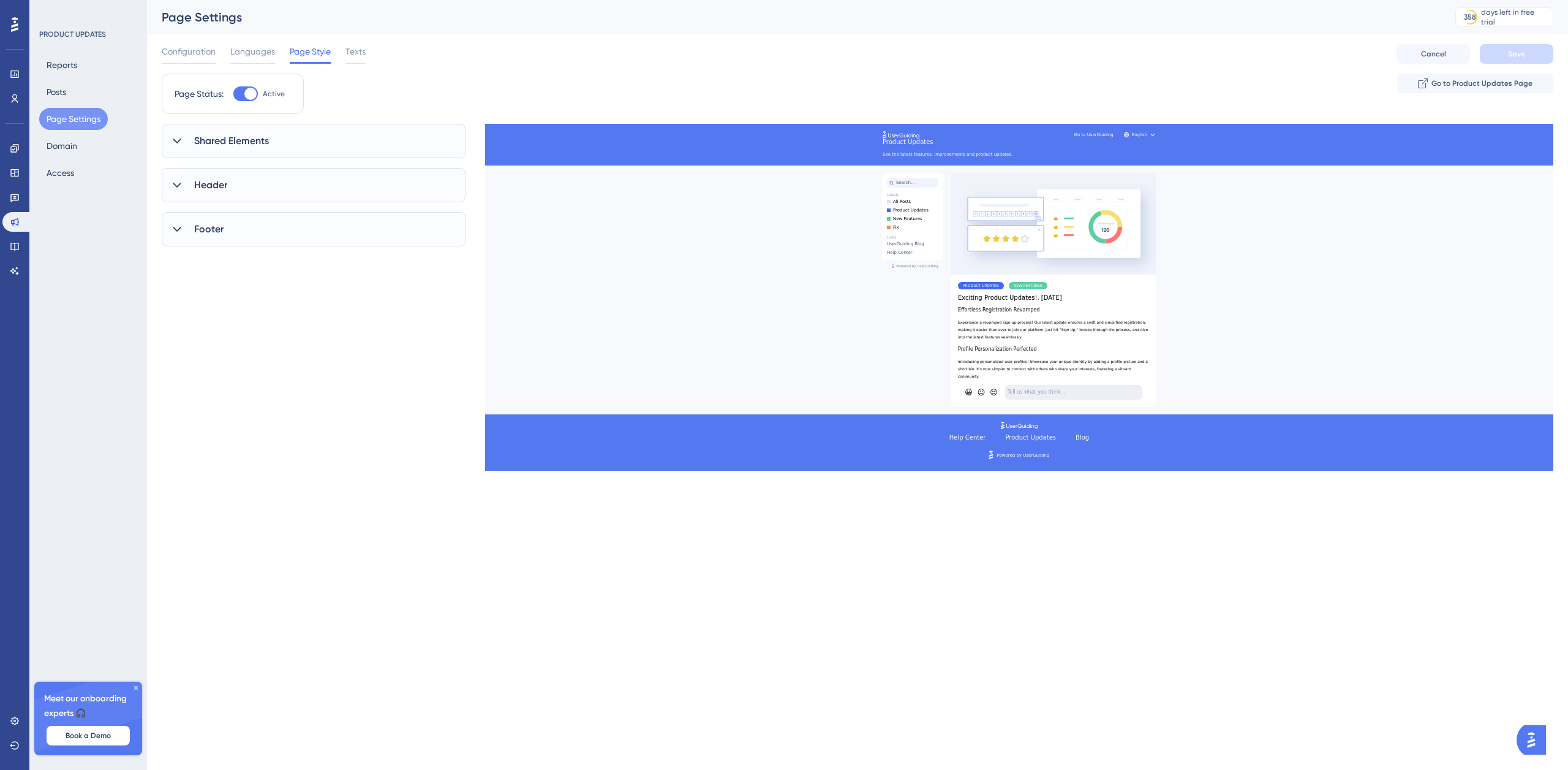
click at [249, 142] on span "Shared Elements" at bounding box center [231, 140] width 75 height 14
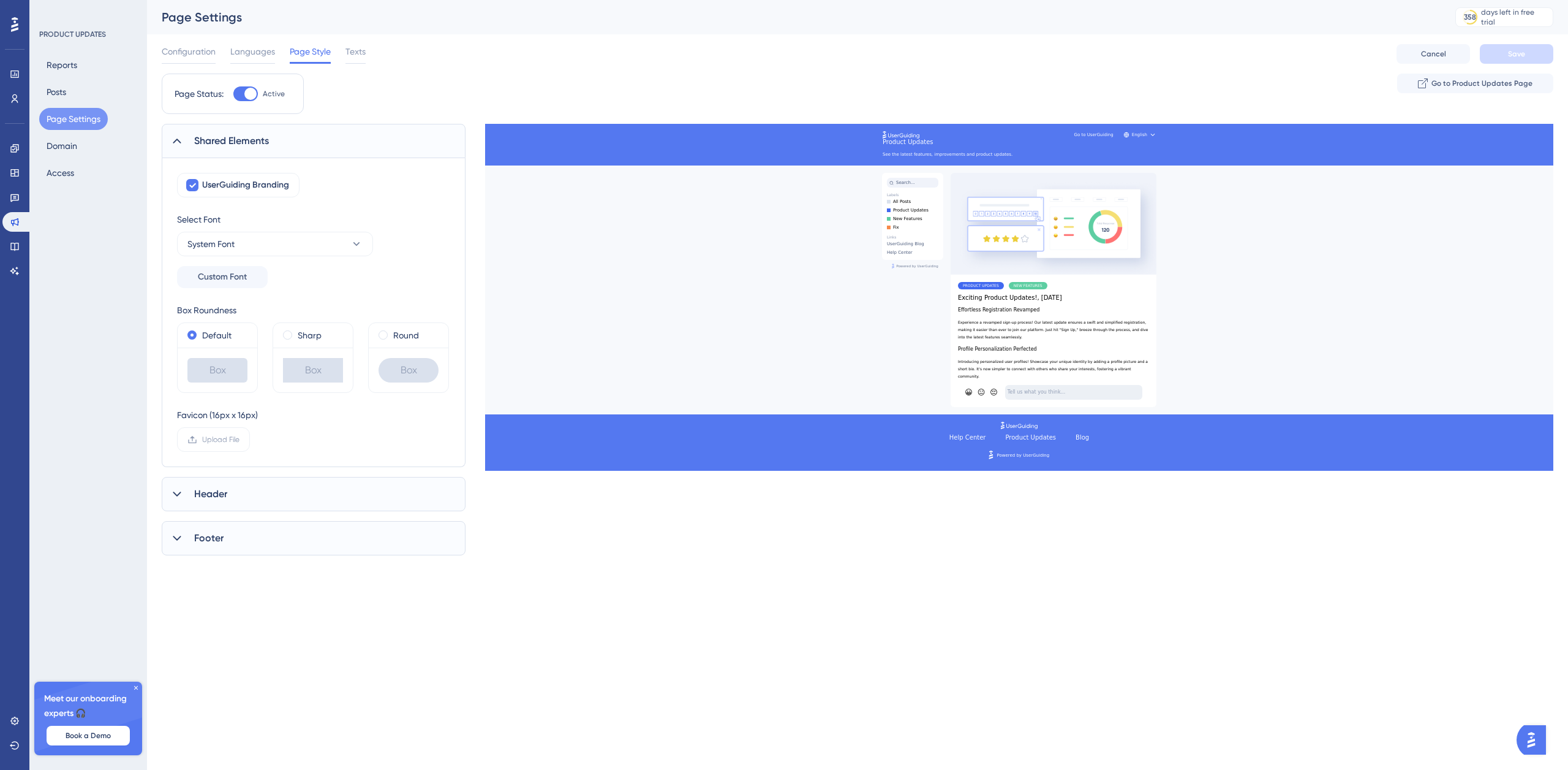
click at [234, 491] on div "Header" at bounding box center [313, 493] width 304 height 35
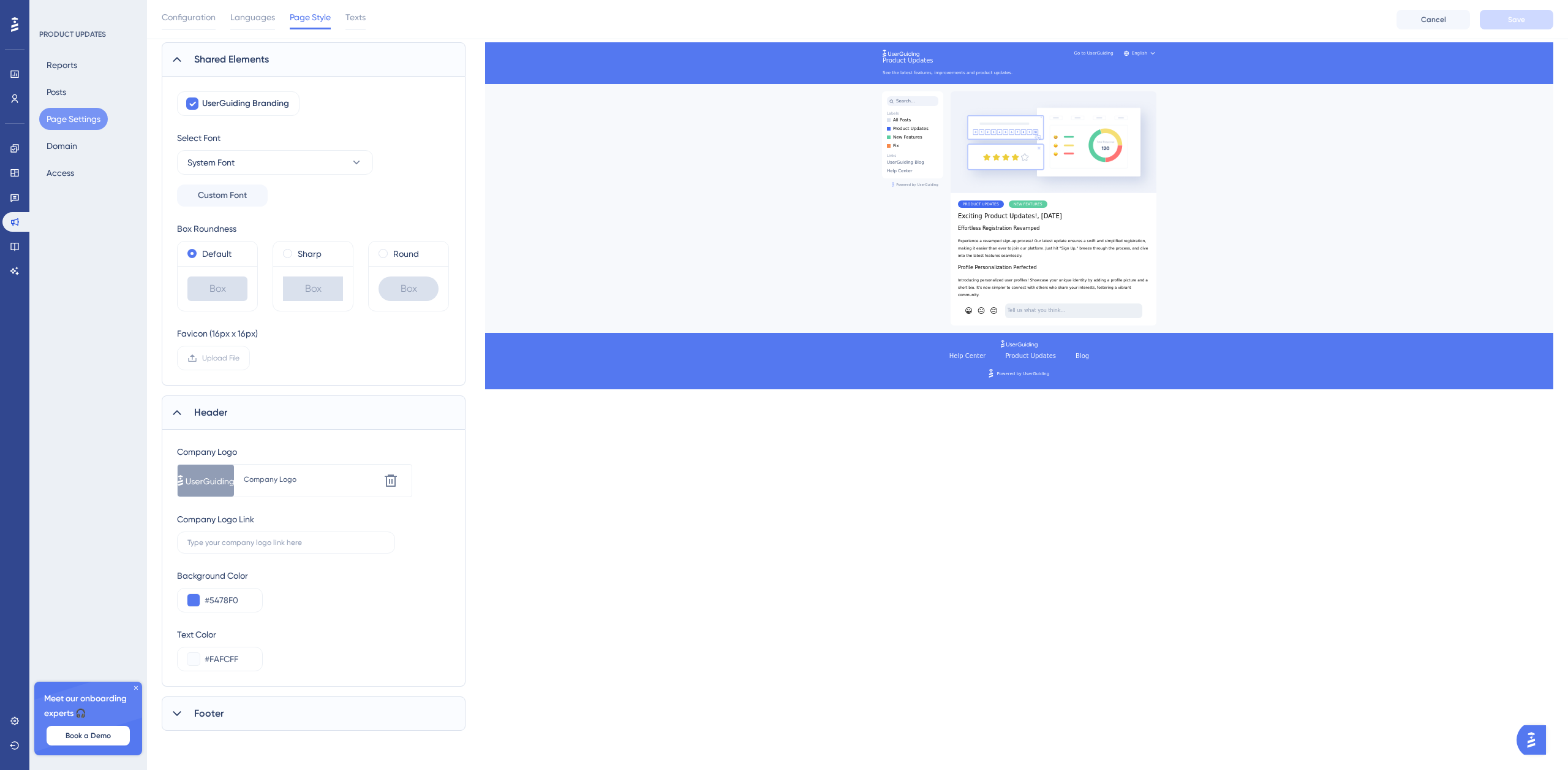
click at [270, 715] on div "Footer" at bounding box center [313, 713] width 304 height 35
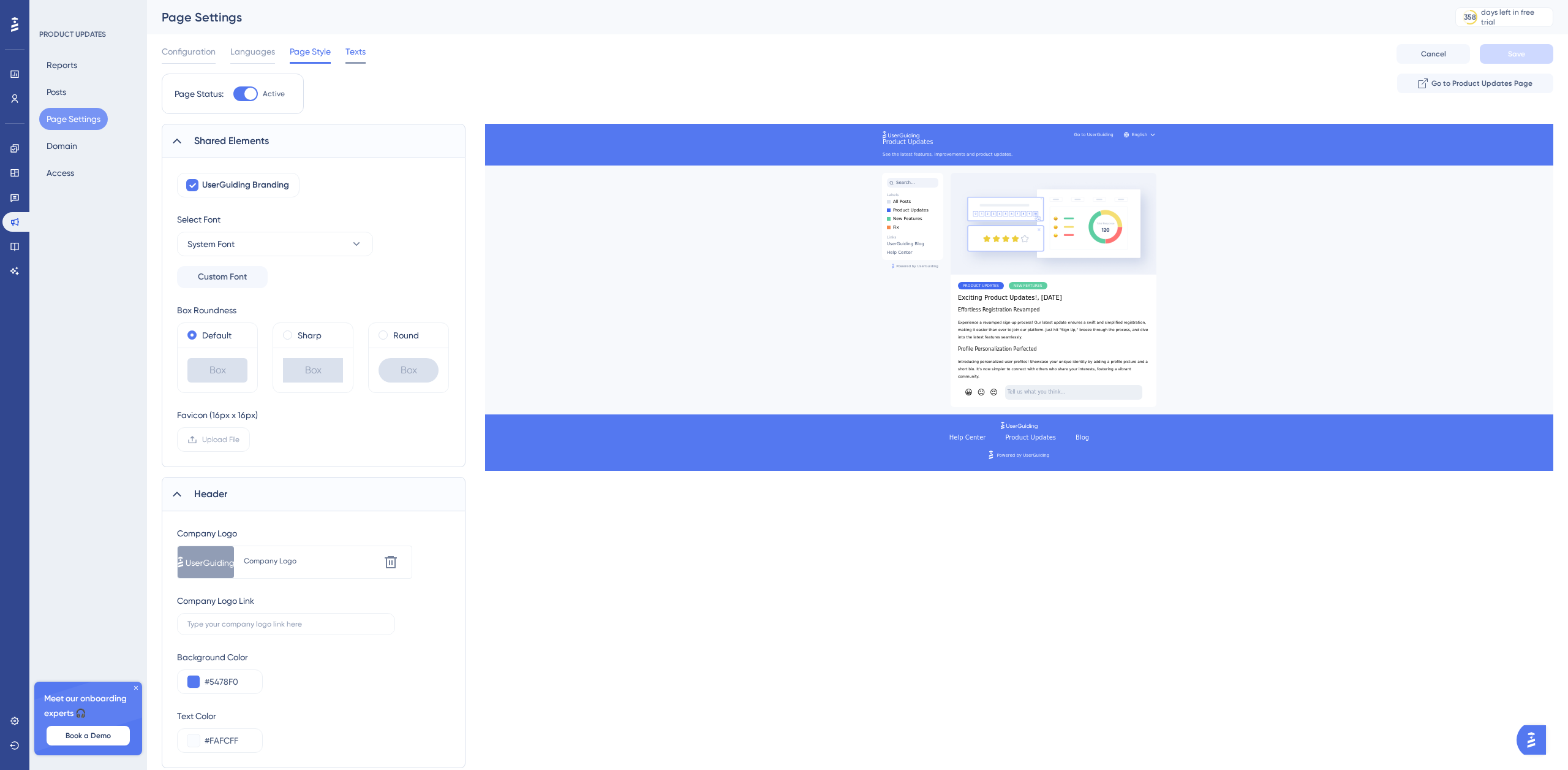
click at [359, 54] on span "Texts" at bounding box center [355, 51] width 20 height 14
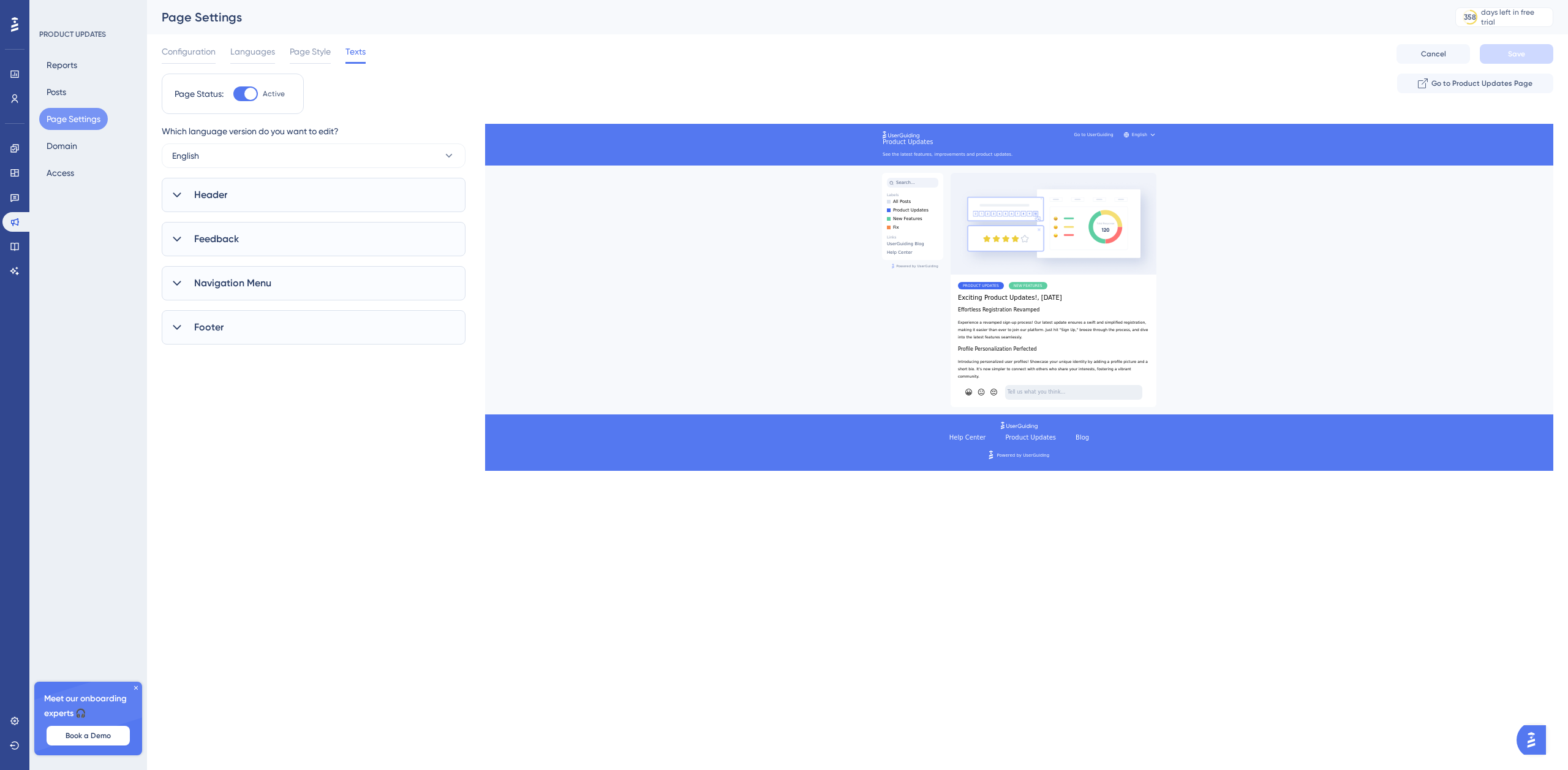
click at [234, 201] on div "Header" at bounding box center [313, 195] width 304 height 35
click at [229, 453] on span "Feedback" at bounding box center [216, 451] width 45 height 14
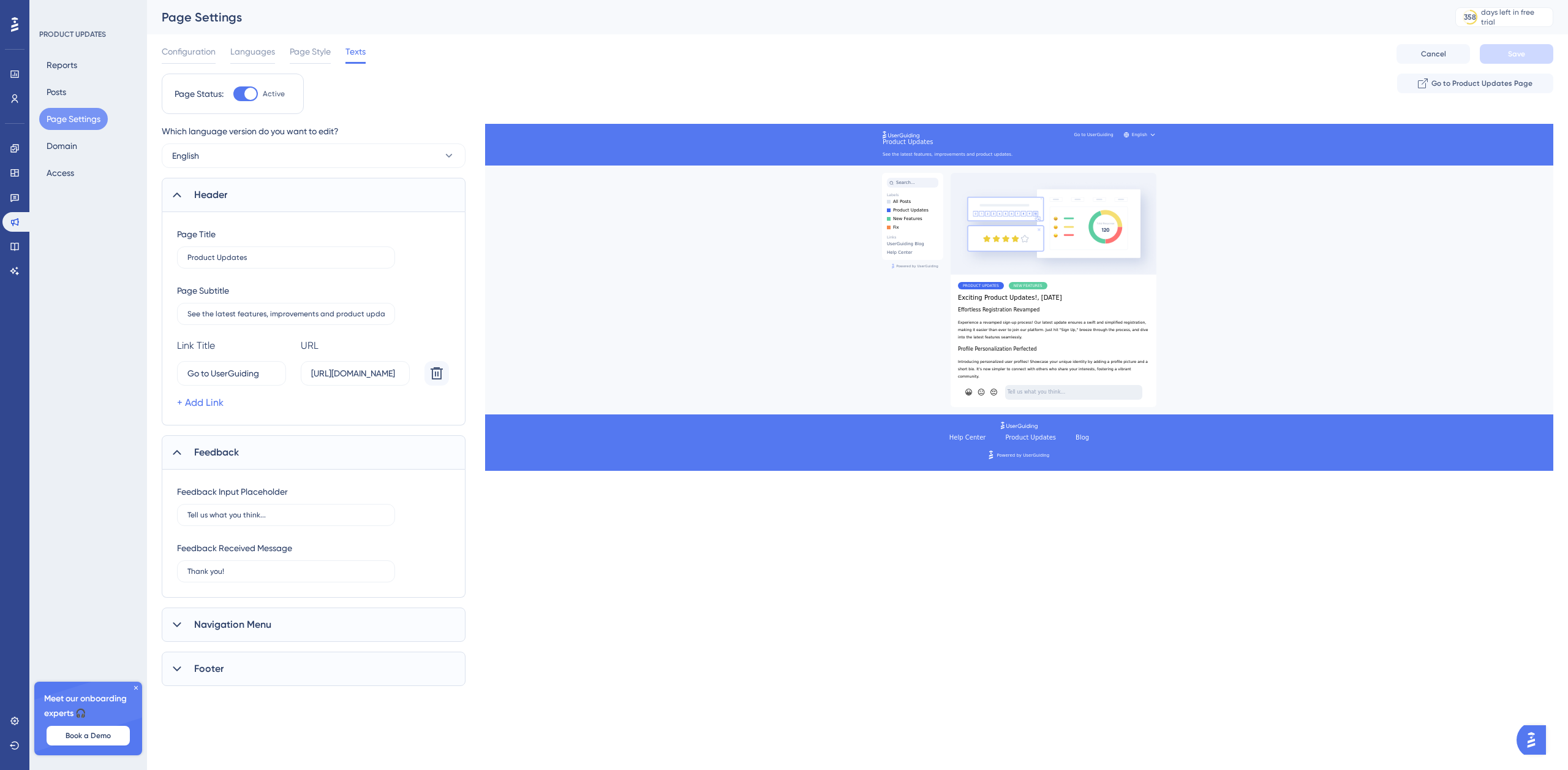
click at [231, 610] on div "Navigation Menu" at bounding box center [313, 624] width 304 height 35
click at [190, 23] on div "Page Settings" at bounding box center [793, 17] width 1263 height 17
click at [181, 38] on div "Configuration Languages Page Style Texts Cancel Save" at bounding box center [857, 54] width 1391 height 39
click at [190, 52] on span "Configuration" at bounding box center [188, 51] width 54 height 14
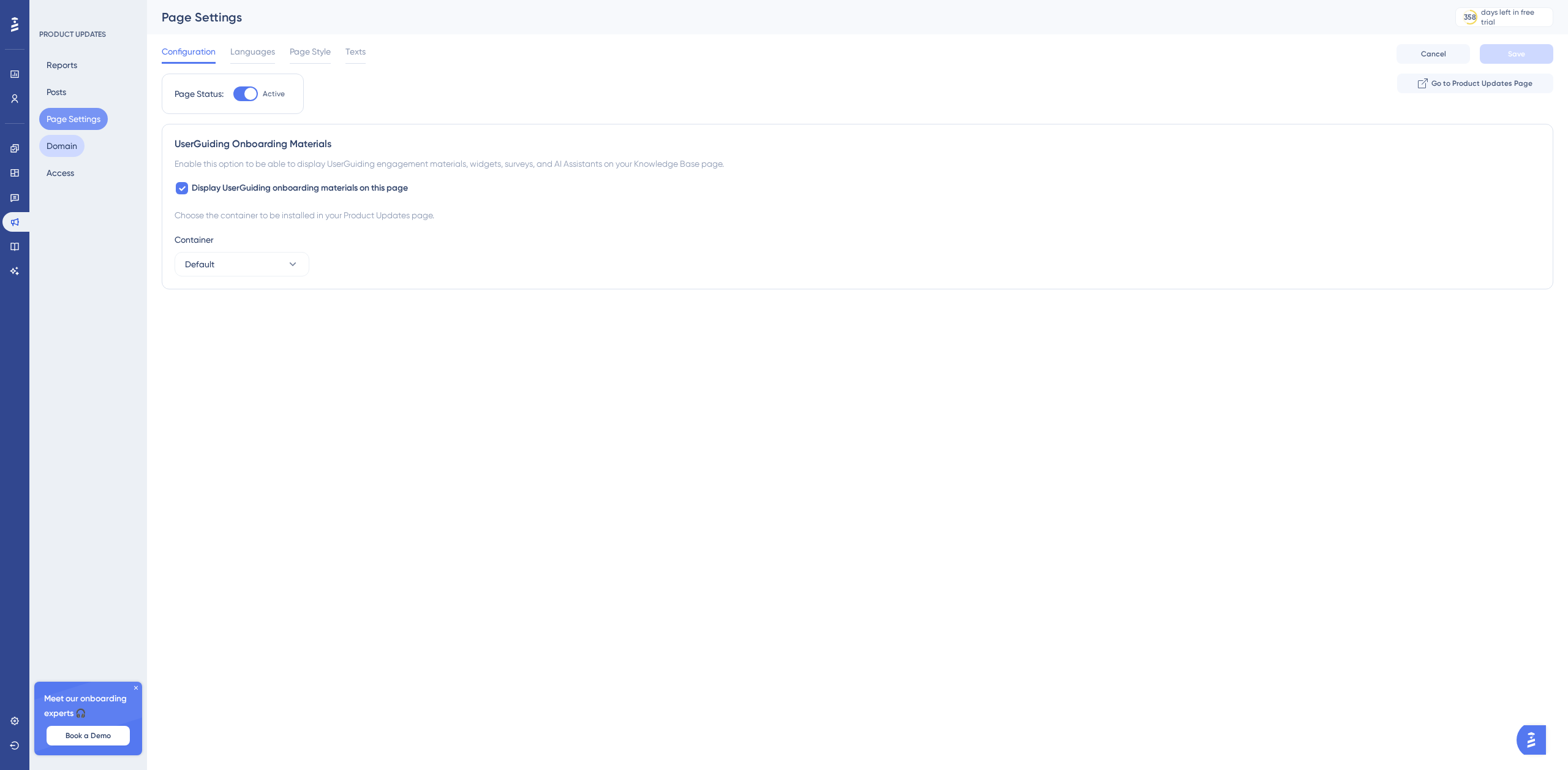
click at [75, 148] on button "Domain" at bounding box center [61, 145] width 45 height 22
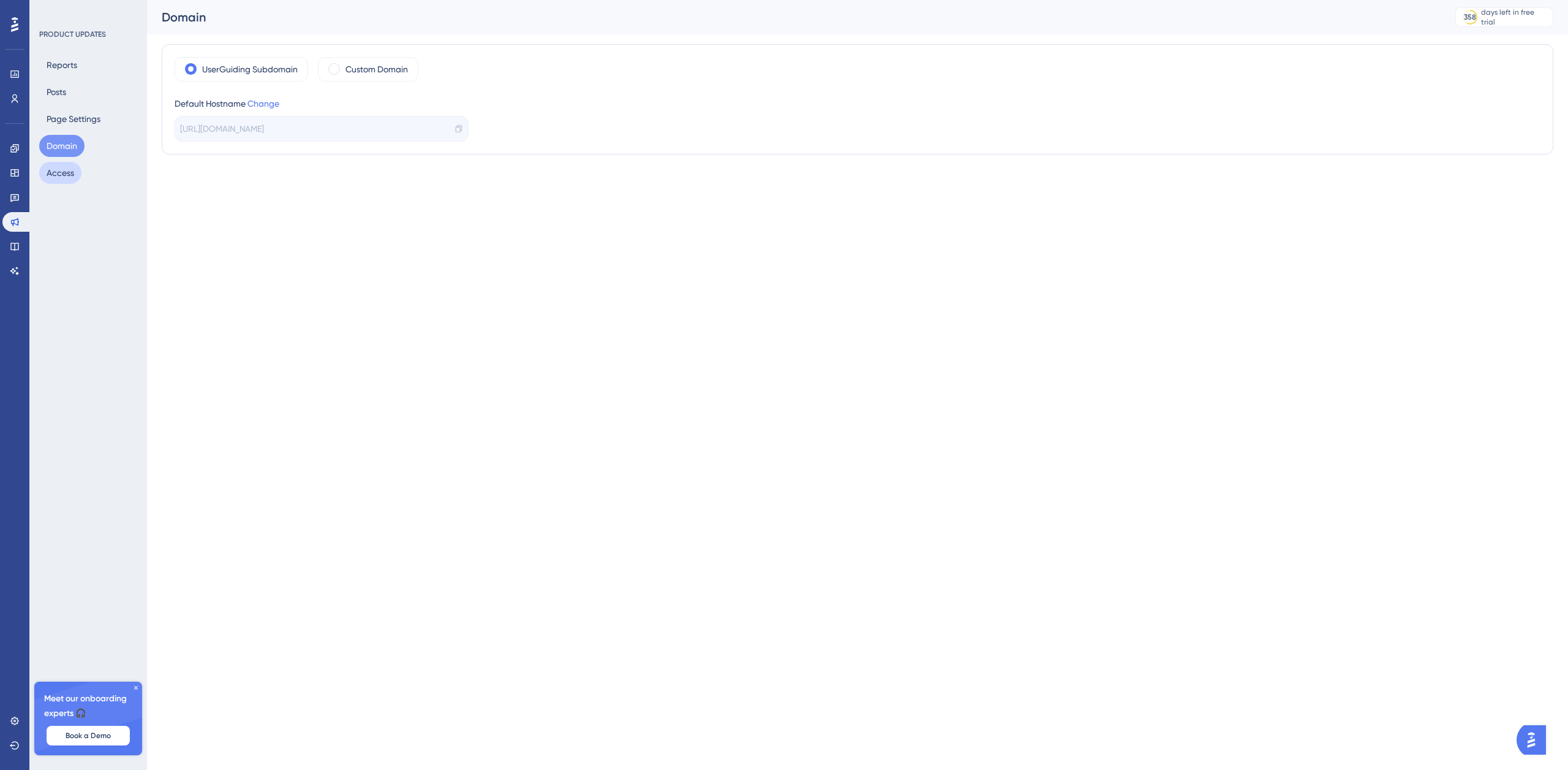
click at [68, 172] on button "Access" at bounding box center [60, 172] width 42 height 22
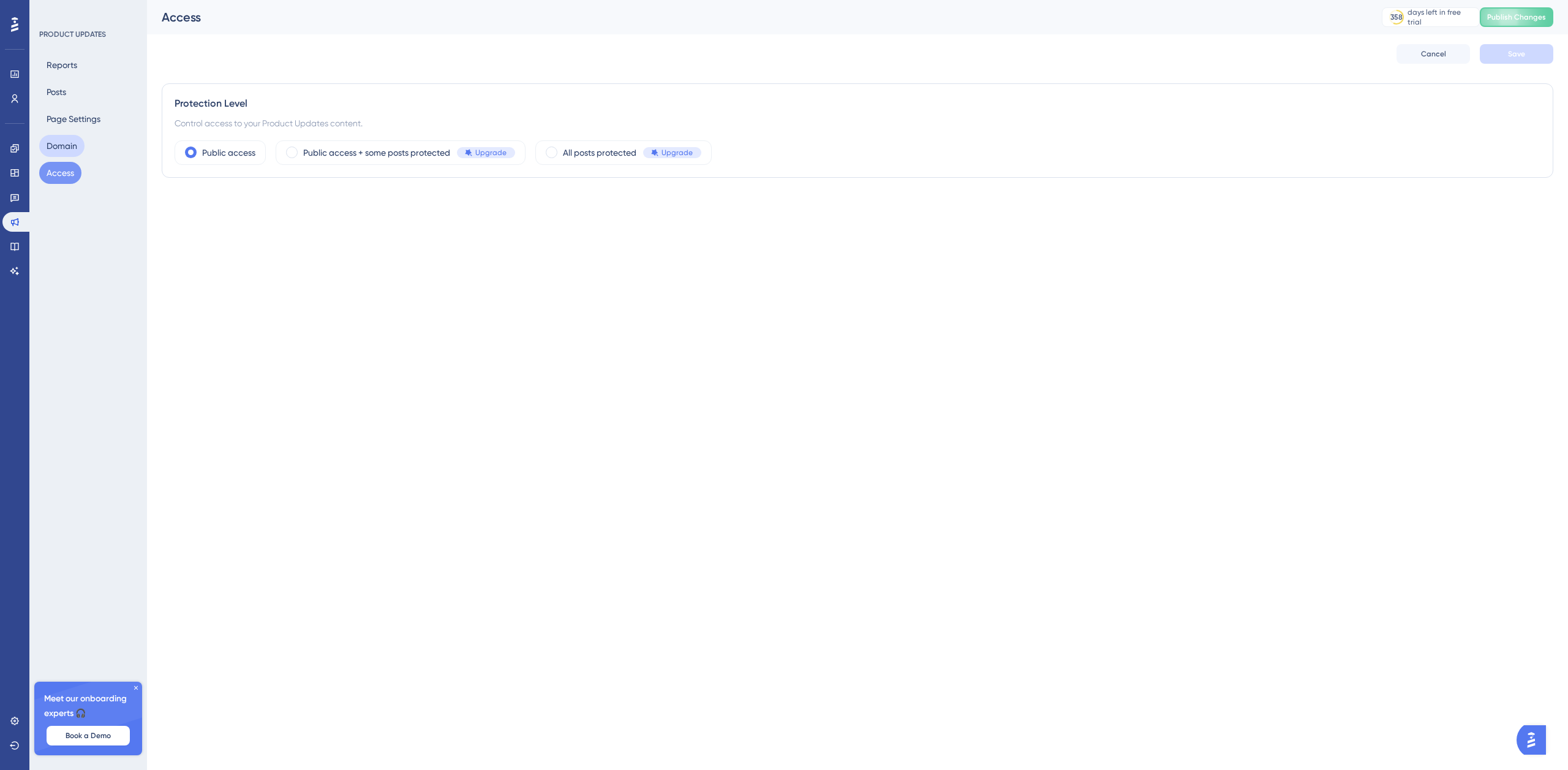
click at [58, 150] on button "Domain" at bounding box center [61, 145] width 45 height 22
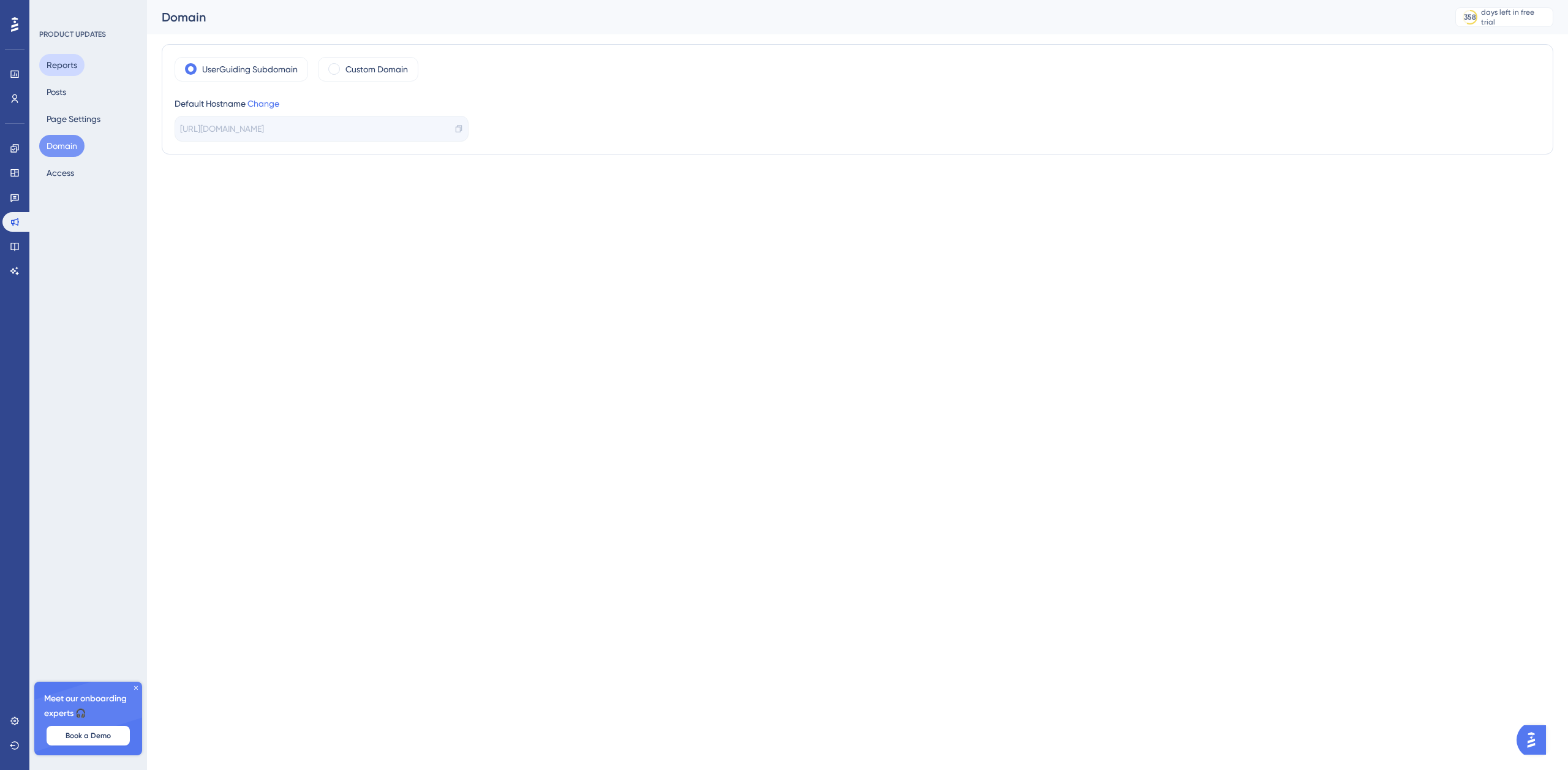
click at [74, 72] on button "Reports" at bounding box center [61, 64] width 45 height 22
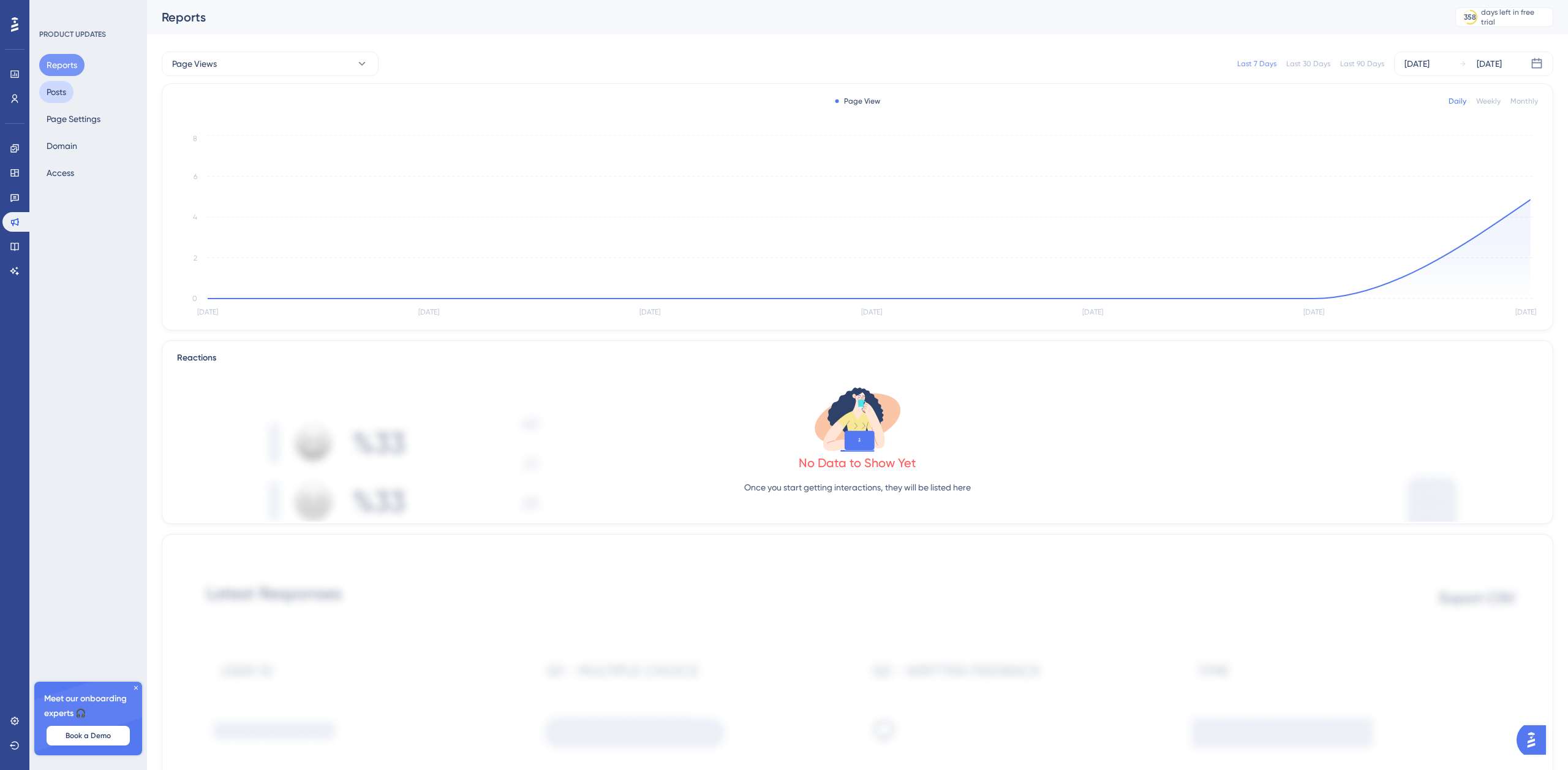
click at [65, 95] on button "Posts" at bounding box center [57, 91] width 35 height 22
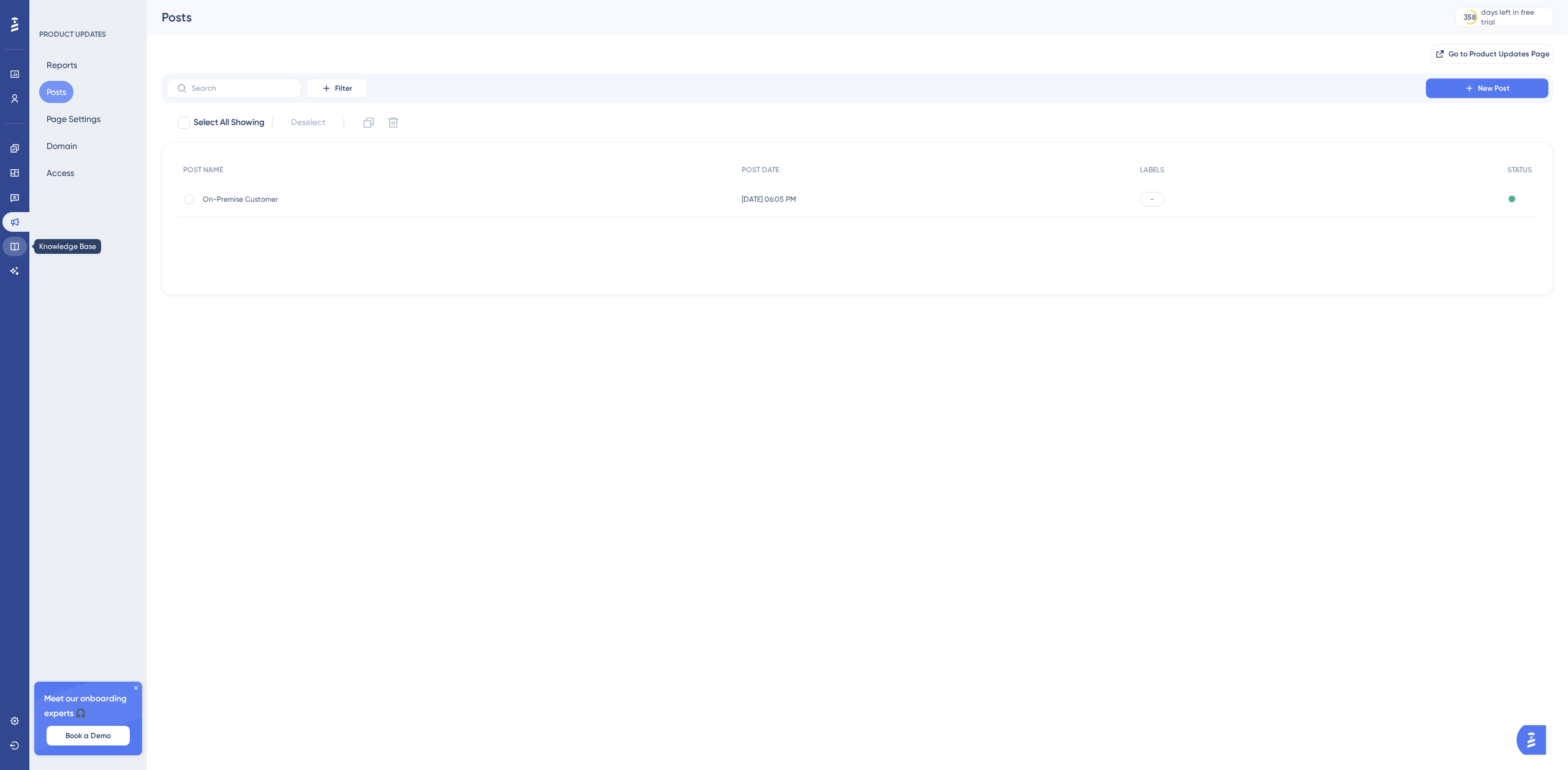
click at [12, 249] on icon at bounding box center [14, 246] width 10 height 10
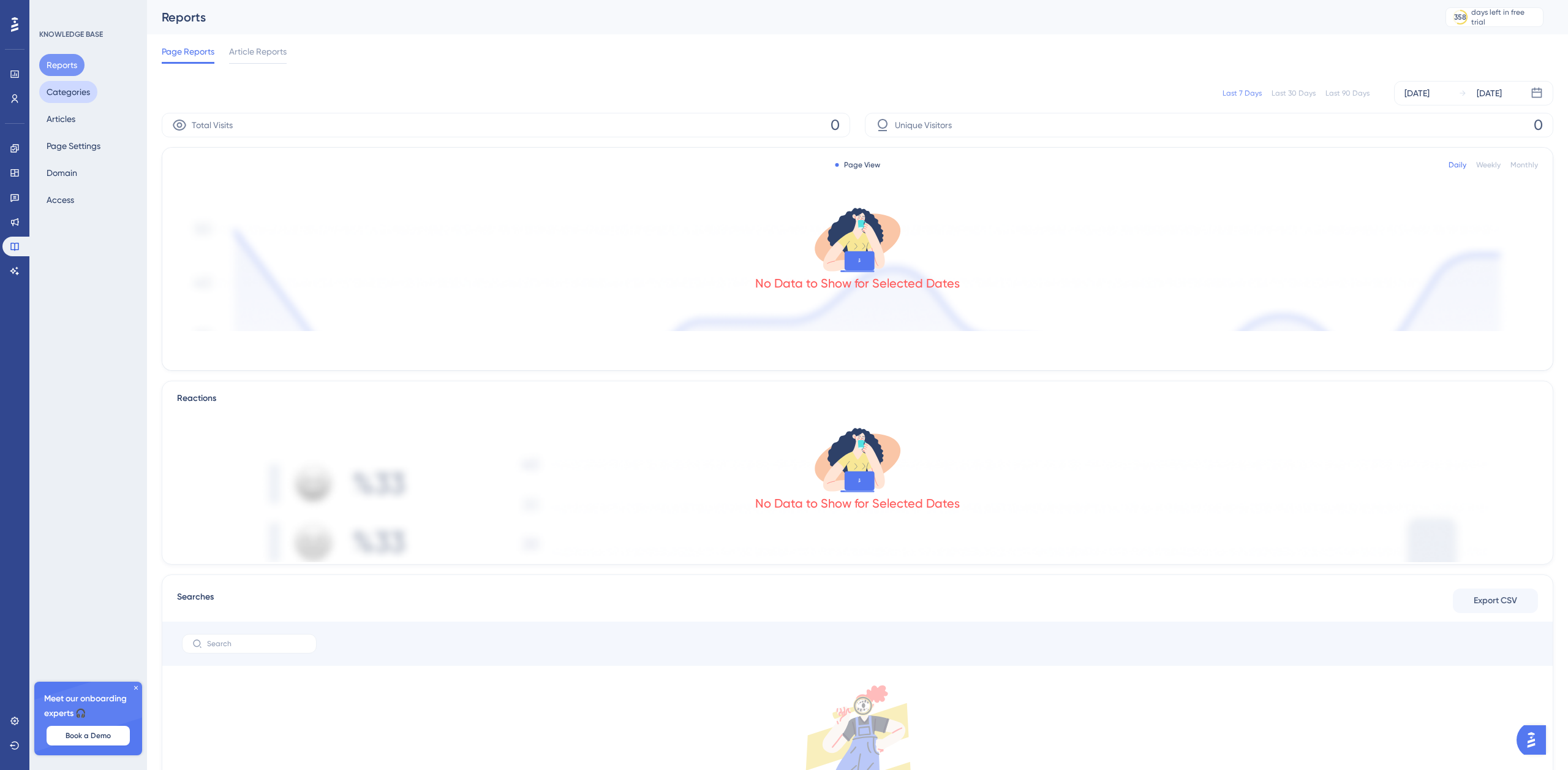
click at [75, 90] on button "Categories" at bounding box center [68, 91] width 59 height 22
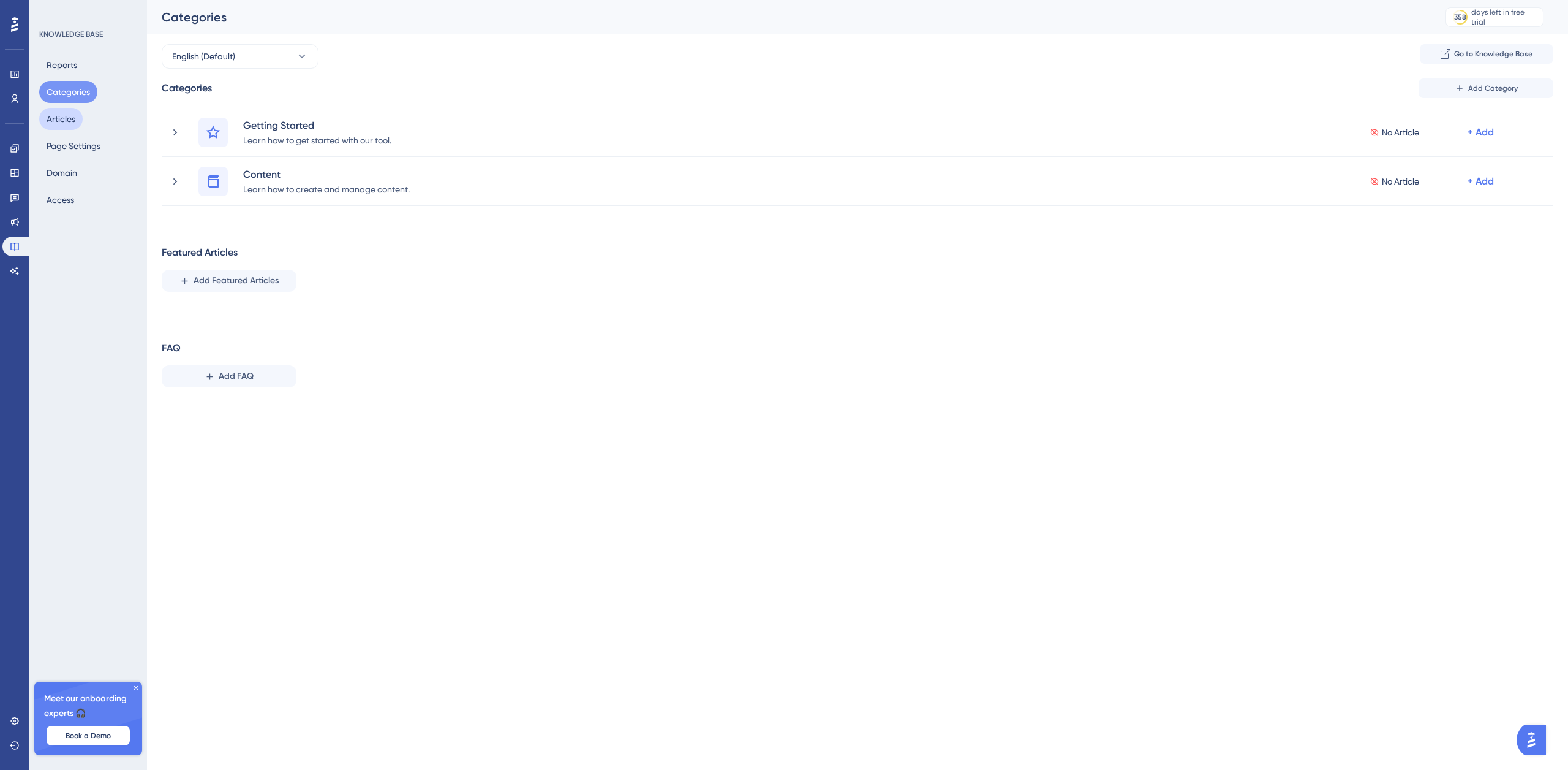
click at [80, 121] on button "Articles" at bounding box center [60, 118] width 43 height 22
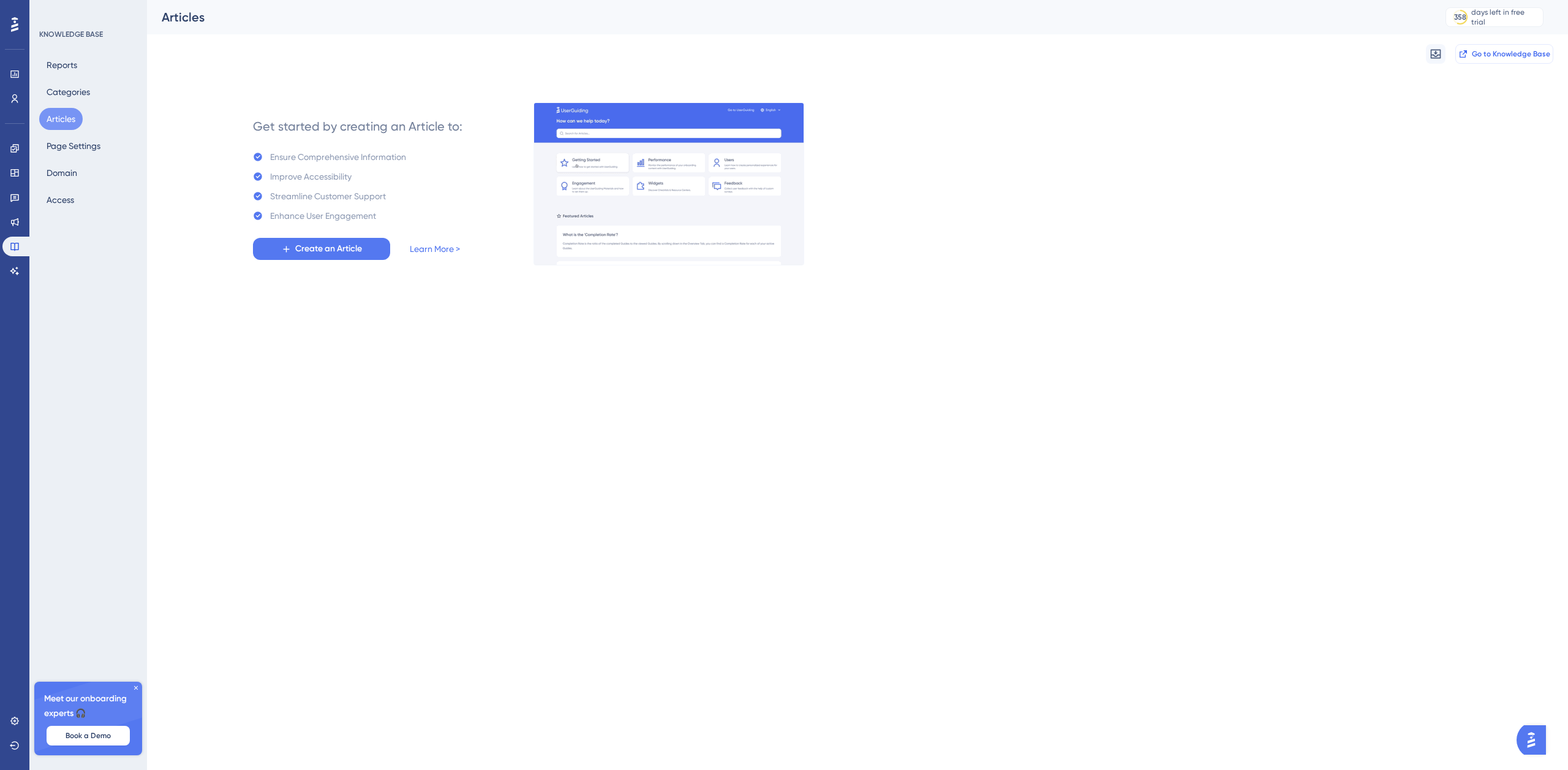
click at [1498, 55] on span "Go to Knowledge Base" at bounding box center [1511, 54] width 79 height 10
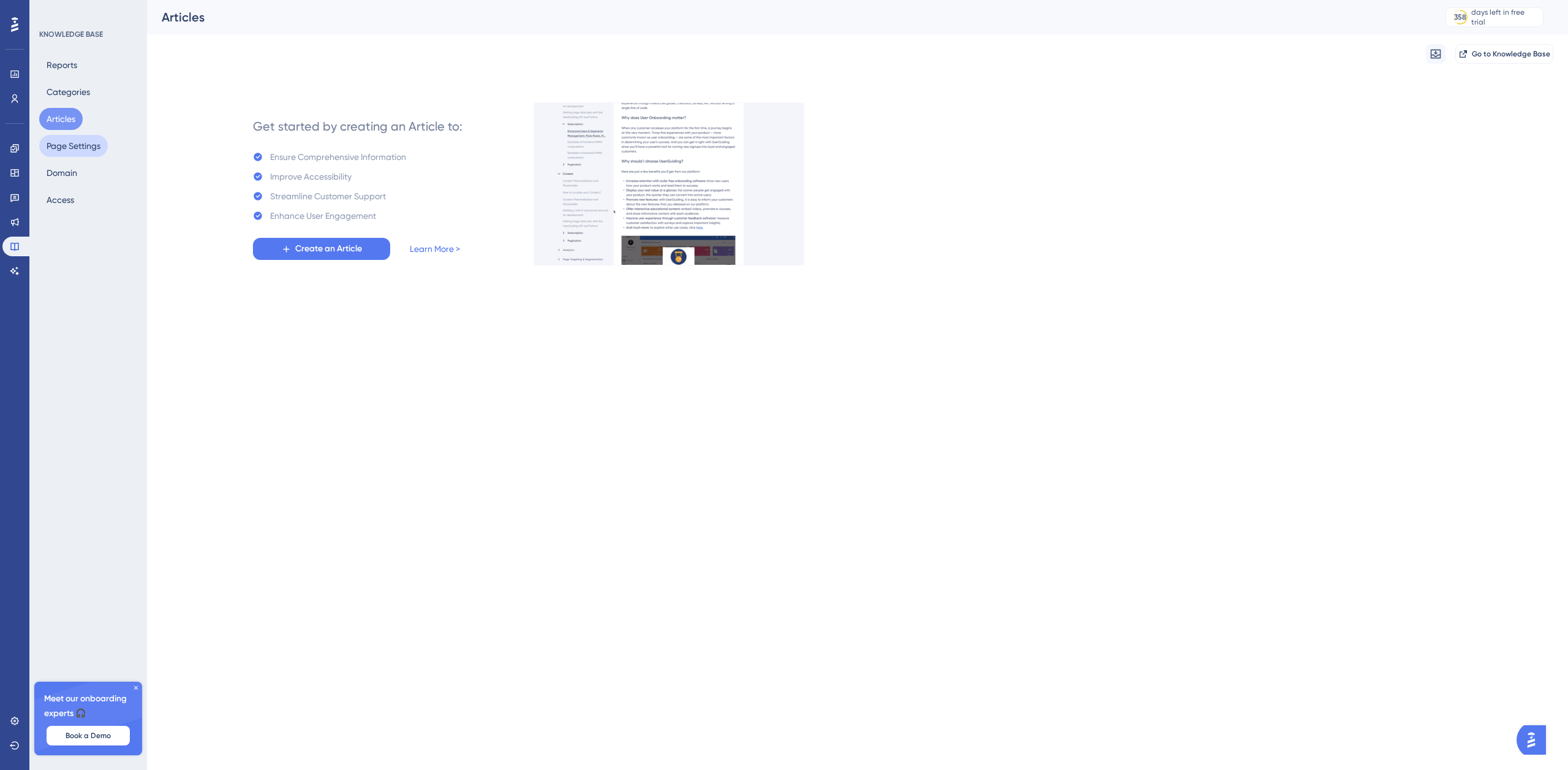
click at [79, 150] on button "Page Settings" at bounding box center [73, 145] width 68 height 22
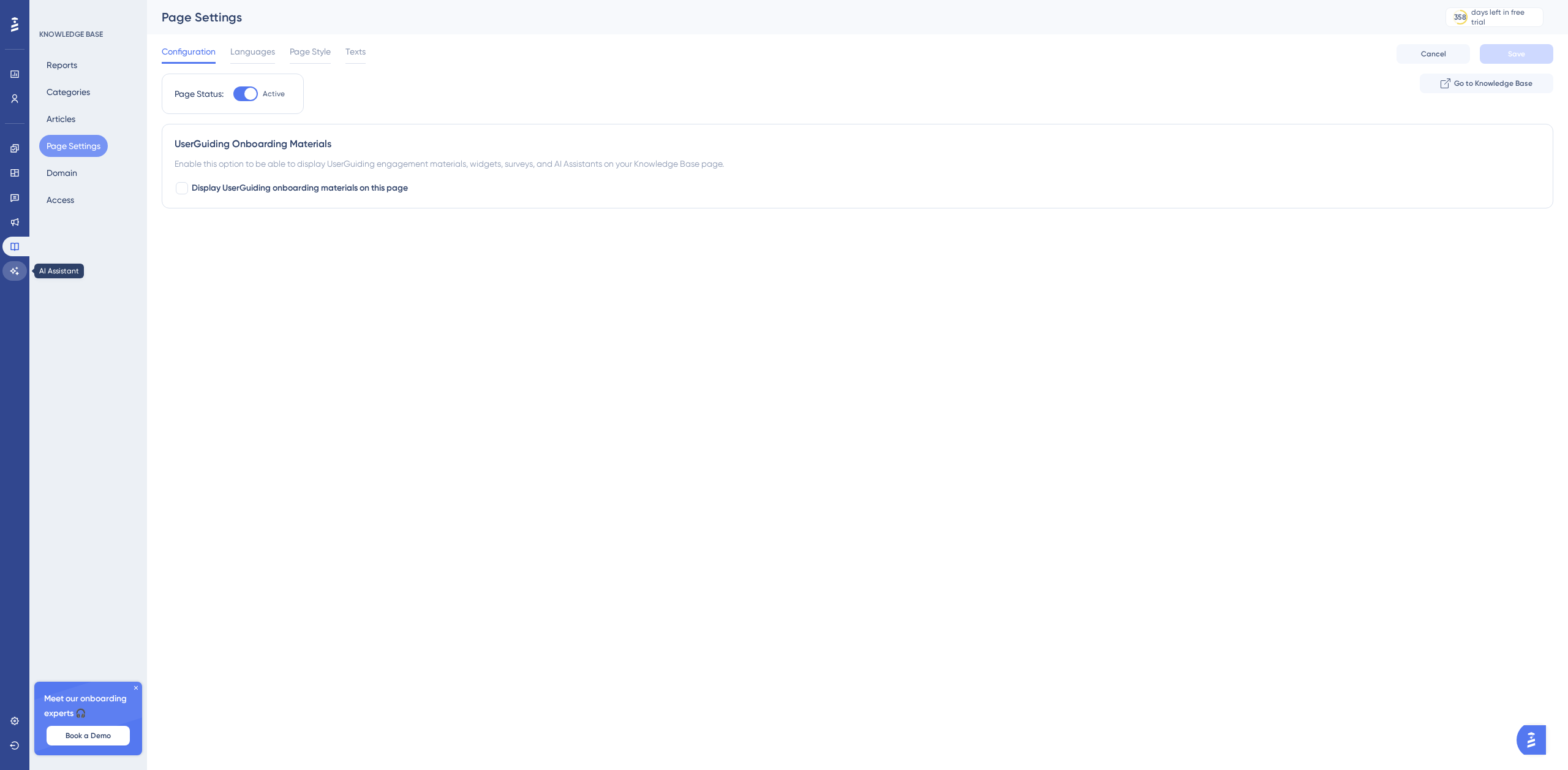
click at [18, 276] on icon at bounding box center [14, 271] width 10 height 10
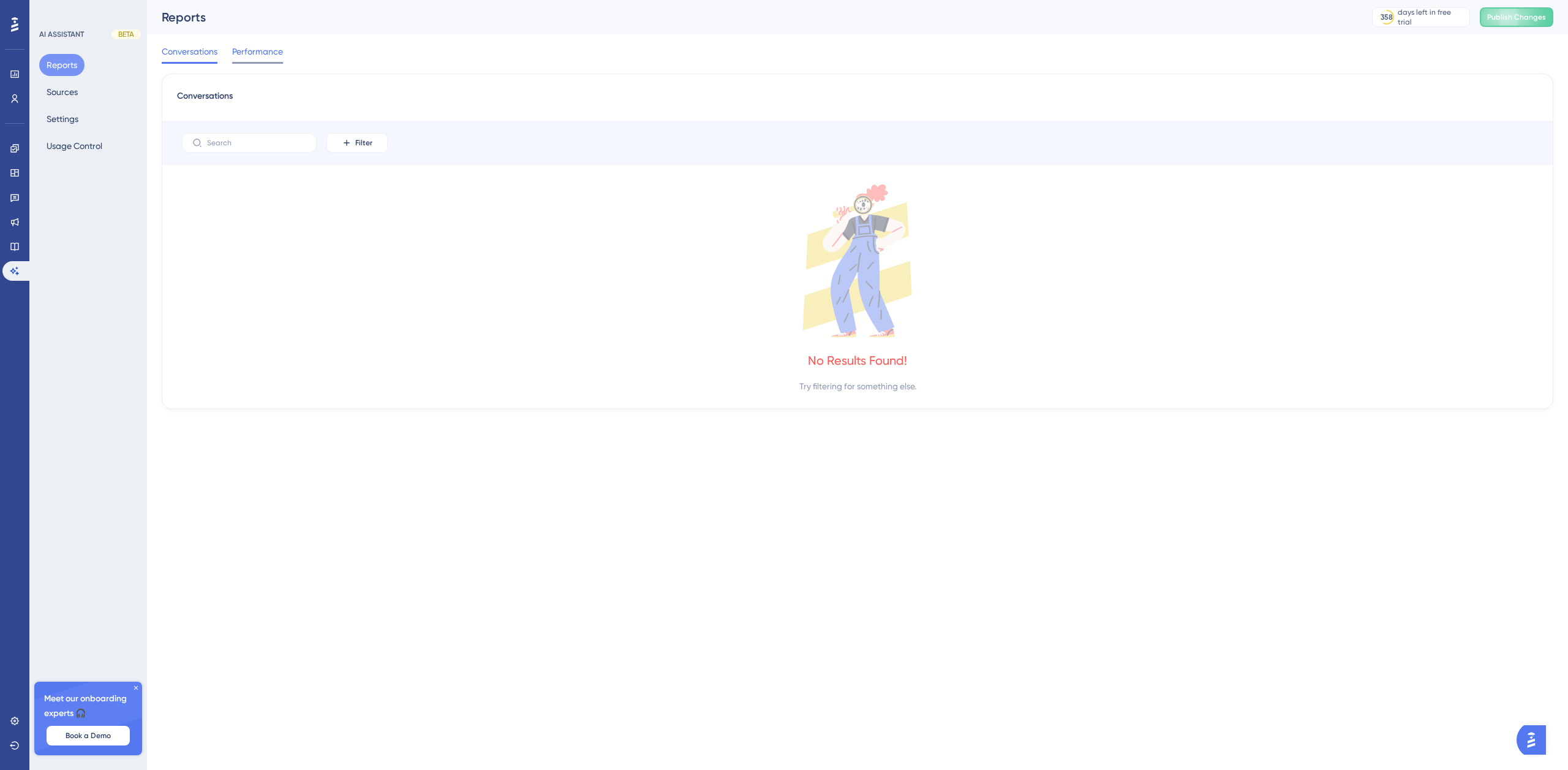
click at [254, 54] on span "Performance" at bounding box center [257, 51] width 51 height 14
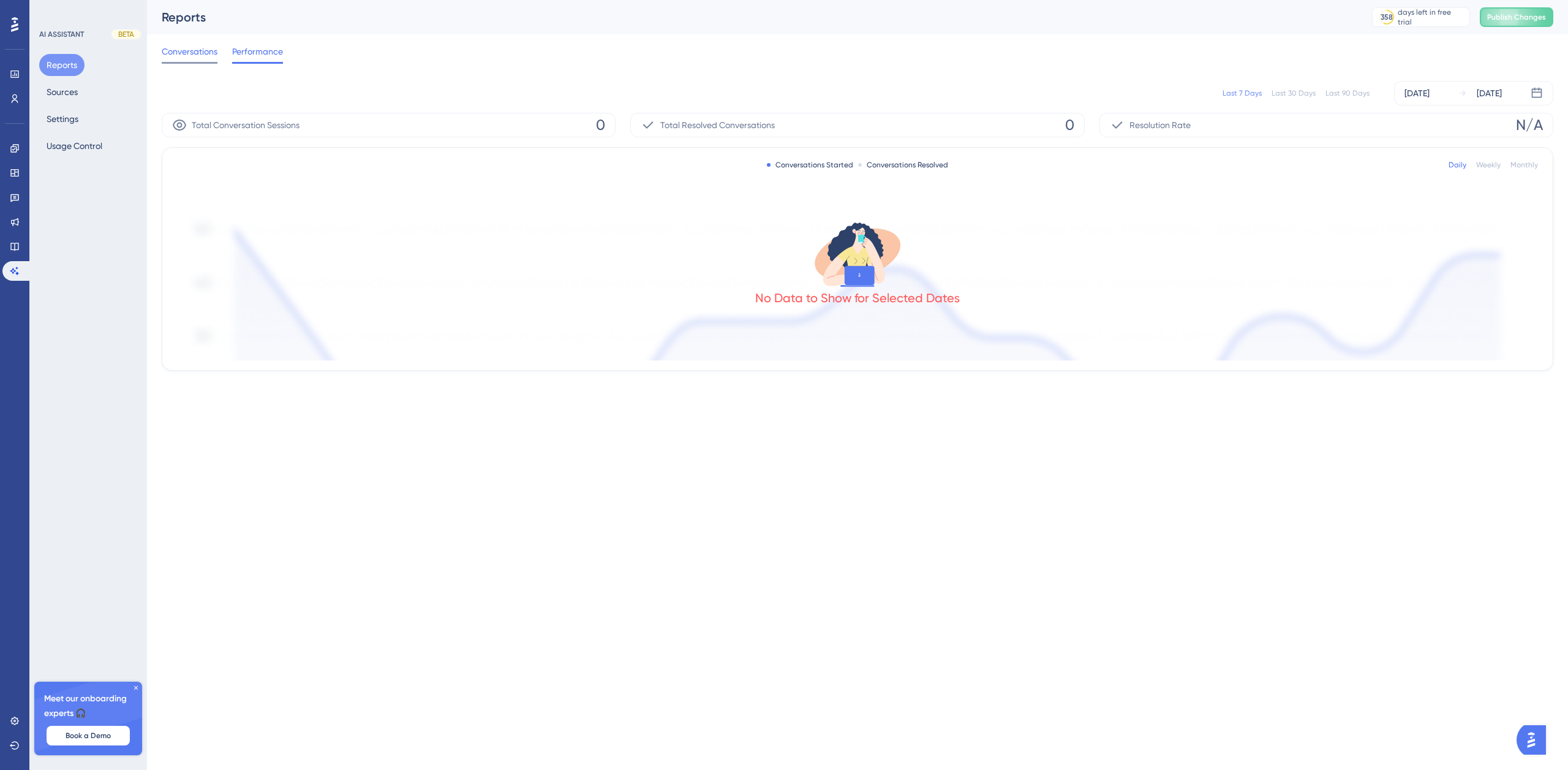
click at [196, 54] on span "Conversations" at bounding box center [189, 51] width 56 height 14
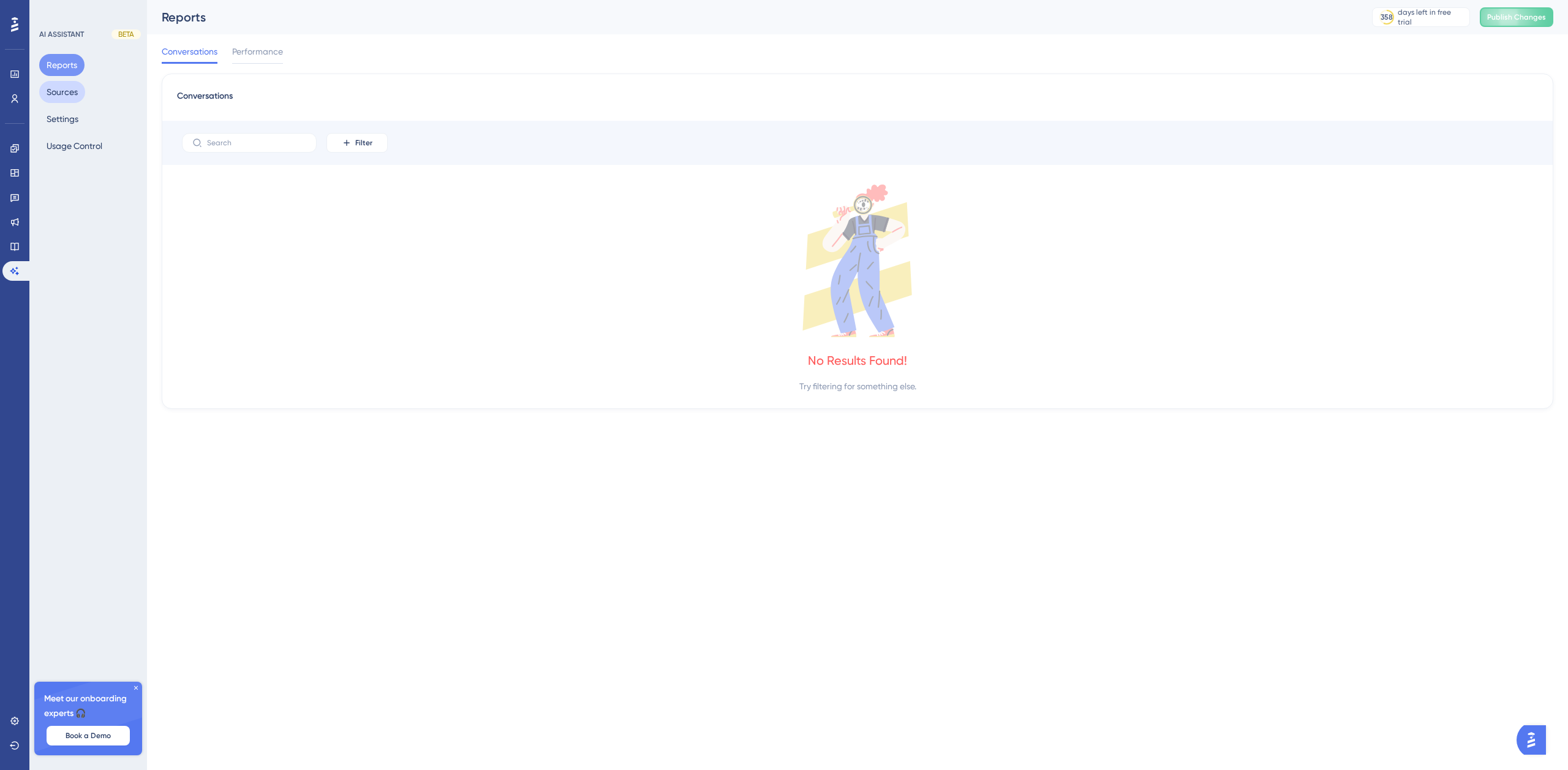
click at [65, 93] on button "Sources" at bounding box center [62, 91] width 46 height 22
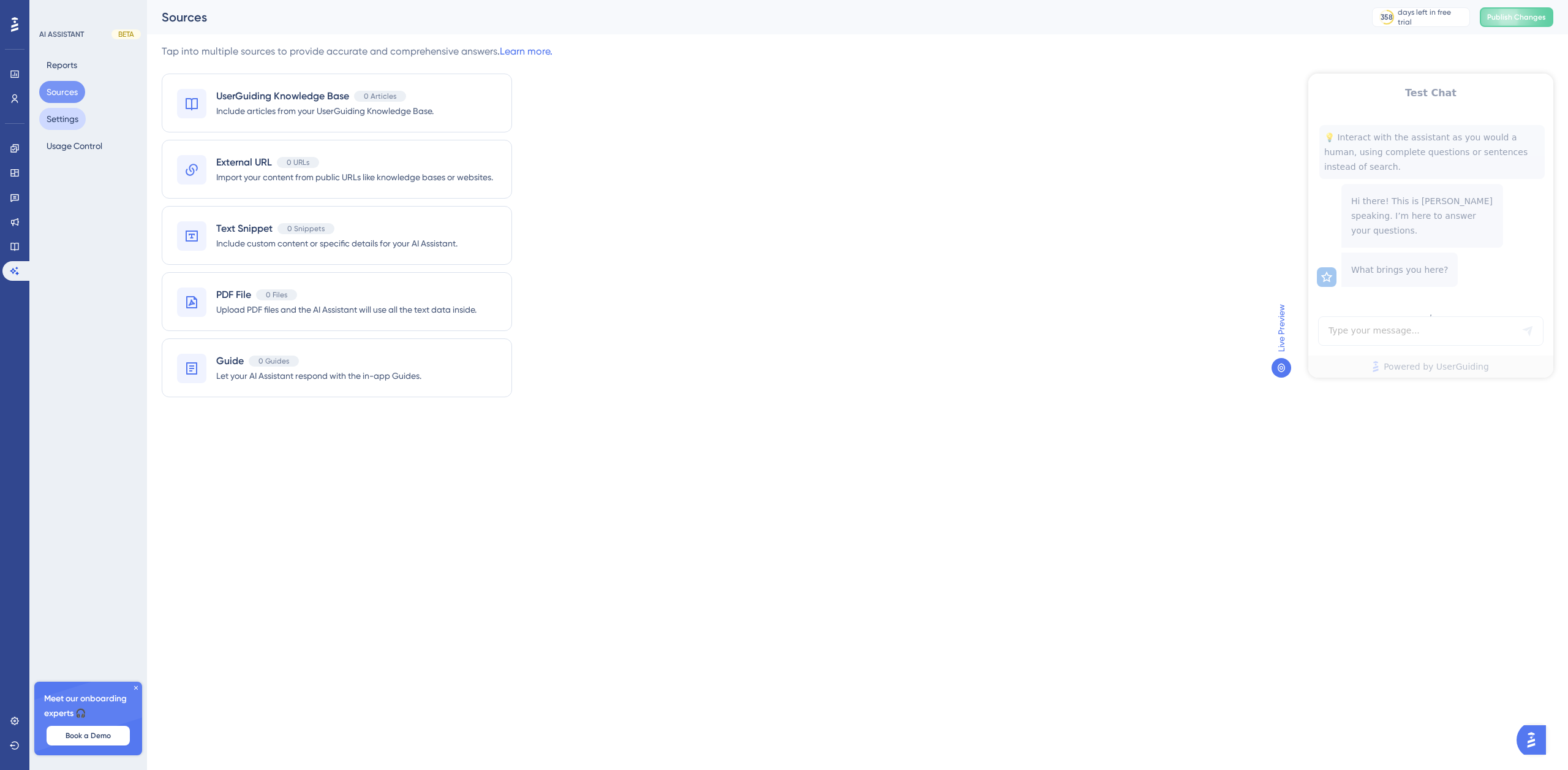
click at [81, 122] on button "Settings" at bounding box center [62, 118] width 47 height 22
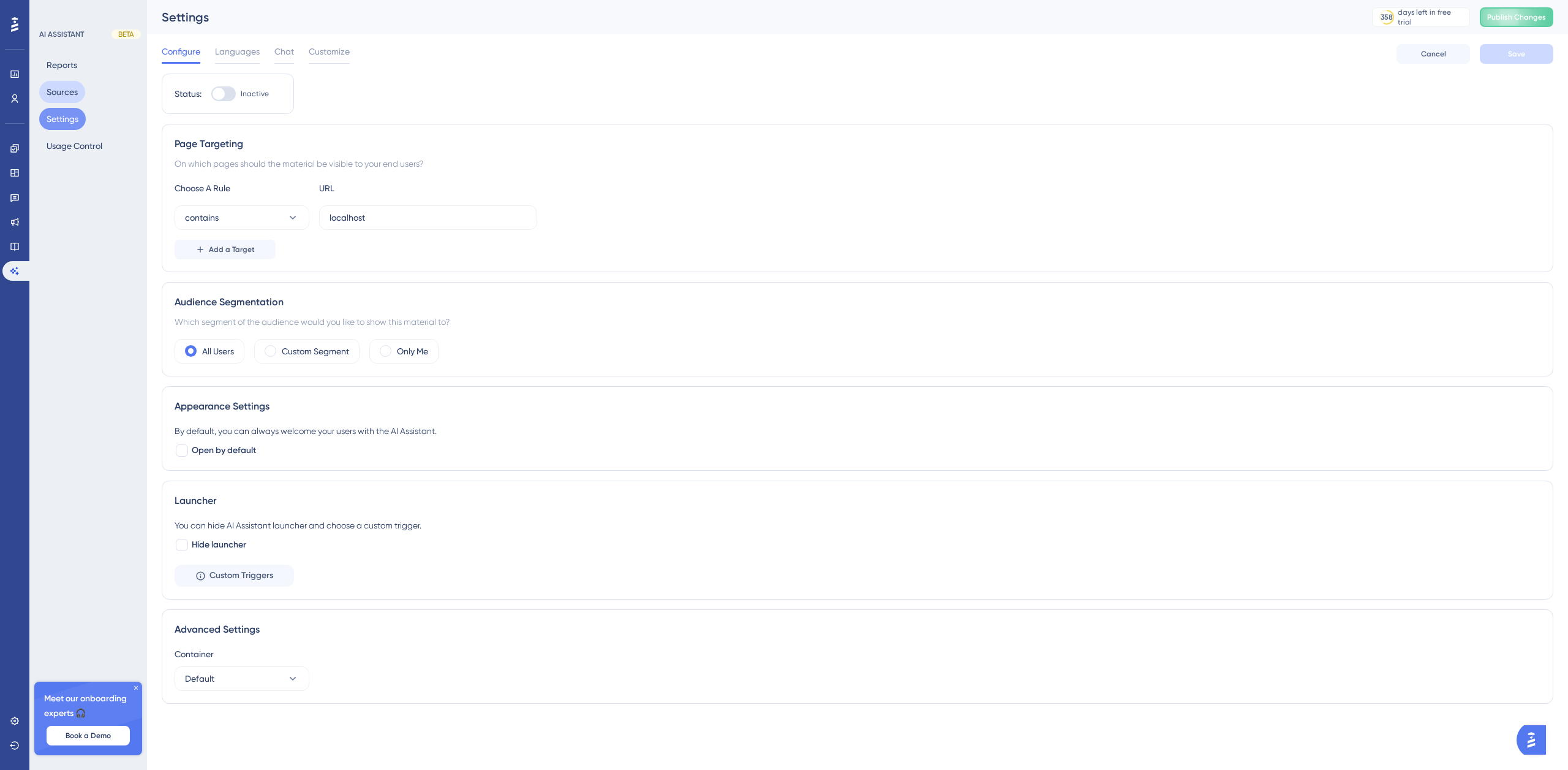
click at [79, 84] on button "Sources" at bounding box center [62, 91] width 46 height 22
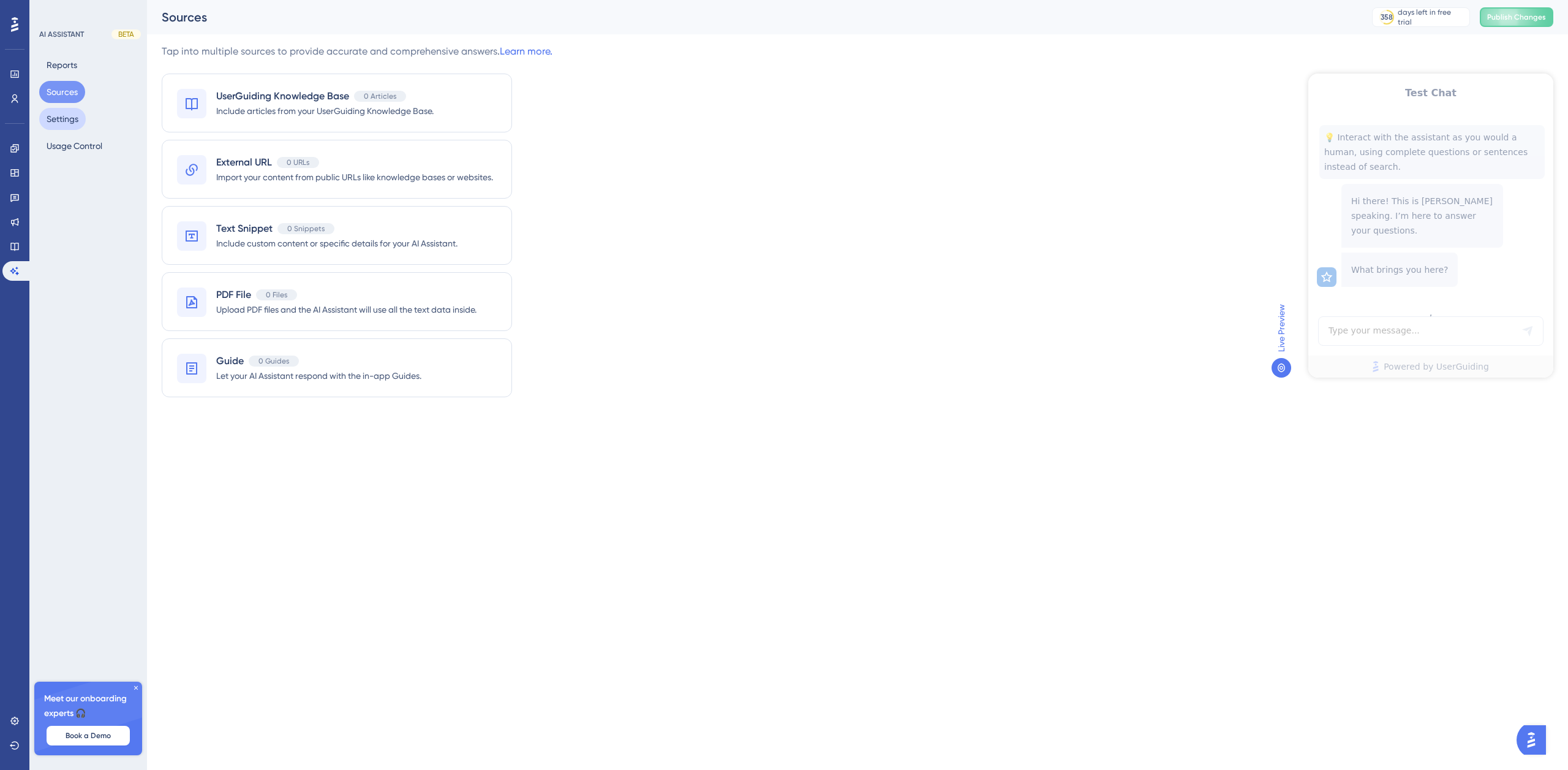
click at [77, 123] on button "Settings" at bounding box center [62, 118] width 47 height 22
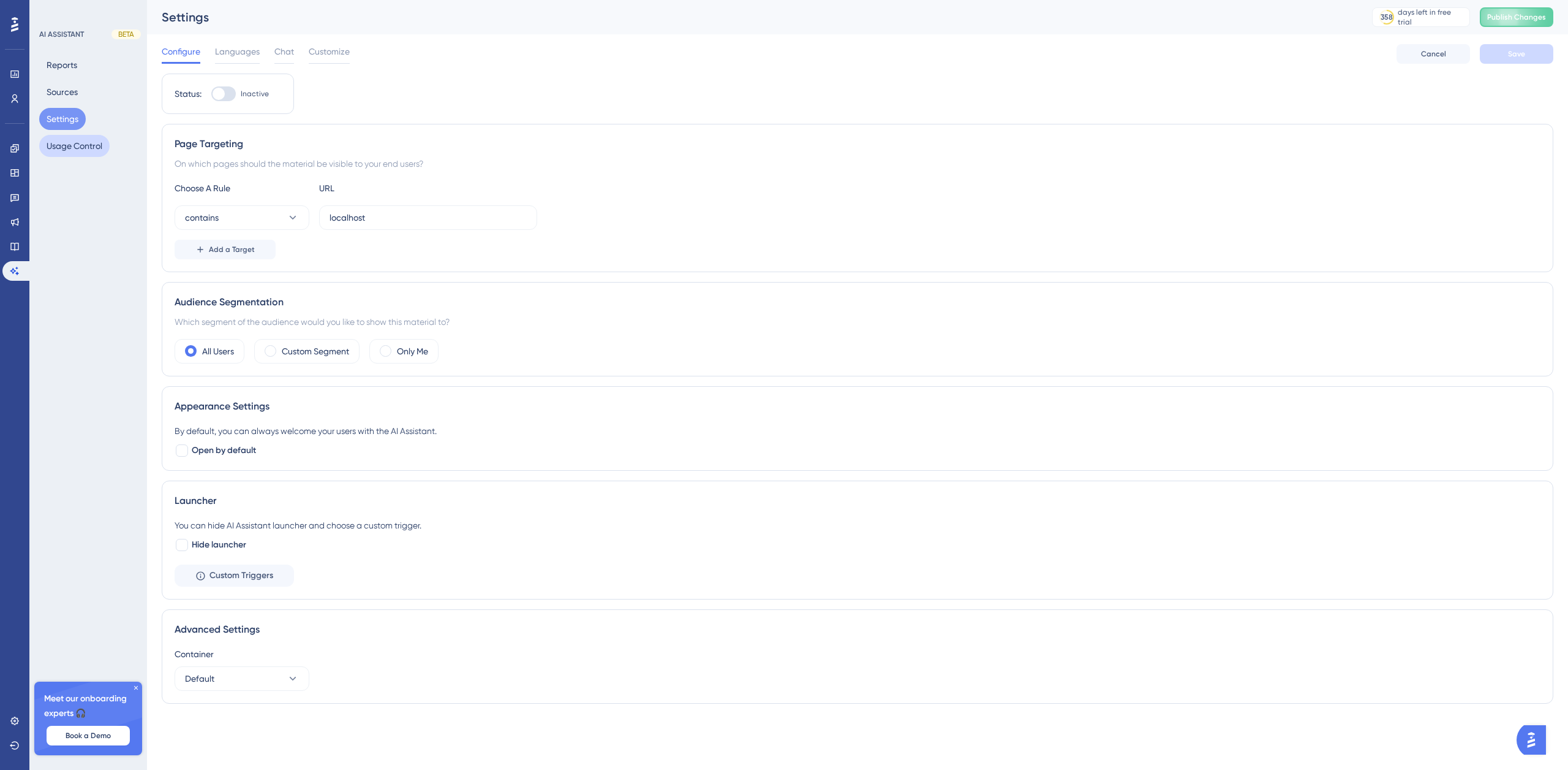
click at [77, 147] on button "Usage Control" at bounding box center [74, 145] width 70 height 22
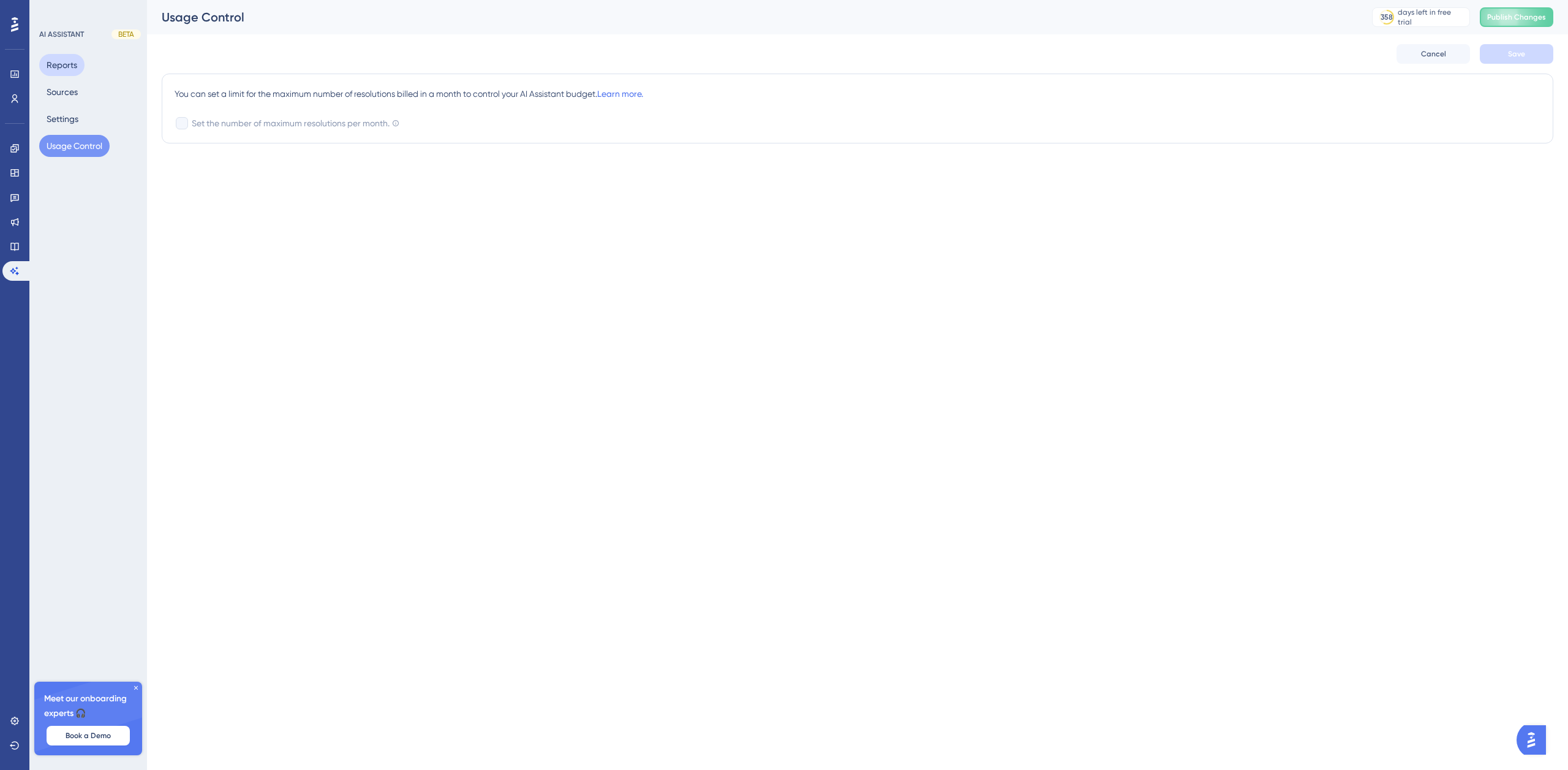
click at [68, 68] on button "Reports" at bounding box center [61, 64] width 45 height 22
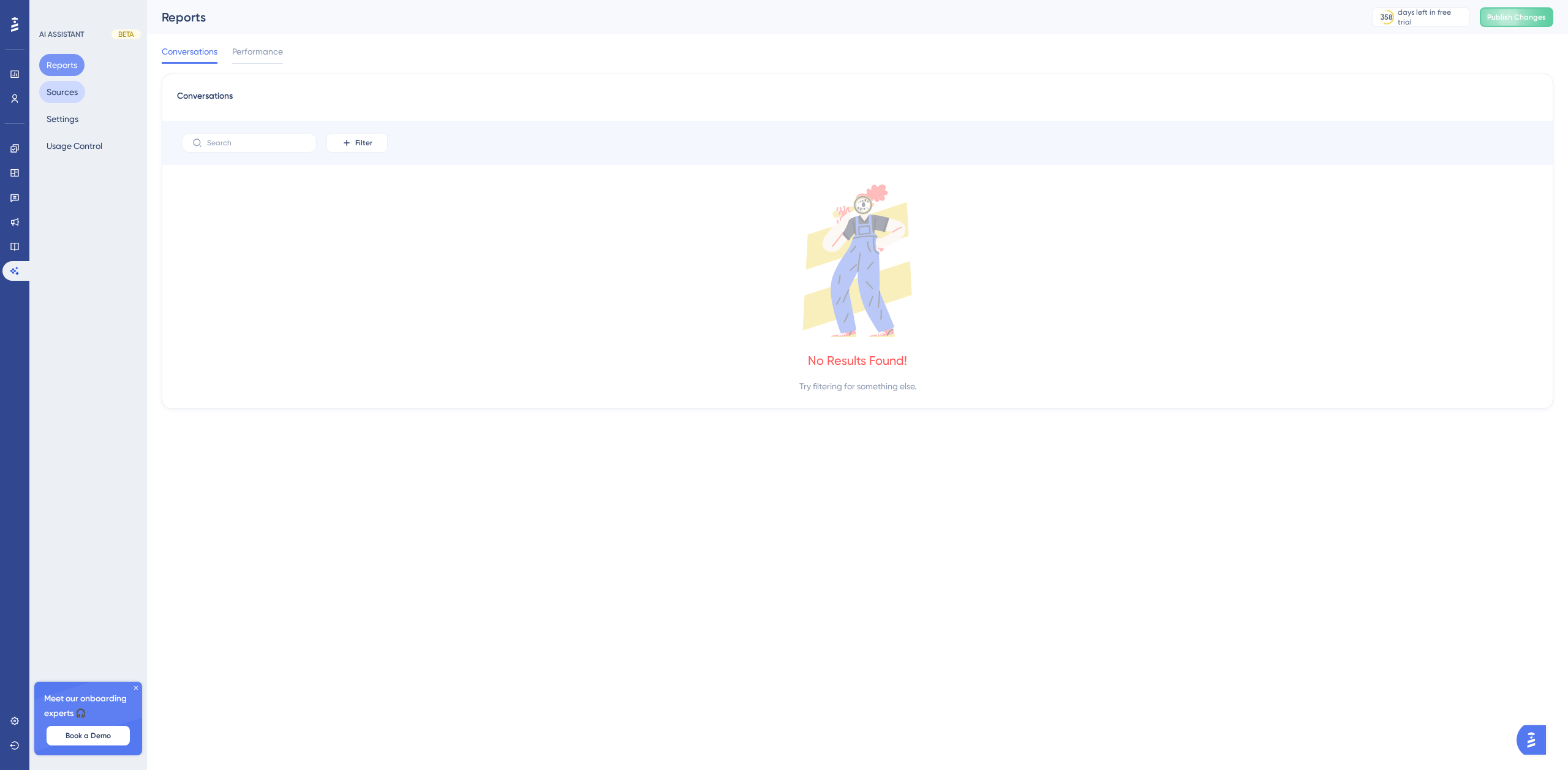
click at [79, 94] on button "Sources" at bounding box center [62, 91] width 46 height 22
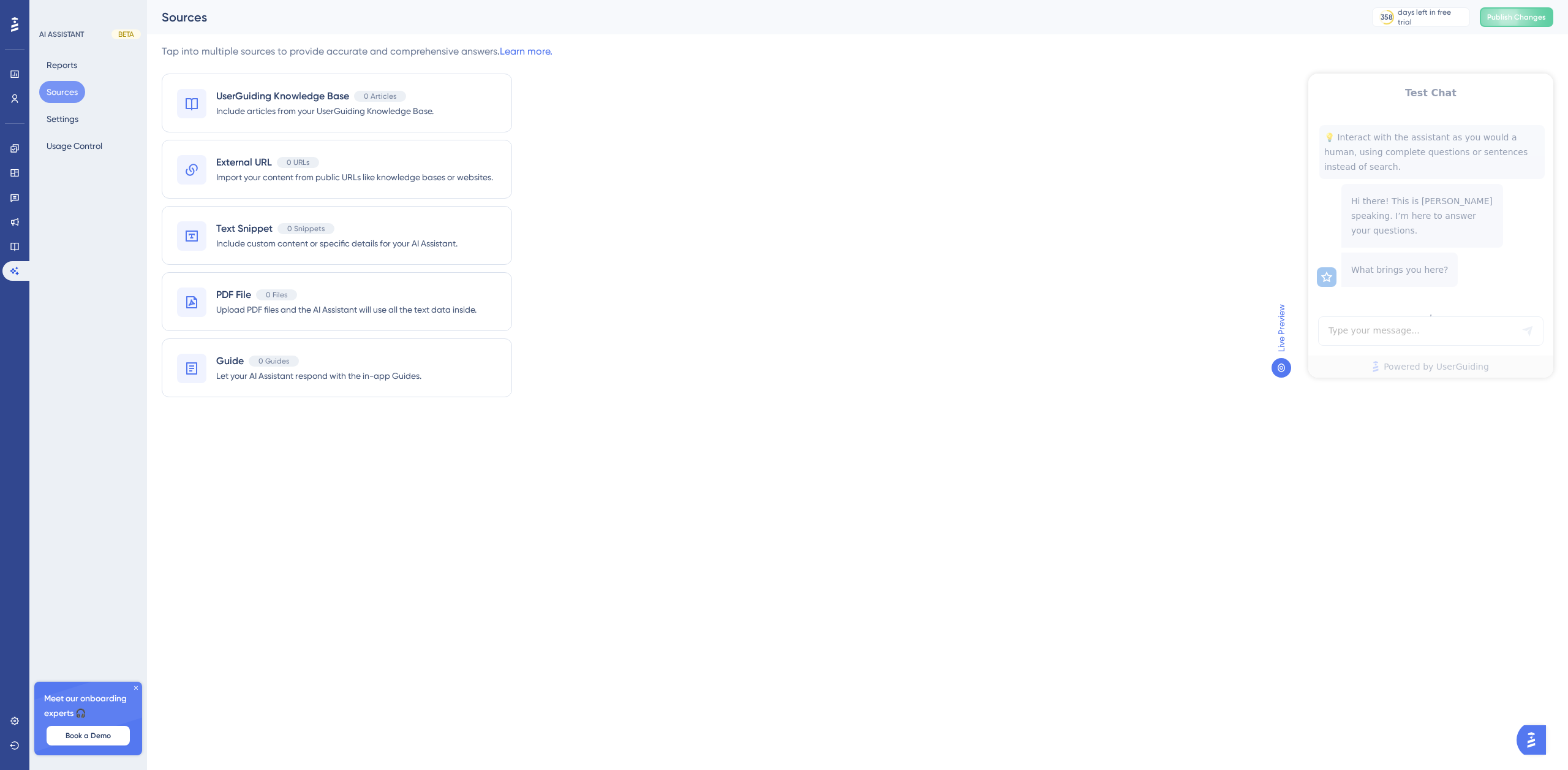
click at [136, 683] on div "Meet our onboarding experts 🎧 Book a Demo" at bounding box center [88, 718] width 107 height 74
drag, startPoint x: 136, startPoint y: 688, endPoint x: 105, endPoint y: 511, distance: 179.7
click at [136, 688] on icon at bounding box center [136, 687] width 8 height 8
click at [11, 26] on icon at bounding box center [14, 24] width 8 height 14
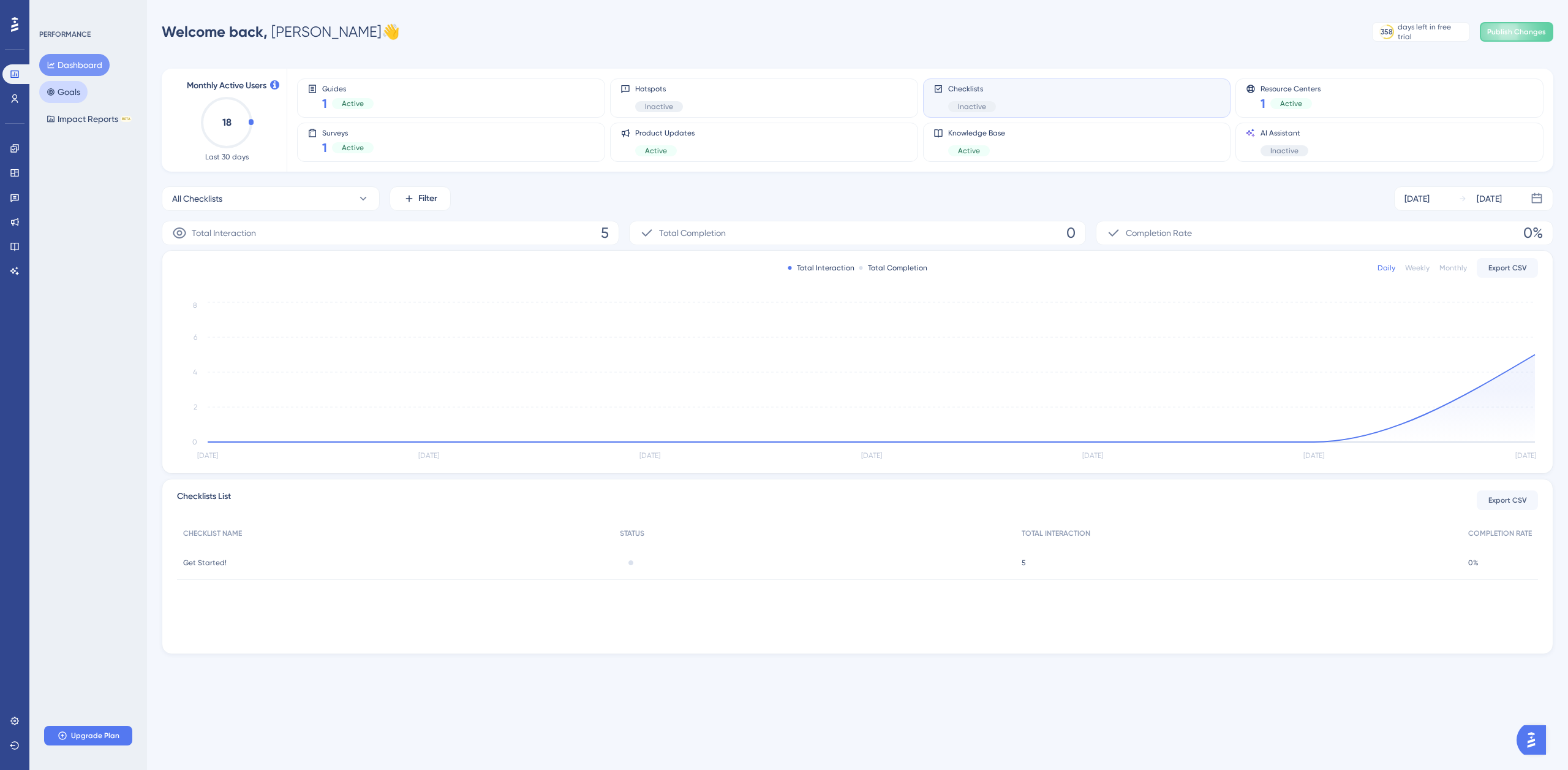
click at [79, 93] on button "Goals" at bounding box center [63, 91] width 48 height 22
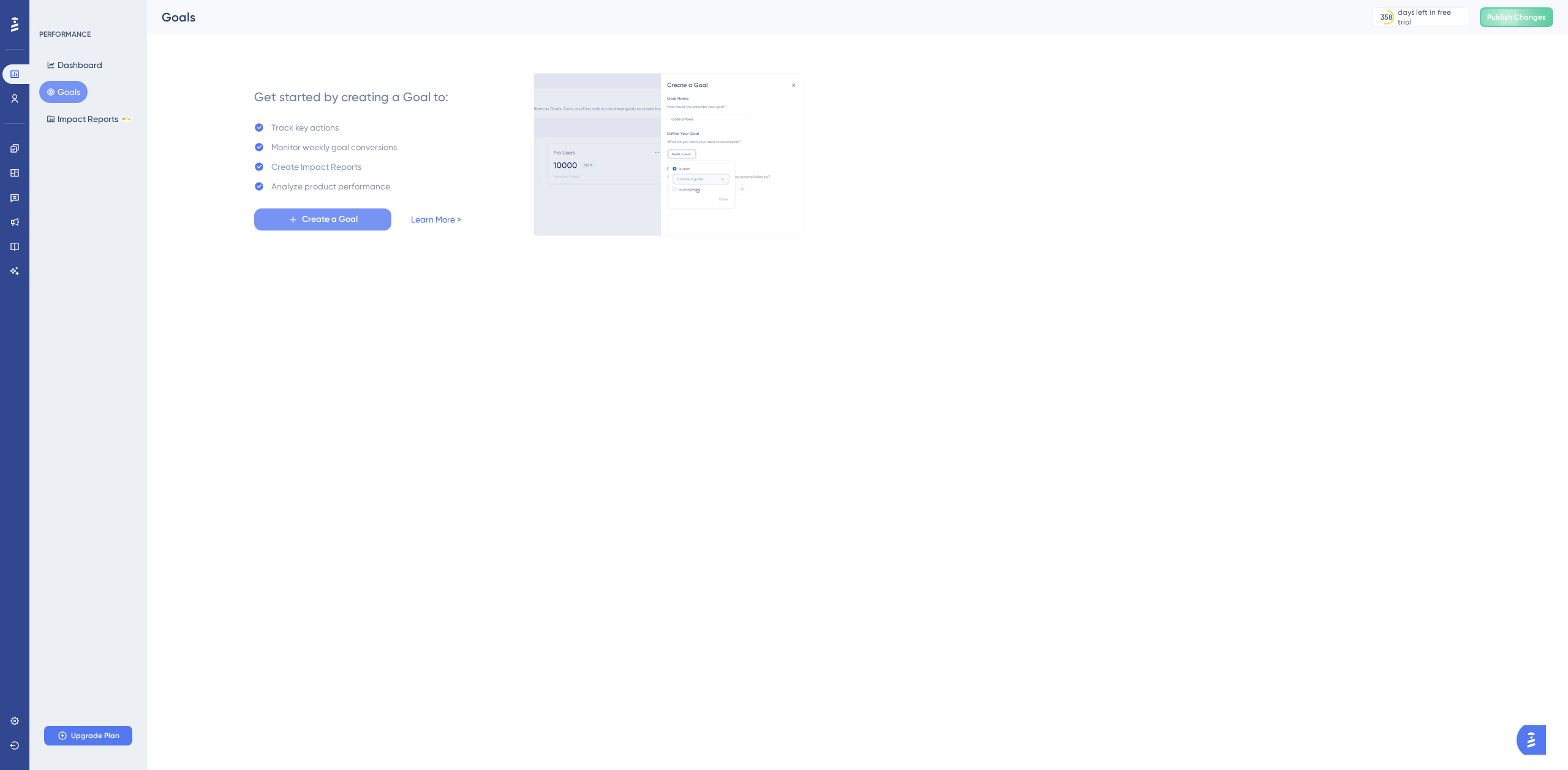
click at [326, 217] on span "Create a Goal" at bounding box center [330, 219] width 56 height 14
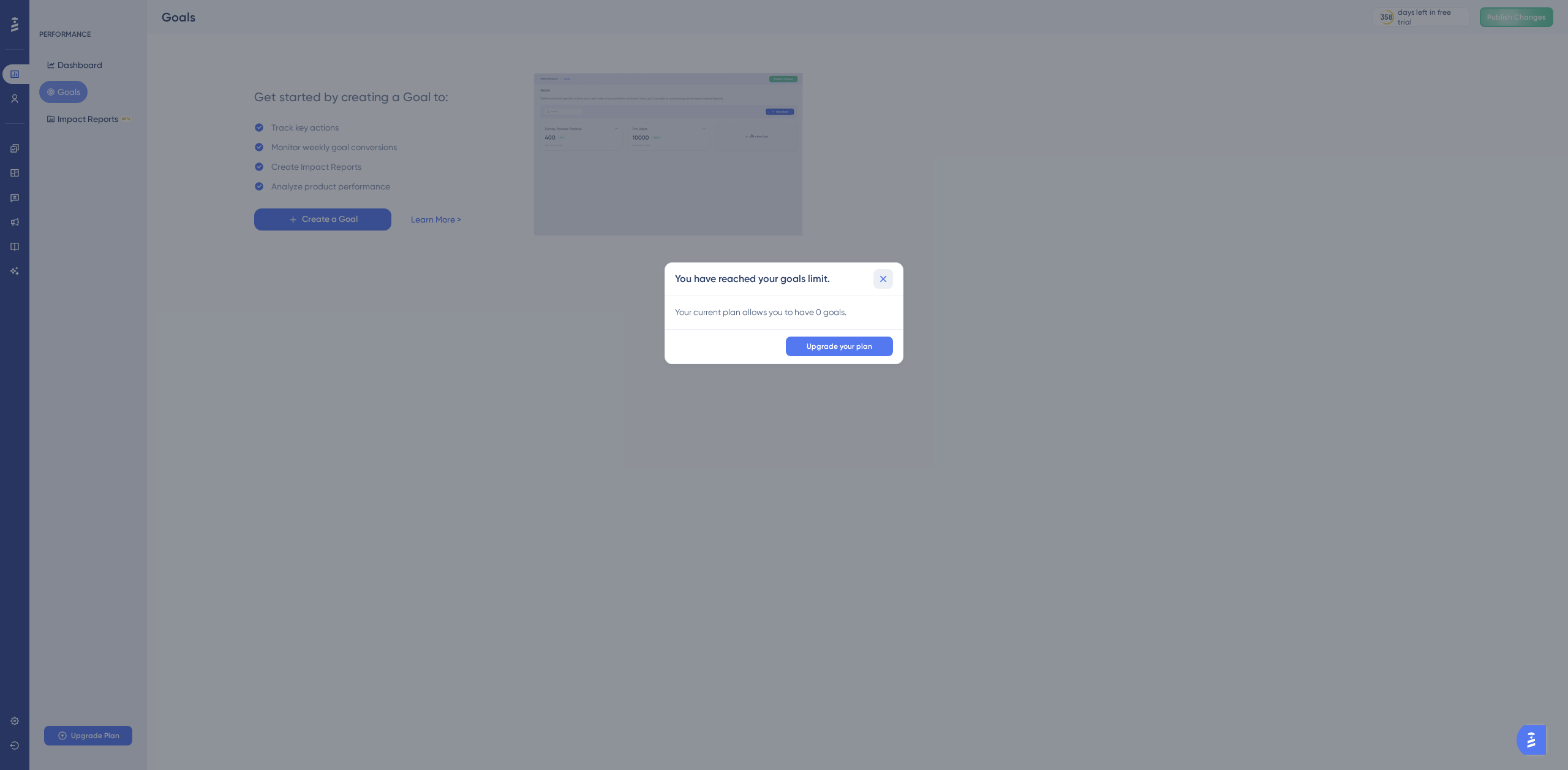
click at [888, 279] on icon at bounding box center [883, 278] width 12 height 12
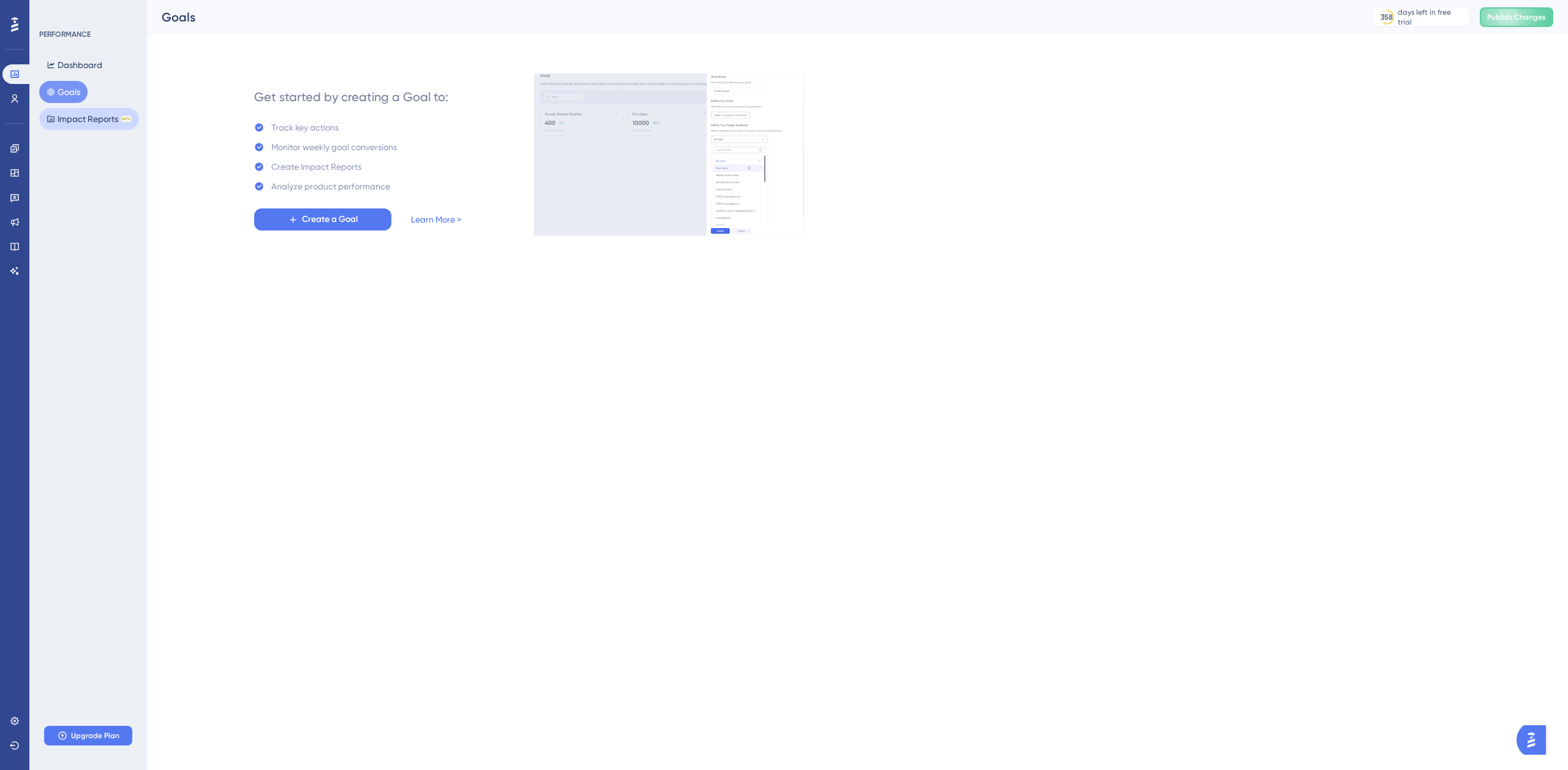
click at [79, 118] on button "Impact Reports BETA" at bounding box center [89, 118] width 100 height 22
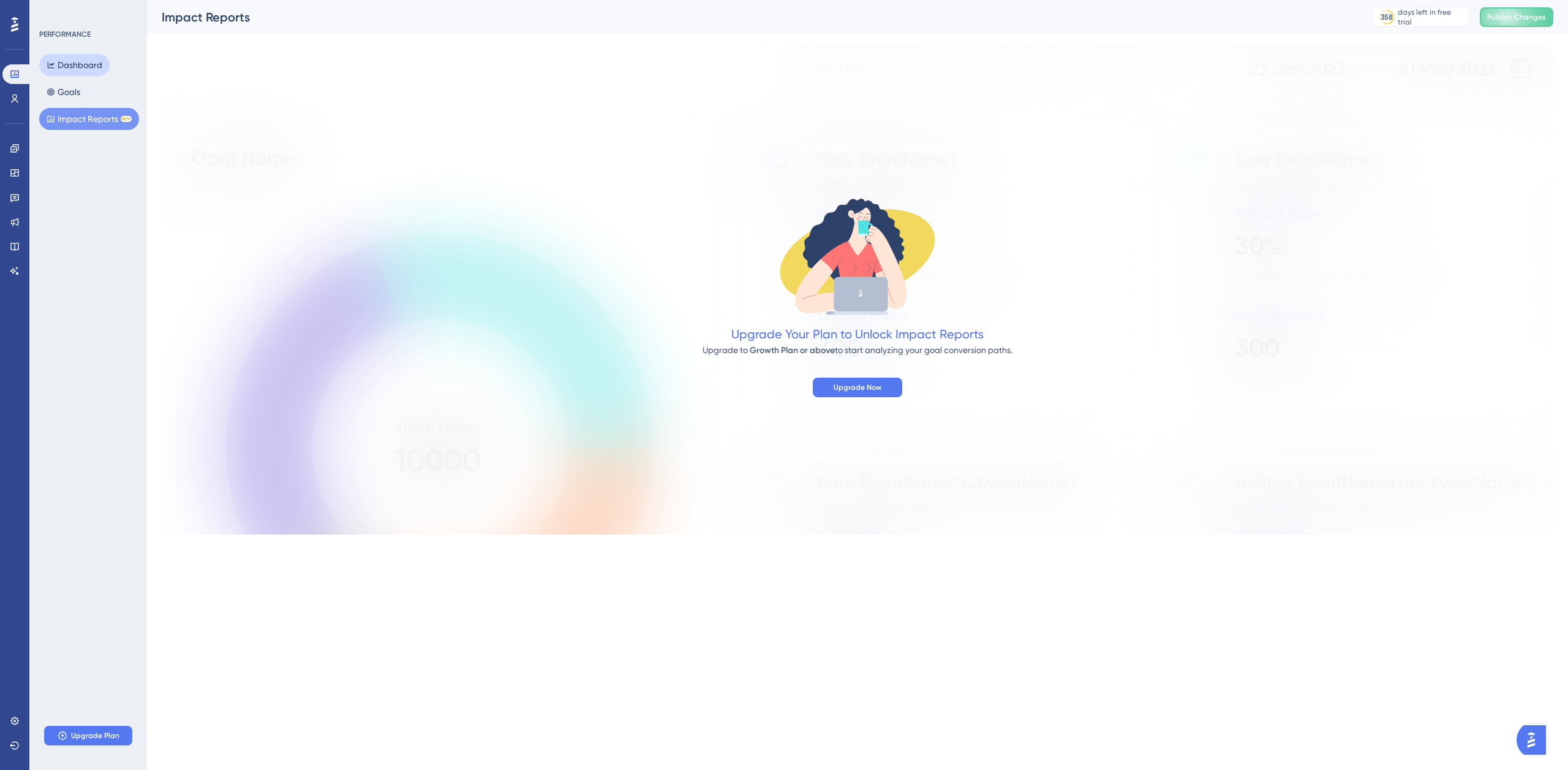
click at [75, 67] on button "Dashboard" at bounding box center [74, 64] width 70 height 22
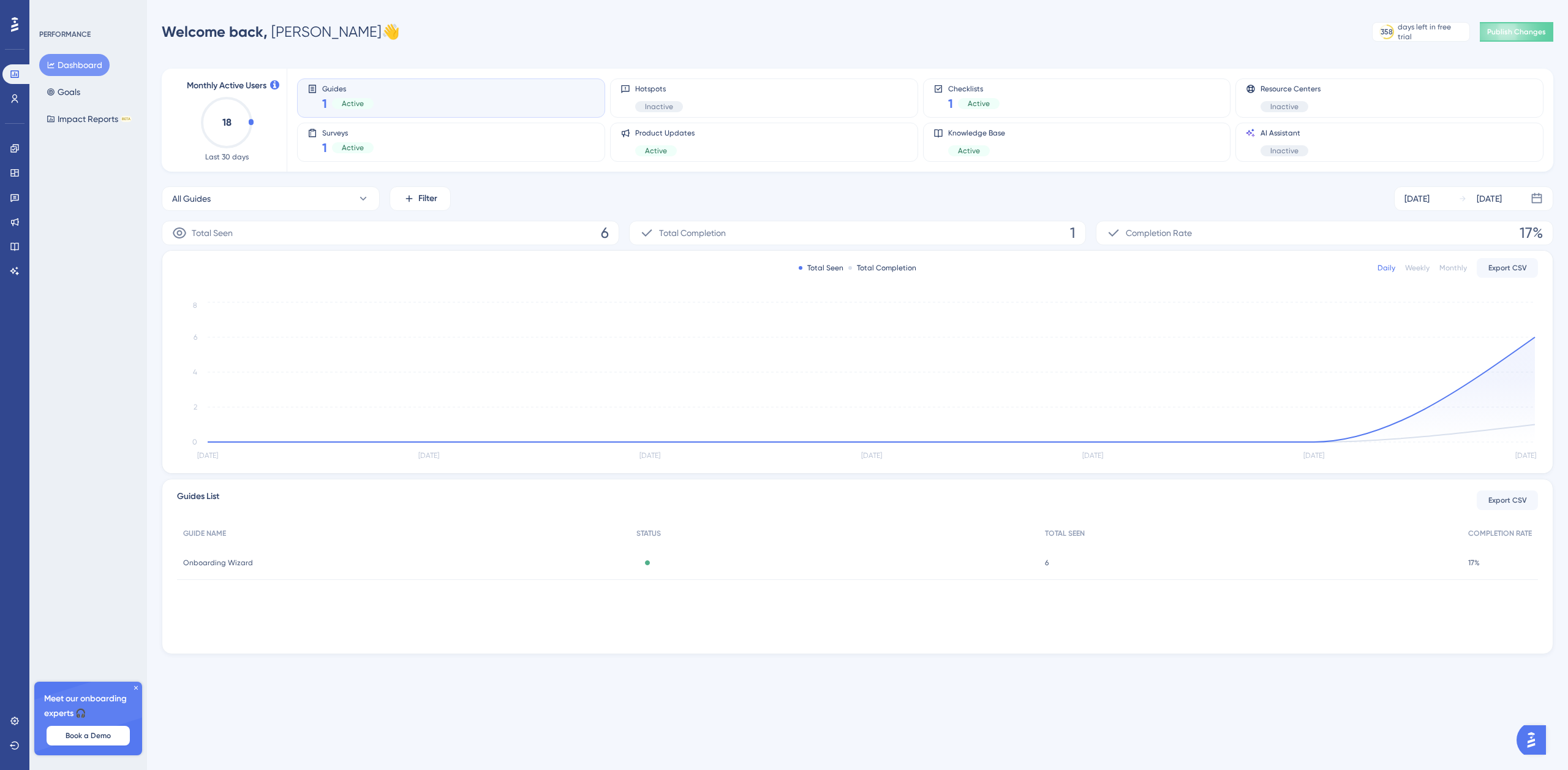
click at [424, 96] on div "Guides 1 Active" at bounding box center [450, 97] width 287 height 28
click at [16, 151] on icon at bounding box center [14, 148] width 8 height 8
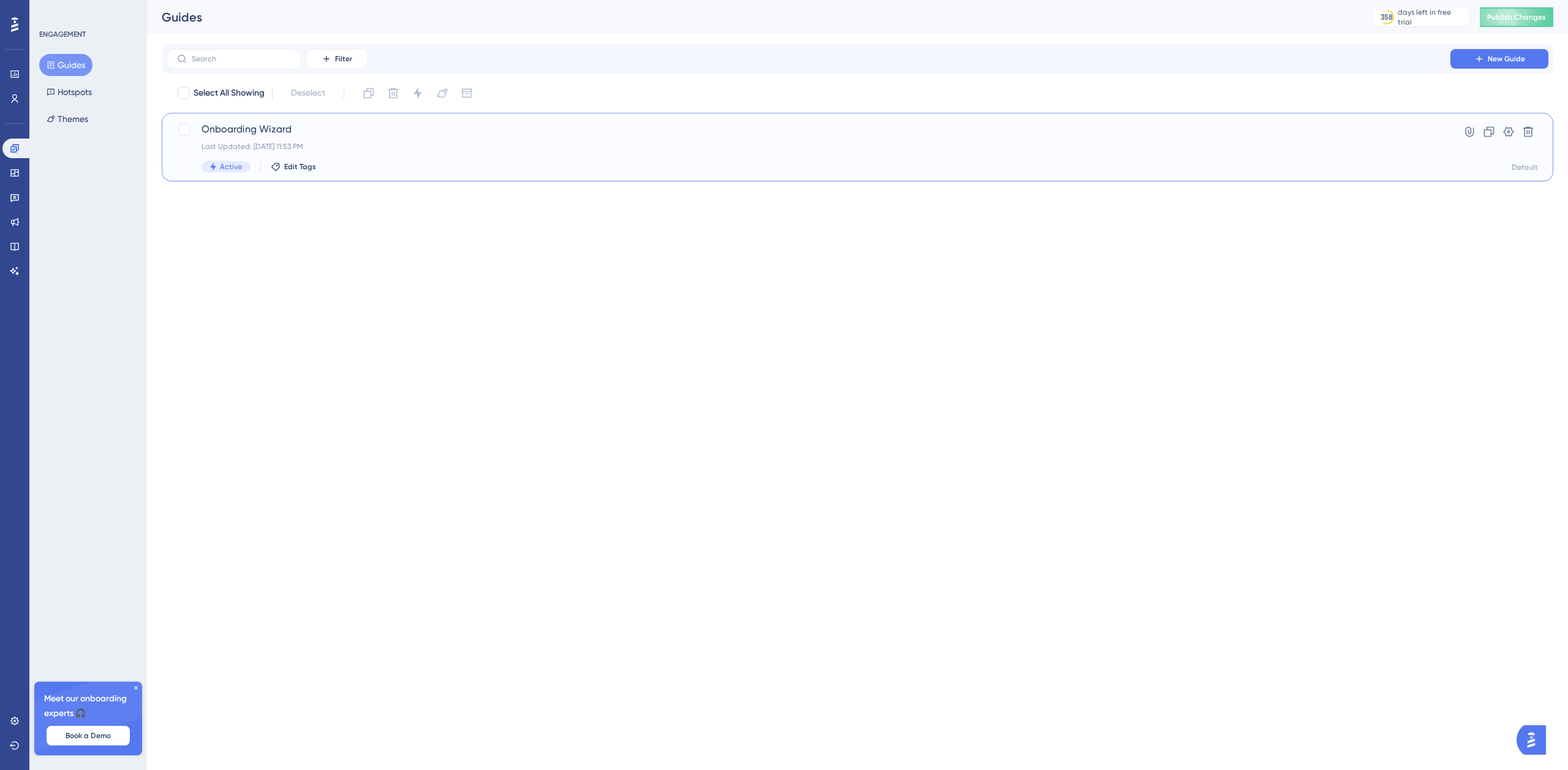
click at [247, 133] on span "Onboarding Wizard" at bounding box center [808, 129] width 1214 height 14
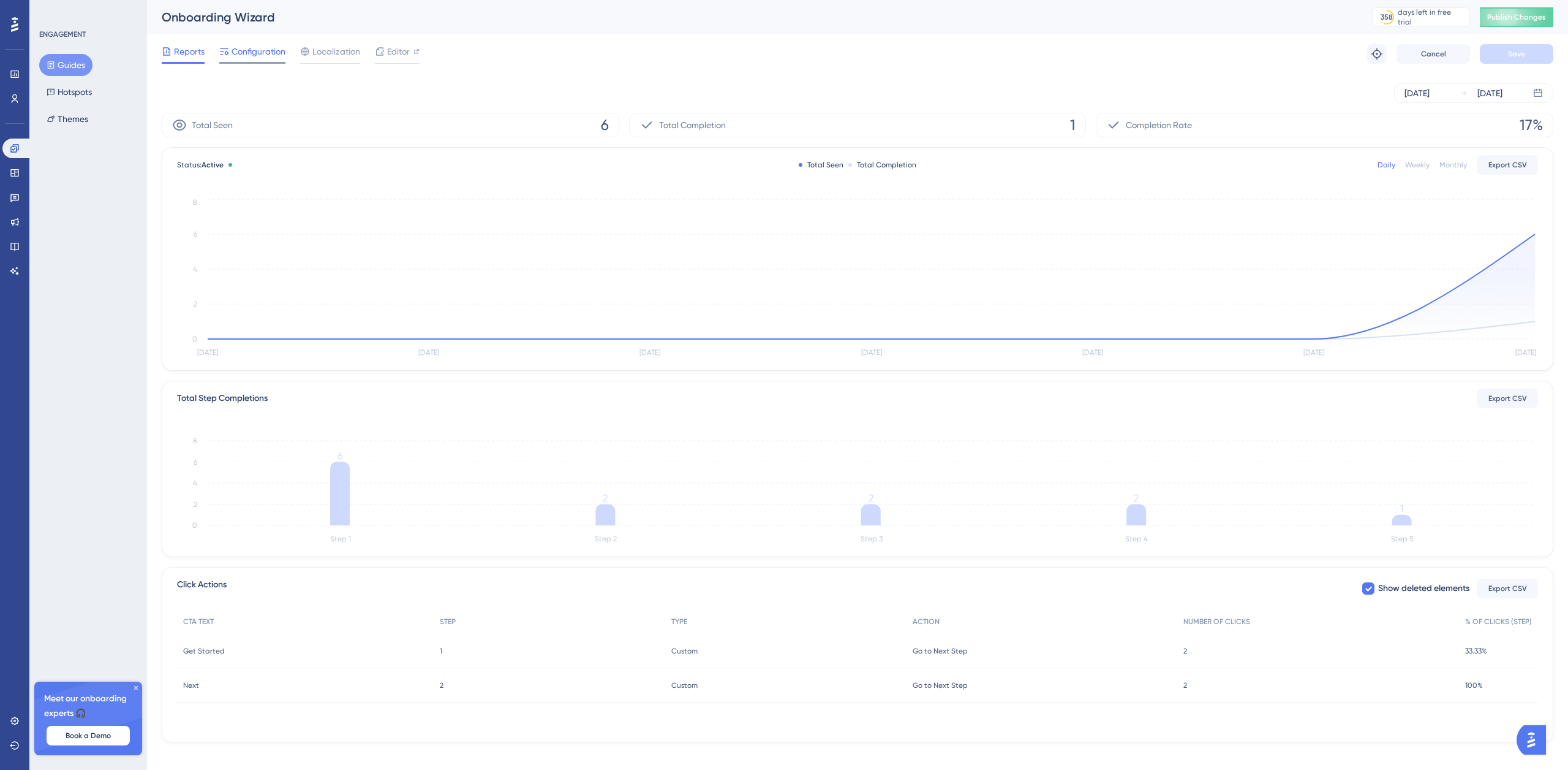
click at [263, 53] on span "Configuration" at bounding box center [258, 51] width 54 height 14
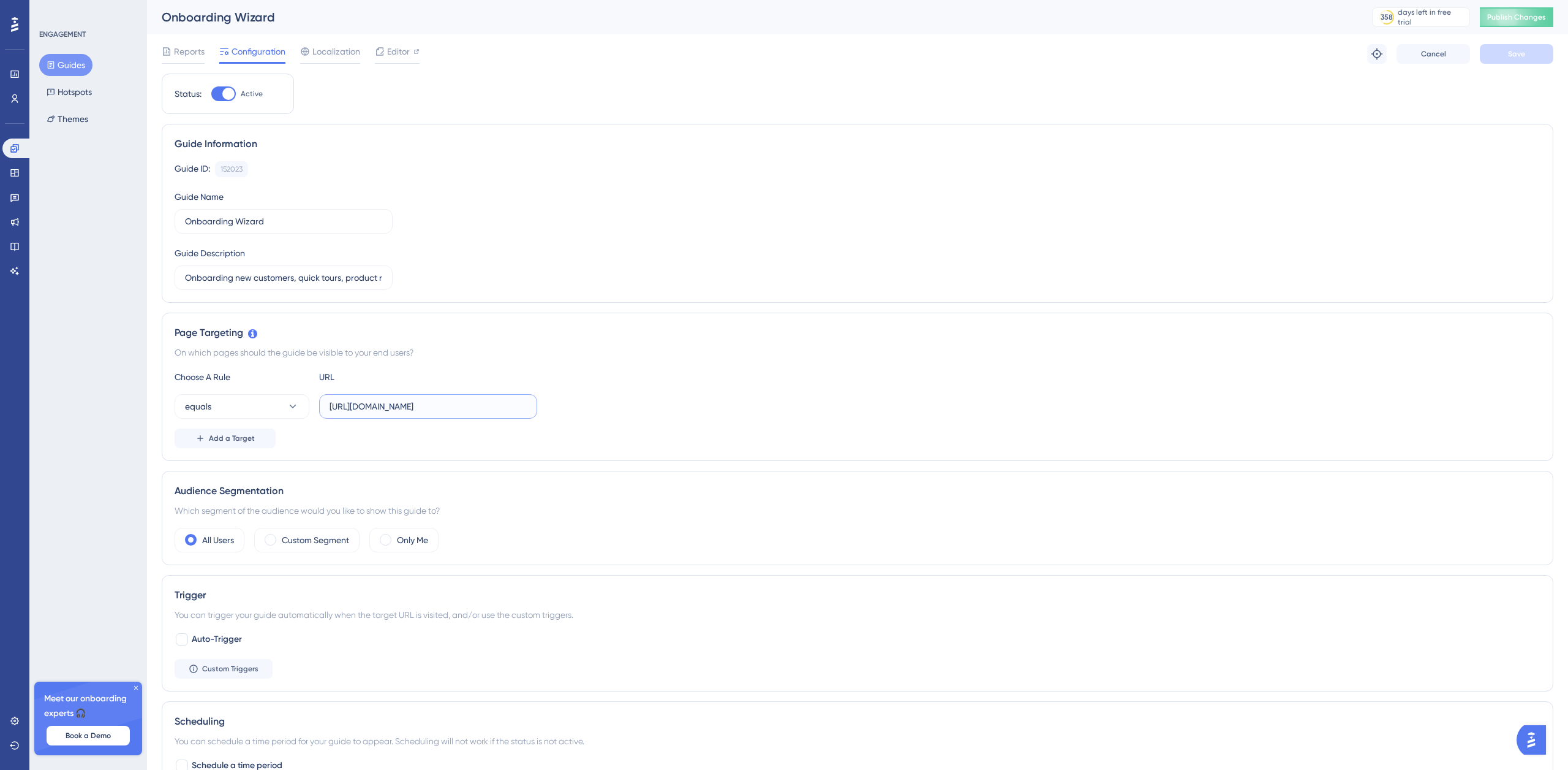
click at [363, 407] on input "[URL][DOMAIN_NAME]" at bounding box center [427, 406] width 197 height 13
click at [417, 403] on input "[URL][DOMAIN_NAME]" at bounding box center [427, 406] width 197 height 13
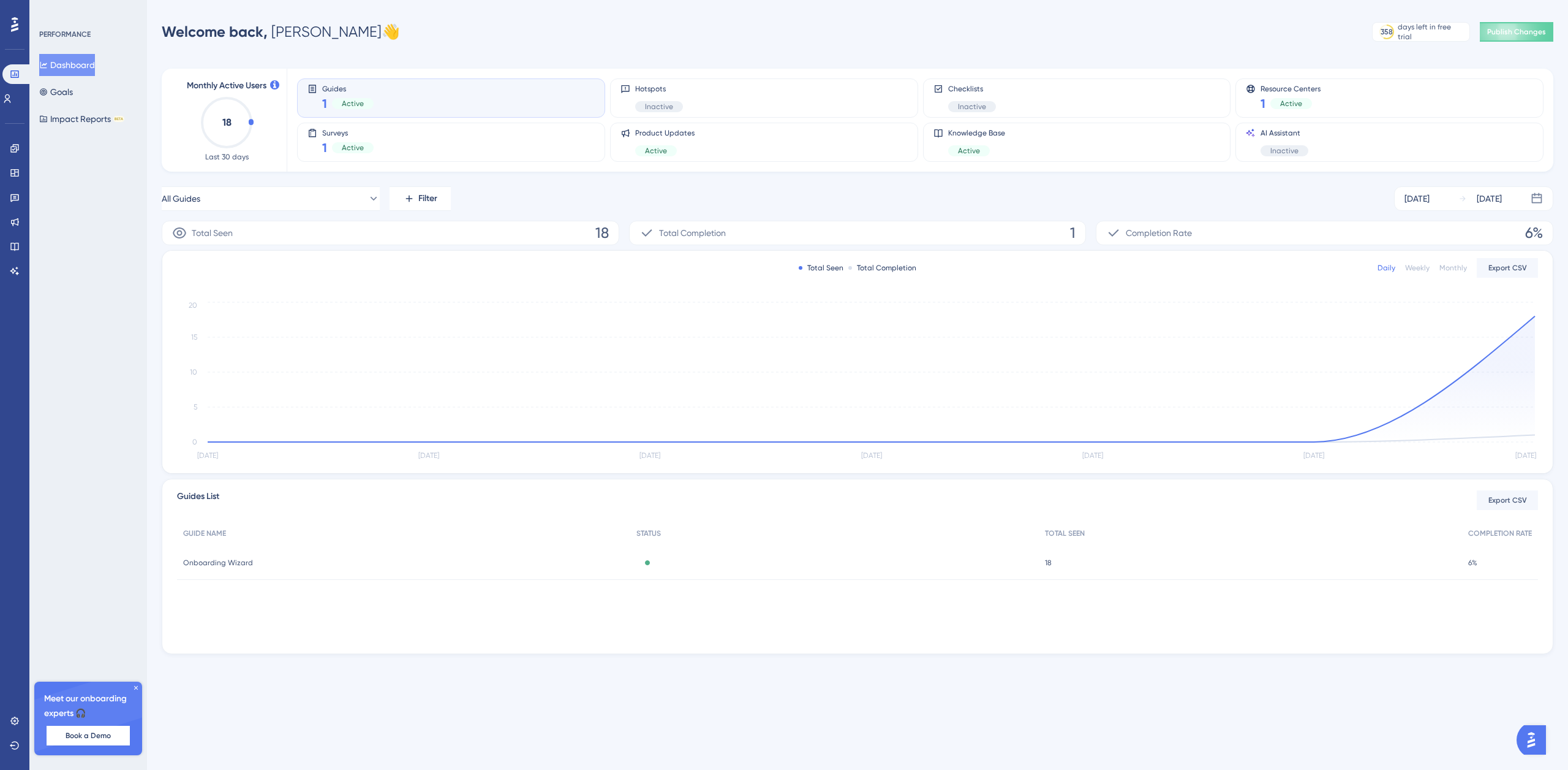
click at [387, 91] on div "Guides 1 Active" at bounding box center [450, 97] width 287 height 28
click at [18, 145] on icon at bounding box center [14, 148] width 10 height 10
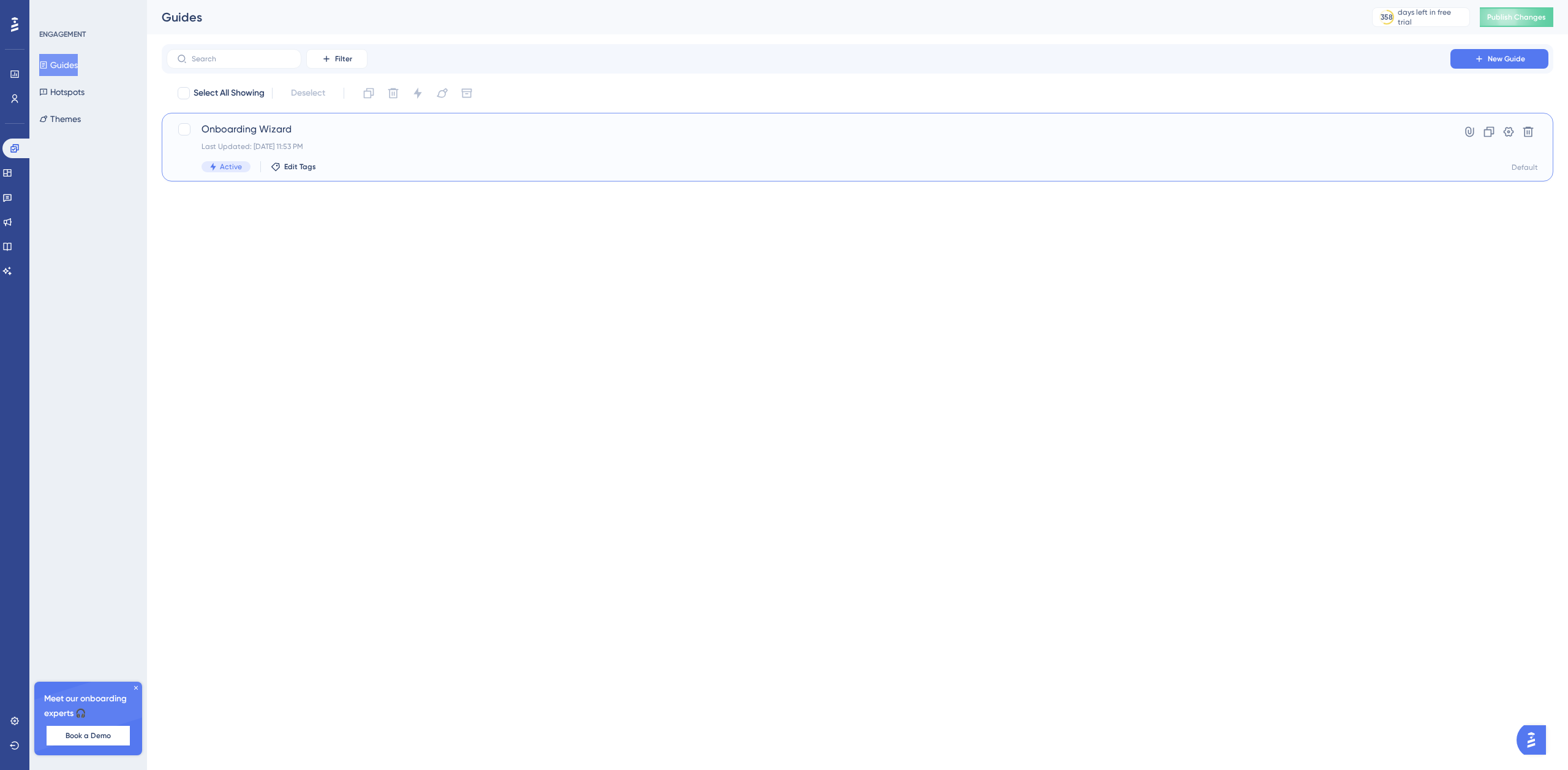
click at [319, 136] on div "Onboarding Wizard Last Updated: [DATE] 11:53 PM Active Edit Tags" at bounding box center [808, 147] width 1214 height 50
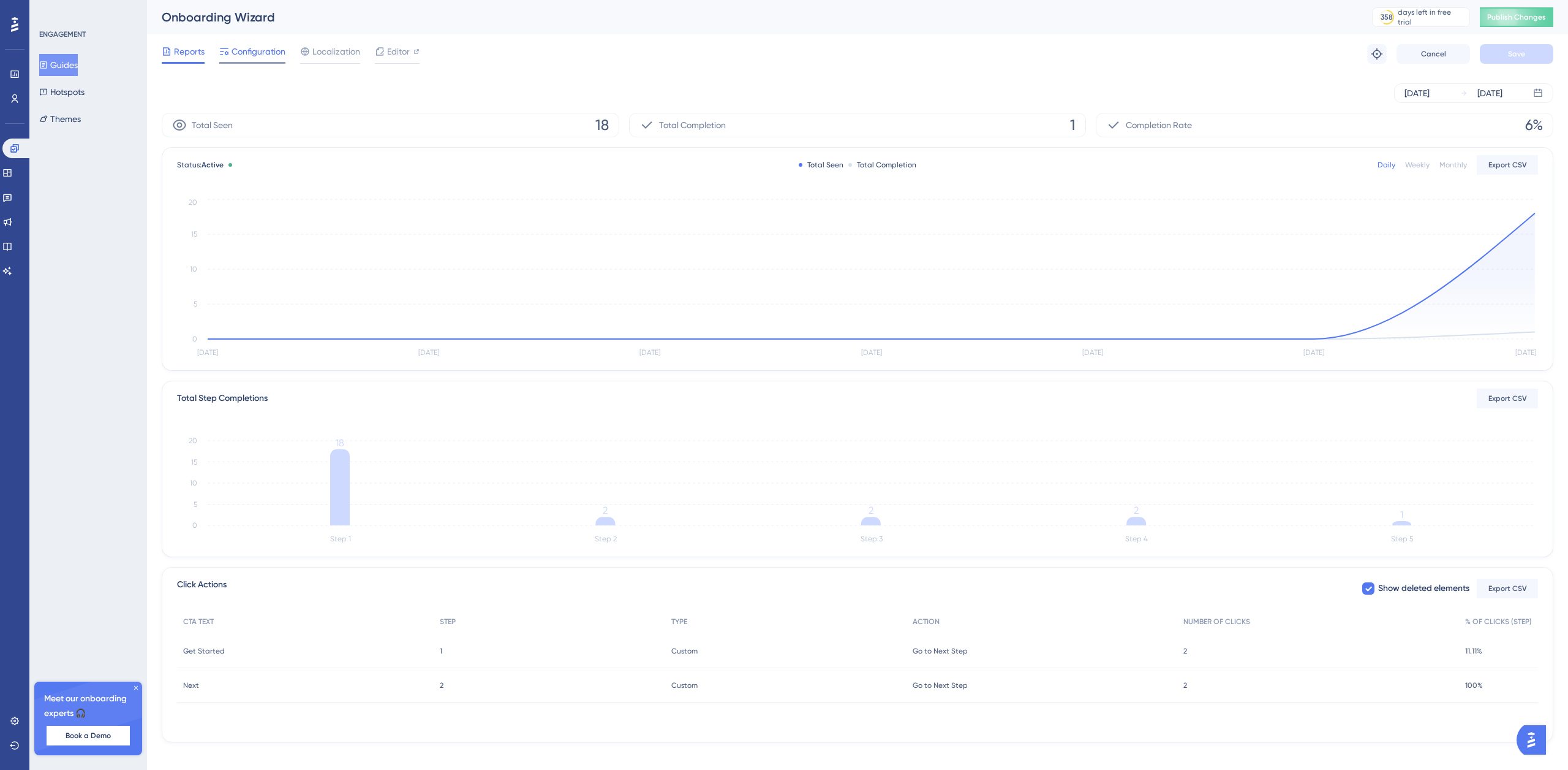
click at [252, 48] on span "Configuration" at bounding box center [258, 51] width 54 height 14
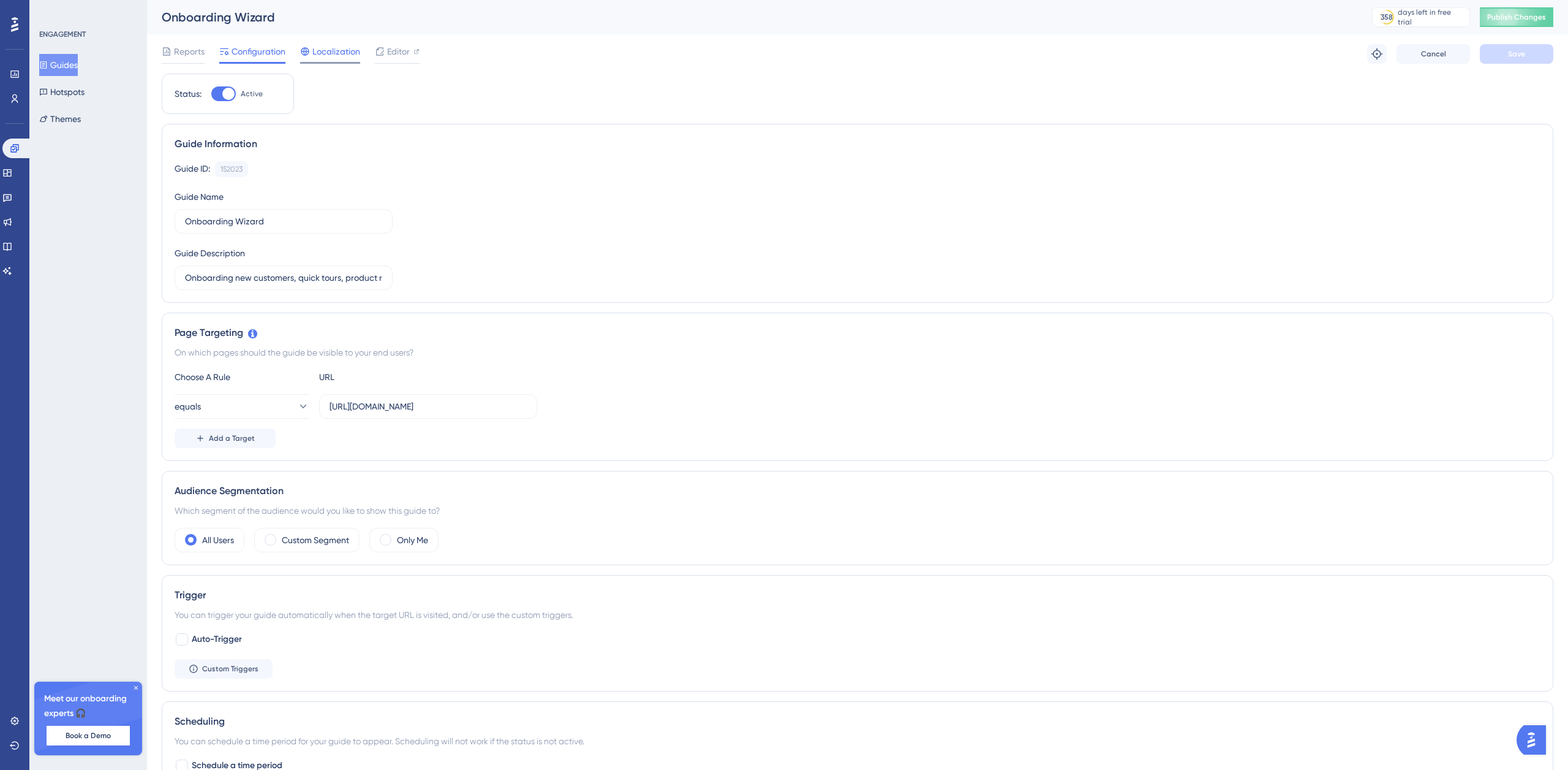
click at [324, 49] on span "Localization" at bounding box center [336, 51] width 48 height 14
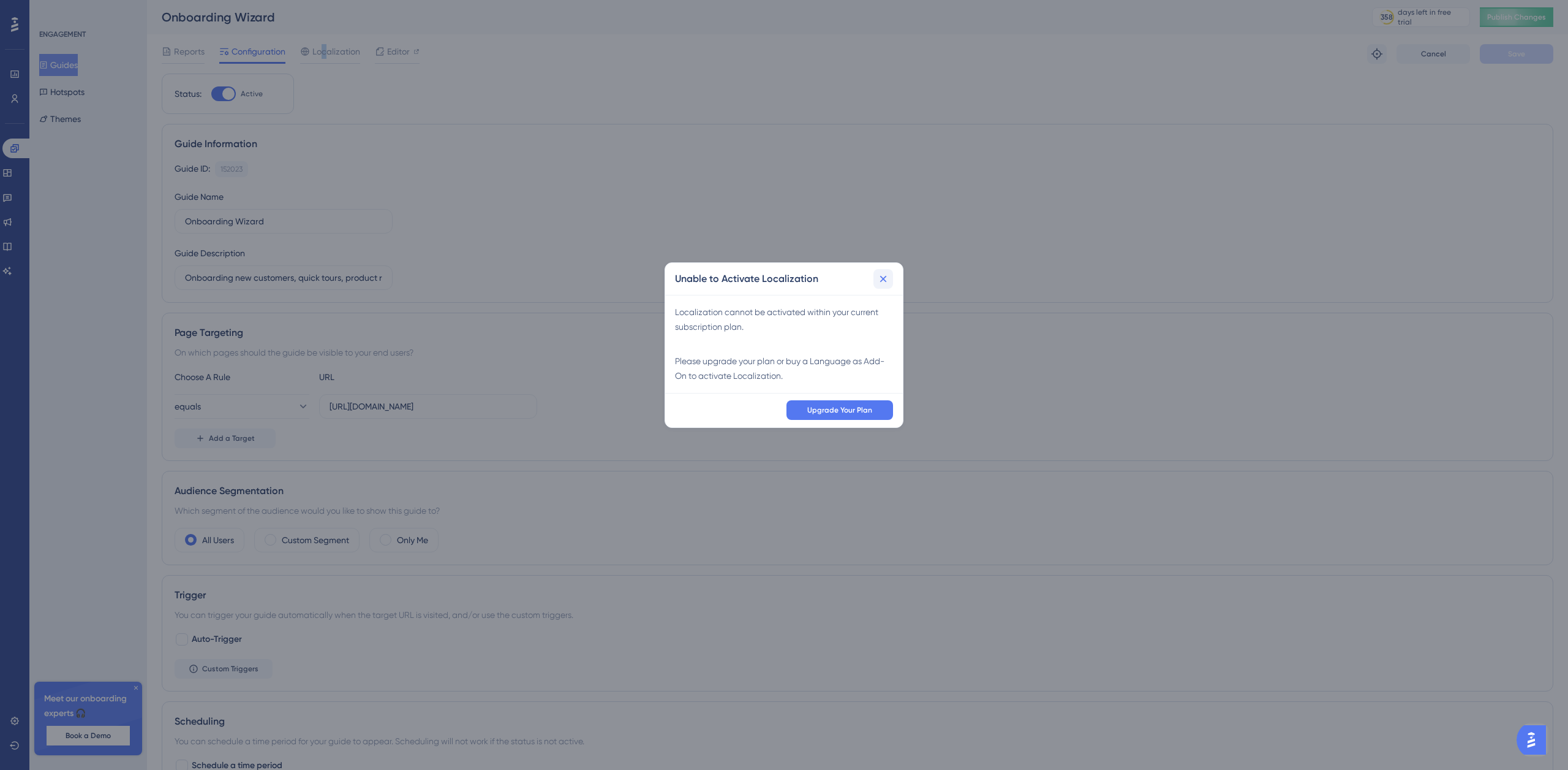
click at [883, 281] on icon at bounding box center [883, 278] width 12 height 12
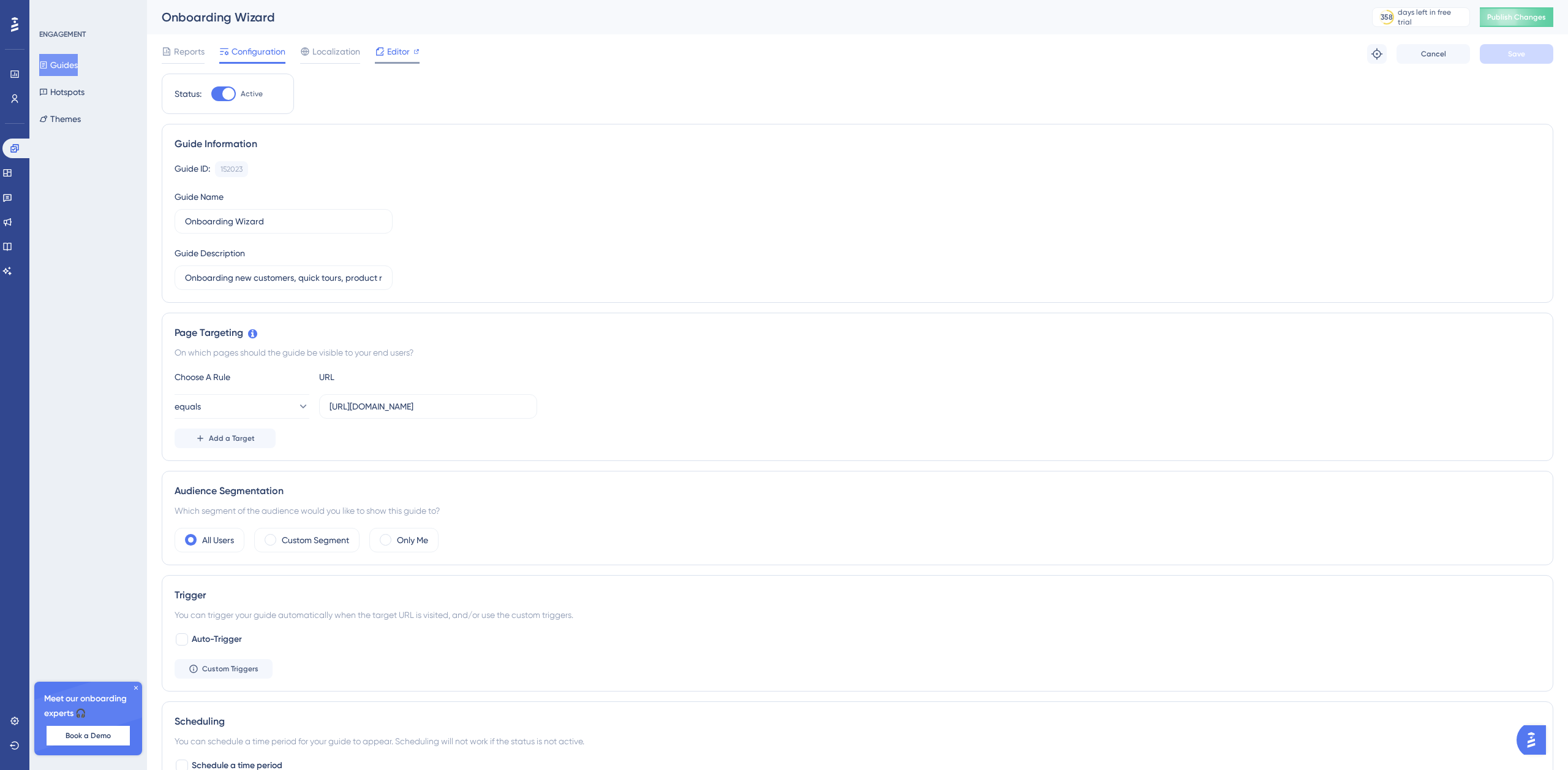
click at [398, 52] on span "Editor" at bounding box center [398, 51] width 23 height 14
click at [72, 120] on button "Themes" at bounding box center [59, 118] width 41 height 22
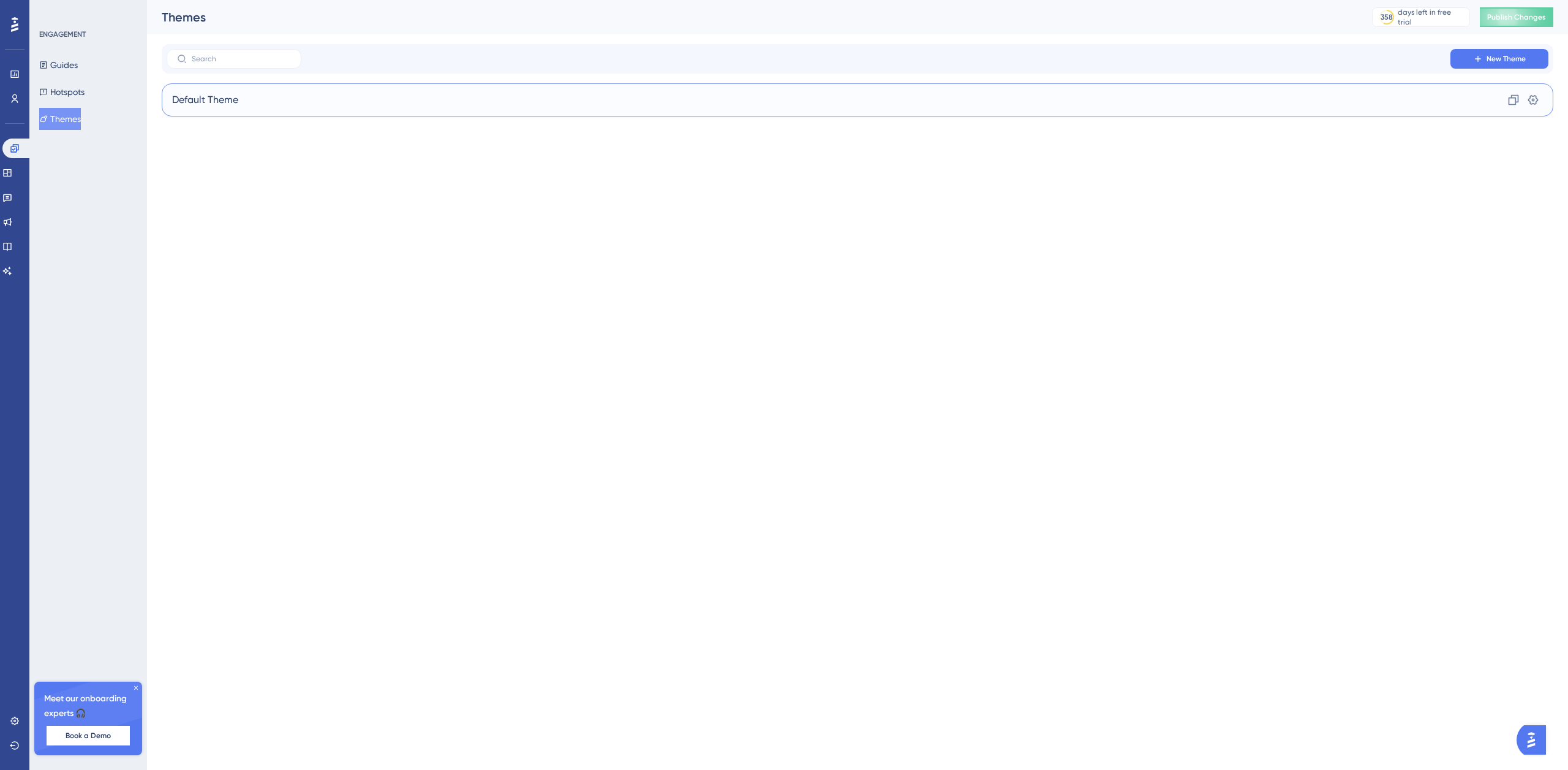
click at [265, 102] on div "Default Theme Clone Settings" at bounding box center [857, 100] width 1391 height 33
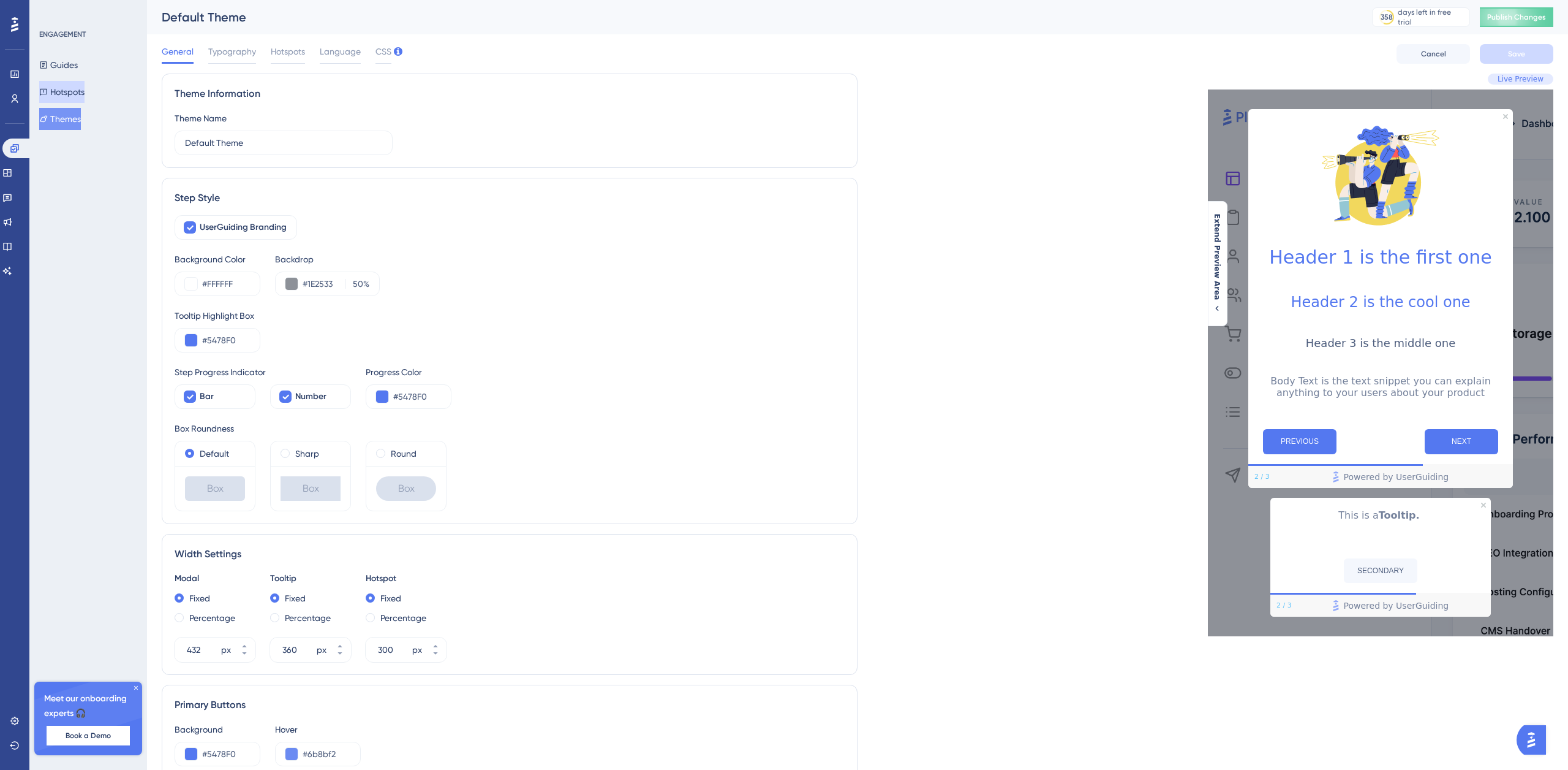
click at [68, 87] on button "Hotspots" at bounding box center [61, 91] width 45 height 22
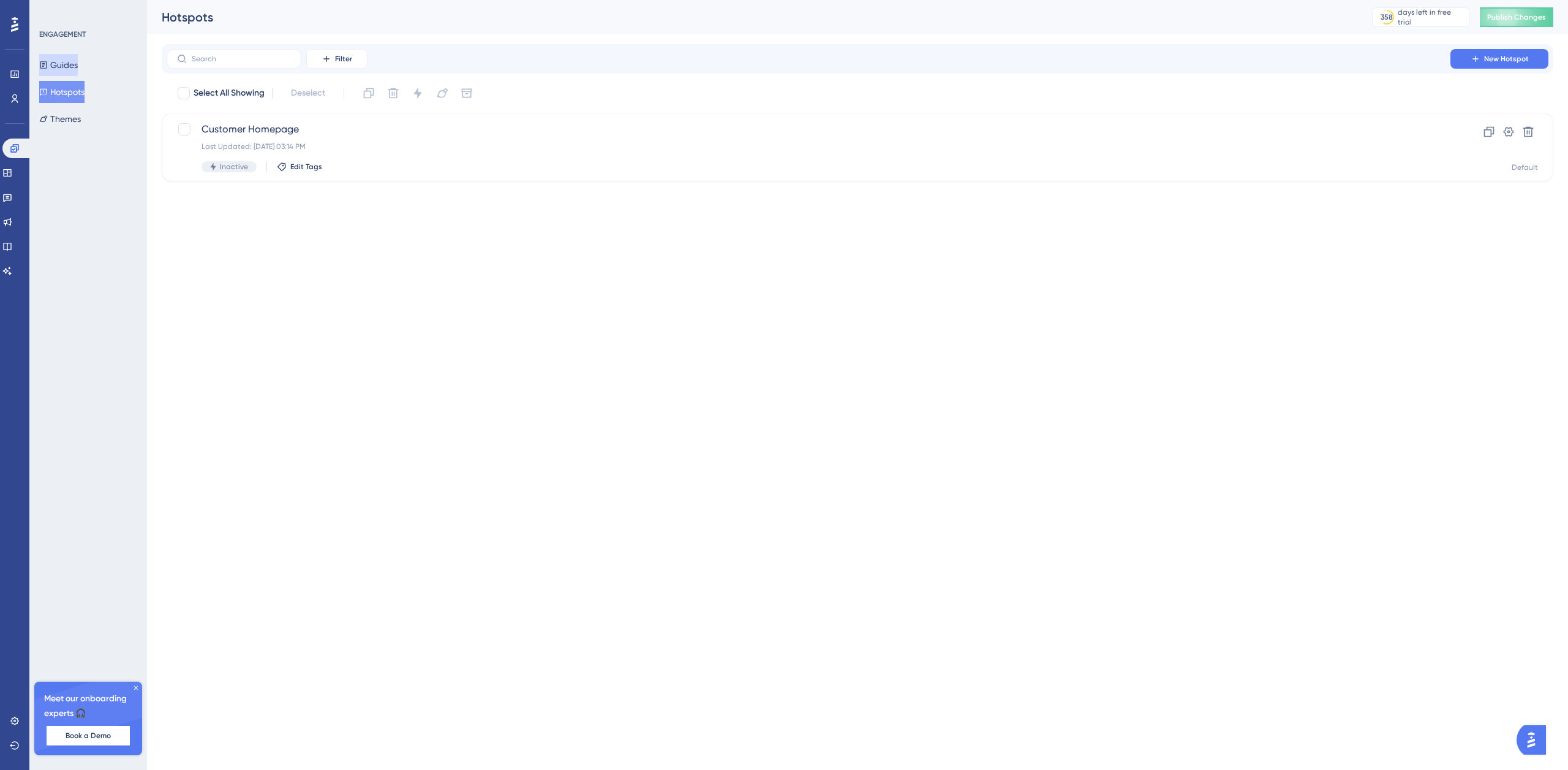
click at [76, 60] on button "Guides" at bounding box center [59, 64] width 38 height 22
click at [11, 172] on icon at bounding box center [7, 173] width 8 height 8
click at [88, 99] on button "Resource Centers" at bounding box center [80, 91] width 81 height 22
click at [89, 65] on button "Checklists" at bounding box center [64, 64] width 50 height 22
click at [12, 196] on icon at bounding box center [7, 198] width 9 height 8
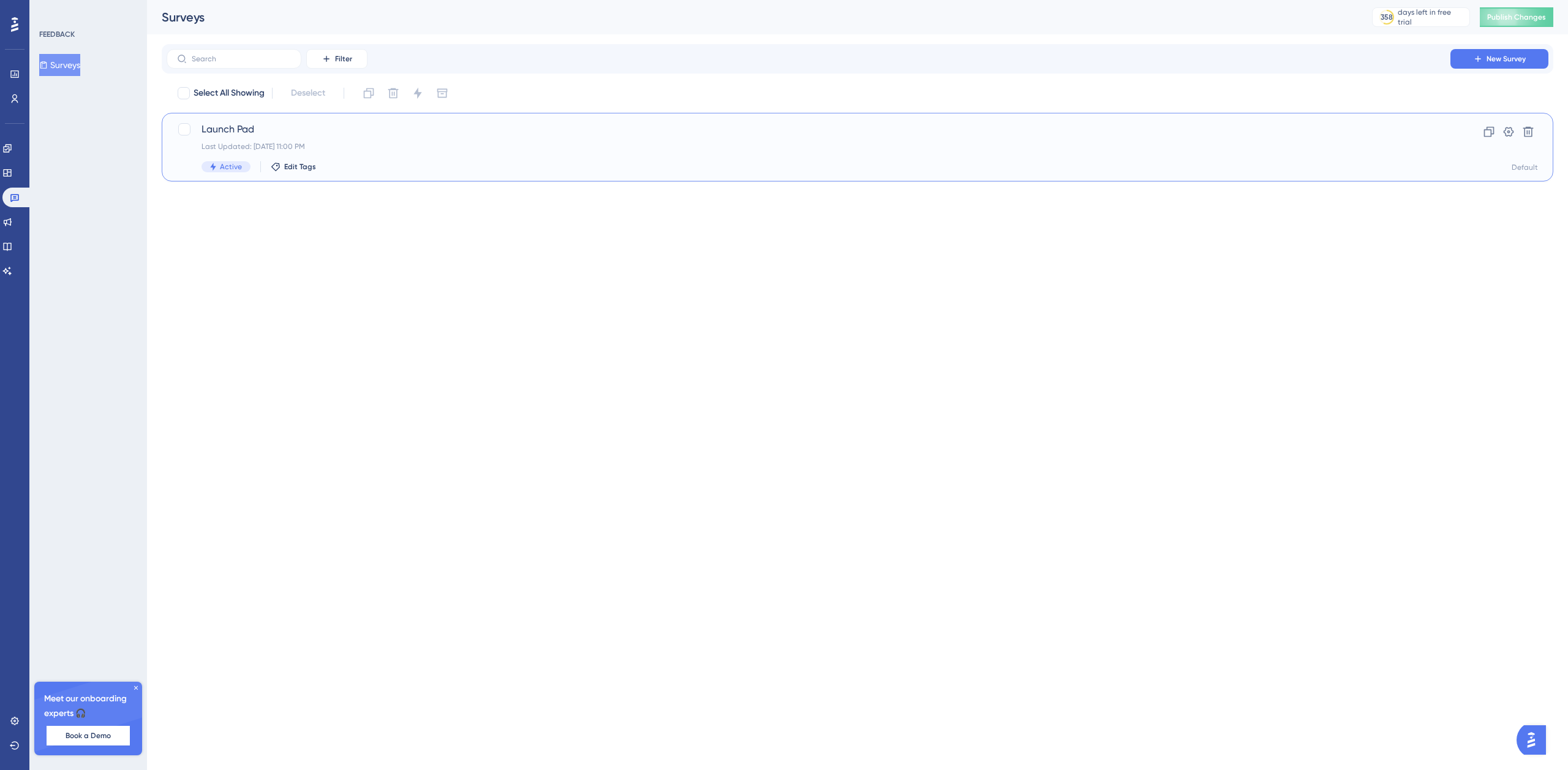
click at [278, 131] on span "Launch Pad" at bounding box center [808, 129] width 1214 height 14
click at [13, 30] on icon at bounding box center [14, 24] width 8 height 14
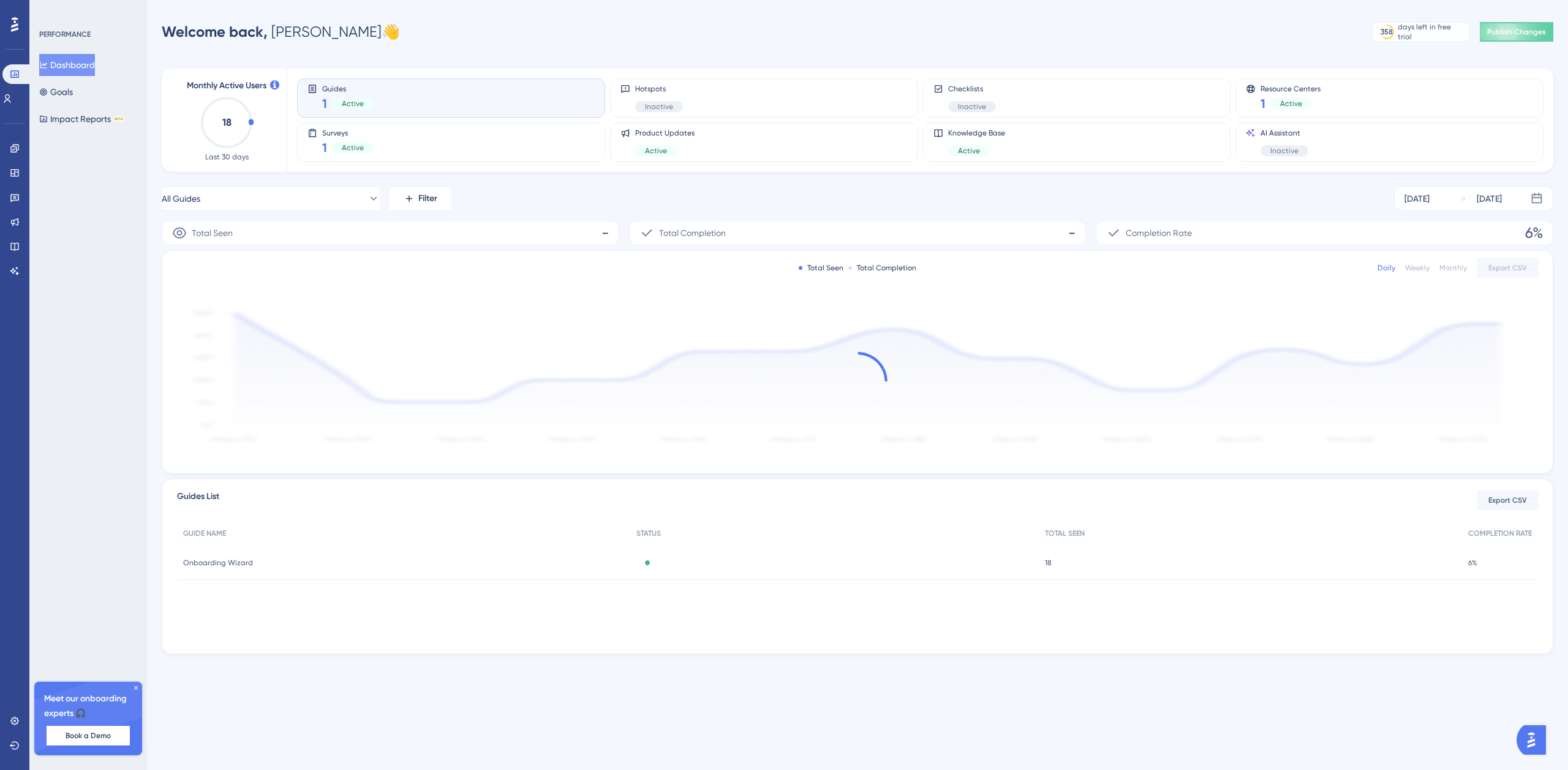
click at [134, 686] on icon at bounding box center [136, 687] width 8 height 8
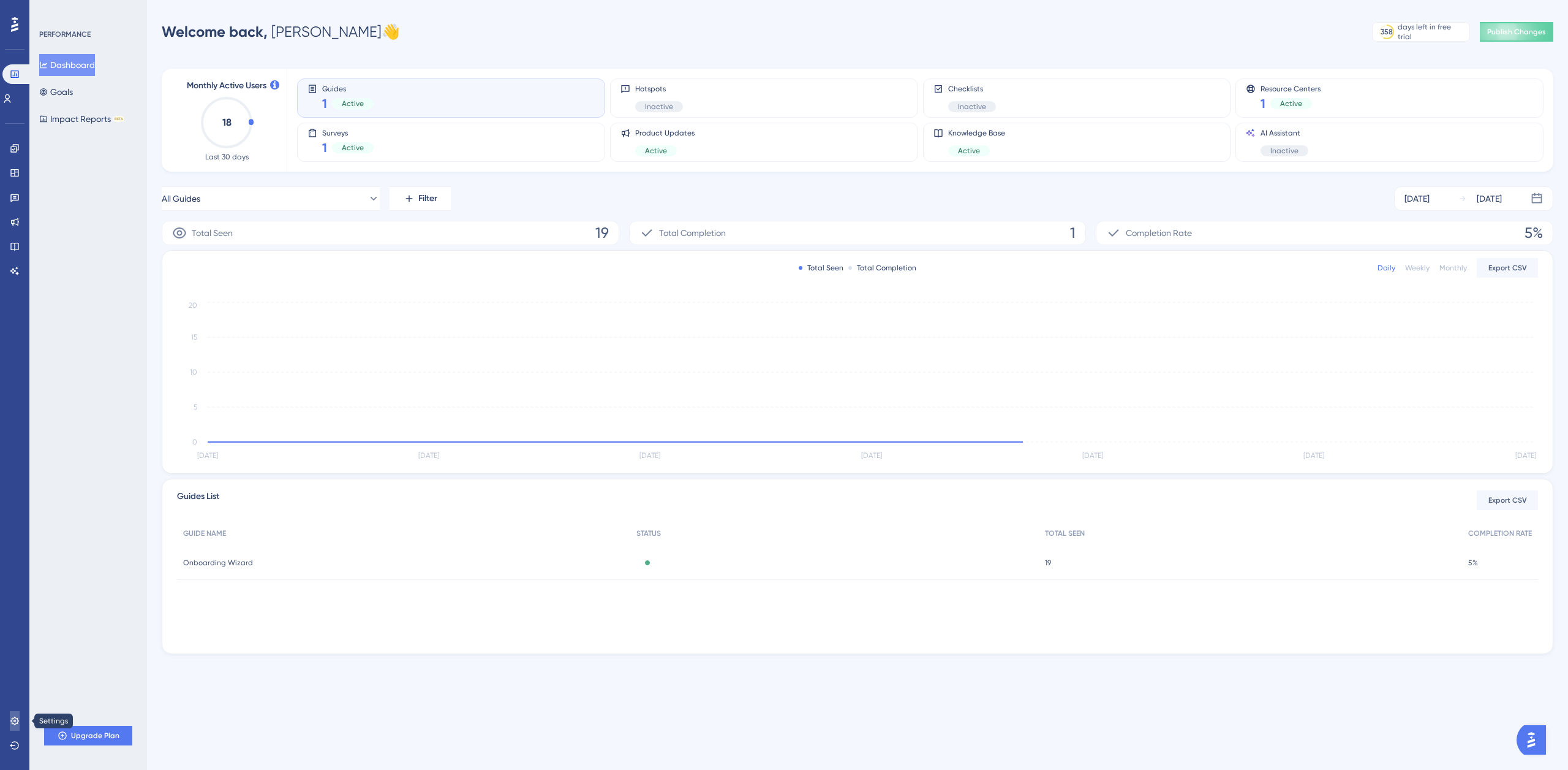
click at [15, 720] on icon at bounding box center [14, 720] width 8 height 8
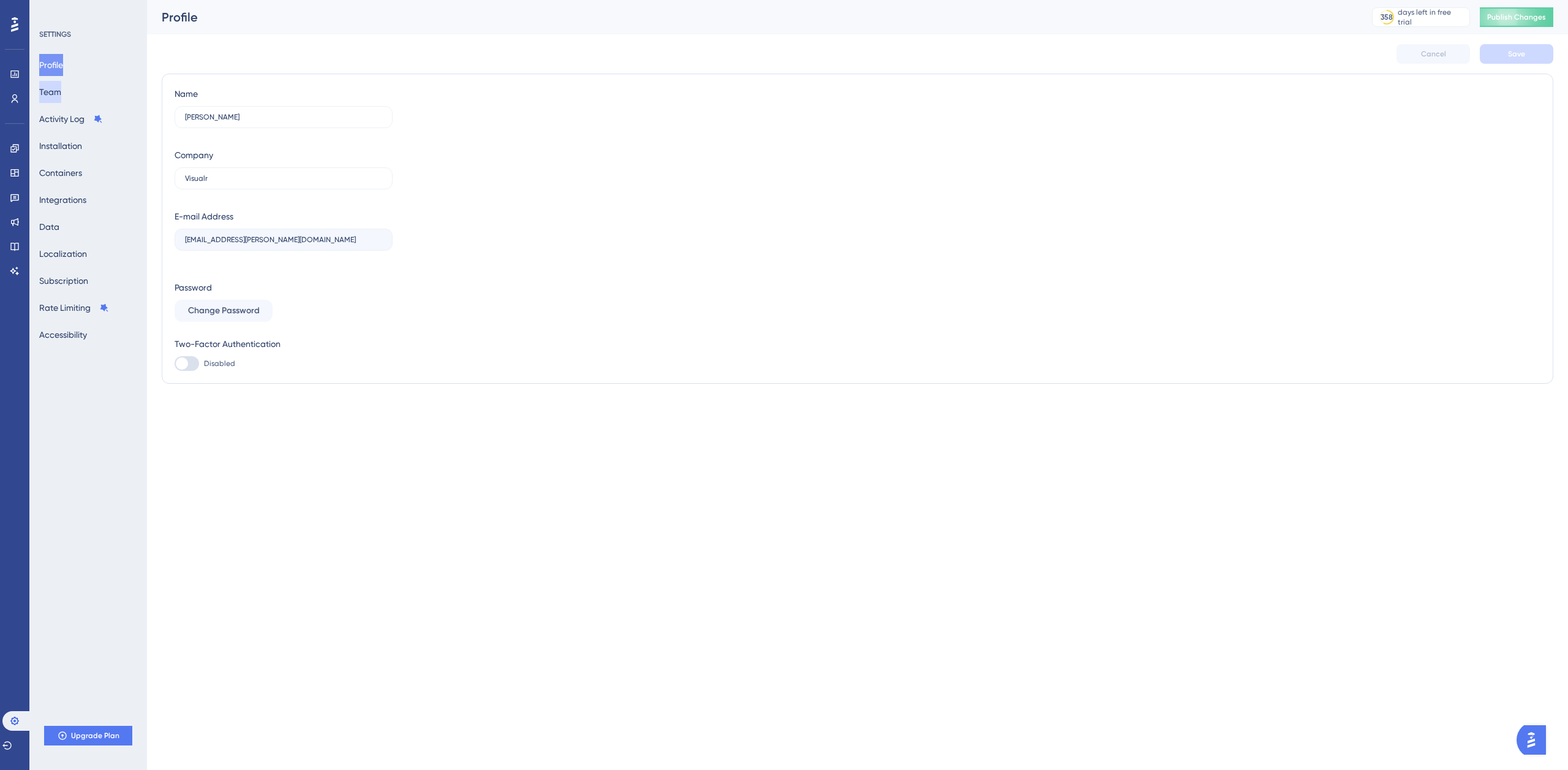
click at [61, 94] on button "Team" at bounding box center [50, 91] width 22 height 22
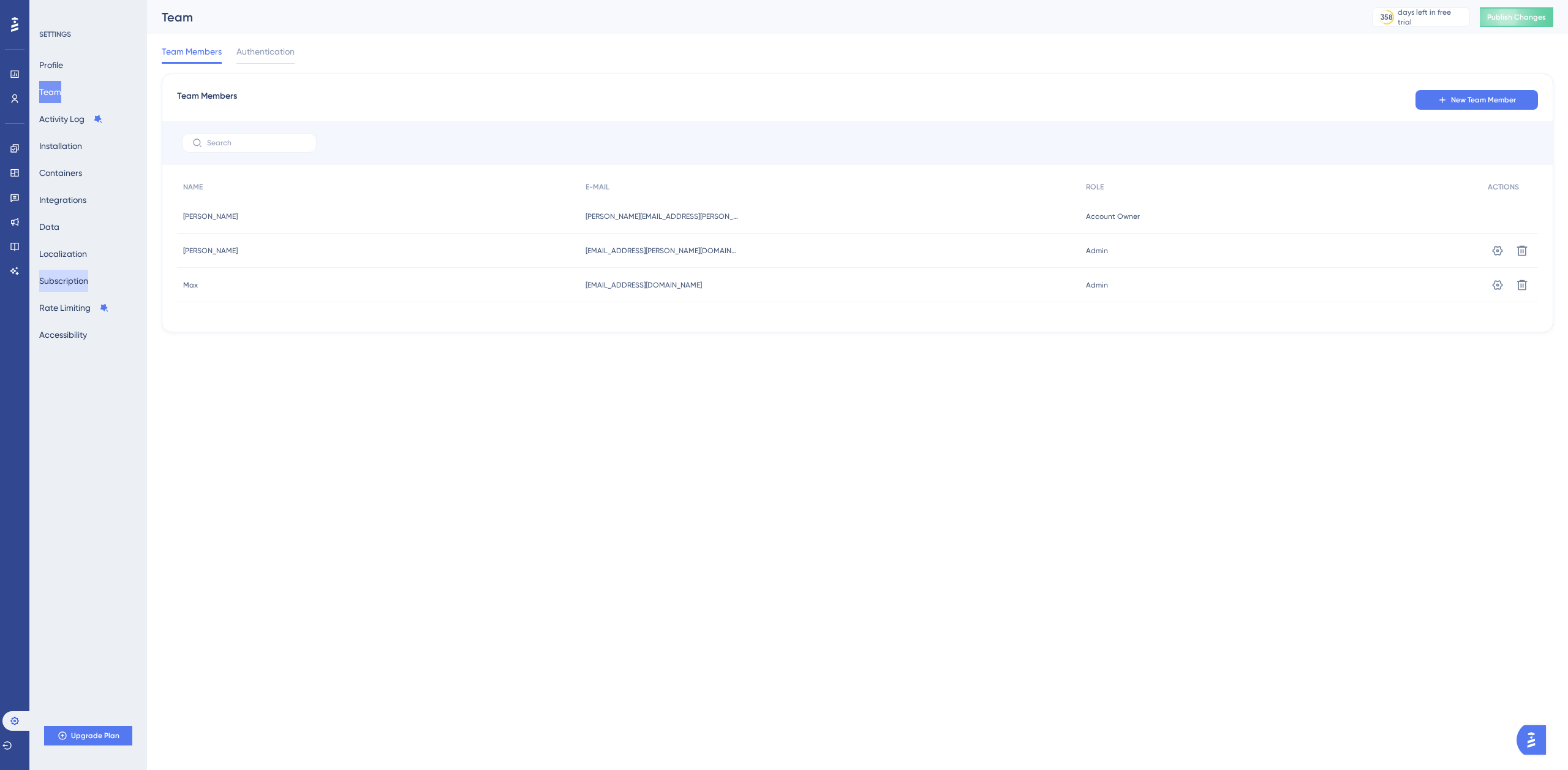
click at [75, 282] on button "Subscription" at bounding box center [63, 280] width 49 height 22
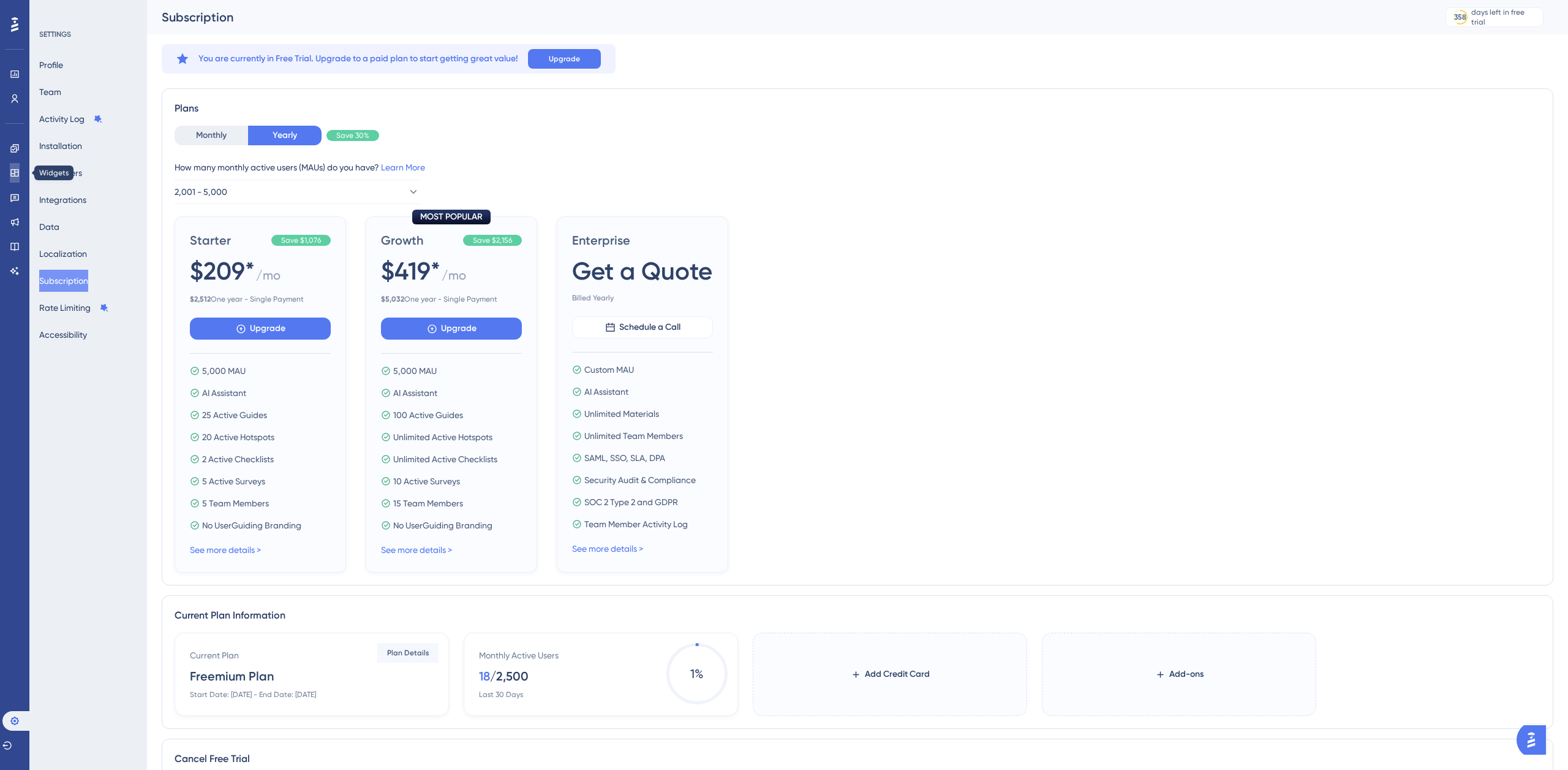
click at [15, 171] on icon at bounding box center [14, 173] width 10 height 10
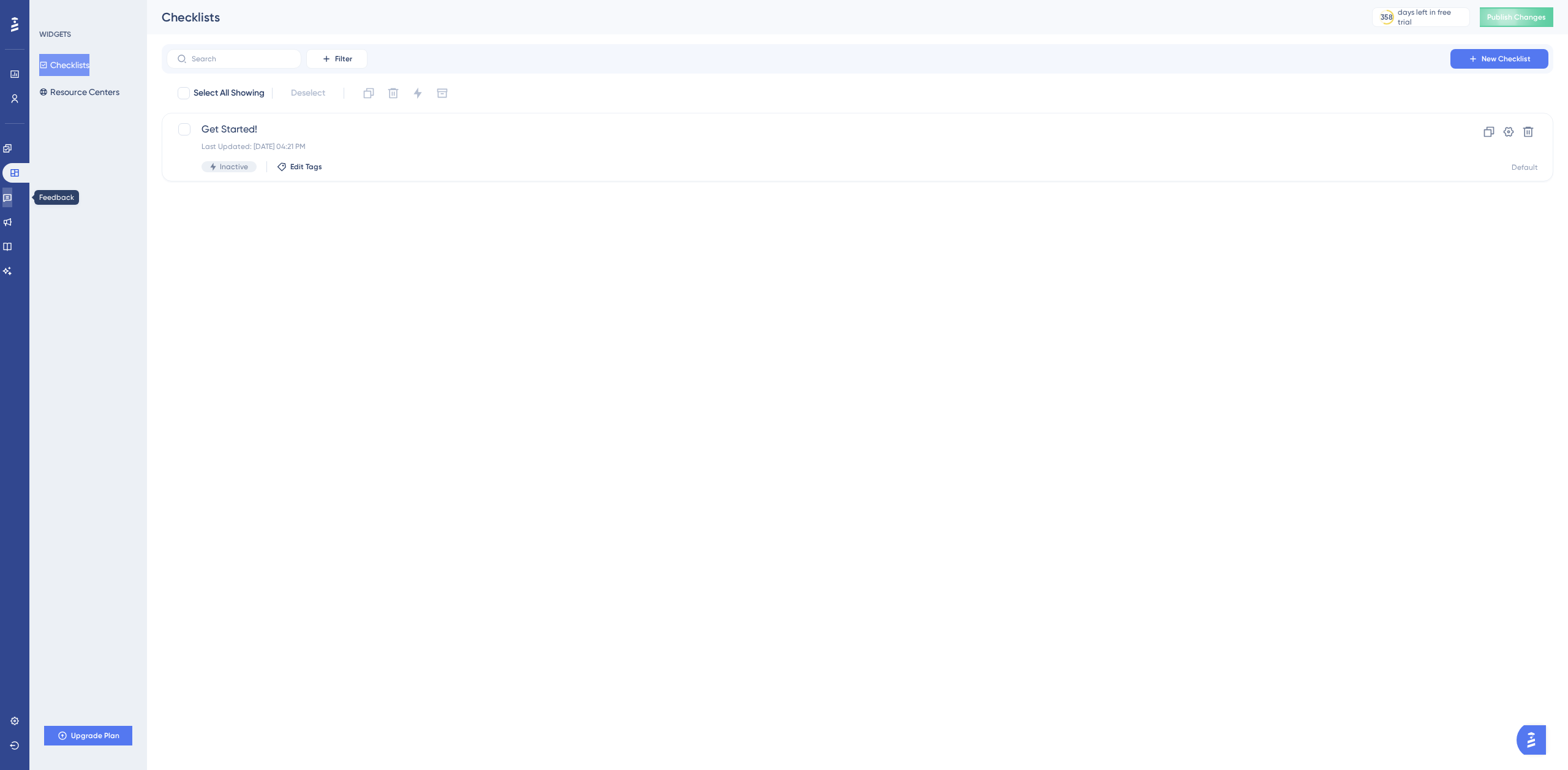
click at [12, 199] on icon at bounding box center [7, 198] width 9 height 8
click at [12, 146] on icon at bounding box center [8, 148] width 10 height 10
click at [83, 94] on button "Hotspots" at bounding box center [61, 91] width 45 height 22
click at [78, 63] on button "Guides" at bounding box center [59, 64] width 38 height 22
click at [83, 94] on button "Hotspots" at bounding box center [61, 91] width 45 height 22
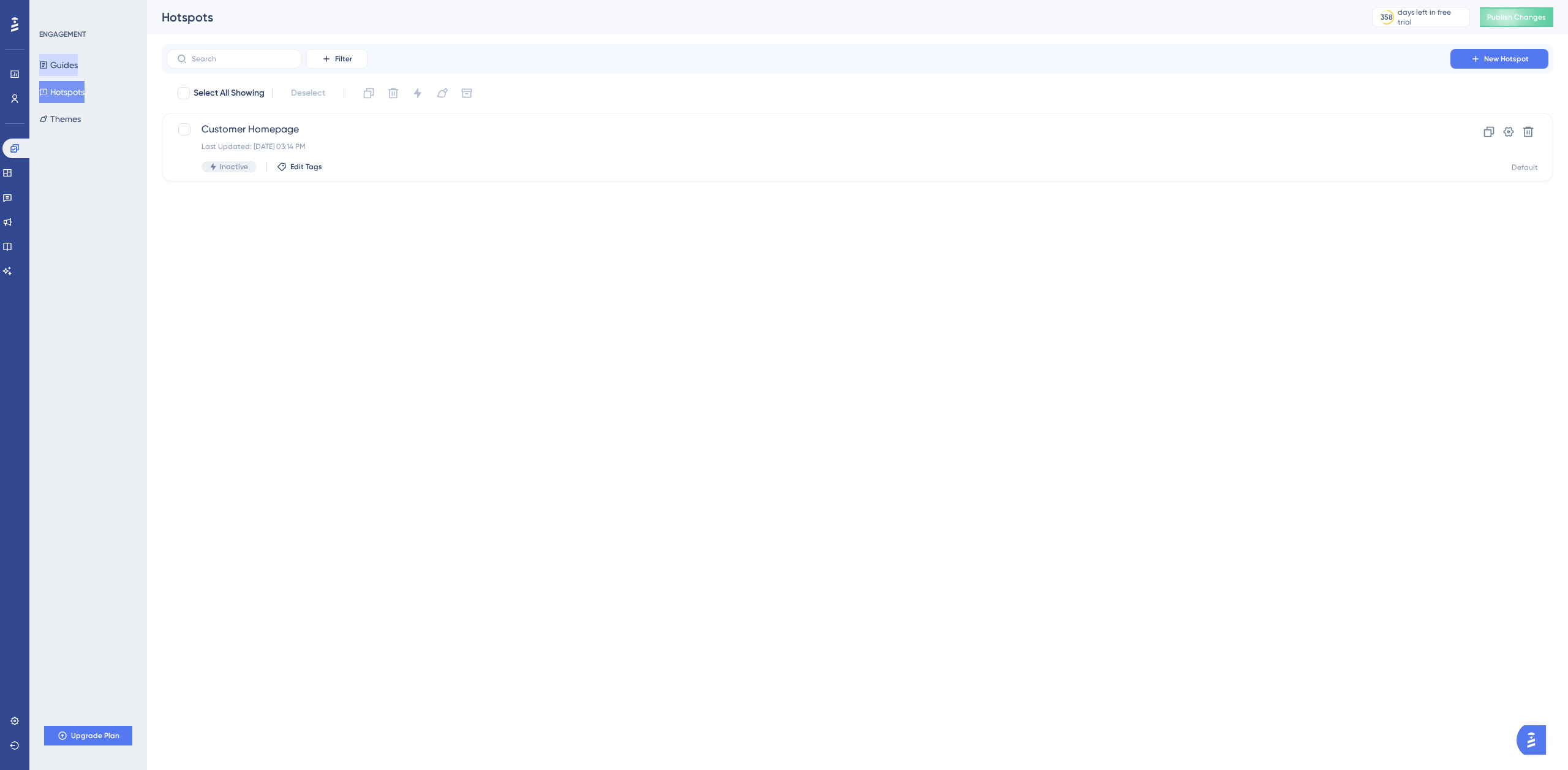
click at [72, 64] on button "Guides" at bounding box center [59, 64] width 38 height 22
click at [18, 75] on icon at bounding box center [14, 74] width 10 height 10
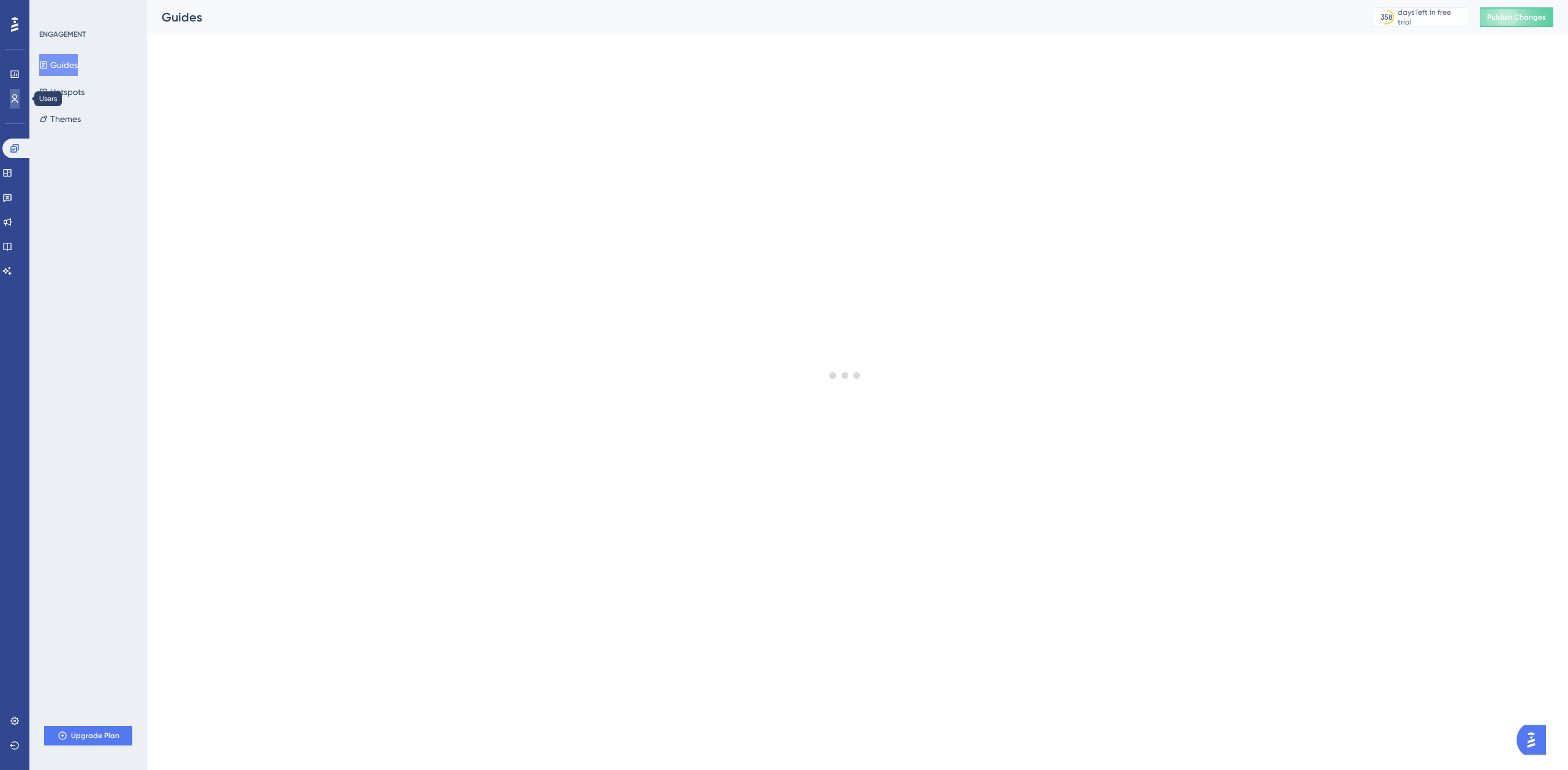
click at [16, 97] on icon at bounding box center [14, 99] width 10 height 10
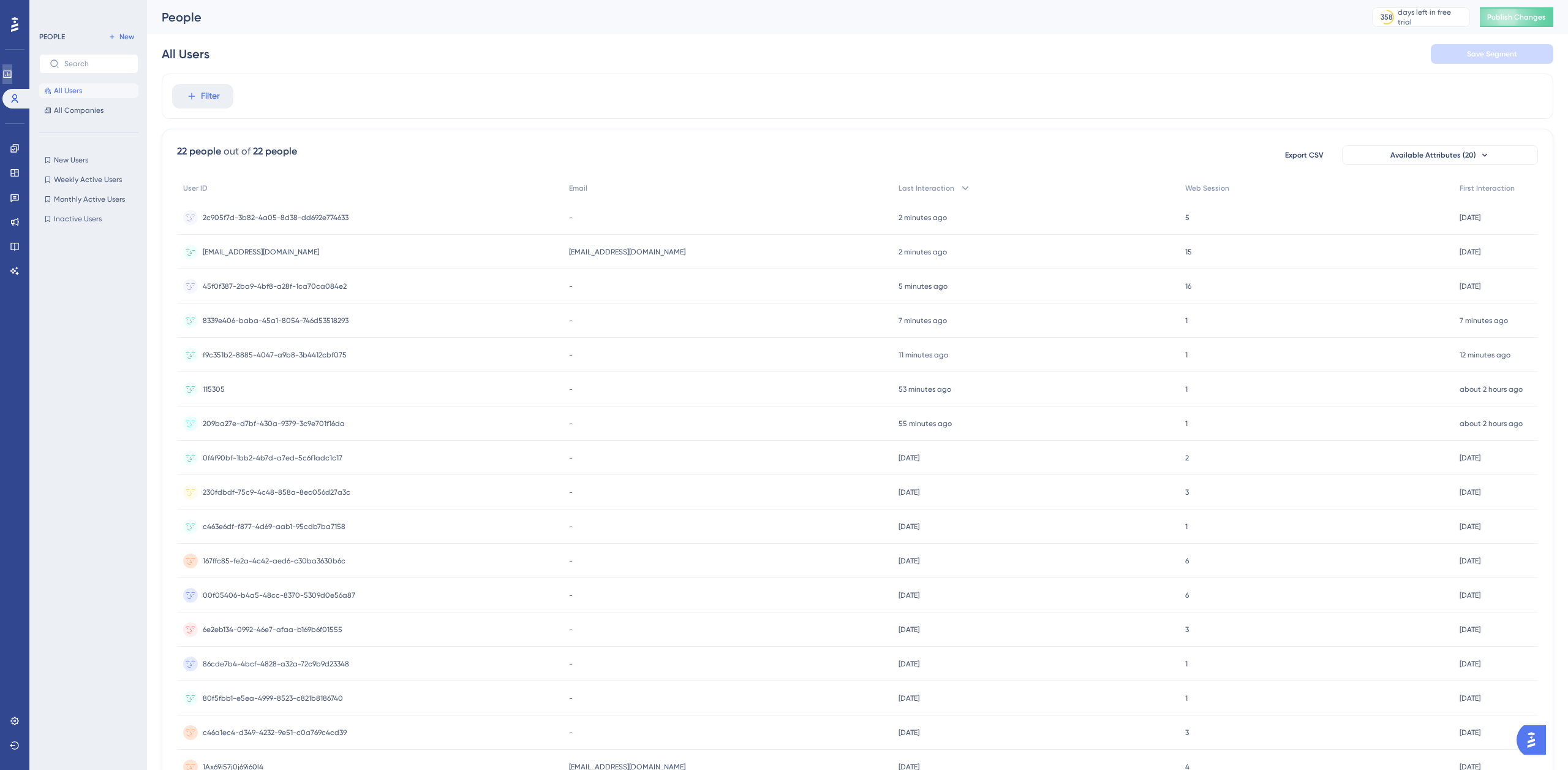
click at [11, 75] on icon at bounding box center [7, 74] width 8 height 8
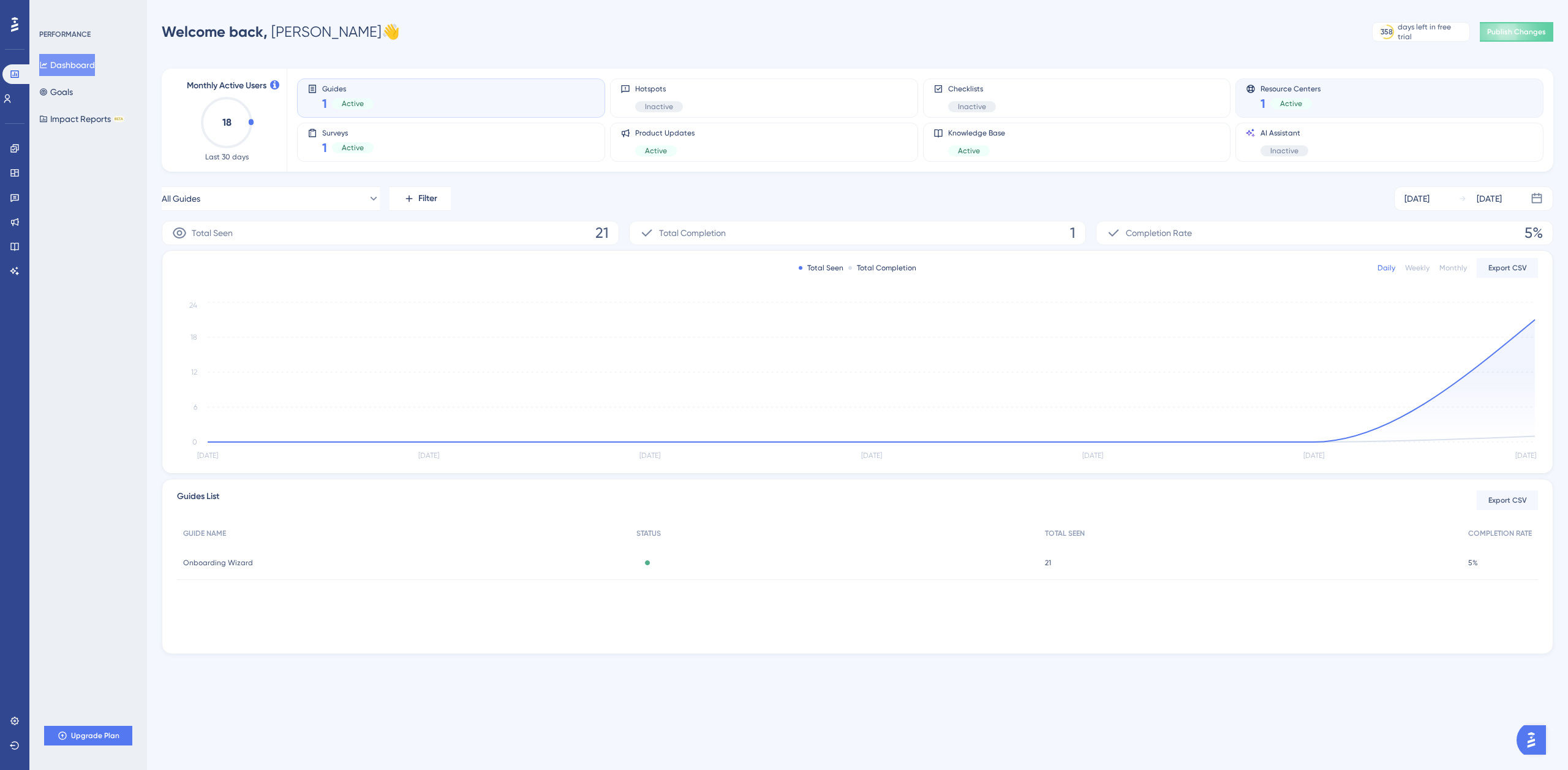
click at [1322, 99] on div "Resource Centers 1 Active" at bounding box center [1389, 97] width 287 height 28
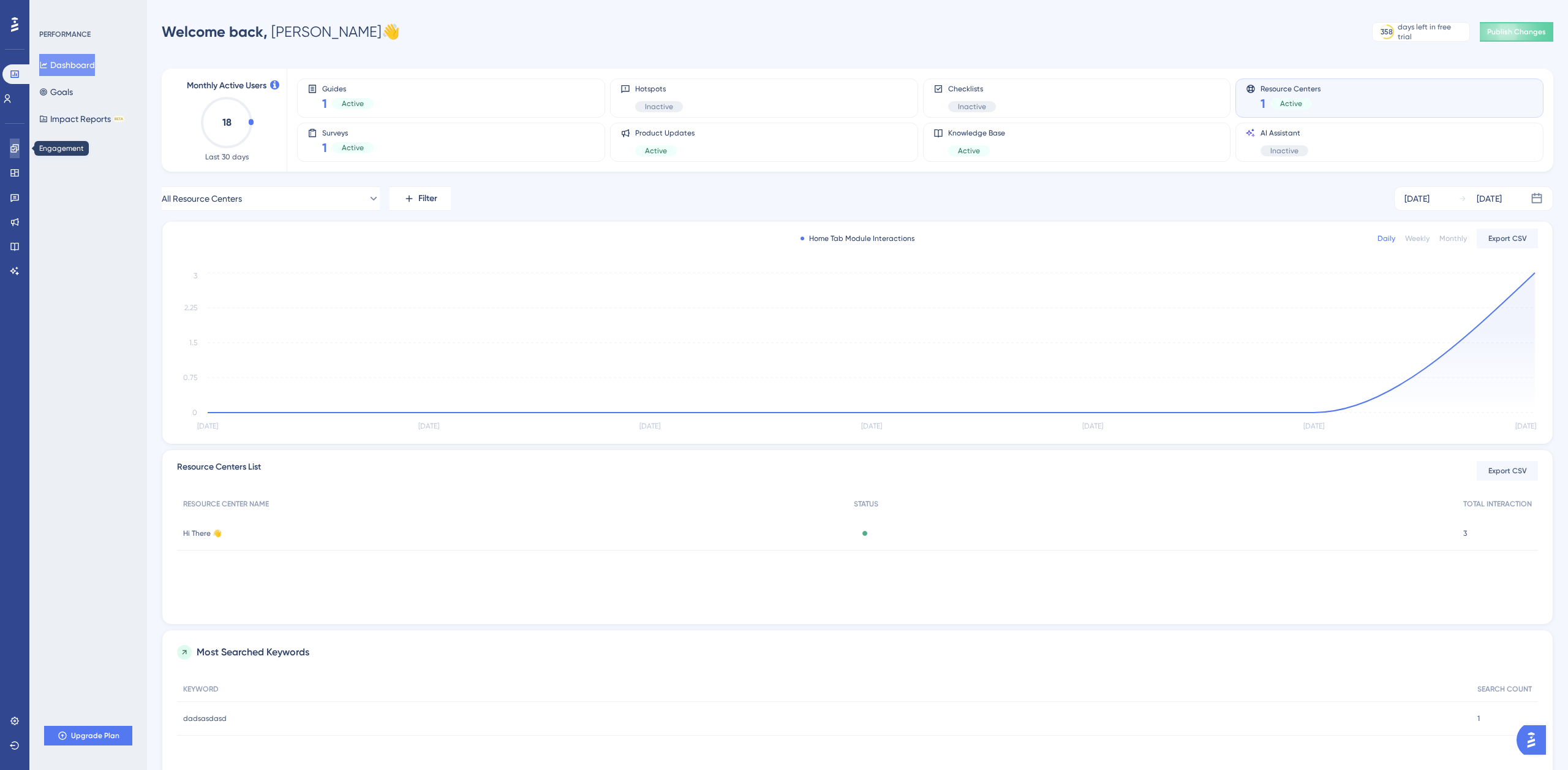
click at [16, 152] on icon at bounding box center [14, 148] width 8 height 8
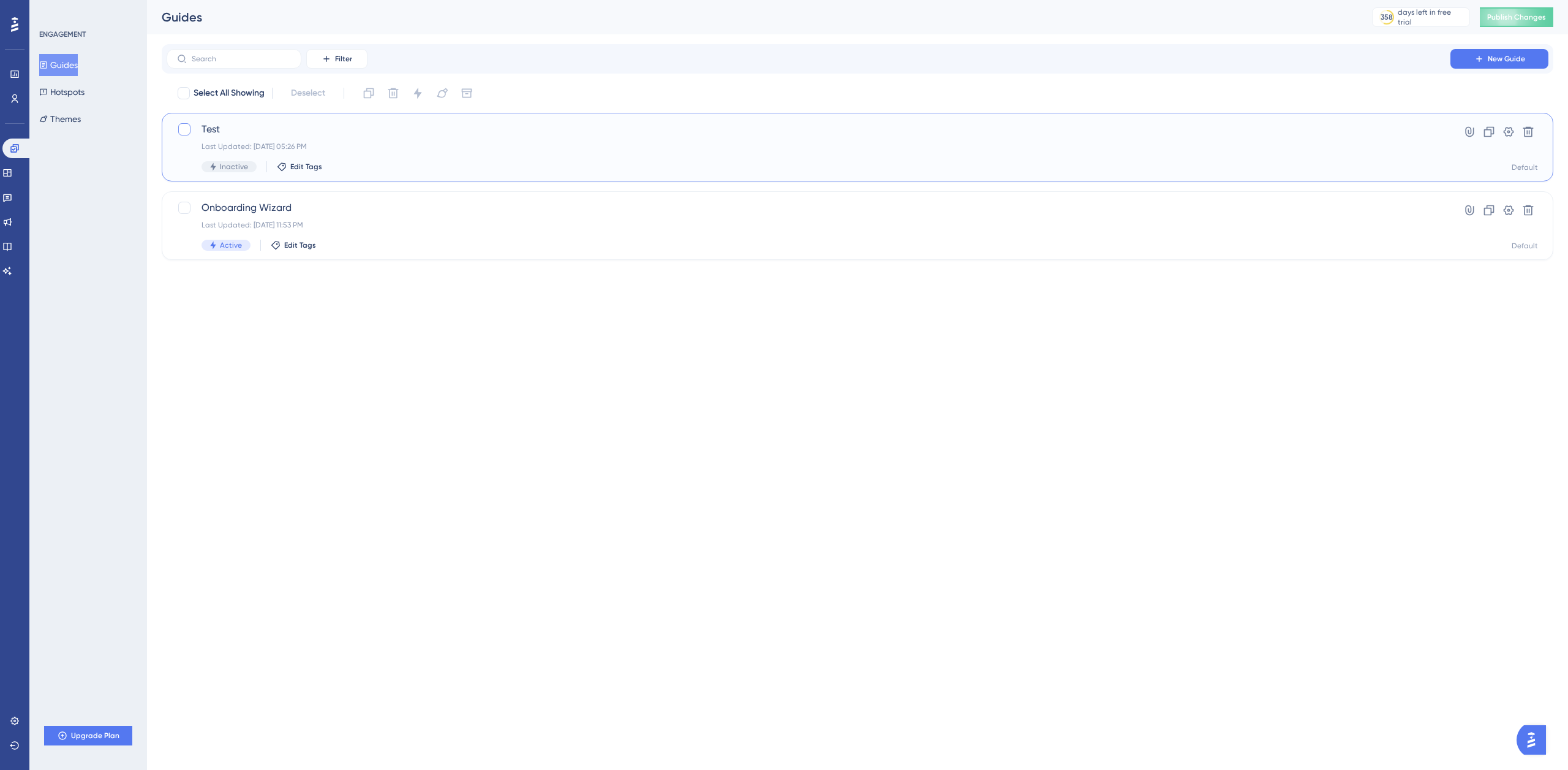
click at [185, 129] on div at bounding box center [184, 129] width 12 height 12
checkbox input "true"
click at [392, 94] on icon at bounding box center [392, 93] width 12 height 12
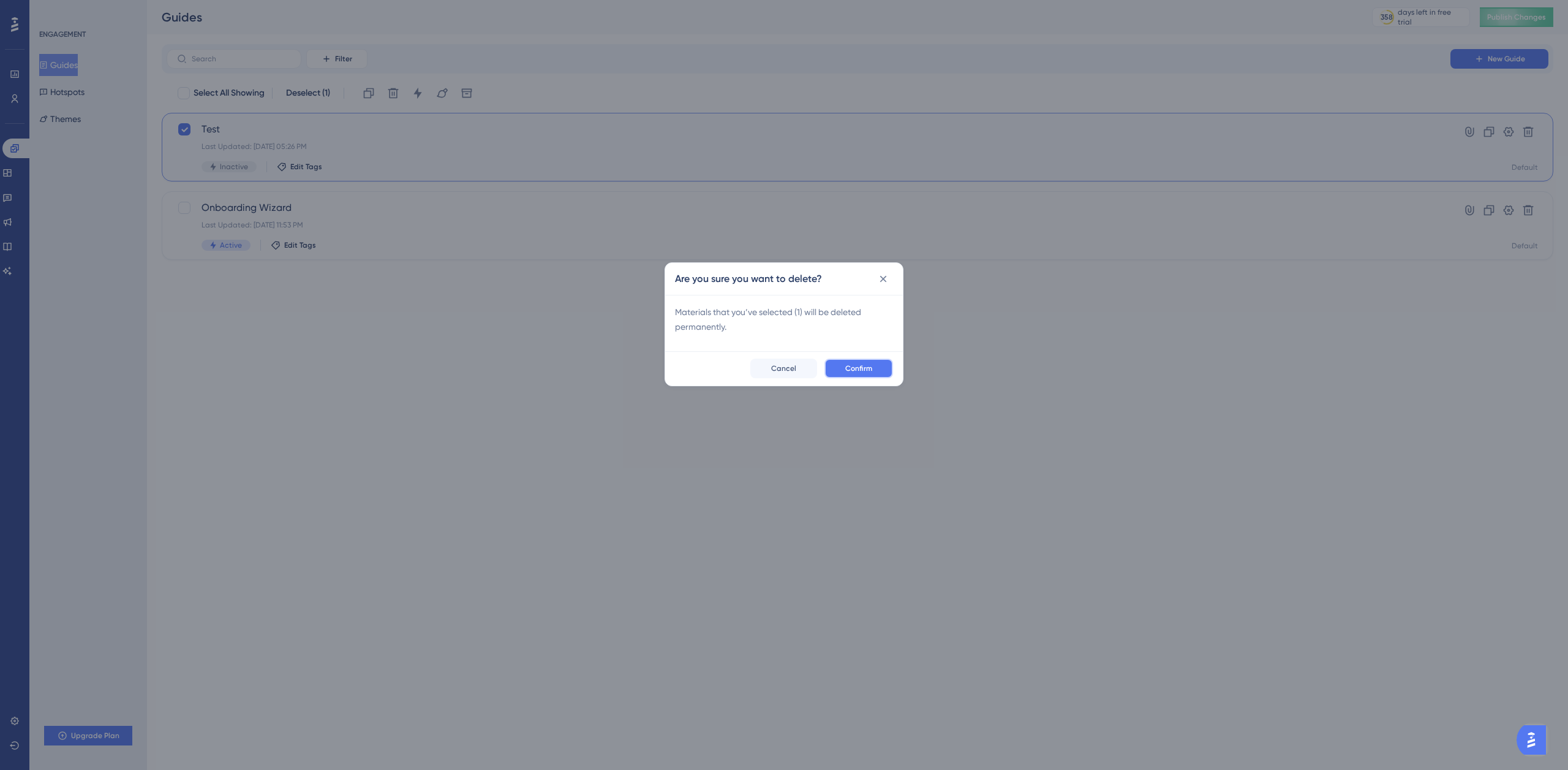
click at [859, 367] on span "Confirm" at bounding box center [859, 368] width 27 height 10
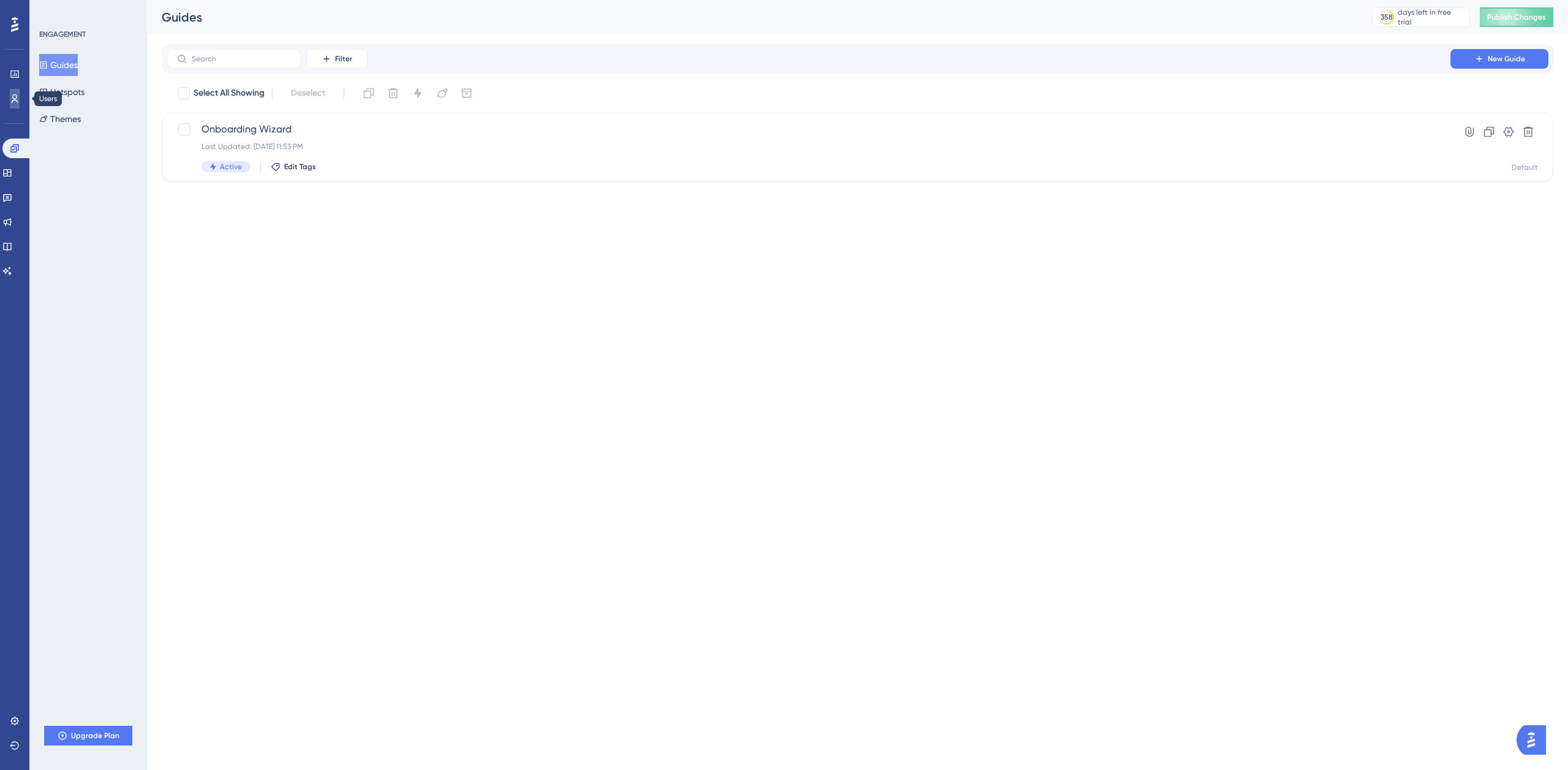
click at [17, 100] on icon at bounding box center [14, 99] width 10 height 10
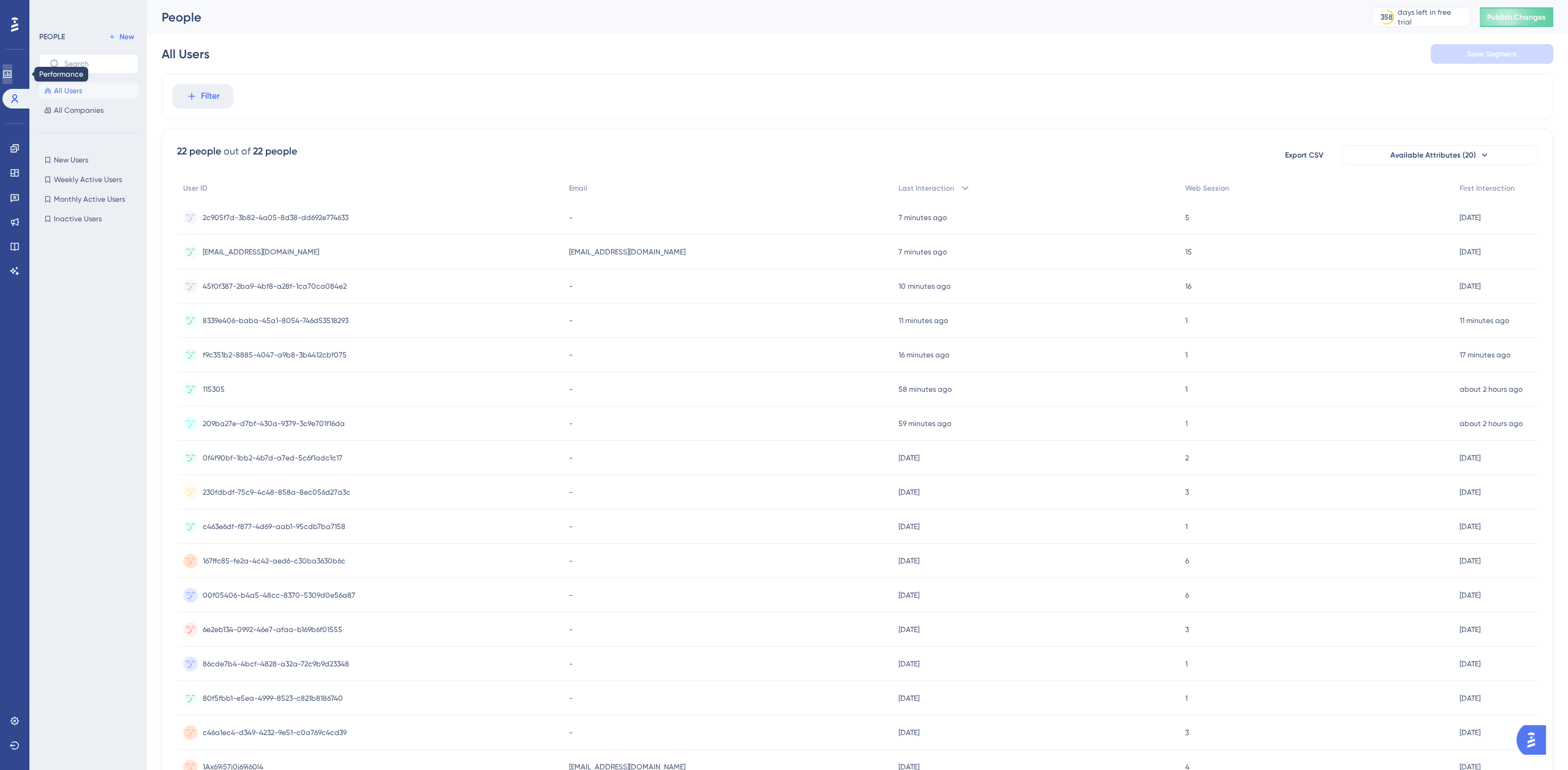
click at [12, 72] on icon at bounding box center [8, 74] width 10 height 10
